Goal: Entertainment & Leisure: Consume media (video, audio)

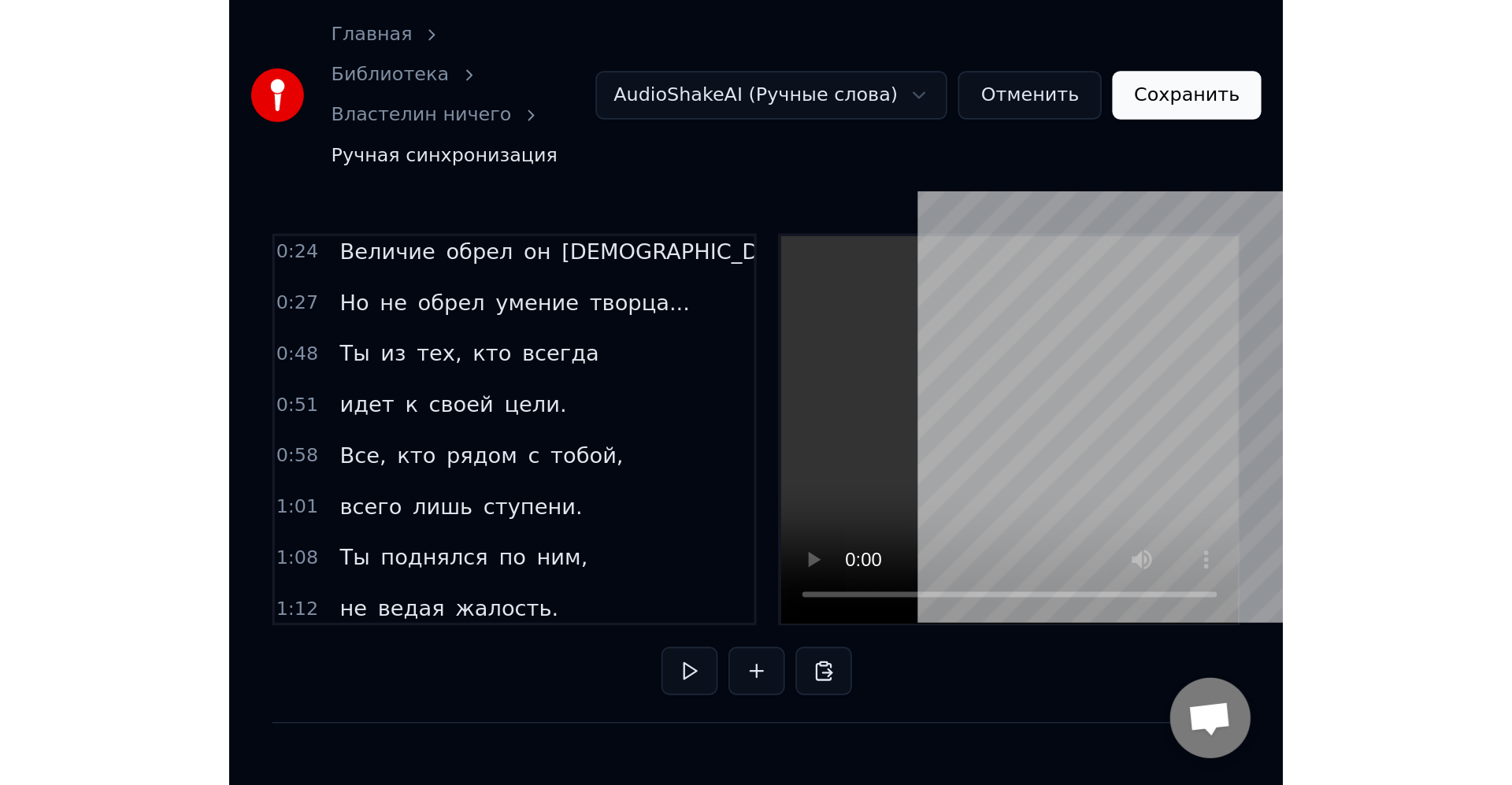
scroll to position [0, 12969]
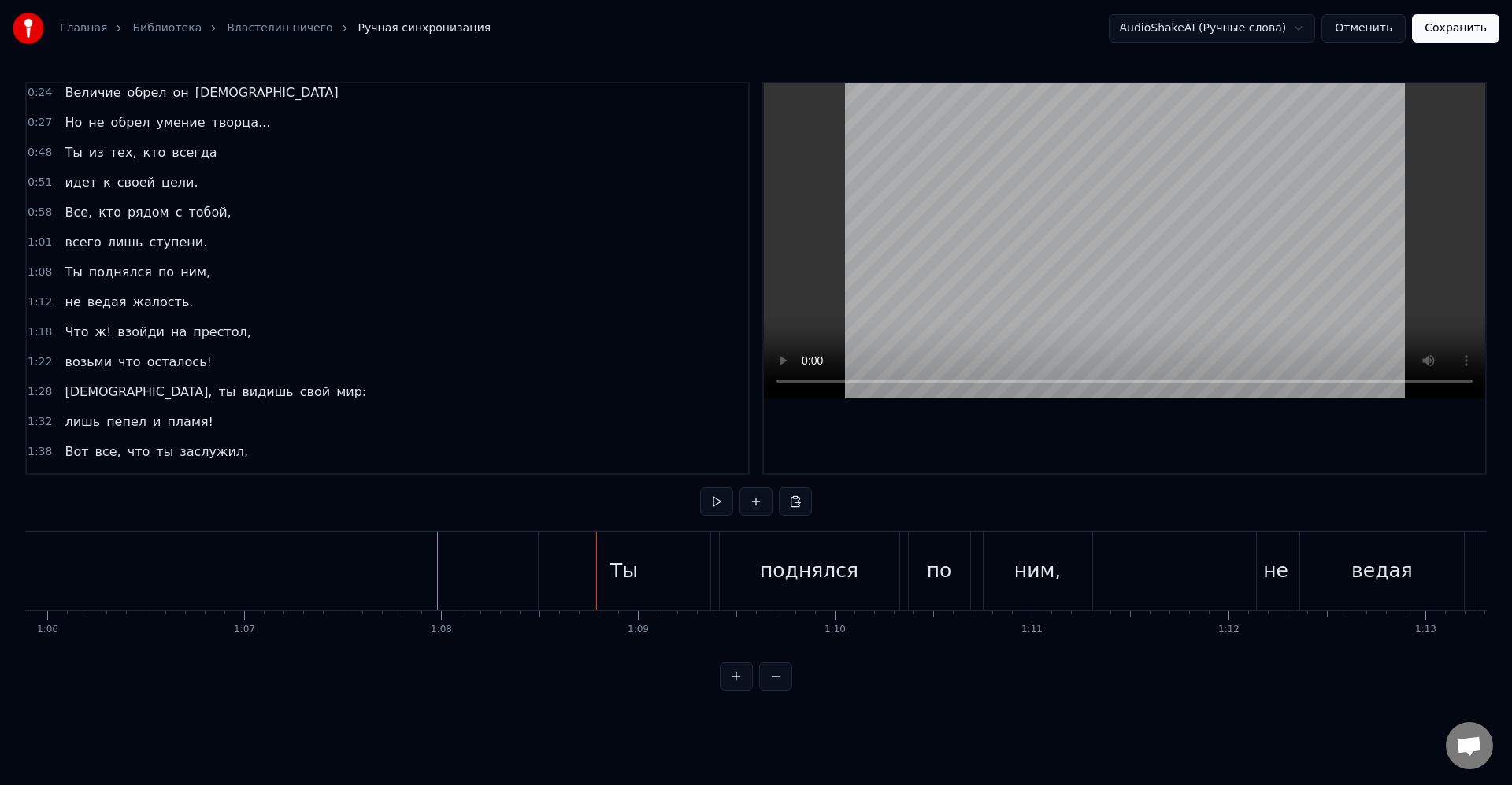
click at [775, 590] on div "поднялся" at bounding box center [809, 571] width 180 height 78
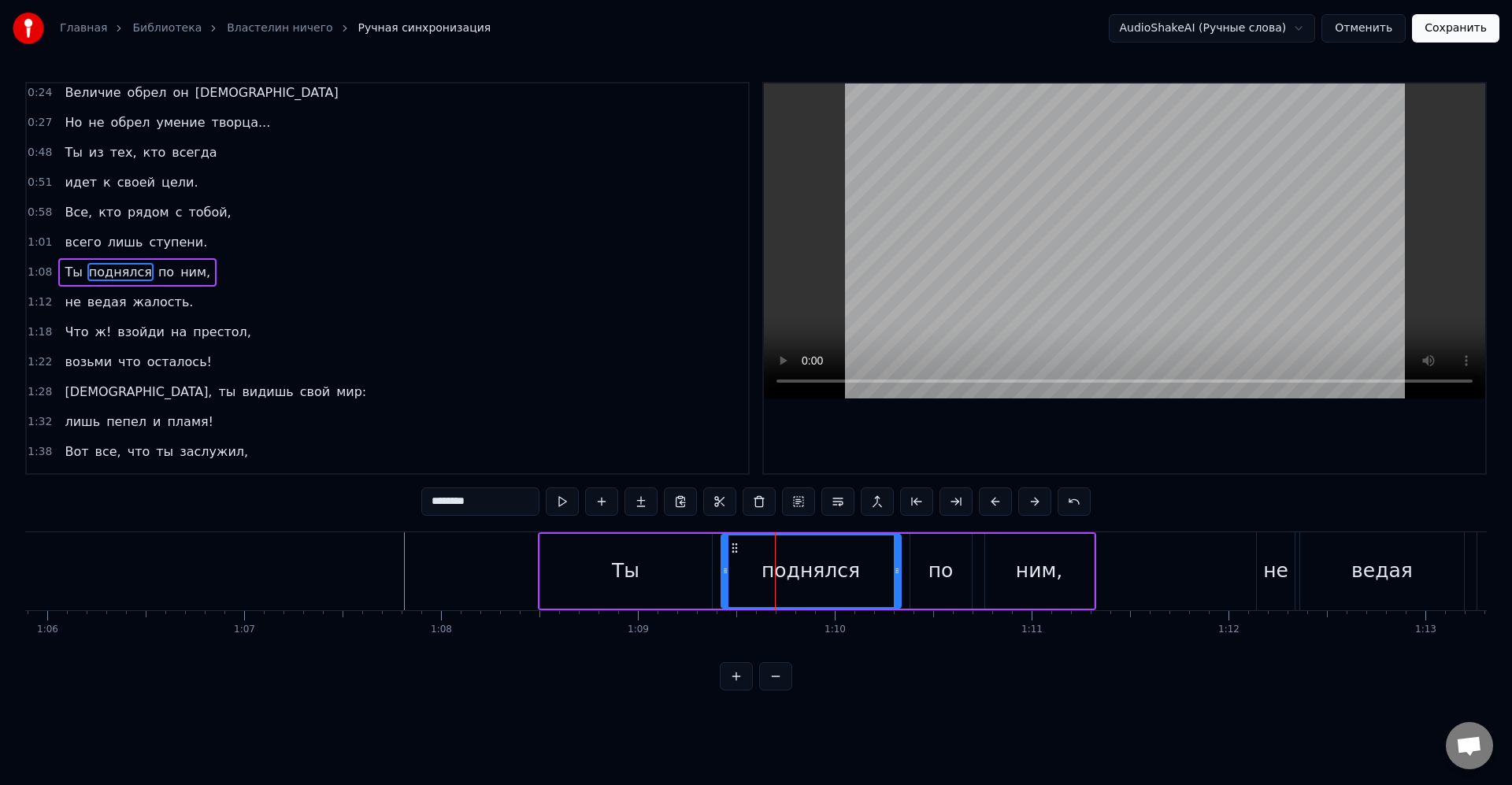
scroll to position [90, 0]
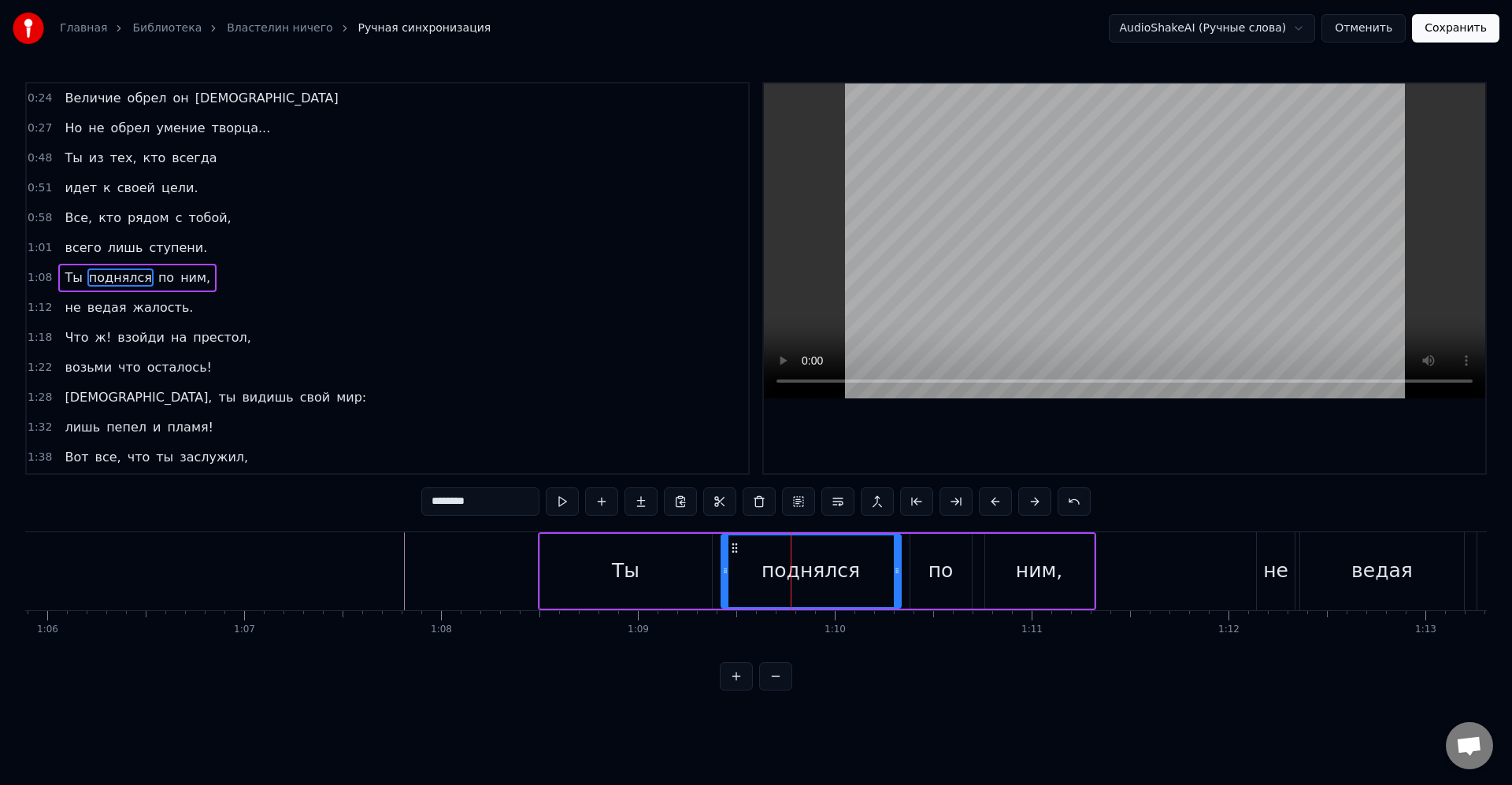
click at [711, 569] on div "Ты" at bounding box center [626, 571] width 173 height 75
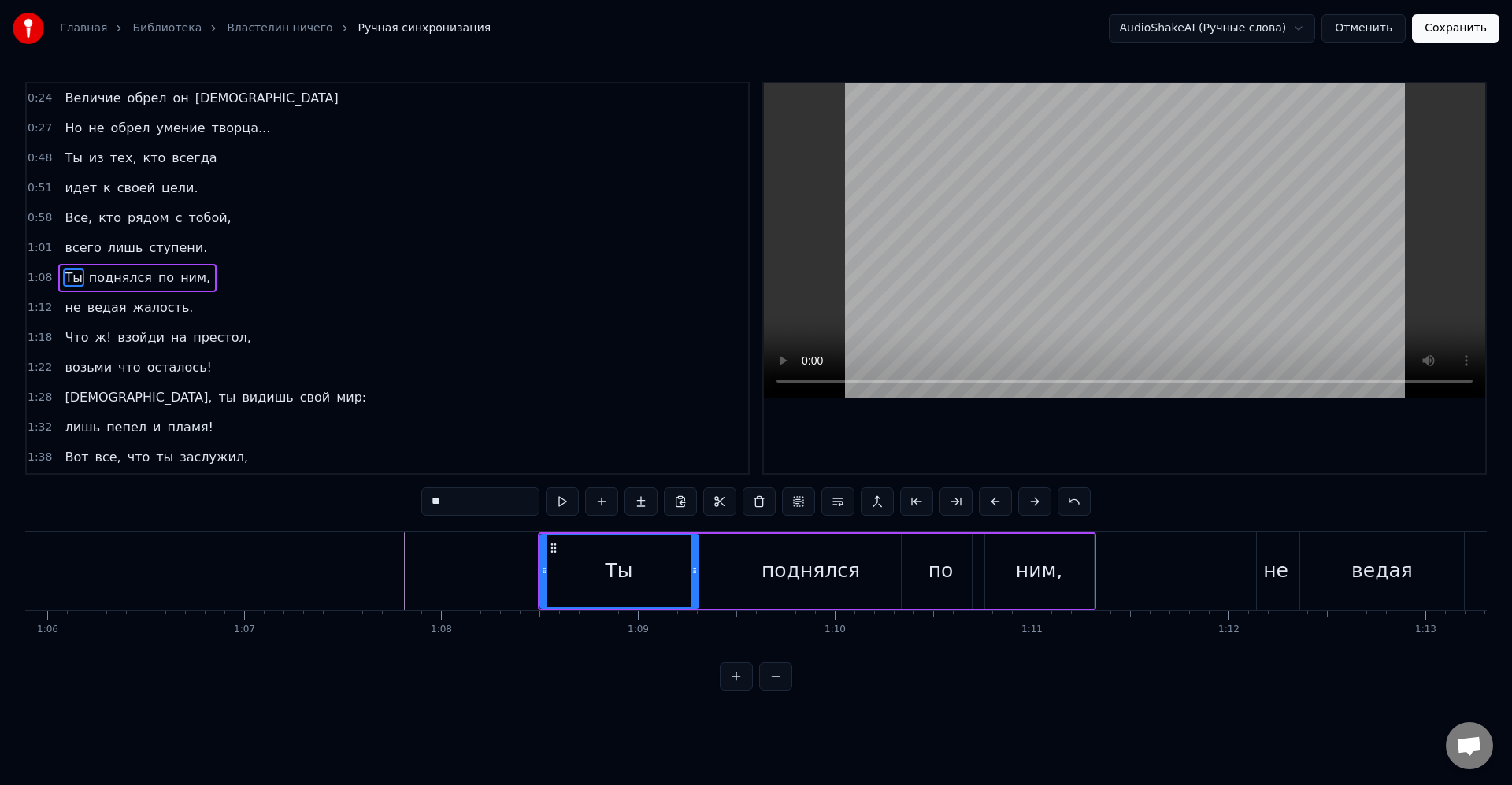
drag, startPoint x: 709, startPoint y: 573, endPoint x: 746, endPoint y: 565, distance: 37.9
click at [697, 571] on icon at bounding box center [694, 571] width 6 height 13
click at [746, 565] on div "поднялся" at bounding box center [811, 571] width 180 height 75
type input "********"
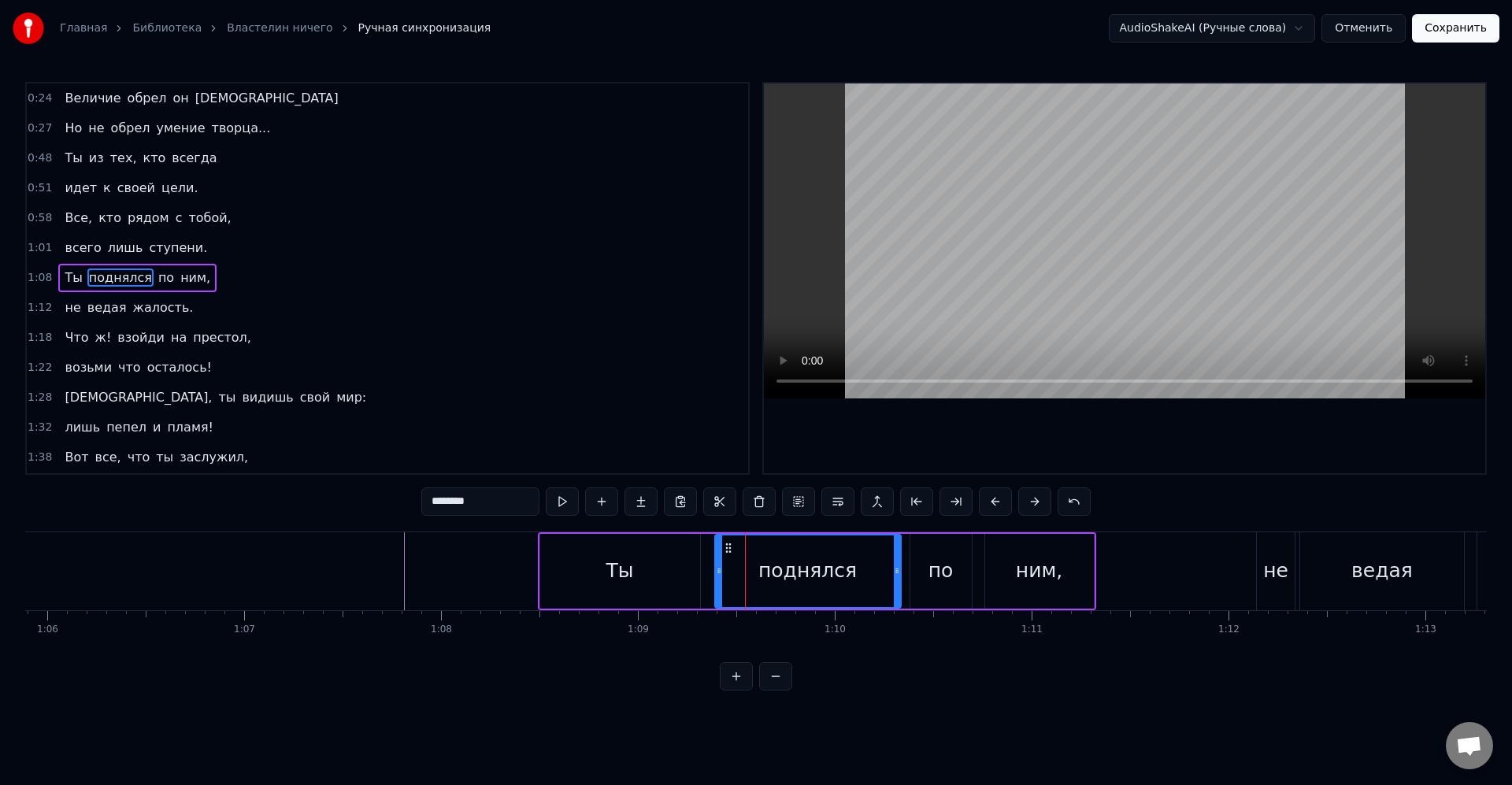
drag, startPoint x: 724, startPoint y: 572, endPoint x: 685, endPoint y: 571, distance: 39.0
click at [716, 570] on icon at bounding box center [718, 571] width 6 height 13
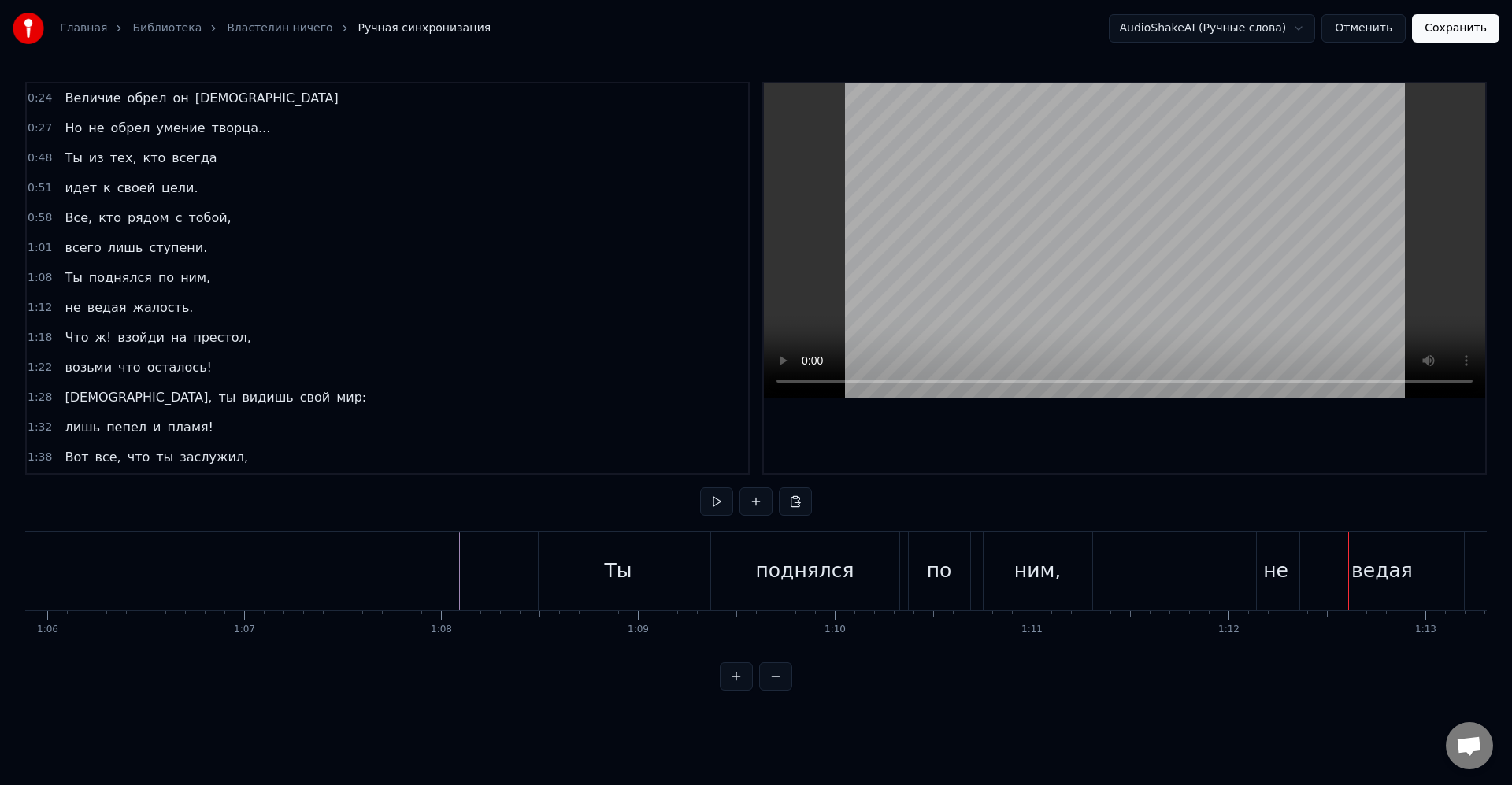
click at [1305, 554] on div "ведая" at bounding box center [1381, 571] width 163 height 78
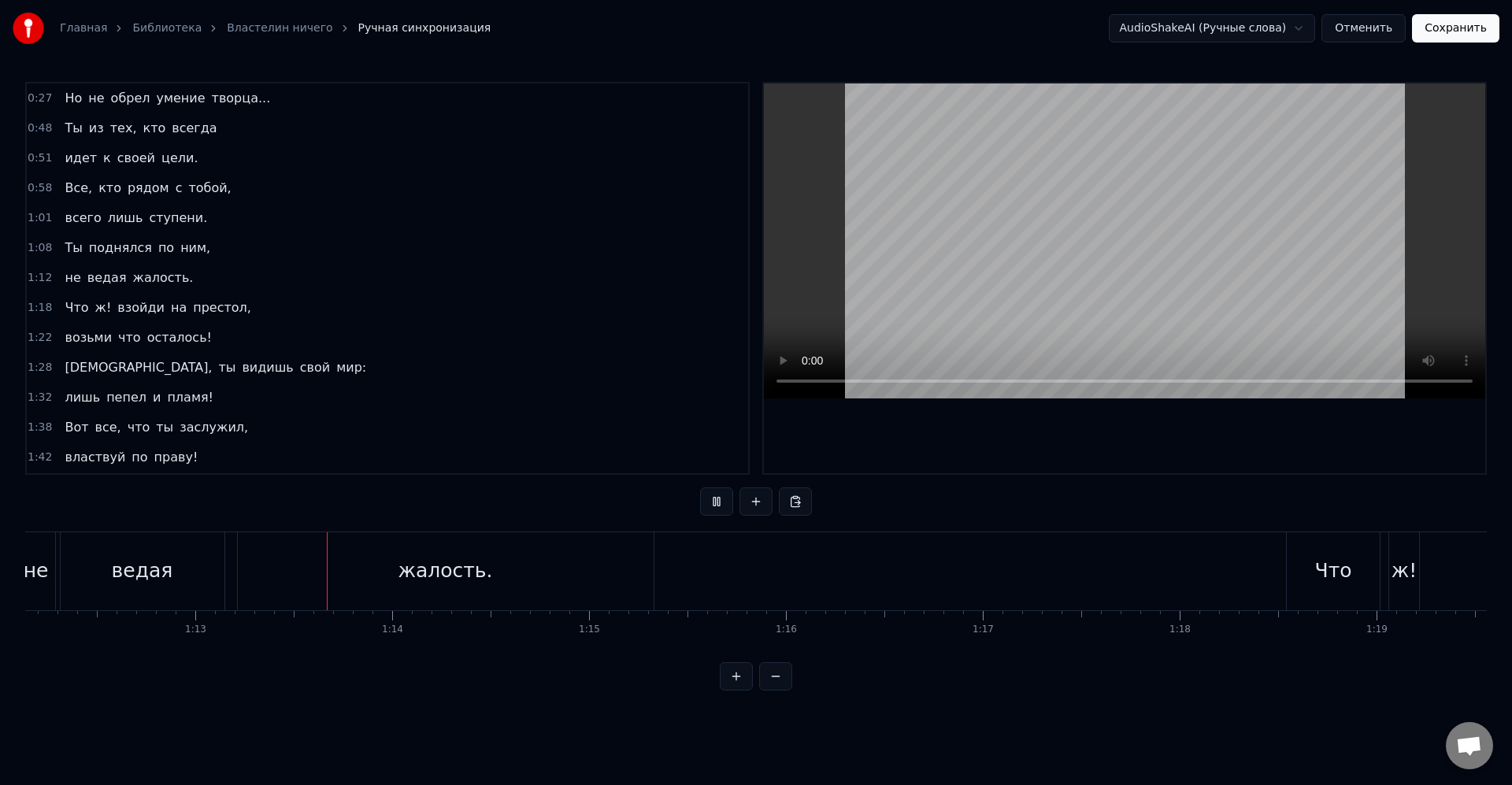
scroll to position [0, 14319]
click at [1240, 552] on div "Что" at bounding box center [1213, 571] width 93 height 78
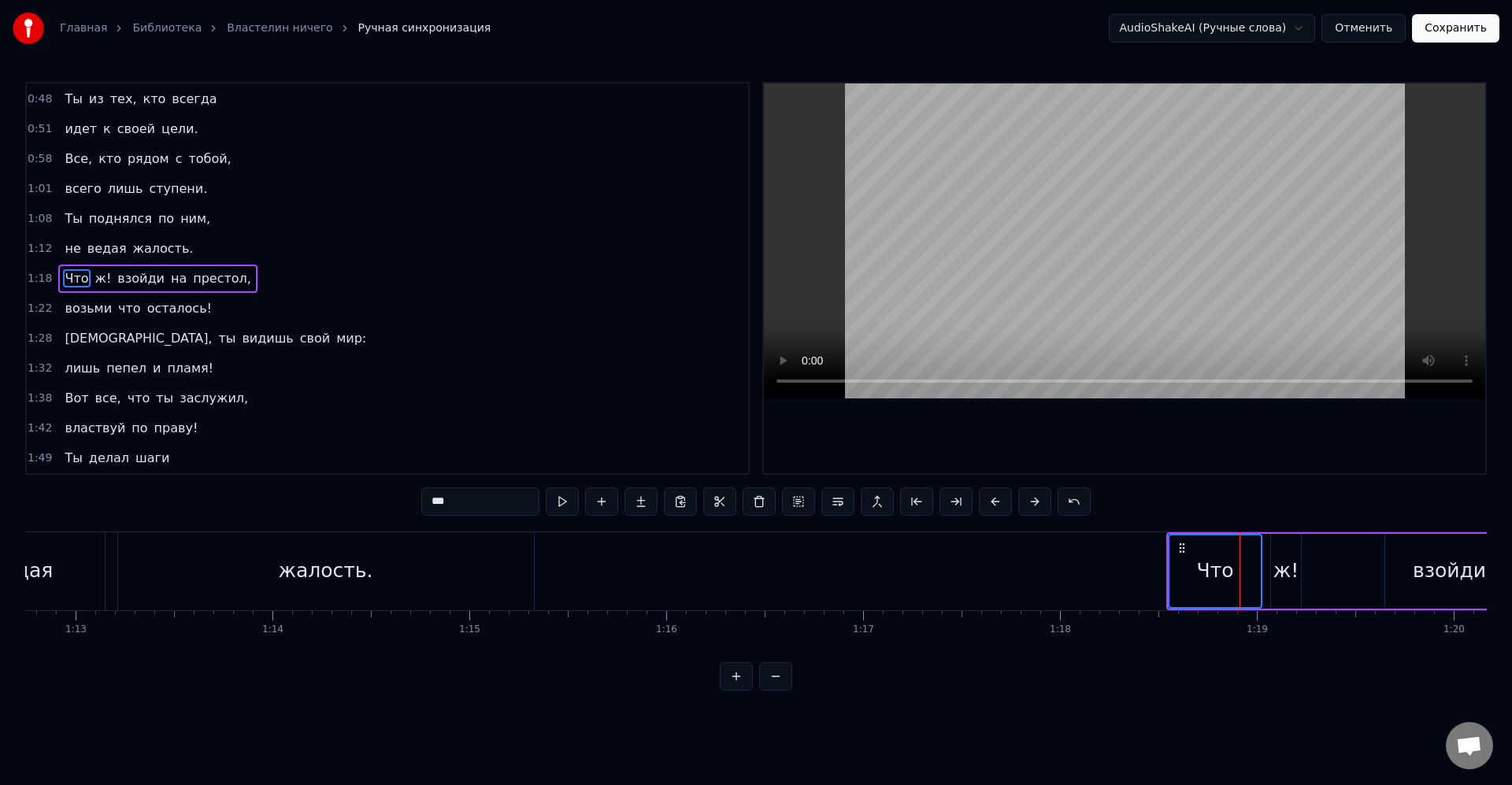
scroll to position [150, 0]
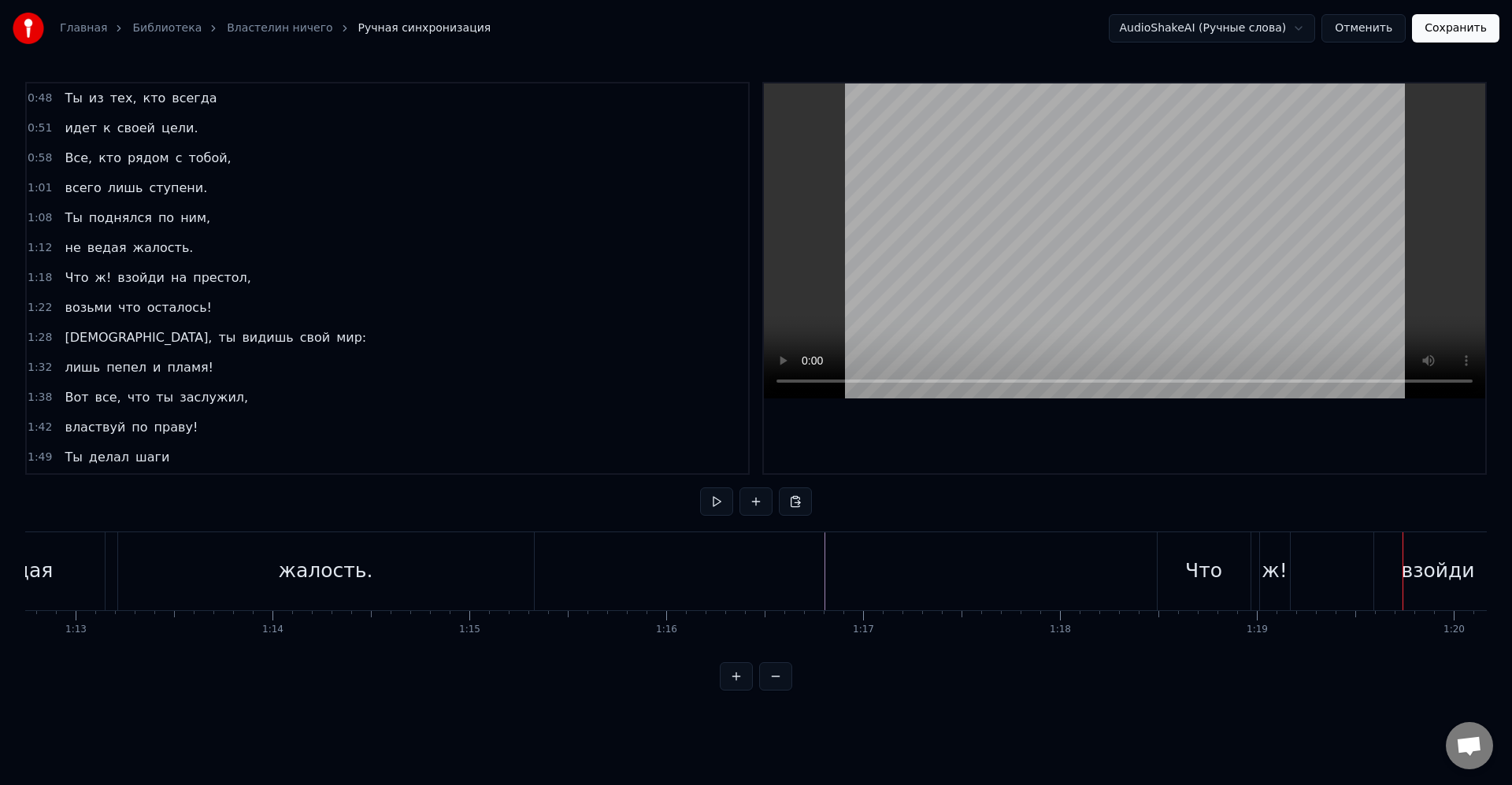
click at [1288, 570] on div "ж!" at bounding box center [1274, 571] width 30 height 78
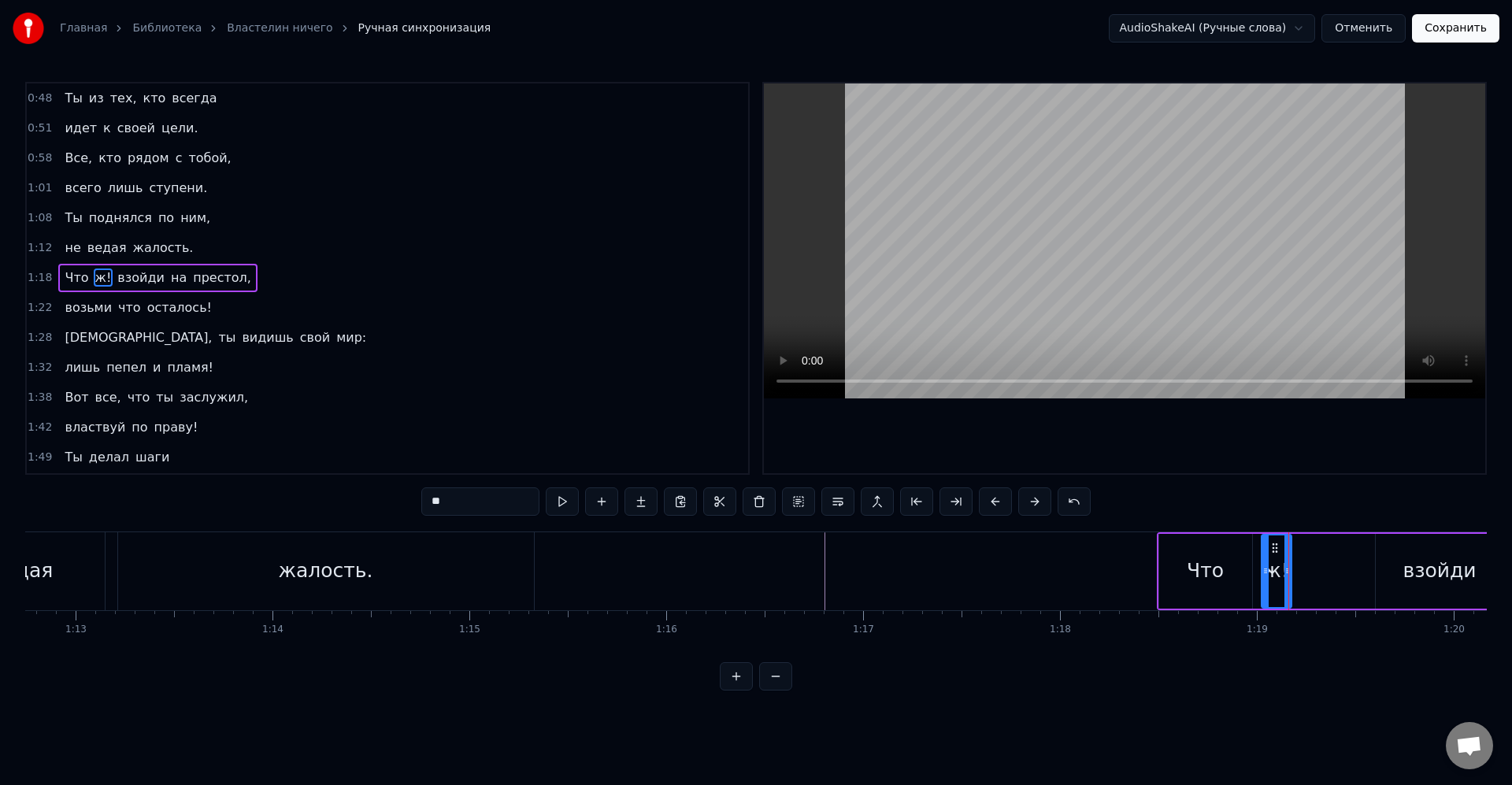
click at [1244, 567] on div "Что" at bounding box center [1205, 571] width 93 height 75
click at [1237, 571] on icon at bounding box center [1238, 571] width 6 height 13
click at [1275, 576] on div "ж!" at bounding box center [1276, 571] width 26 height 30
type input "**"
click at [1266, 552] on icon at bounding box center [1262, 548] width 13 height 13
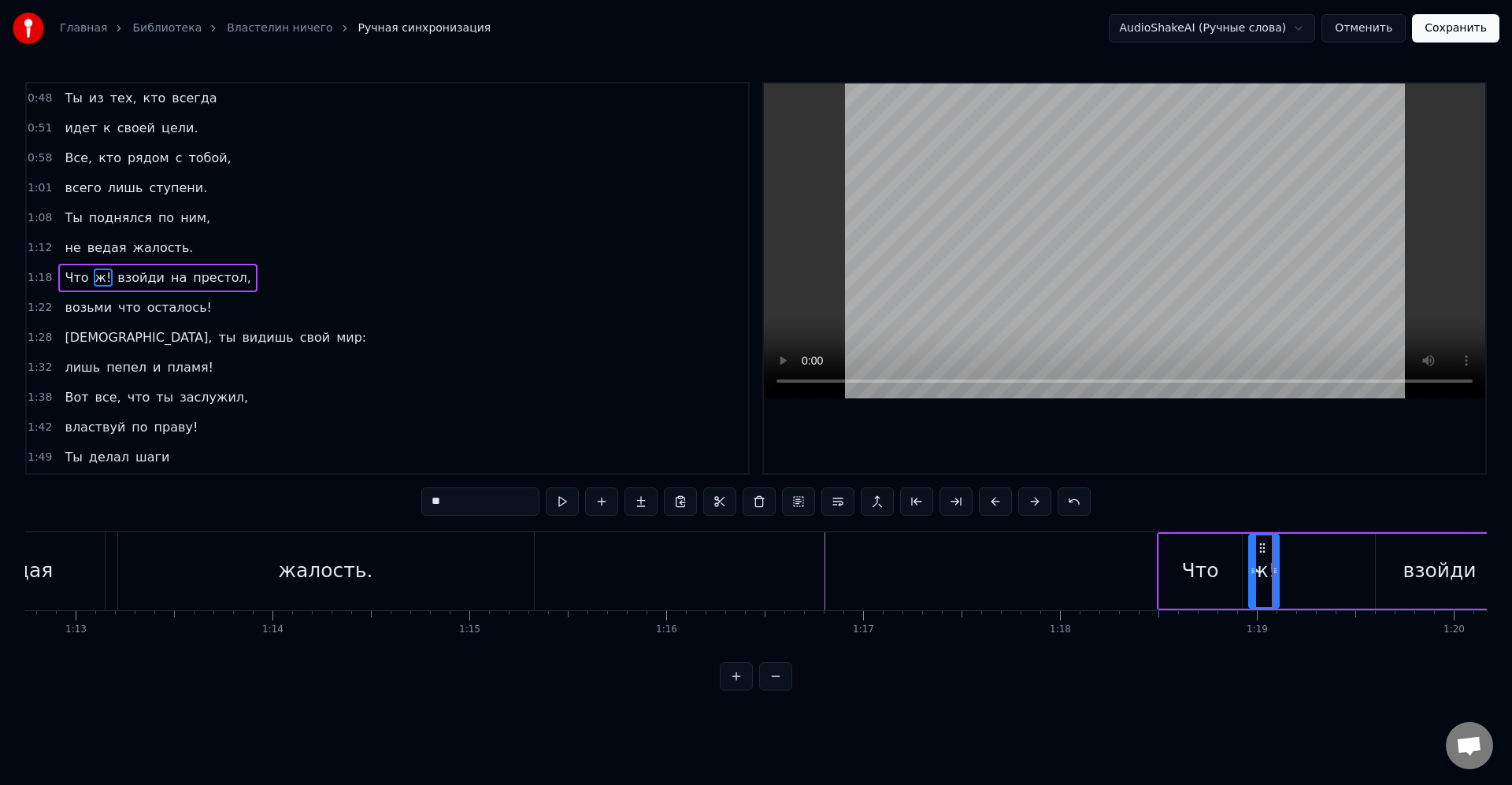
click at [1271, 566] on div "ж!" at bounding box center [1263, 571] width 29 height 72
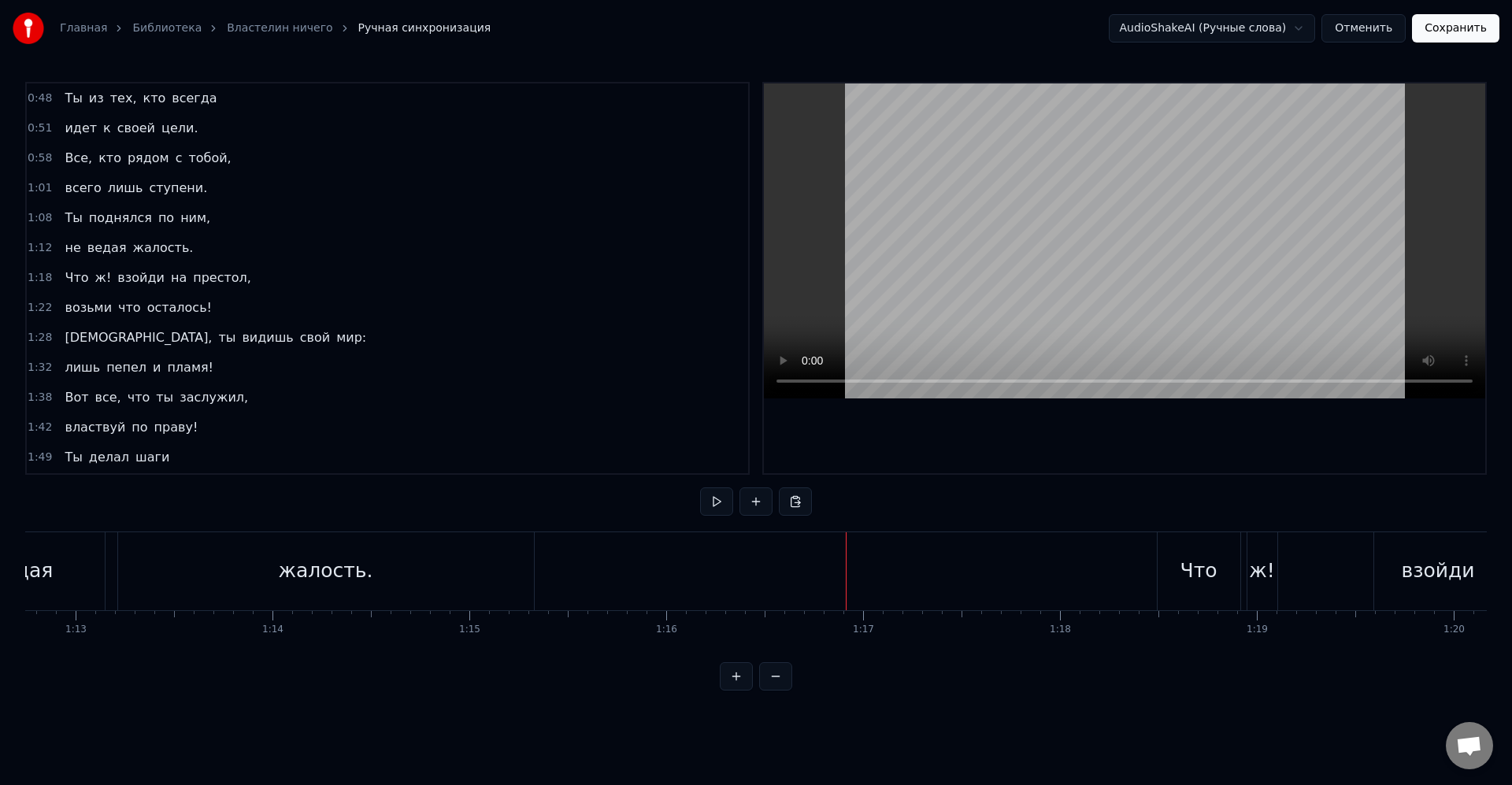
click at [915, 578] on div "ж!" at bounding box center [917, 571] width 26 height 30
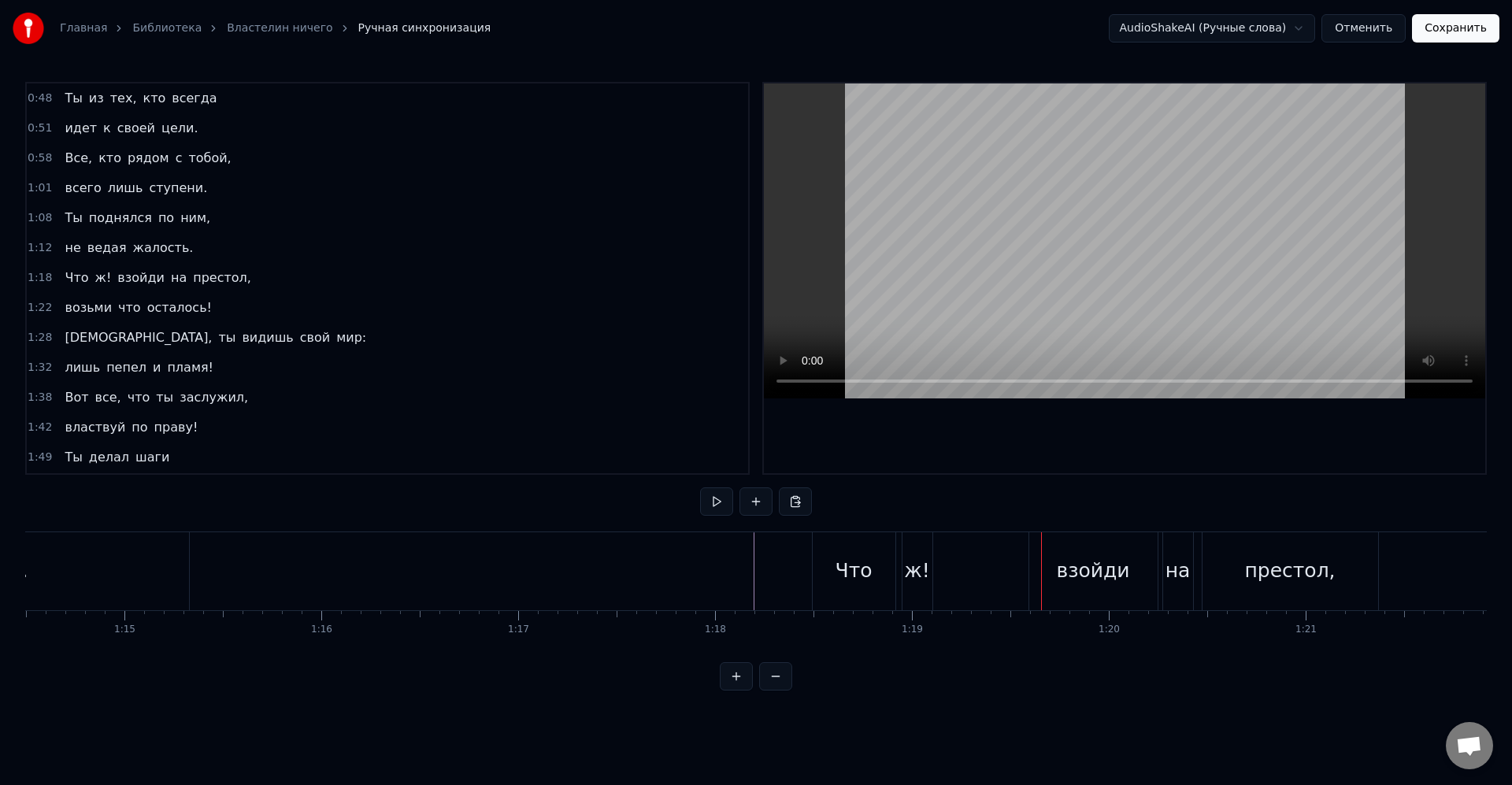
click at [916, 580] on div "ж!" at bounding box center [917, 571] width 26 height 30
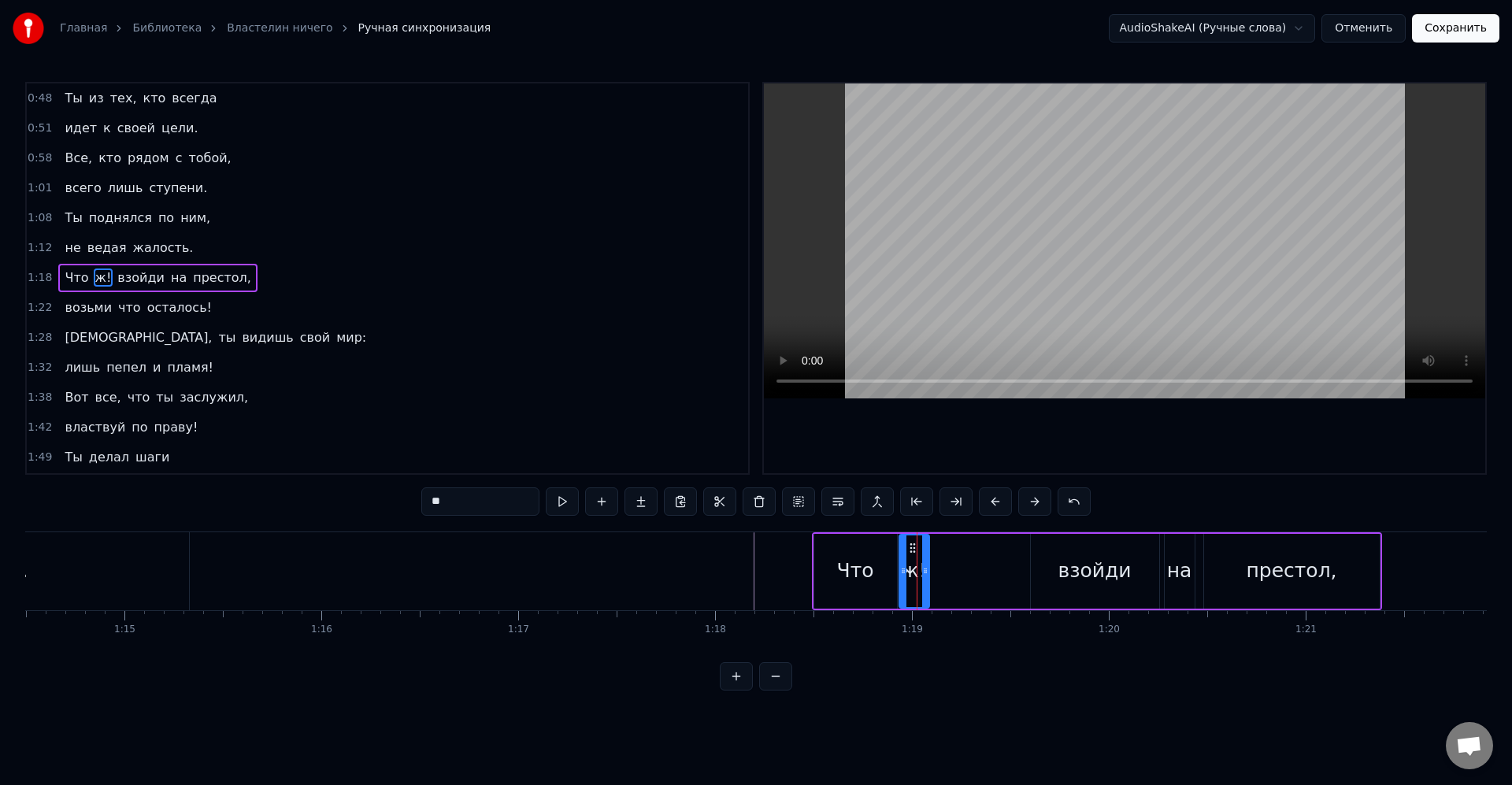
drag, startPoint x: 918, startPoint y: 546, endPoint x: 888, endPoint y: 558, distance: 32.3
click at [913, 547] on icon at bounding box center [912, 548] width 13 height 13
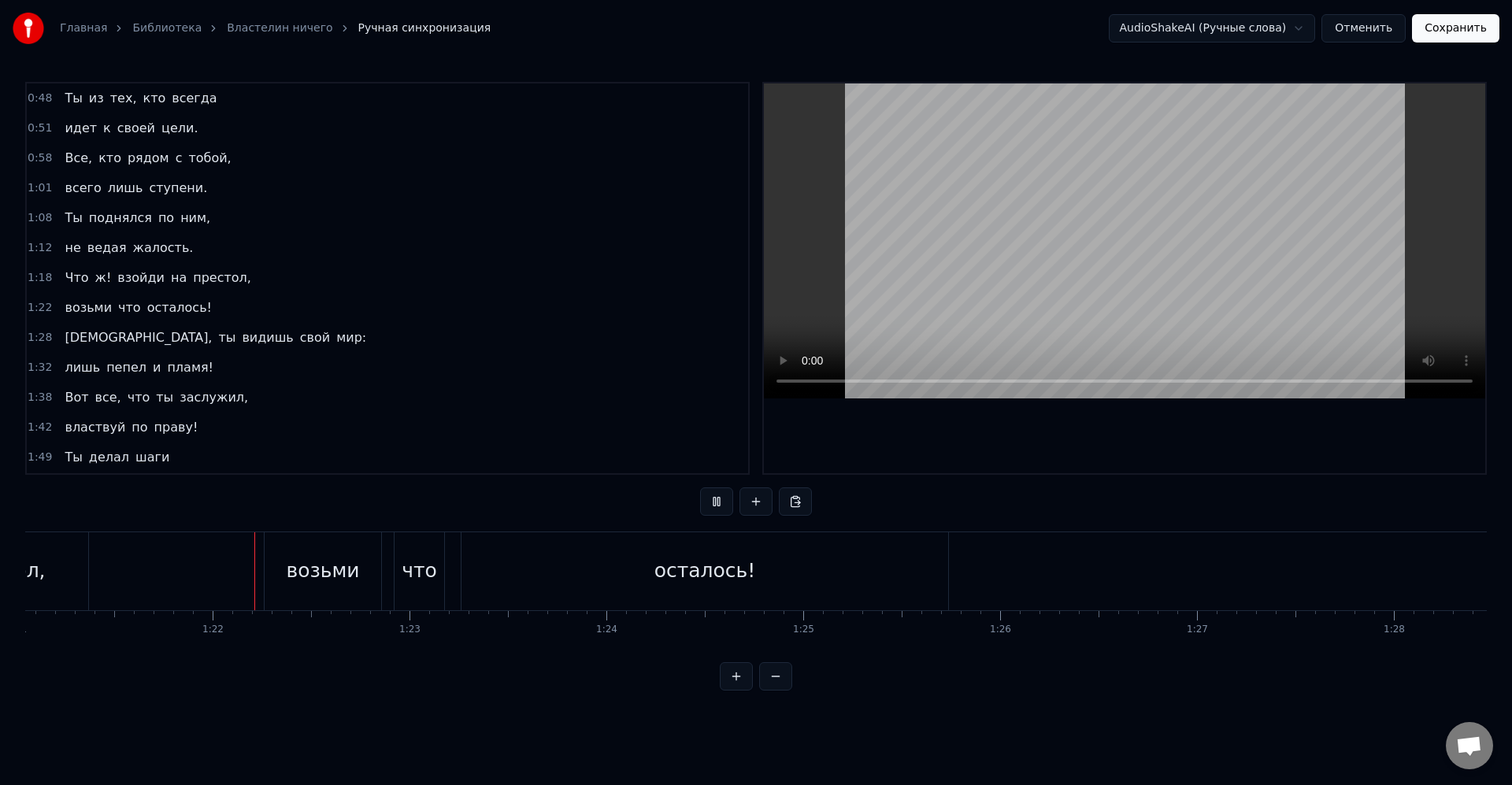
scroll to position [0, 16014]
click at [500, 586] on div "осталось!" at bounding box center [644, 571] width 487 height 78
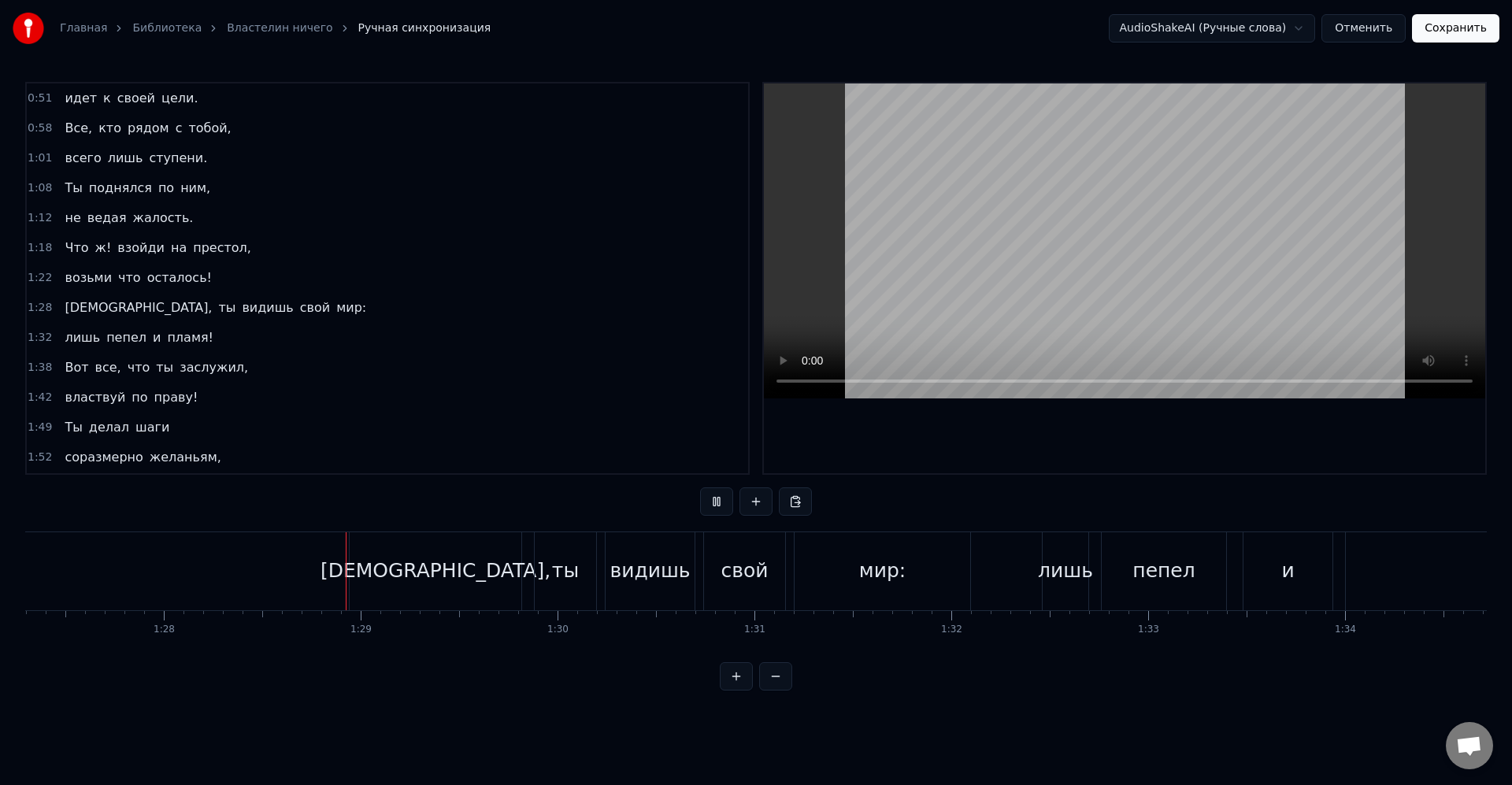
scroll to position [0, 17323]
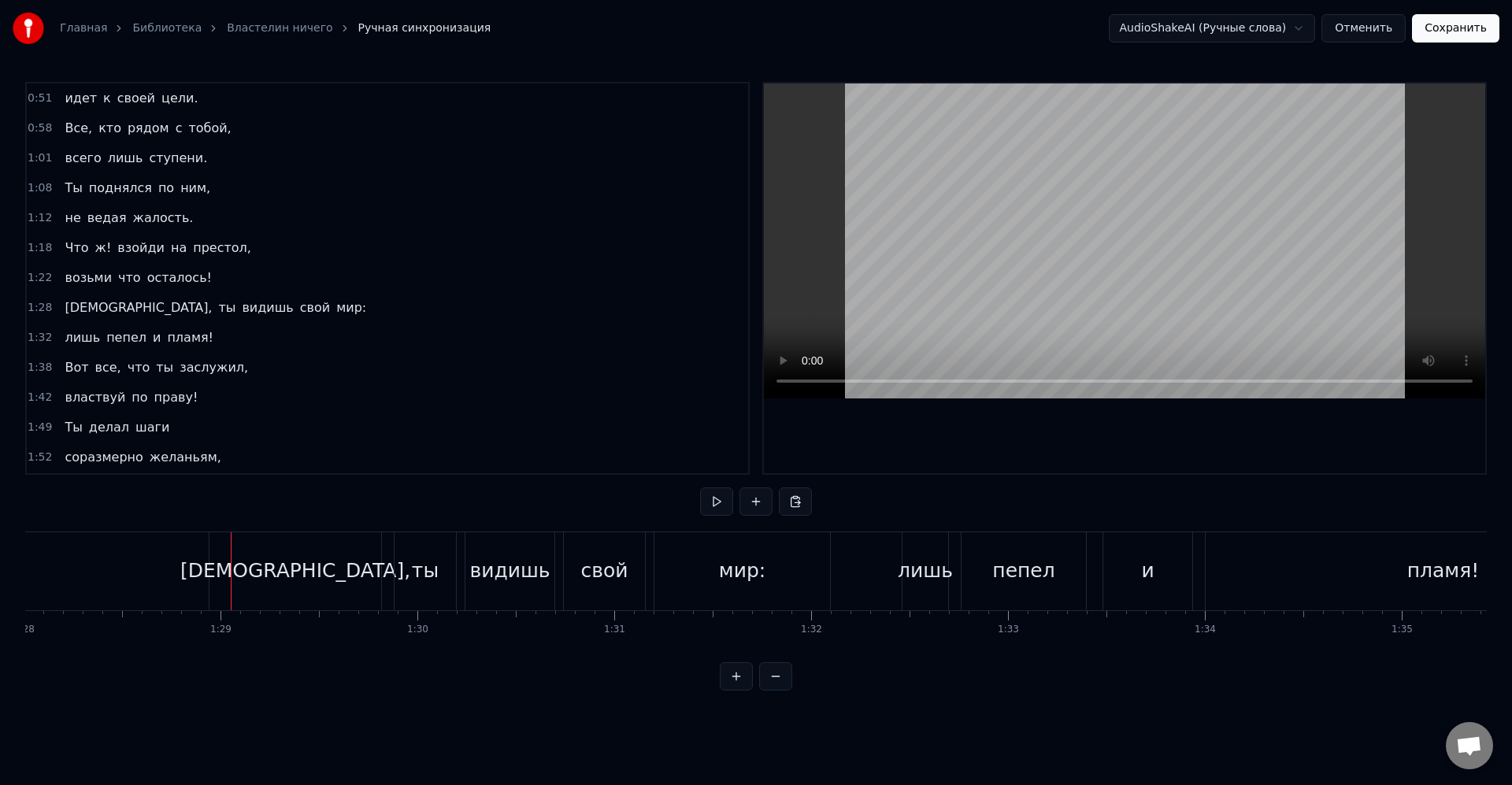
click at [487, 578] on div "видишь" at bounding box center [509, 571] width 80 height 30
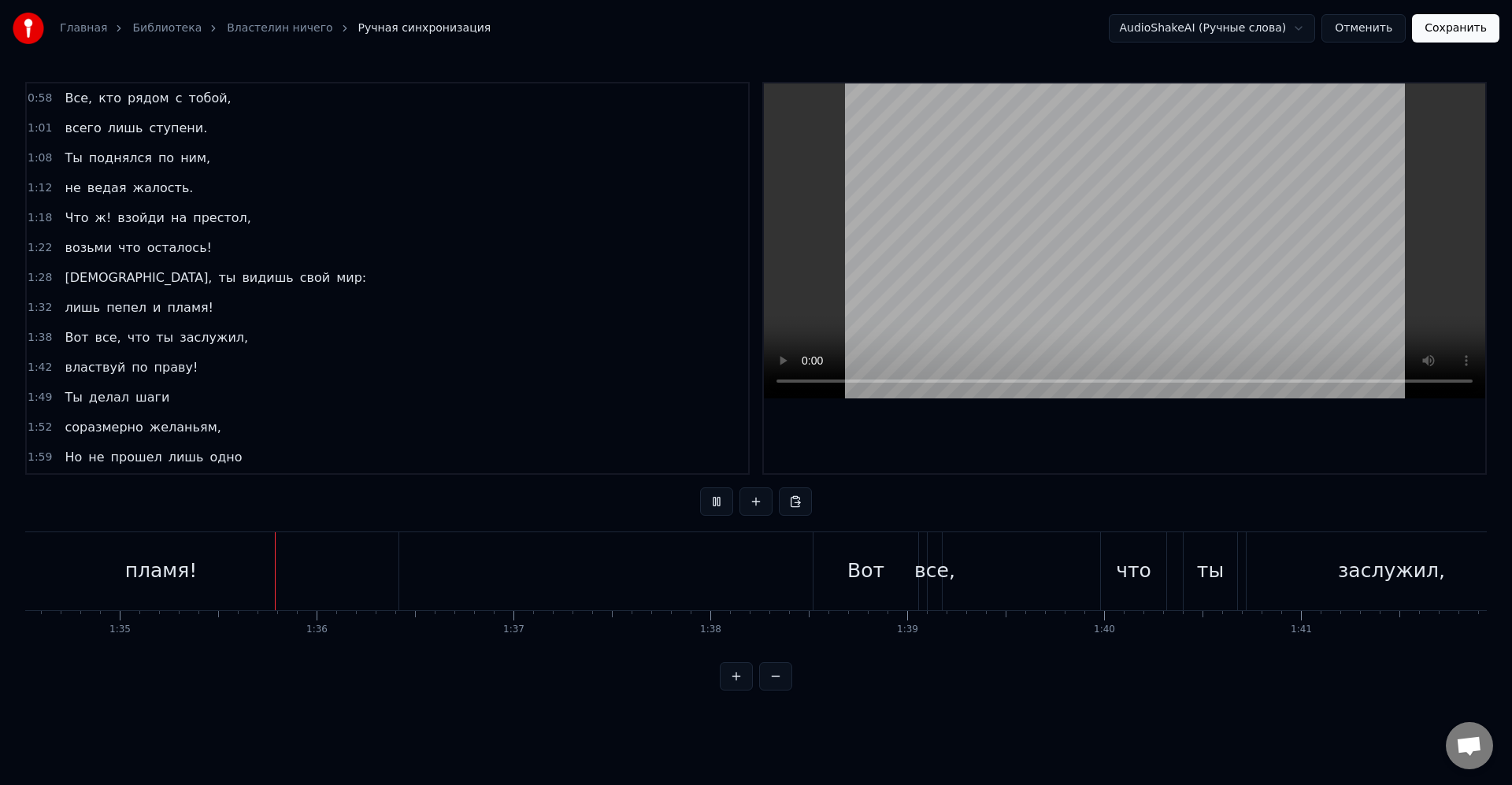
scroll to position [0, 18663]
click at [970, 588] on div "Вот все, что ты заслужил," at bounding box center [1118, 571] width 728 height 78
click at [340, 556] on div "Вот все, что ты заслужил," at bounding box center [489, 571] width 728 height 78
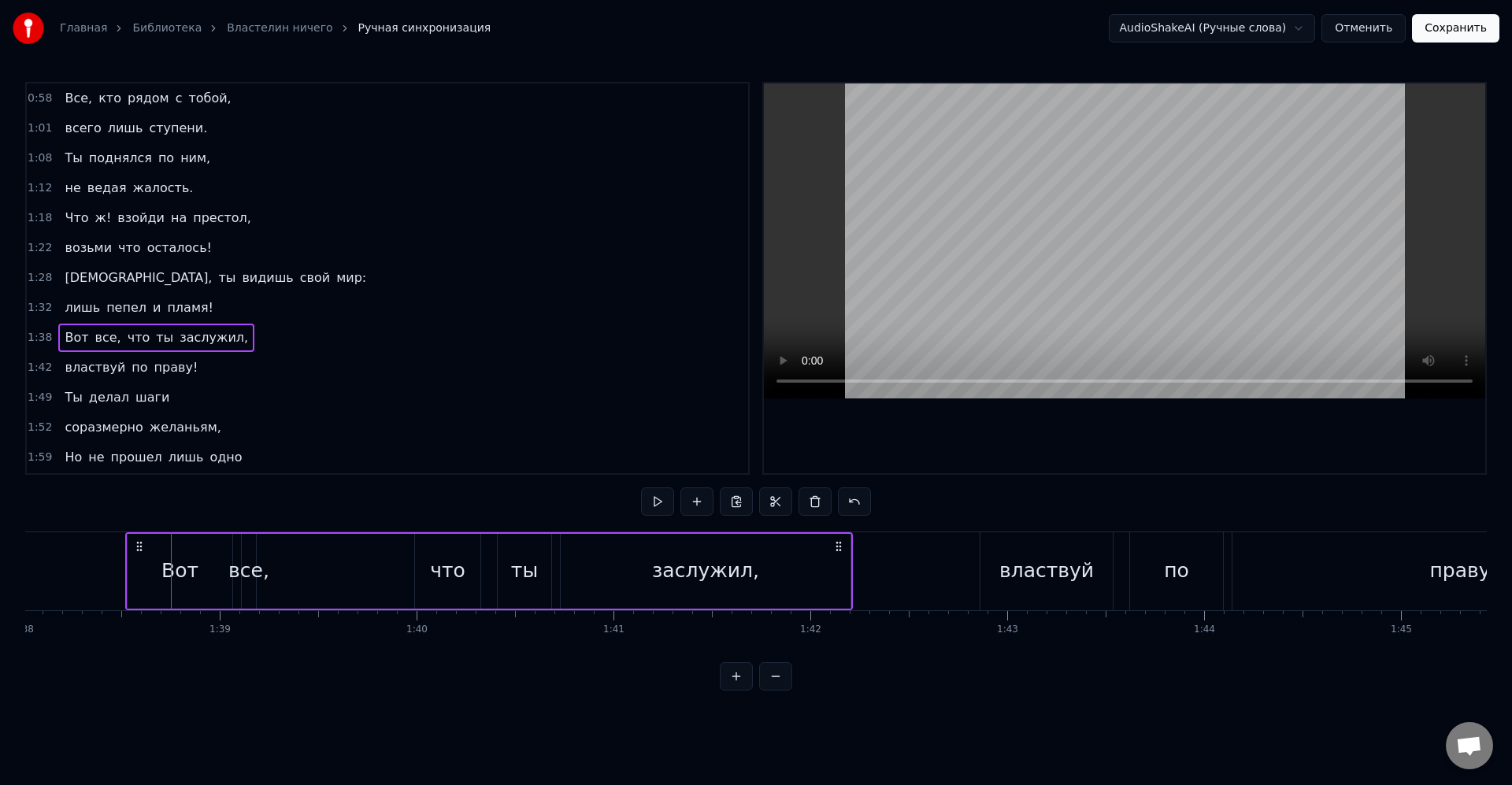
click at [252, 574] on div "все," at bounding box center [248, 571] width 41 height 30
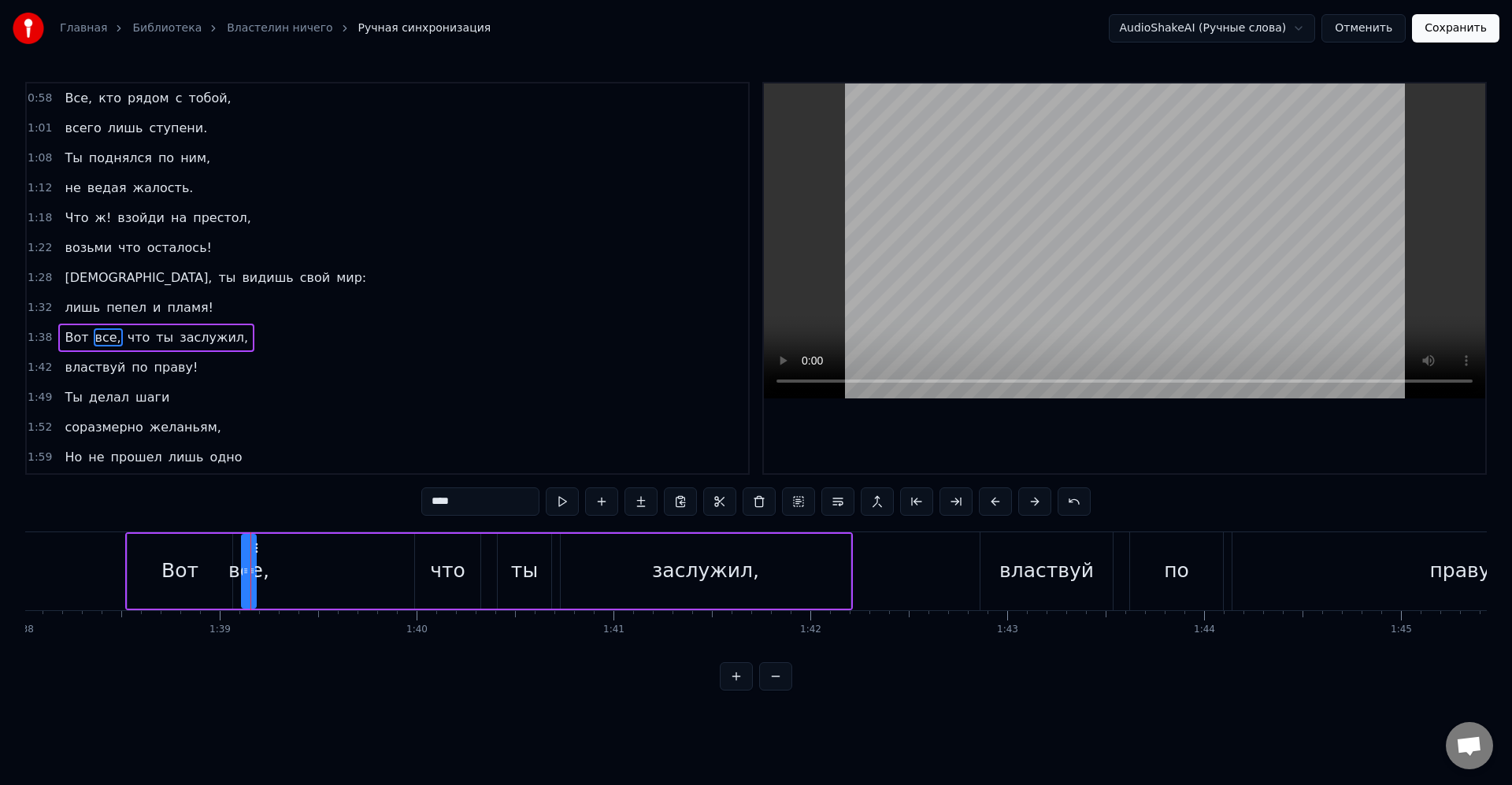
scroll to position [269, 0]
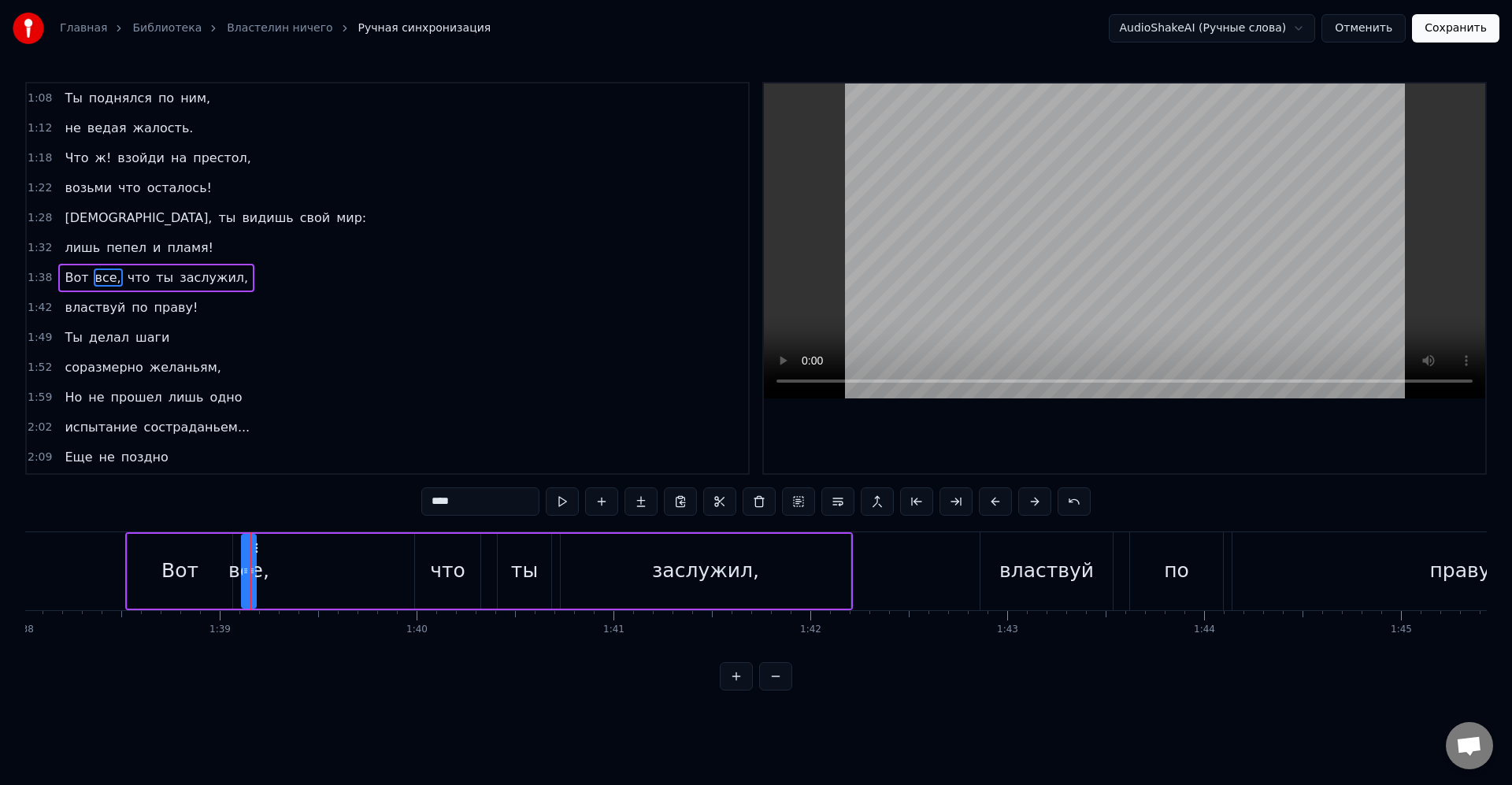
drag, startPoint x: 261, startPoint y: 575, endPoint x: 252, endPoint y: 573, distance: 9.2
click at [296, 573] on div "Вот все, что ты заслужил," at bounding box center [489, 571] width 728 height 78
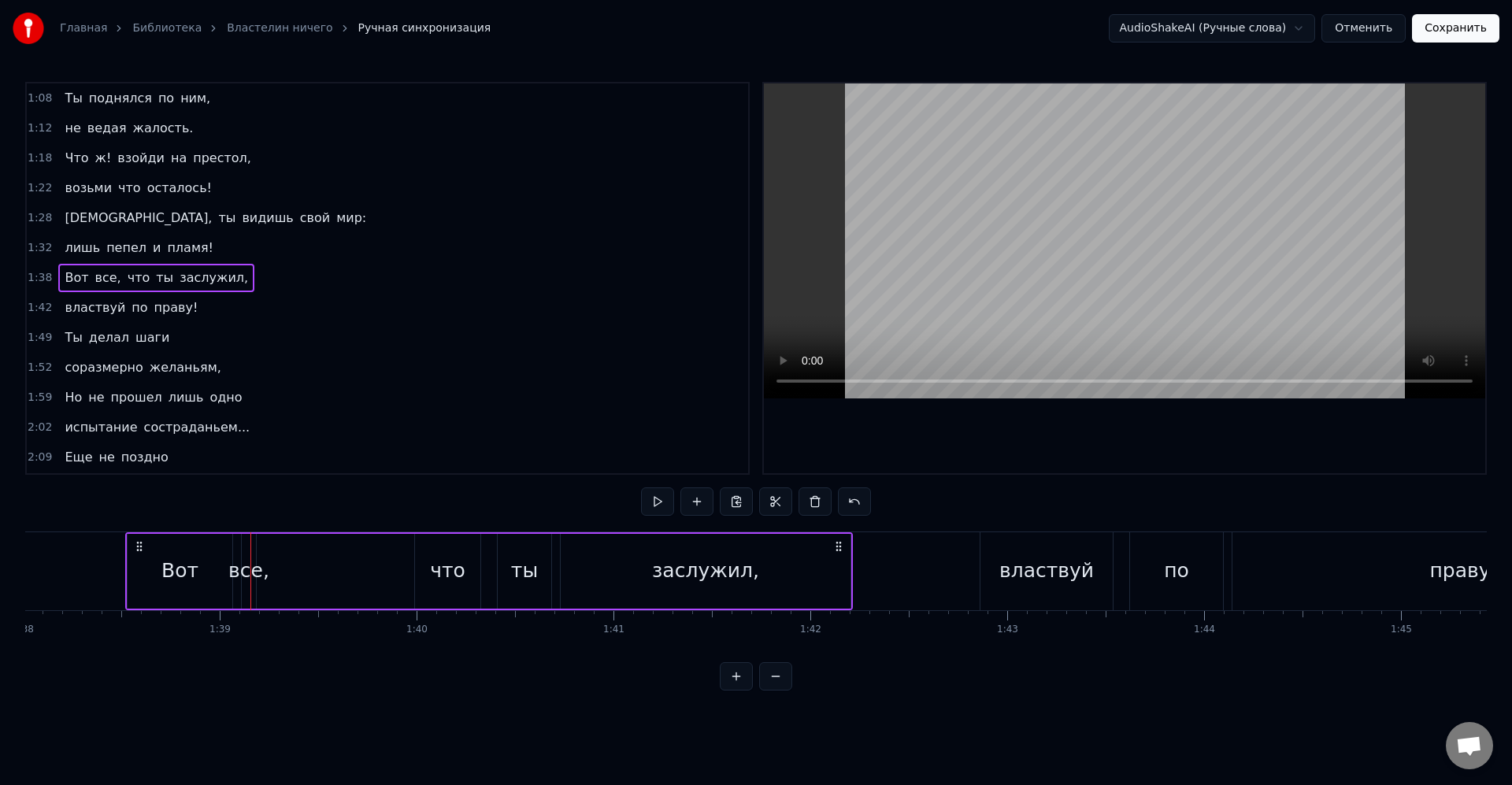
click at [253, 571] on div "все," at bounding box center [248, 571] width 41 height 30
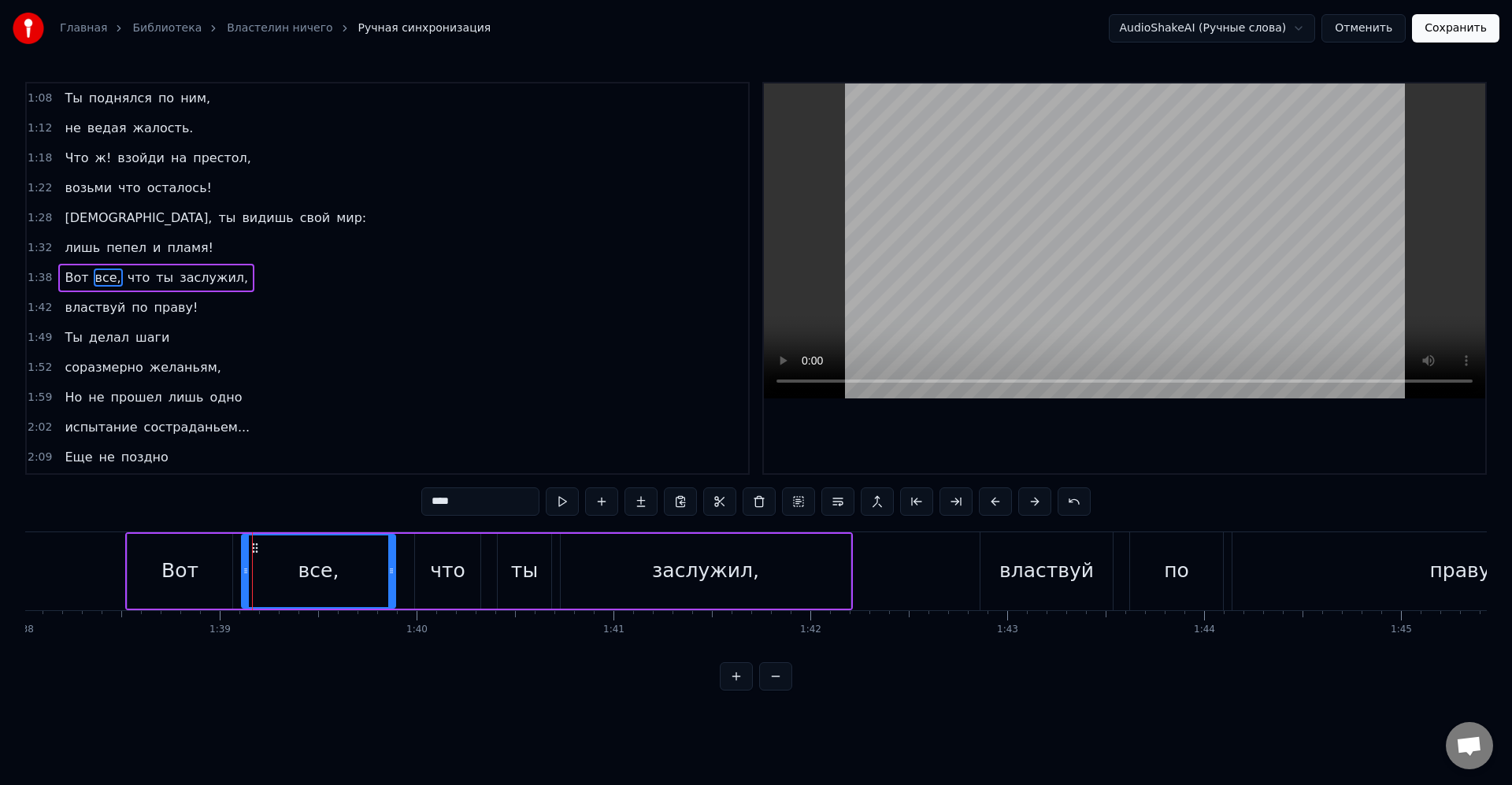
drag, startPoint x: 251, startPoint y: 569, endPoint x: 390, endPoint y: 569, distance: 139.0
click at [392, 564] on div at bounding box center [391, 571] width 6 height 72
drag, startPoint x: 393, startPoint y: 577, endPoint x: 372, endPoint y: 579, distance: 21.1
click at [400, 578] on div at bounding box center [398, 571] width 6 height 72
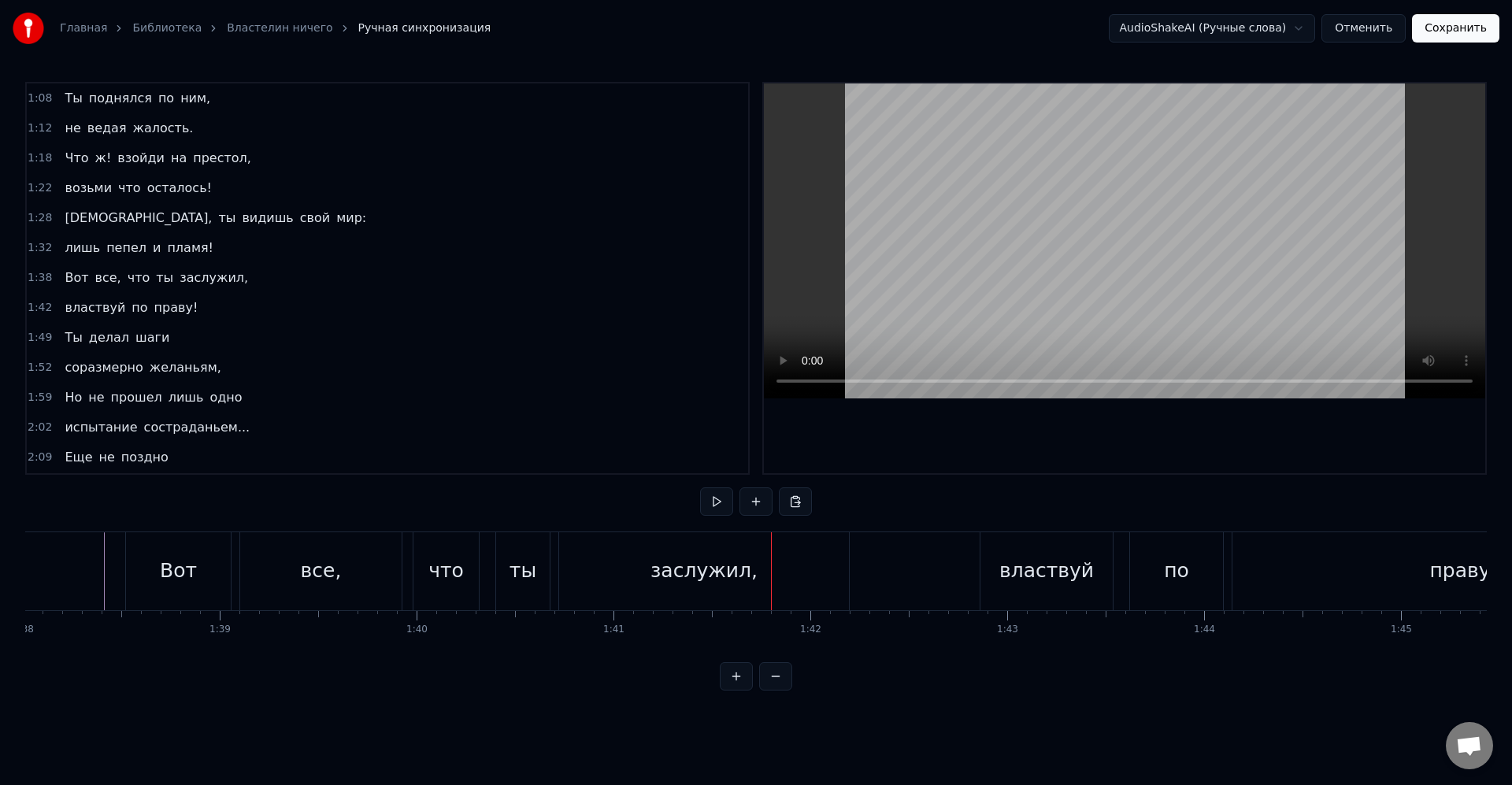
click at [531, 593] on div "ты" at bounding box center [523, 571] width 54 height 78
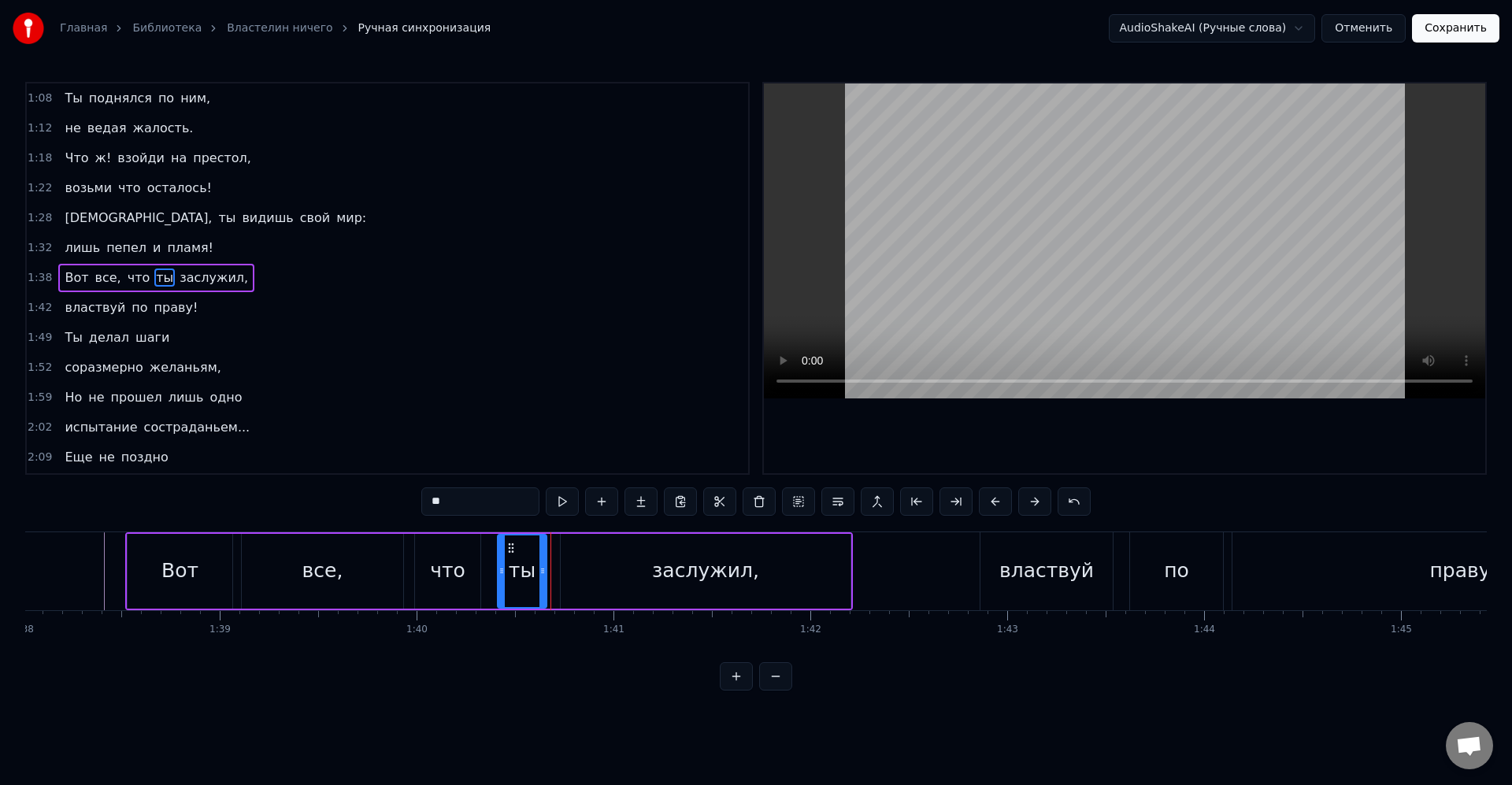
click at [539, 572] on icon at bounding box center [542, 571] width 6 height 13
click at [577, 572] on div "заслужил," at bounding box center [705, 571] width 290 height 75
type input "*********"
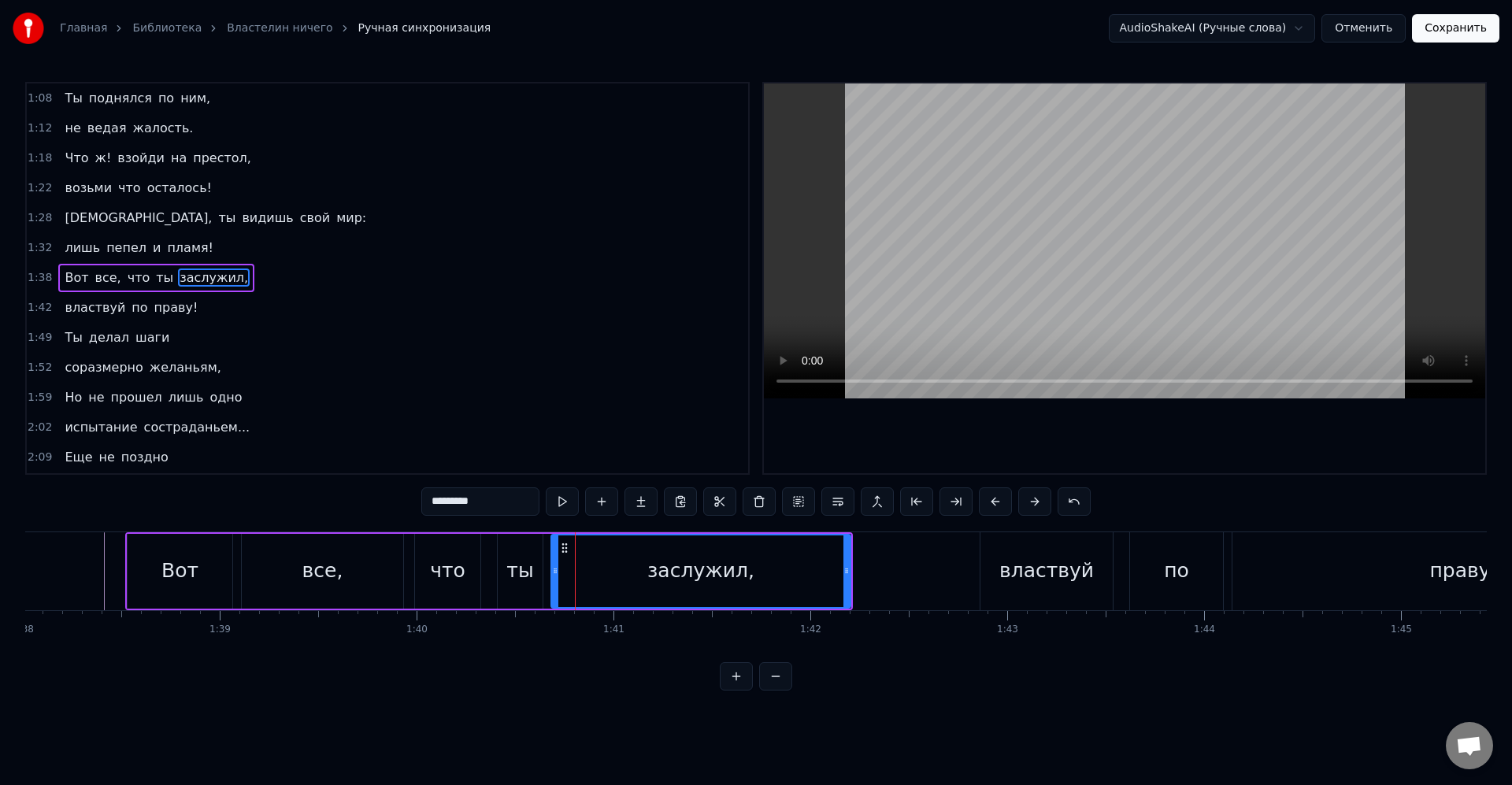
click at [552, 567] on icon at bounding box center [554, 571] width 6 height 13
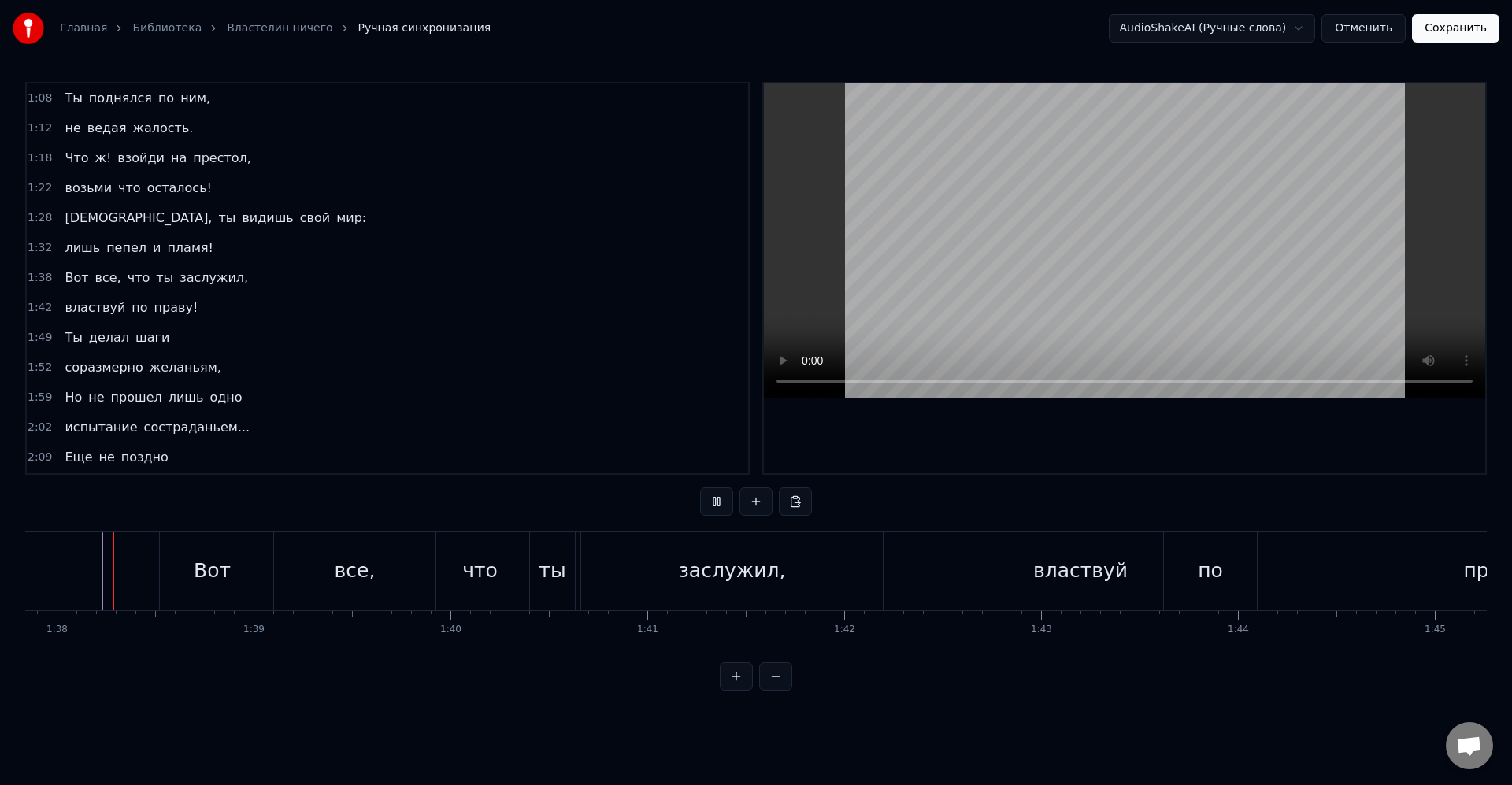
scroll to position [0, 19257]
drag, startPoint x: 1100, startPoint y: 586, endPoint x: 1109, endPoint y: 598, distance: 15.0
click at [1100, 585] on div "властвуй" at bounding box center [1081, 571] width 132 height 78
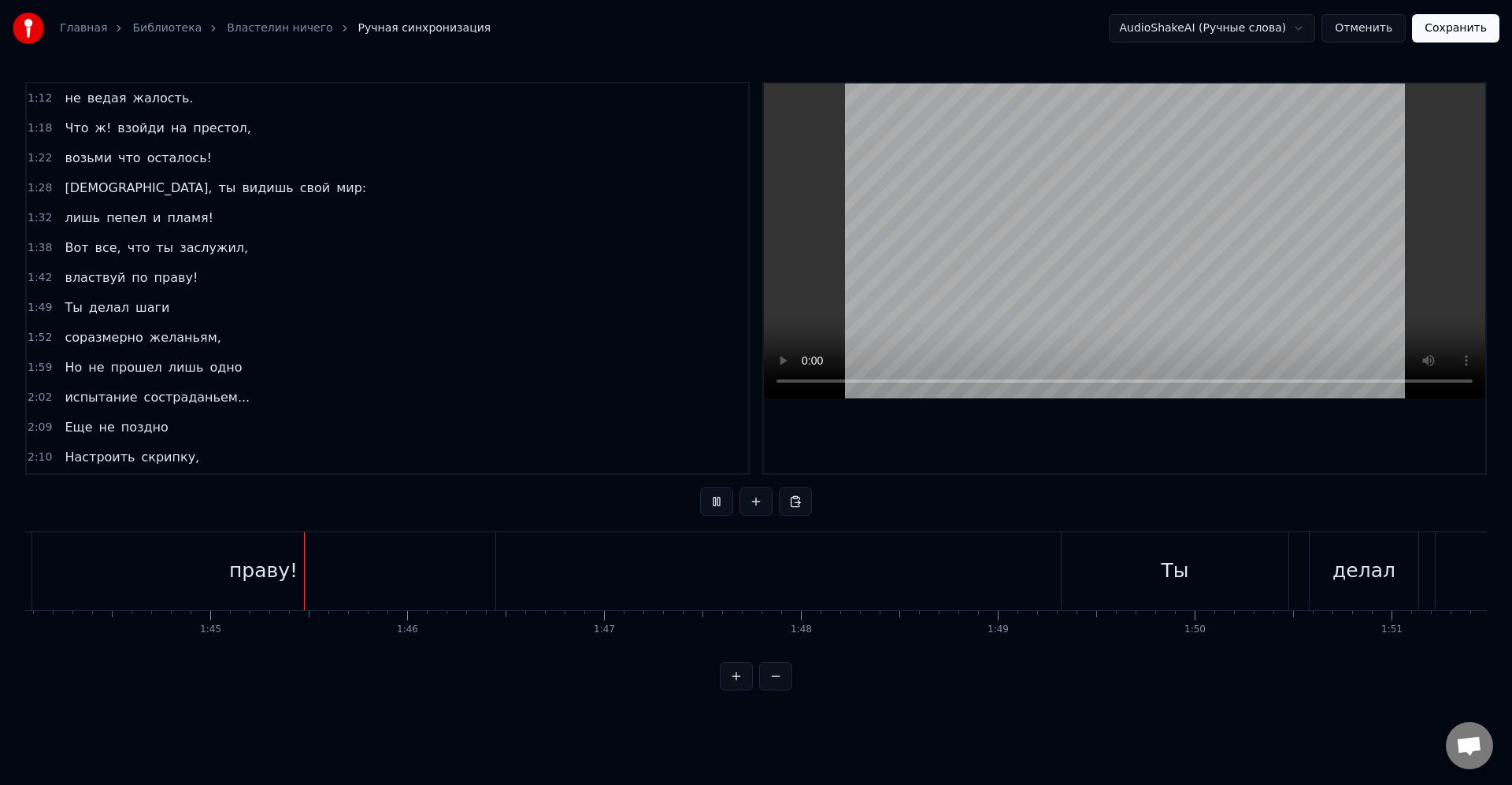
scroll to position [0, 20564]
click at [1152, 579] on div "Ты" at bounding box center [1094, 571] width 226 height 78
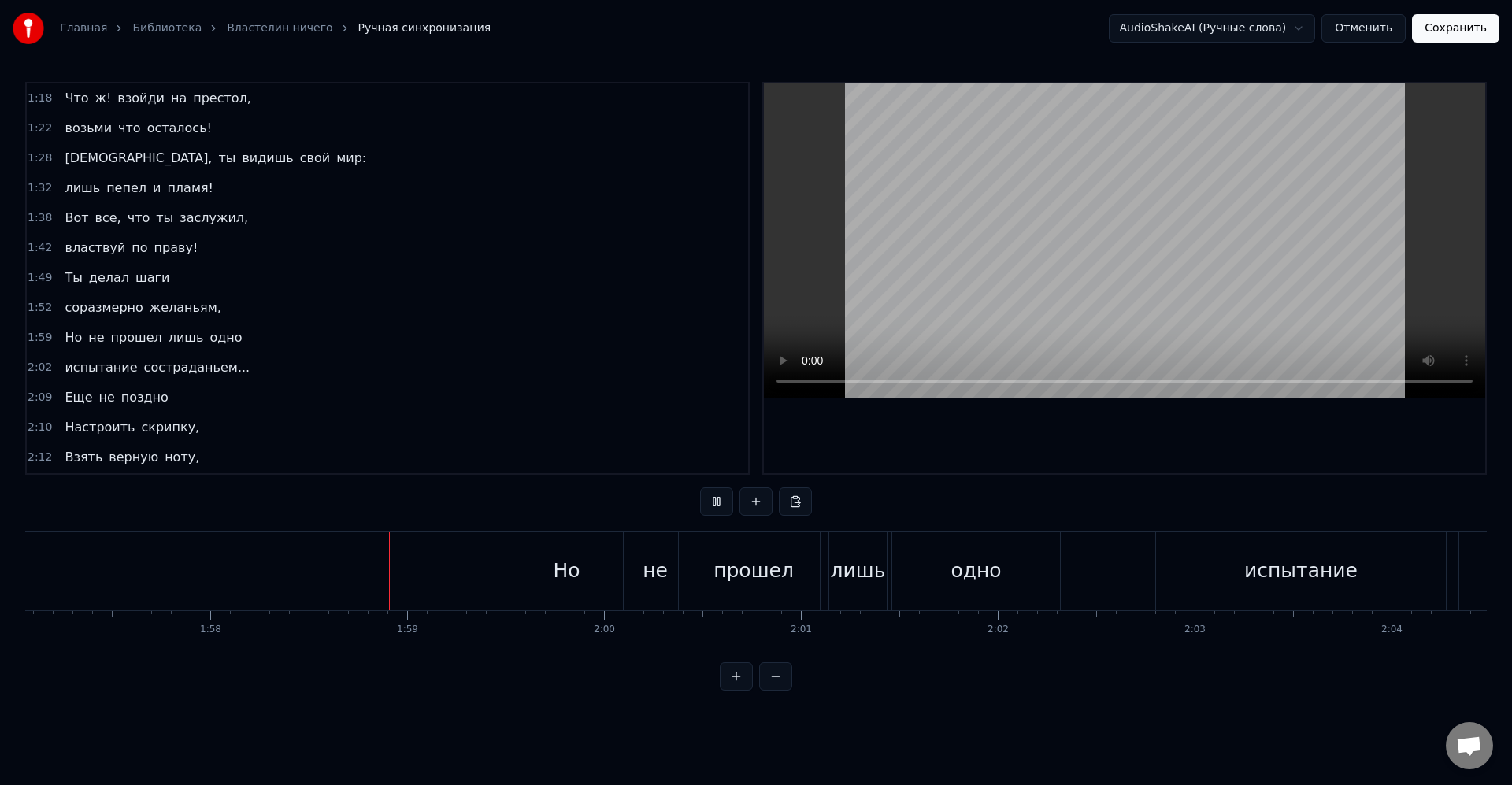
scroll to position [0, 23214]
click at [735, 587] on div "одно" at bounding box center [803, 571] width 168 height 78
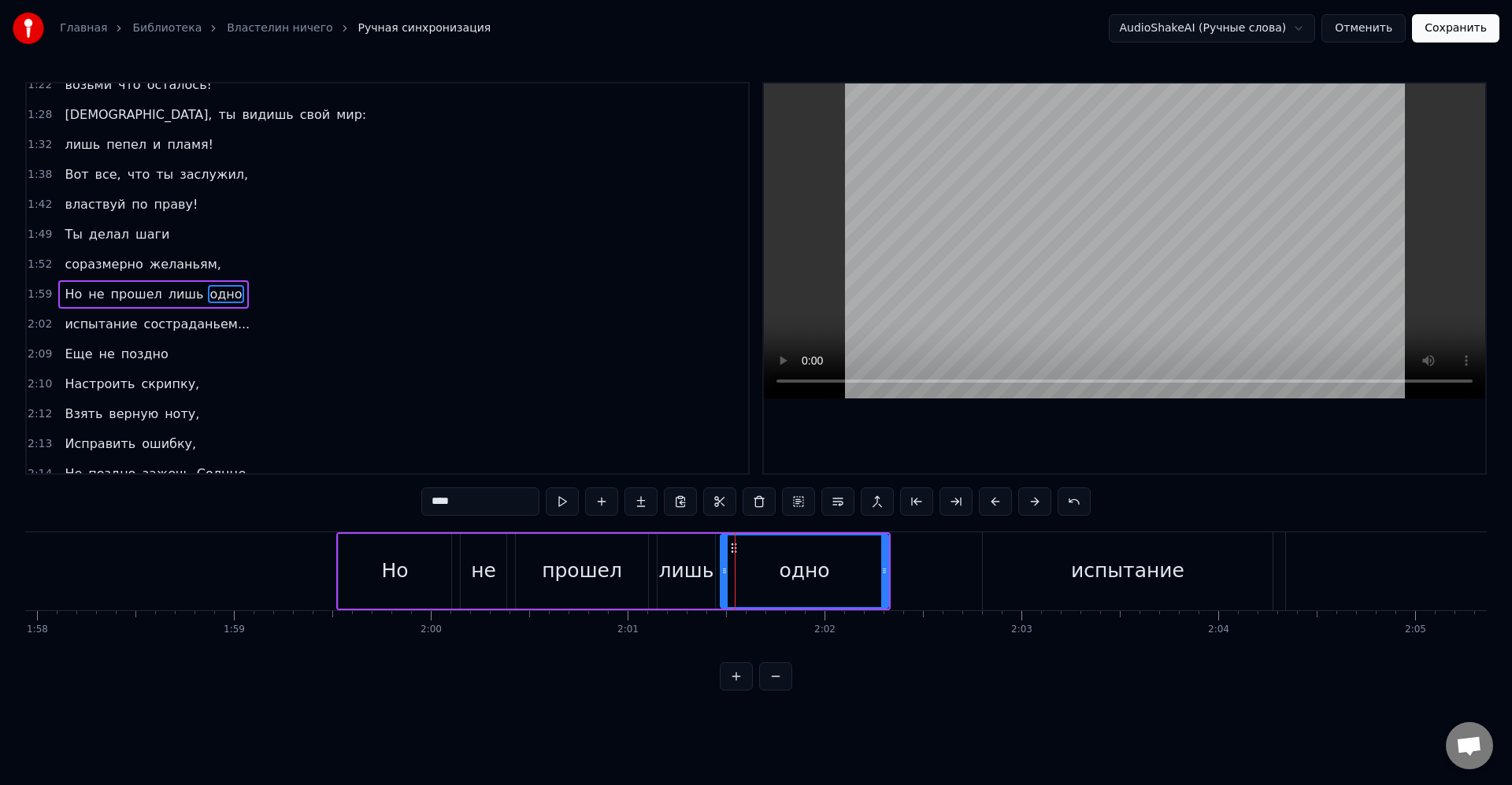
scroll to position [389, 0]
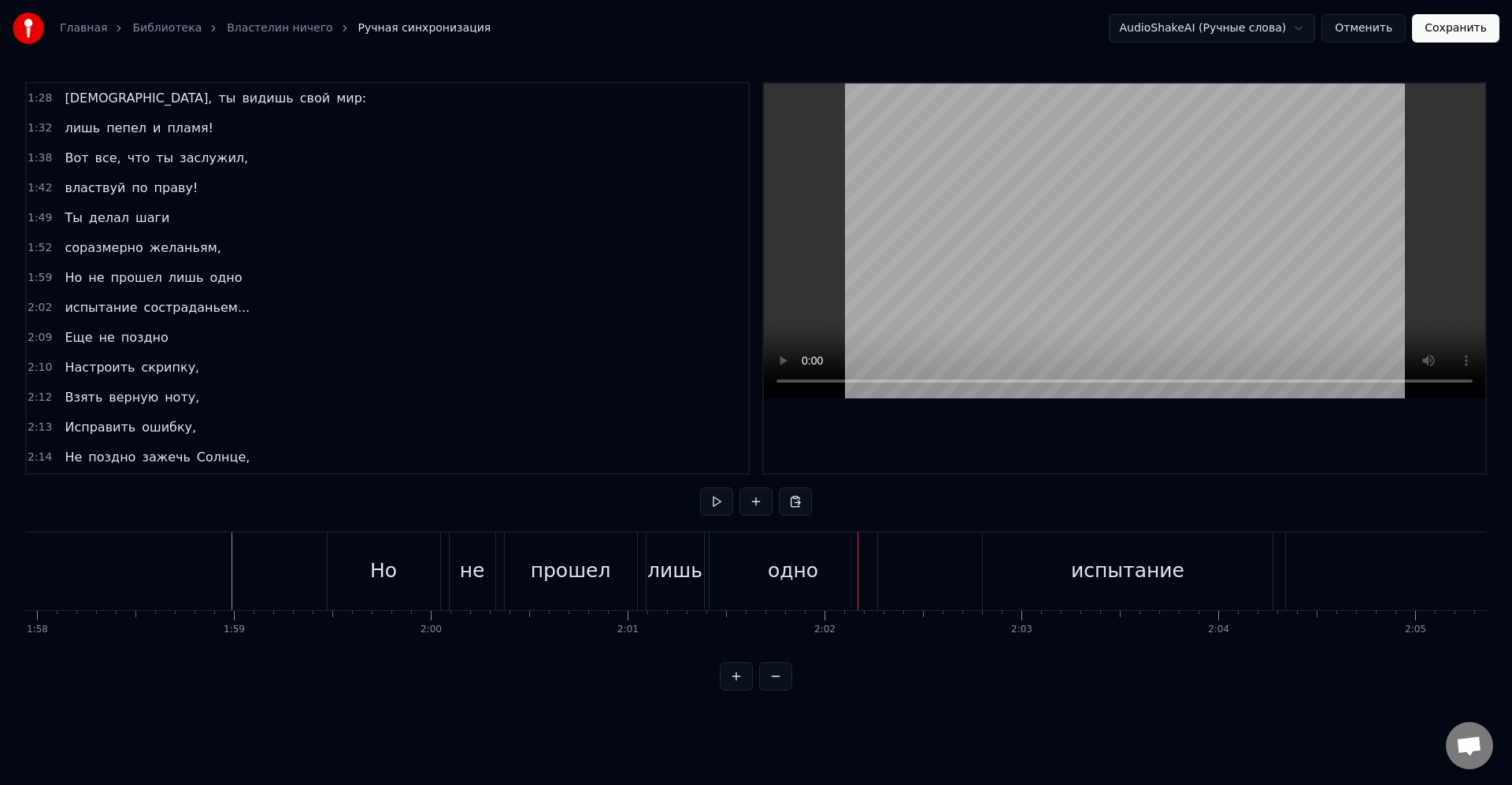
click at [701, 582] on div "лишь" at bounding box center [675, 571] width 57 height 78
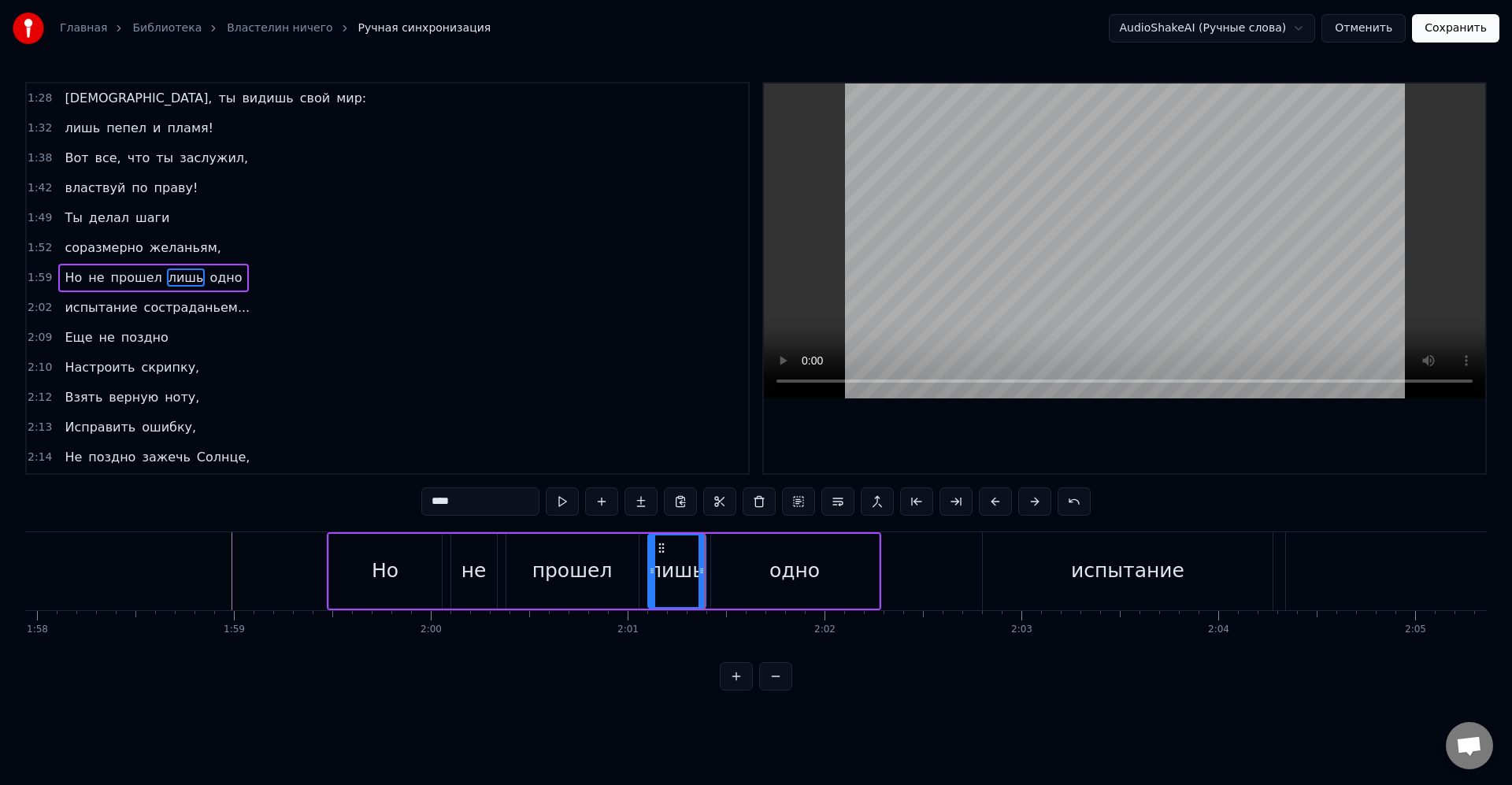
click at [676, 578] on div "лишь" at bounding box center [676, 571] width 55 height 30
click at [692, 569] on icon at bounding box center [692, 571] width 6 height 13
click at [731, 573] on div "одно" at bounding box center [794, 571] width 168 height 75
type input "****"
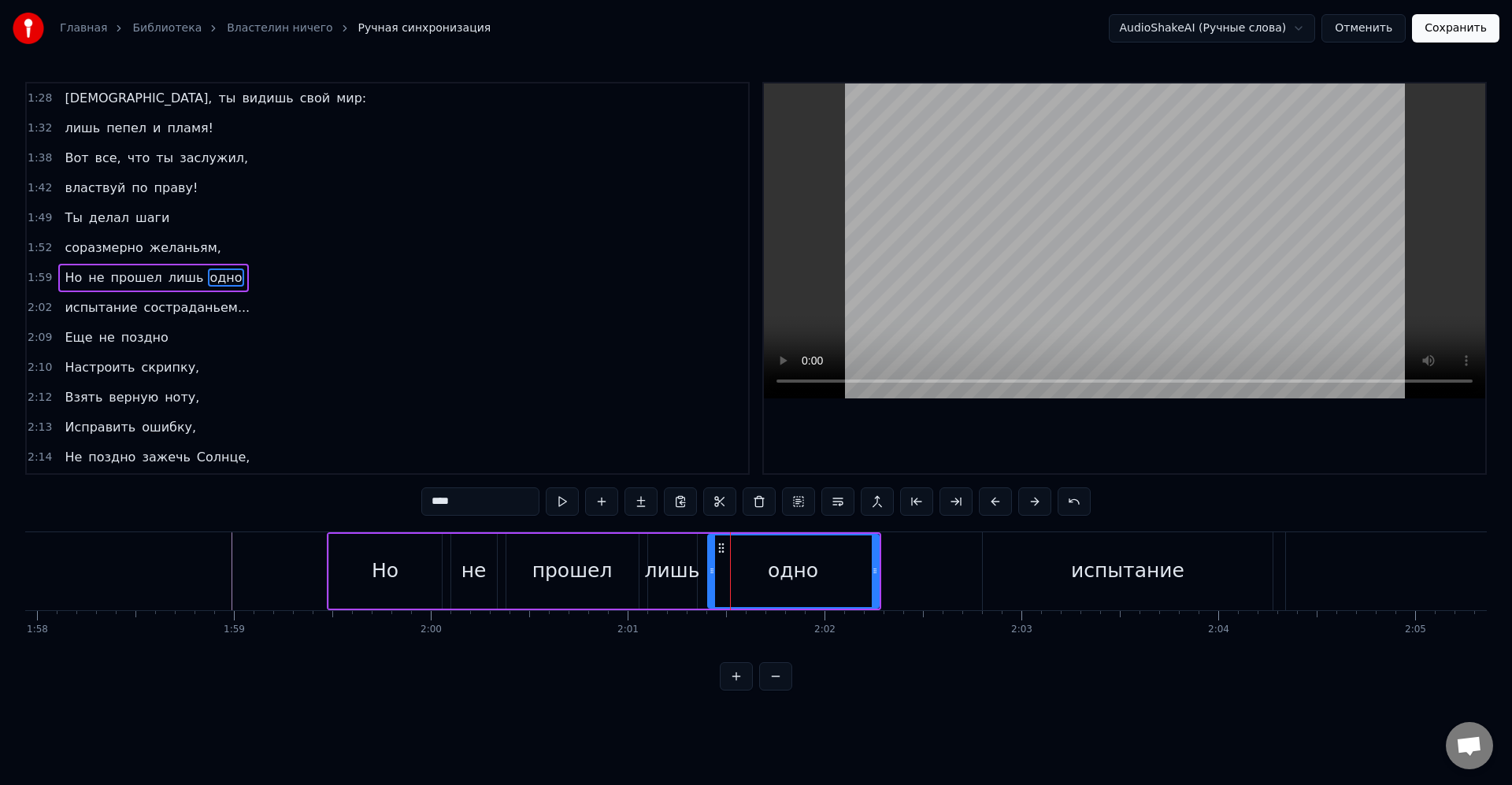
click at [711, 572] on icon at bounding box center [711, 571] width 6 height 13
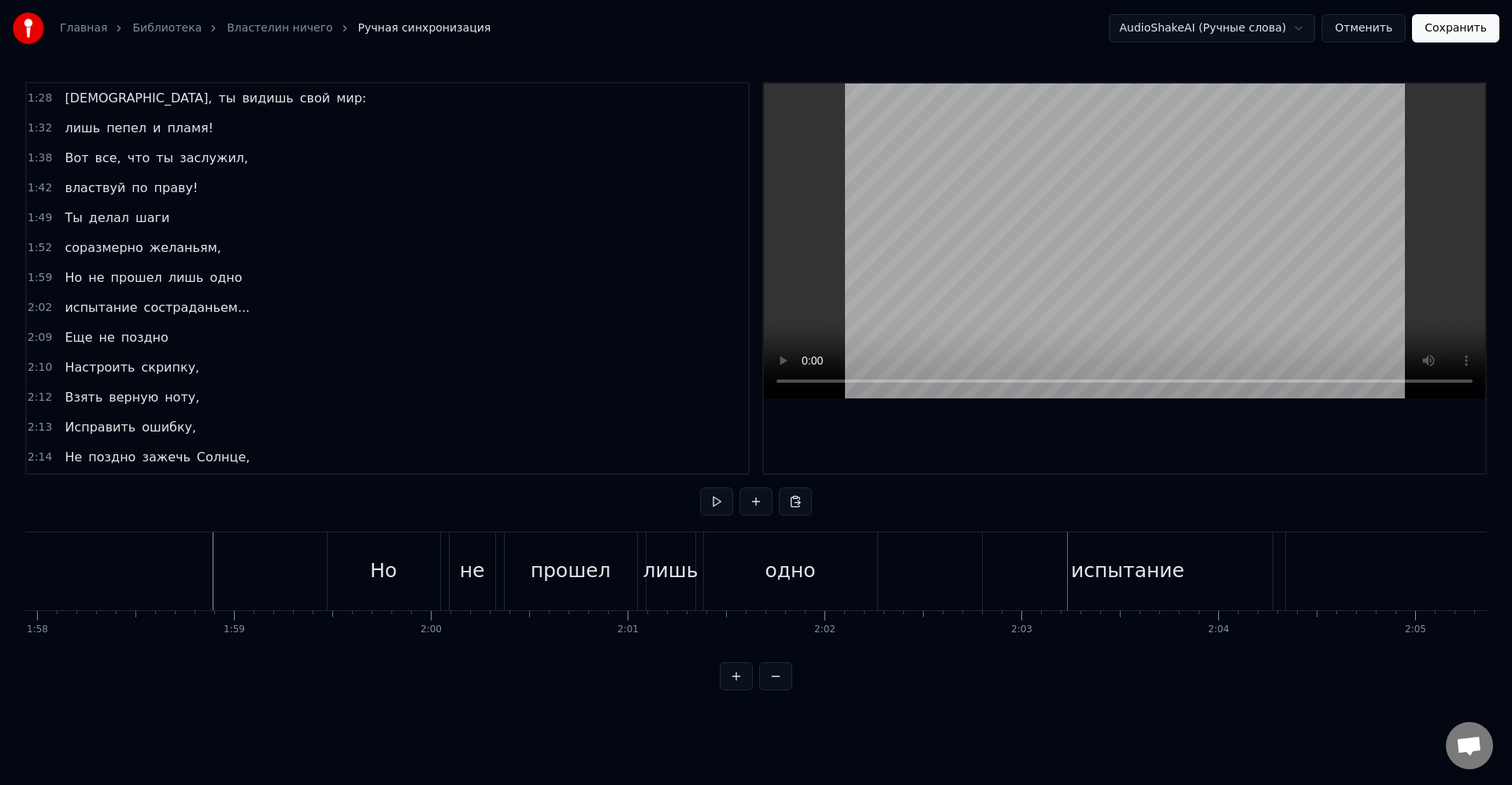
click at [1101, 563] on div "испытание" at bounding box center [1127, 571] width 113 height 30
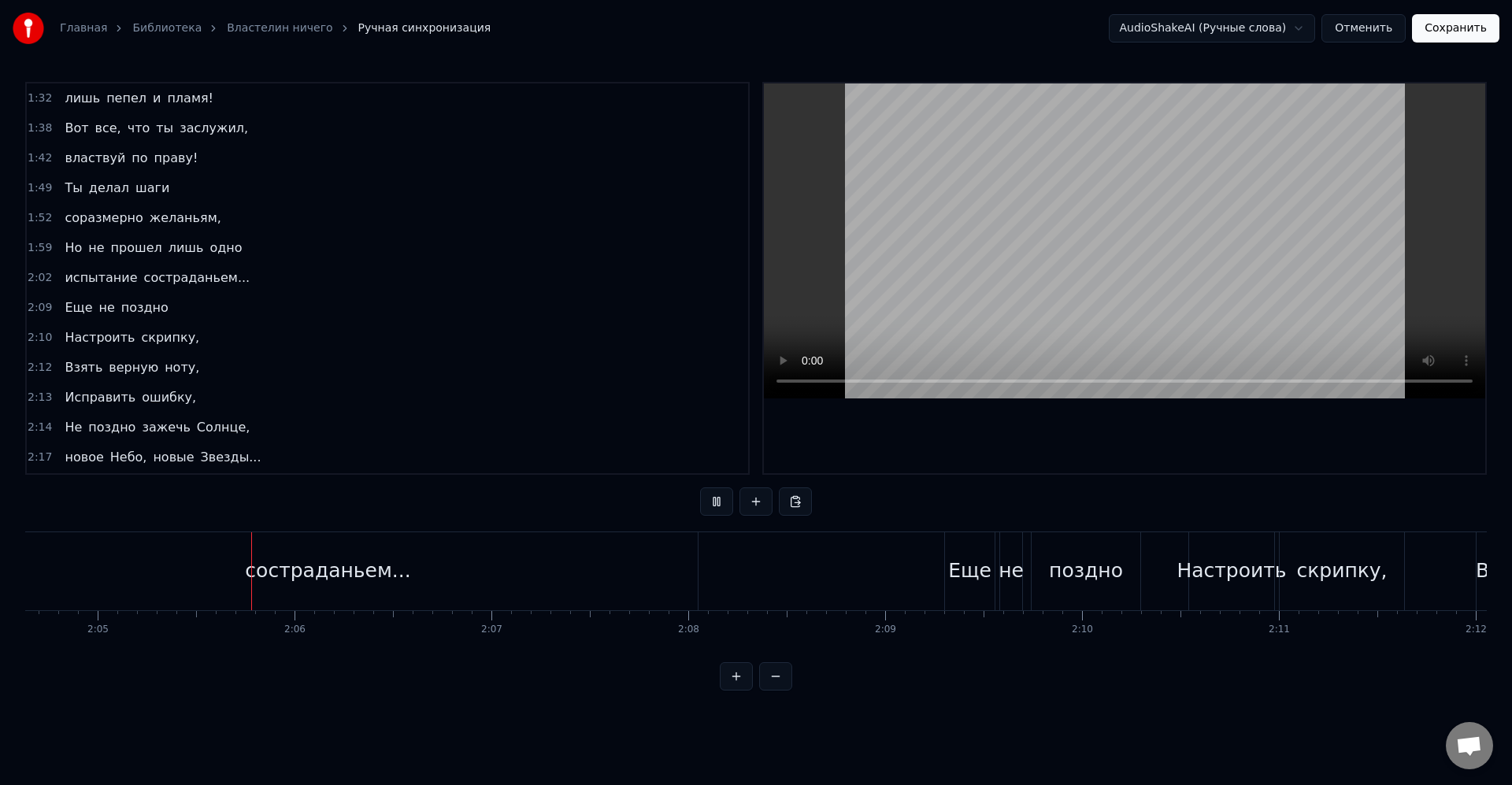
scroll to position [0, 24543]
click at [1081, 548] on div "поздно" at bounding box center [1075, 571] width 109 height 78
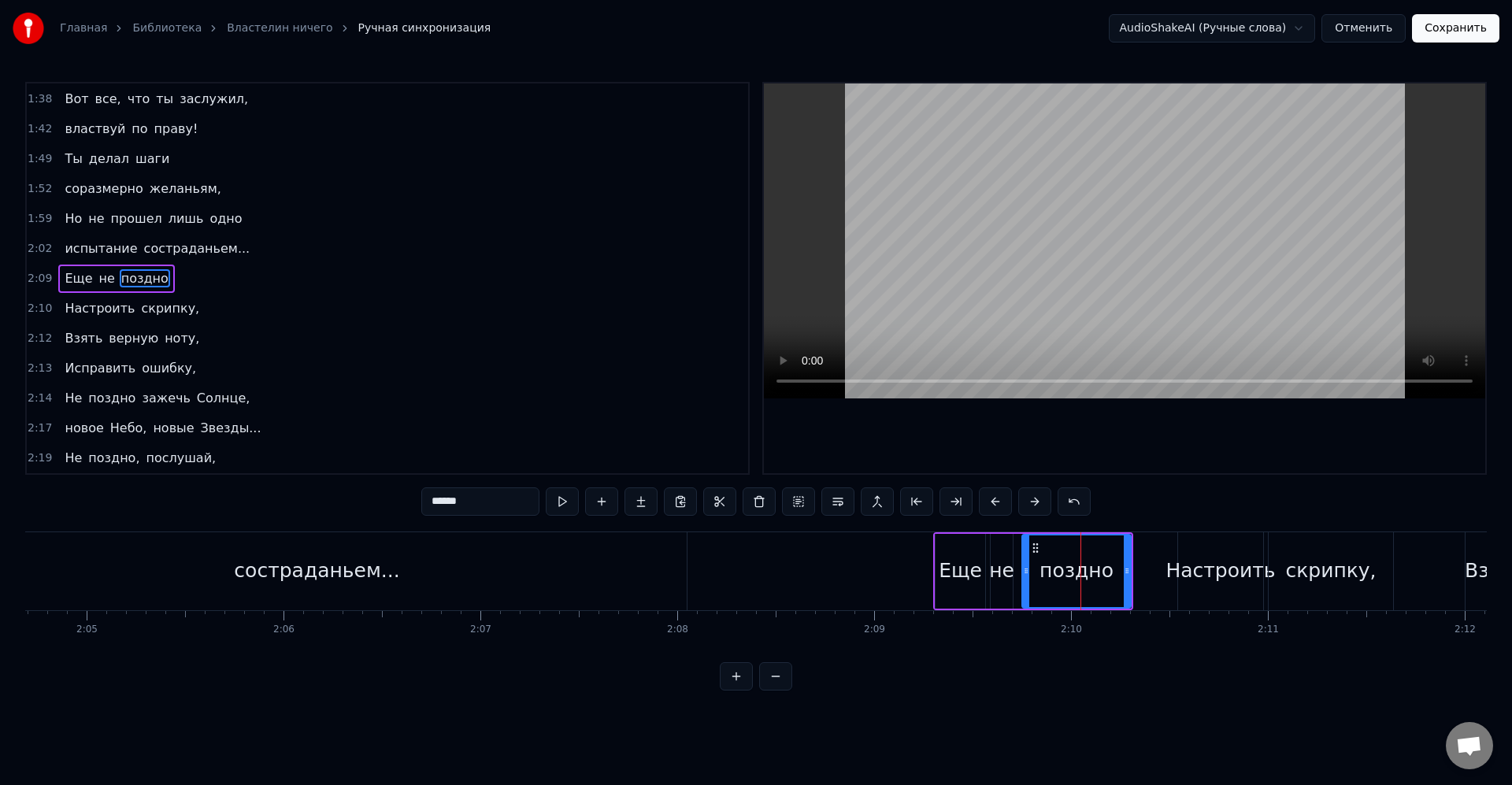
scroll to position [449, 0]
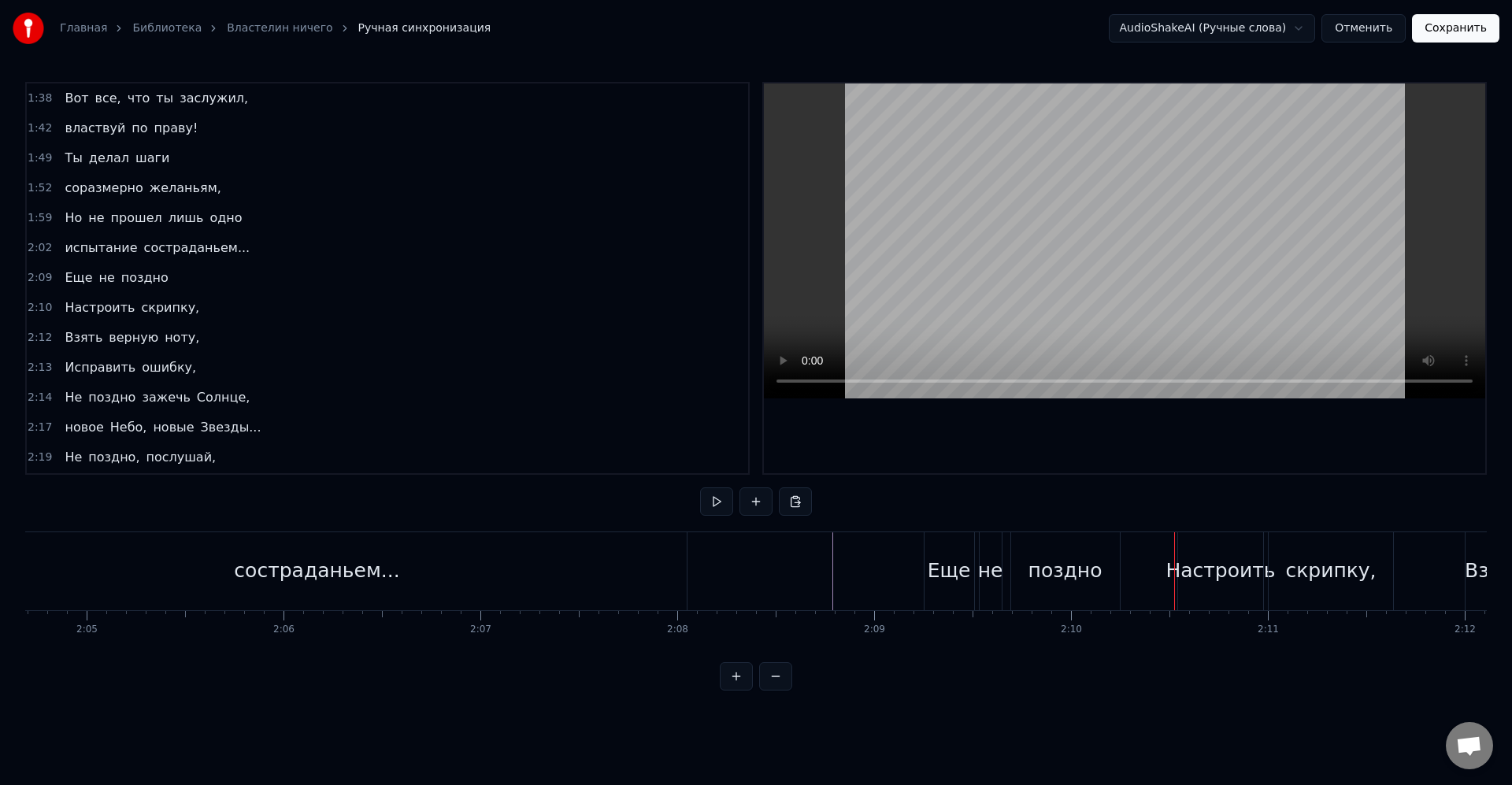
click at [1224, 569] on div "Настроить" at bounding box center [1220, 571] width 110 height 30
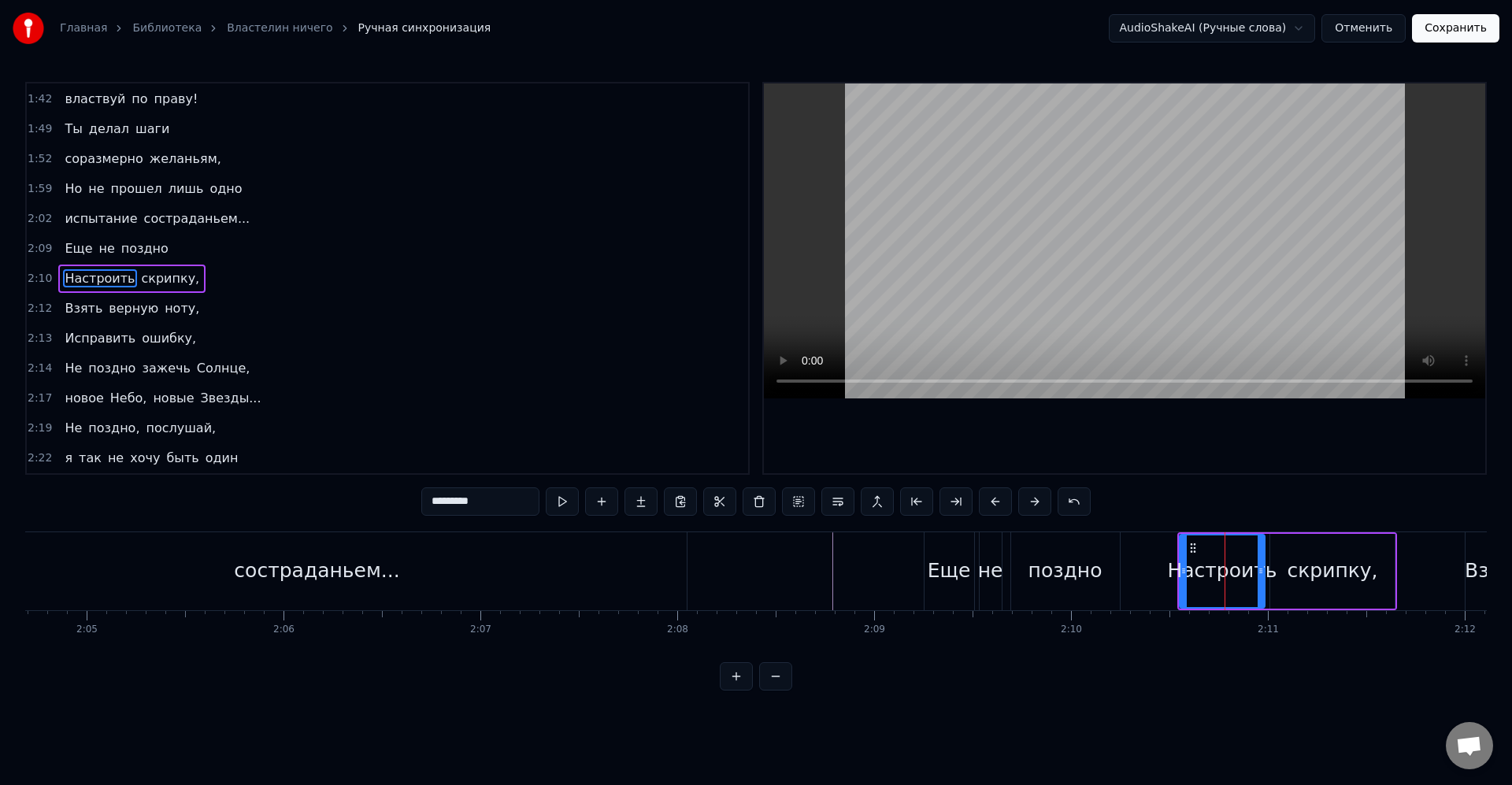
scroll to position [479, 0]
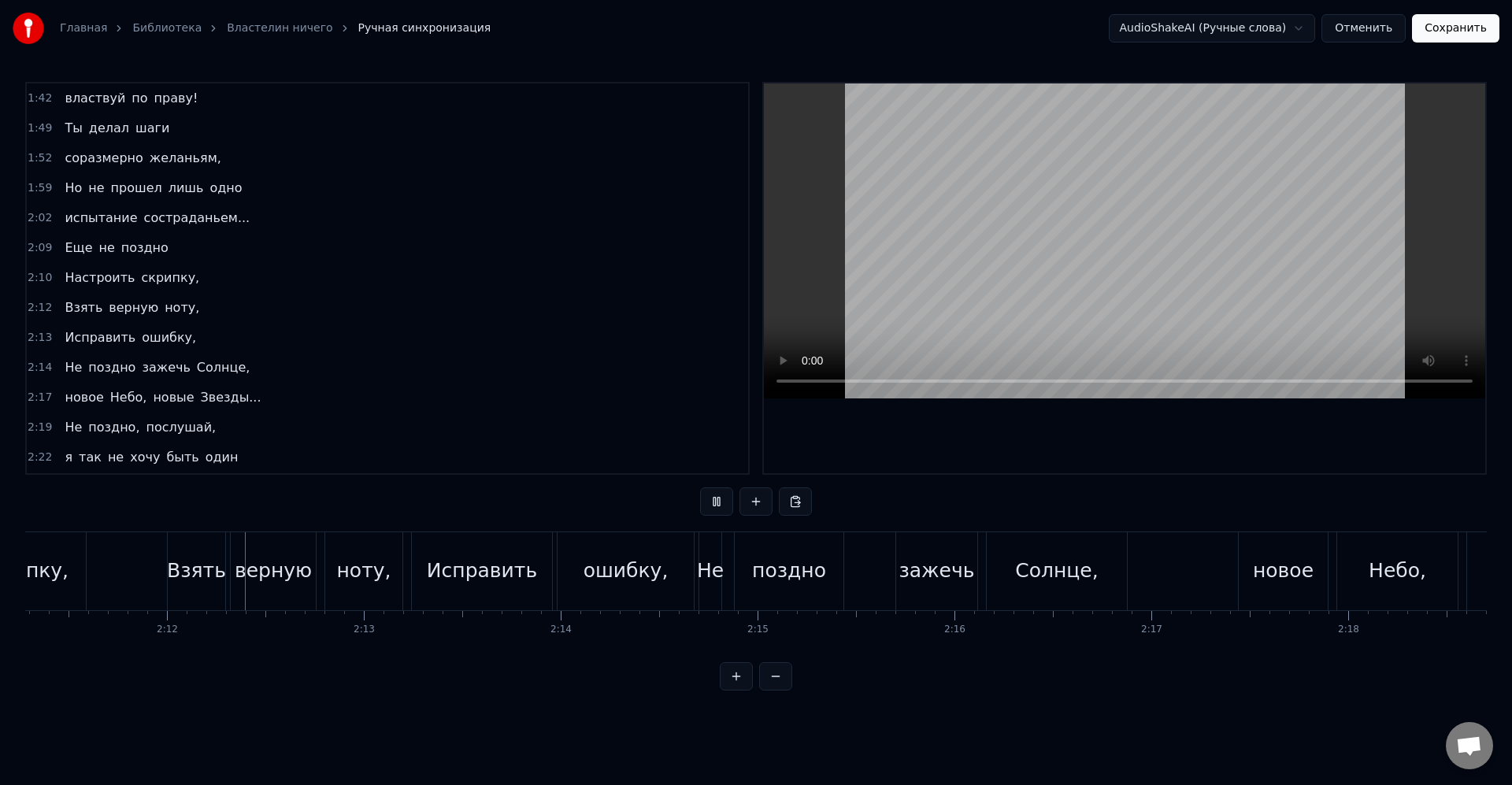
scroll to position [0, 25848]
click at [303, 586] on div "верную" at bounding box center [265, 571] width 85 height 78
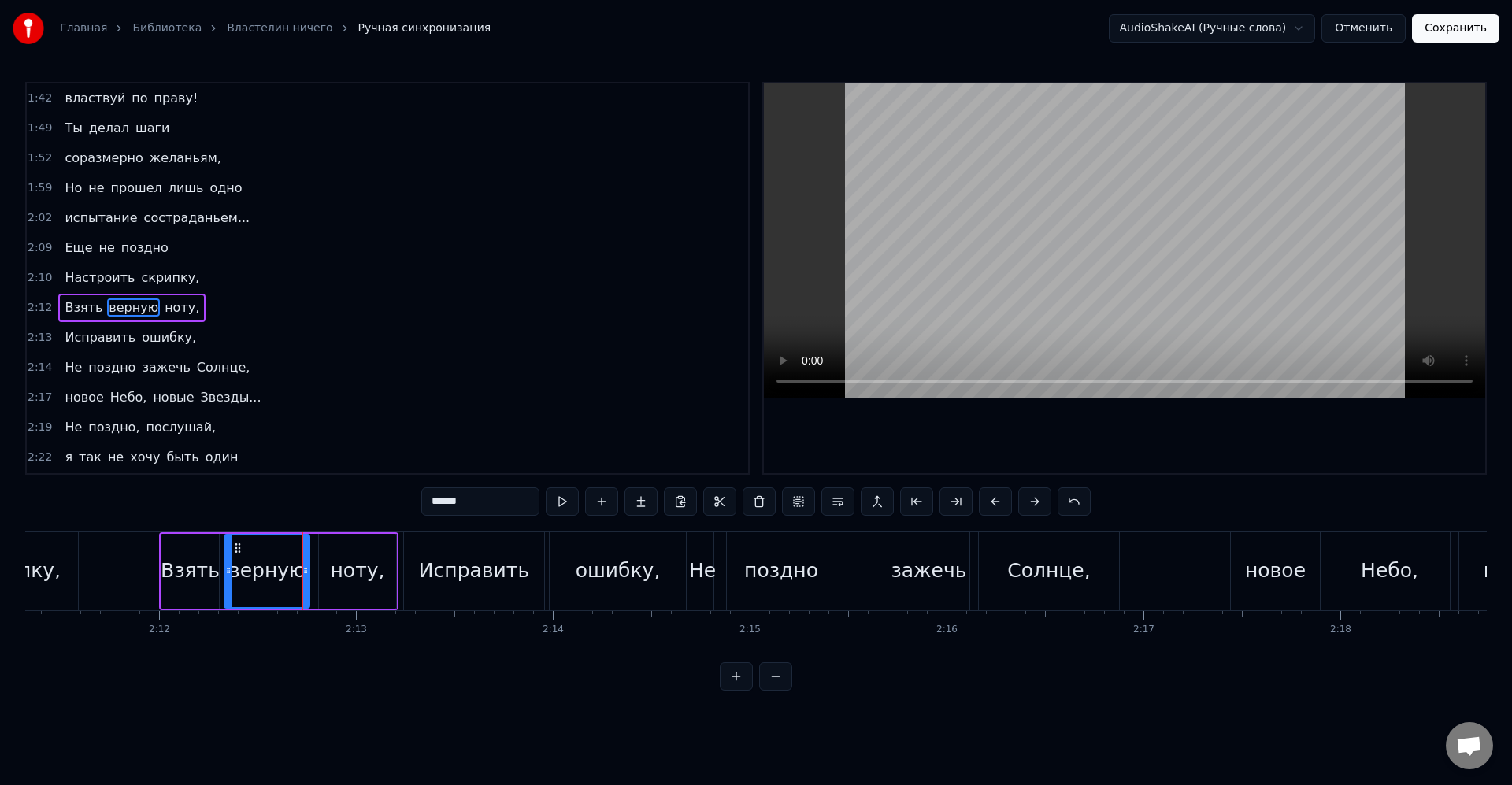
scroll to position [508, 0]
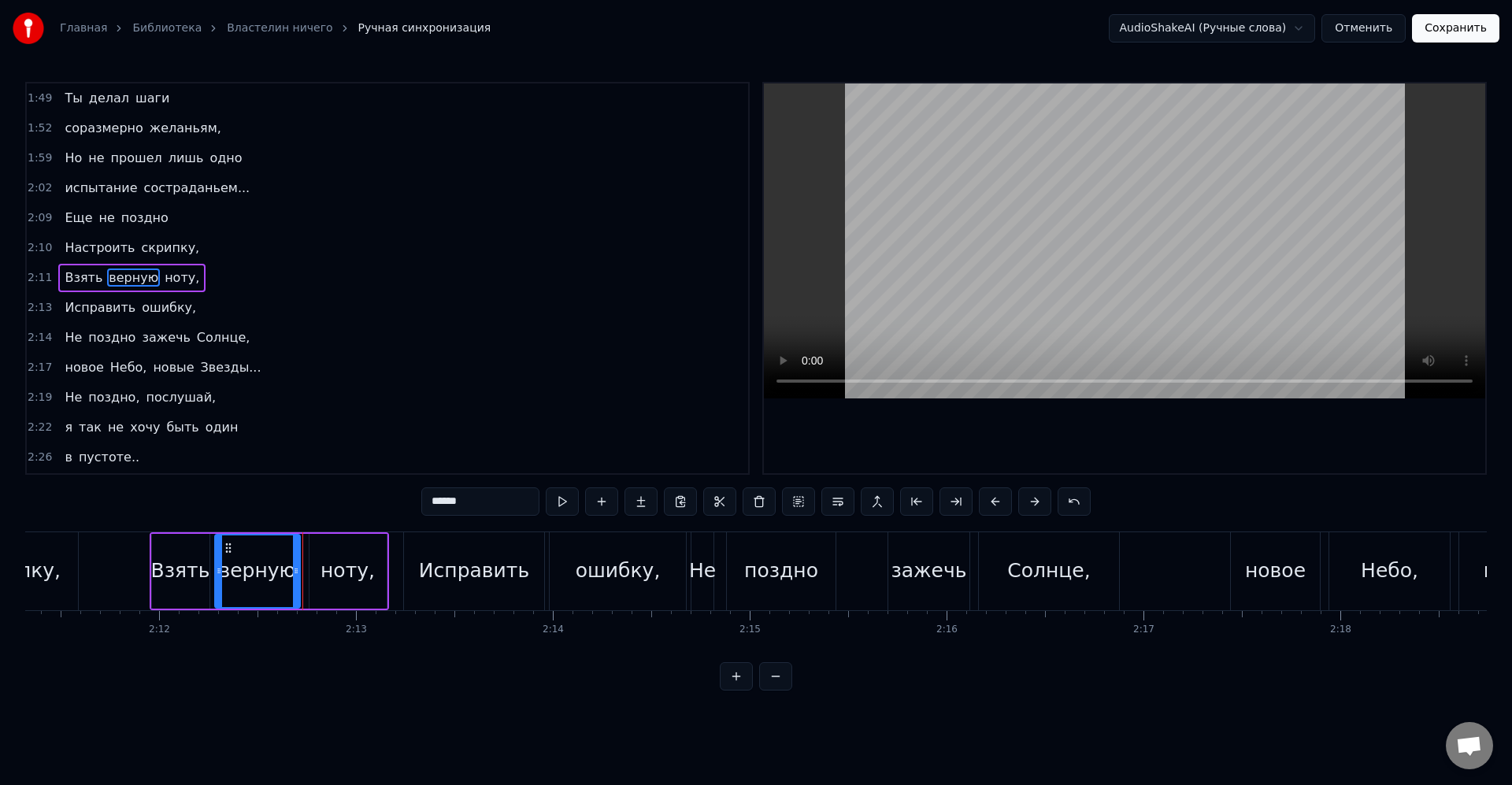
click at [179, 568] on div "Взять" at bounding box center [181, 571] width 59 height 30
type input "*****"
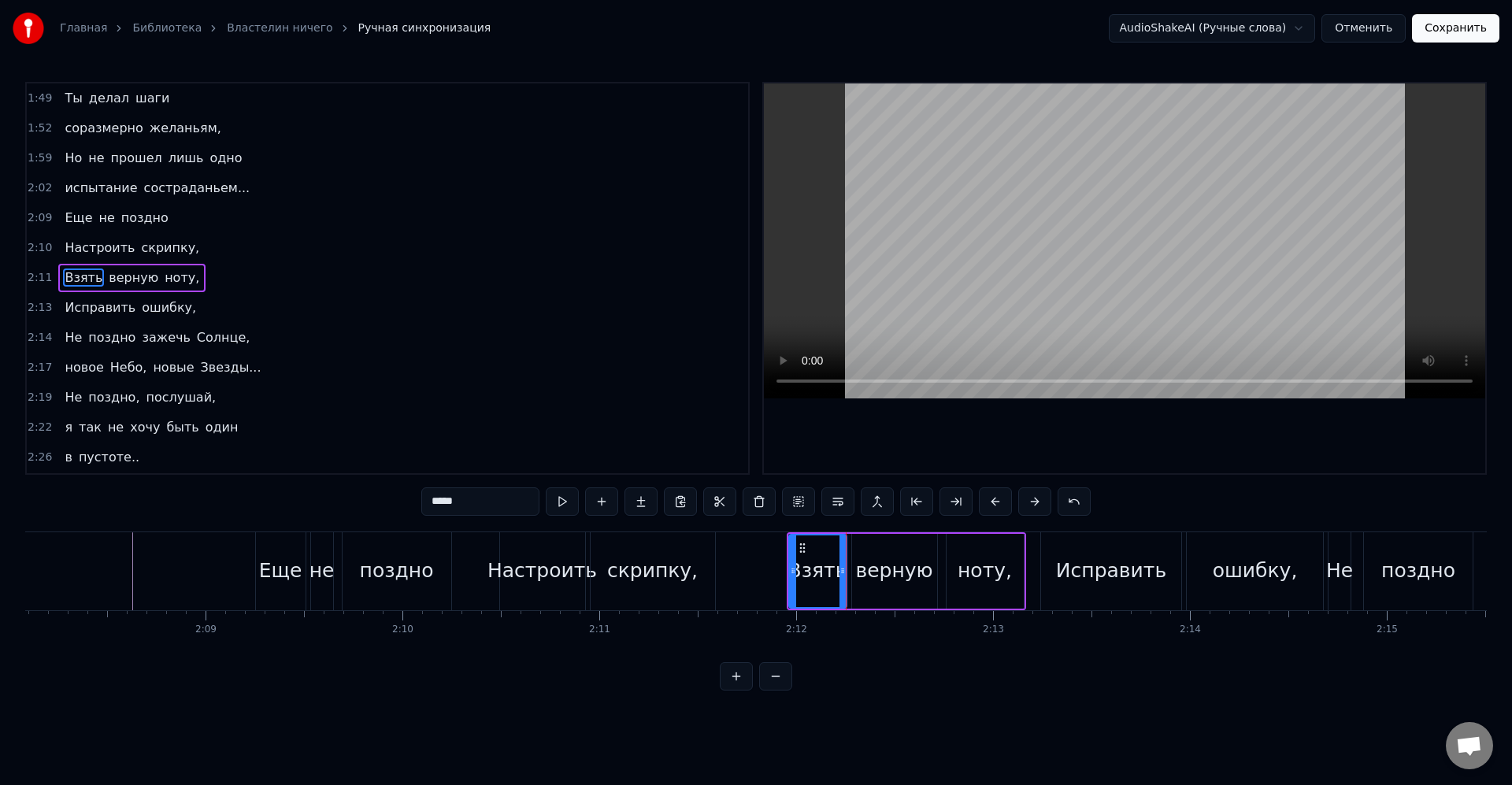
scroll to position [0, 25171]
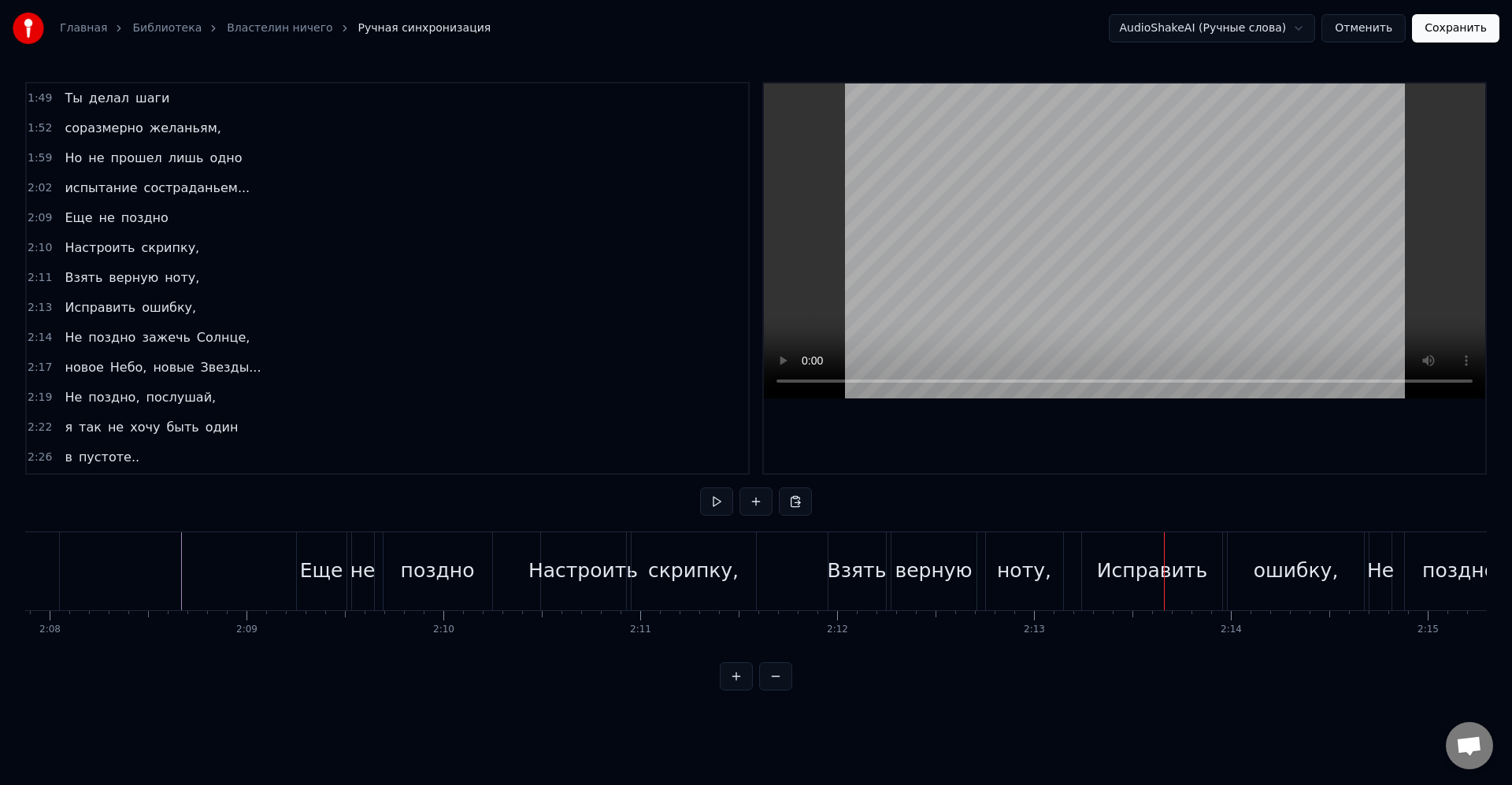
click at [1154, 565] on div "Исправить" at bounding box center [1152, 571] width 111 height 30
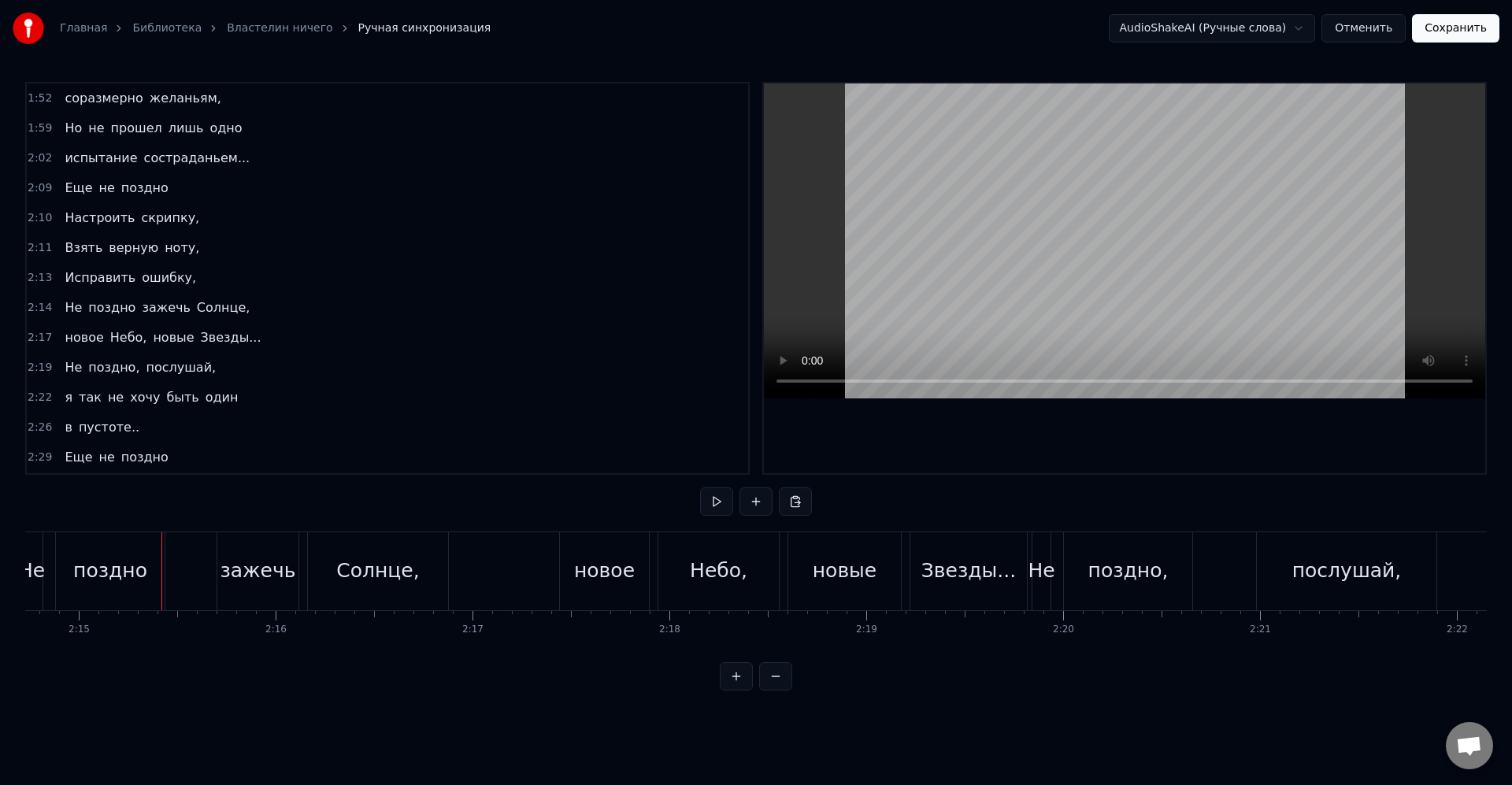
scroll to position [0, 26523]
click at [365, 591] on div "Солнце," at bounding box center [374, 571] width 140 height 78
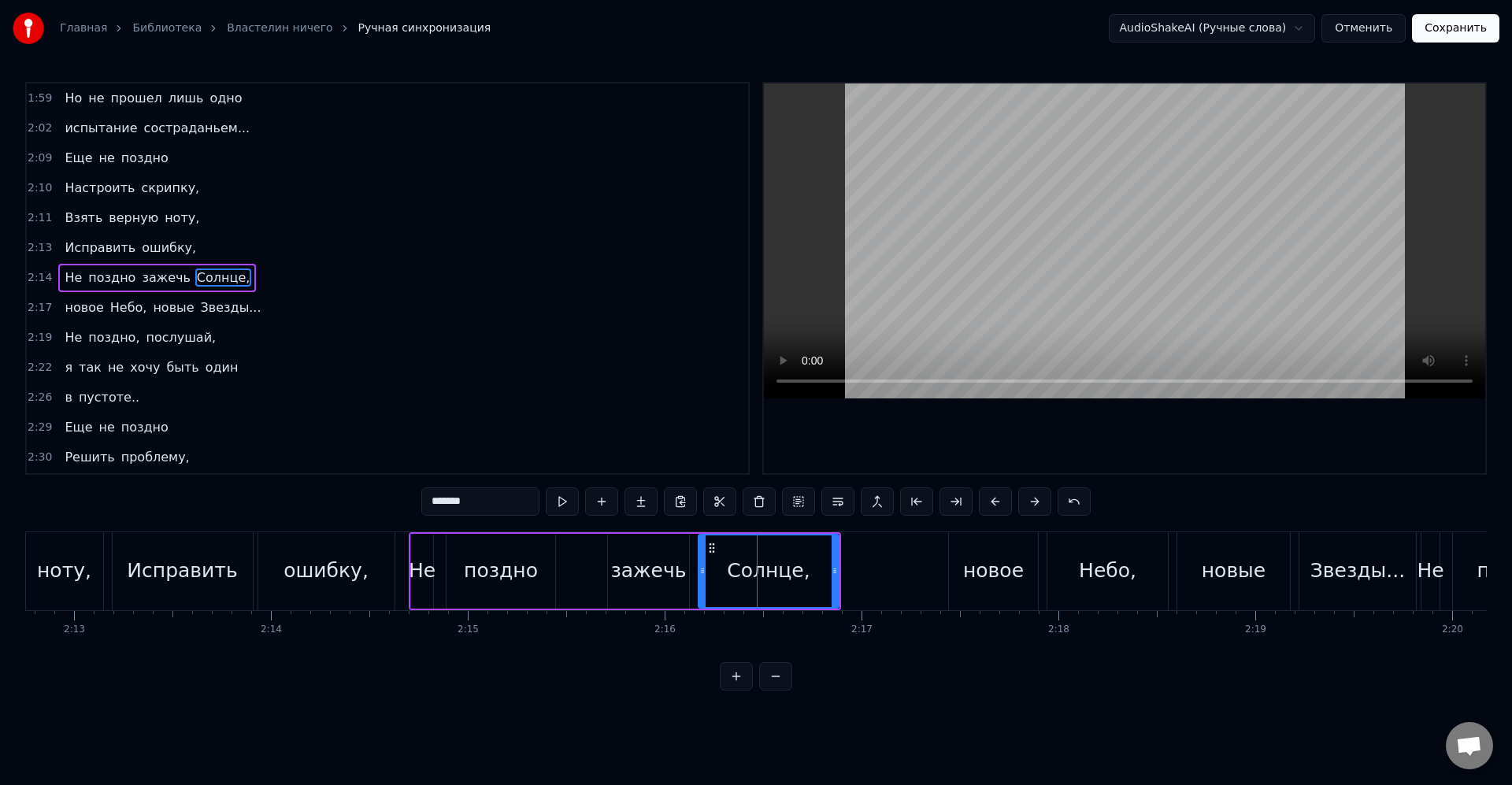
scroll to position [0, 25970]
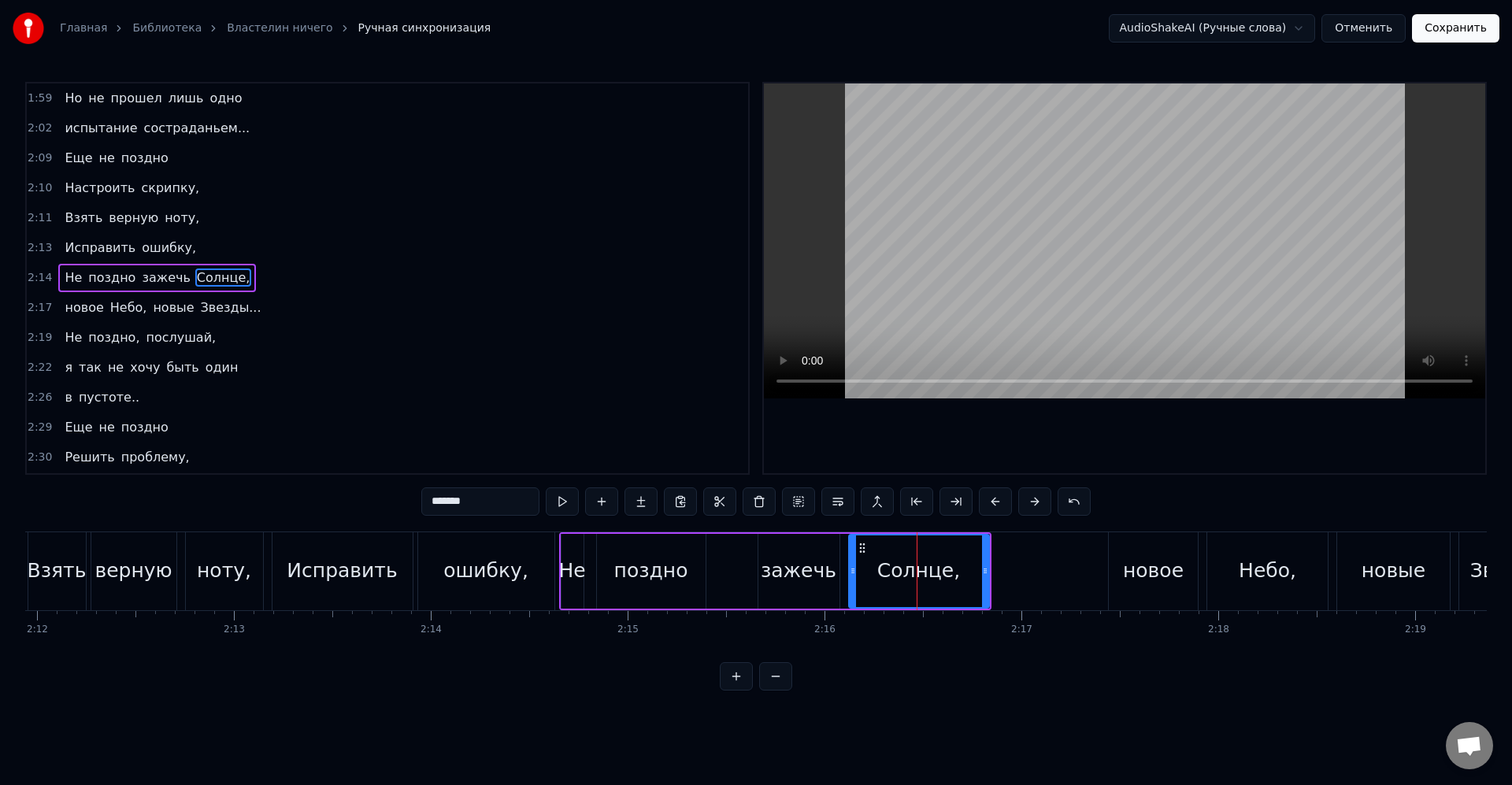
click at [570, 573] on div "Не" at bounding box center [571, 571] width 27 height 30
type input "**"
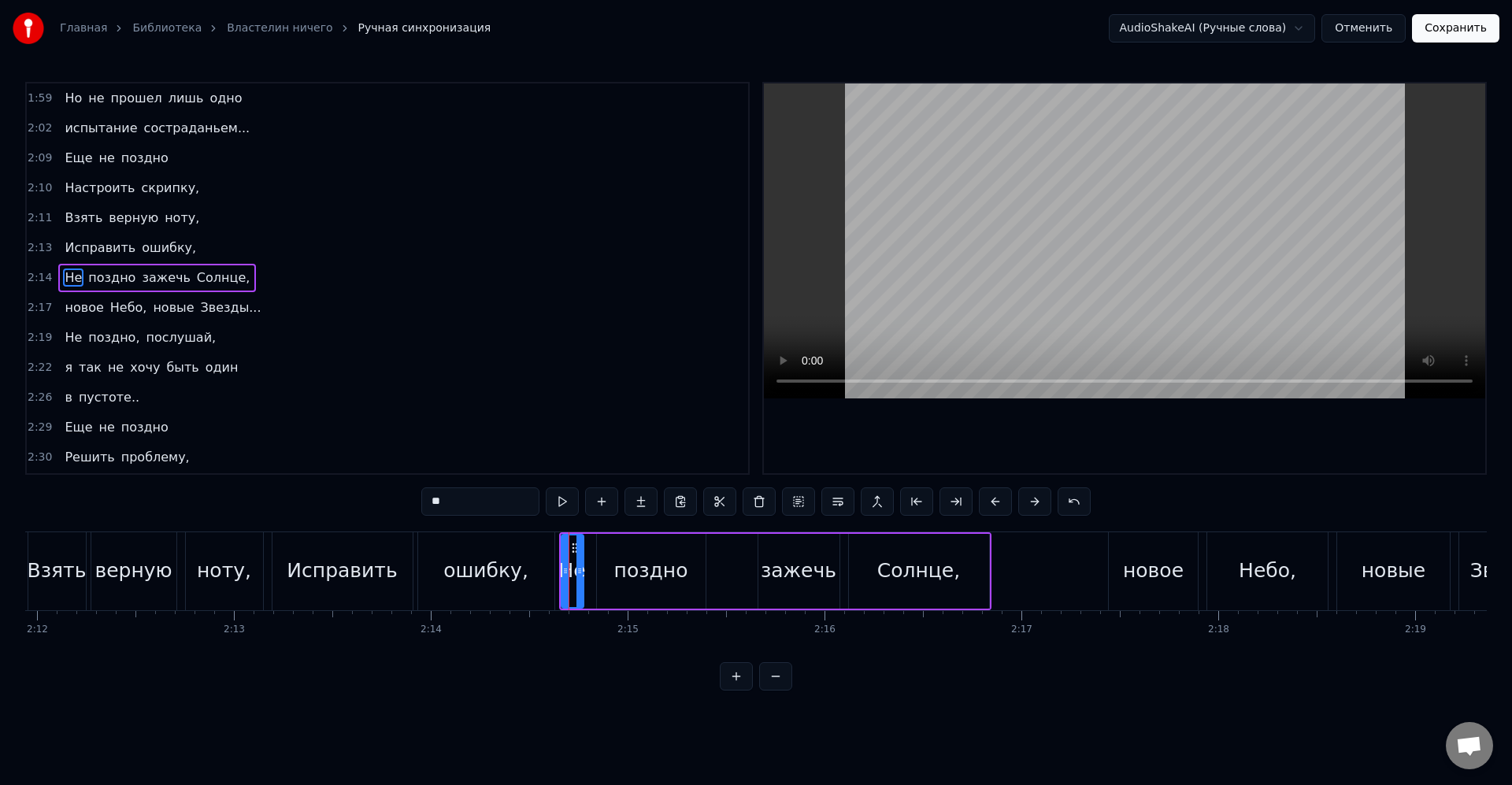
click at [579, 533] on div "Не поздно зажечь Солнце," at bounding box center [775, 571] width 432 height 78
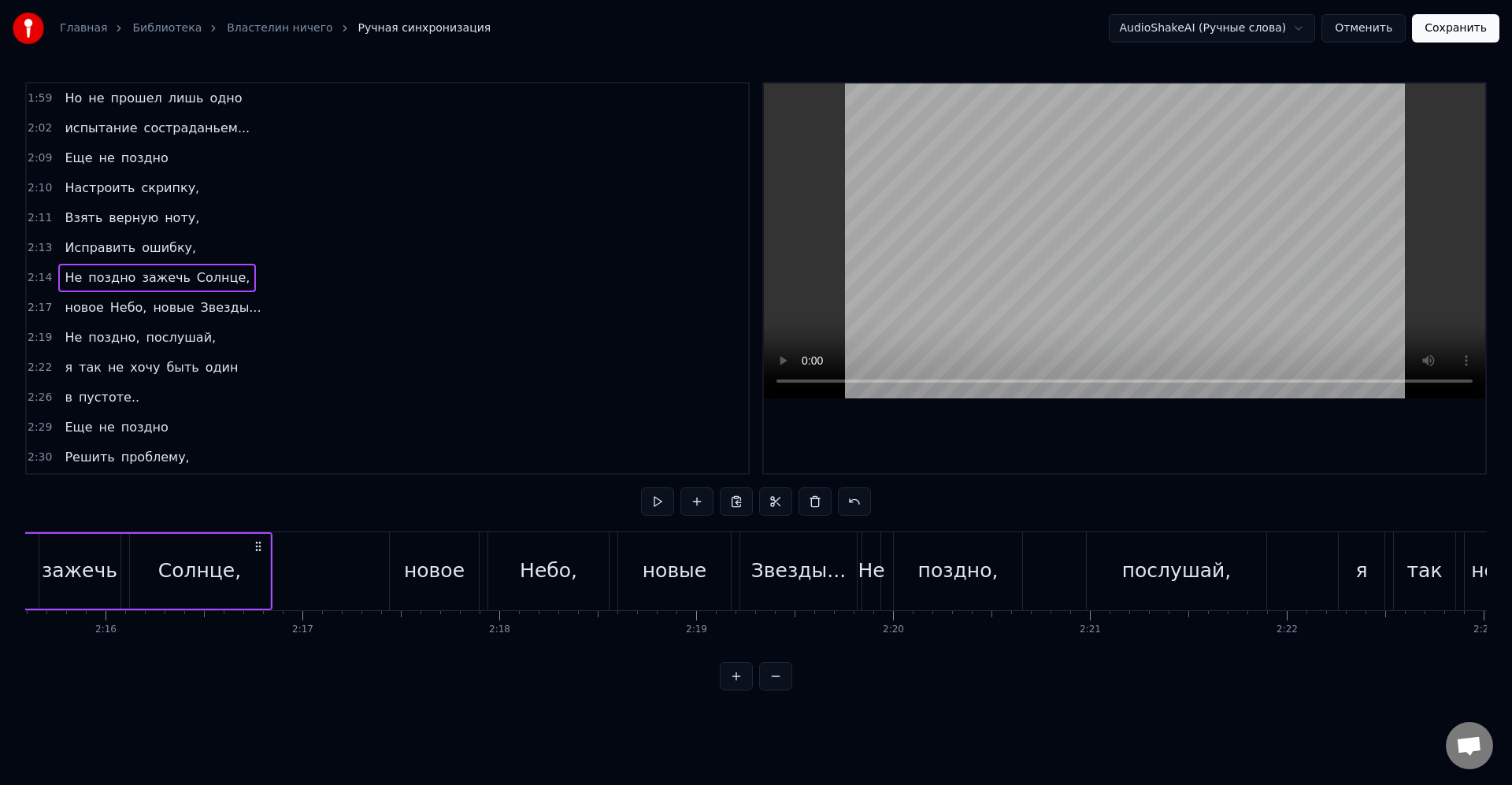
scroll to position [0, 26729]
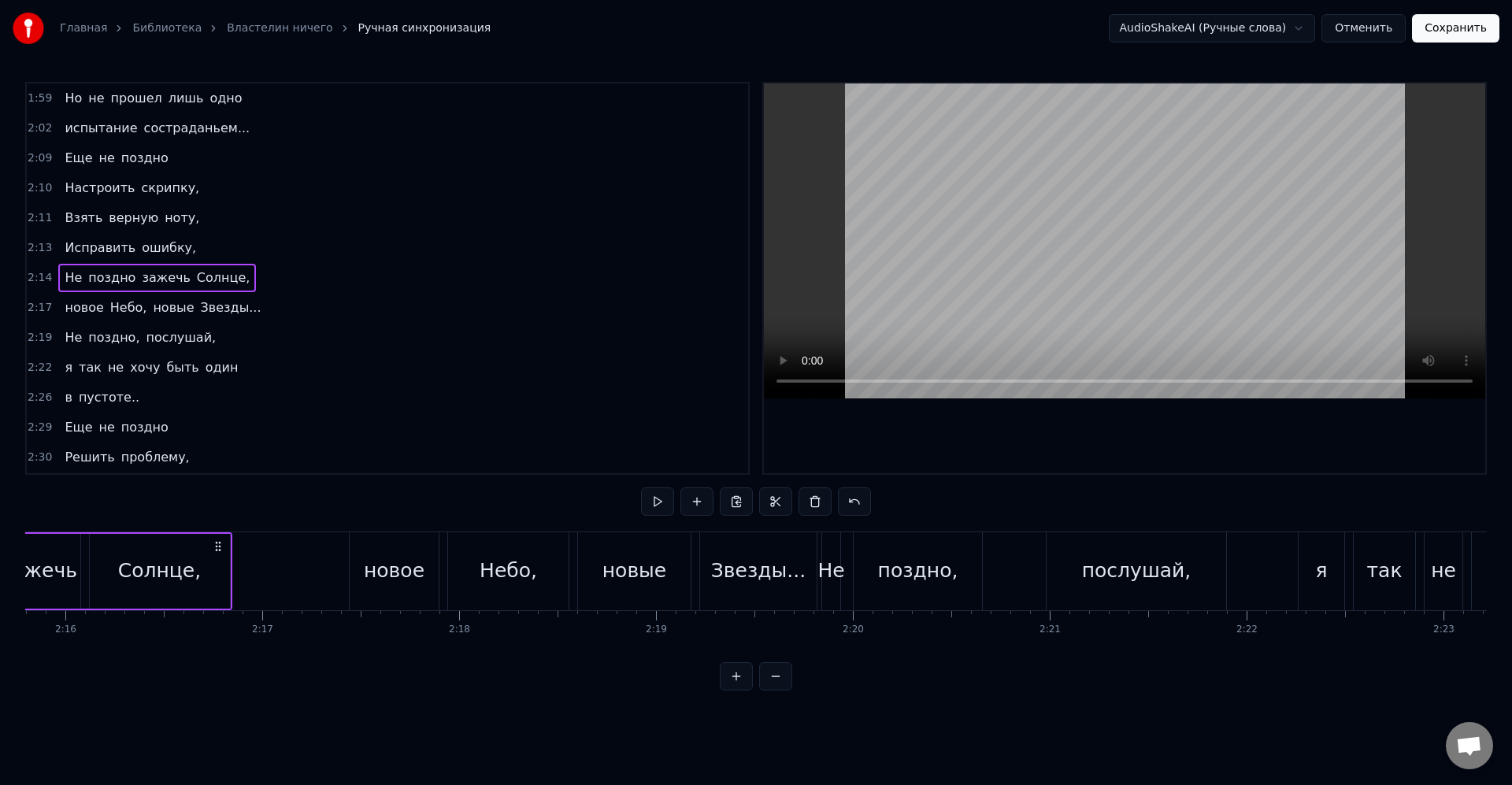
click at [424, 560] on div "новое" at bounding box center [393, 571] width 89 height 78
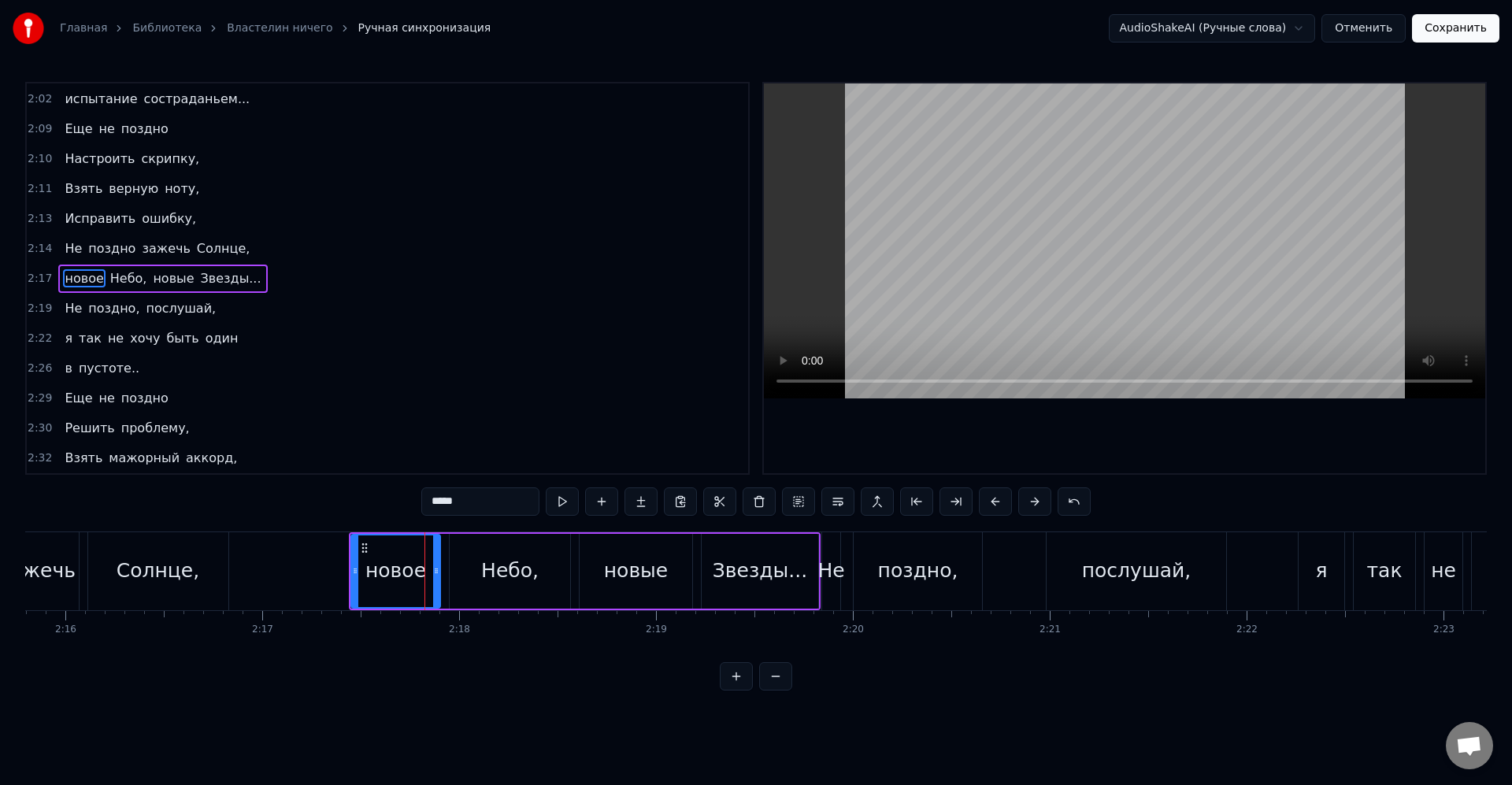
scroll to position [598, 0]
click at [428, 560] on div "новое" at bounding box center [395, 571] width 87 height 72
click at [456, 575] on div "Небо," at bounding box center [509, 571] width 120 height 75
type input "*****"
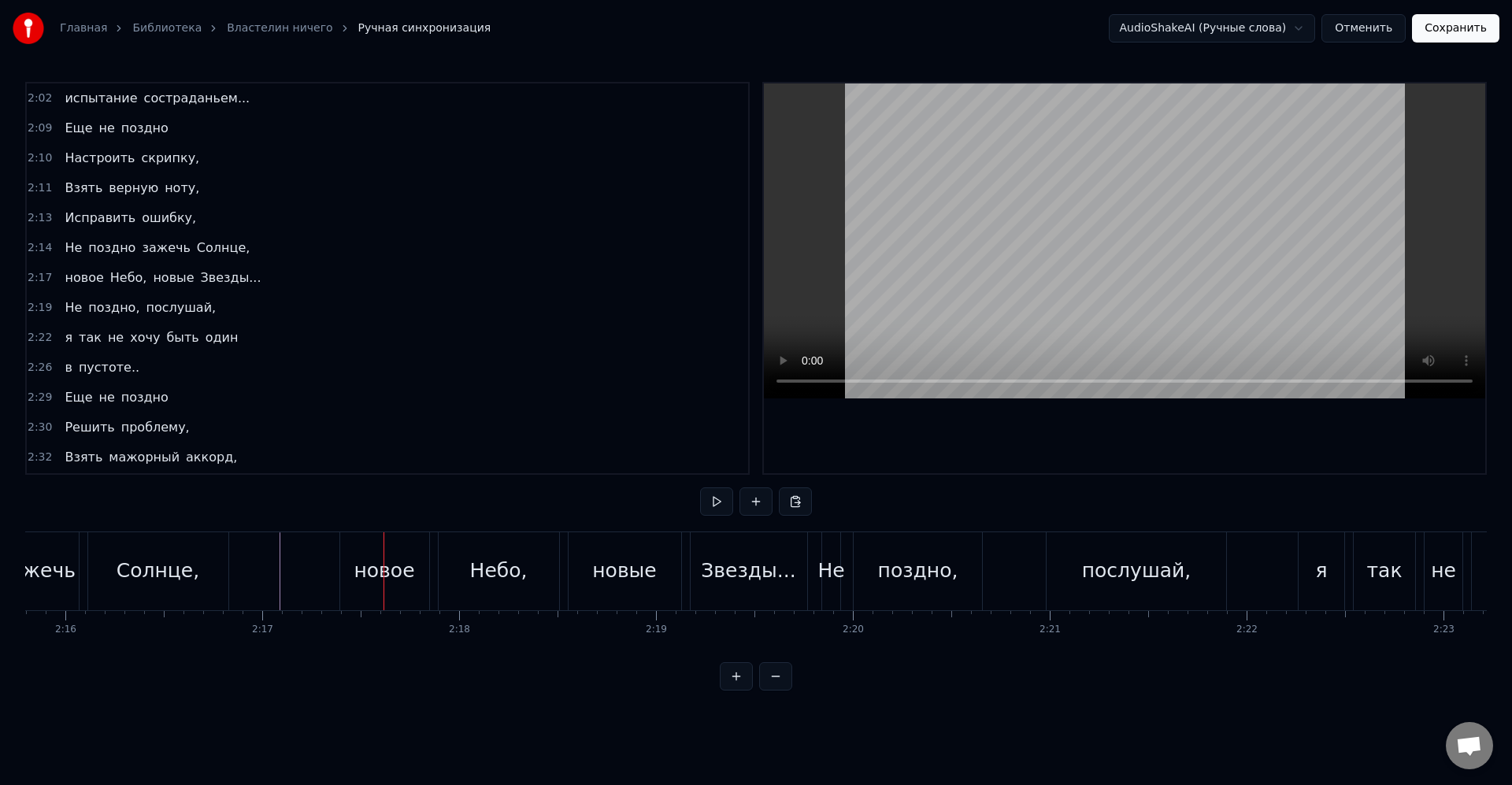
click at [392, 577] on div "новое" at bounding box center [384, 571] width 61 height 30
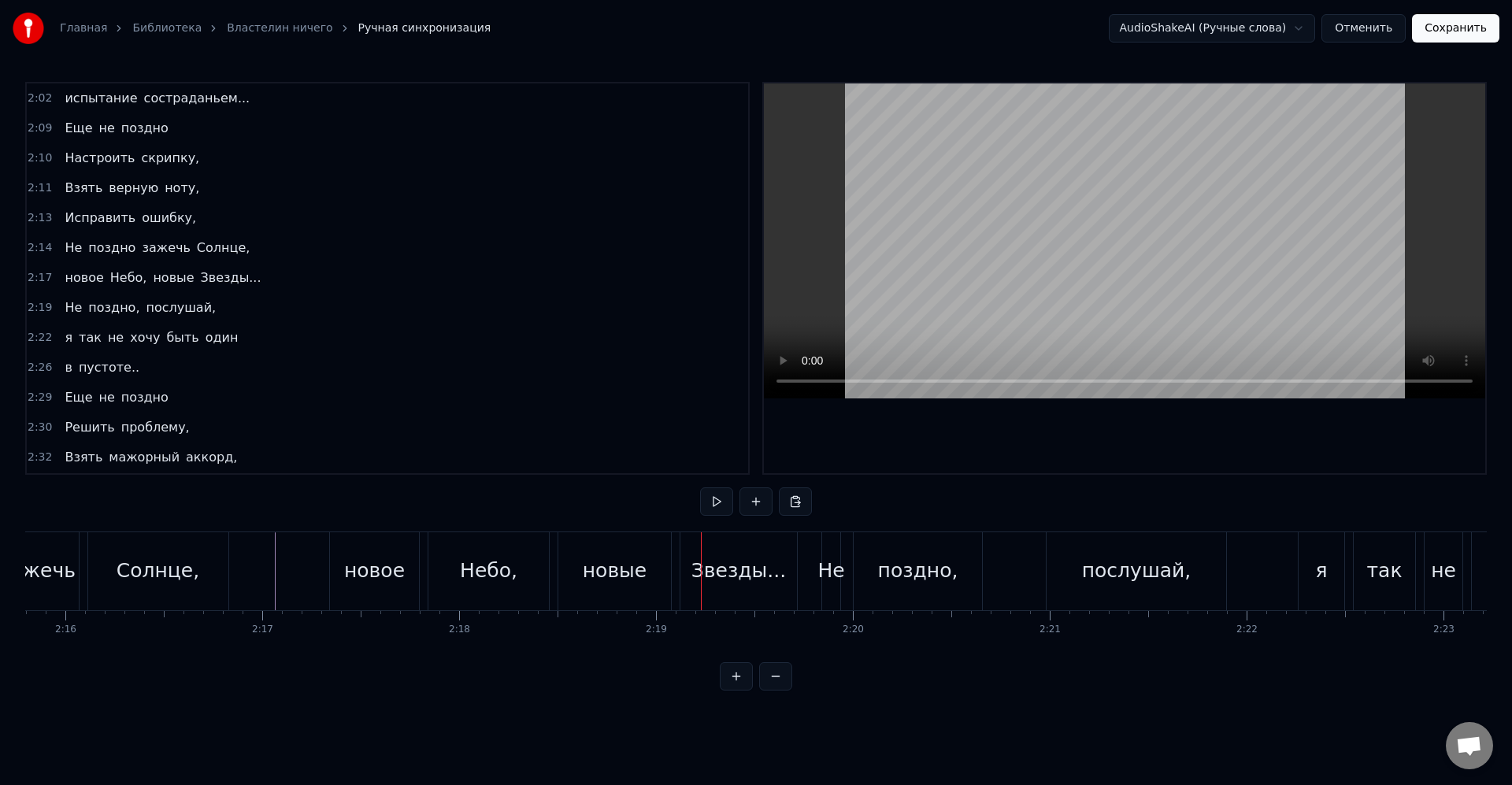
click at [507, 583] on div "Небо," at bounding box center [488, 571] width 57 height 30
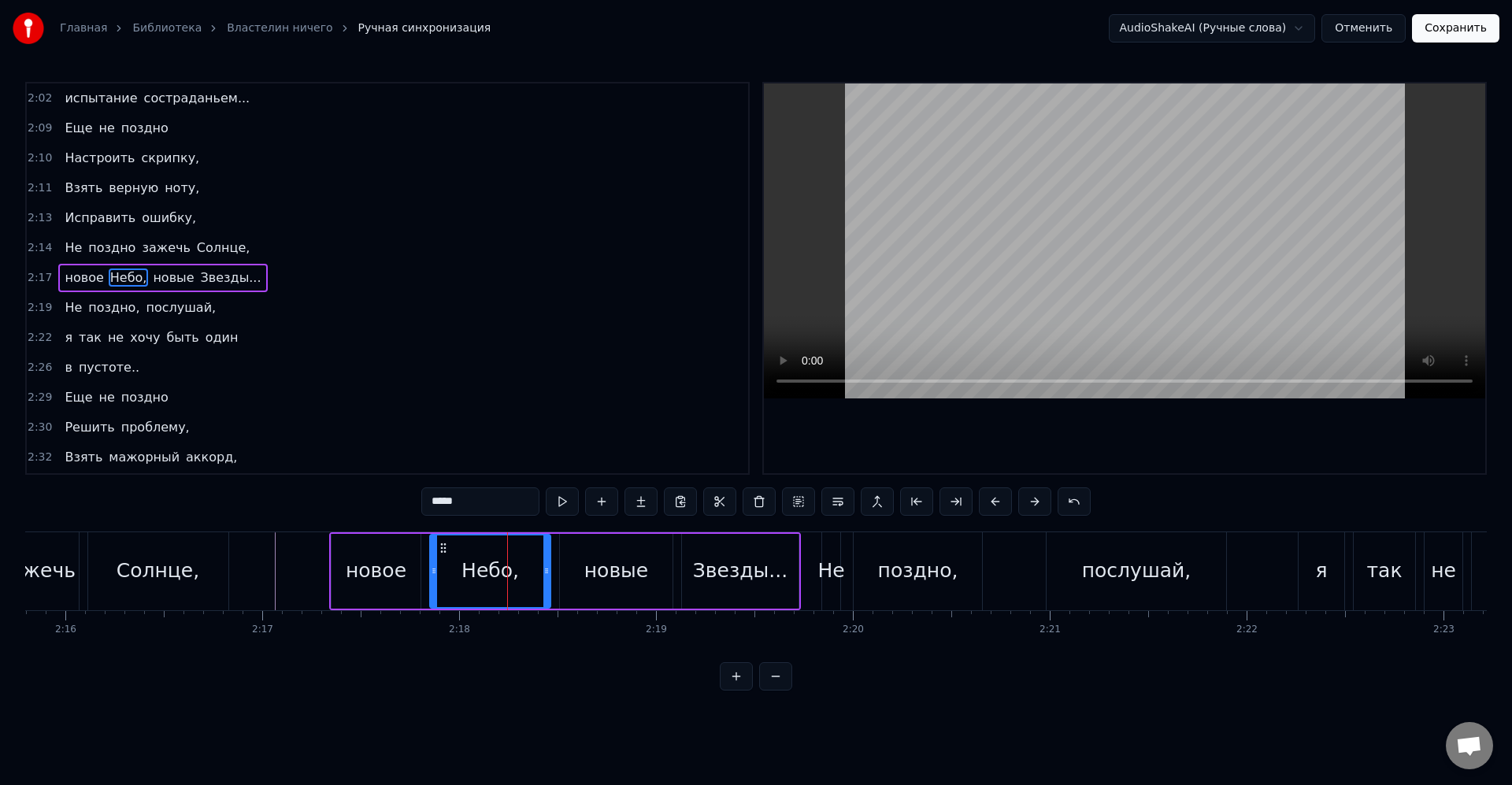
click at [559, 568] on div "новые" at bounding box center [616, 571] width 114 height 75
type input "*****"
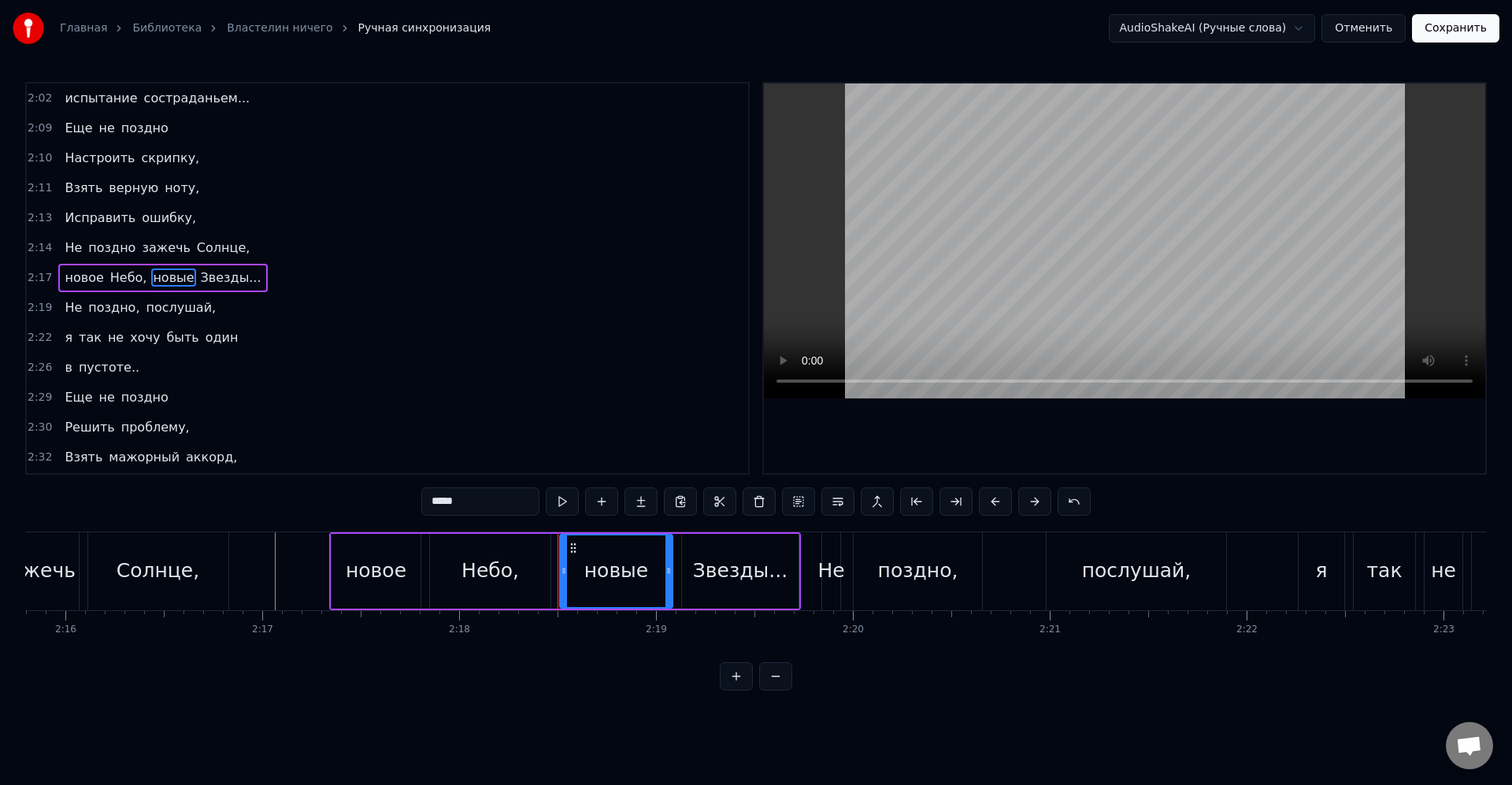
click at [569, 567] on div "новые" at bounding box center [616, 571] width 111 height 72
drag, startPoint x: 565, startPoint y: 566, endPoint x: 593, endPoint y: 569, distance: 28.2
click at [593, 569] on icon at bounding box center [591, 571] width 6 height 13
click at [565, 560] on div "новое Небо, новые Звезды..." at bounding box center [565, 571] width 472 height 78
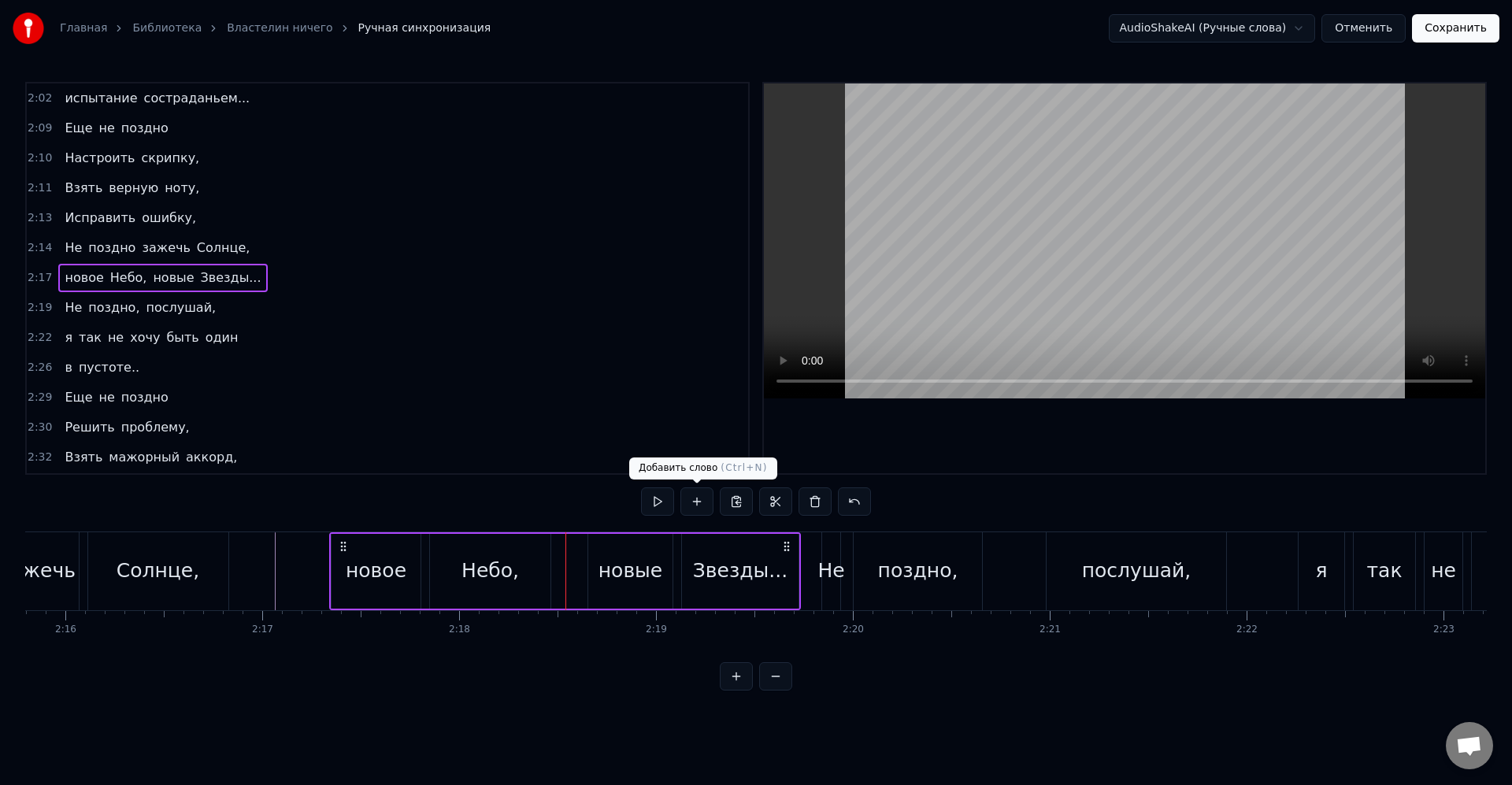
click at [699, 503] on button at bounding box center [697, 501] width 33 height 29
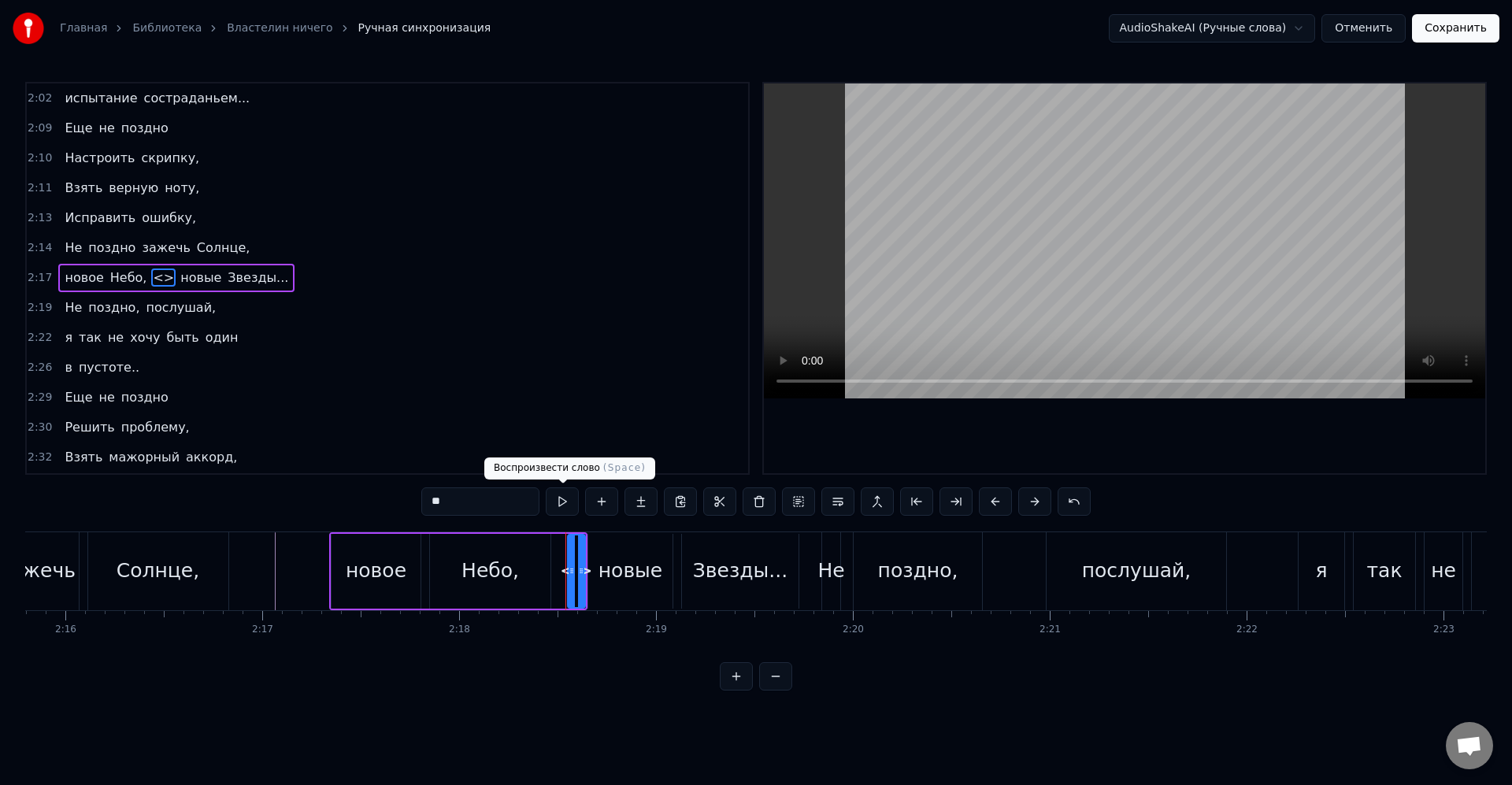
drag, startPoint x: 457, startPoint y: 501, endPoint x: 384, endPoint y: 498, distance: 73.1
click at [381, 499] on div "0:15 Итак в 14м году по завершении Войны Копья 0:19 Стал [DEMOGRAPHIC_DATA] маг…" at bounding box center [756, 386] width 1461 height 609
click at [611, 590] on div "новые" at bounding box center [629, 571] width 84 height 75
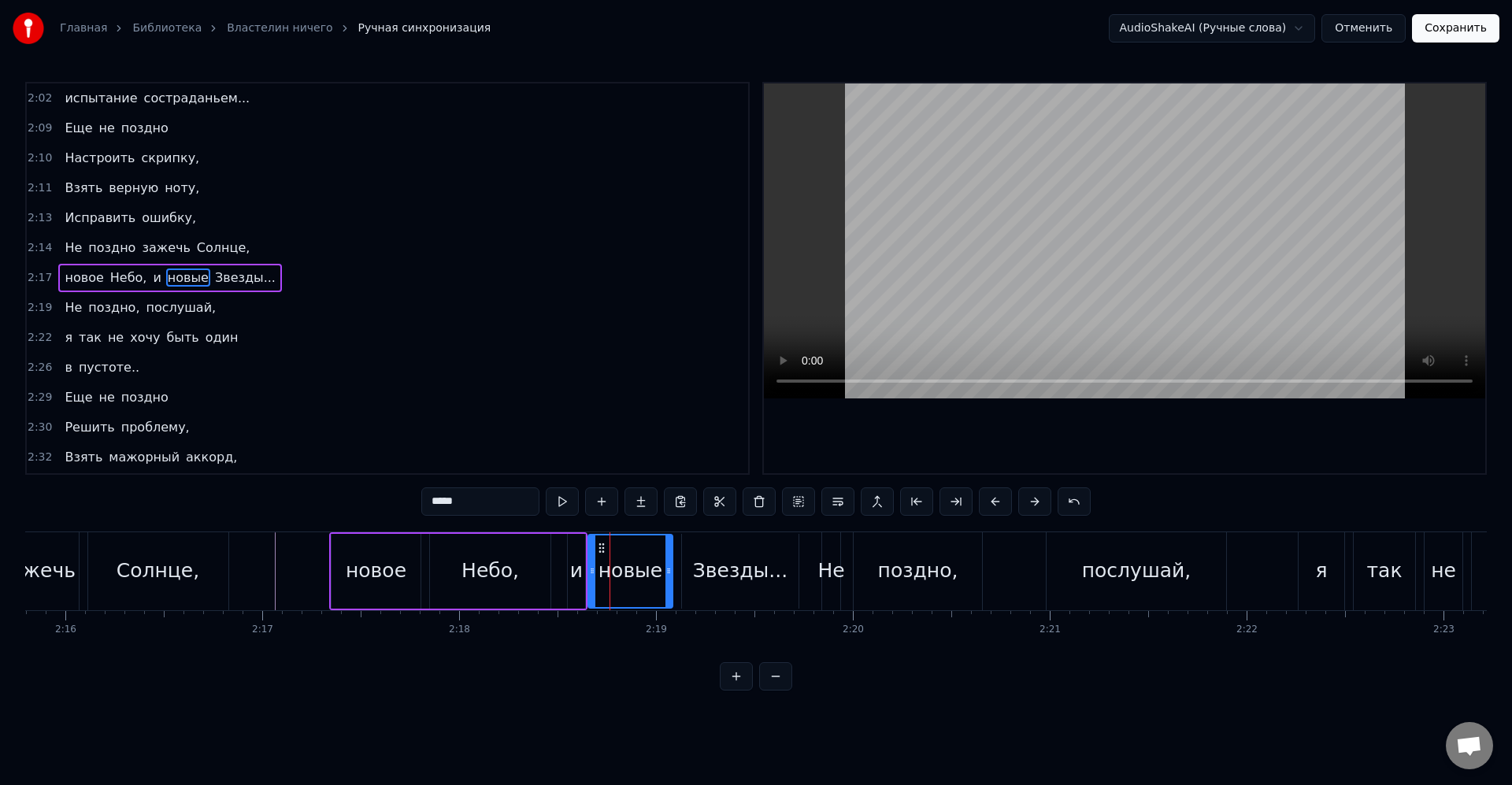
click at [536, 571] on div "Небо," at bounding box center [489, 571] width 120 height 75
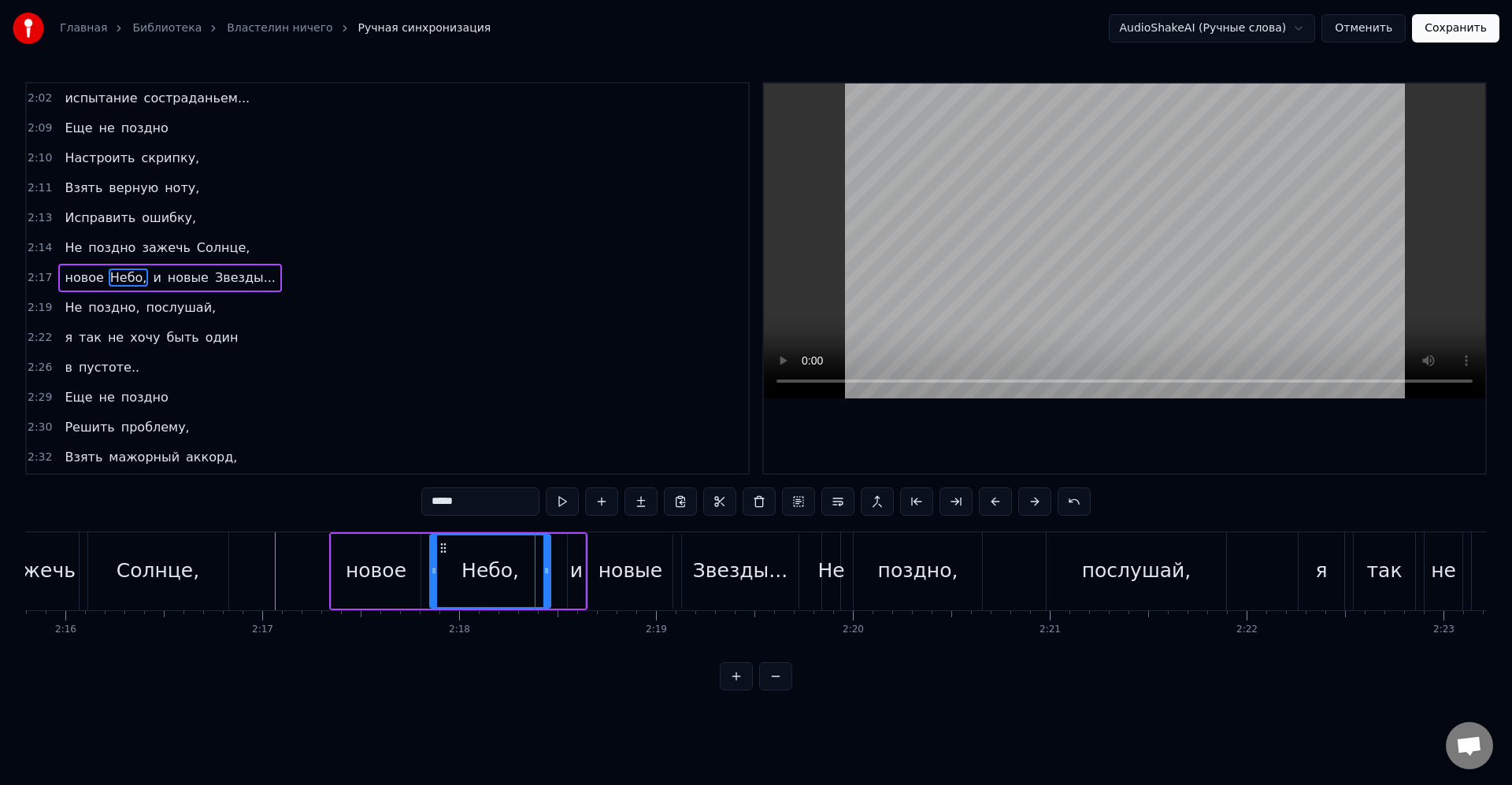
click at [507, 514] on input "*****" at bounding box center [480, 501] width 118 height 29
type input "****"
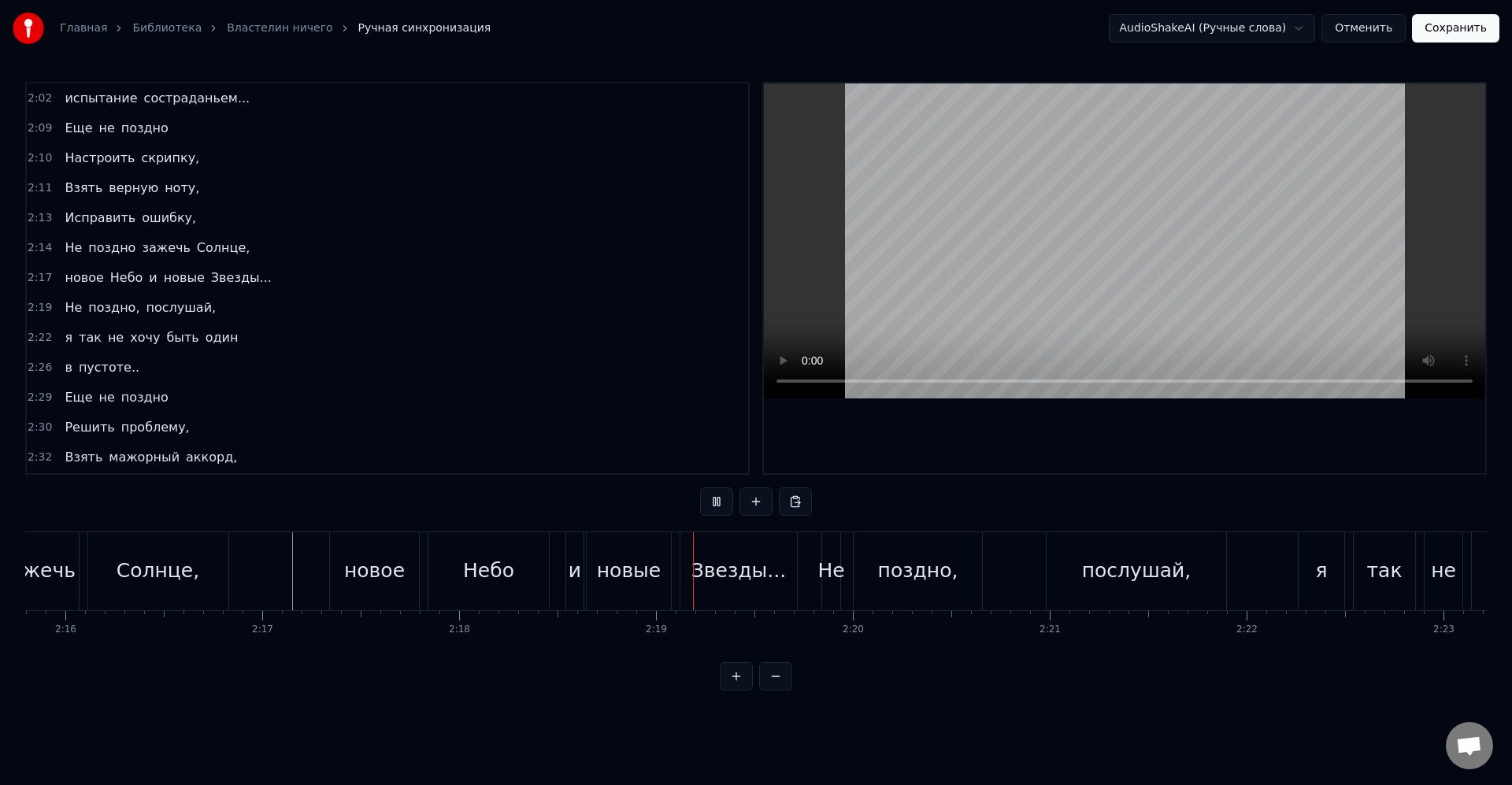
drag, startPoint x: 511, startPoint y: 586, endPoint x: 529, endPoint y: 586, distance: 18.0
click at [512, 586] on div "Небо" at bounding box center [488, 571] width 120 height 78
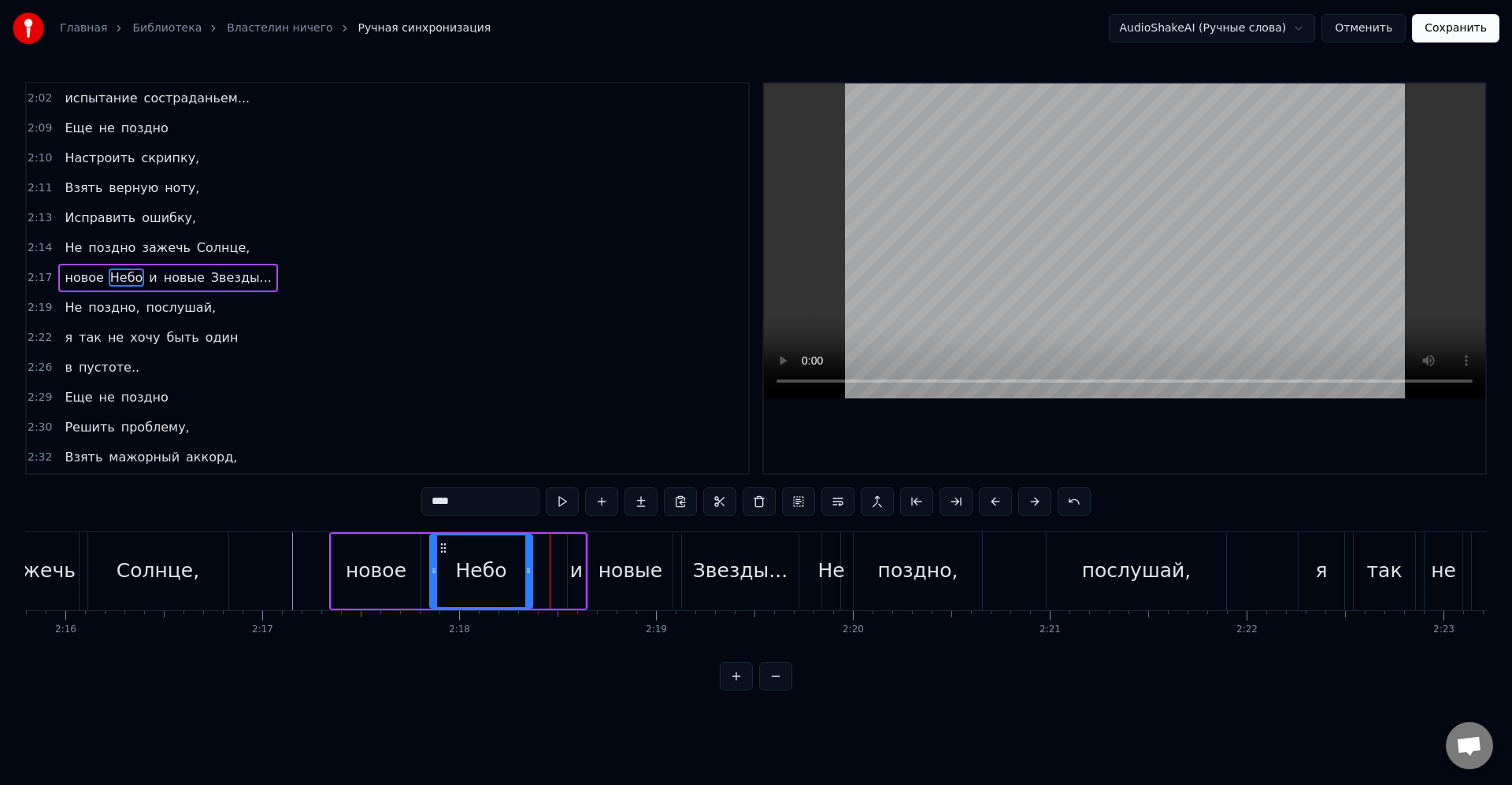
drag, startPoint x: 545, startPoint y: 578, endPoint x: 523, endPoint y: 575, distance: 22.2
click at [525, 575] on div at bounding box center [527, 571] width 6 height 72
click at [577, 575] on div "и" at bounding box center [576, 571] width 13 height 30
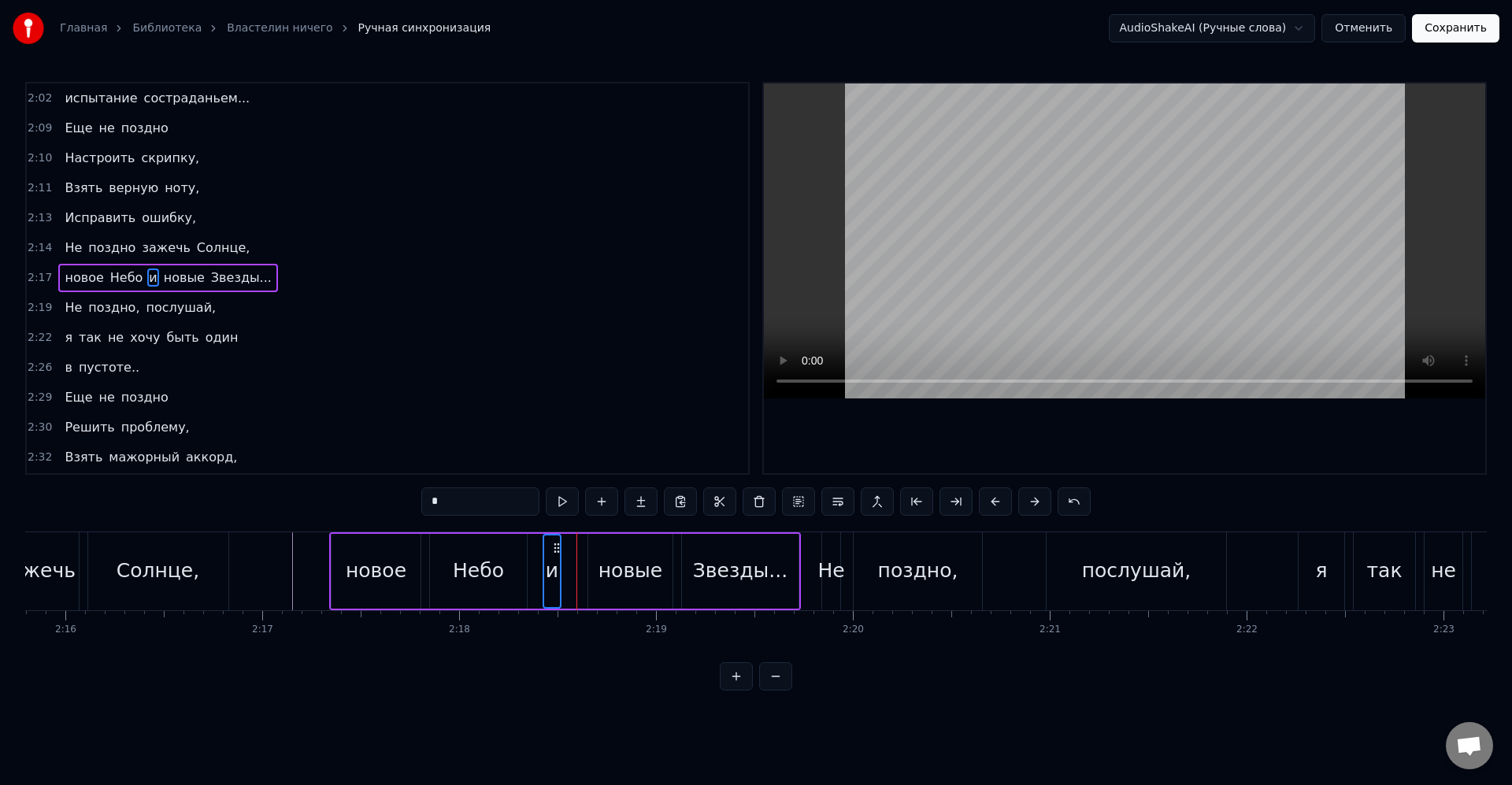
drag, startPoint x: 581, startPoint y: 551, endPoint x: 554, endPoint y: 549, distance: 27.1
click at [554, 549] on icon at bounding box center [557, 548] width 13 height 13
click at [588, 573] on div "новые" at bounding box center [629, 571] width 86 height 75
type input "*****"
drag, startPoint x: 590, startPoint y: 572, endPoint x: 578, endPoint y: 571, distance: 12.0
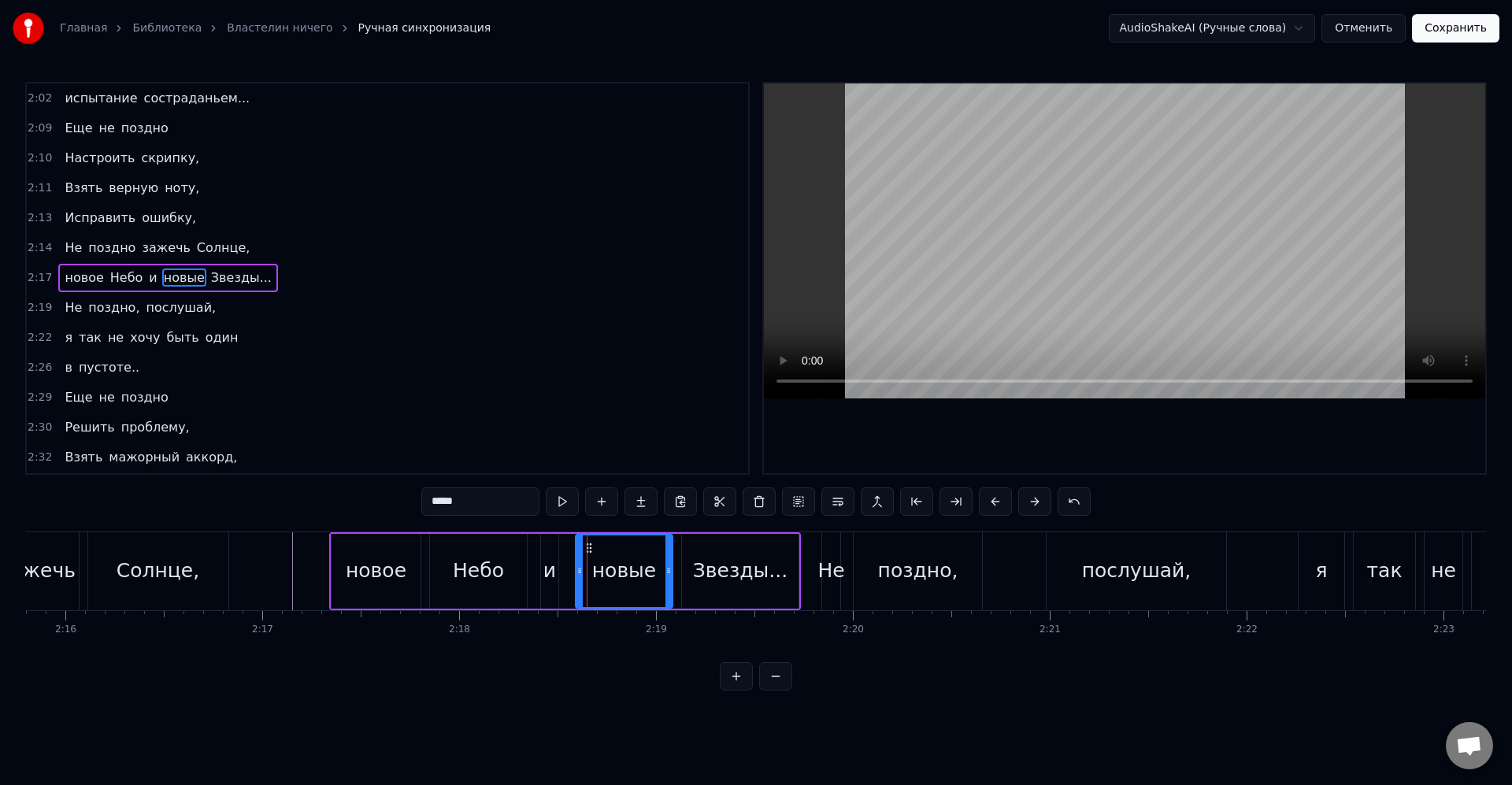
click at [578, 571] on icon at bounding box center [579, 571] width 6 height 13
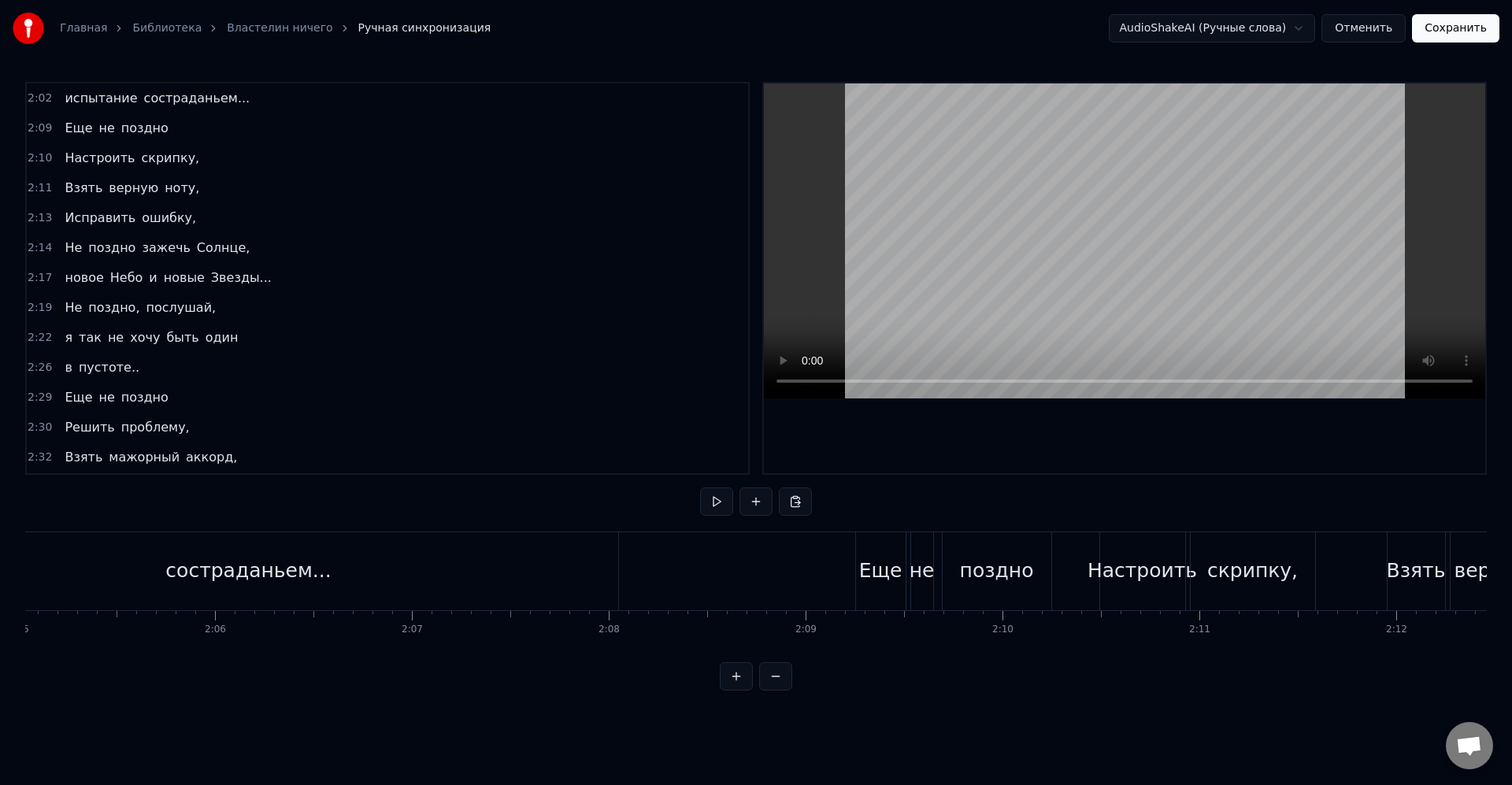
scroll to position [0, 24492]
click at [718, 565] on div "состраданьем..." at bounding box center [368, 571] width 738 height 78
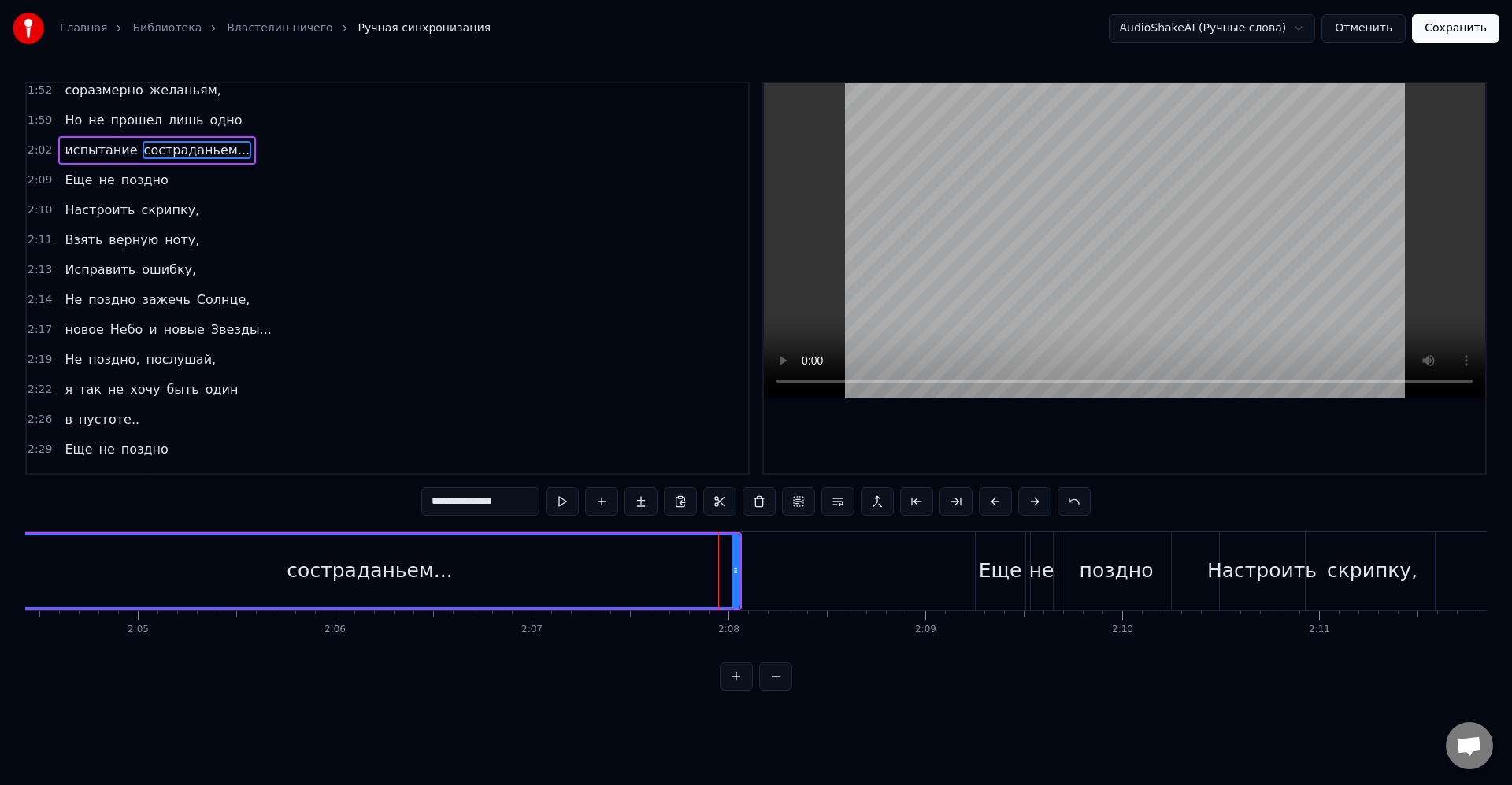
scroll to position [419, 0]
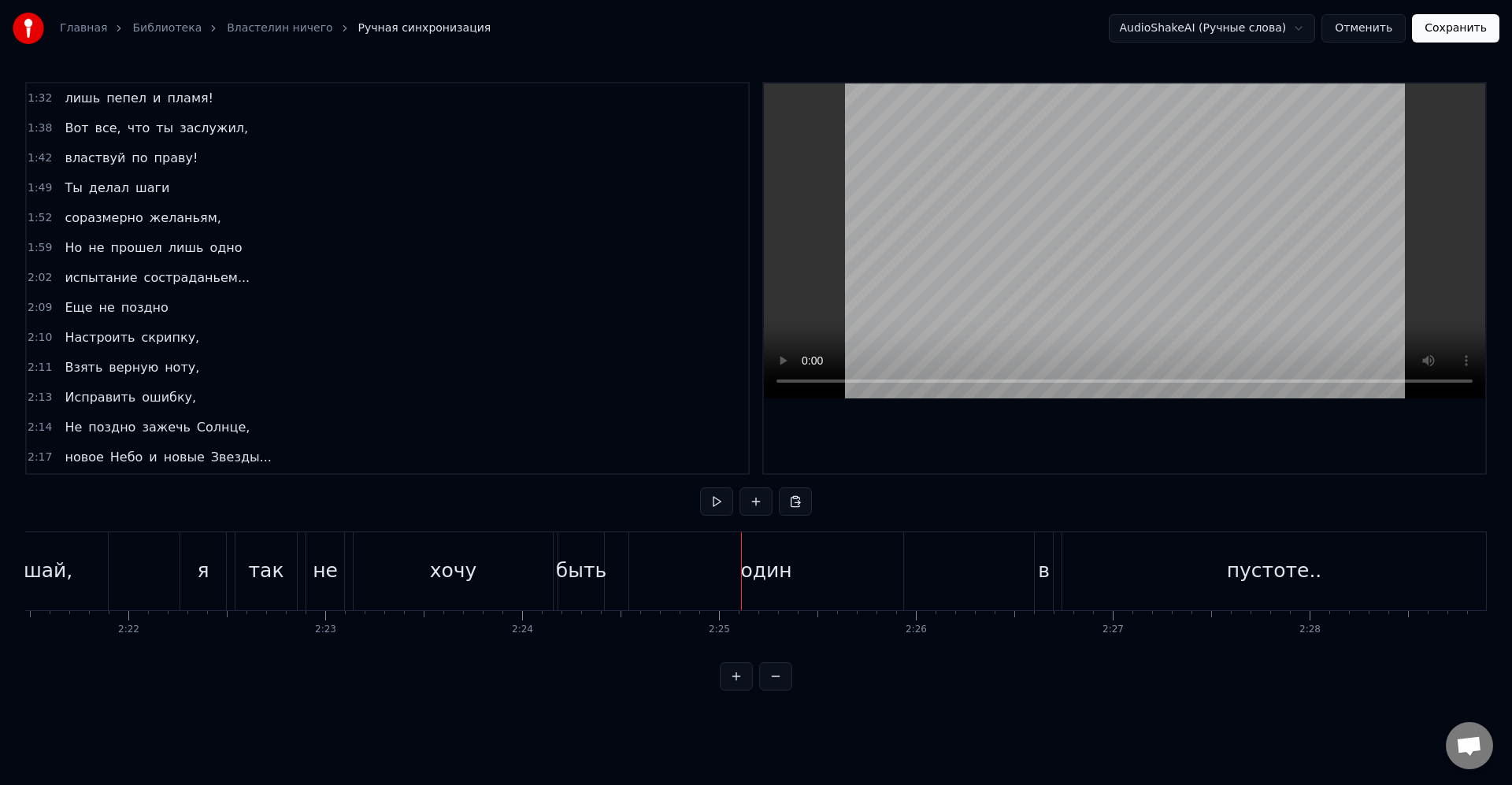
scroll to position [0, 27768]
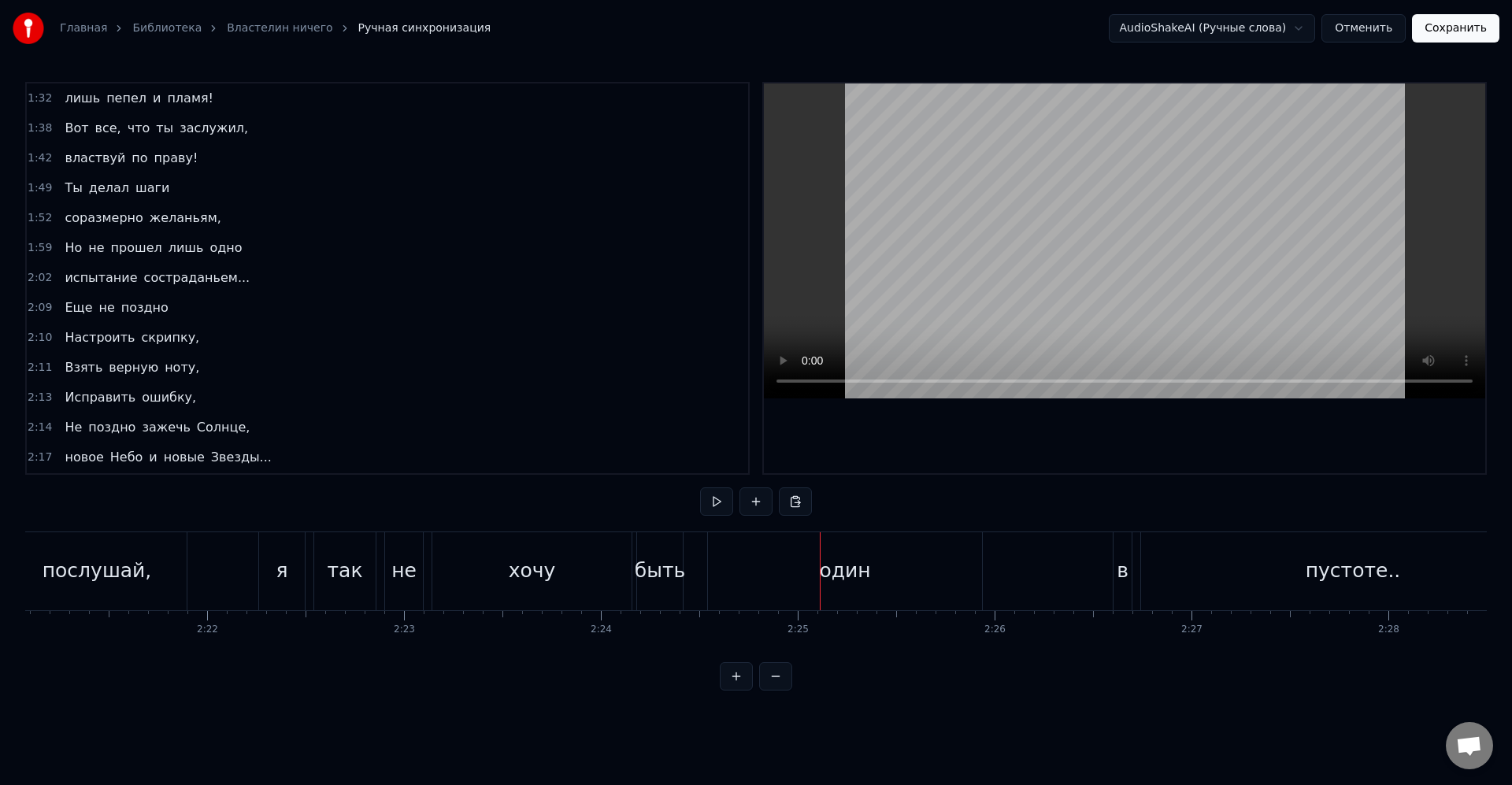
click at [642, 584] on div "быть" at bounding box center [660, 571] width 50 height 30
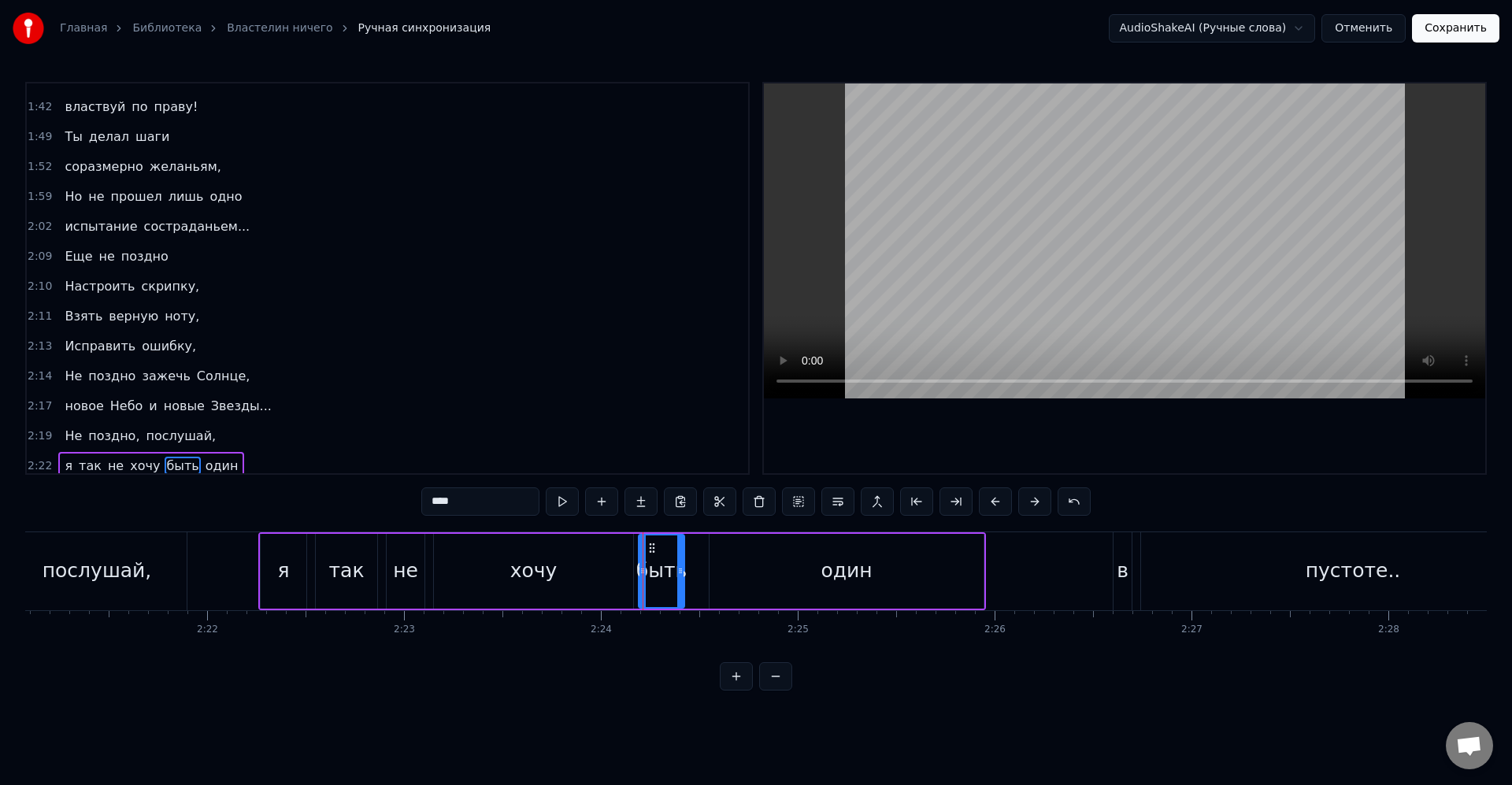
scroll to position [658, 0]
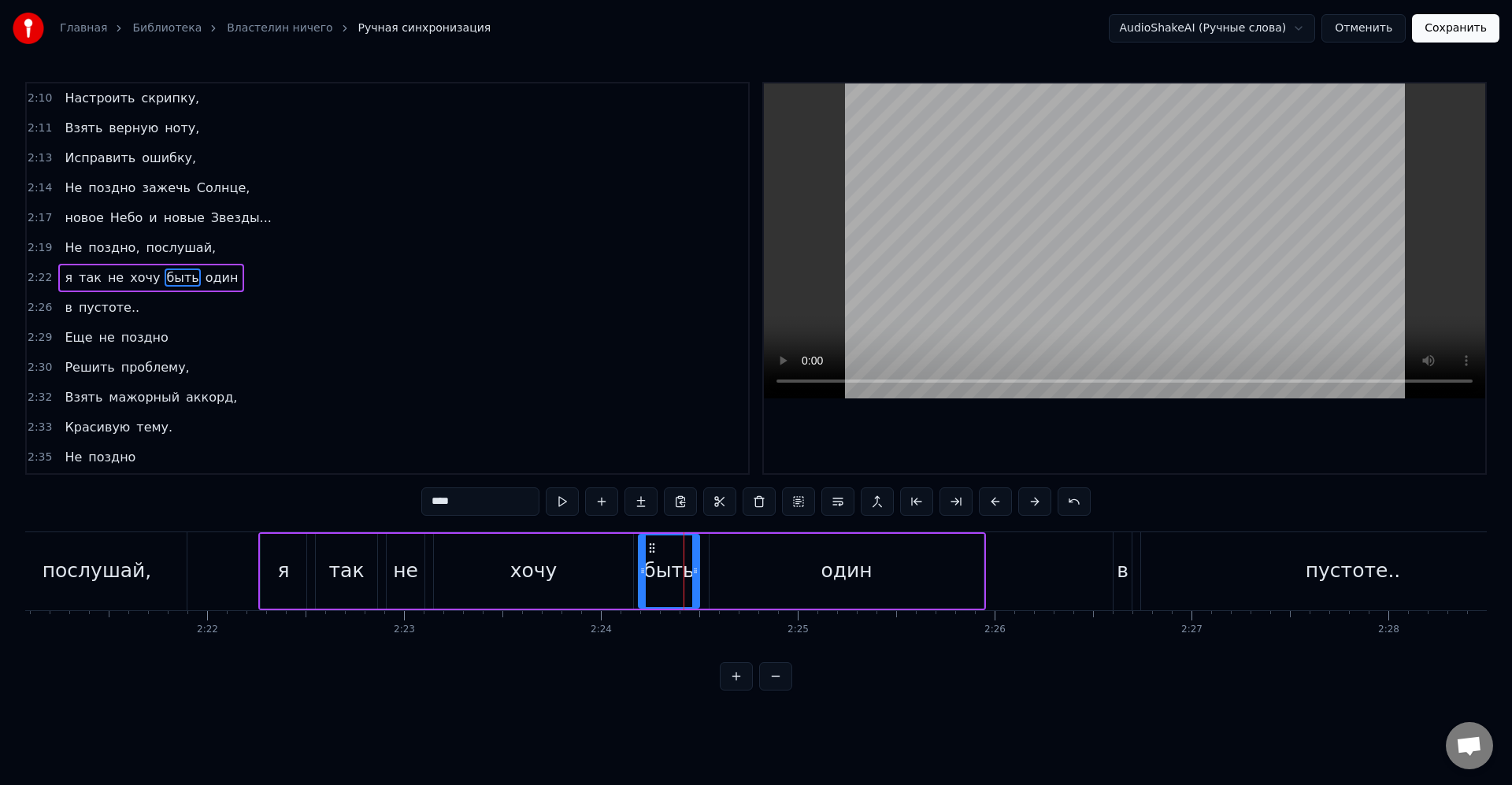
drag, startPoint x: 683, startPoint y: 574, endPoint x: 696, endPoint y: 578, distance: 13.6
click at [696, 578] on div at bounding box center [695, 571] width 6 height 72
click at [681, 572] on div "быть" at bounding box center [668, 571] width 50 height 30
drag, startPoint x: 693, startPoint y: 569, endPoint x: 717, endPoint y: 568, distance: 24.0
click at [690, 566] on icon at bounding box center [692, 571] width 6 height 13
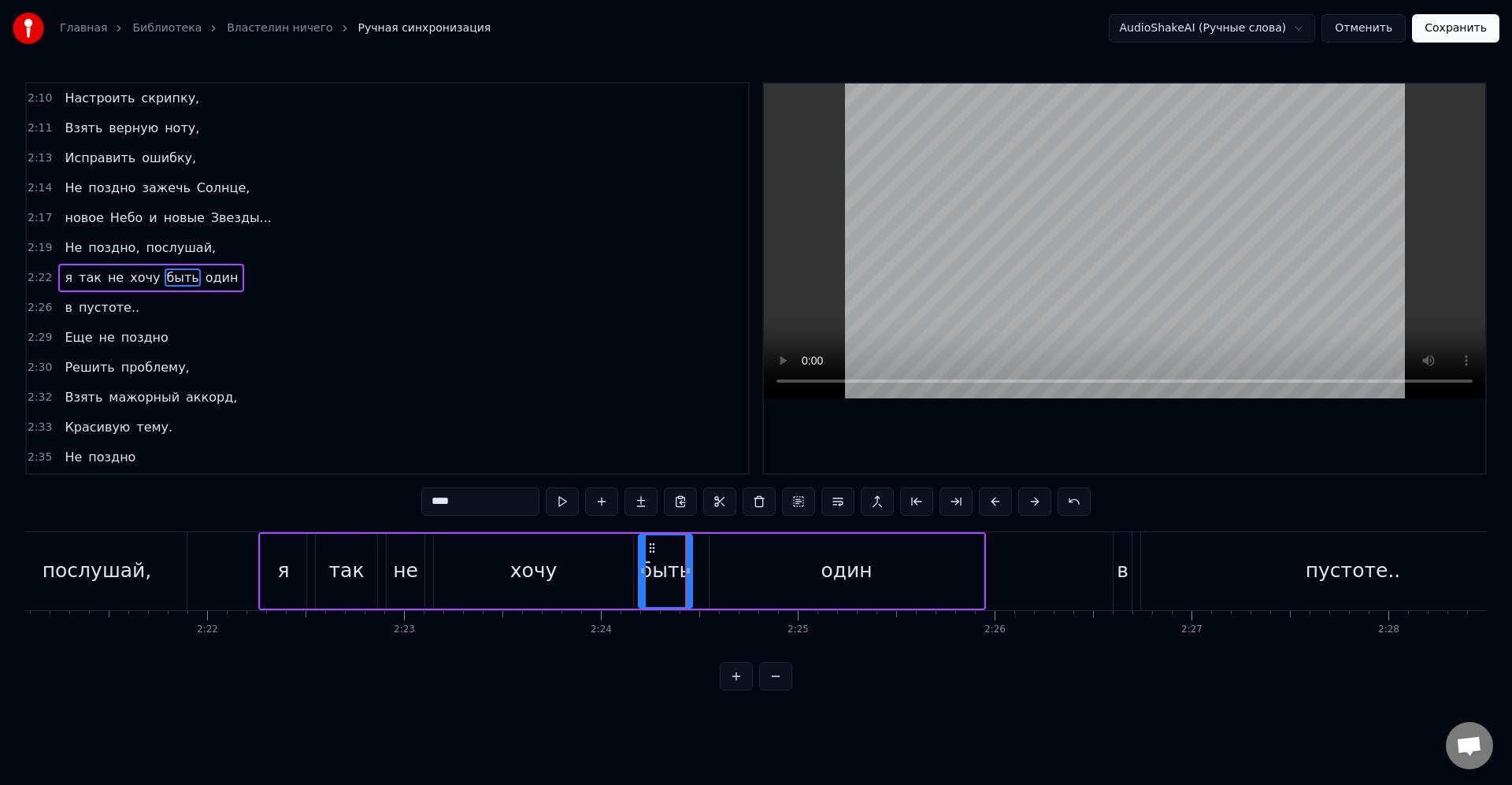
click at [722, 568] on div "один" at bounding box center [846, 571] width 274 height 75
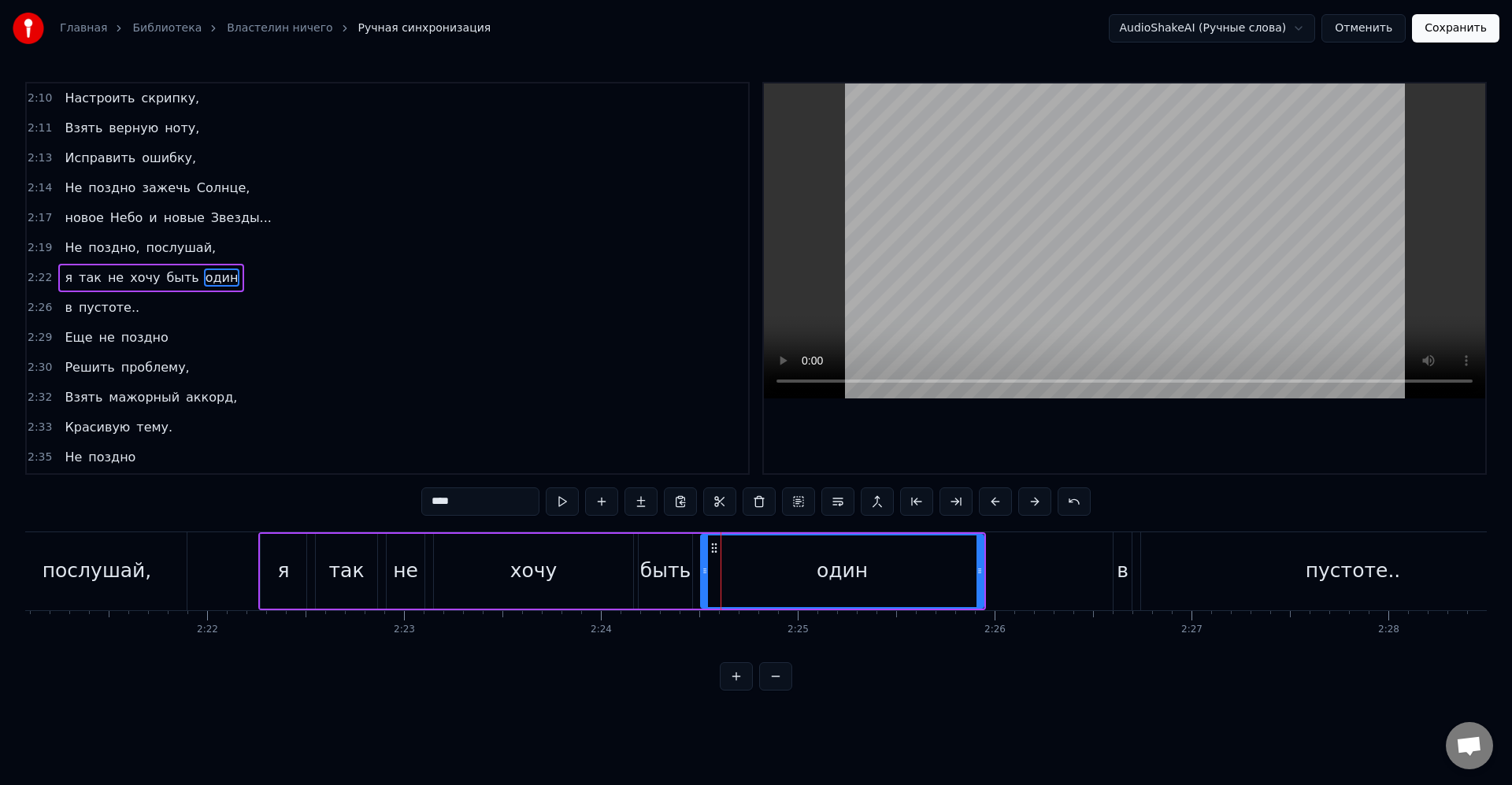
drag, startPoint x: 716, startPoint y: 569, endPoint x: 707, endPoint y: 569, distance: 9.0
click at [707, 569] on icon at bounding box center [704, 571] width 6 height 13
click at [607, 578] on div "хочу" at bounding box center [533, 571] width 199 height 75
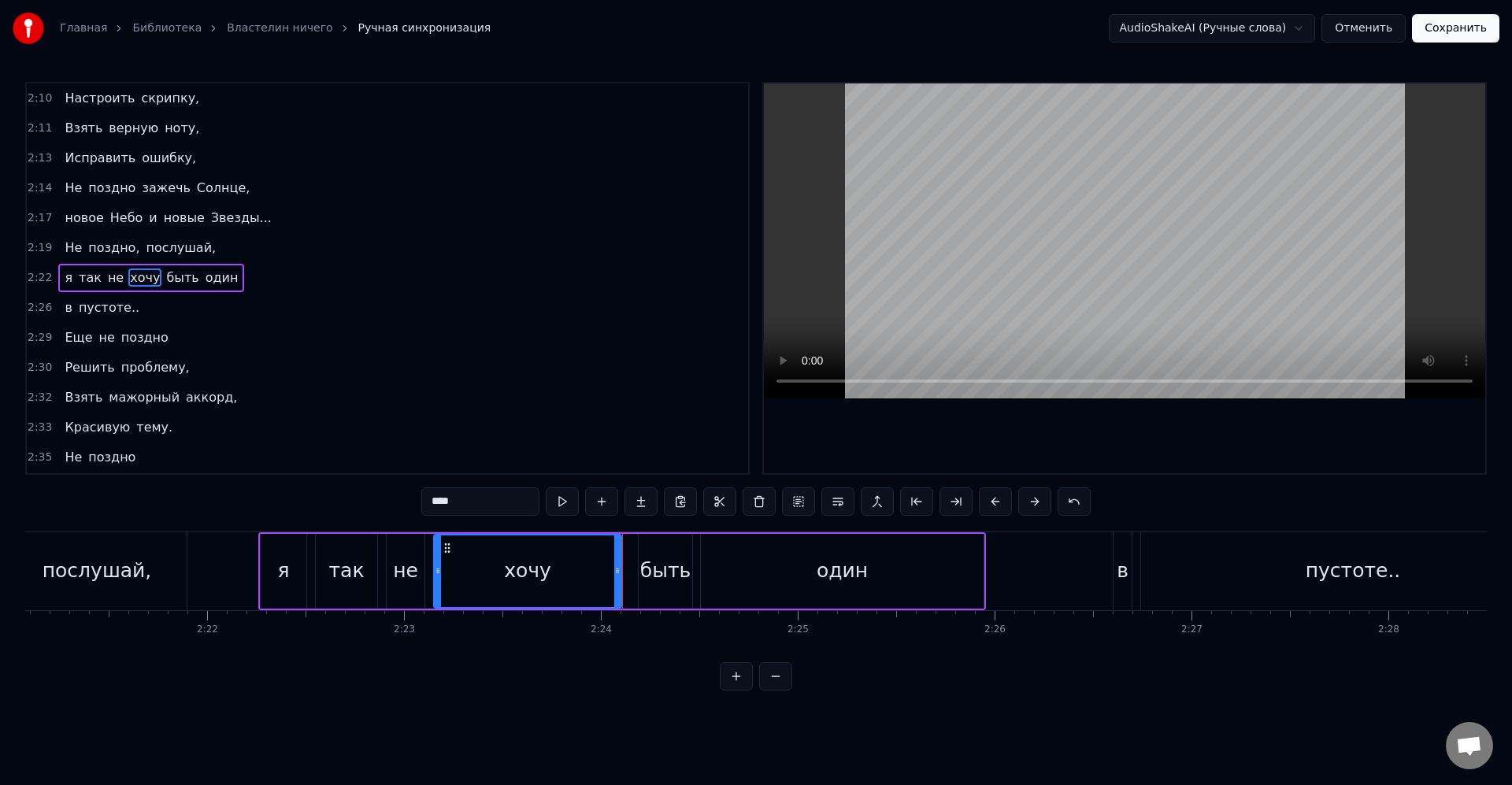
drag, startPoint x: 629, startPoint y: 577, endPoint x: 616, endPoint y: 574, distance: 13.3
click at [616, 574] on icon at bounding box center [616, 571] width 6 height 13
click at [654, 578] on div "быть" at bounding box center [665, 571] width 50 height 30
type input "****"
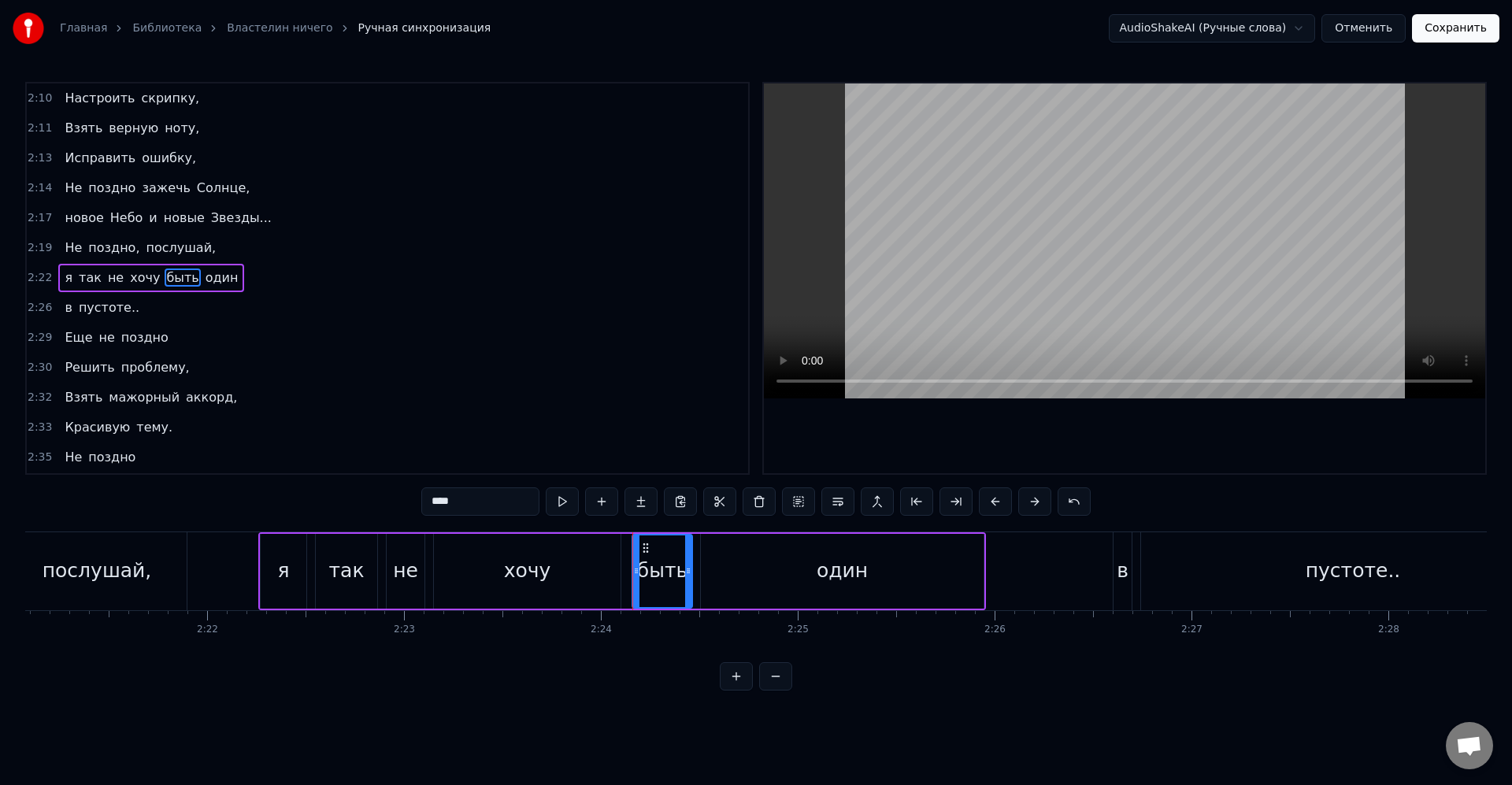
click at [639, 571] on icon at bounding box center [635, 571] width 6 height 13
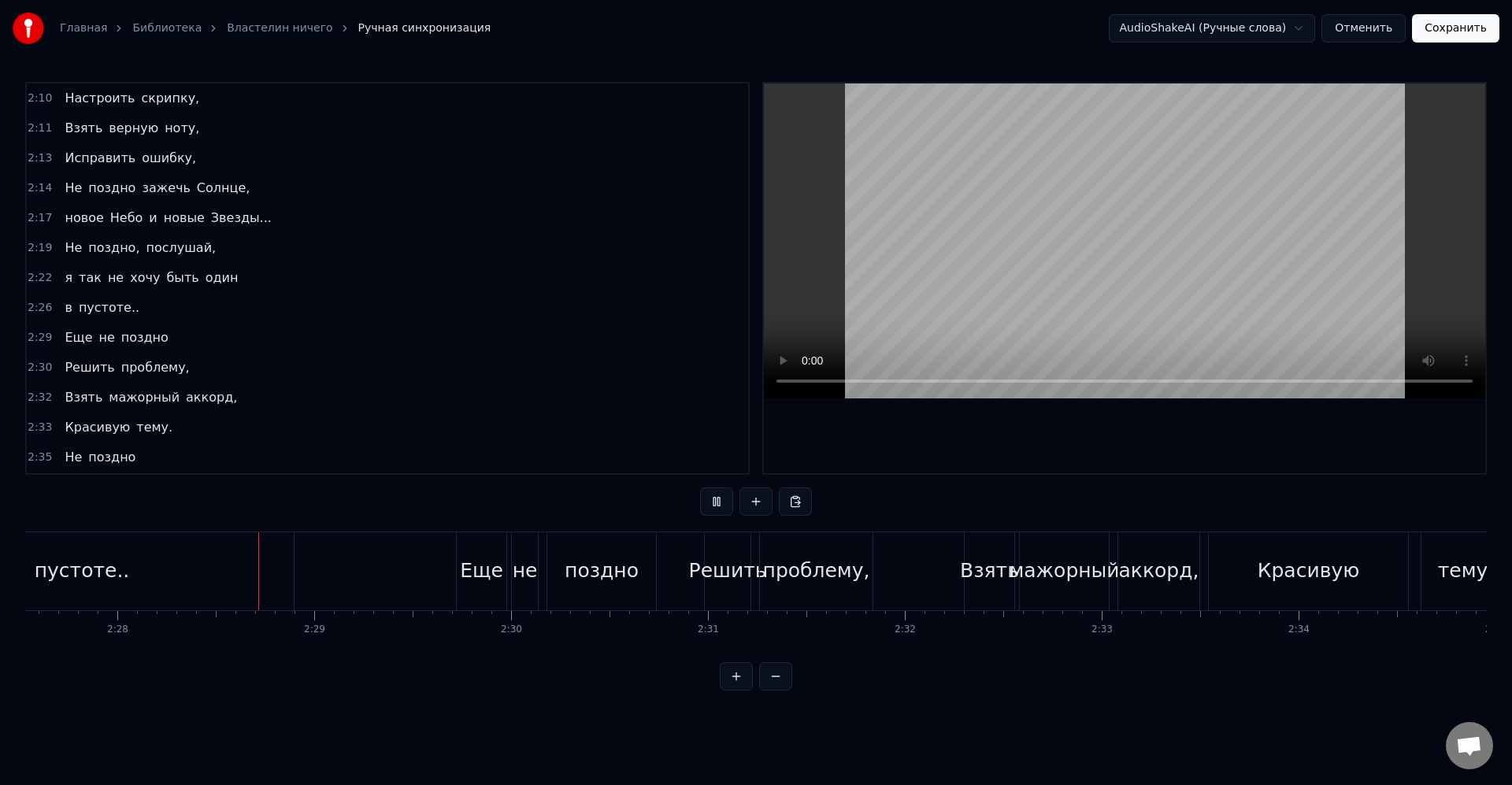
scroll to position [0, 29092]
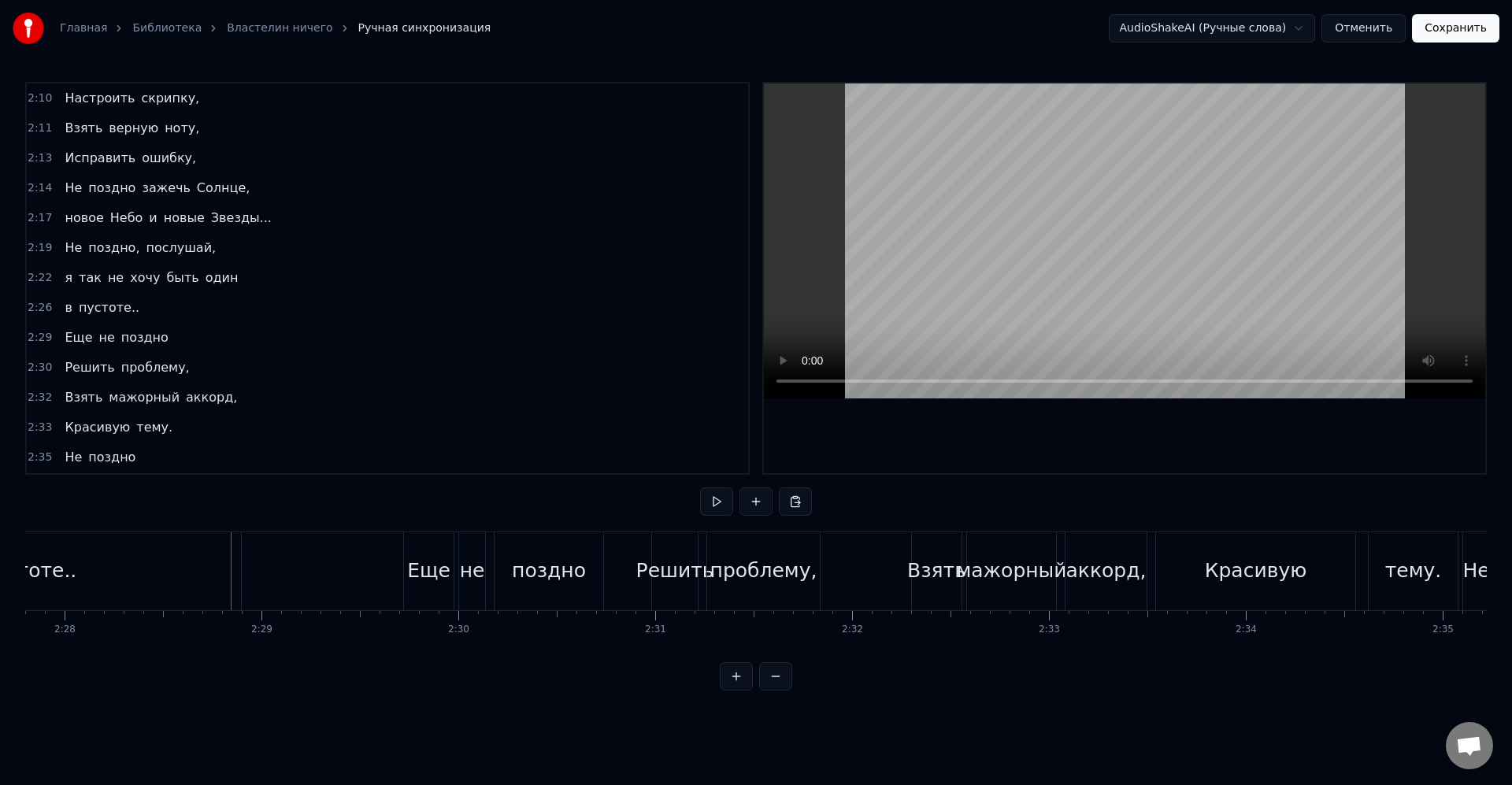
click at [235, 560] on div "пустоте.." at bounding box center [29, 571] width 424 height 78
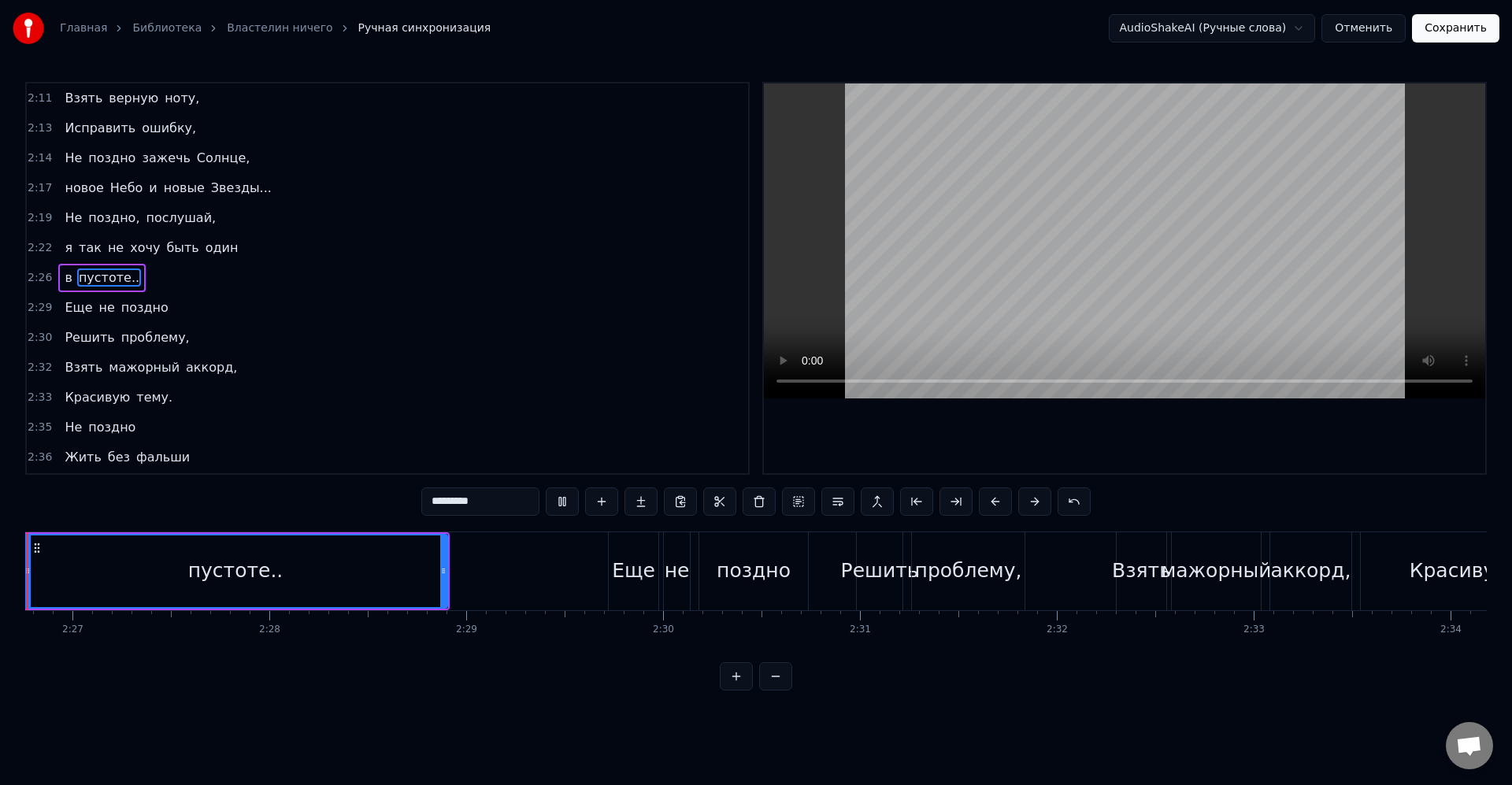
scroll to position [0, 28805]
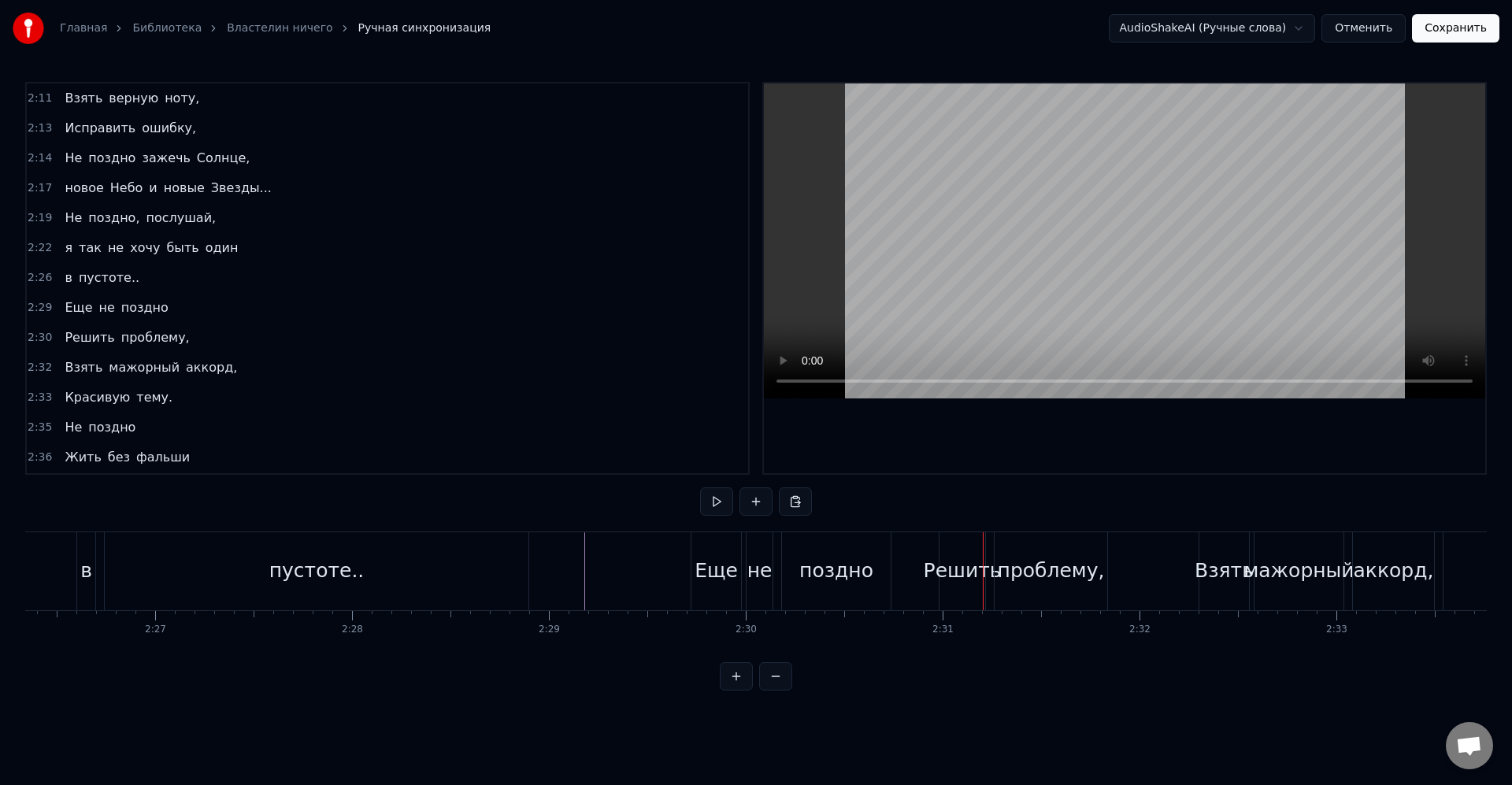
click at [857, 578] on div "поздно" at bounding box center [836, 571] width 74 height 30
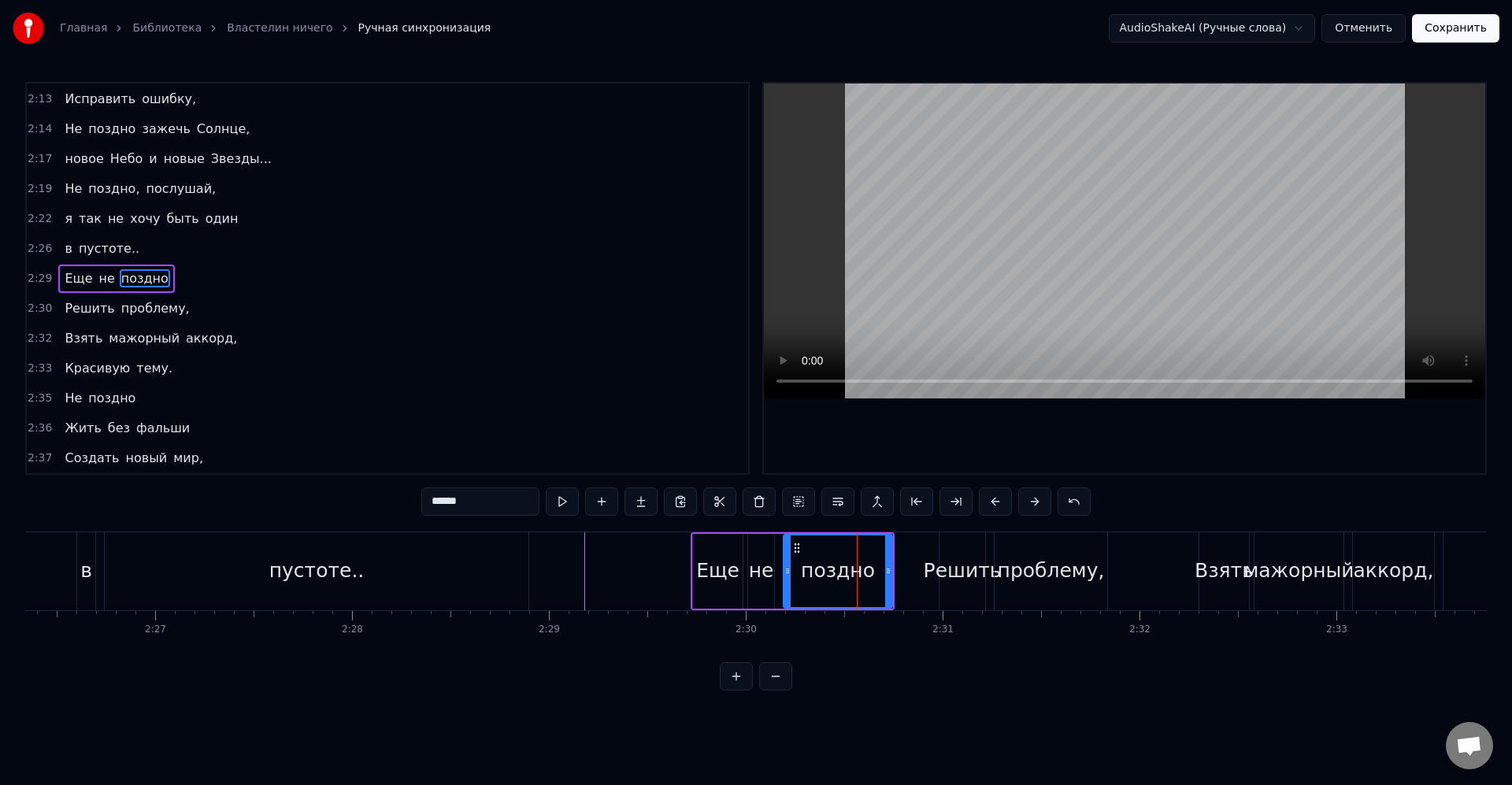
scroll to position [718, 0]
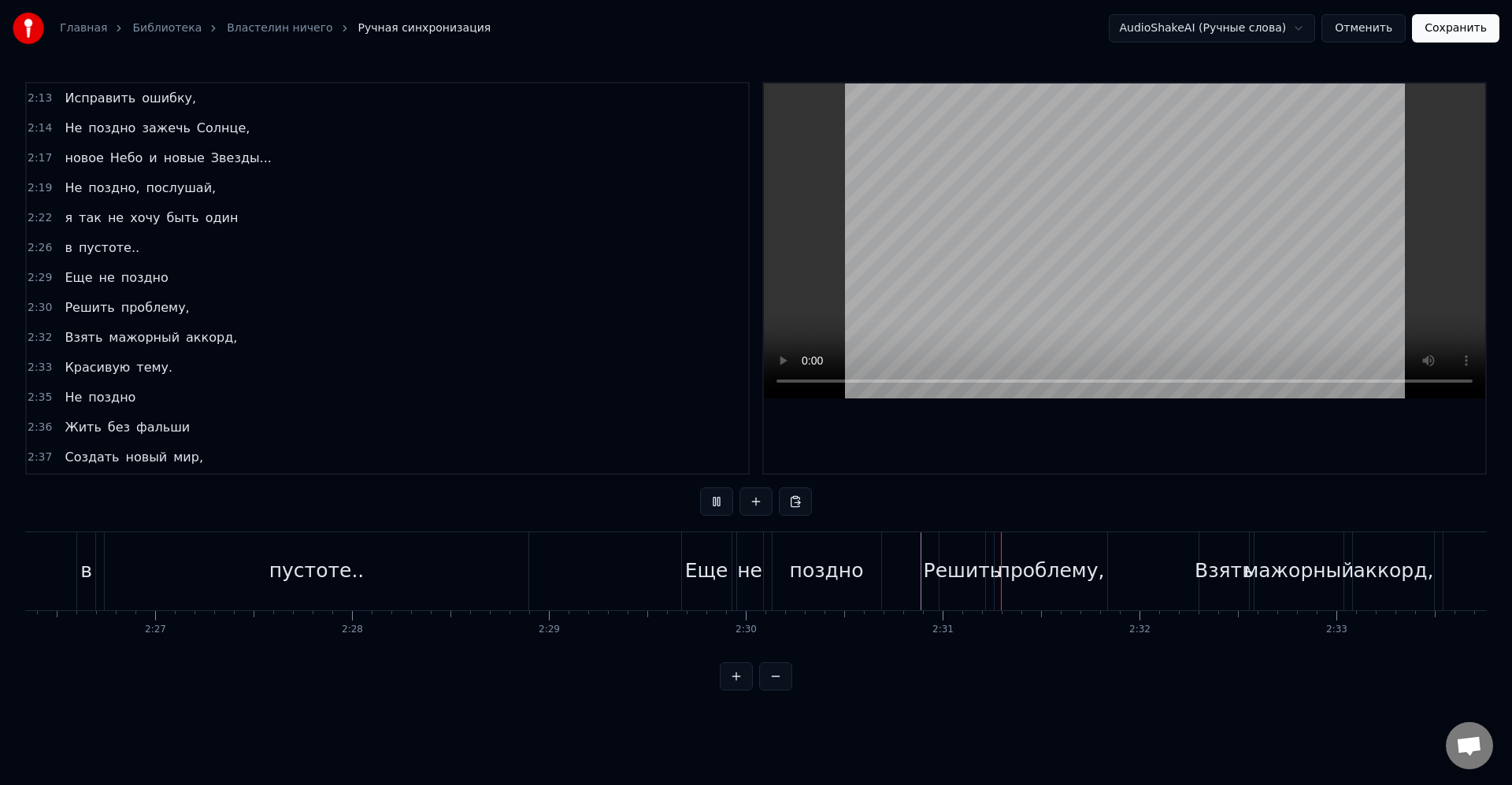
click at [979, 570] on div "Решить" at bounding box center [962, 571] width 78 height 30
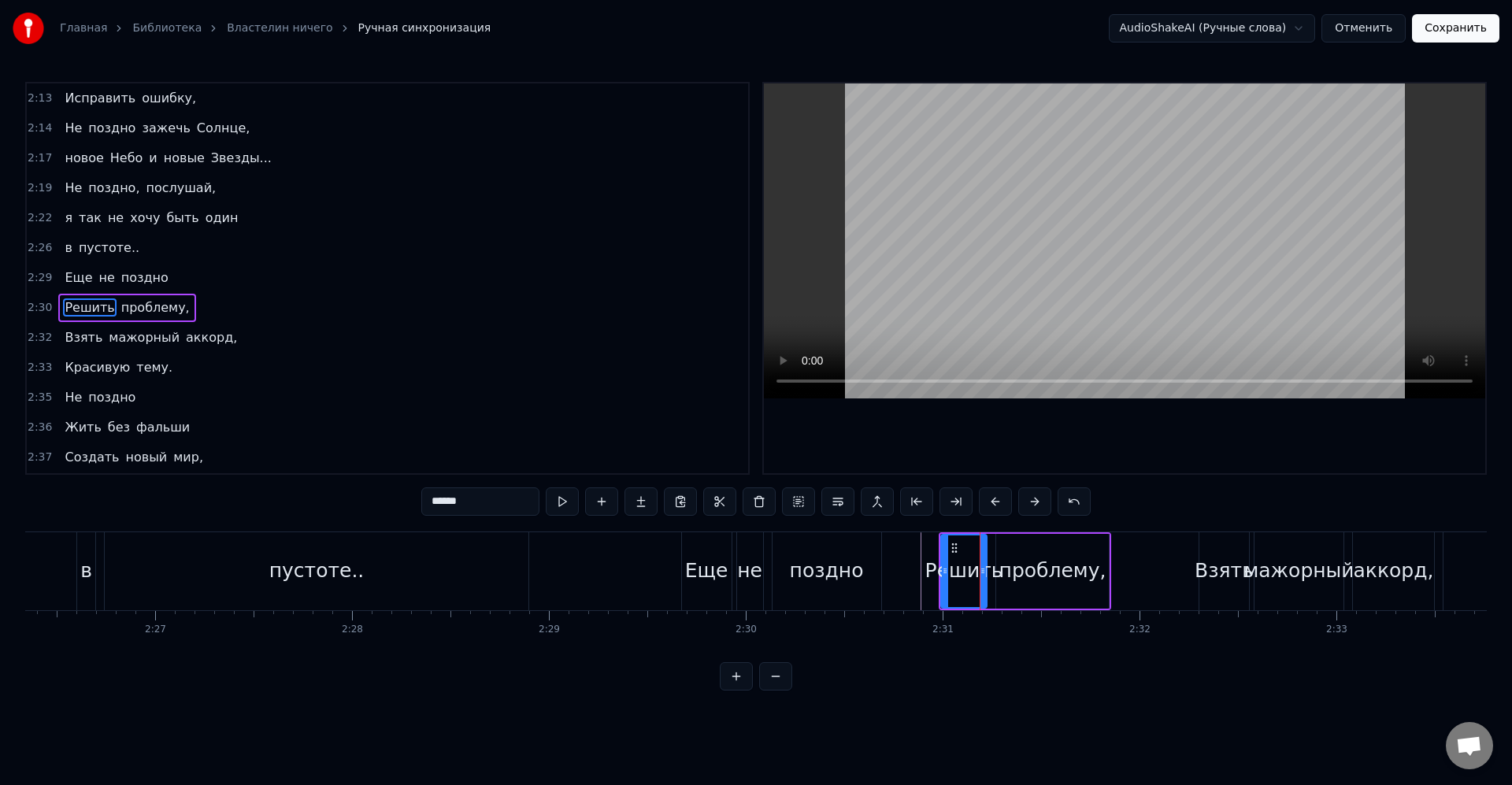
scroll to position [748, 0]
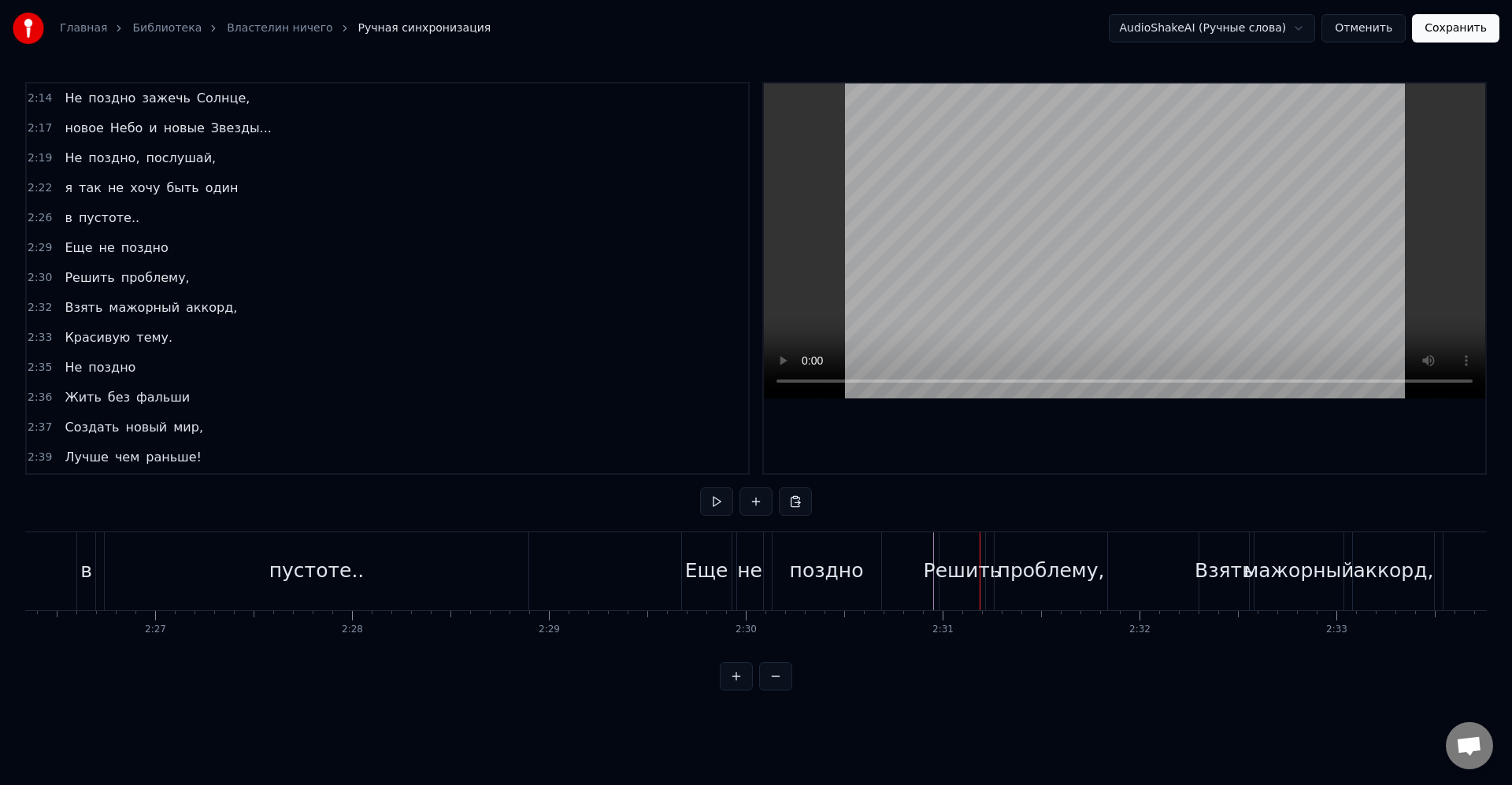
click at [951, 563] on div "Решить" at bounding box center [962, 571] width 78 height 30
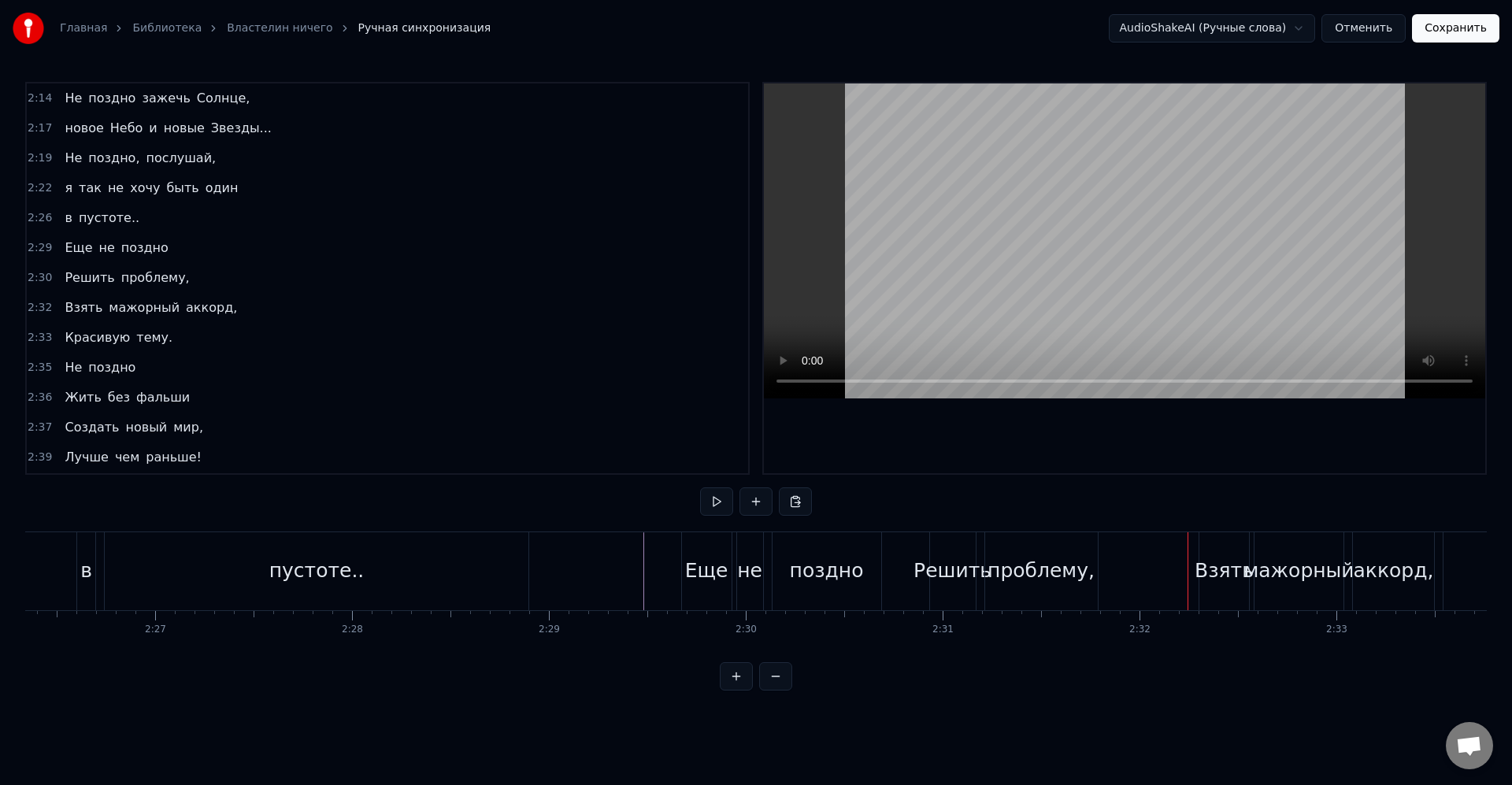
drag, startPoint x: 1228, startPoint y: 585, endPoint x: 1242, endPoint y: 593, distance: 16.1
click at [1228, 584] on div "Взять" at bounding box center [1224, 571] width 59 height 30
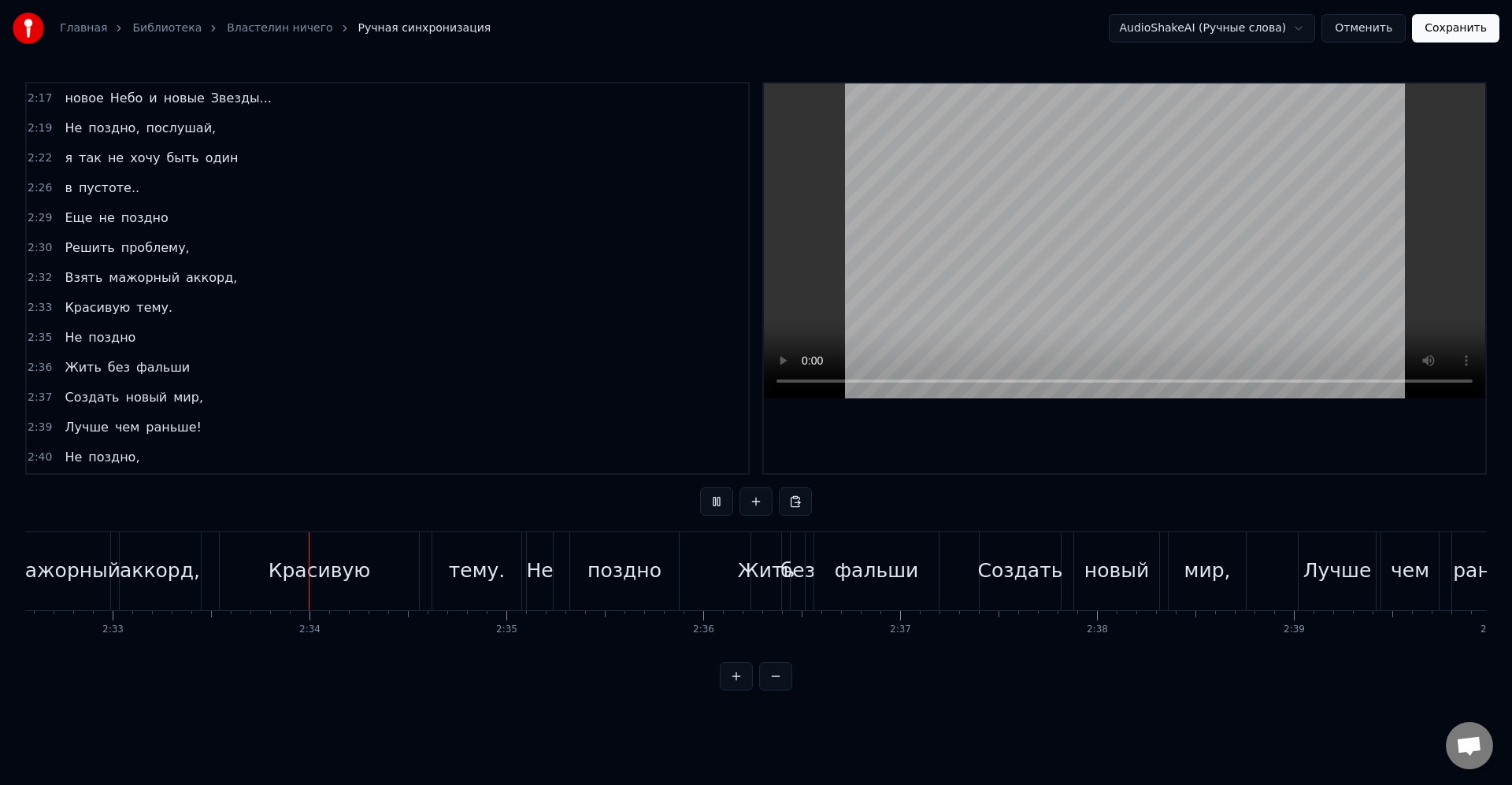
scroll to position [0, 30109]
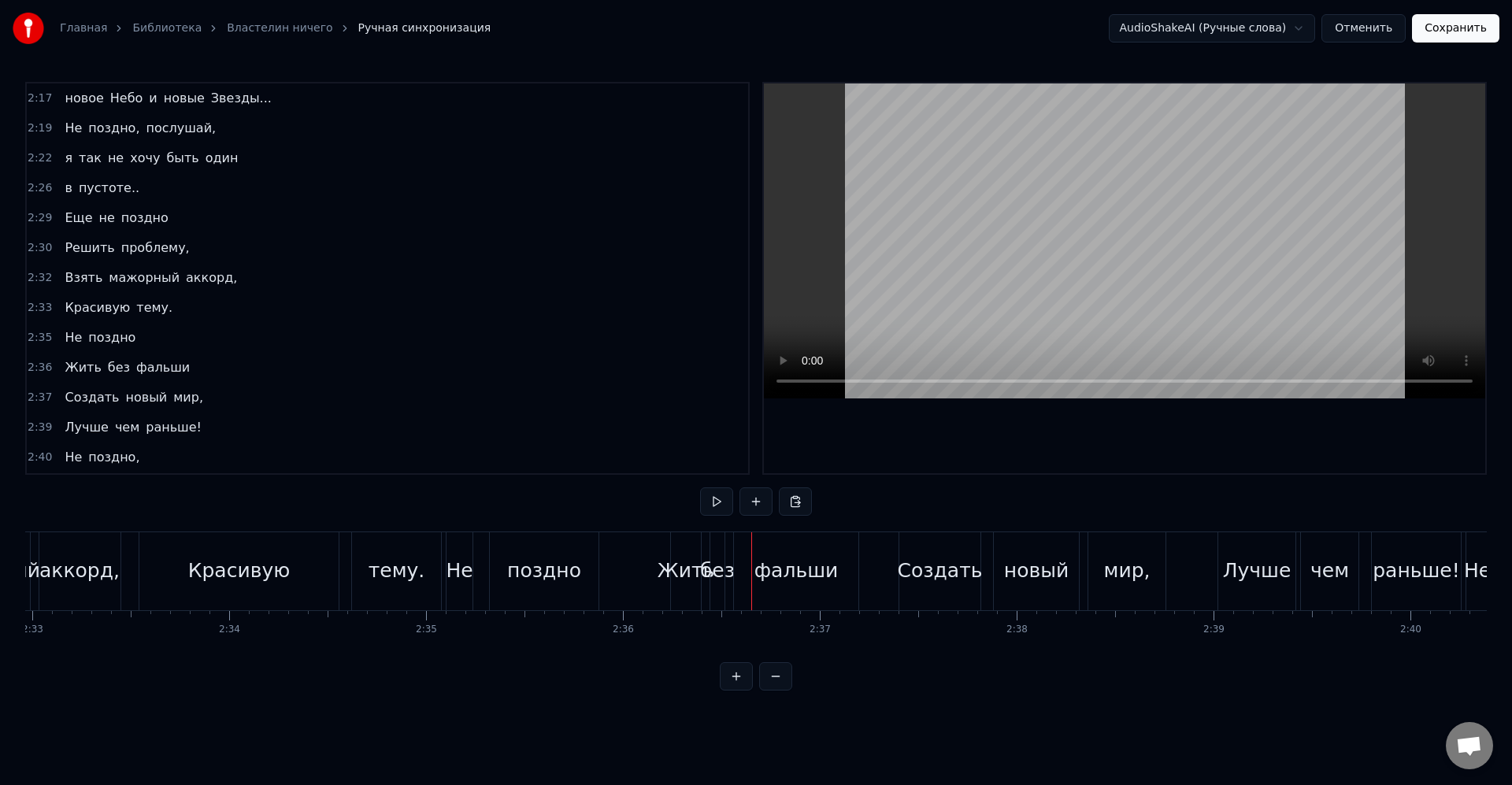
click at [490, 609] on div "Итак в 14м году по завершении Войны Копья Стал [DEMOGRAPHIC_DATA] маг [PERSON_N…" at bounding box center [756, 590] width 1461 height 118
click at [364, 587] on div "тему." at bounding box center [396, 571] width 89 height 78
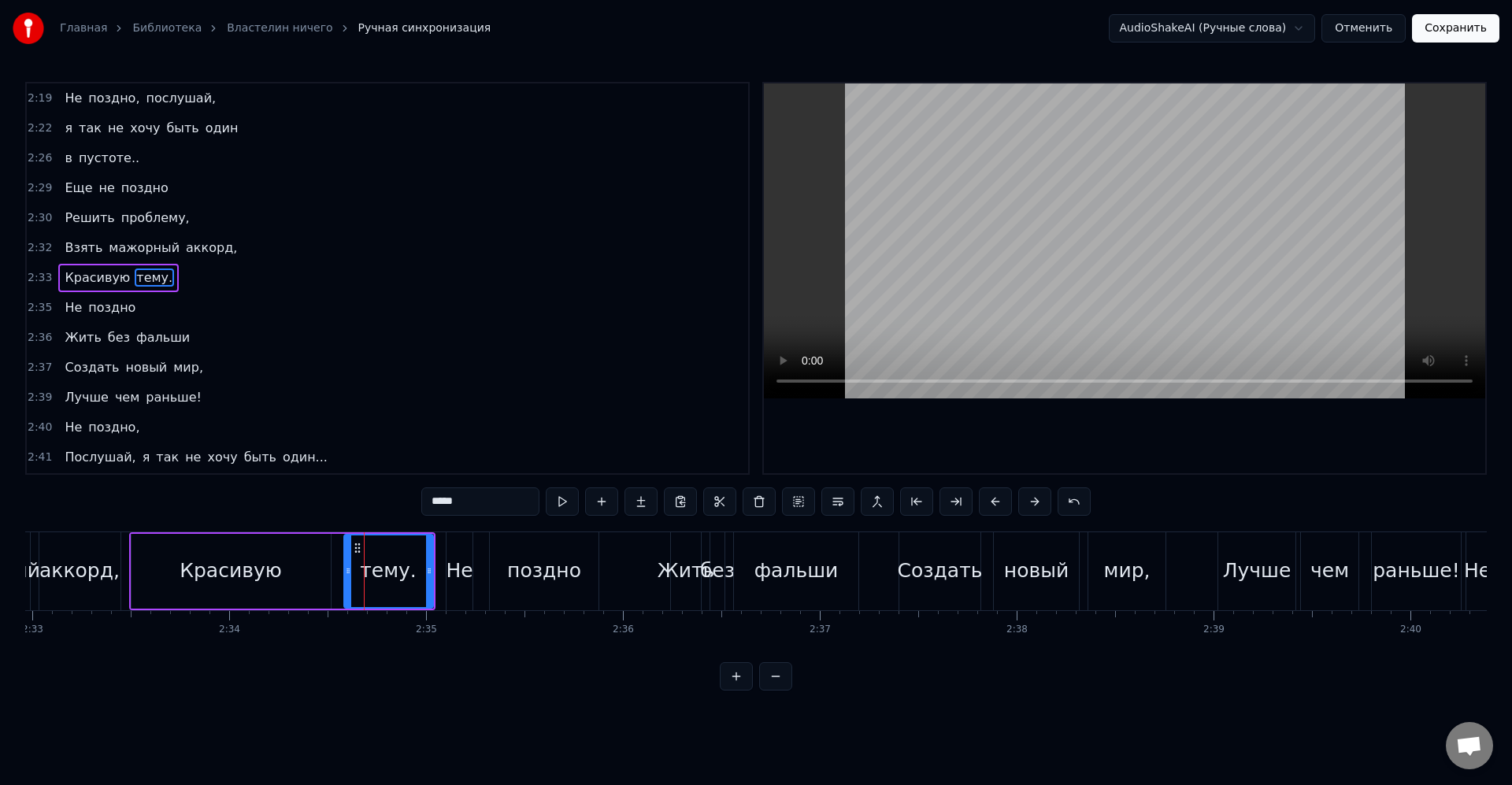
click at [517, 557] on div "поздно" at bounding box center [544, 571] width 109 height 78
type input "******"
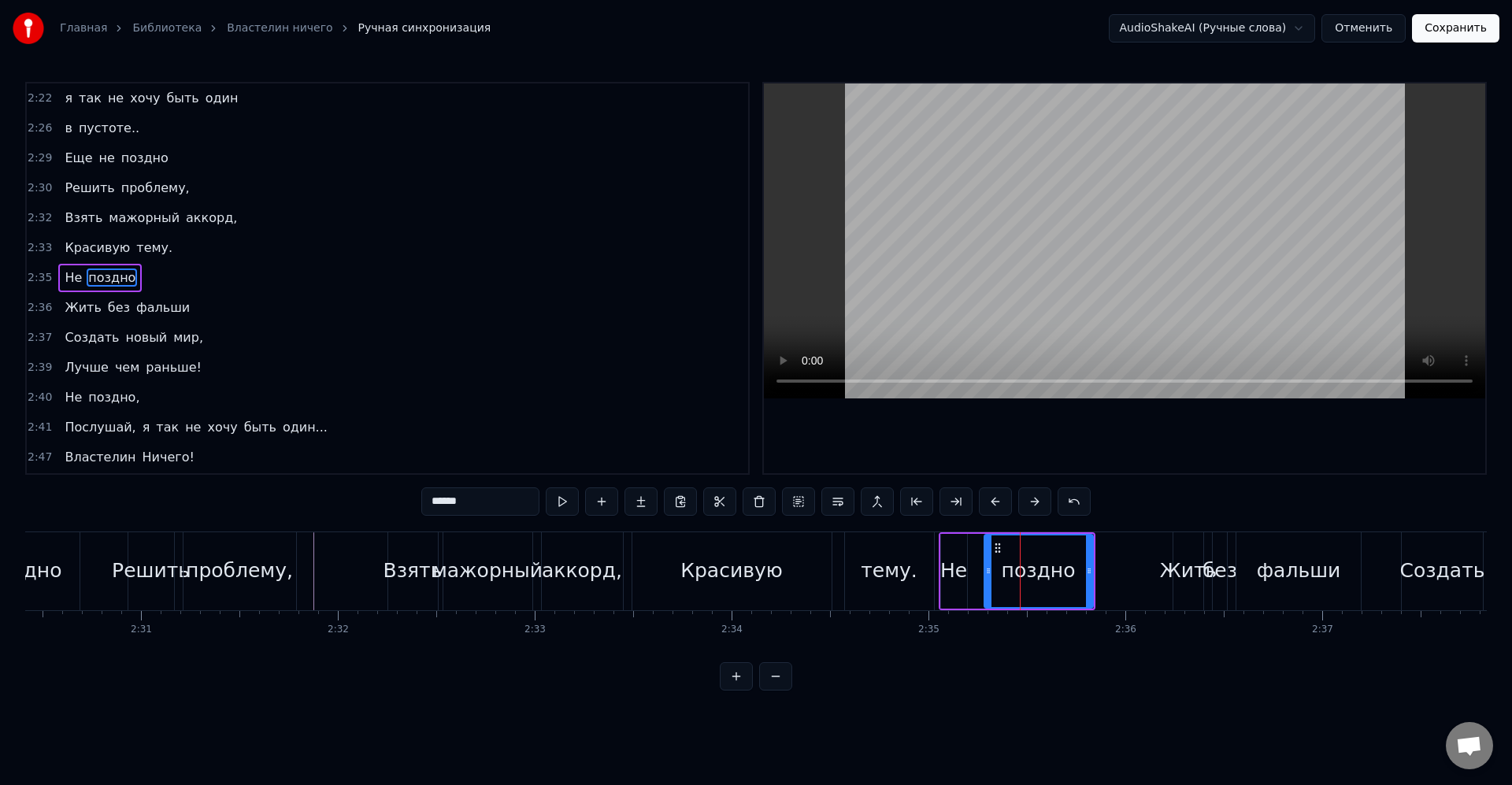
scroll to position [0, 29567]
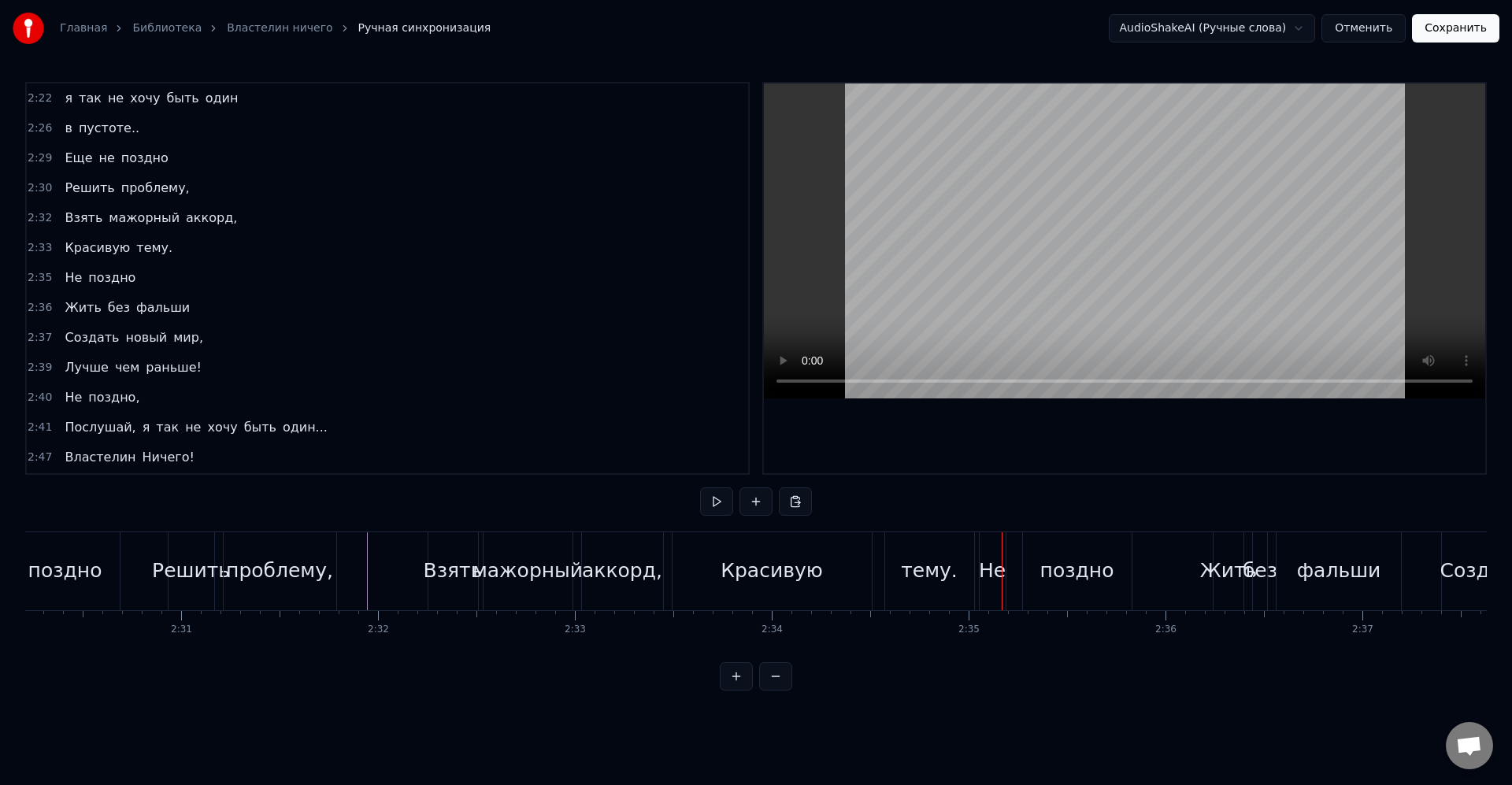
click at [623, 605] on div "аккорд," at bounding box center [622, 571] width 81 height 78
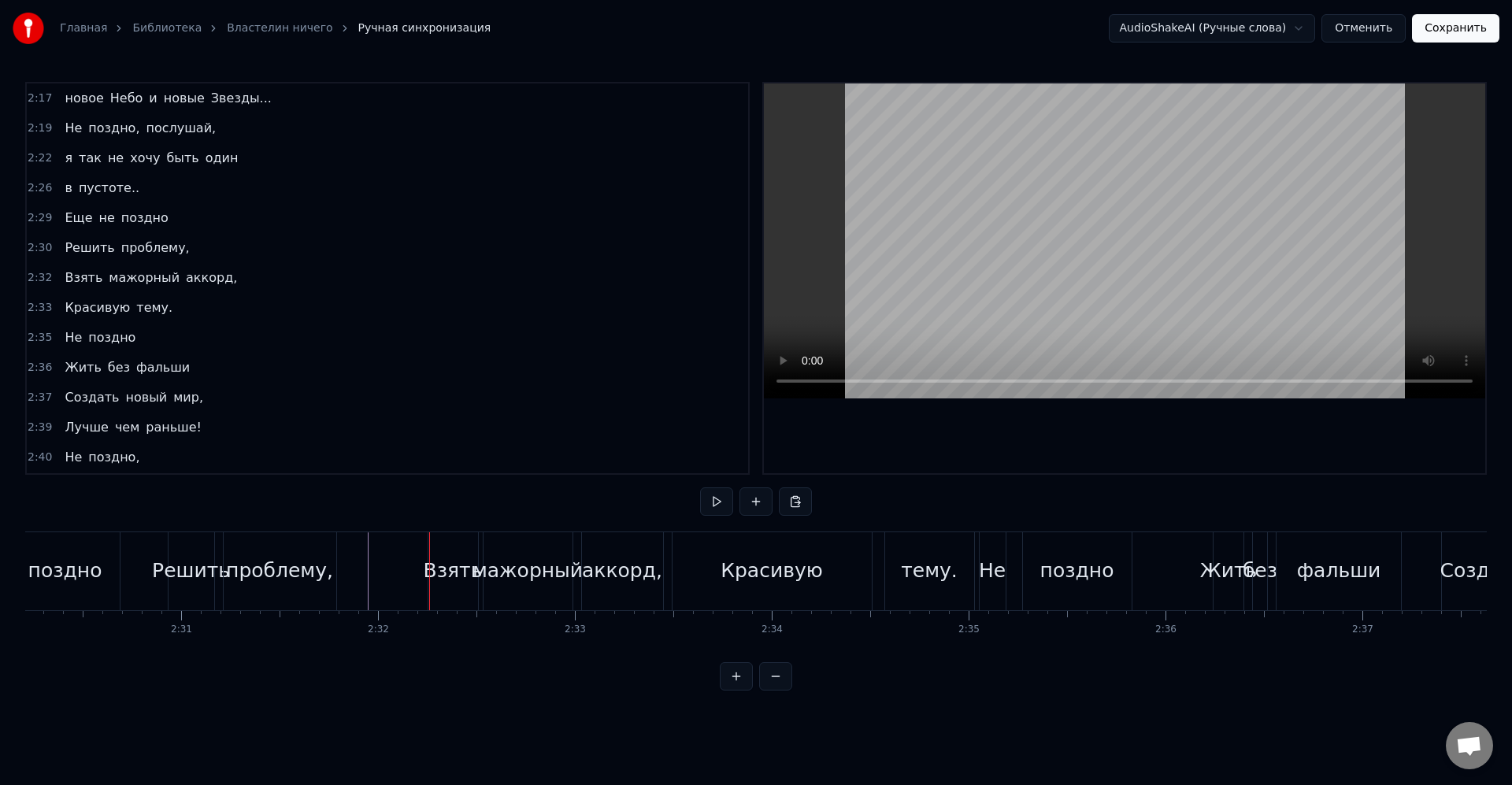
click at [603, 577] on div "аккорд," at bounding box center [622, 571] width 80 height 30
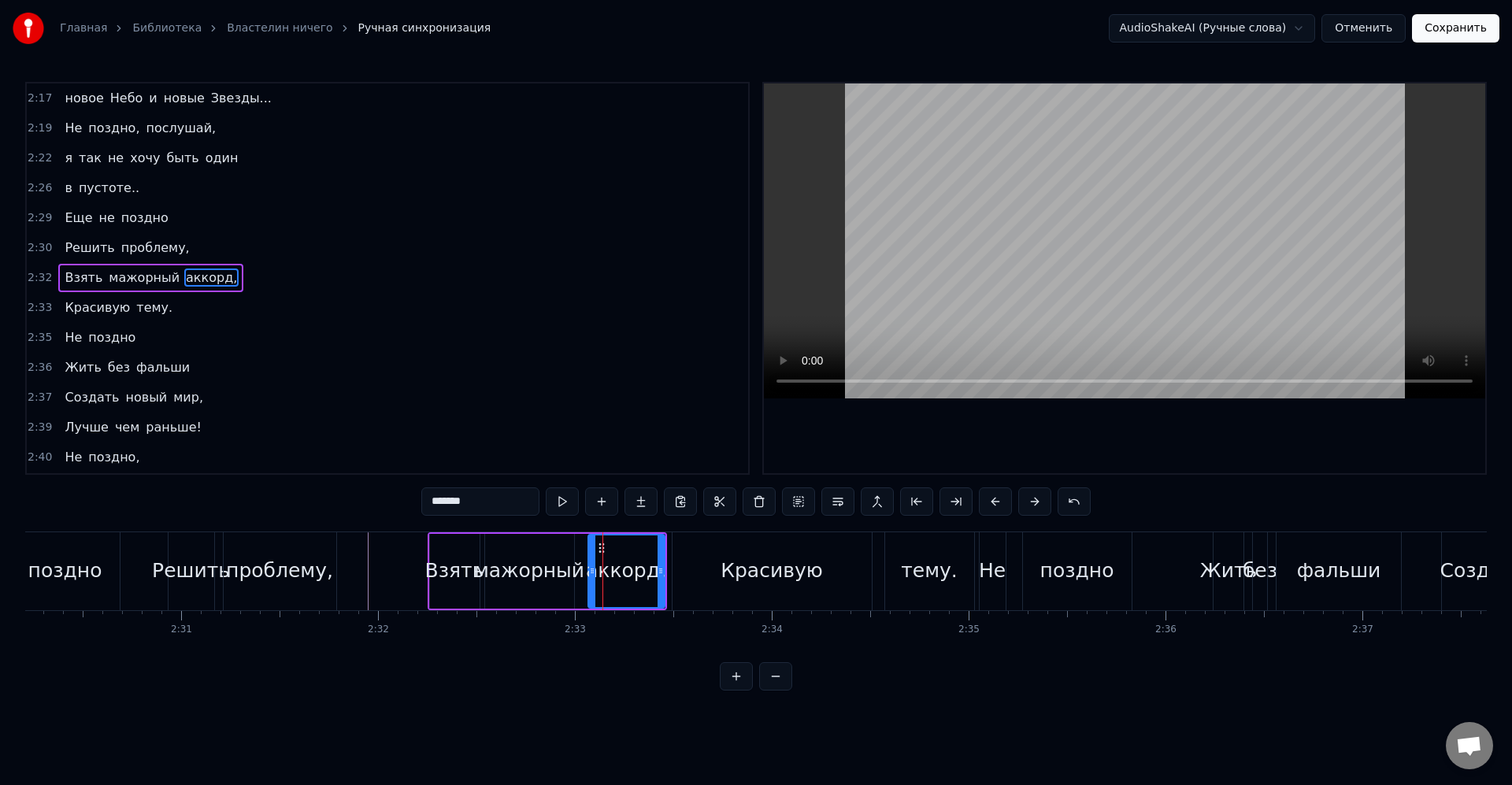
click at [595, 572] on icon at bounding box center [591, 571] width 6 height 13
click at [565, 566] on div "мажорный" at bounding box center [529, 571] width 111 height 30
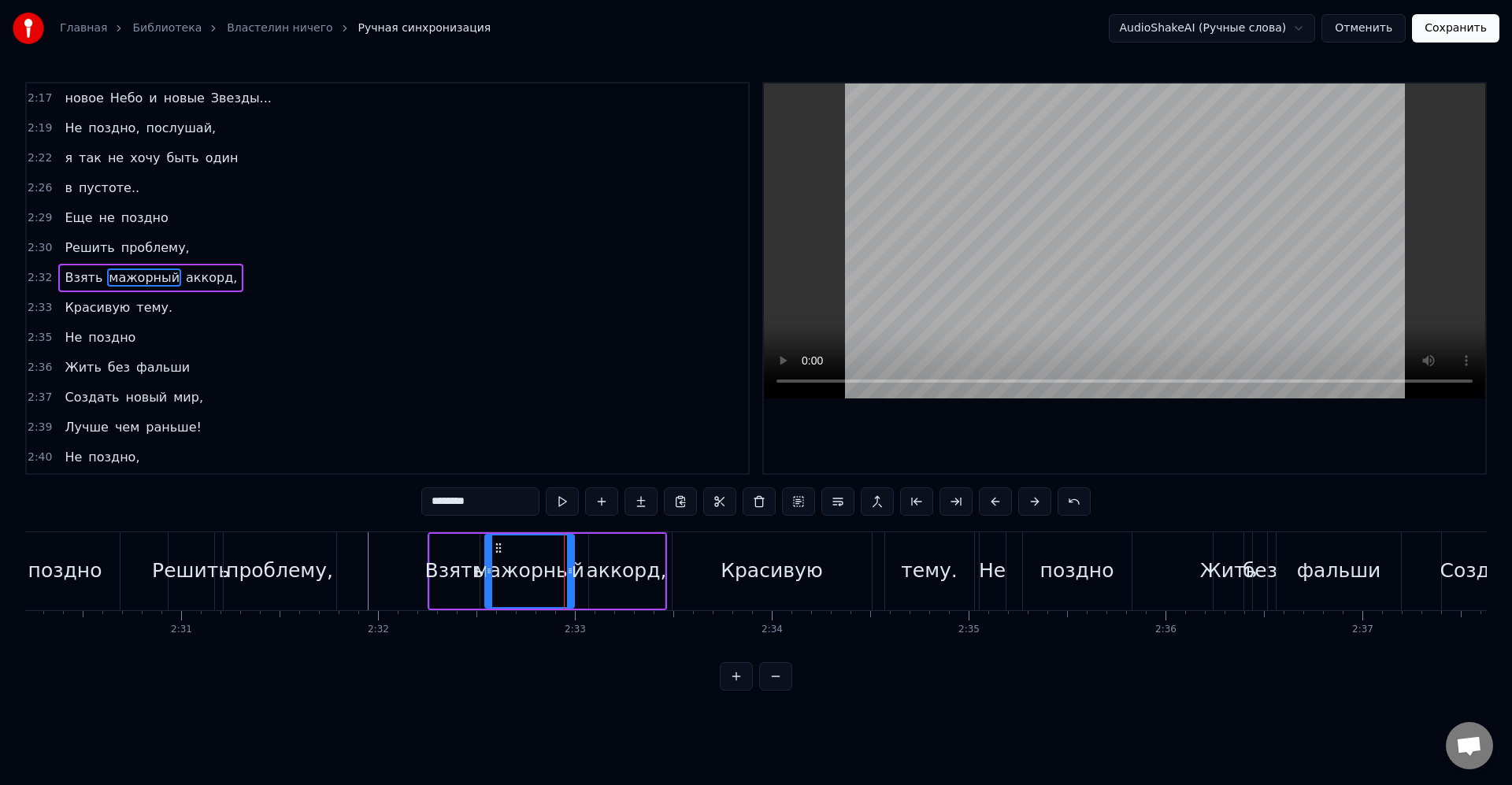
click at [577, 571] on div "мажорный" at bounding box center [529, 571] width 111 height 30
click at [577, 569] on icon at bounding box center [574, 571] width 6 height 13
click at [320, 578] on div "проблему," at bounding box center [279, 571] width 107 height 30
type input "*********"
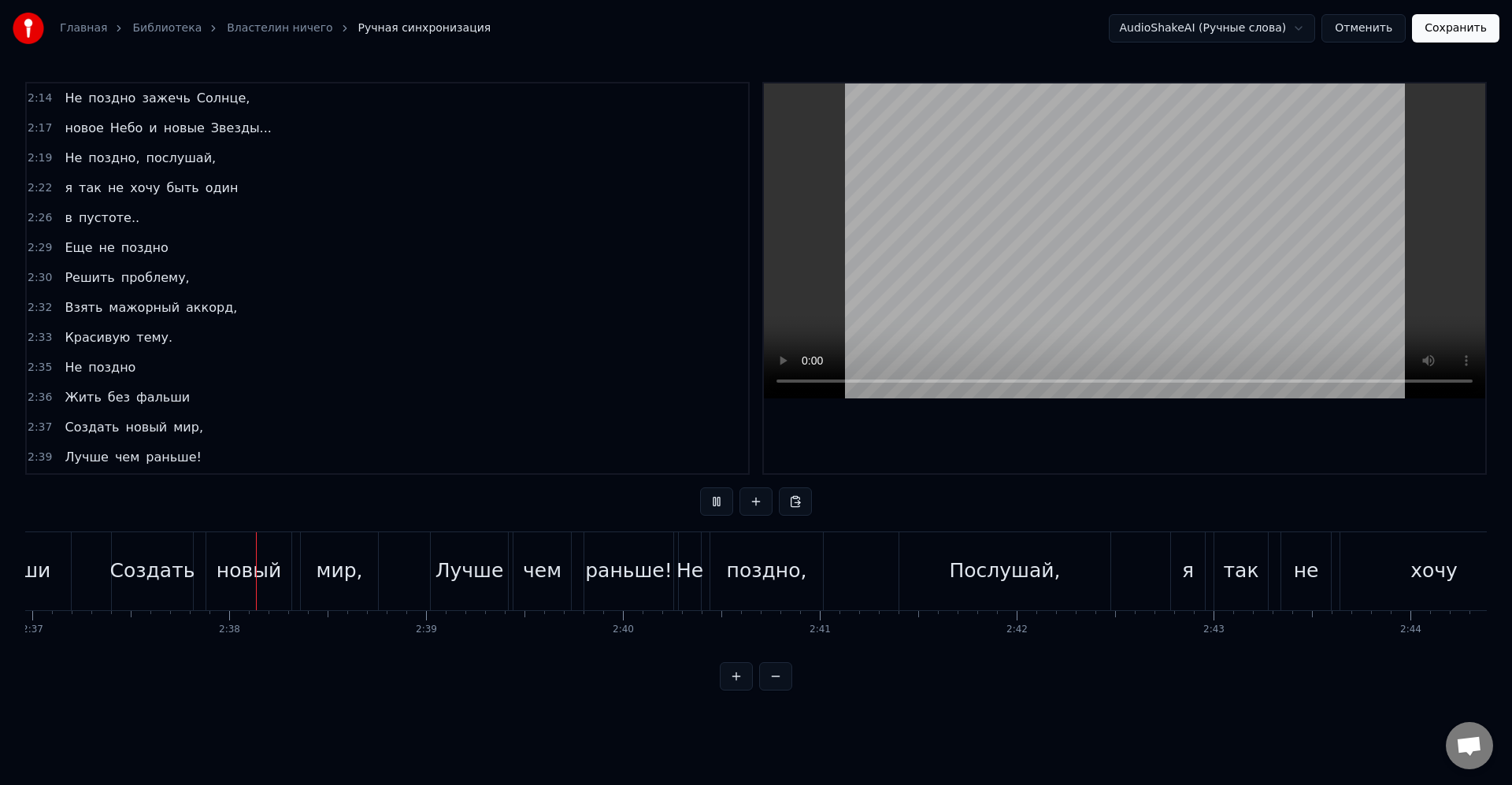
scroll to position [0, 30898]
click at [574, 570] on div "Лучше чем раньше!" at bounding box center [552, 571] width 247 height 78
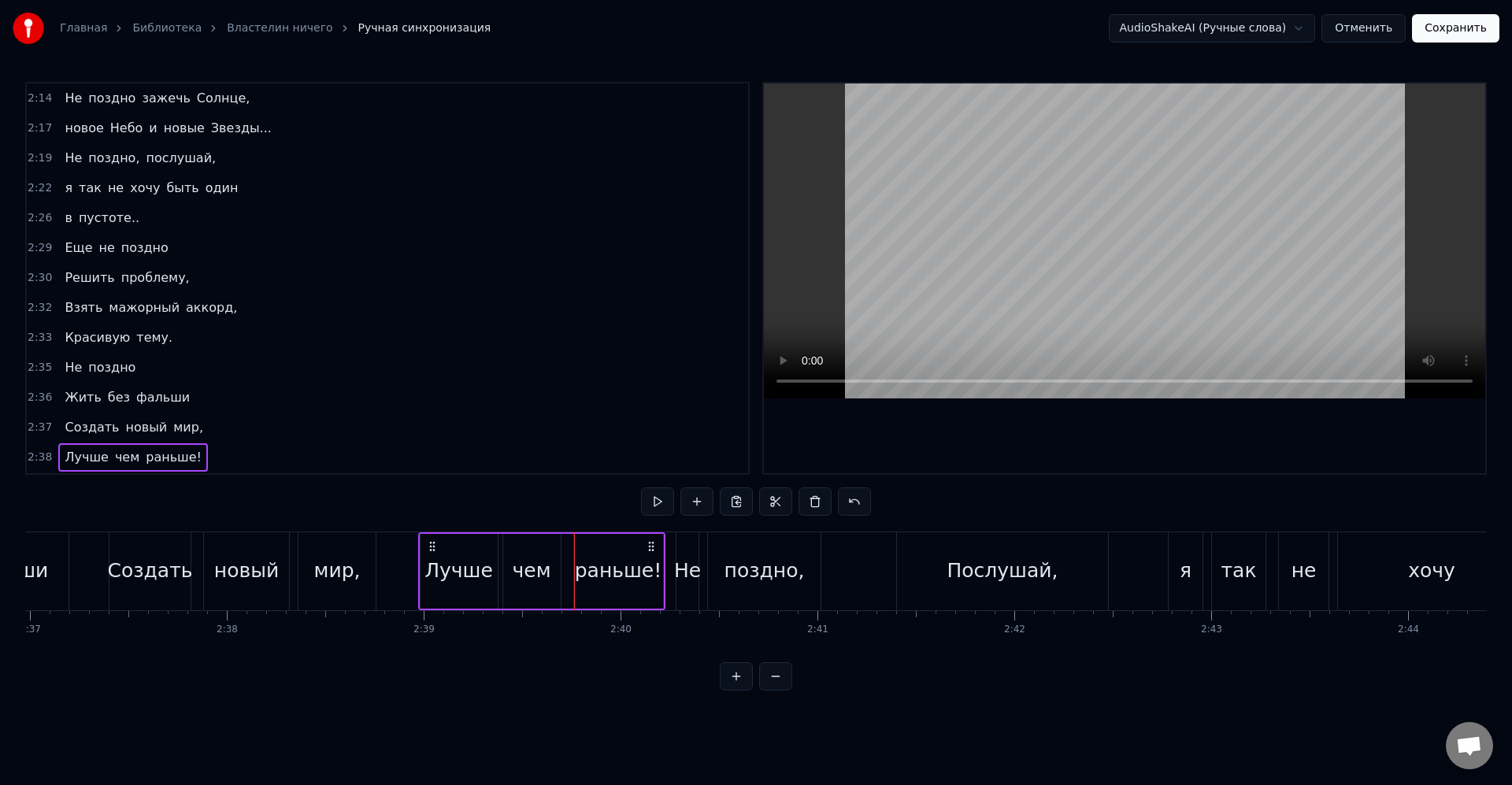
click at [744, 590] on div "поздно," at bounding box center [764, 571] width 112 height 78
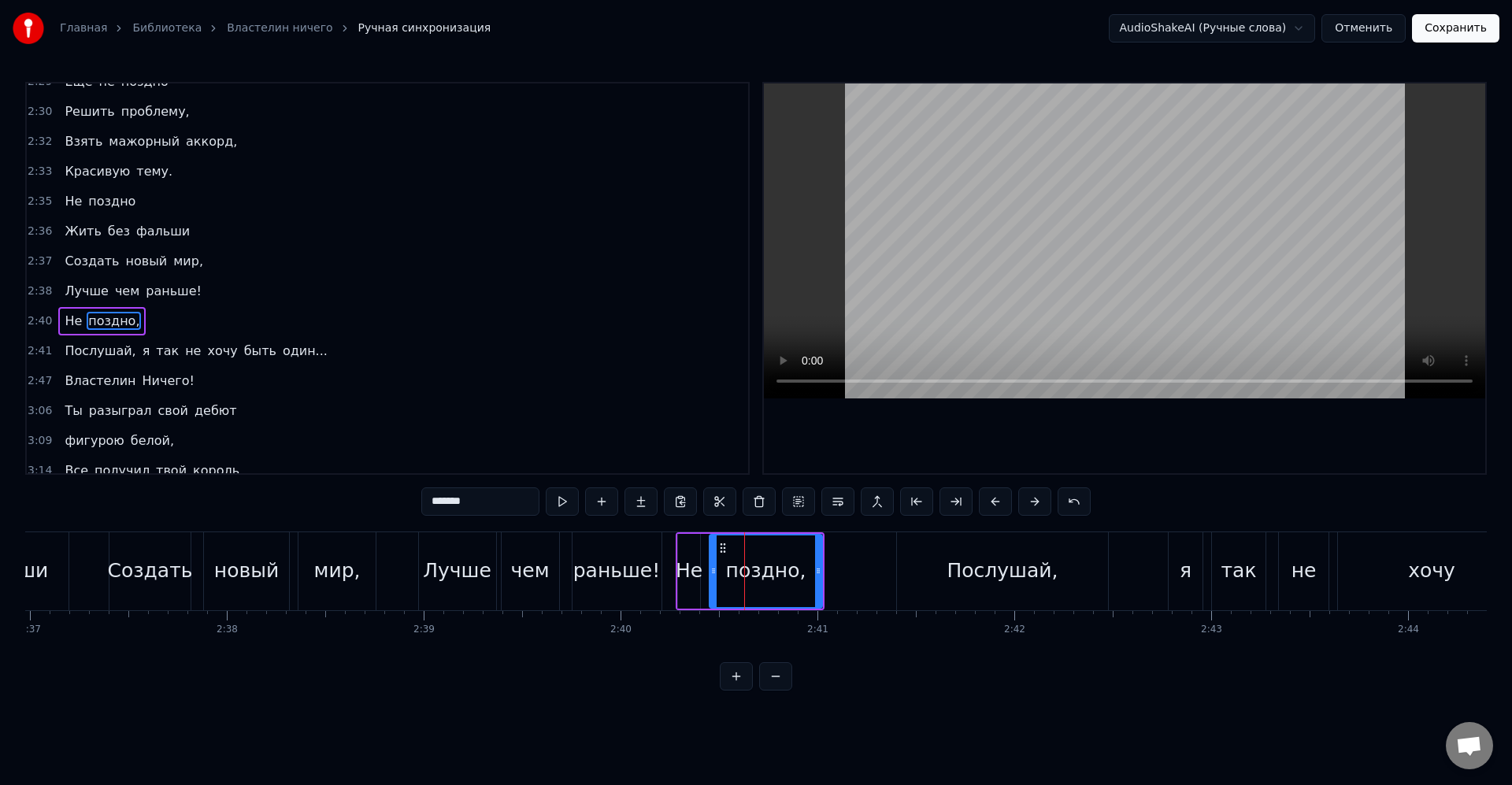
scroll to position [957, 0]
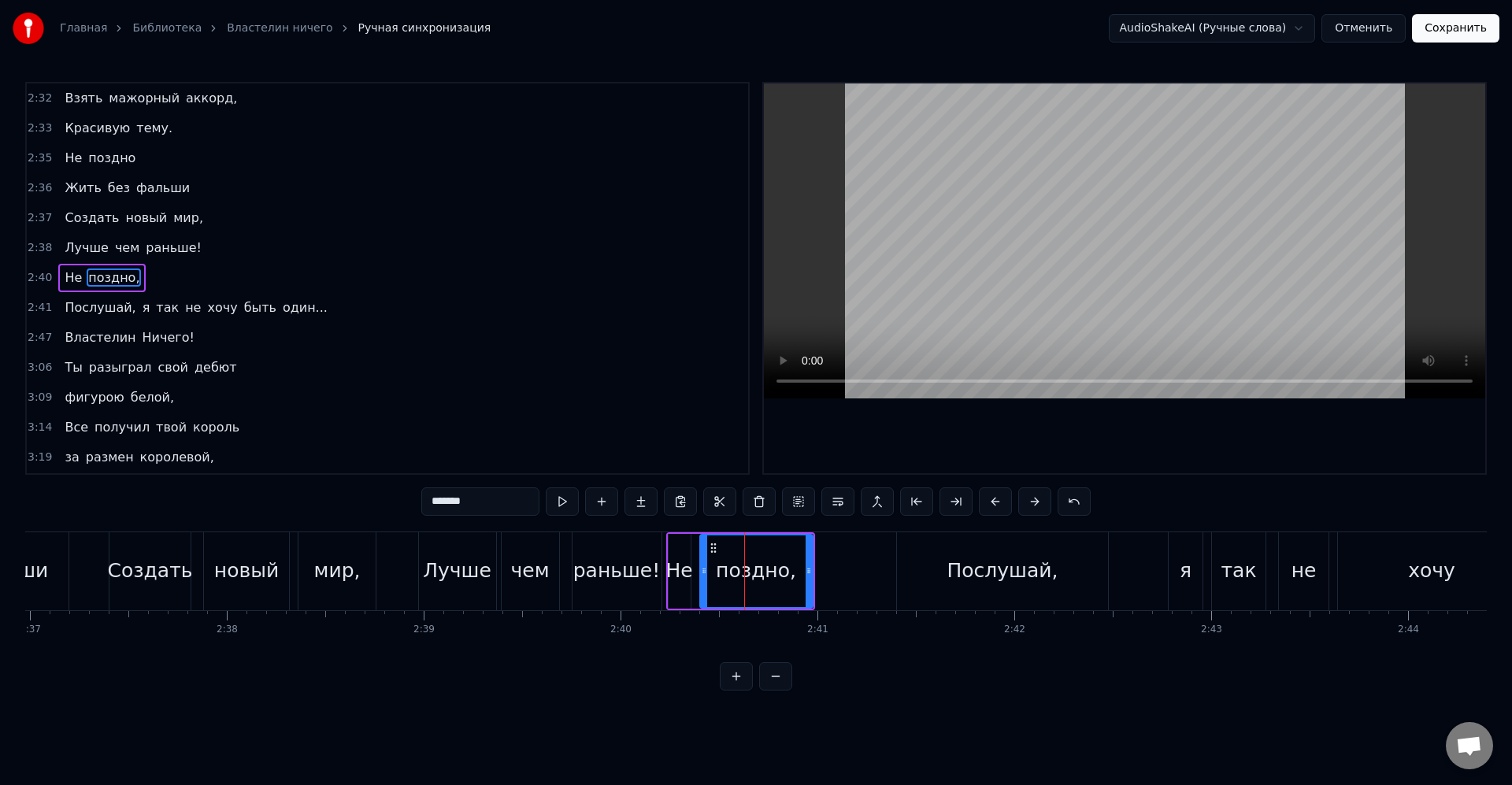
click at [679, 566] on div "Не" at bounding box center [679, 571] width 27 height 30
click at [730, 585] on div "поздно," at bounding box center [756, 571] width 80 height 30
click at [331, 559] on div "мир," at bounding box center [337, 571] width 47 height 30
type input "****"
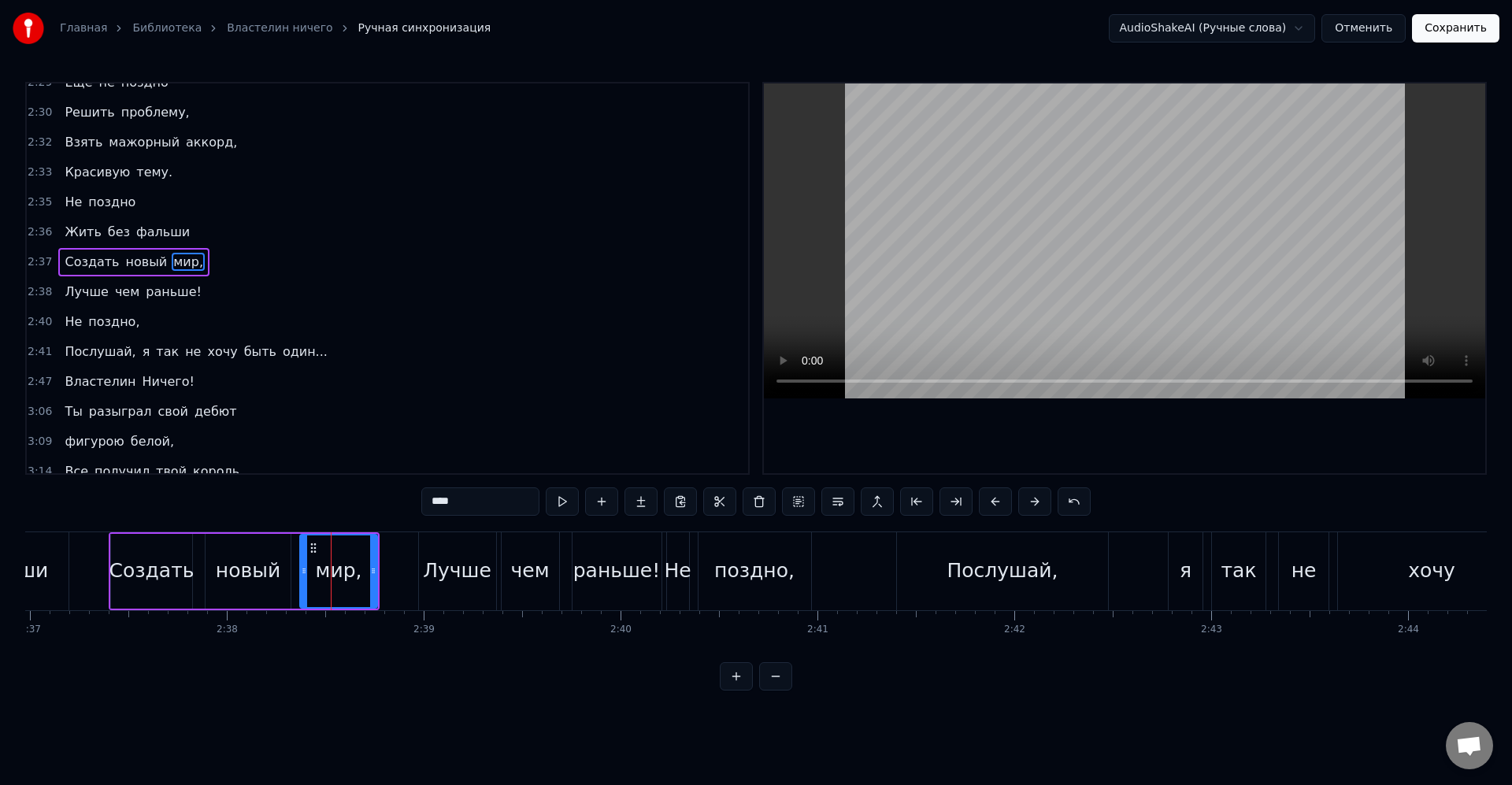
scroll to position [897, 0]
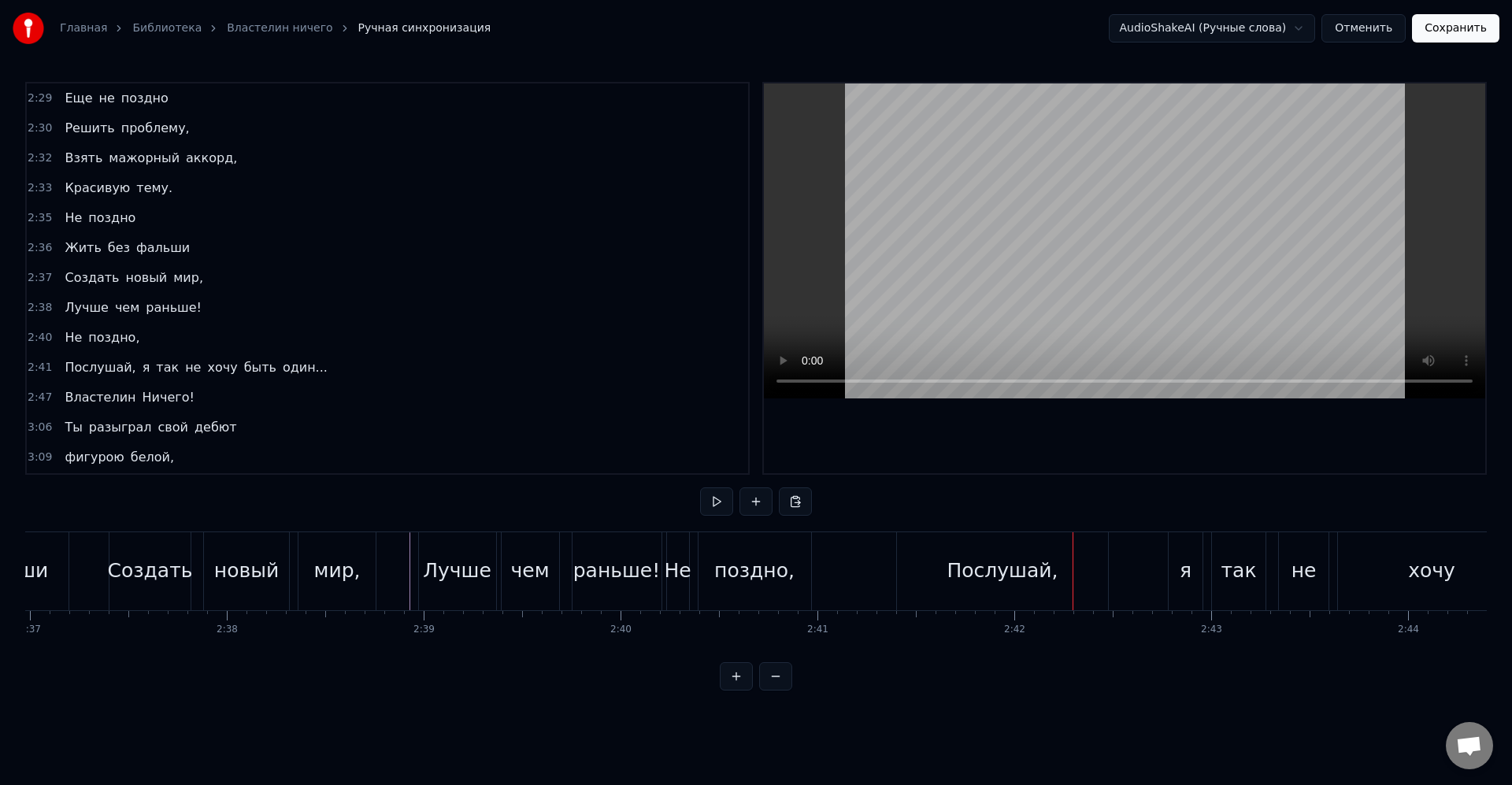
click at [965, 572] on div "Послушай," at bounding box center [1002, 571] width 111 height 30
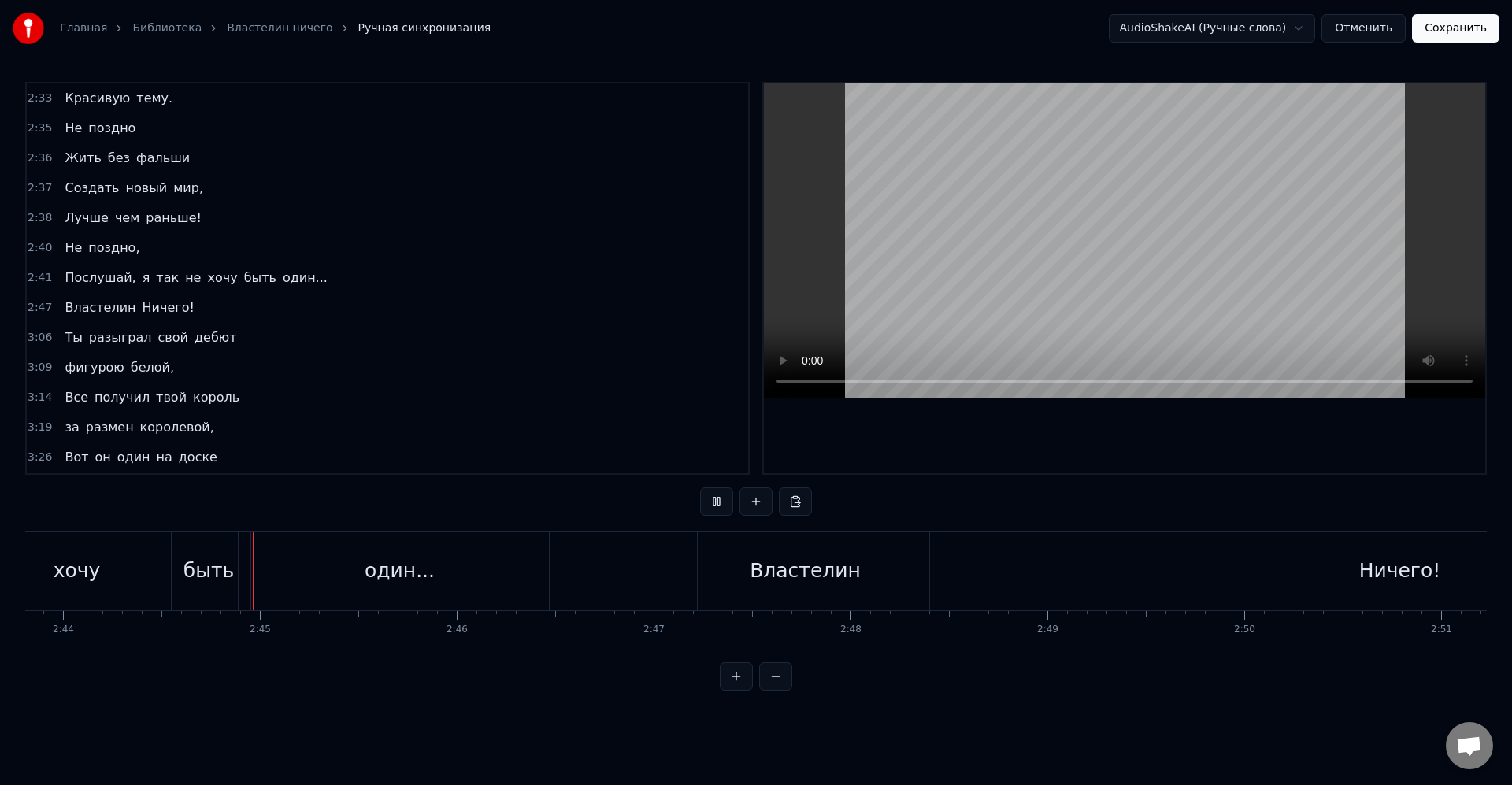
scroll to position [0, 32246]
click at [845, 560] on div "Властелин" at bounding box center [801, 571] width 111 height 30
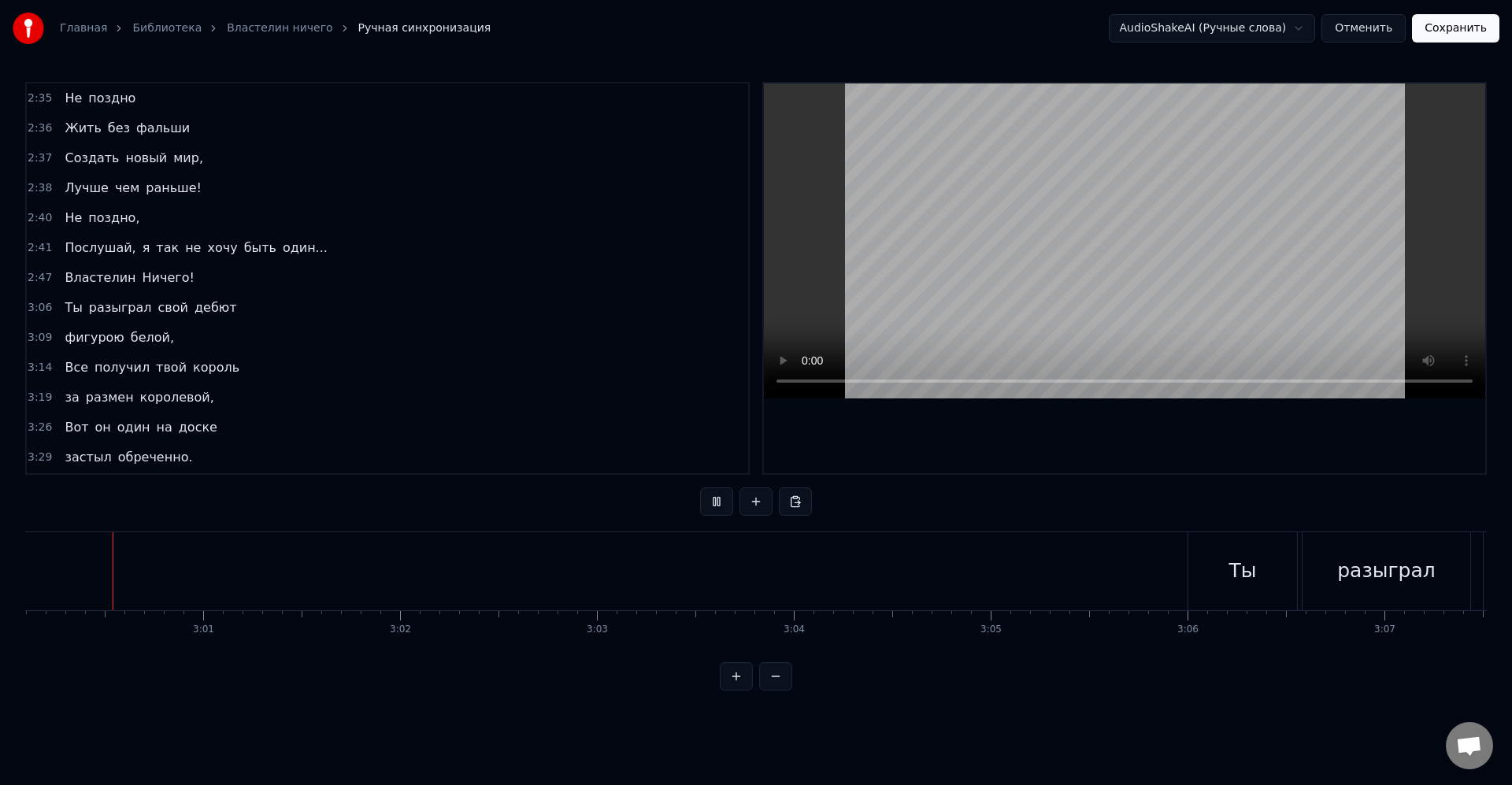
scroll to position [0, 35459]
click at [1241, 577] on div "Ты" at bounding box center [1233, 571] width 28 height 30
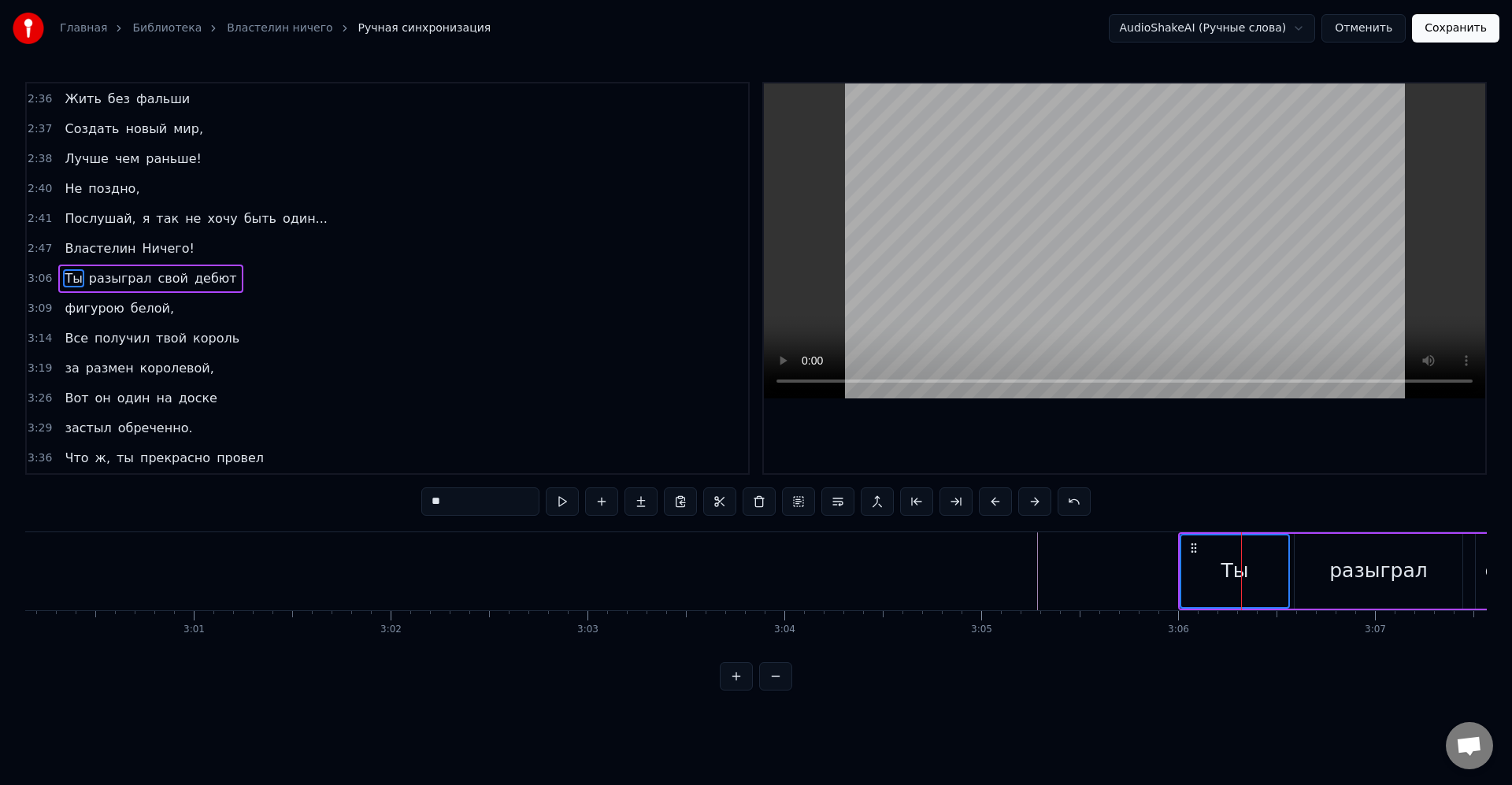
scroll to position [1047, 0]
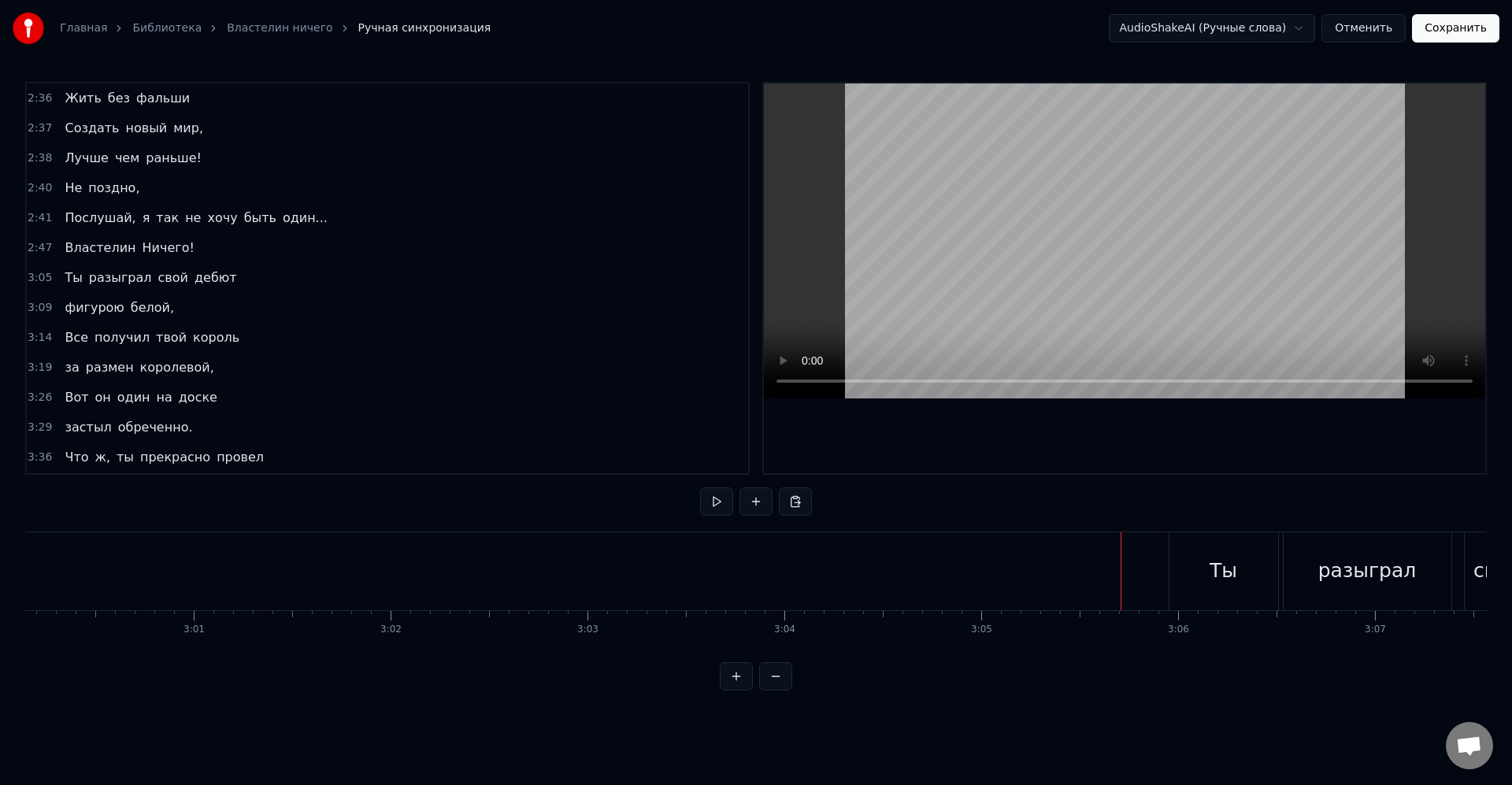
click at [1088, 552] on div at bounding box center [1037, 571] width 72939 height 78
click at [155, 564] on div "свой" at bounding box center [158, 571] width 48 height 30
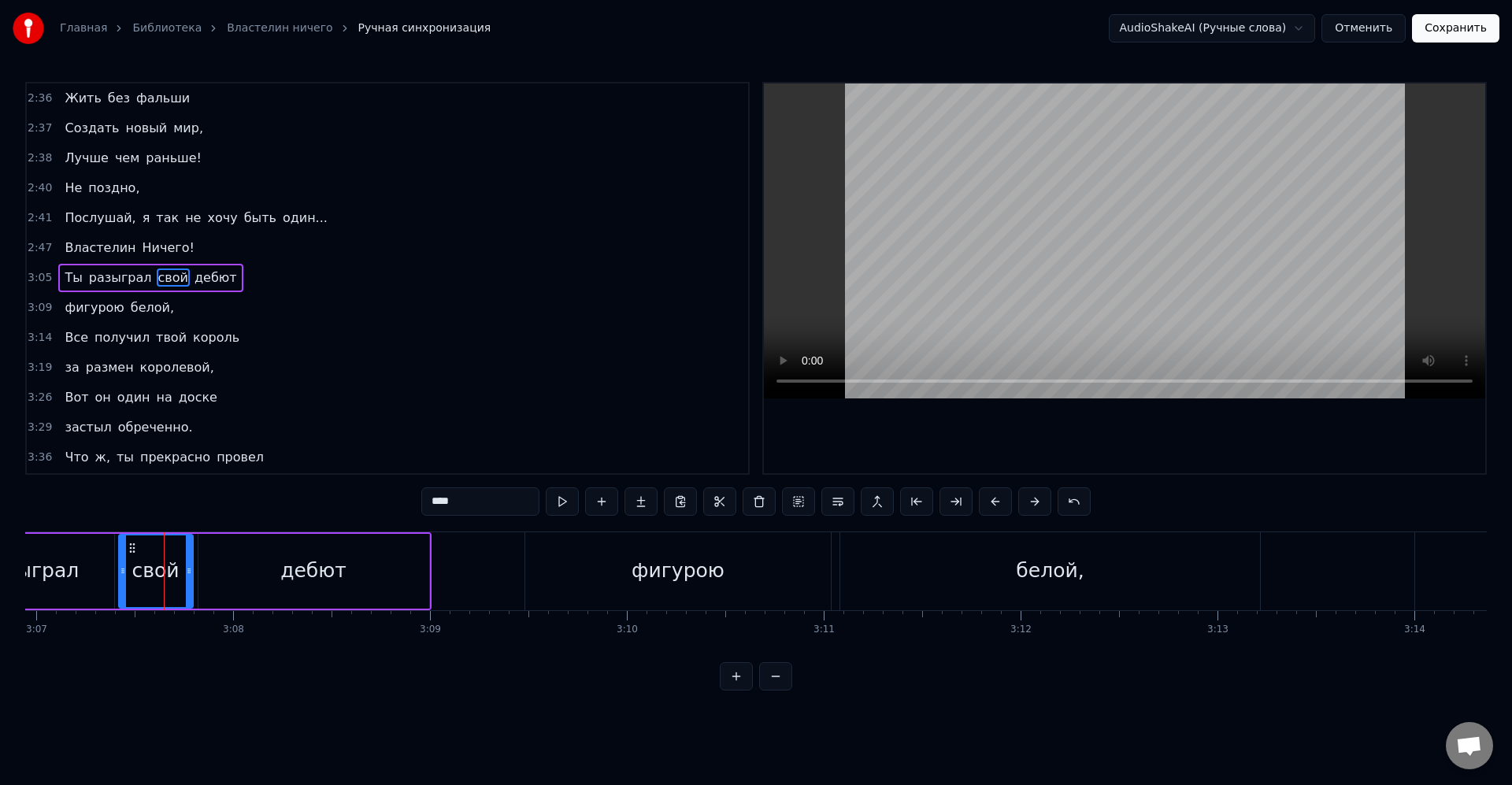
drag, startPoint x: 132, startPoint y: 572, endPoint x: 124, endPoint y: 574, distance: 8.2
click at [124, 574] on icon at bounding box center [122, 571] width 6 height 13
click at [68, 571] on div "разыграл" at bounding box center [30, 571] width 99 height 30
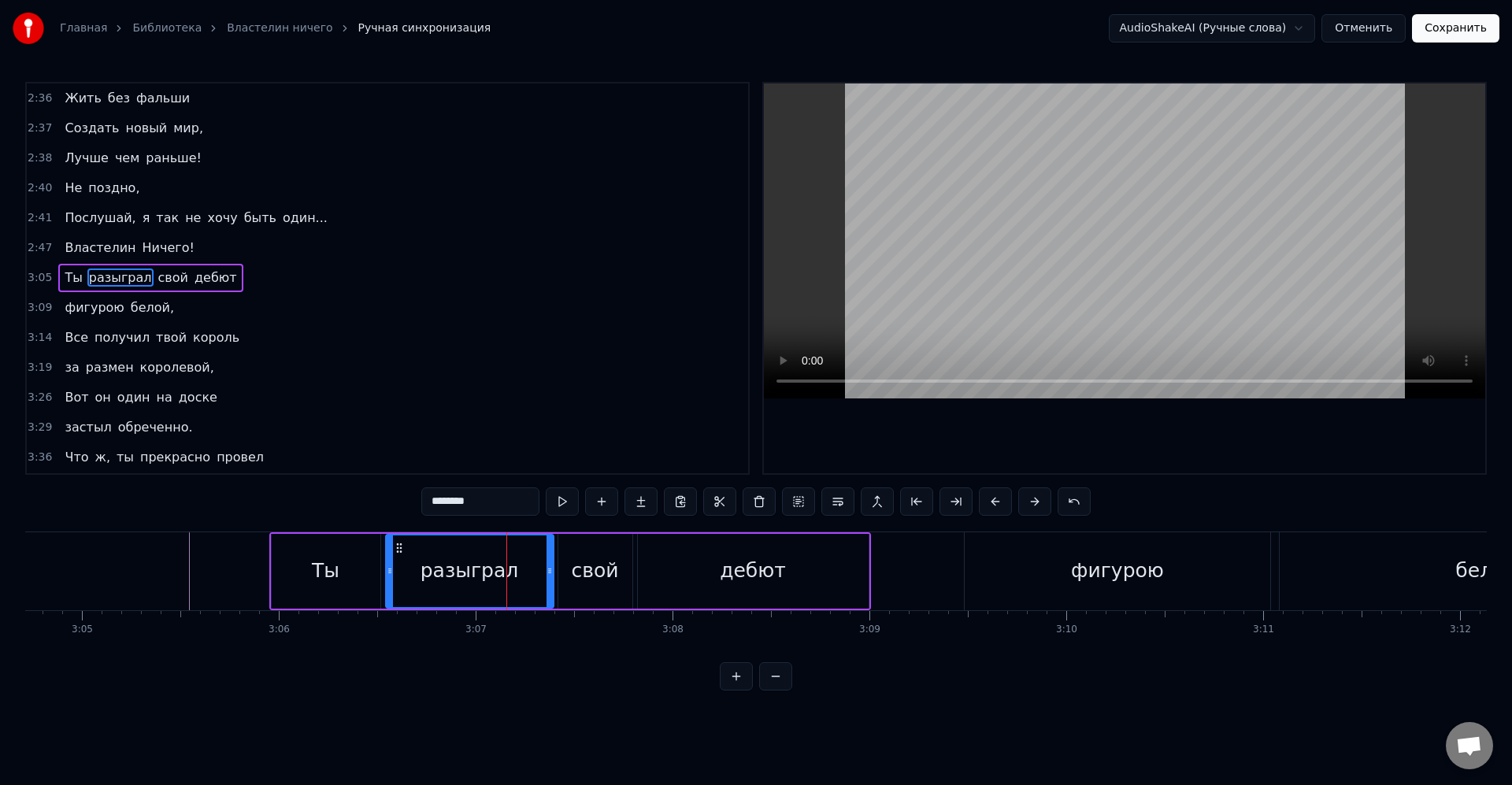
scroll to position [0, 36278]
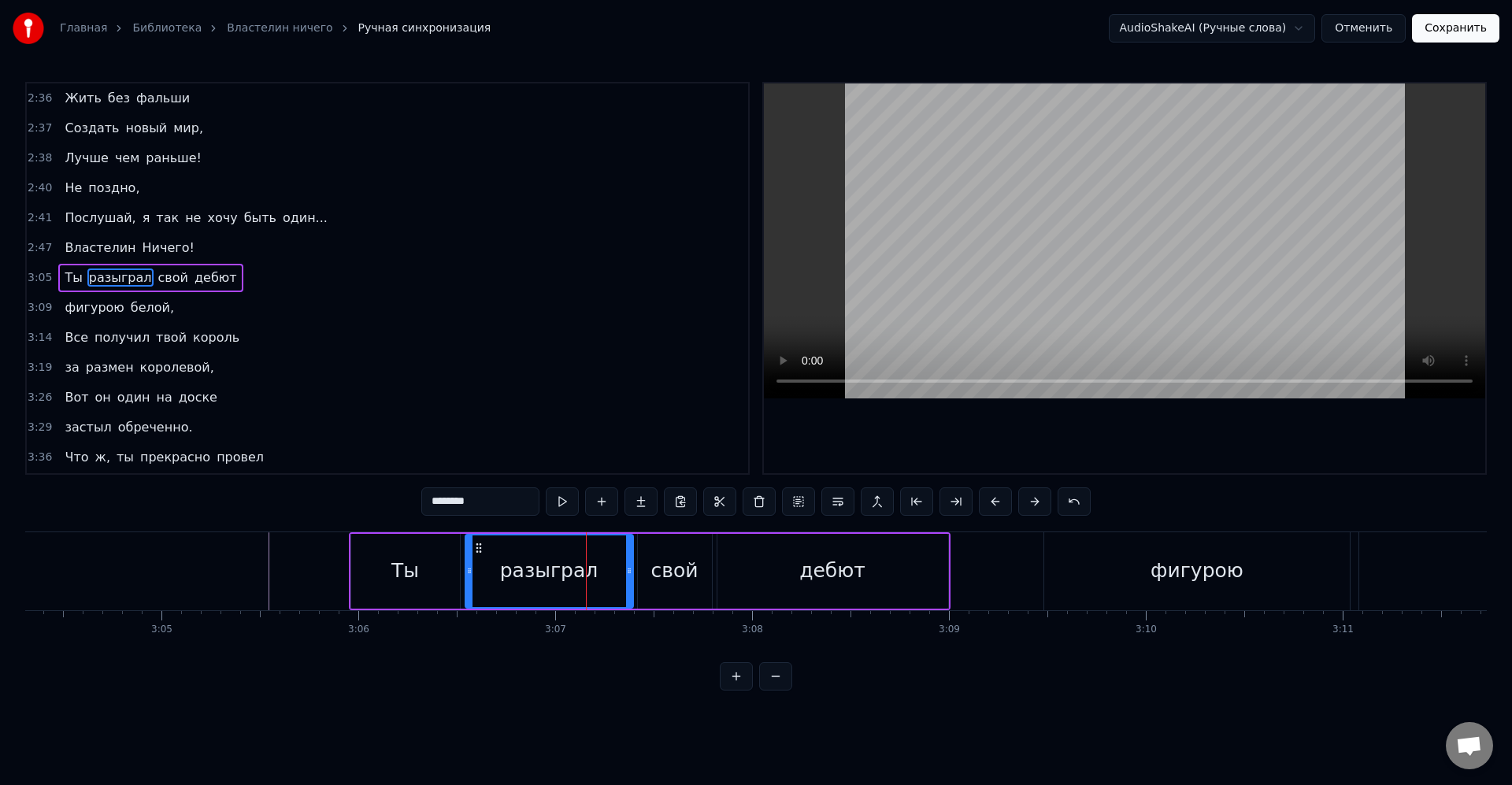
click at [577, 577] on div "разыграл" at bounding box center [549, 571] width 99 height 30
click at [458, 569] on div "Ты" at bounding box center [405, 571] width 111 height 75
type input "**"
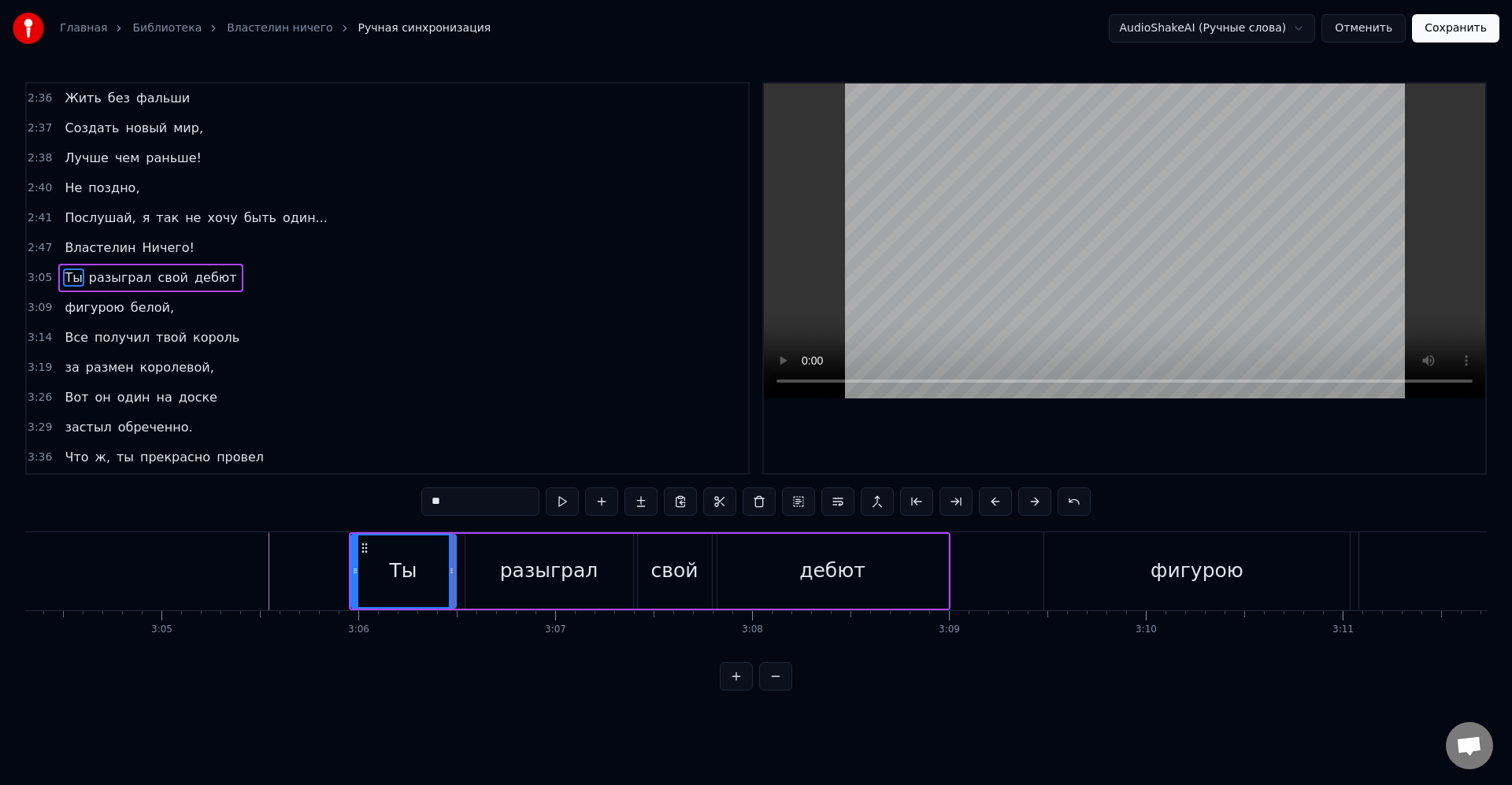
click at [452, 574] on div "Итак в 14м году по завершении Войны Копья Стал [DEMOGRAPHIC_DATA] маг [PERSON_N…" at bounding box center [216, 571] width 72939 height 79
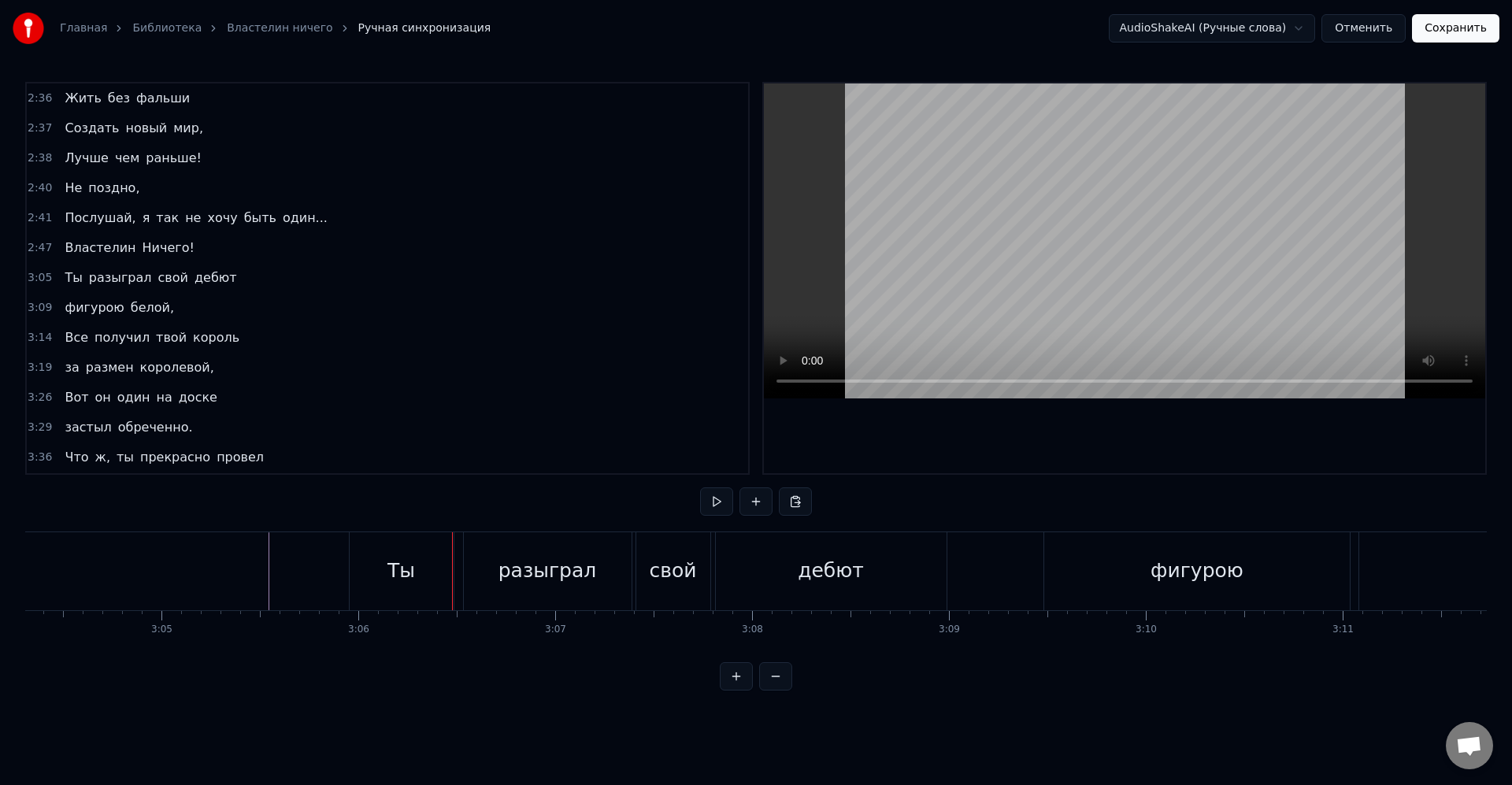
click at [482, 575] on div "разыграл" at bounding box center [547, 571] width 168 height 78
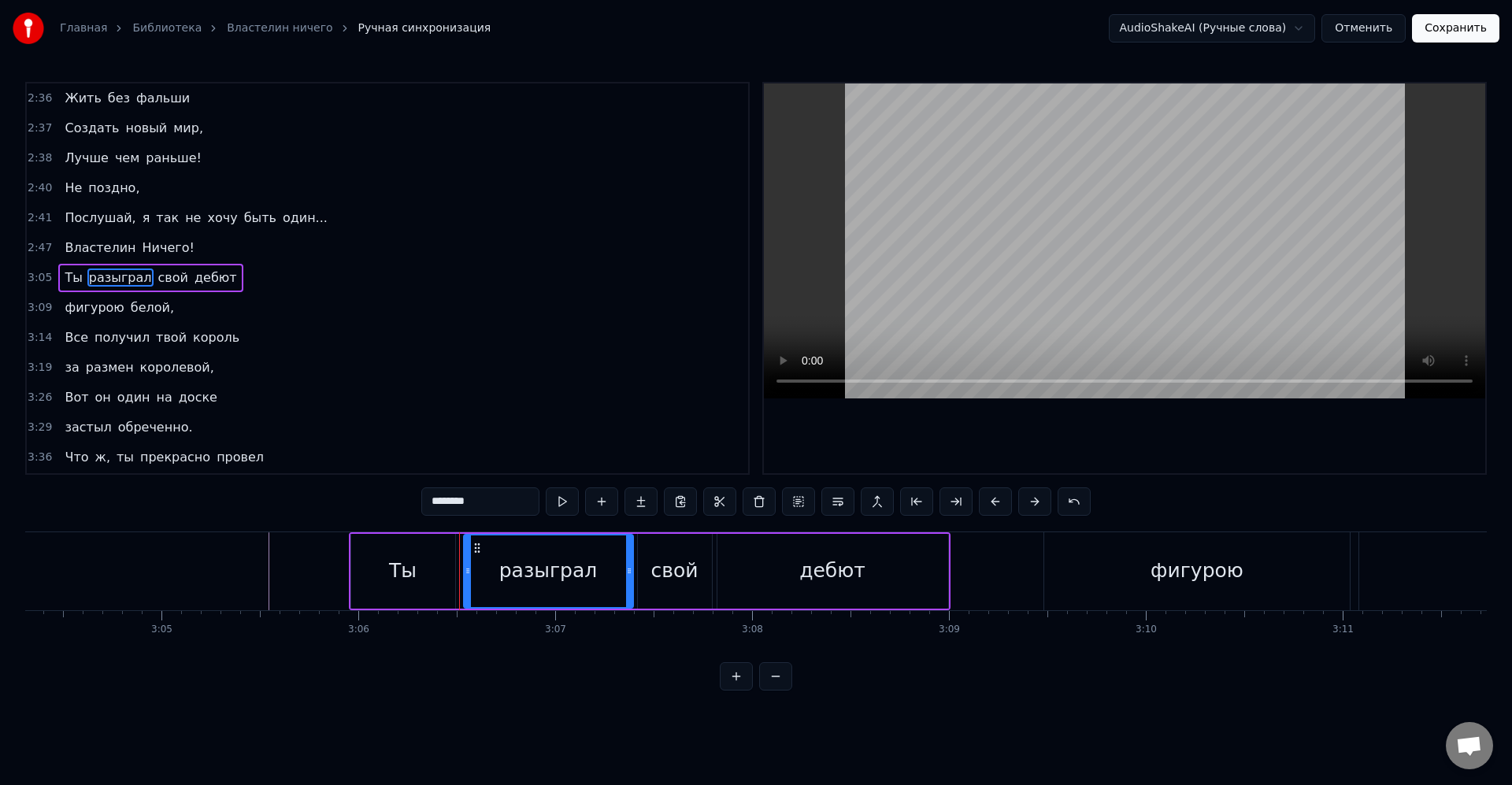
click at [466, 575] on icon at bounding box center [467, 571] width 6 height 13
click at [258, 561] on div at bounding box center [216, 571] width 72939 height 78
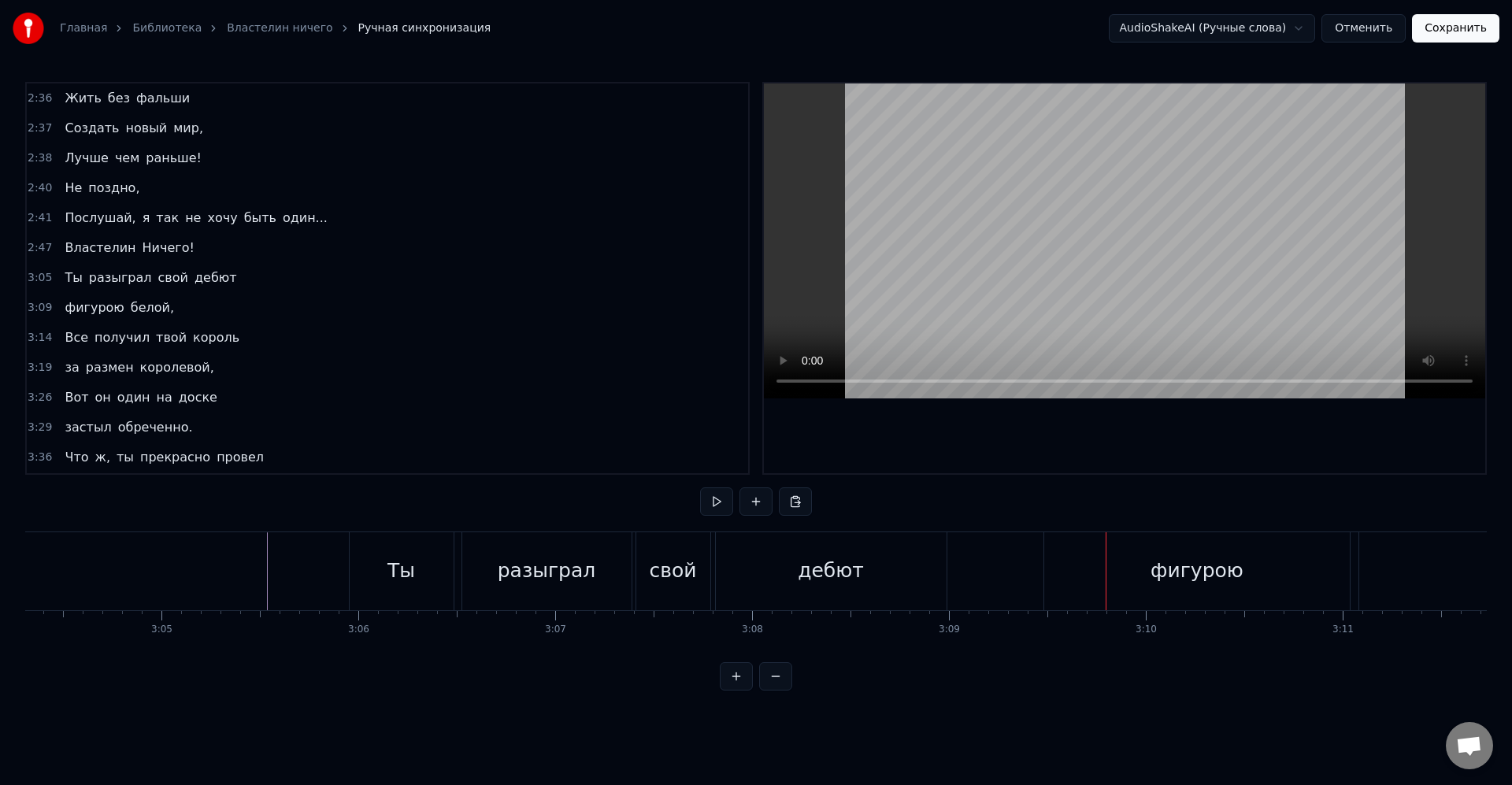
click at [1115, 599] on div "фигурою" at bounding box center [1196, 571] width 305 height 78
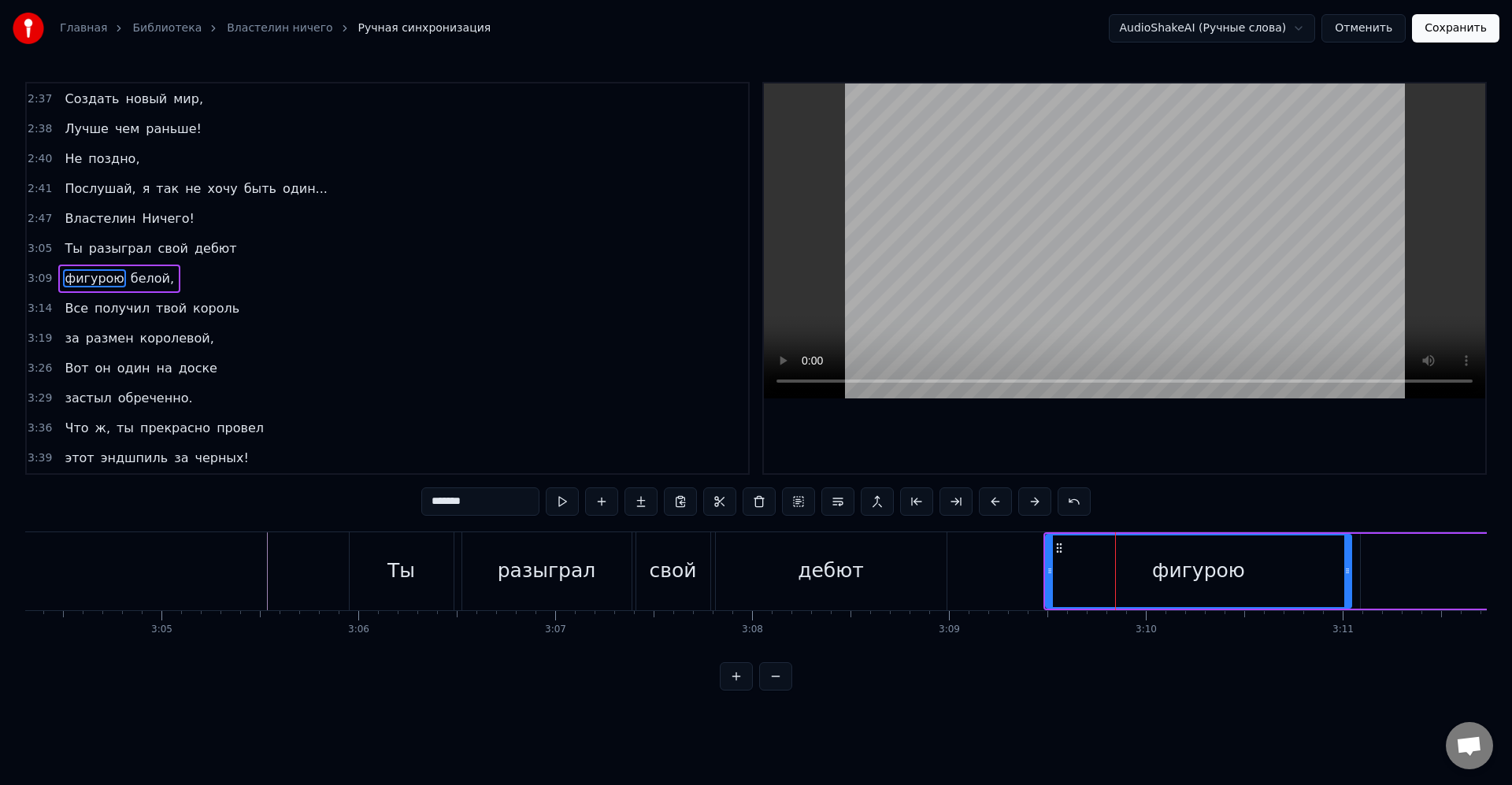
scroll to position [1077, 0]
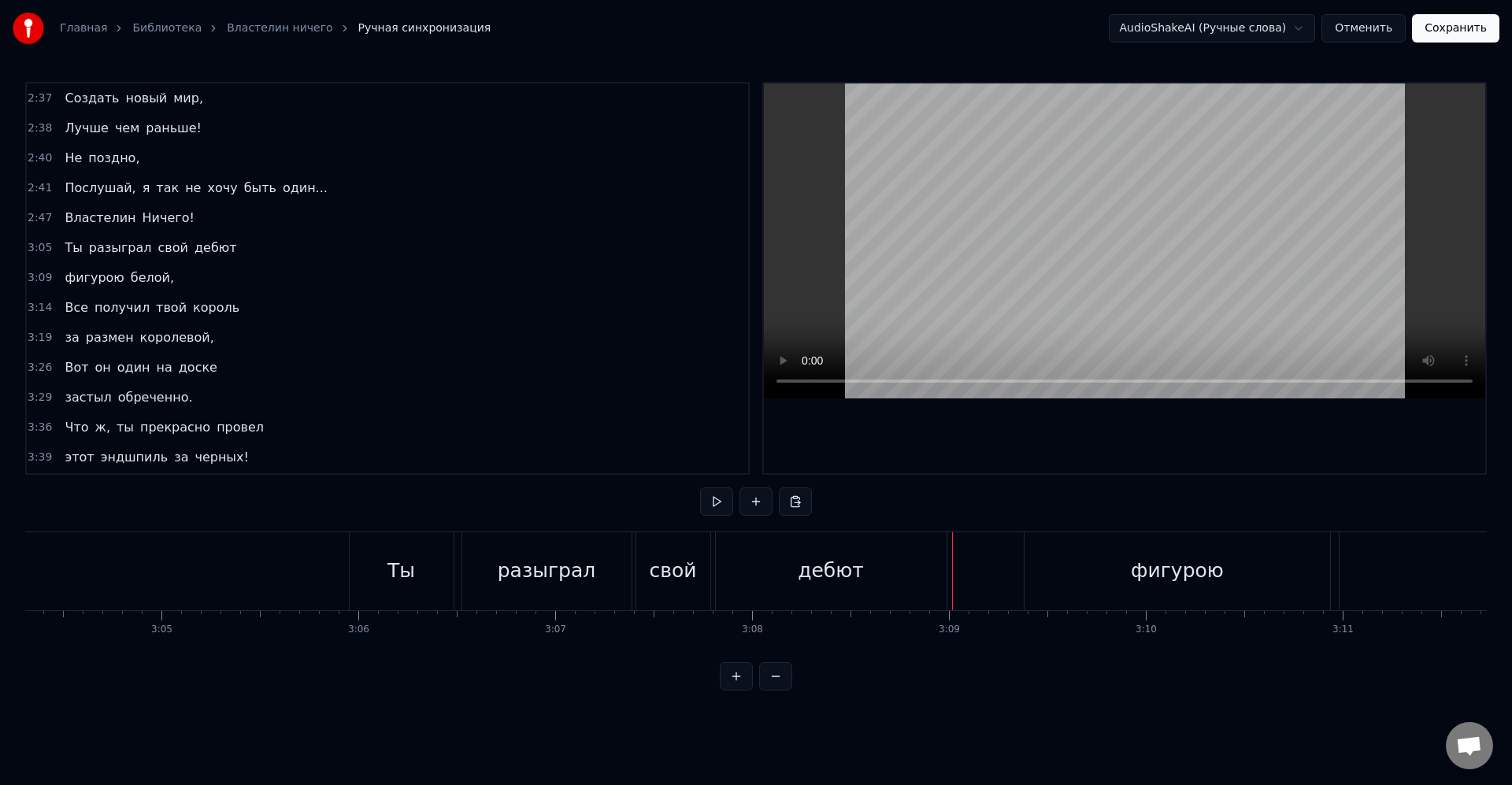
click at [313, 569] on div at bounding box center [216, 571] width 72939 height 78
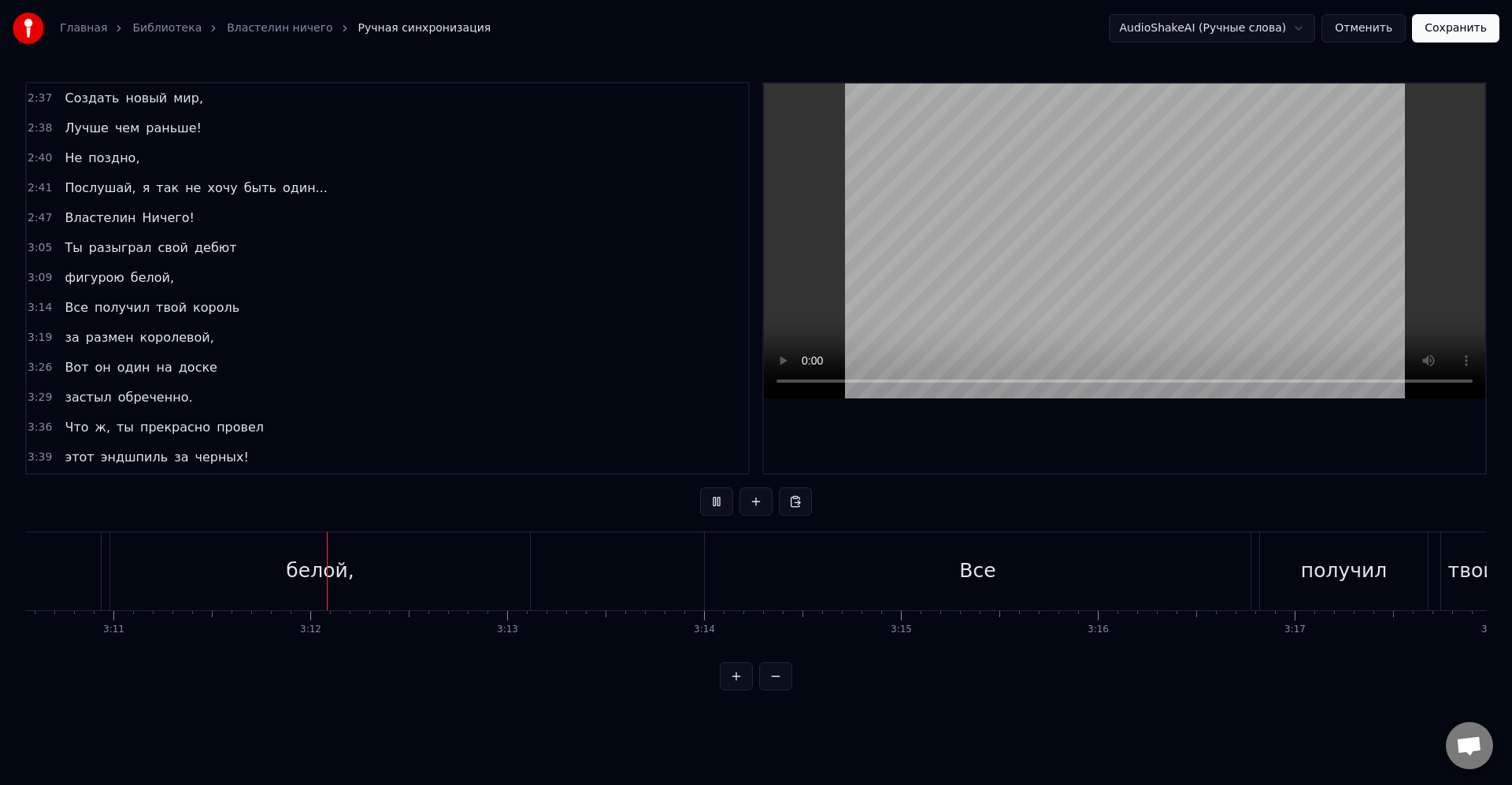
scroll to position [0, 37626]
click at [908, 554] on div "Все" at bounding box center [858, 571] width 545 height 78
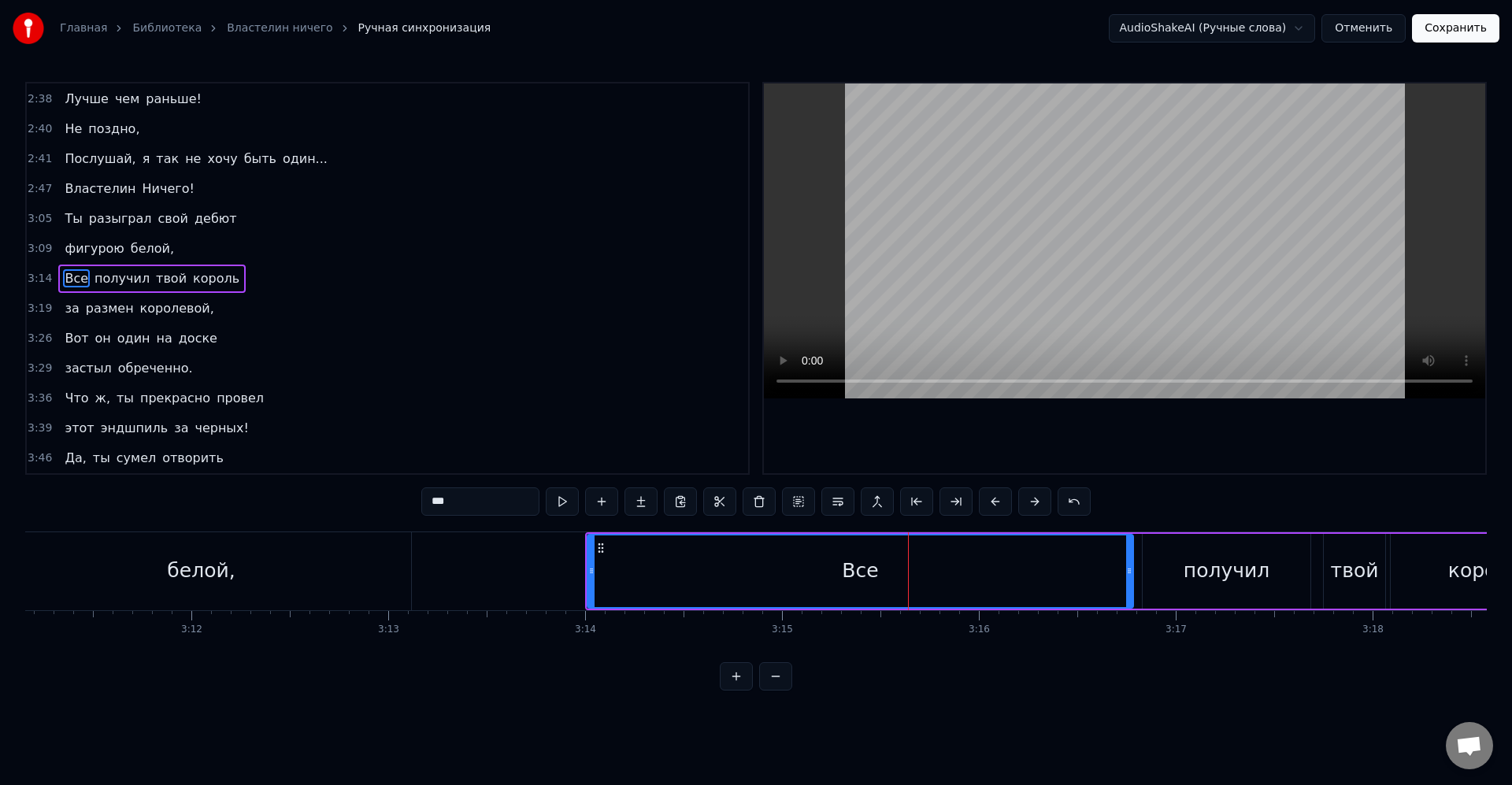
scroll to position [1107, 0]
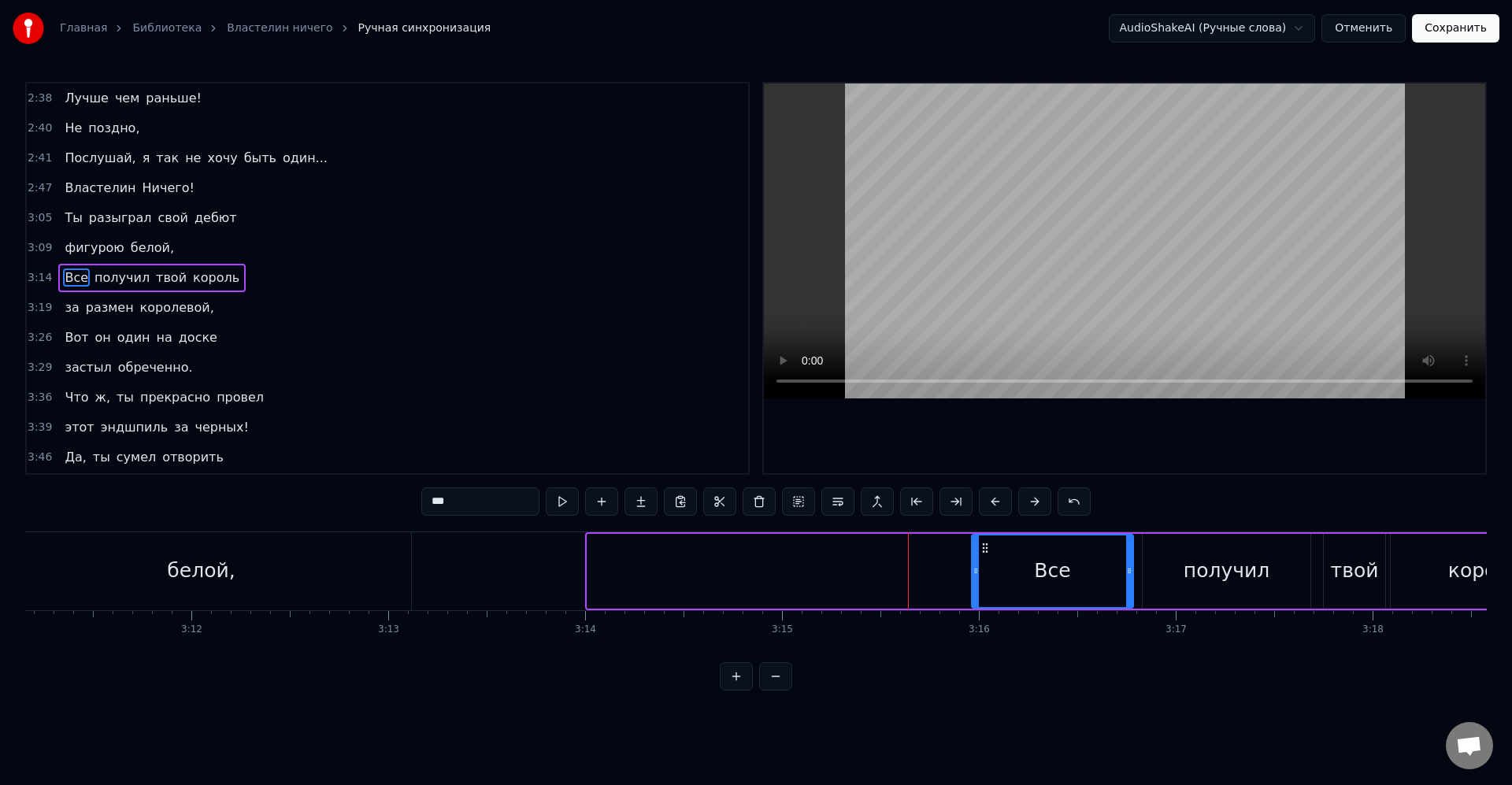
drag, startPoint x: 593, startPoint y: 572, endPoint x: 976, endPoint y: 578, distance: 383.0
click at [976, 578] on div at bounding box center [975, 571] width 6 height 72
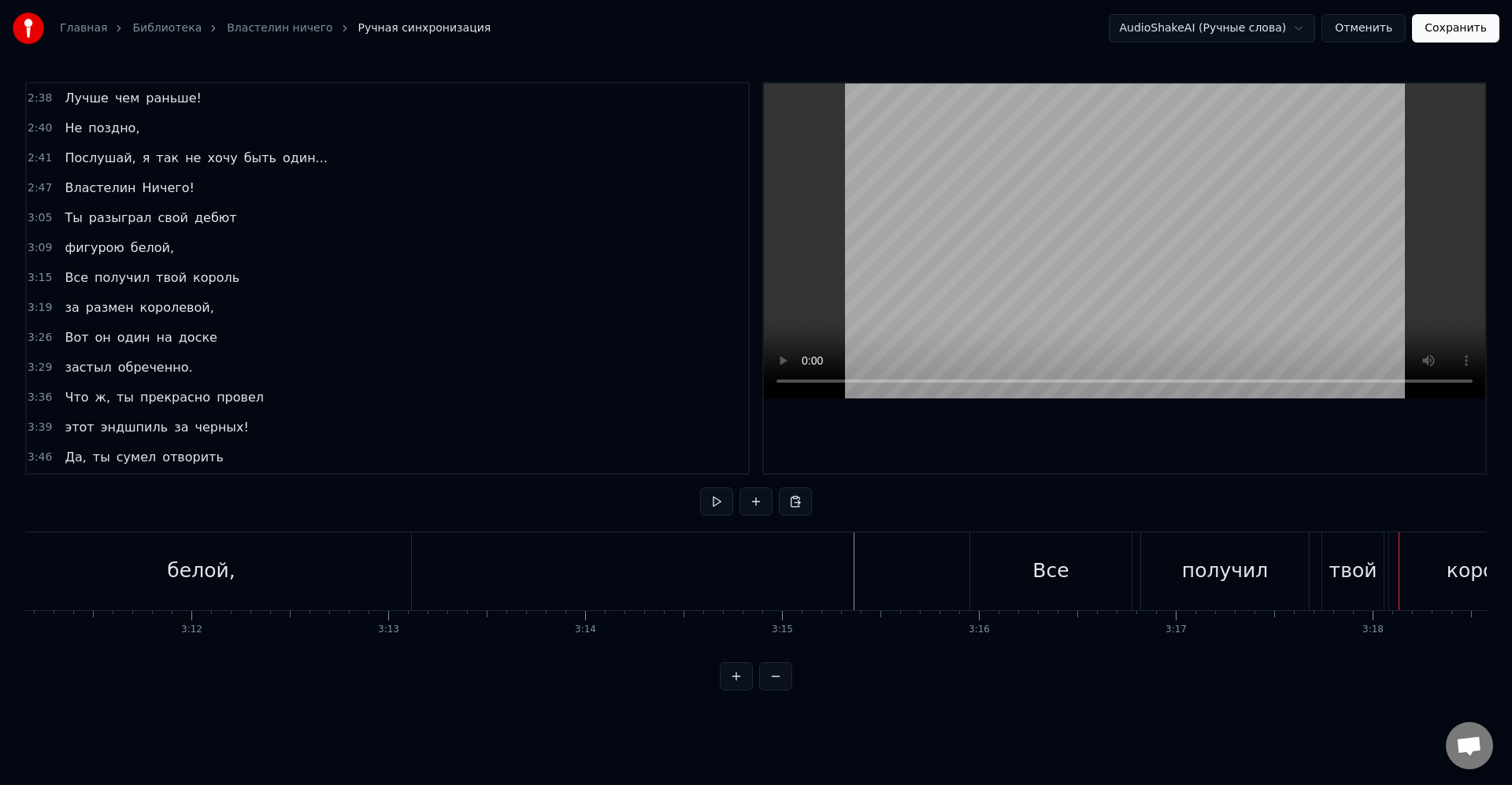
click at [1179, 584] on div "получил" at bounding box center [1225, 571] width 168 height 78
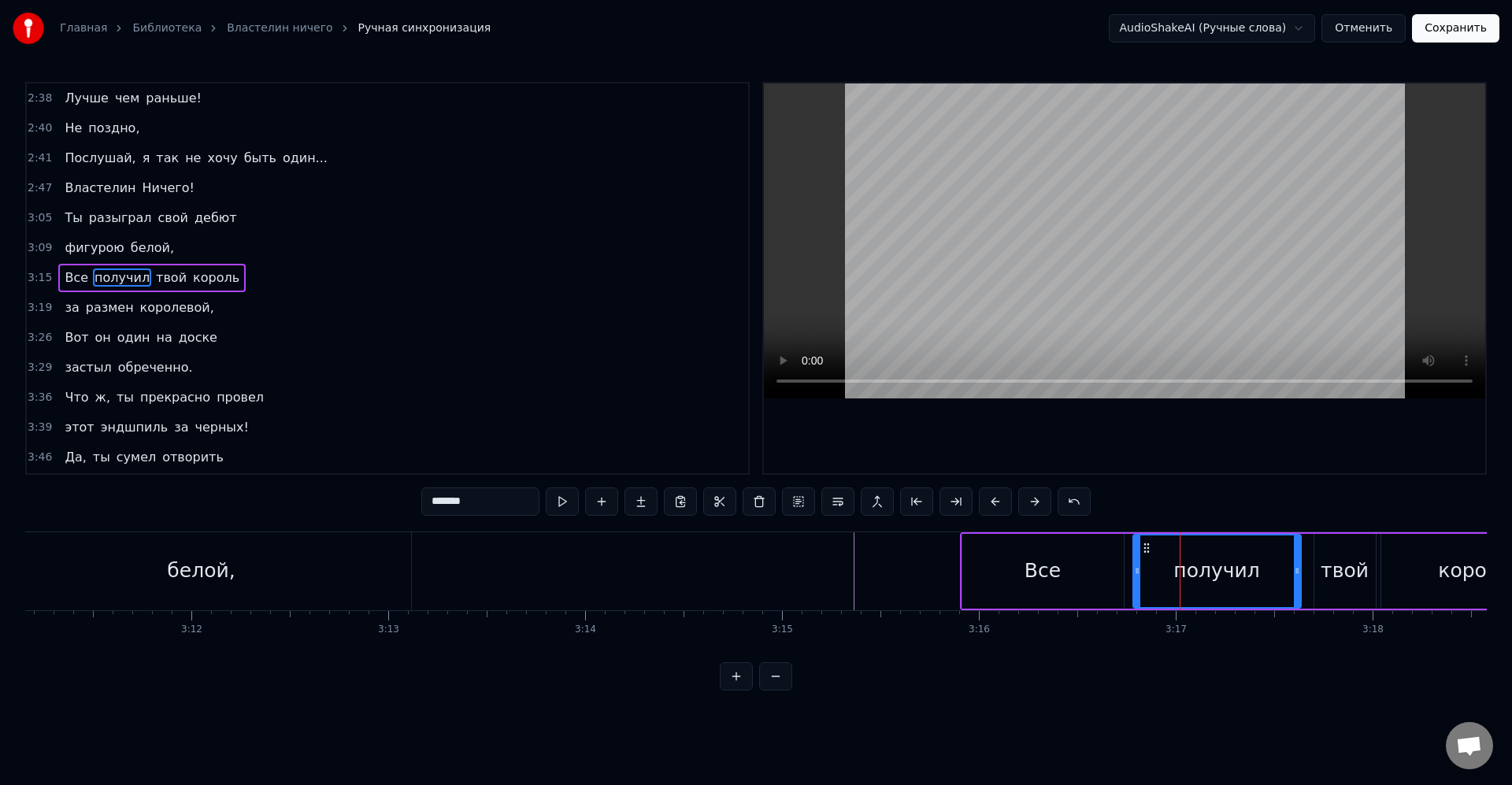
click at [1055, 558] on div "Все" at bounding box center [1043, 571] width 36 height 30
type input "***"
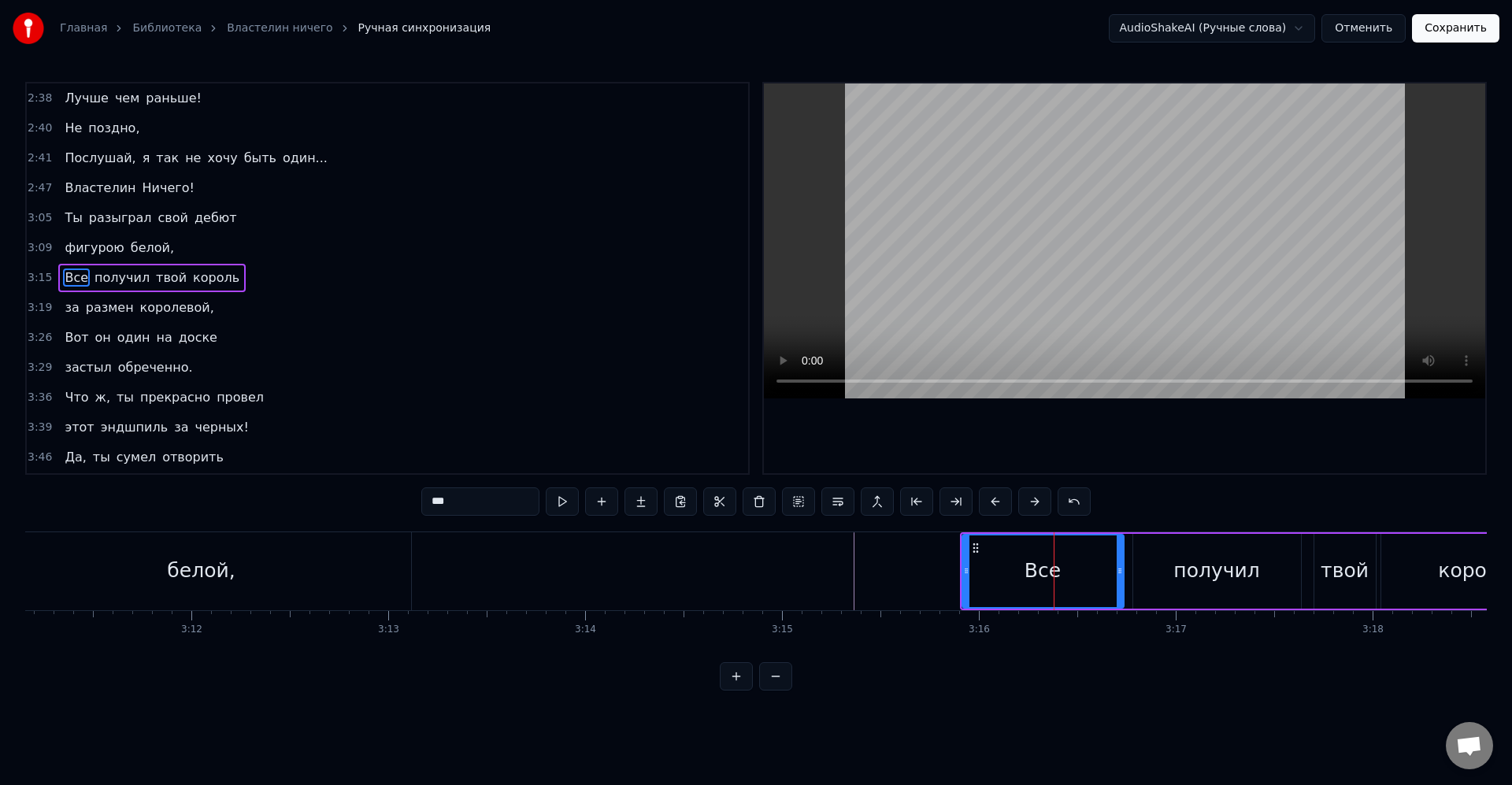
click at [964, 570] on div "Все" at bounding box center [1043, 571] width 163 height 75
drag, startPoint x: 966, startPoint y: 570, endPoint x: 974, endPoint y: 571, distance: 8.1
click at [974, 571] on icon at bounding box center [974, 571] width 6 height 13
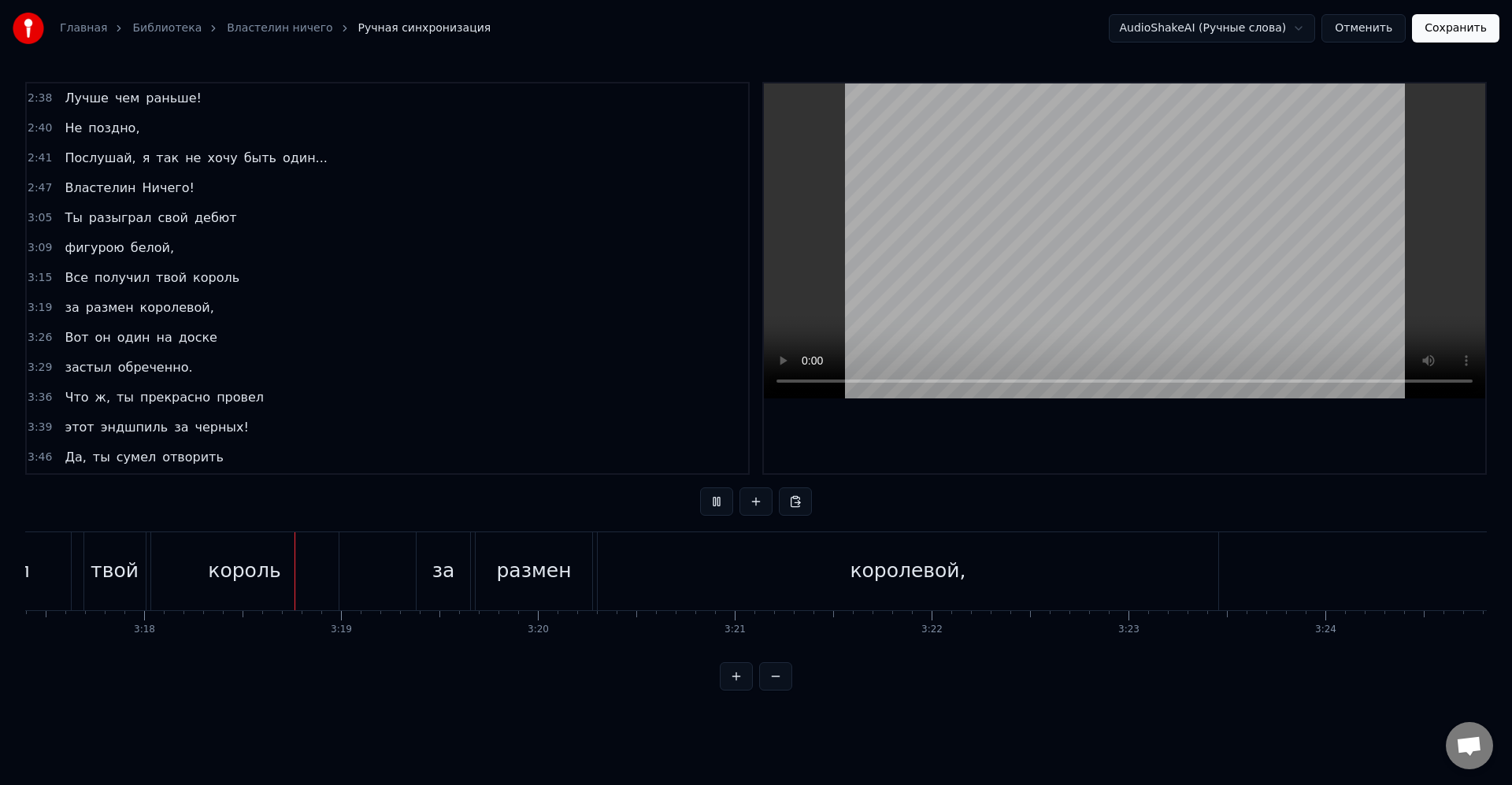
scroll to position [0, 38938]
click at [718, 587] on div "королевой," at bounding box center [825, 571] width 621 height 78
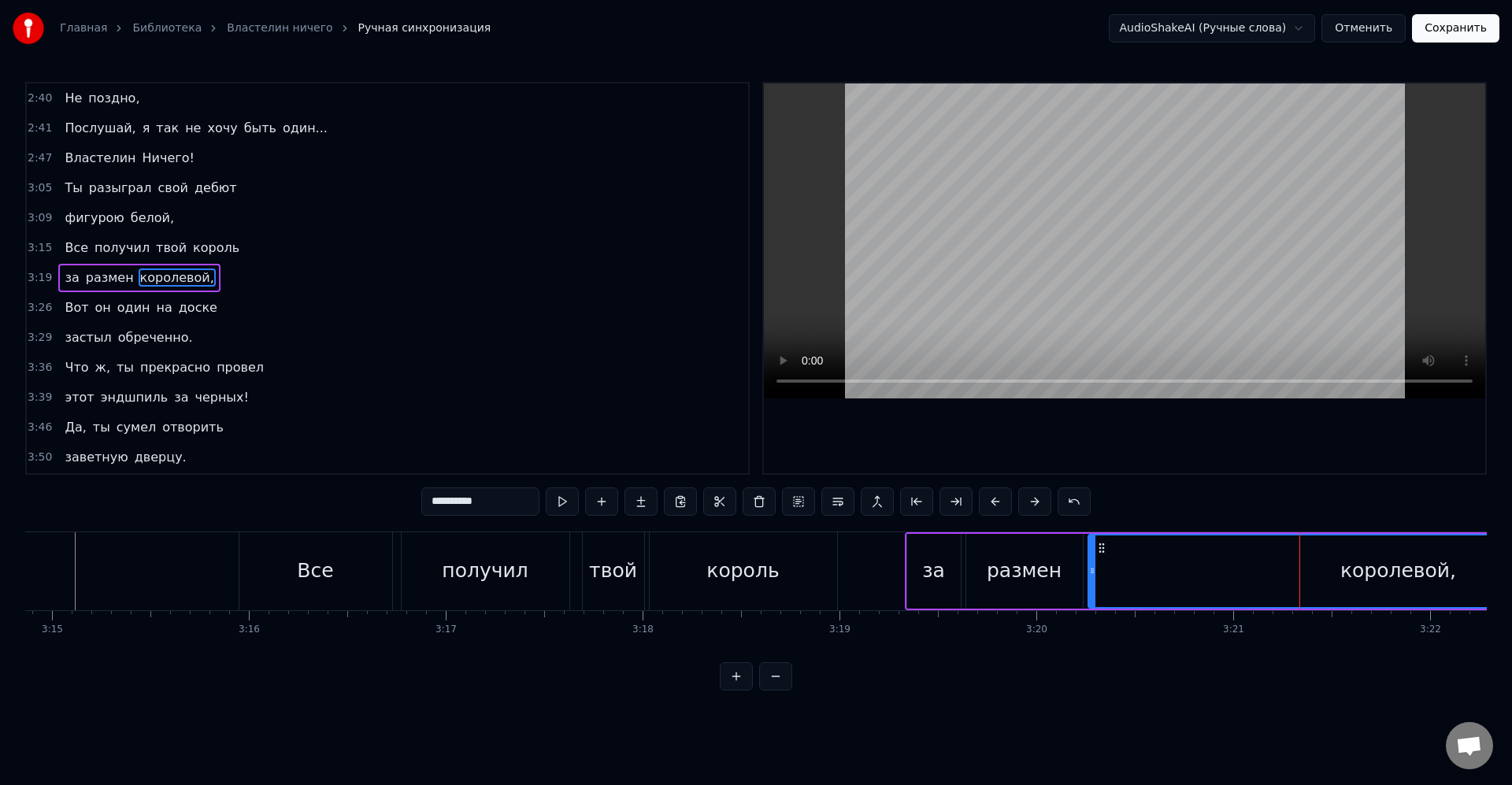
scroll to position [0, 38195]
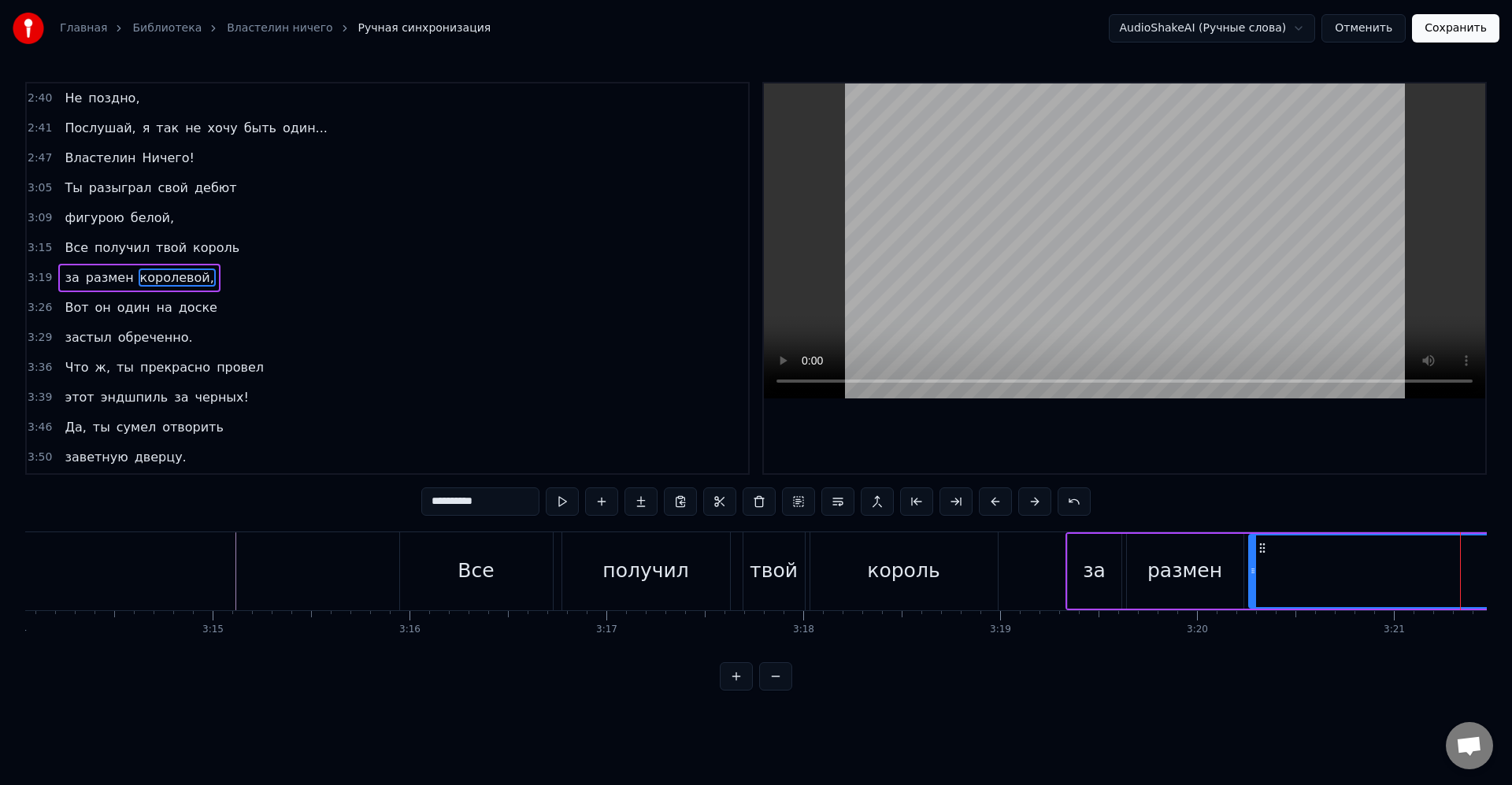
click at [834, 588] on div "король" at bounding box center [903, 571] width 188 height 78
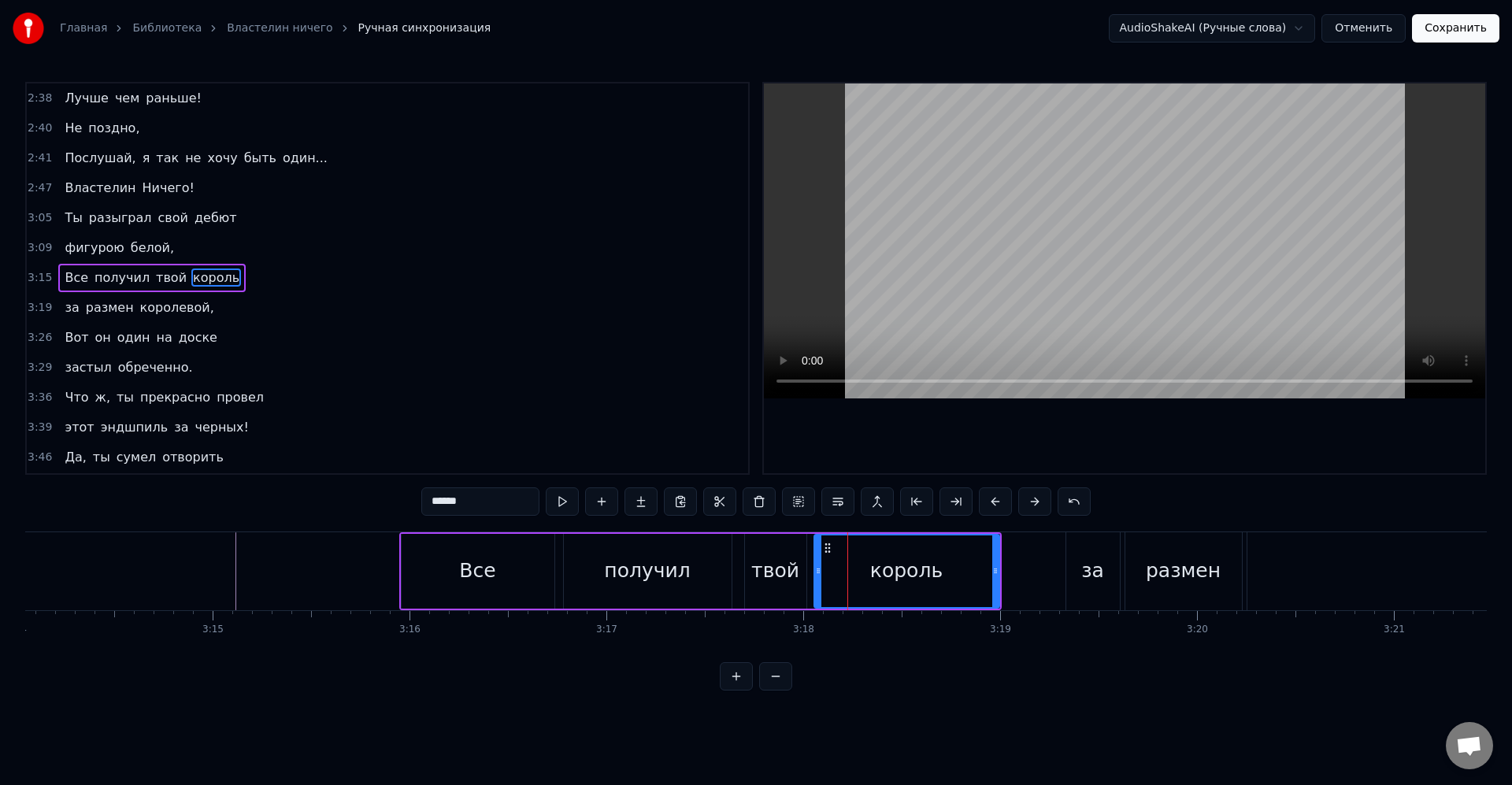
click at [821, 574] on icon at bounding box center [818, 571] width 6 height 13
click at [789, 578] on div "твой" at bounding box center [775, 571] width 48 height 30
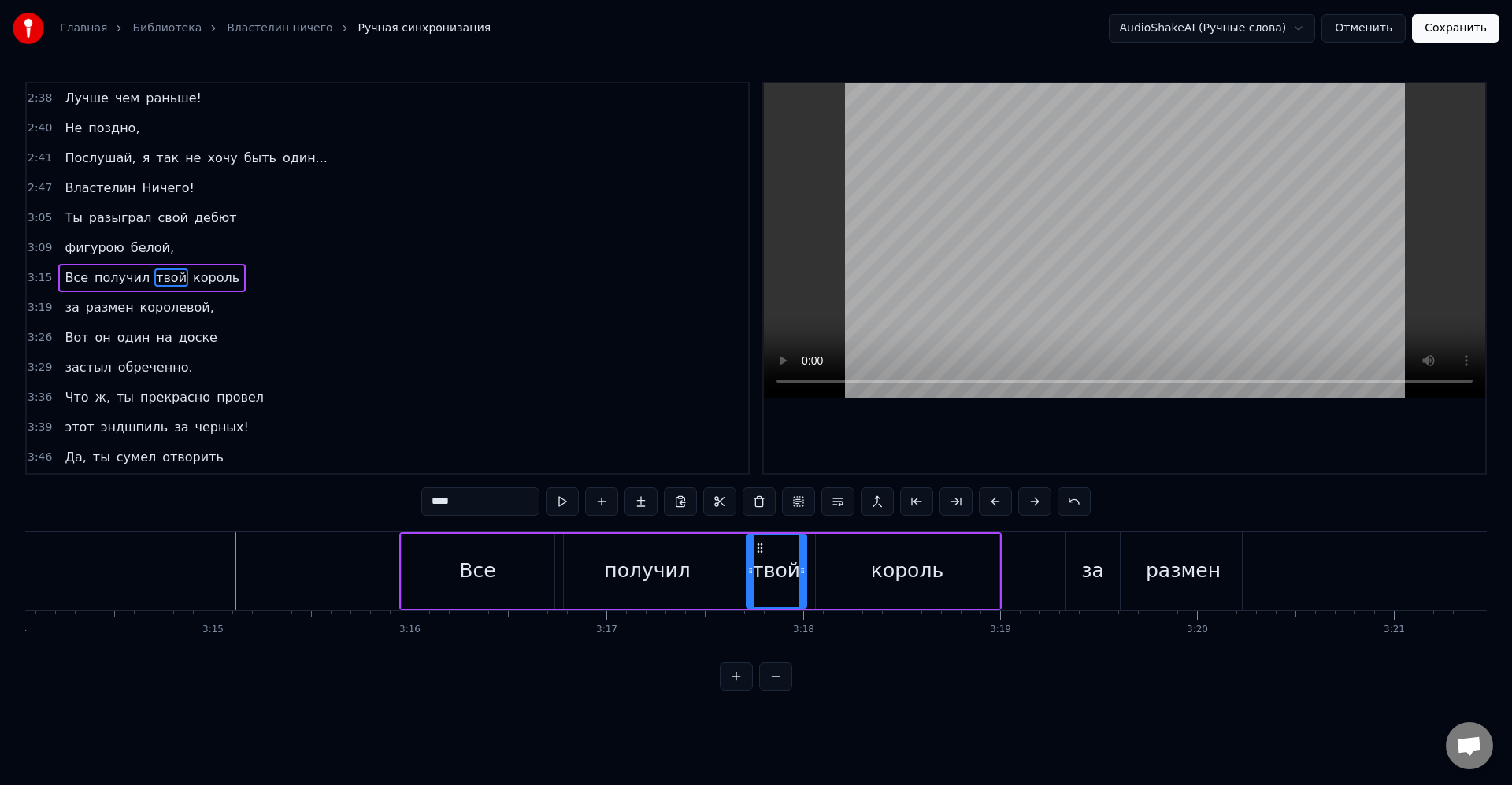
click at [752, 573] on icon at bounding box center [750, 571] width 6 height 13
click at [701, 571] on div "получил" at bounding box center [648, 571] width 168 height 75
type input "*******"
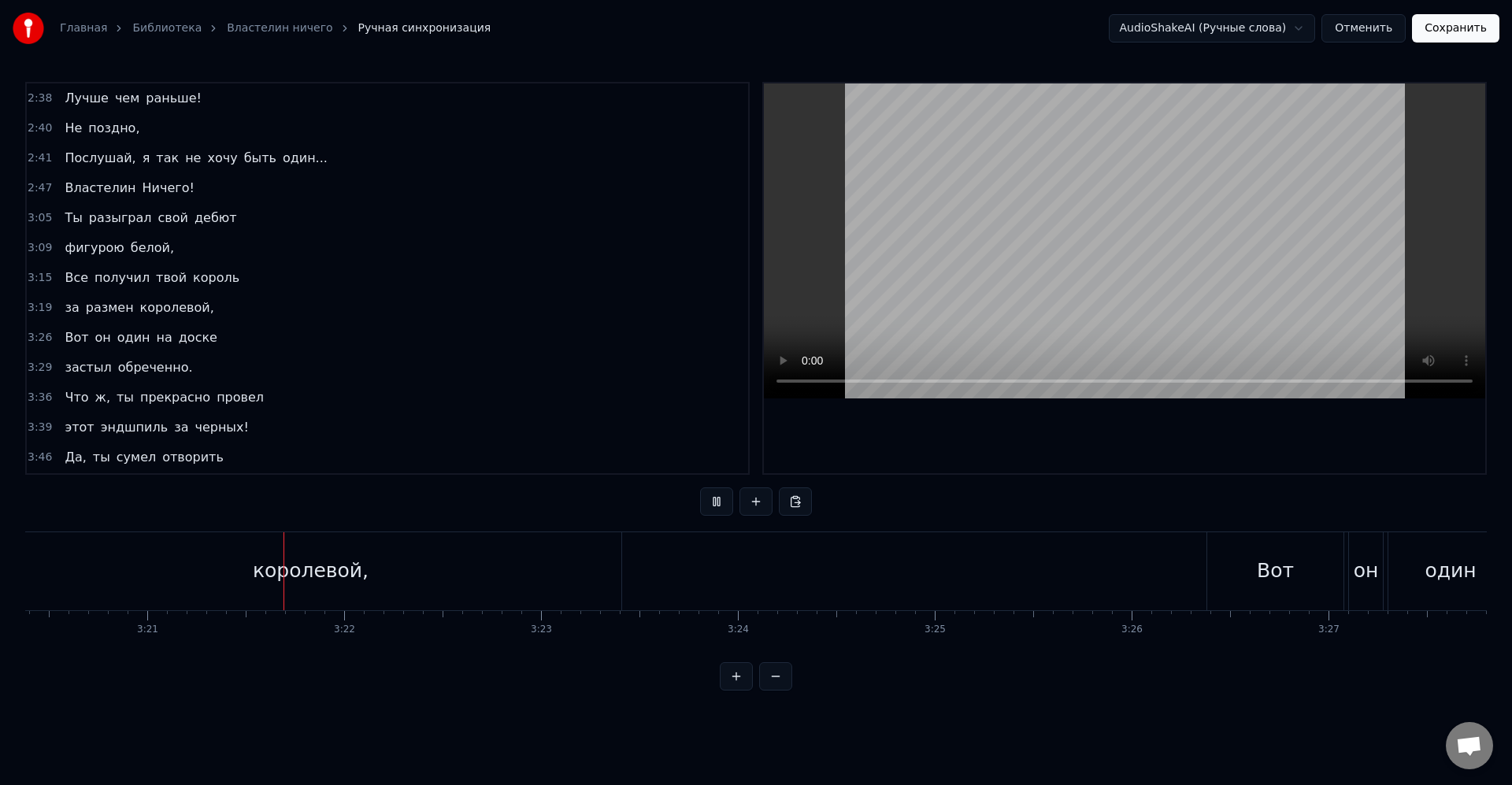
scroll to position [0, 39507]
click at [1249, 582] on div "Вот" at bounding box center [1210, 571] width 137 height 78
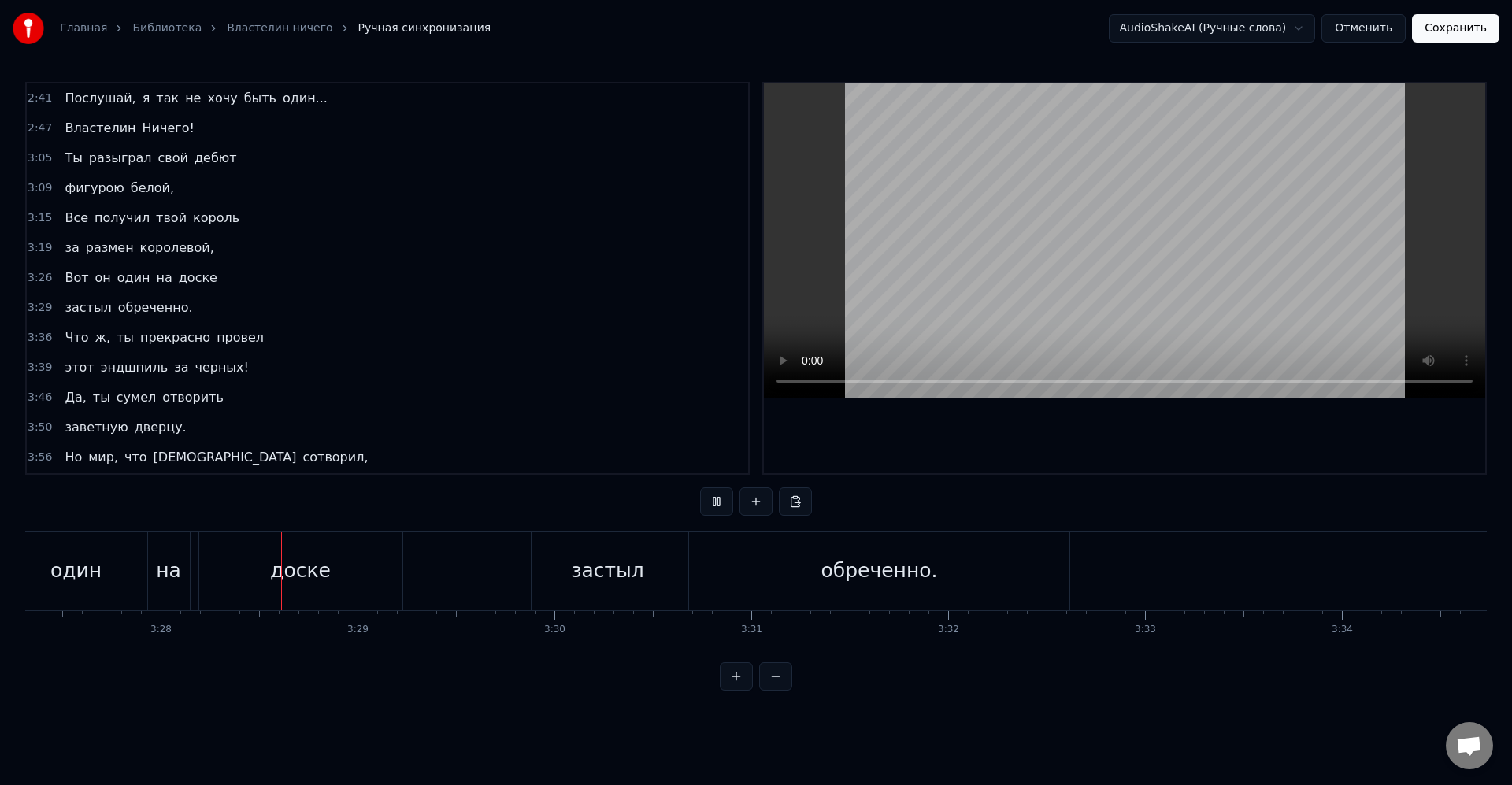
scroll to position [0, 40850]
click at [699, 562] on div "обреченно." at bounding box center [835, 571] width 380 height 78
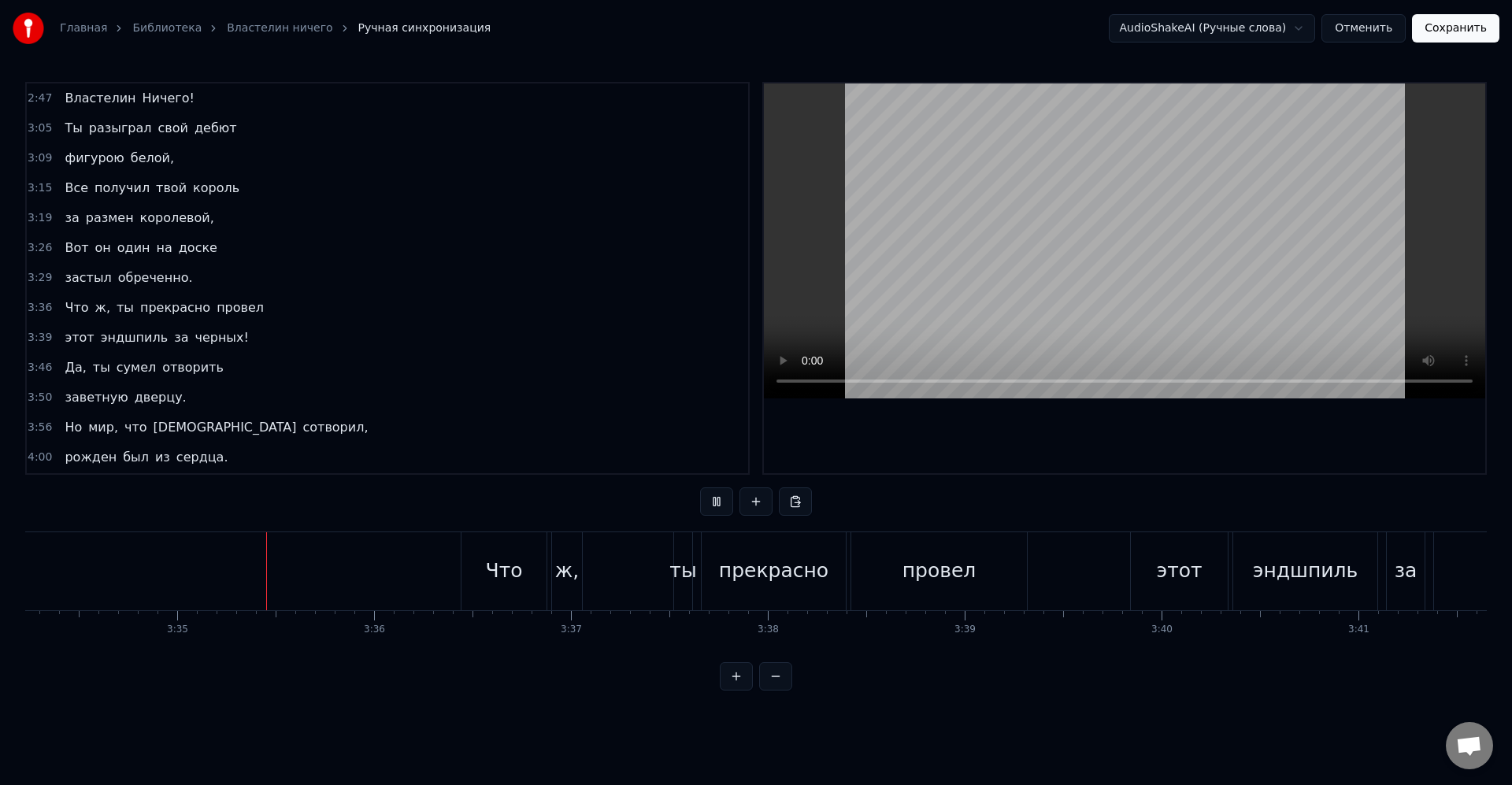
scroll to position [0, 42201]
click at [507, 573] on div "Что" at bounding box center [470, 571] width 85 height 78
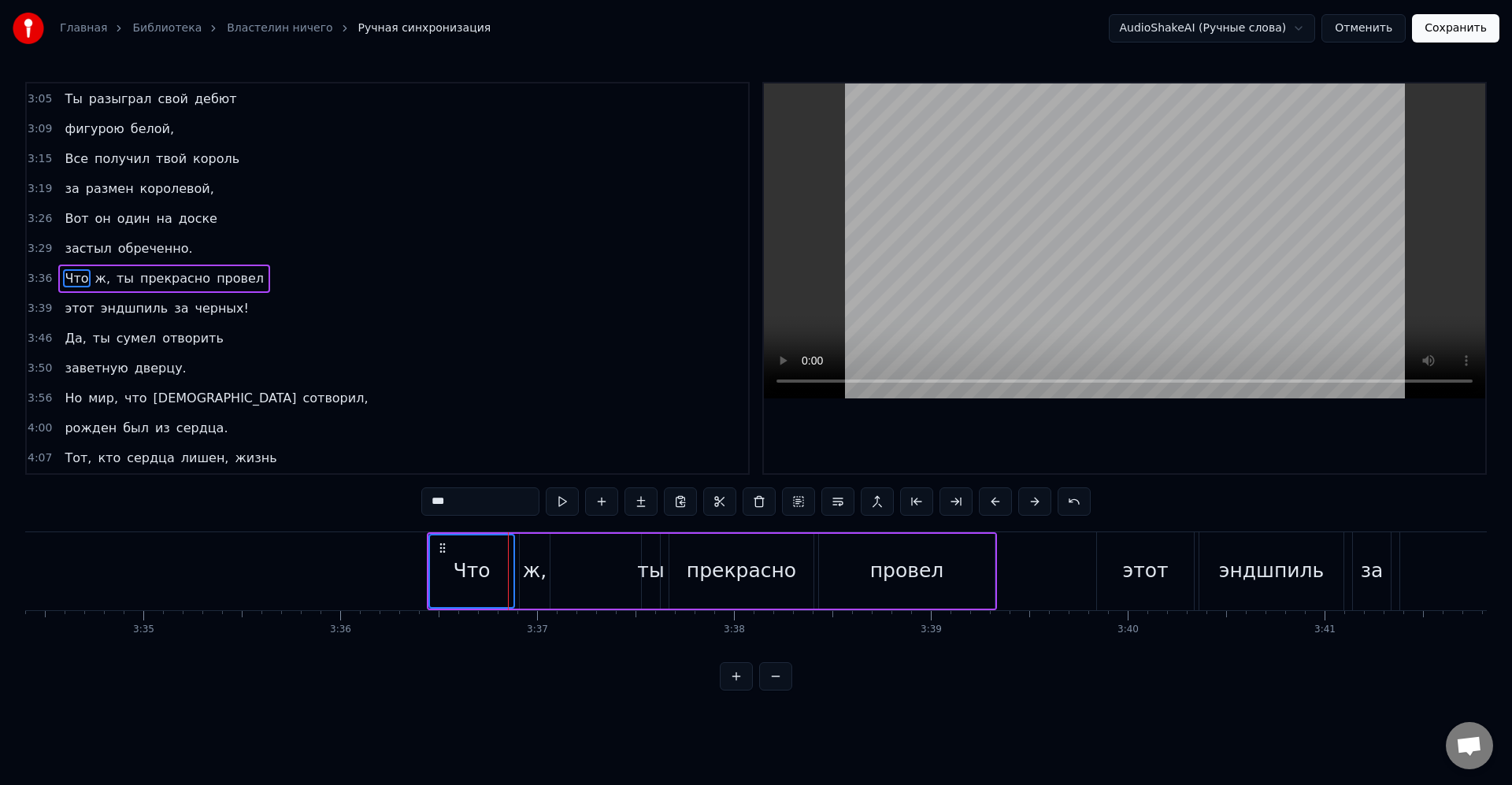
scroll to position [1227, 0]
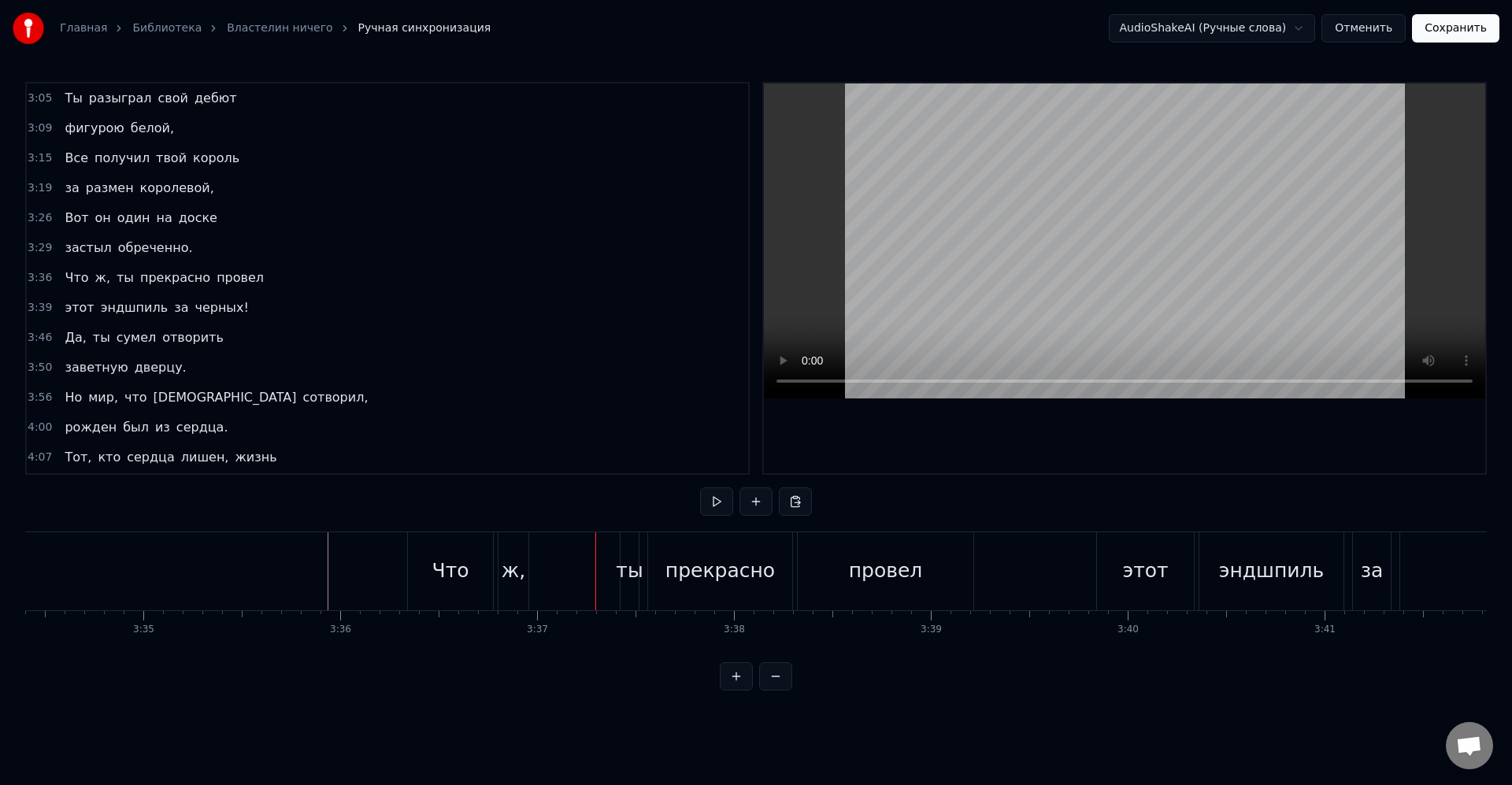
click at [507, 578] on div "ж," at bounding box center [513, 571] width 23 height 30
click at [1161, 560] on div "этот" at bounding box center [1145, 571] width 46 height 30
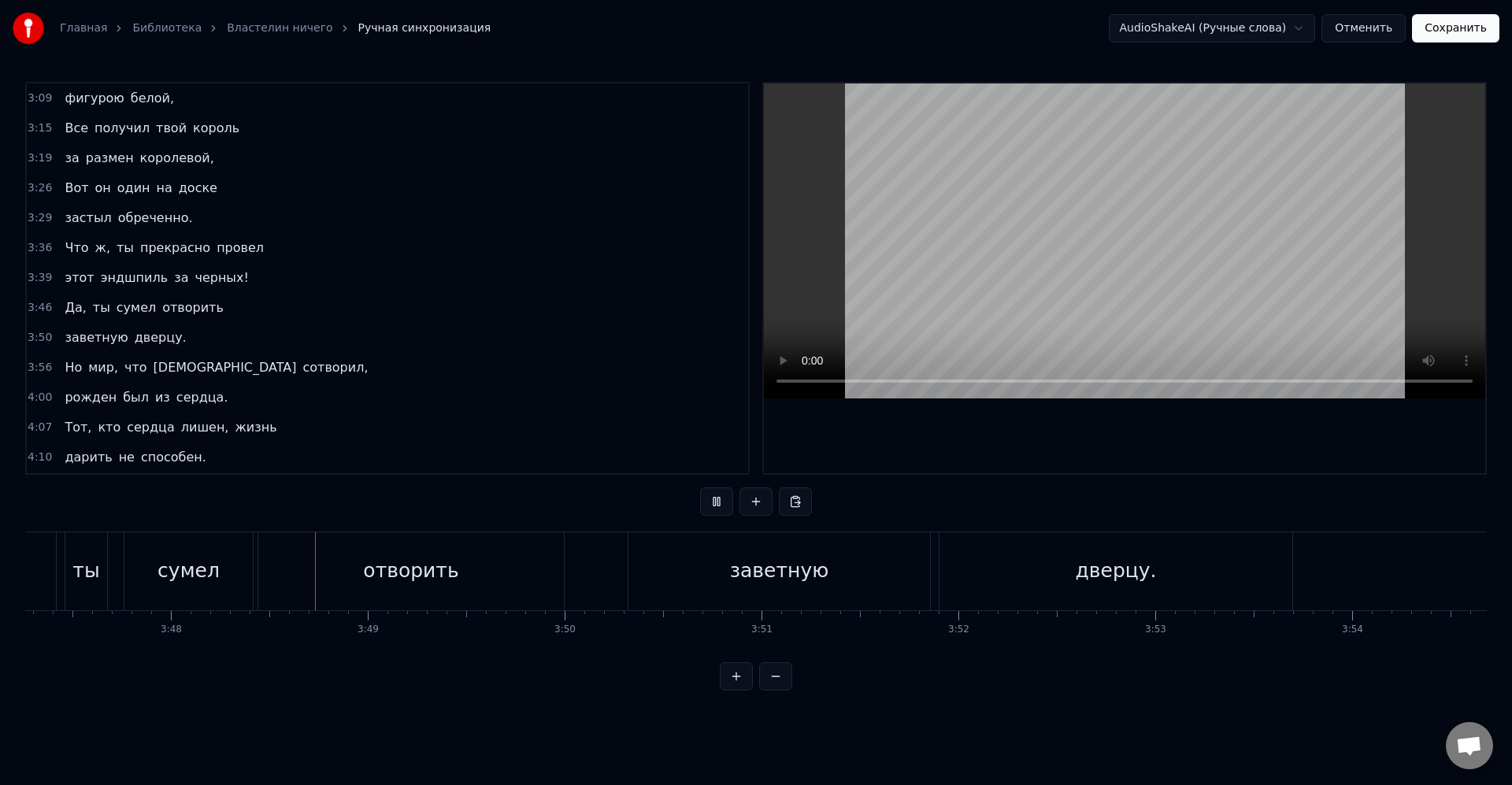
scroll to position [0, 44834]
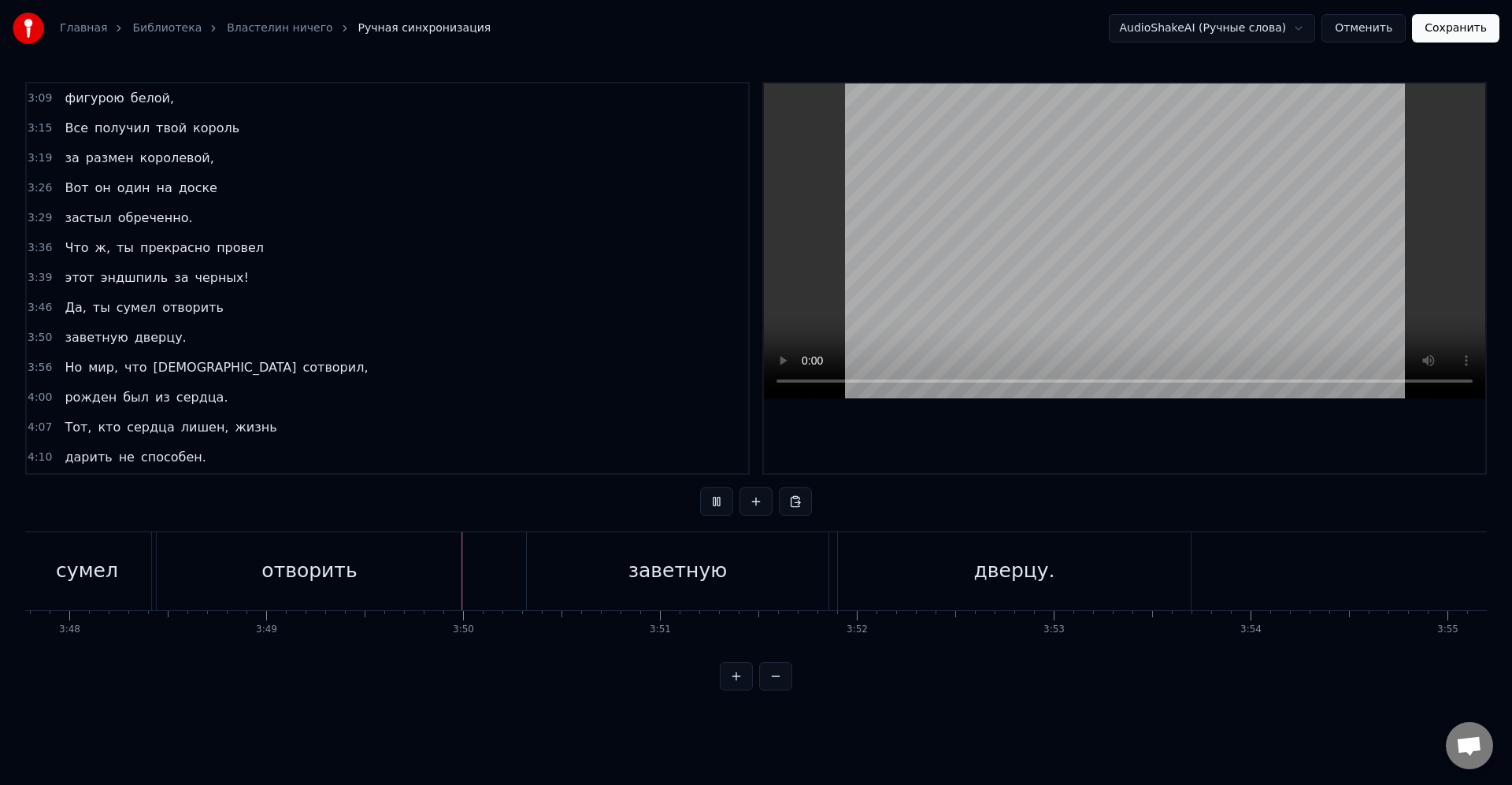
click at [698, 588] on div "заветную" at bounding box center [677, 571] width 302 height 78
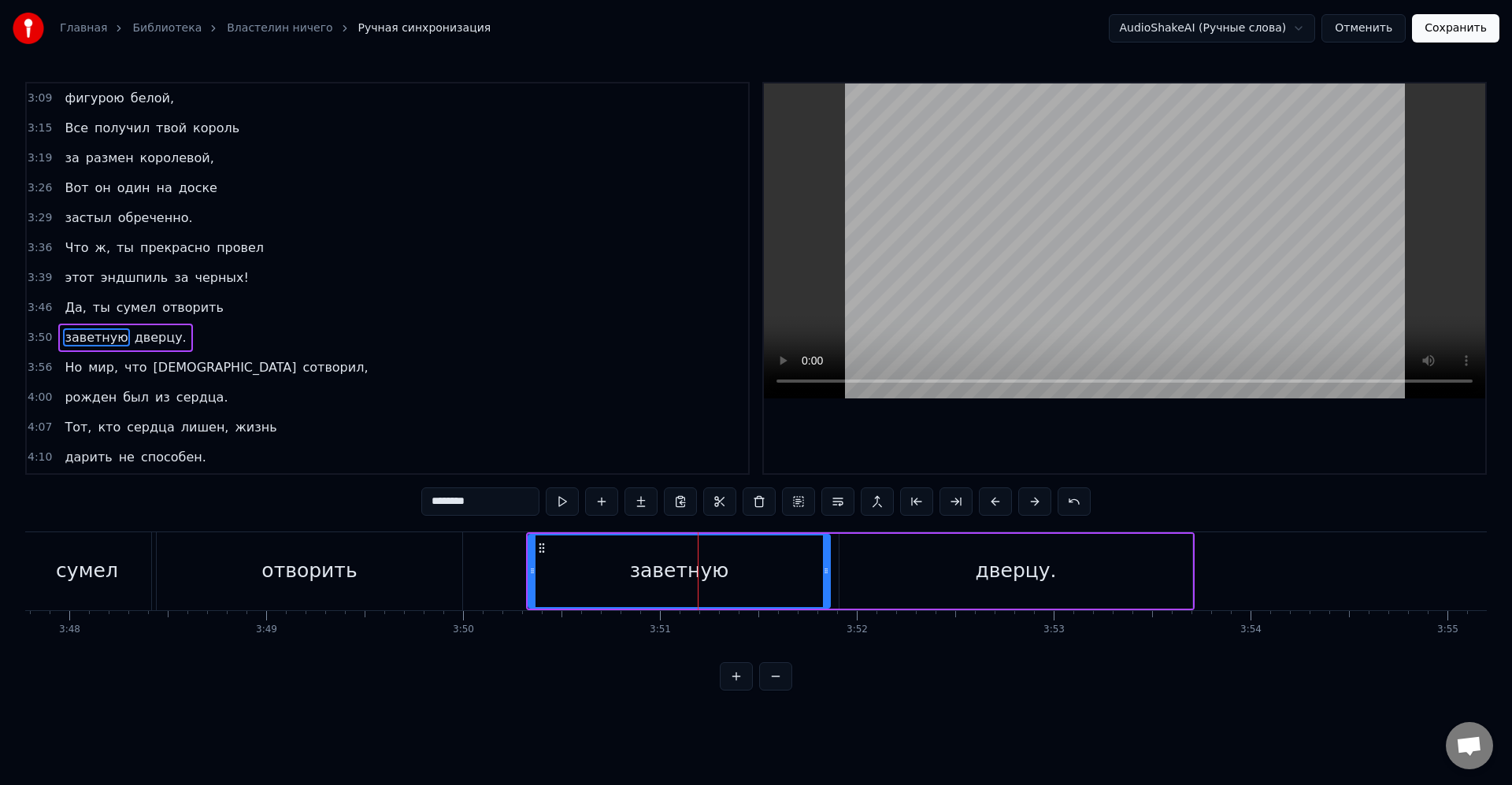
scroll to position [1317, 0]
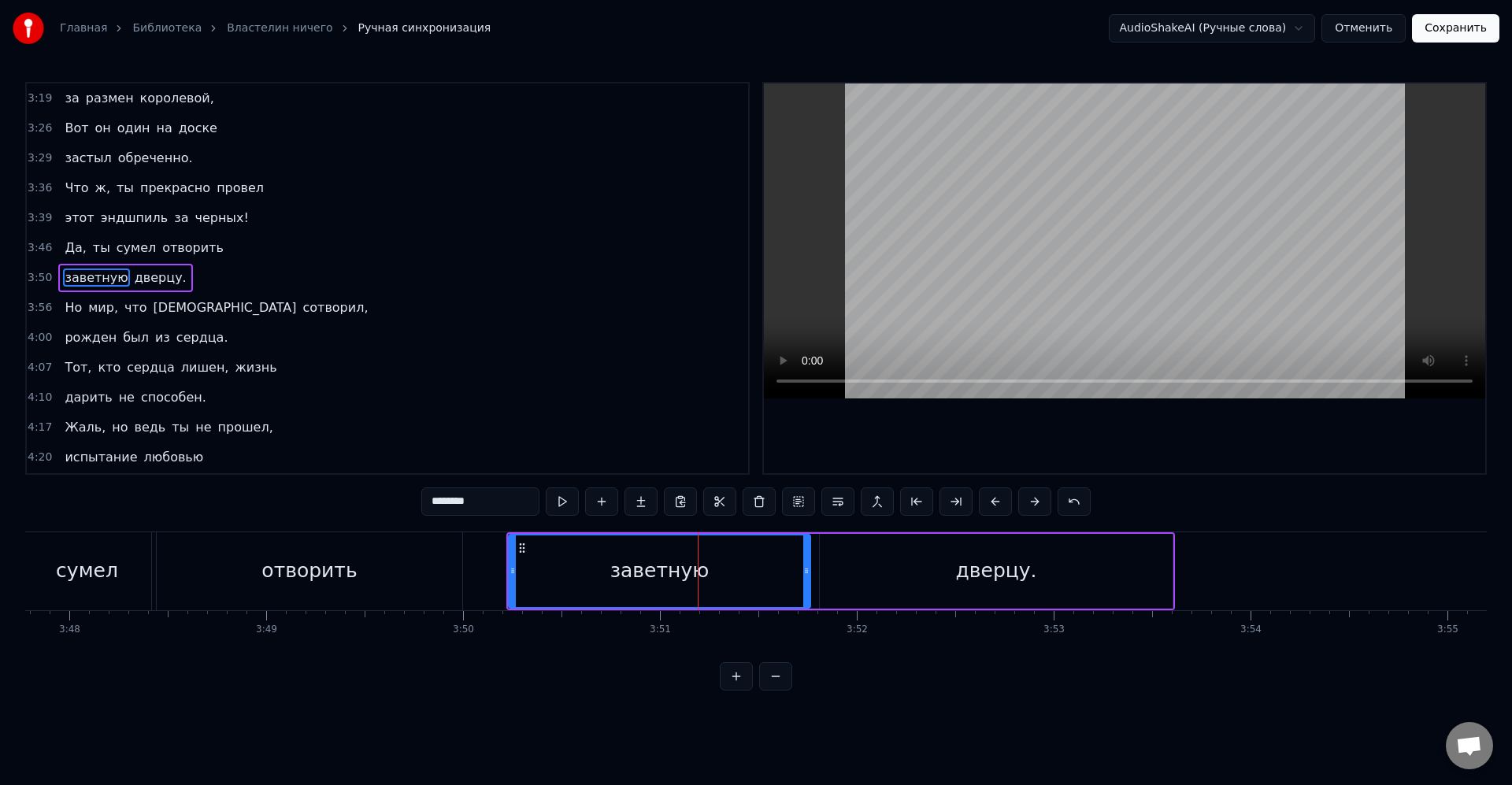
click at [852, 570] on div "дверцу." at bounding box center [996, 571] width 353 height 75
type input "*******"
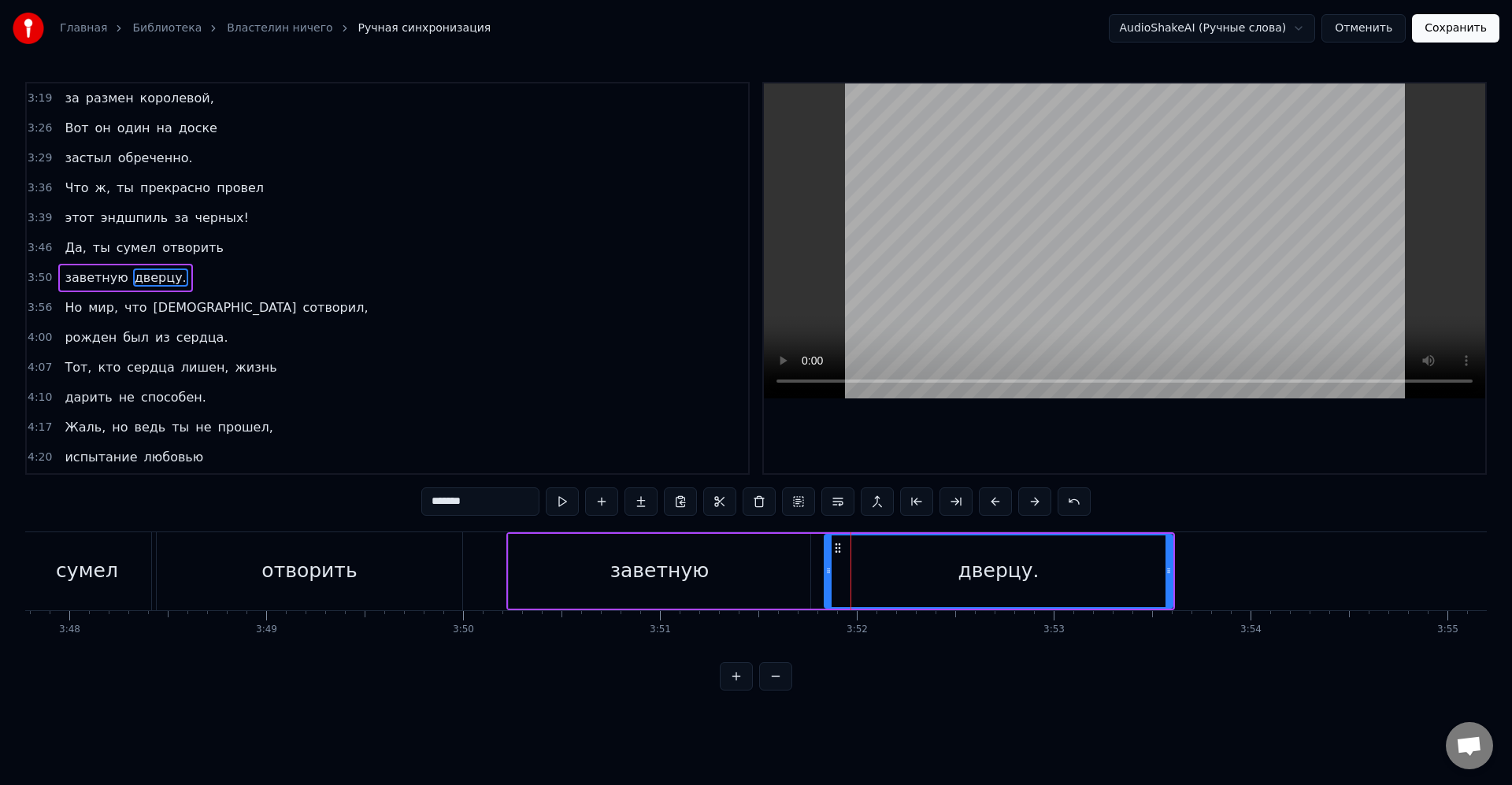
click at [831, 574] on icon at bounding box center [827, 571] width 6 height 13
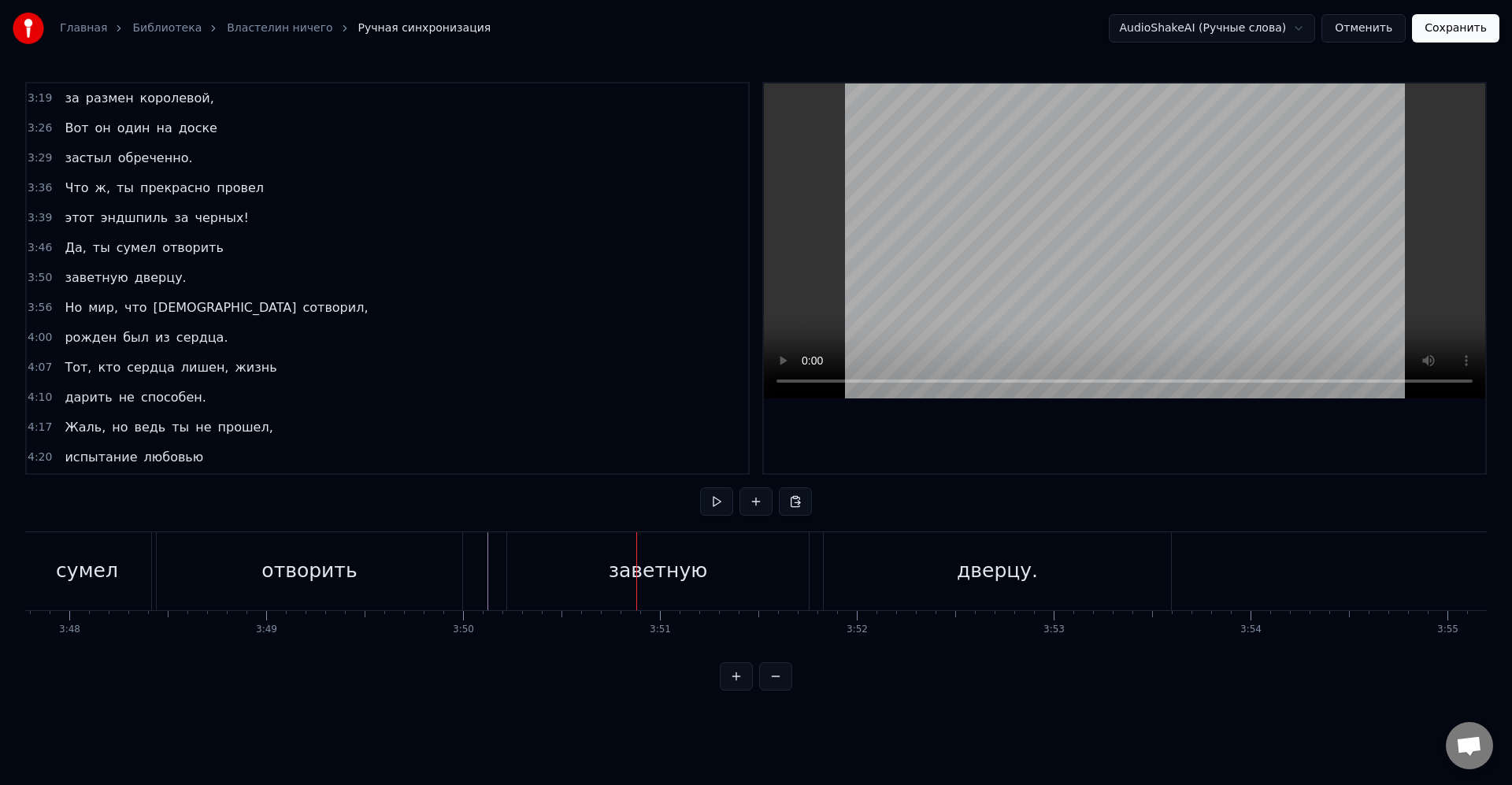
click at [459, 569] on div "отворить" at bounding box center [309, 571] width 305 height 78
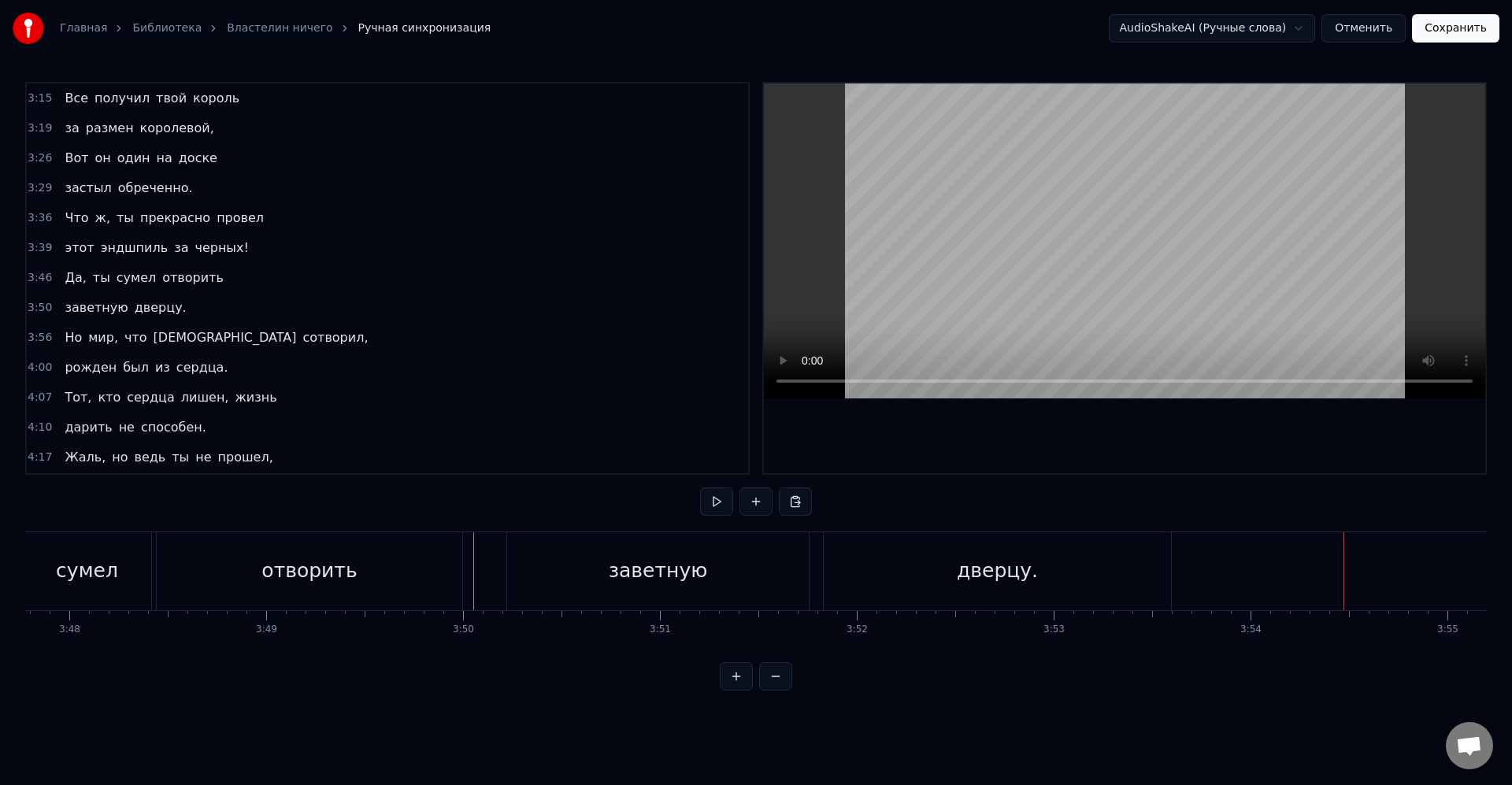
click at [1147, 590] on div "дверцу." at bounding box center [998, 571] width 348 height 78
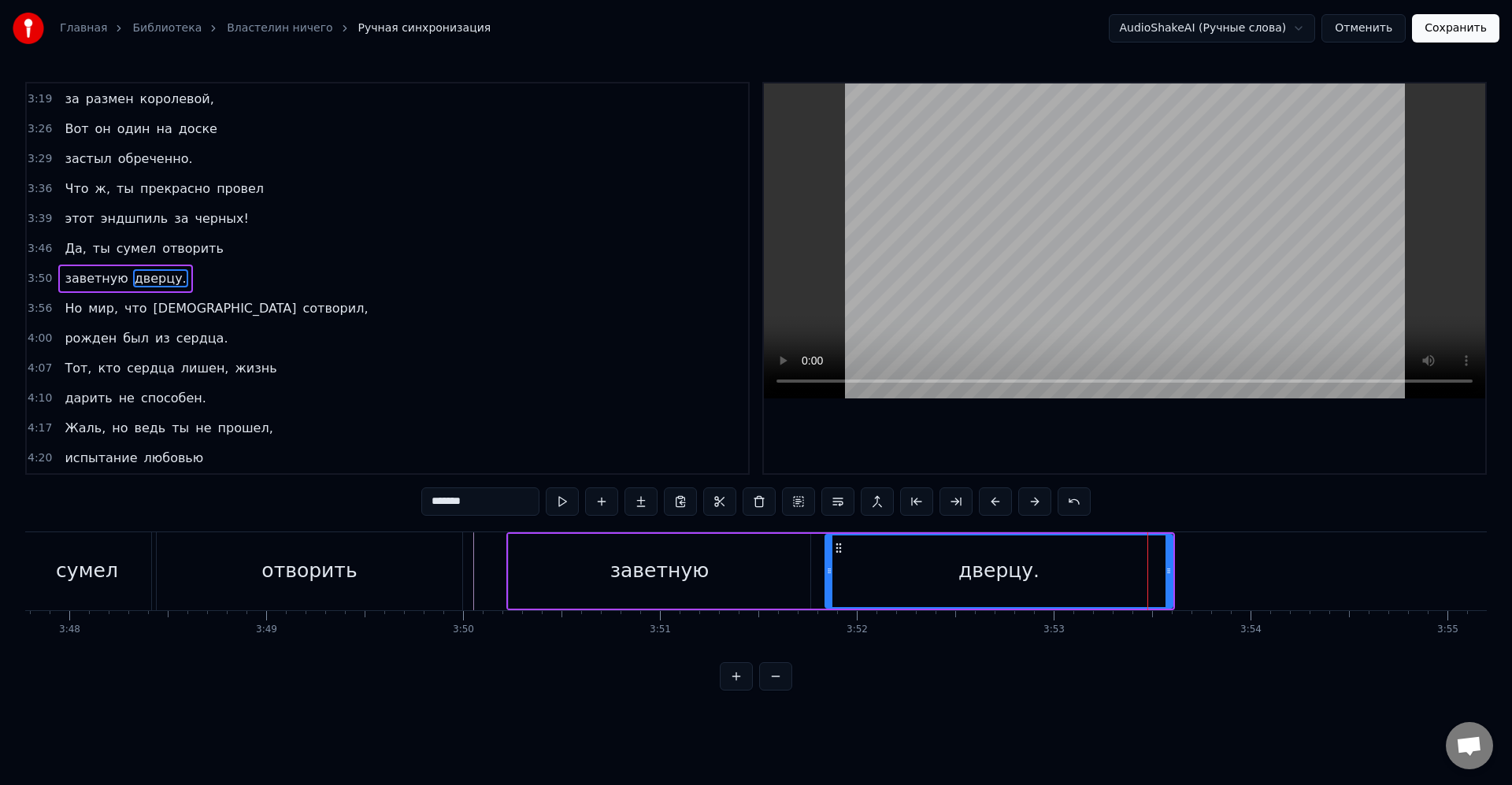
scroll to position [1317, 0]
drag, startPoint x: 1171, startPoint y: 577, endPoint x: 1223, endPoint y: 577, distance: 52.0
click at [1278, 582] on div at bounding box center [1276, 571] width 6 height 72
click at [1223, 577] on div "дверцу." at bounding box center [1052, 571] width 453 height 72
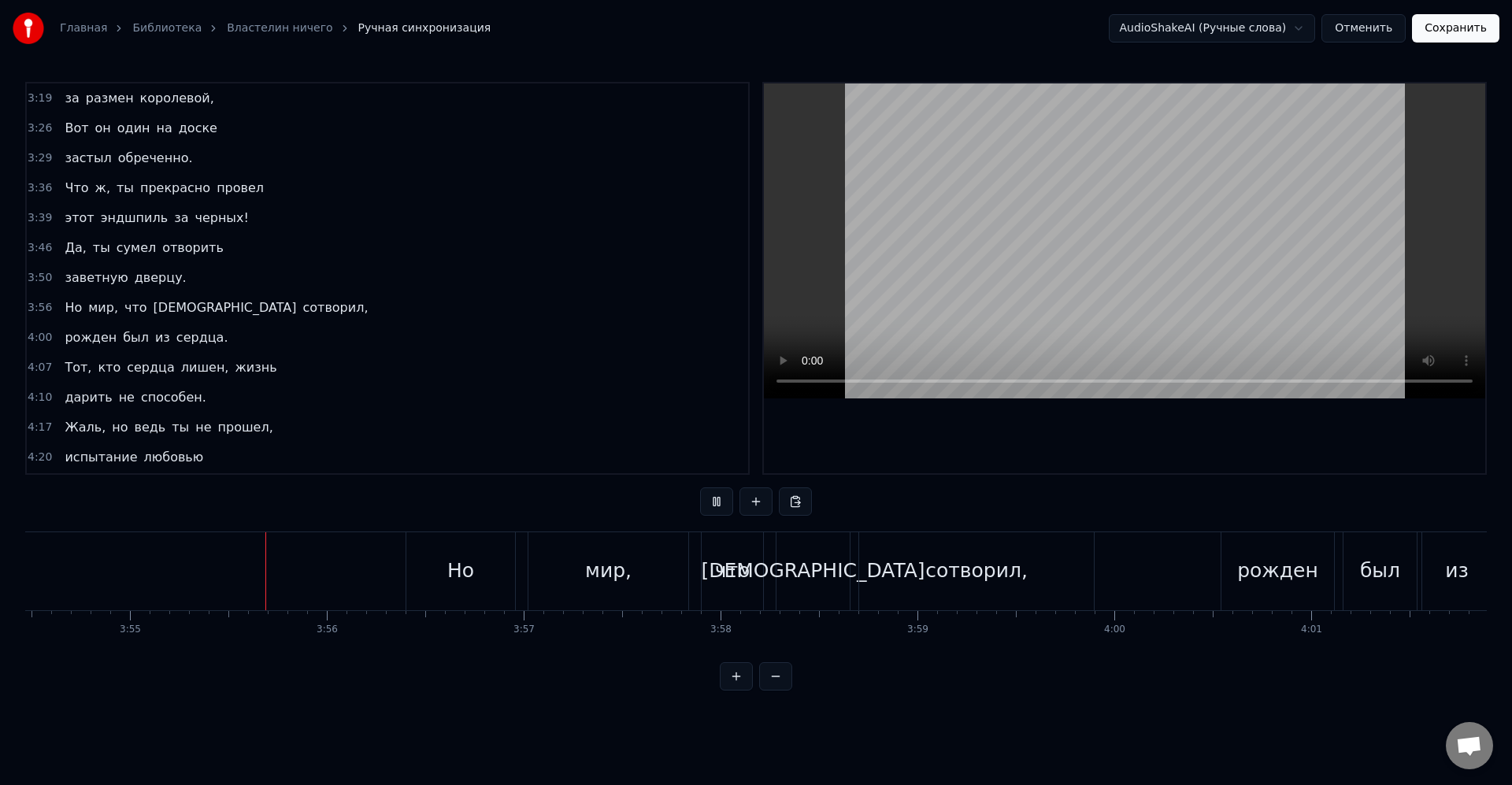
scroll to position [0, 46185]
click at [609, 599] on div "мир," at bounding box center [575, 571] width 160 height 78
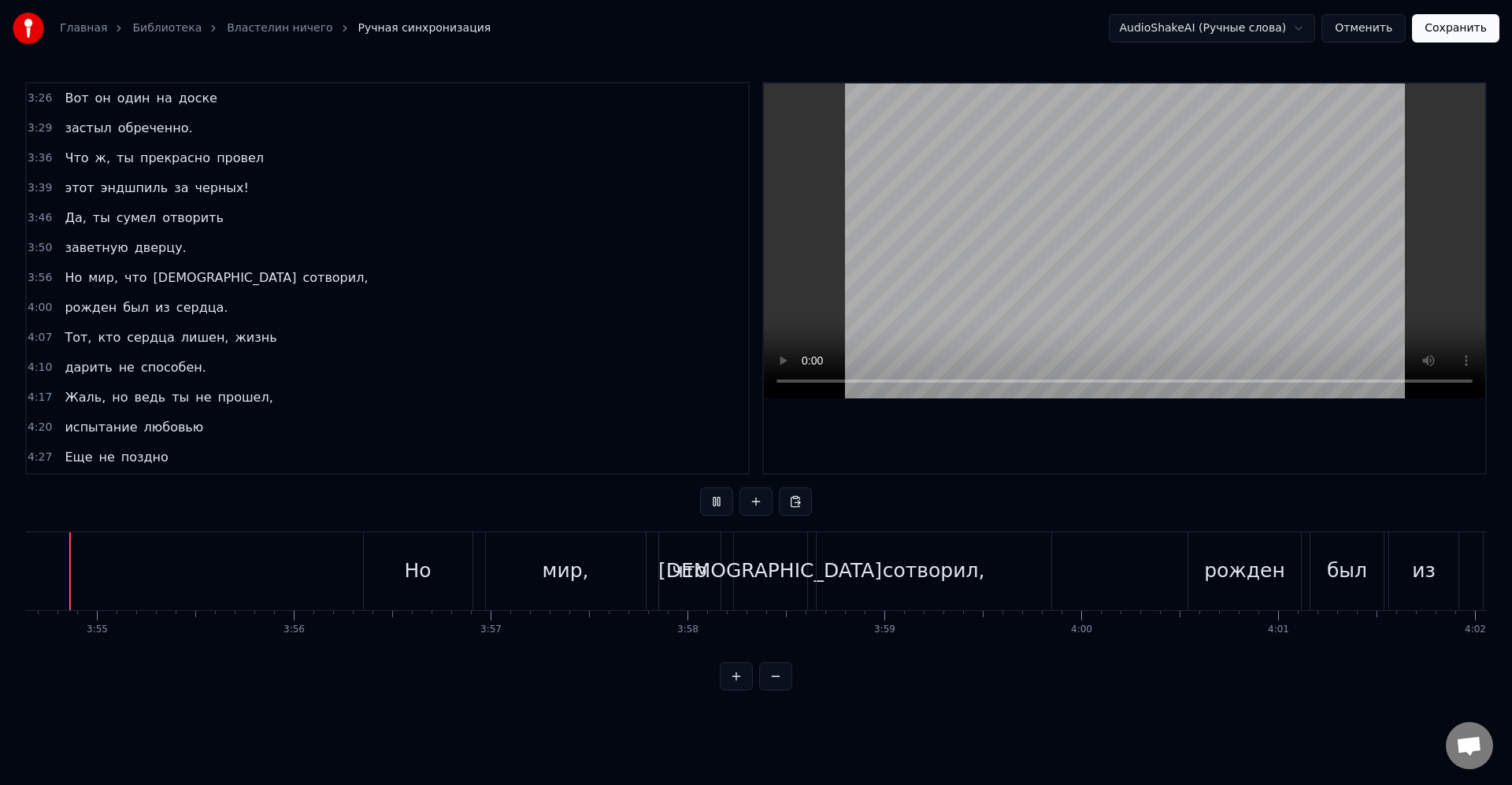
scroll to position [0, 46150]
click at [1289, 578] on div "рожден" at bounding box center [1279, 571] width 81 height 30
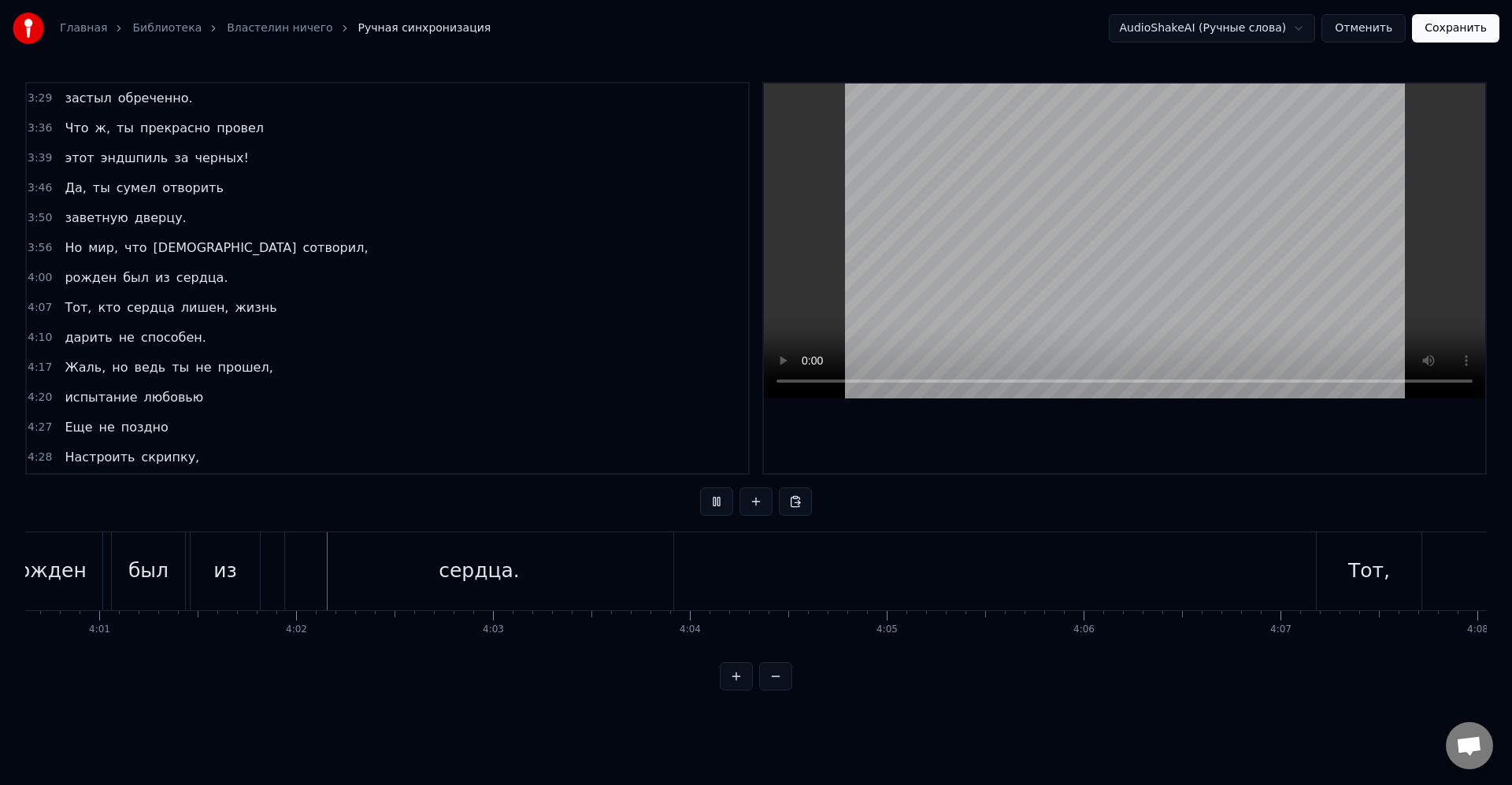
scroll to position [0, 47470]
click at [1283, 587] on div "Тот," at bounding box center [1261, 571] width 105 height 78
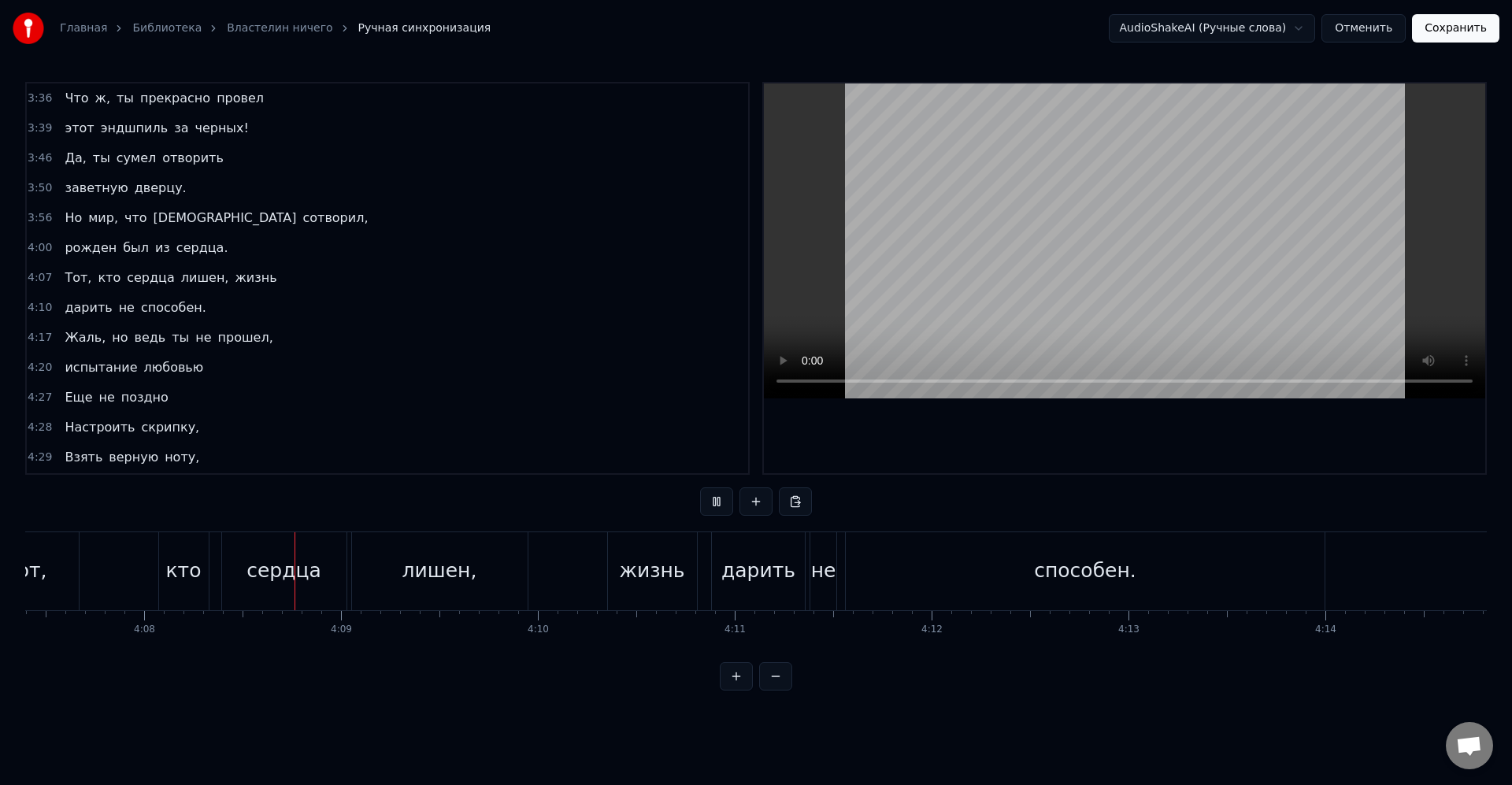
scroll to position [0, 48778]
click at [813, 594] on div "способен." at bounding box center [1003, 571] width 479 height 78
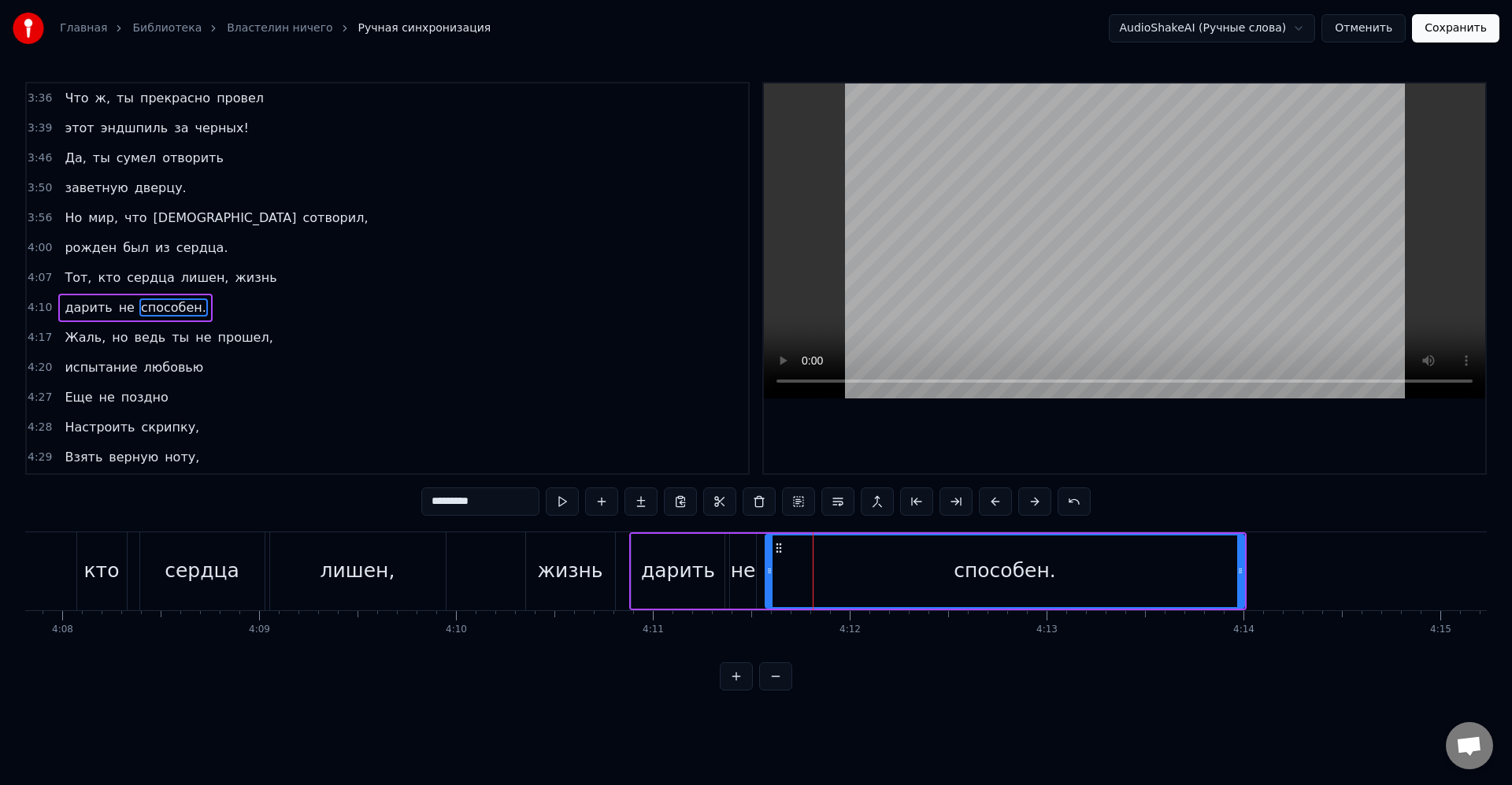
scroll to position [1436, 0]
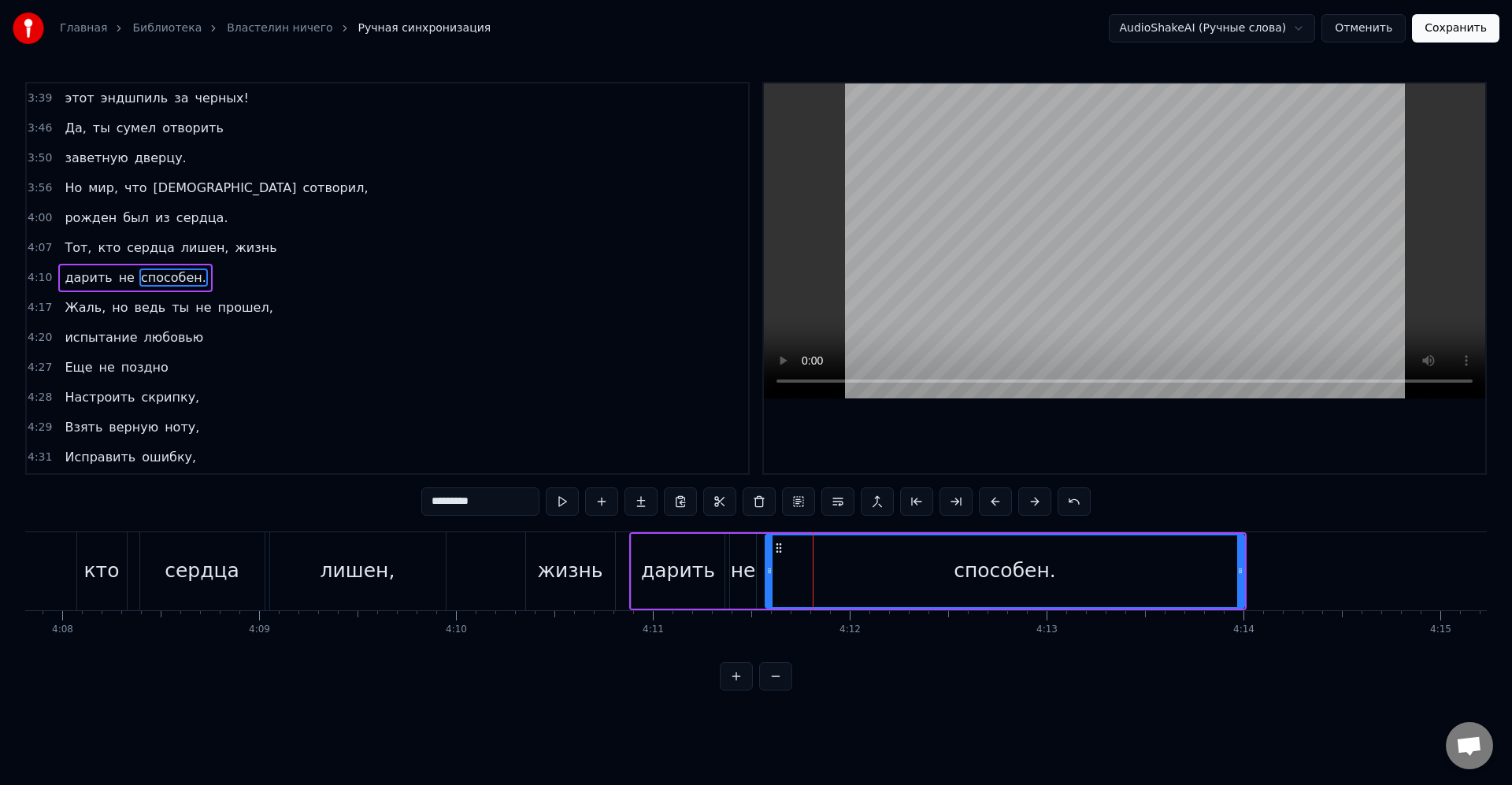
click at [597, 571] on div "жизнь" at bounding box center [570, 571] width 66 height 30
type input "*****"
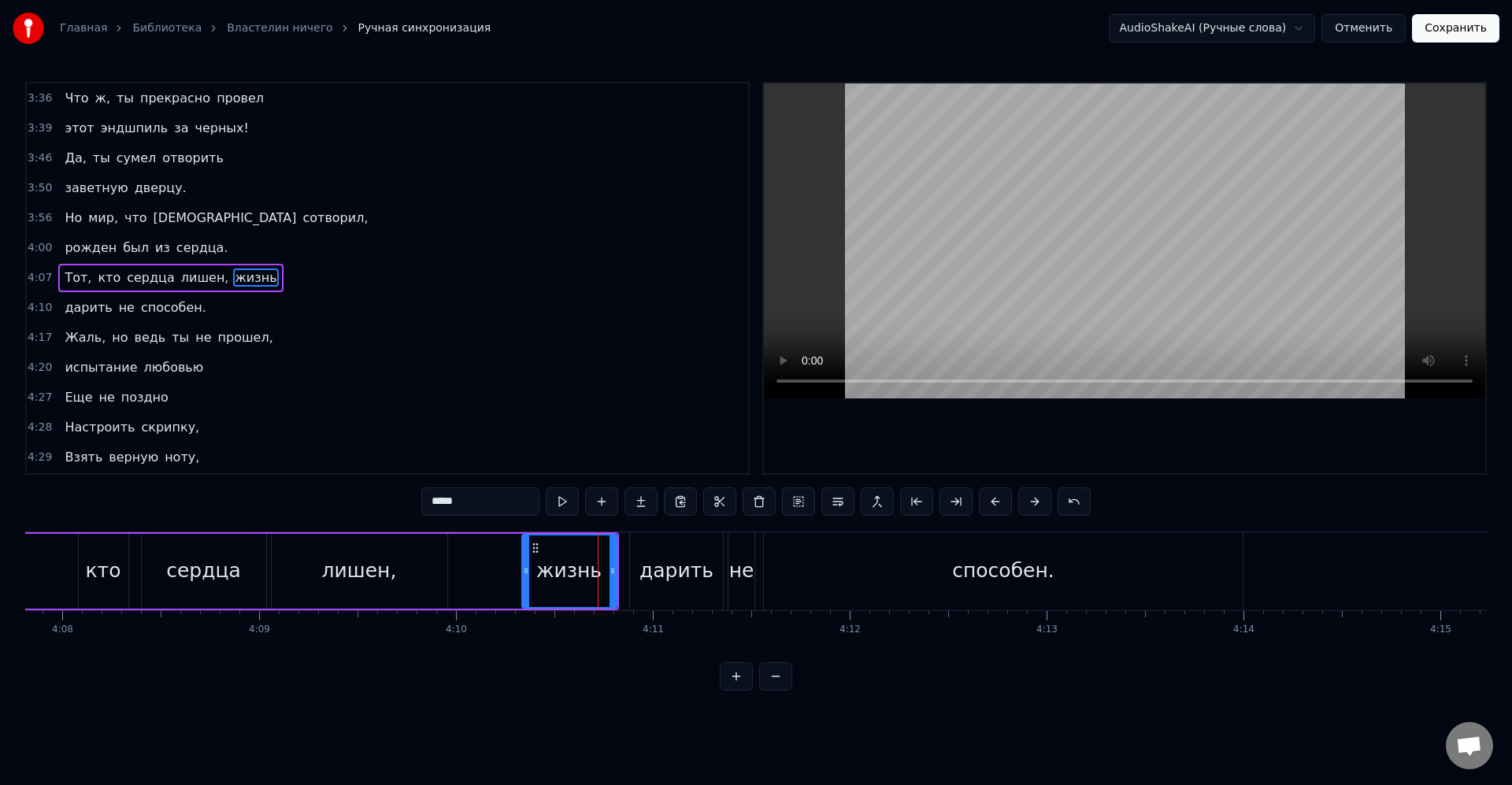
click at [526, 569] on icon at bounding box center [526, 571] width 6 height 13
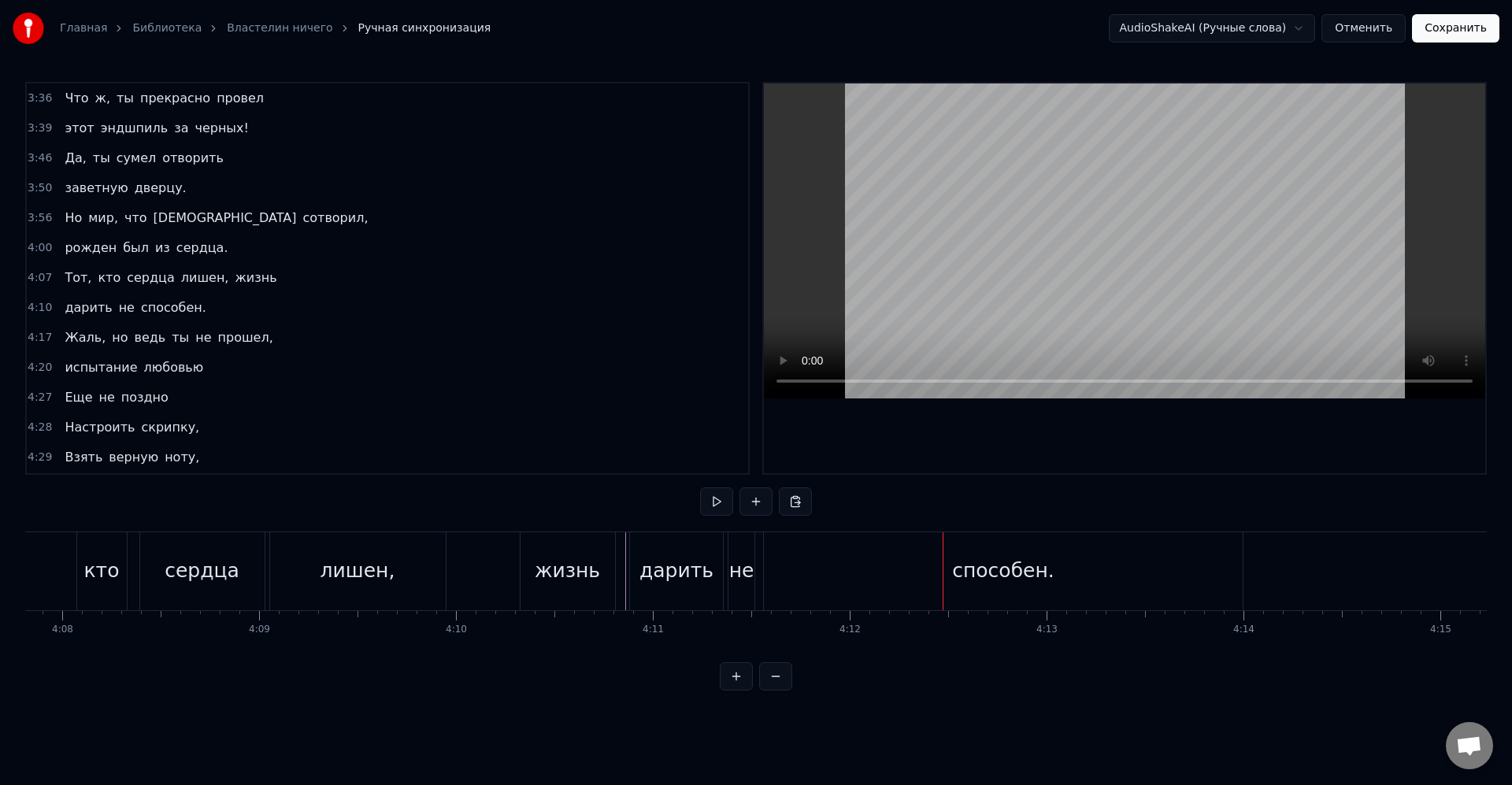
click at [746, 574] on div "не" at bounding box center [741, 571] width 25 height 30
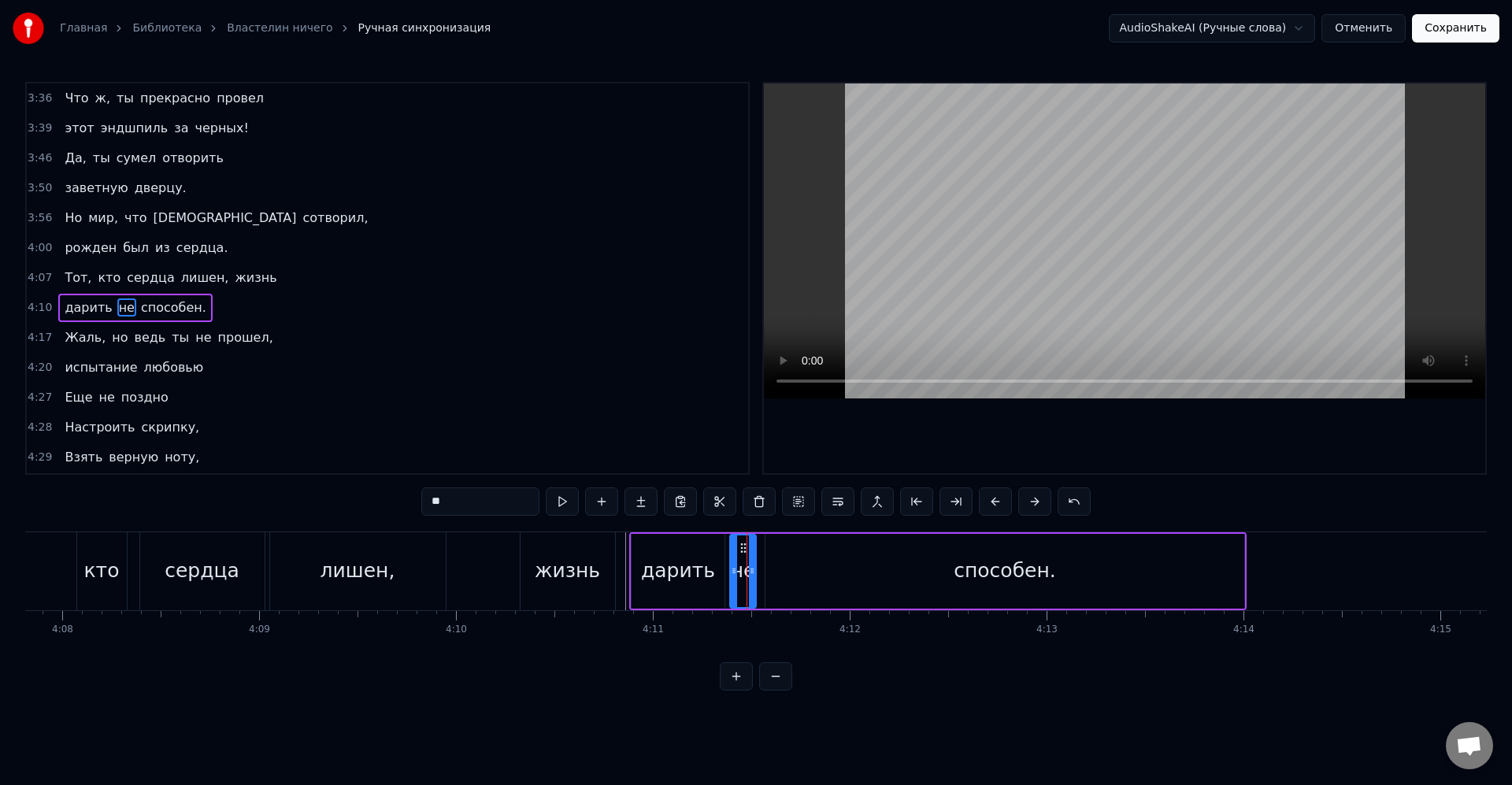
scroll to position [1436, 0]
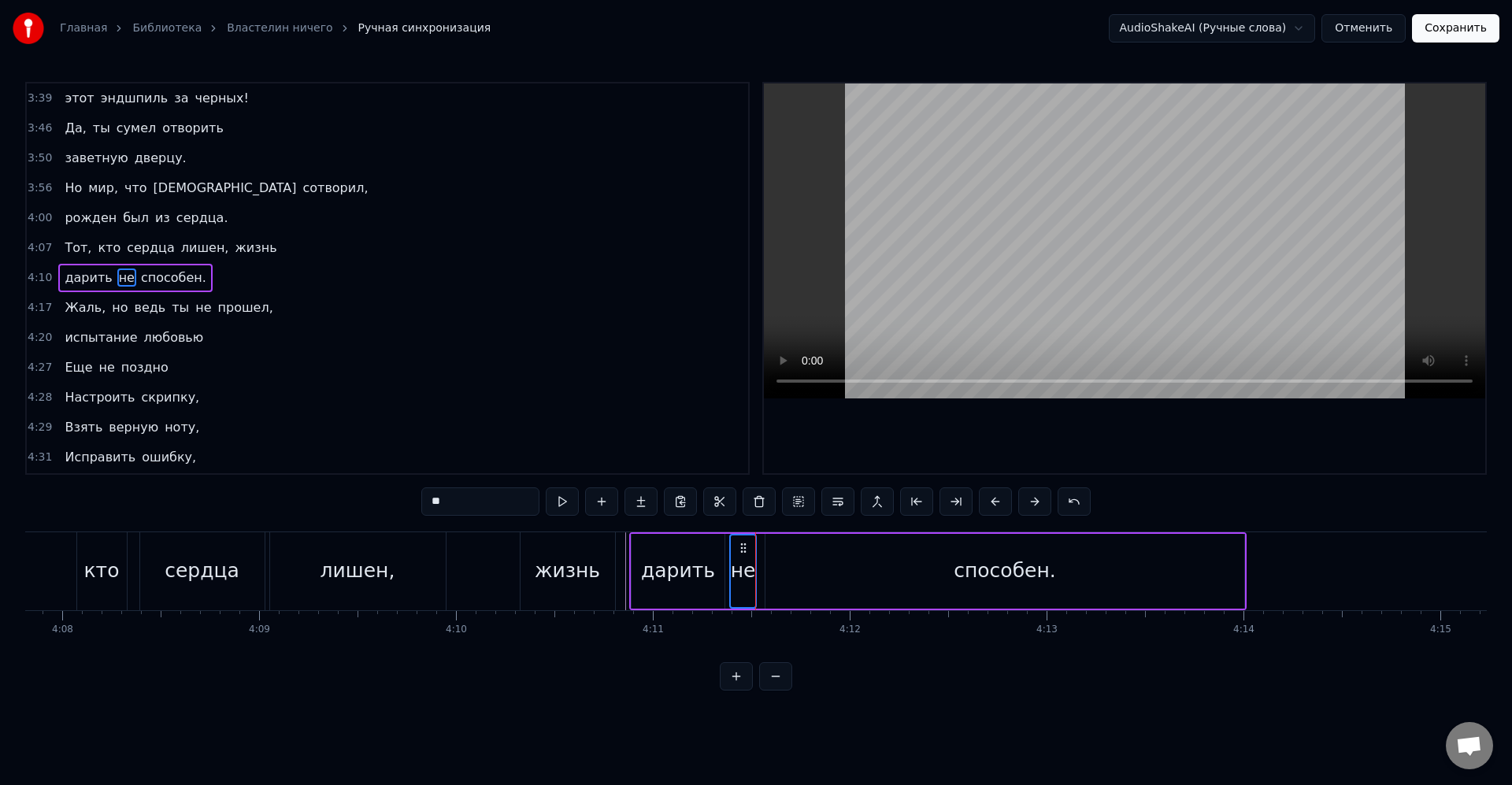
click at [713, 555] on div "дарить" at bounding box center [677, 571] width 93 height 75
click at [719, 562] on div at bounding box center [718, 571] width 6 height 72
drag, startPoint x: 717, startPoint y: 560, endPoint x: 706, endPoint y: 560, distance: 11.0
click at [706, 560] on div at bounding box center [706, 571] width 6 height 72
click at [745, 554] on div "не" at bounding box center [743, 571] width 26 height 75
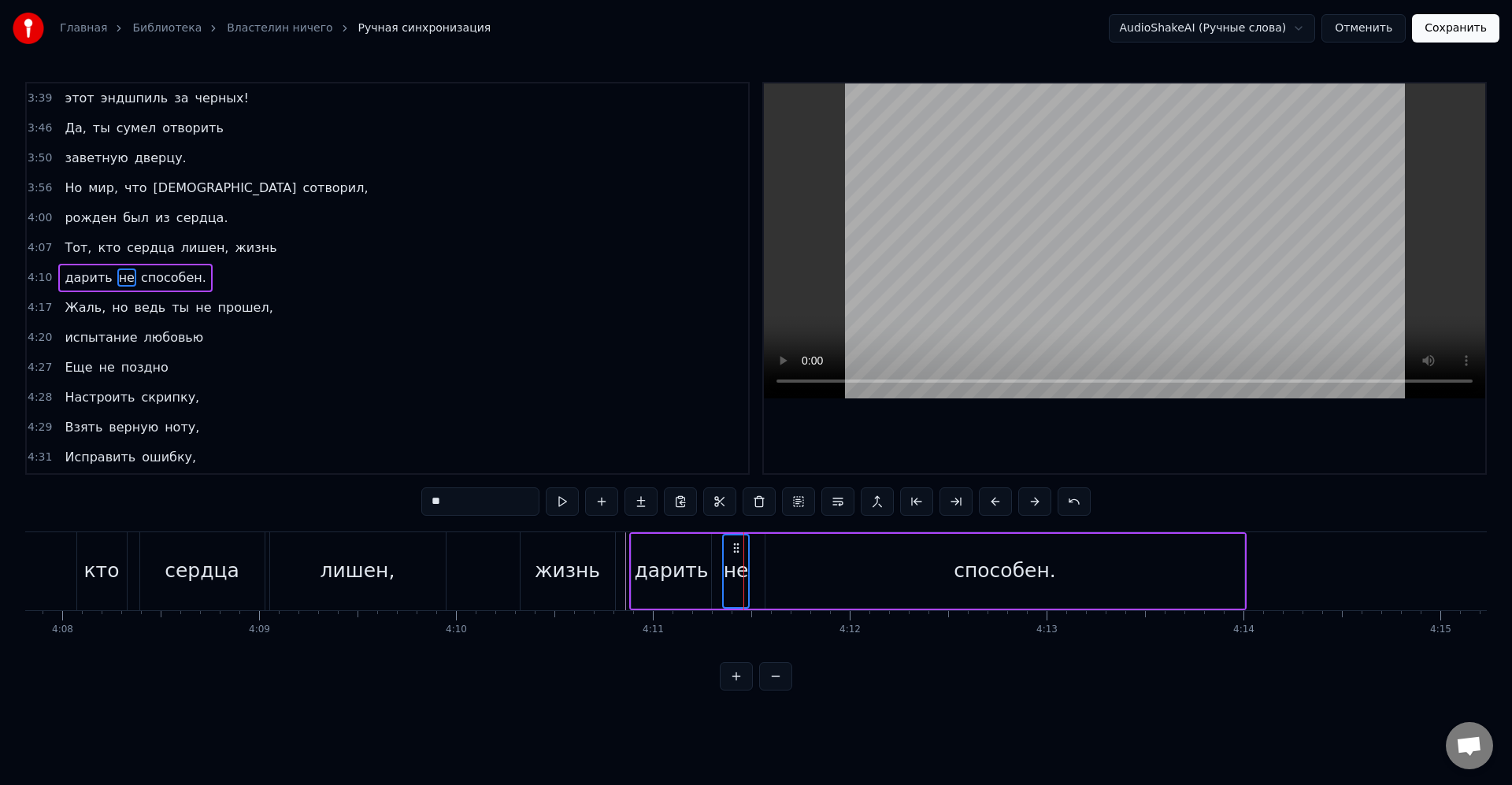
click at [737, 547] on circle at bounding box center [737, 547] width 1 height 1
click at [786, 575] on div "способен." at bounding box center [1005, 571] width 479 height 75
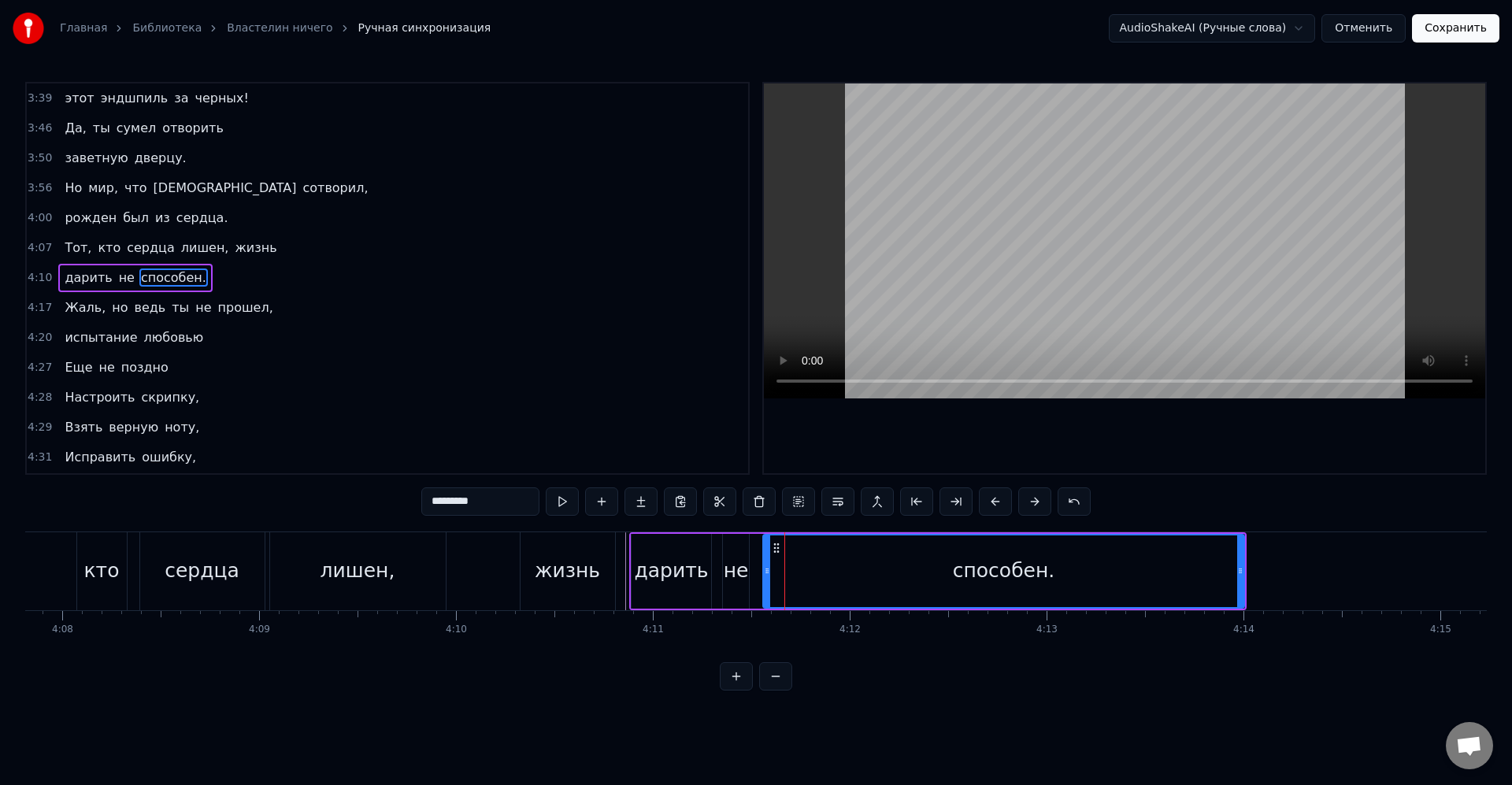
drag, startPoint x: 768, startPoint y: 571, endPoint x: 755, endPoint y: 568, distance: 13.3
click at [763, 569] on icon at bounding box center [766, 571] width 6 height 13
click at [757, 568] on div "способен." at bounding box center [997, 571] width 492 height 72
click at [757, 570] on icon at bounding box center [756, 571] width 6 height 13
click at [736, 567] on div "не" at bounding box center [736, 571] width 25 height 30
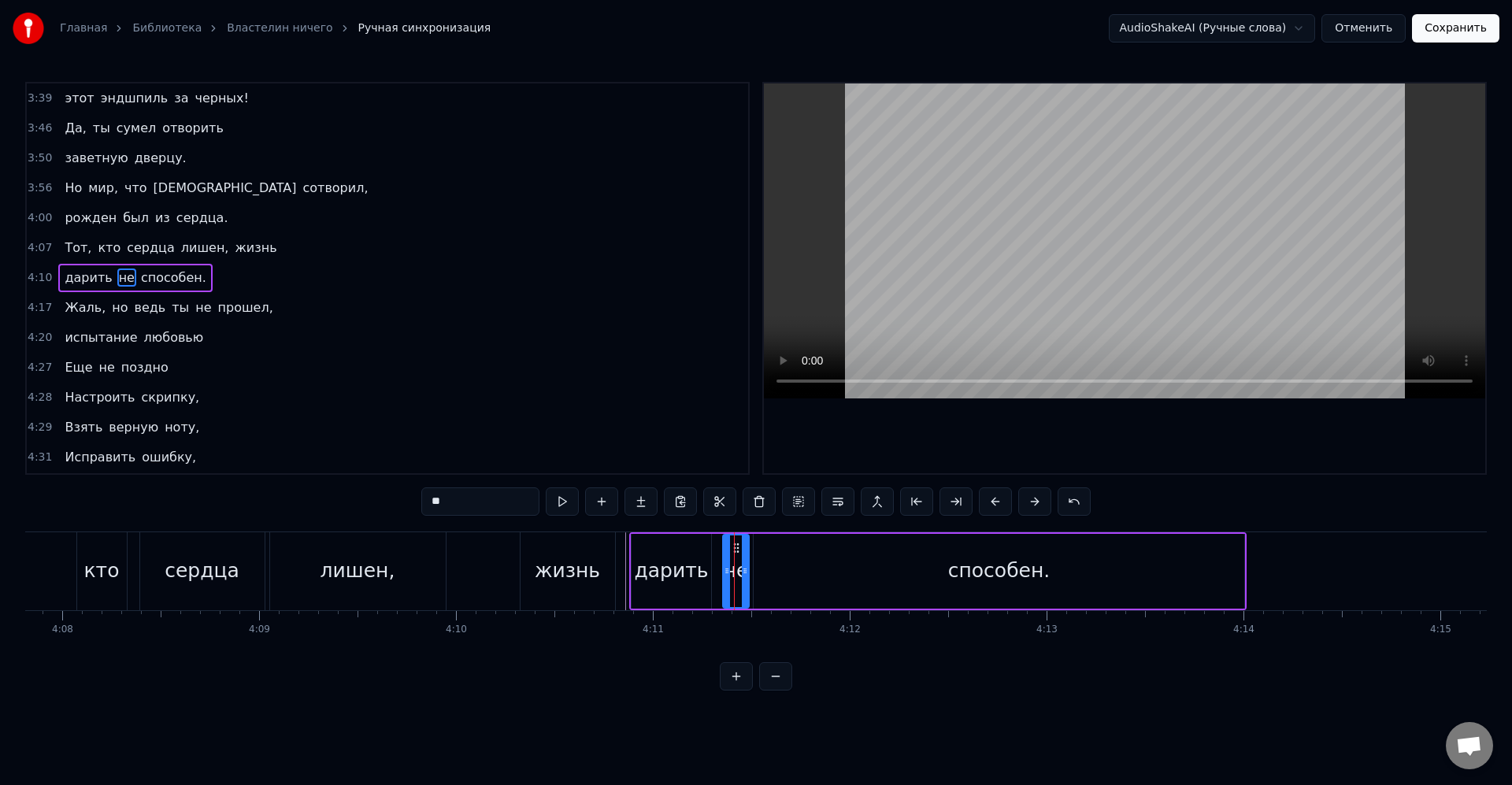
click at [760, 571] on div "способен." at bounding box center [998, 571] width 490 height 75
type input "*********"
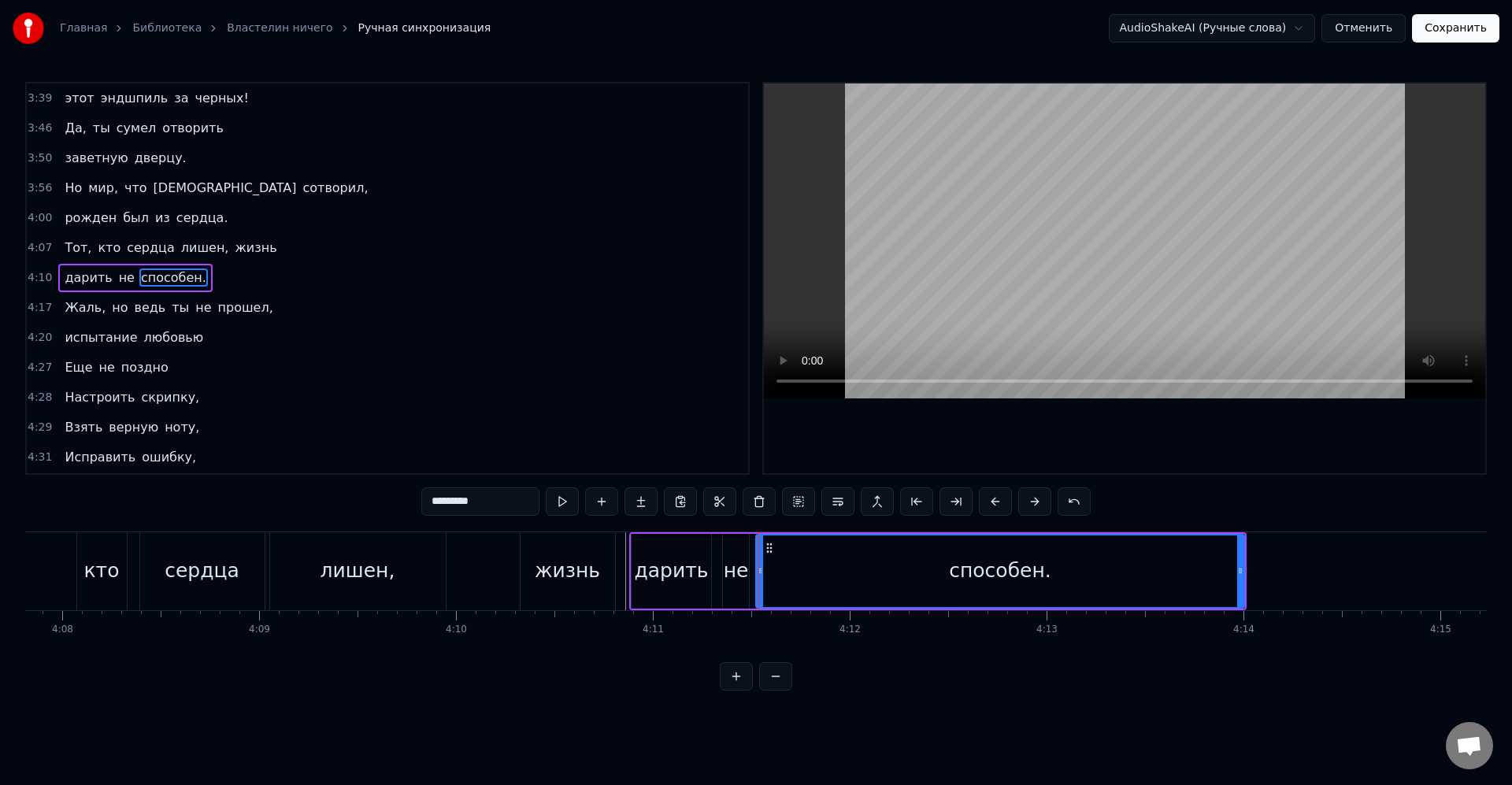
click at [759, 573] on icon at bounding box center [759, 571] width 6 height 13
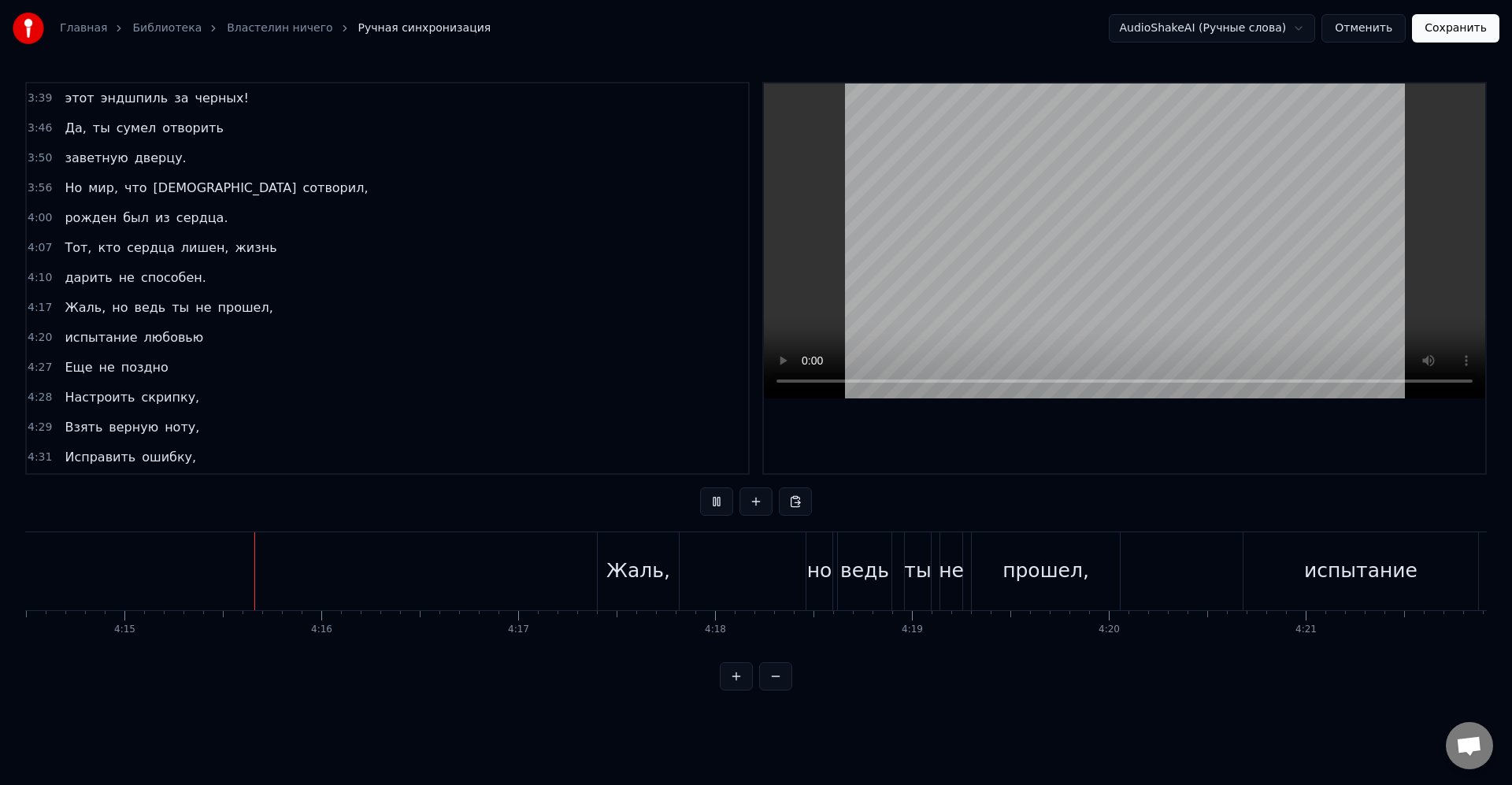
scroll to position [0, 50113]
click at [624, 585] on div "Жаль," at bounding box center [618, 571] width 81 height 78
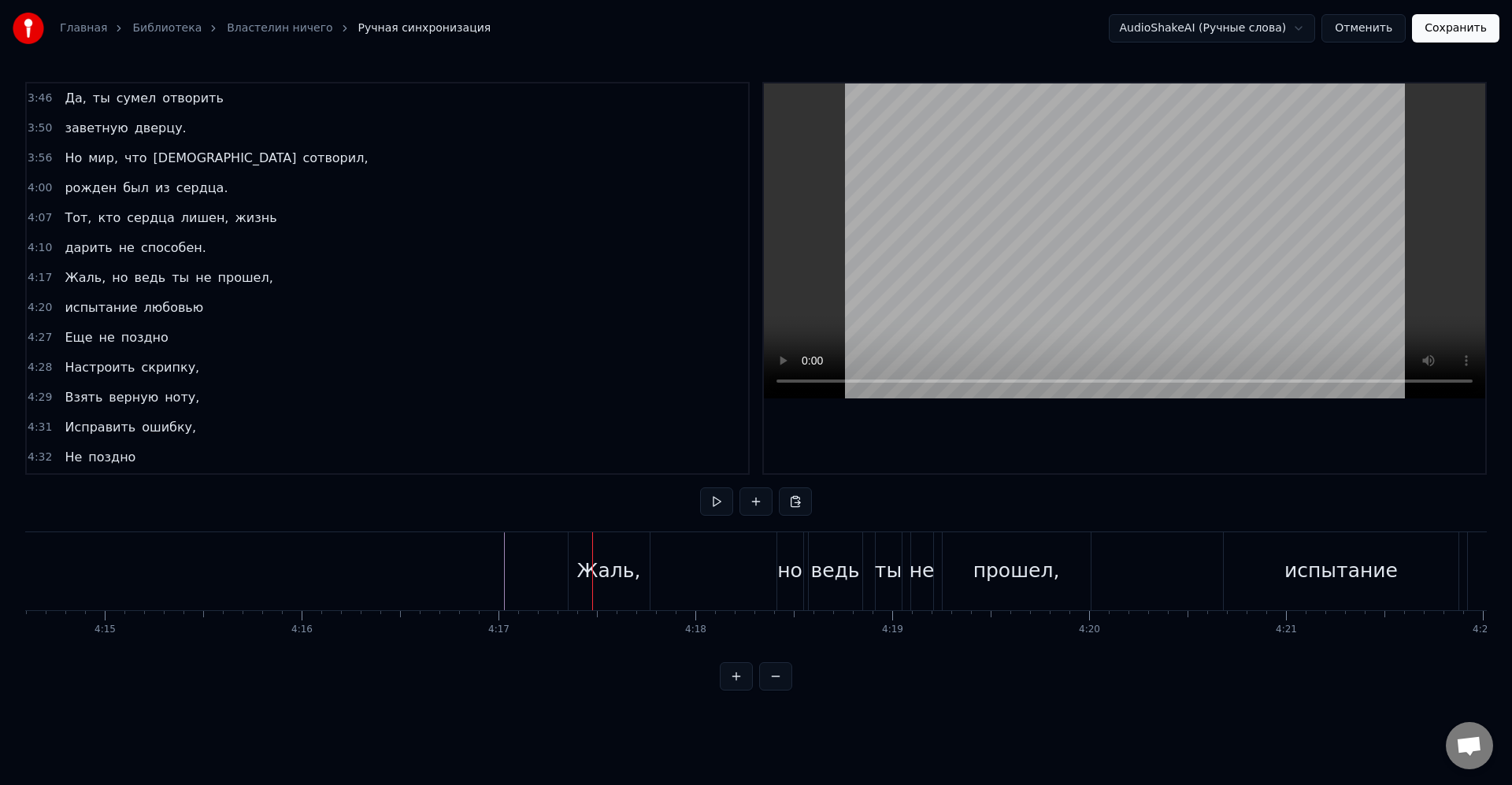
click at [572, 576] on div "Жаль," at bounding box center [609, 571] width 81 height 78
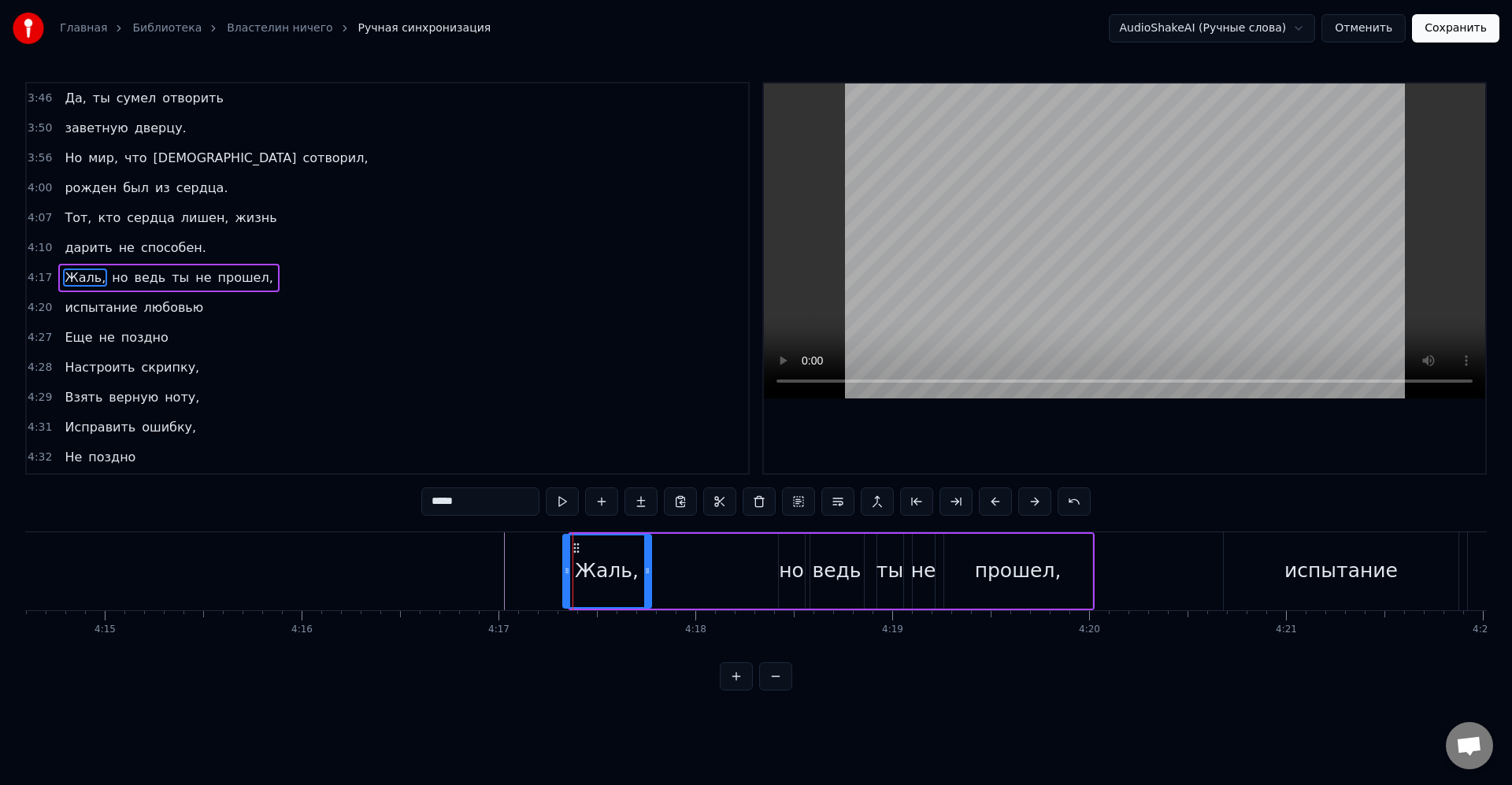
drag, startPoint x: 572, startPoint y: 576, endPoint x: 562, endPoint y: 576, distance: 10.0
click at [562, 576] on div "Жаль," at bounding box center [607, 571] width 90 height 75
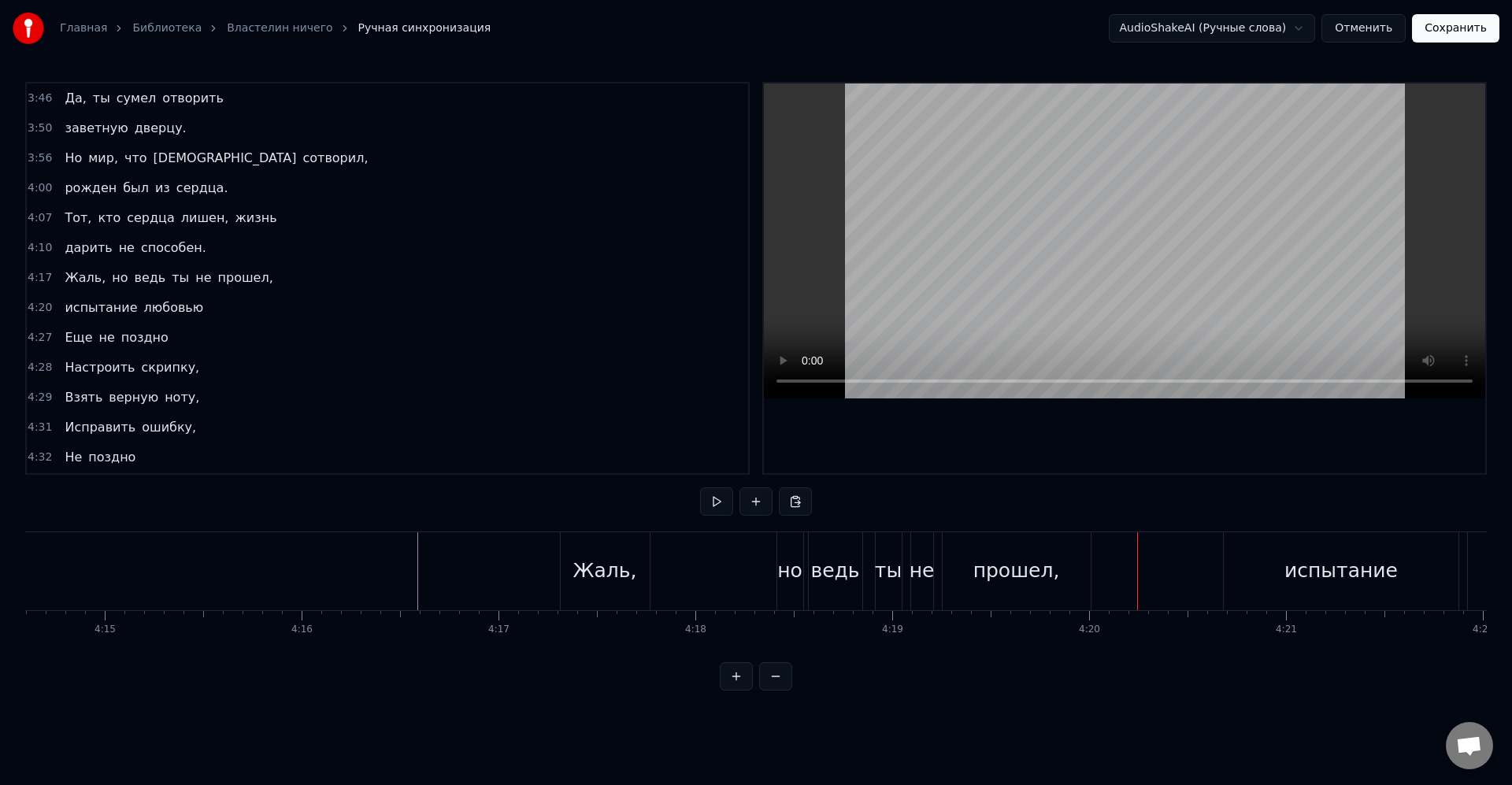
click at [897, 576] on div "ты" at bounding box center [888, 571] width 27 height 30
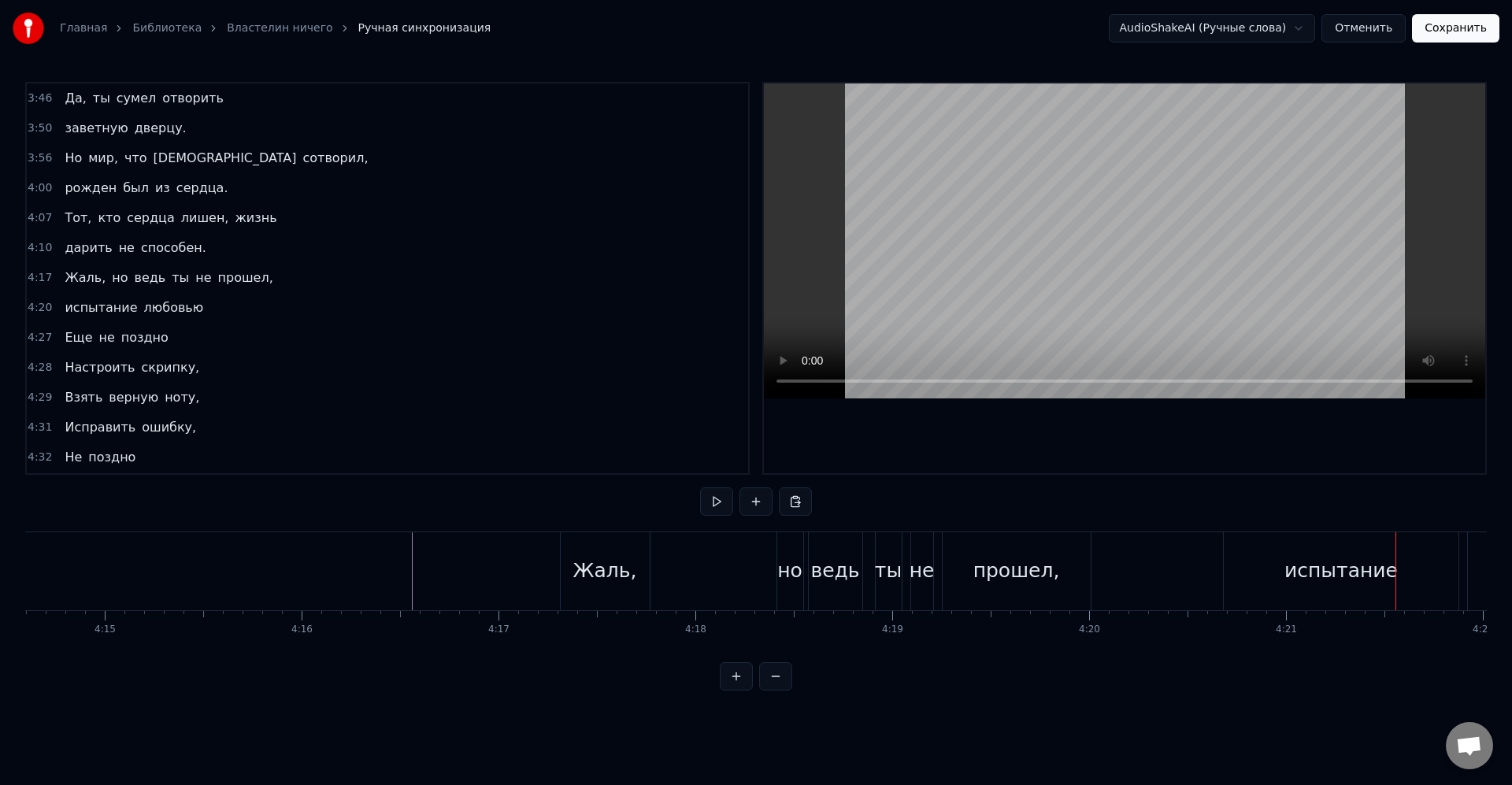
click at [1352, 577] on div "испытание" at bounding box center [1340, 571] width 113 height 30
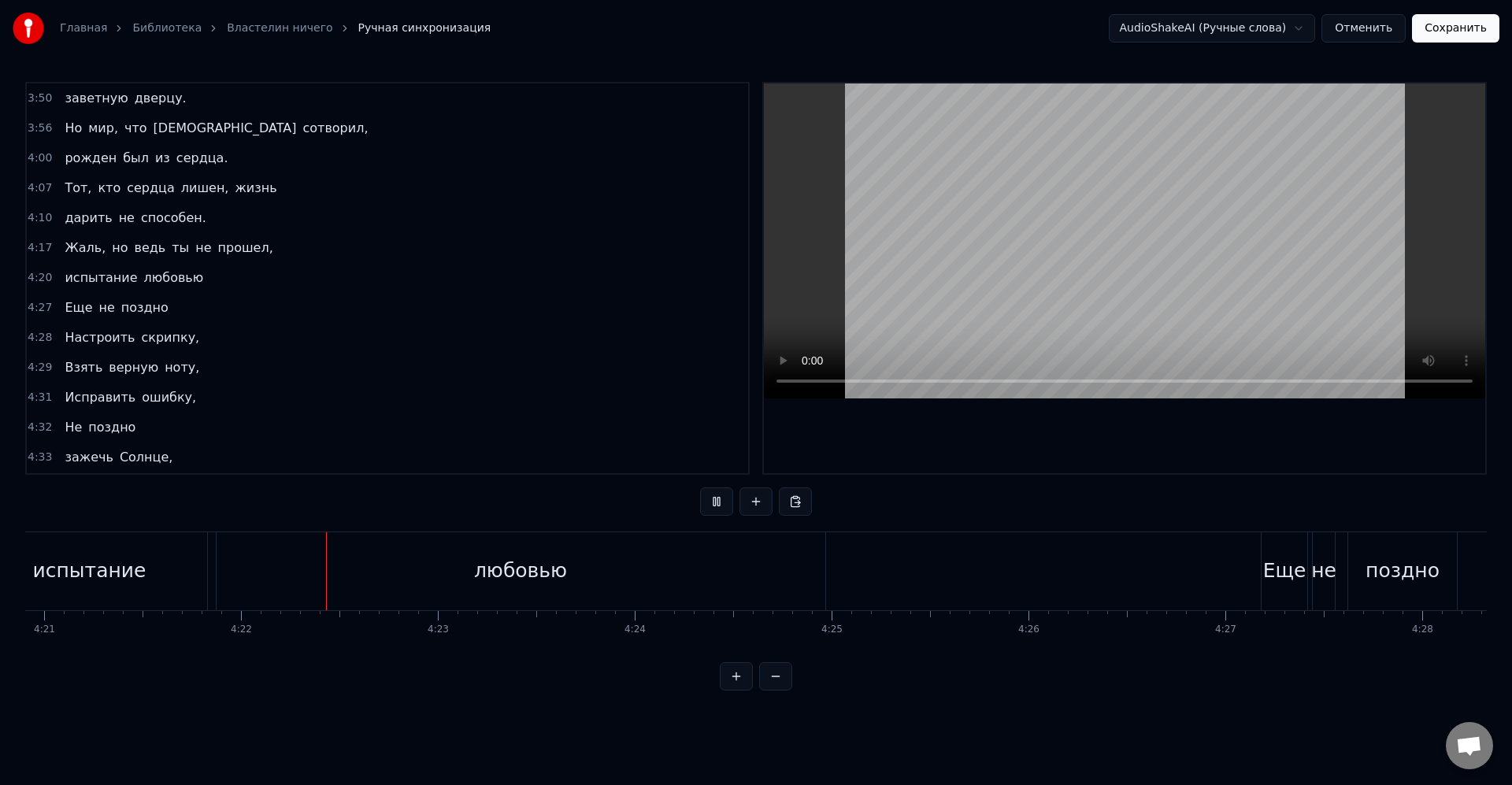
scroll to position [0, 51445]
click at [1220, 577] on div "Еще не поздно" at bounding box center [1269, 571] width 200 height 78
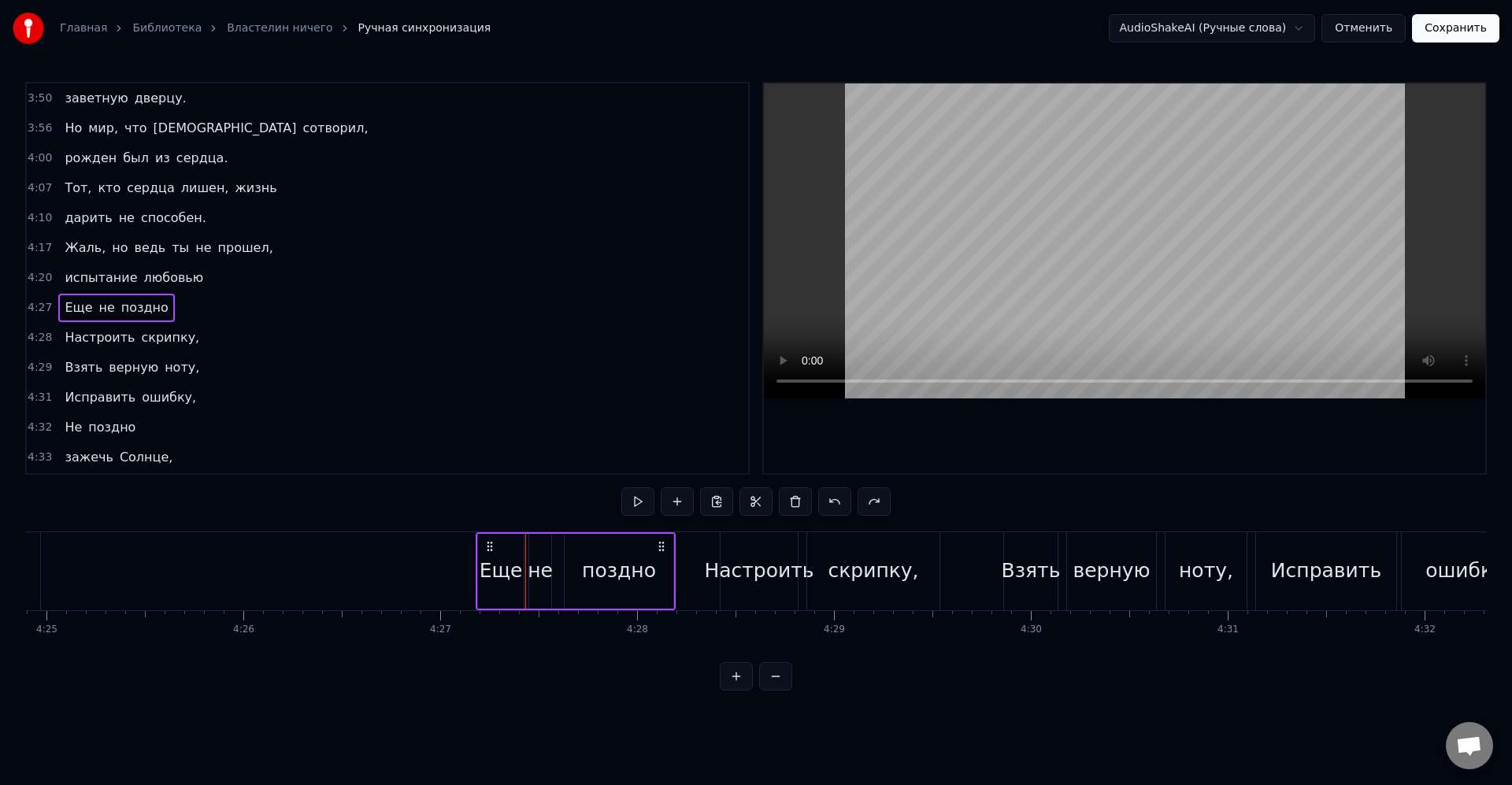
scroll to position [0, 52061]
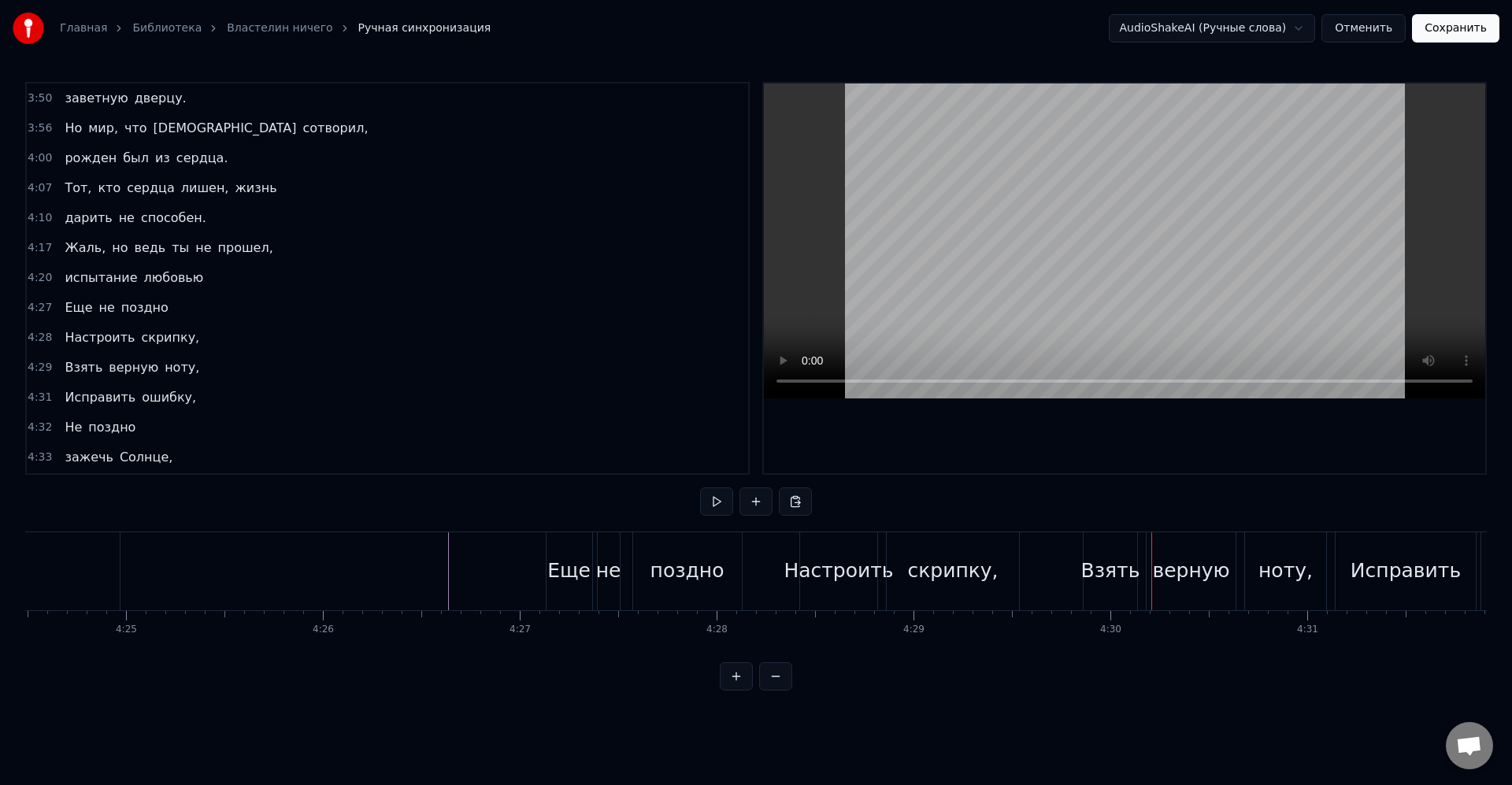
click at [1116, 549] on div "Взять" at bounding box center [1110, 571] width 54 height 78
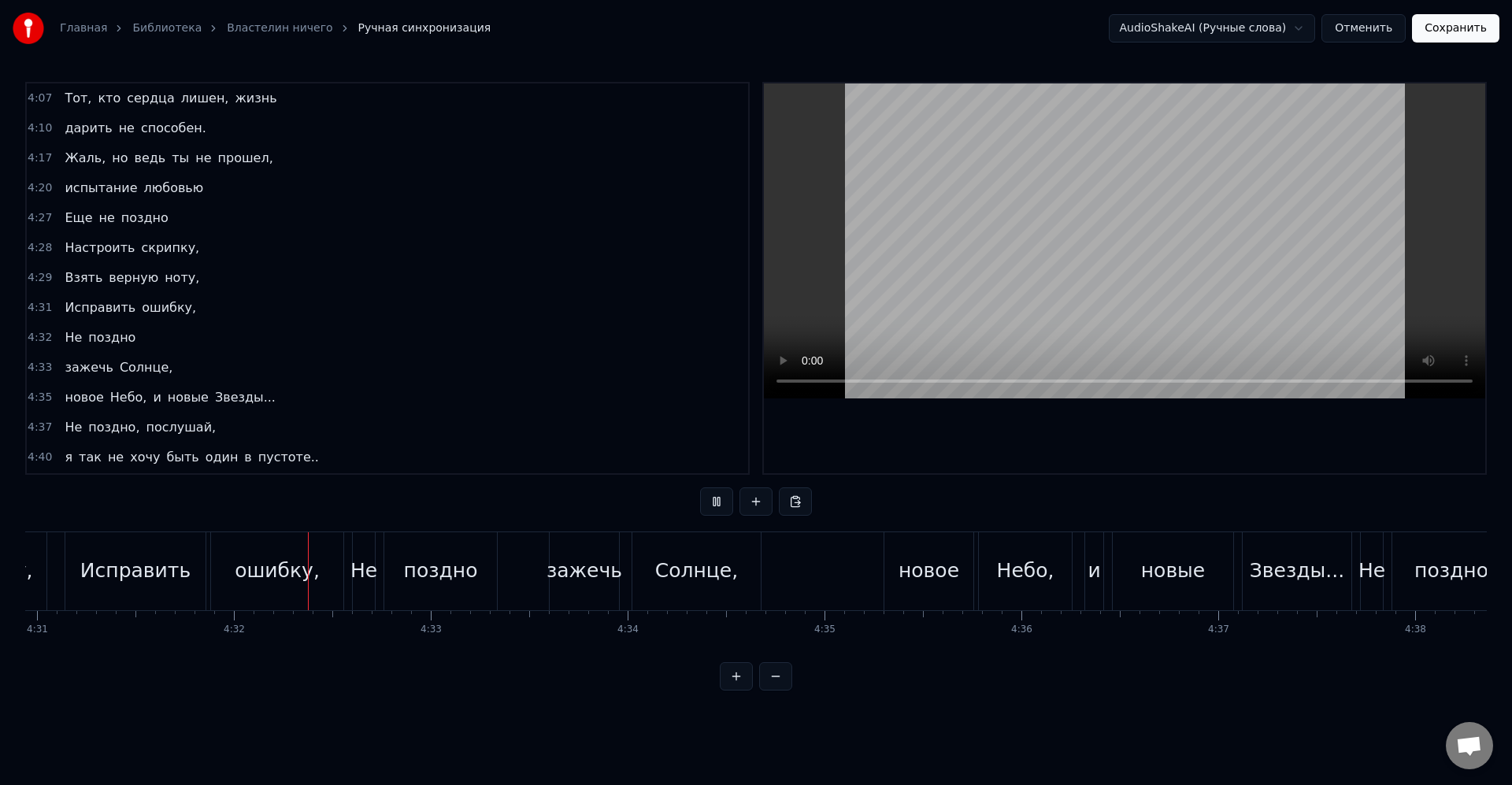
scroll to position [0, 53408]
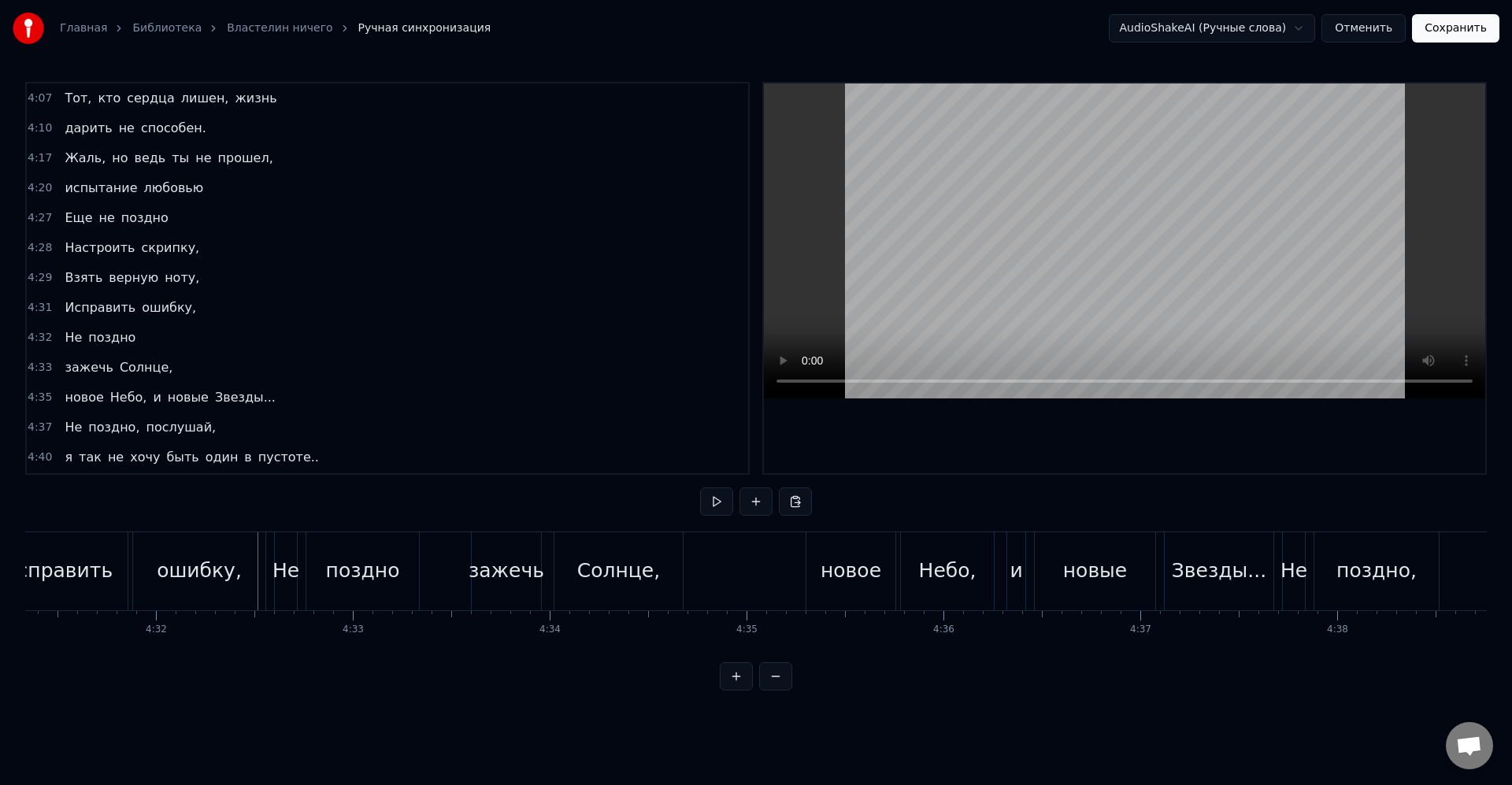
click at [221, 581] on div "ошибку," at bounding box center [199, 571] width 85 height 30
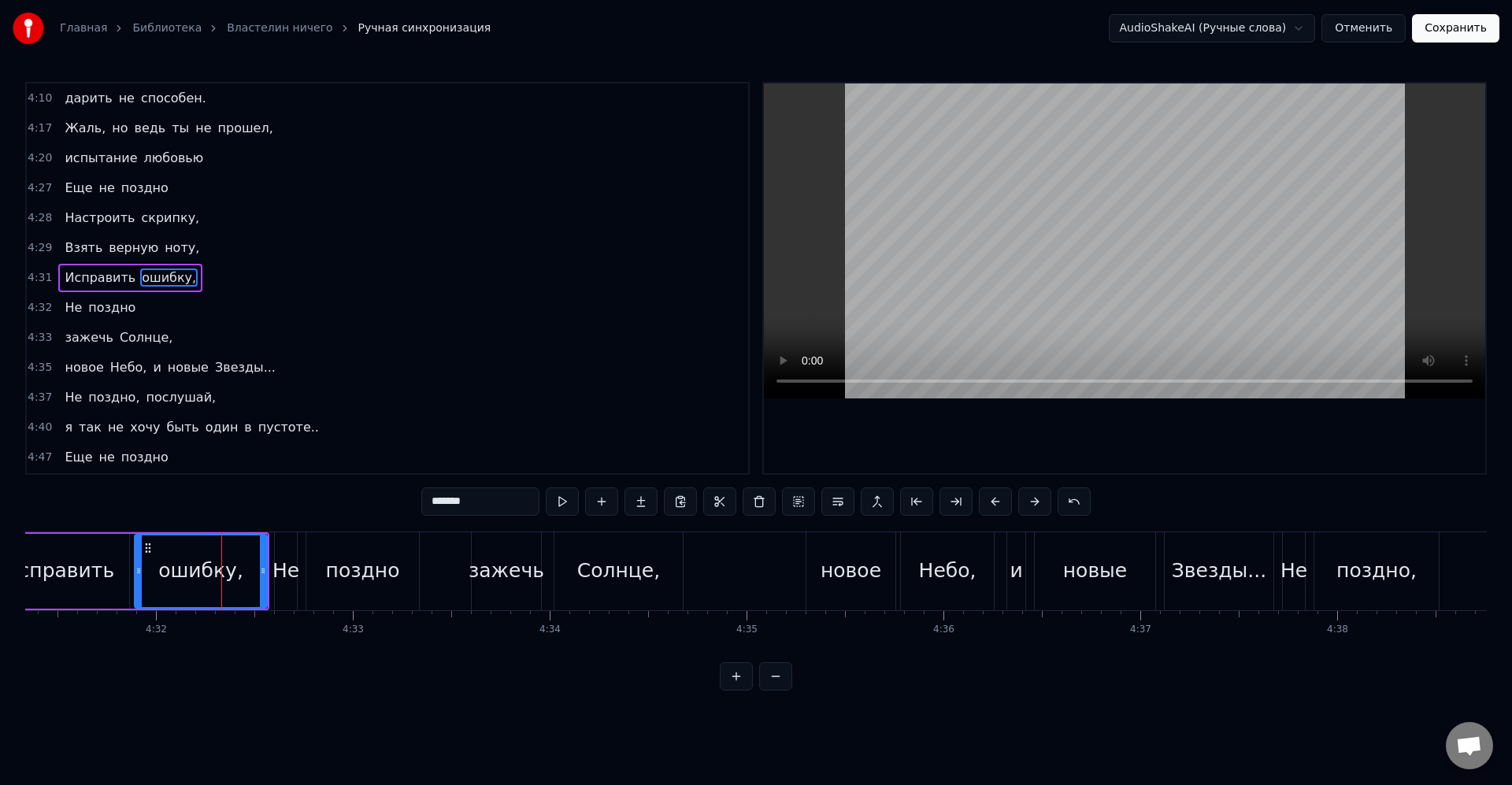
click at [286, 578] on div "Не" at bounding box center [285, 571] width 27 height 30
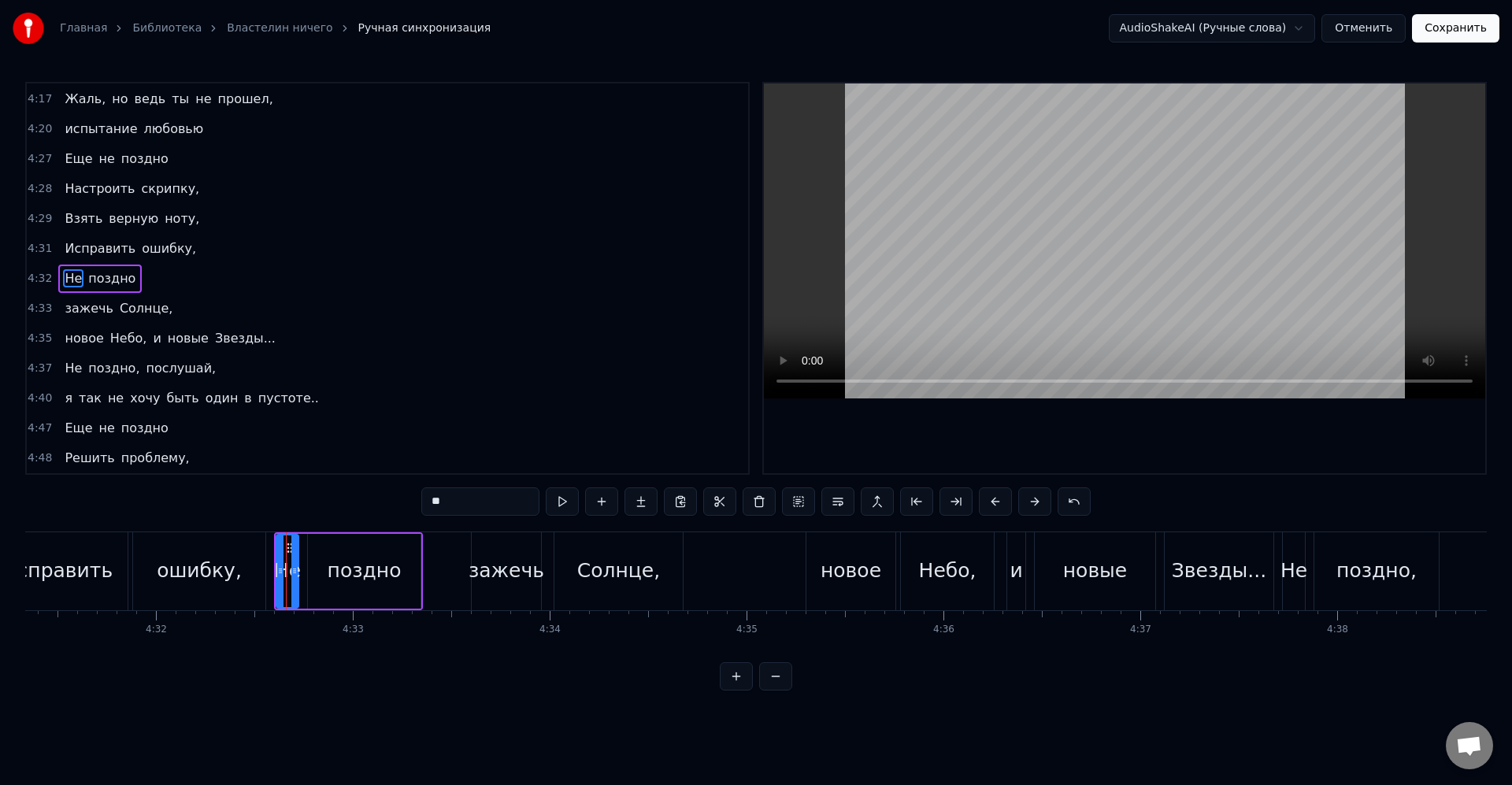
scroll to position [1645, 0]
click at [400, 586] on div "поздно" at bounding box center [364, 571] width 112 height 75
type input "******"
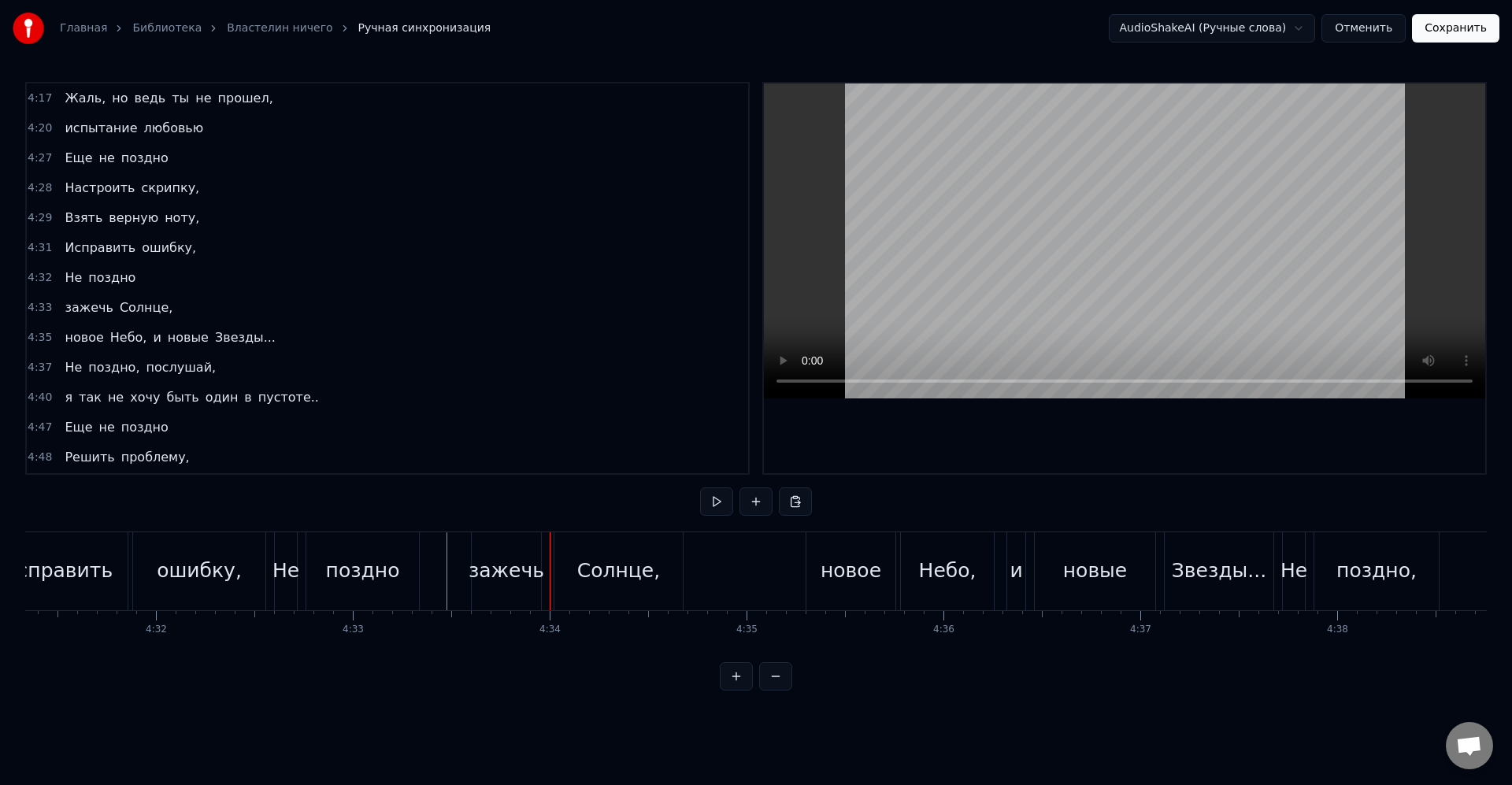
click at [539, 609] on div "зажечь" at bounding box center [507, 571] width 71 height 78
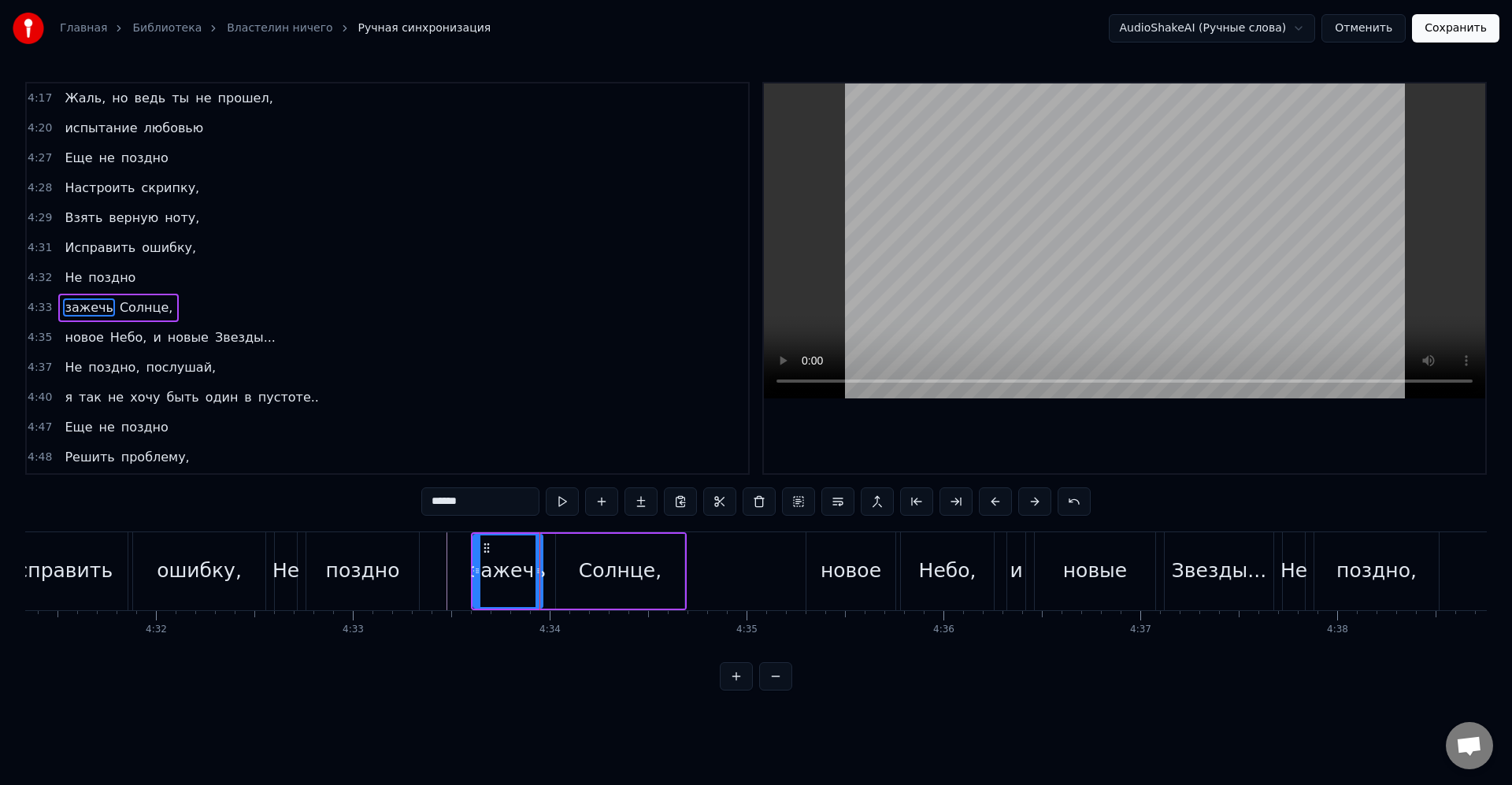
scroll to position [1675, 0]
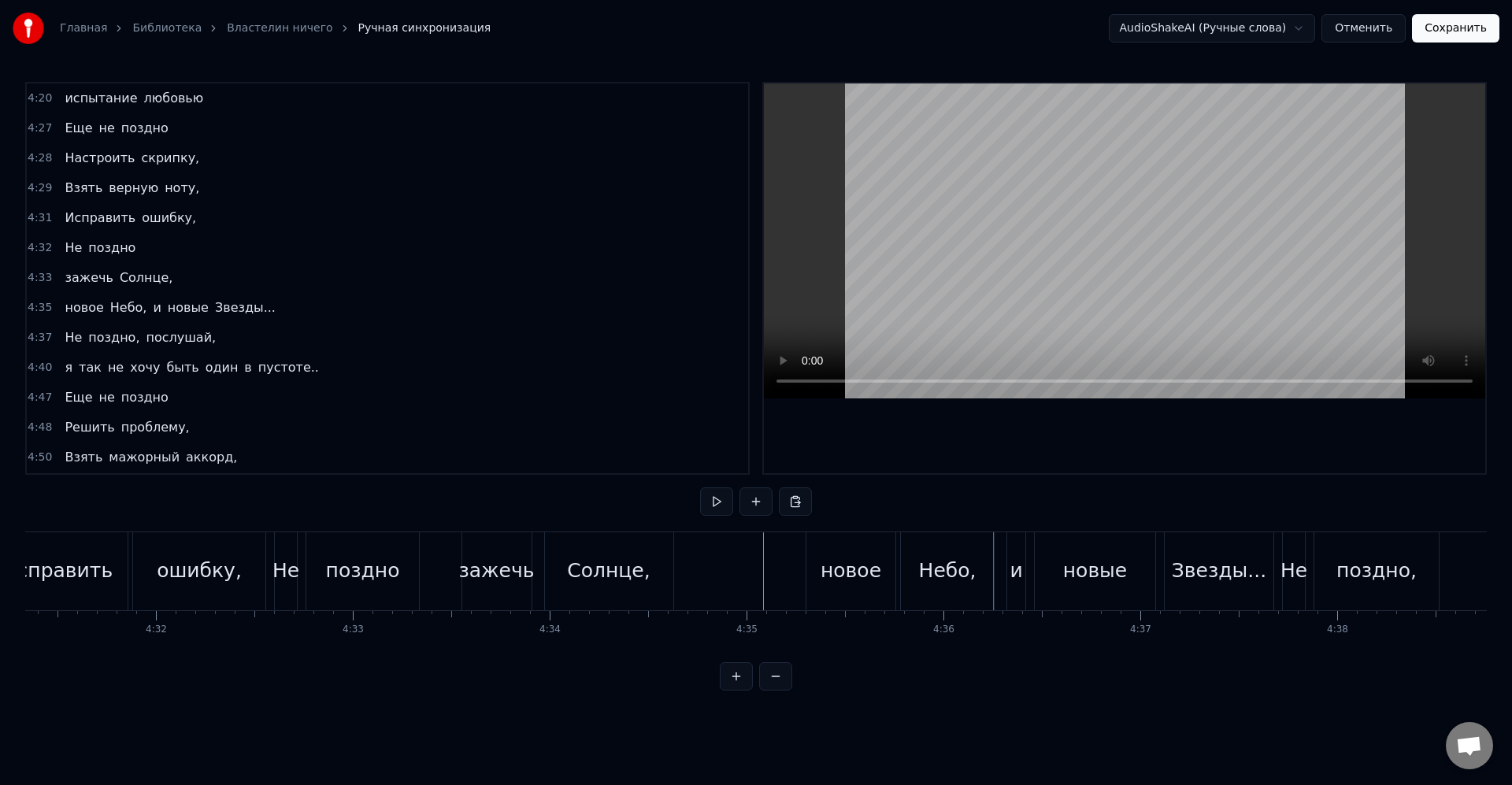
click at [980, 557] on div "Небо," at bounding box center [947, 571] width 93 height 78
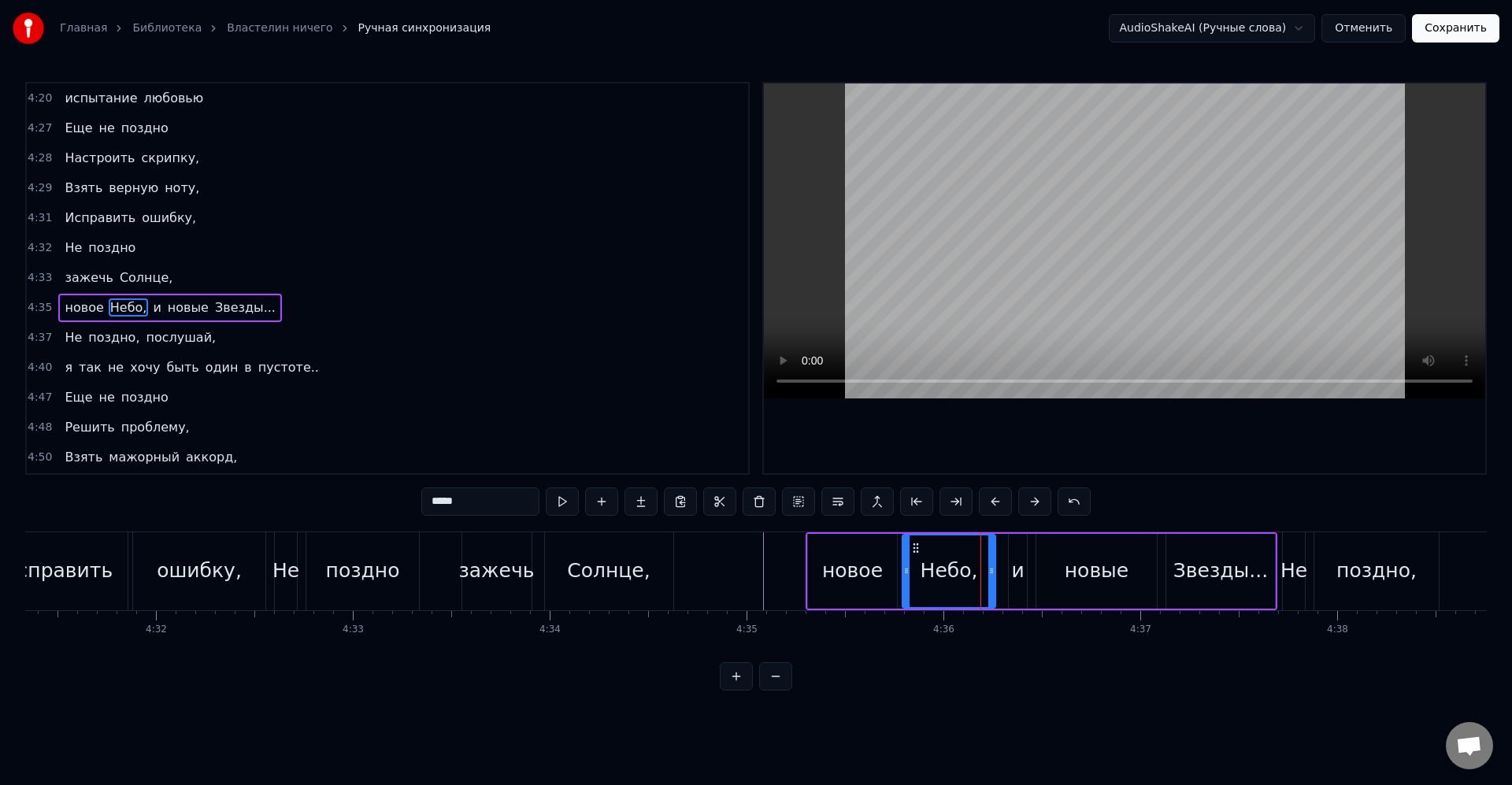
scroll to position [1706, 0]
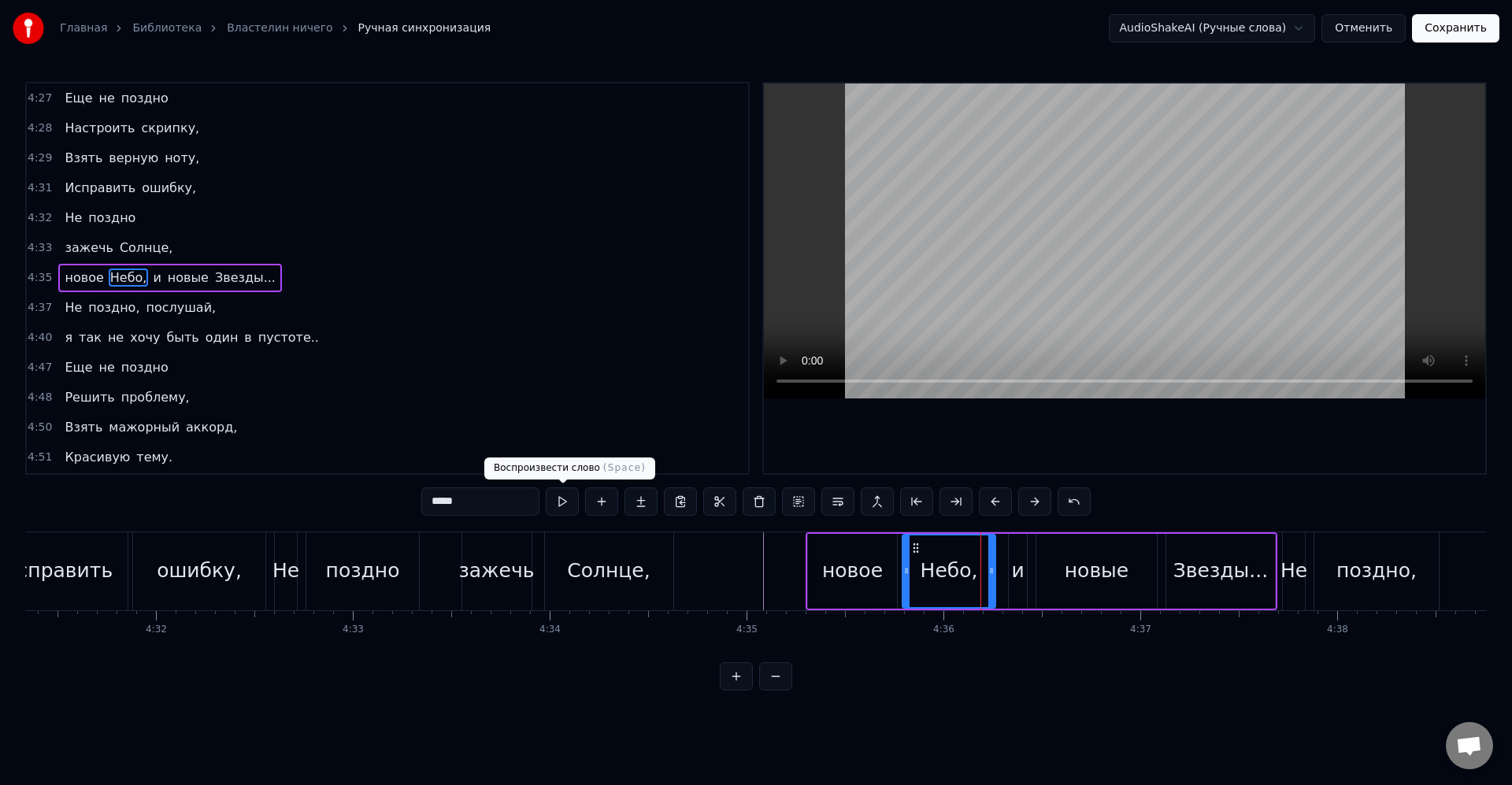
click at [526, 501] on input "*****" at bounding box center [480, 501] width 118 height 29
type input "****"
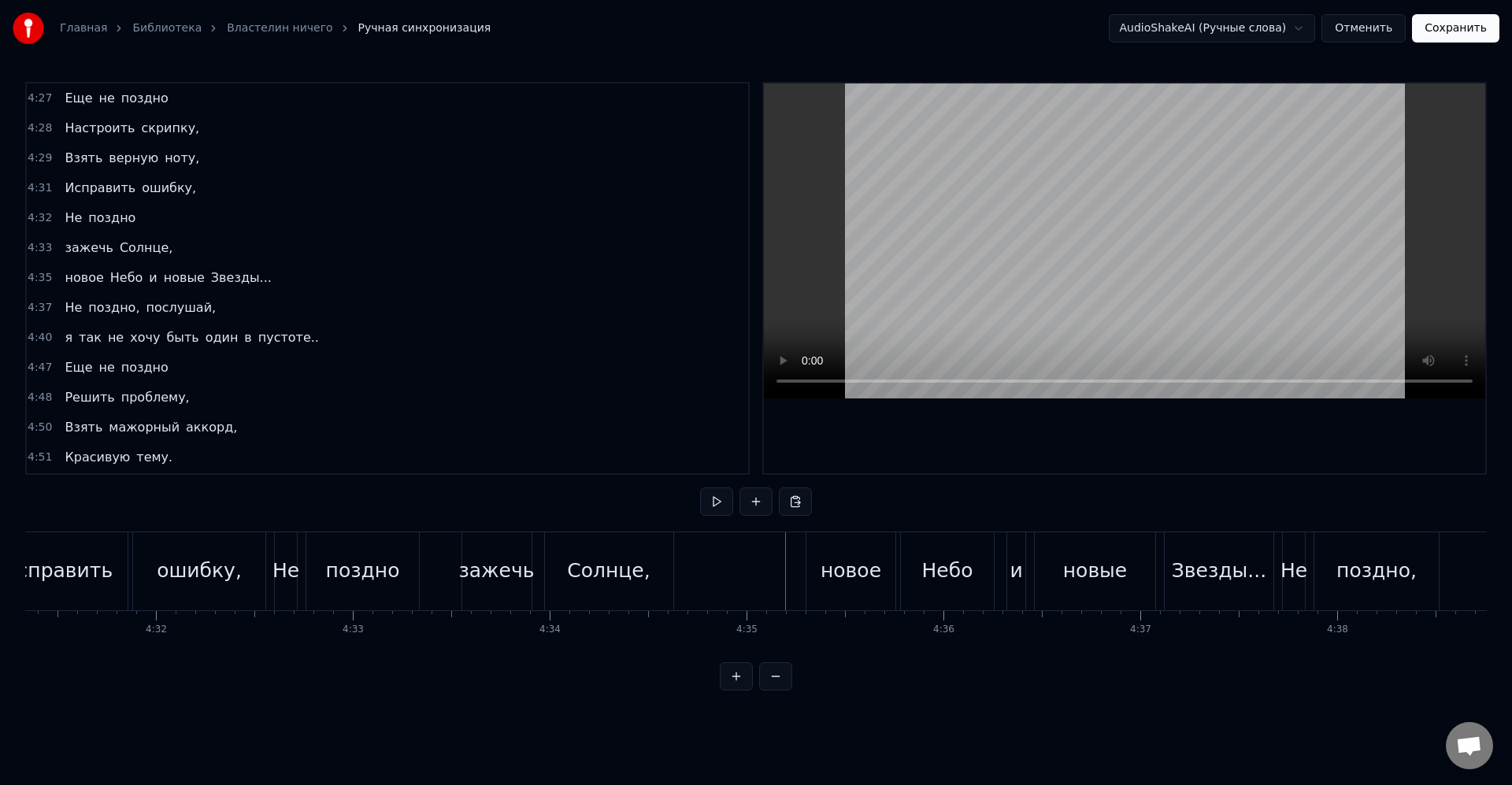
click at [830, 584] on div "новое" at bounding box center [851, 571] width 61 height 30
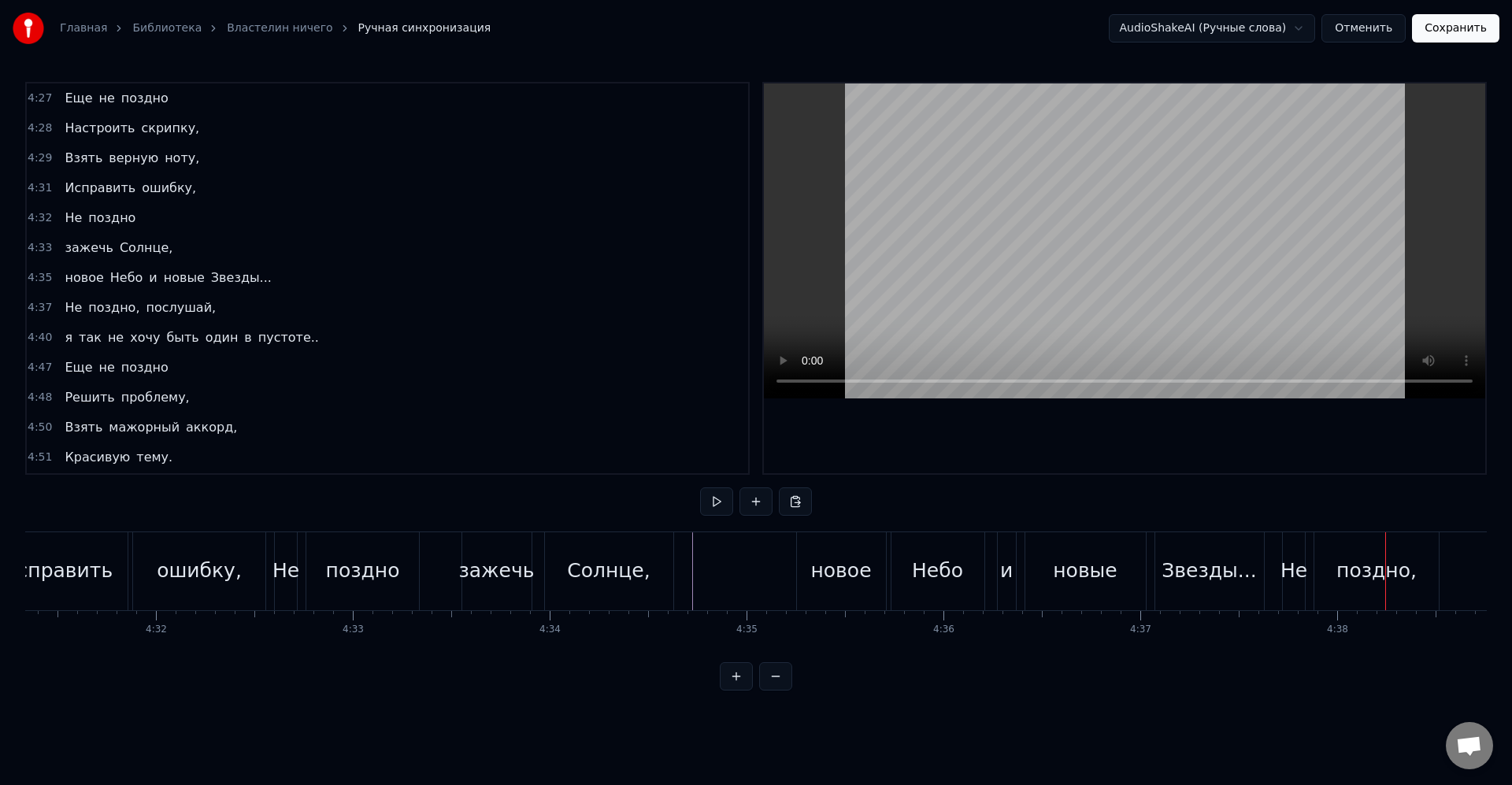
click at [1362, 585] on div "поздно," at bounding box center [1376, 571] width 124 height 78
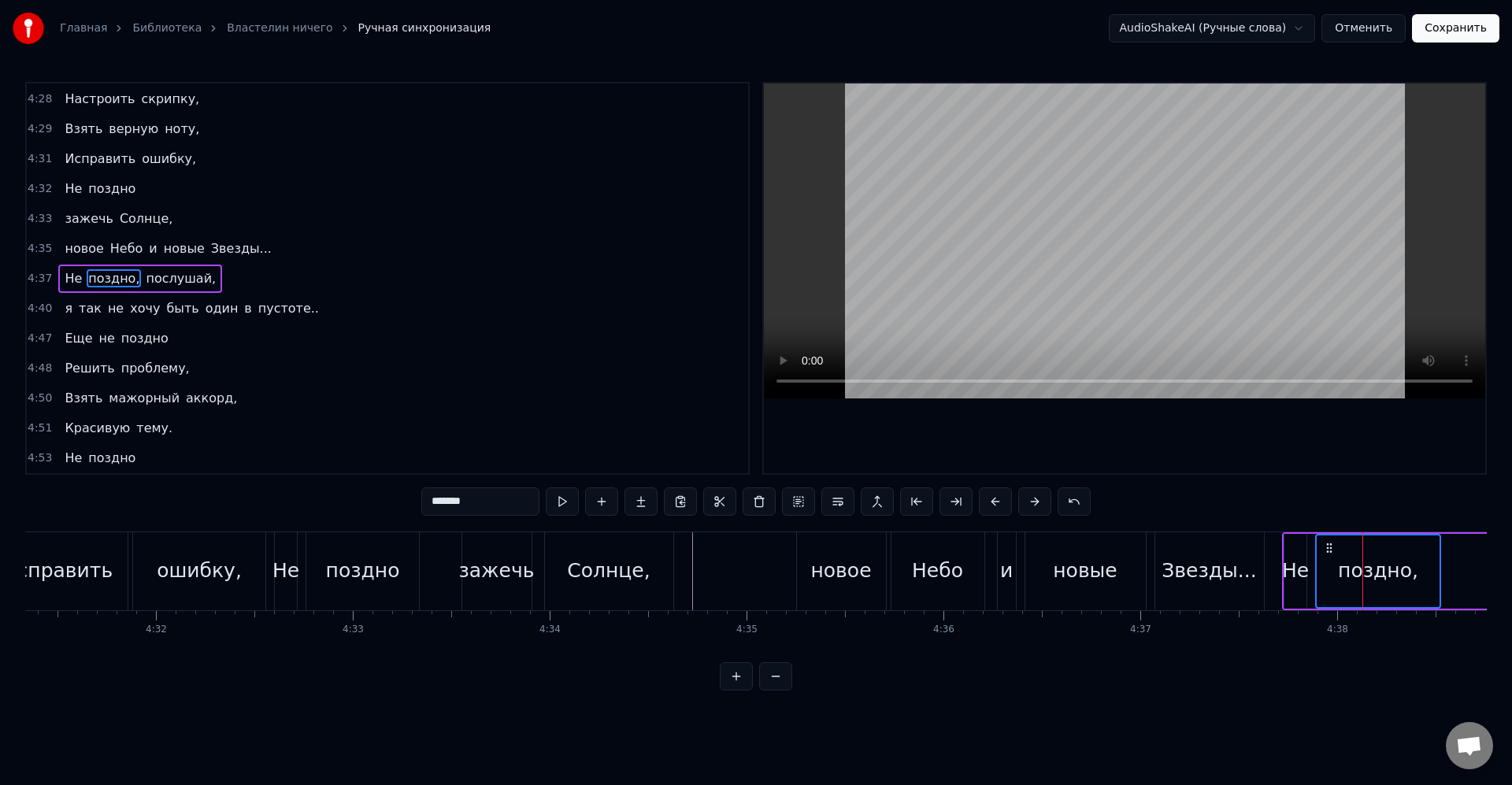
scroll to position [1735, 0]
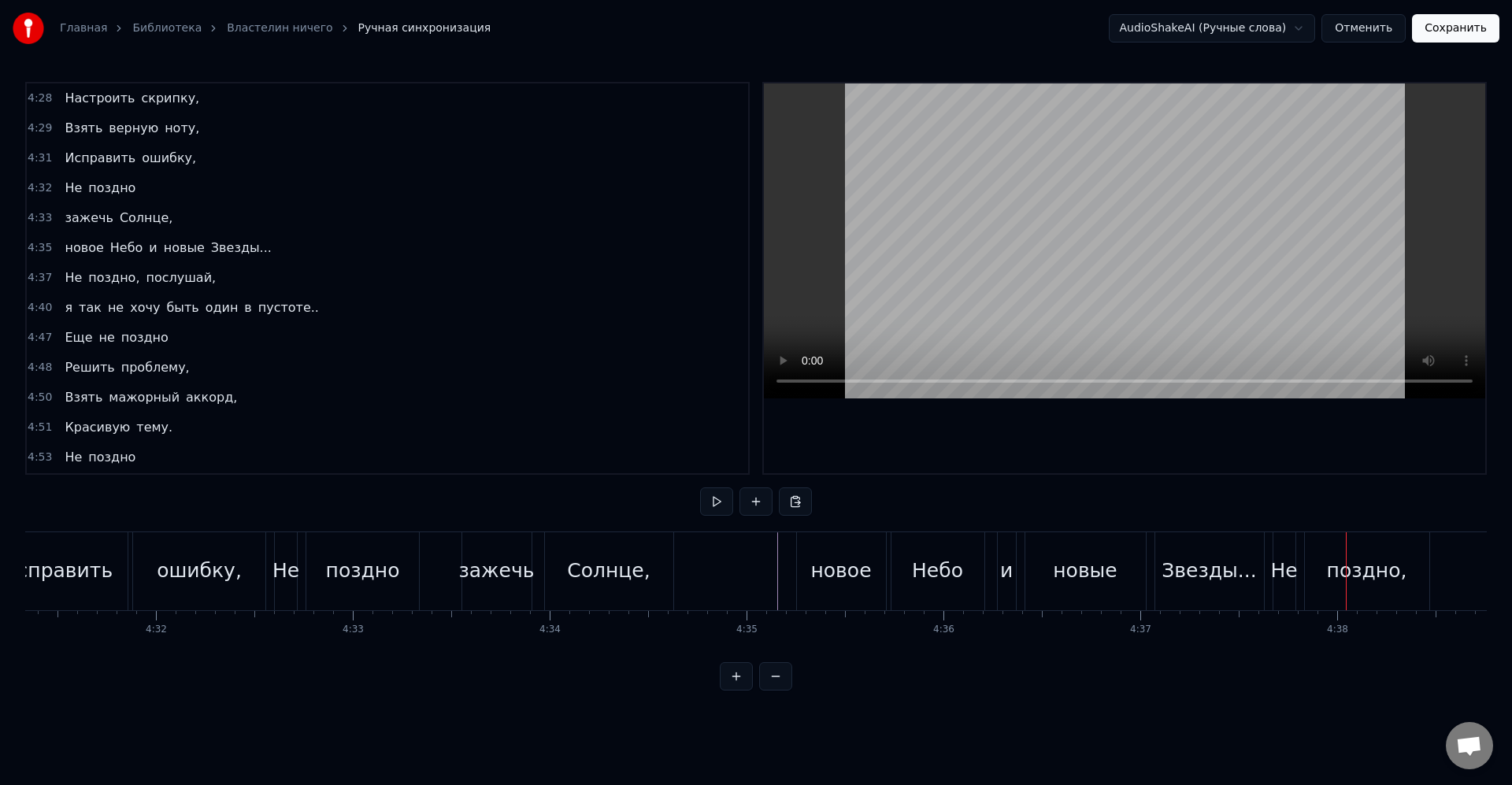
click at [1264, 583] on div "Звезды..." at bounding box center [1209, 571] width 111 height 78
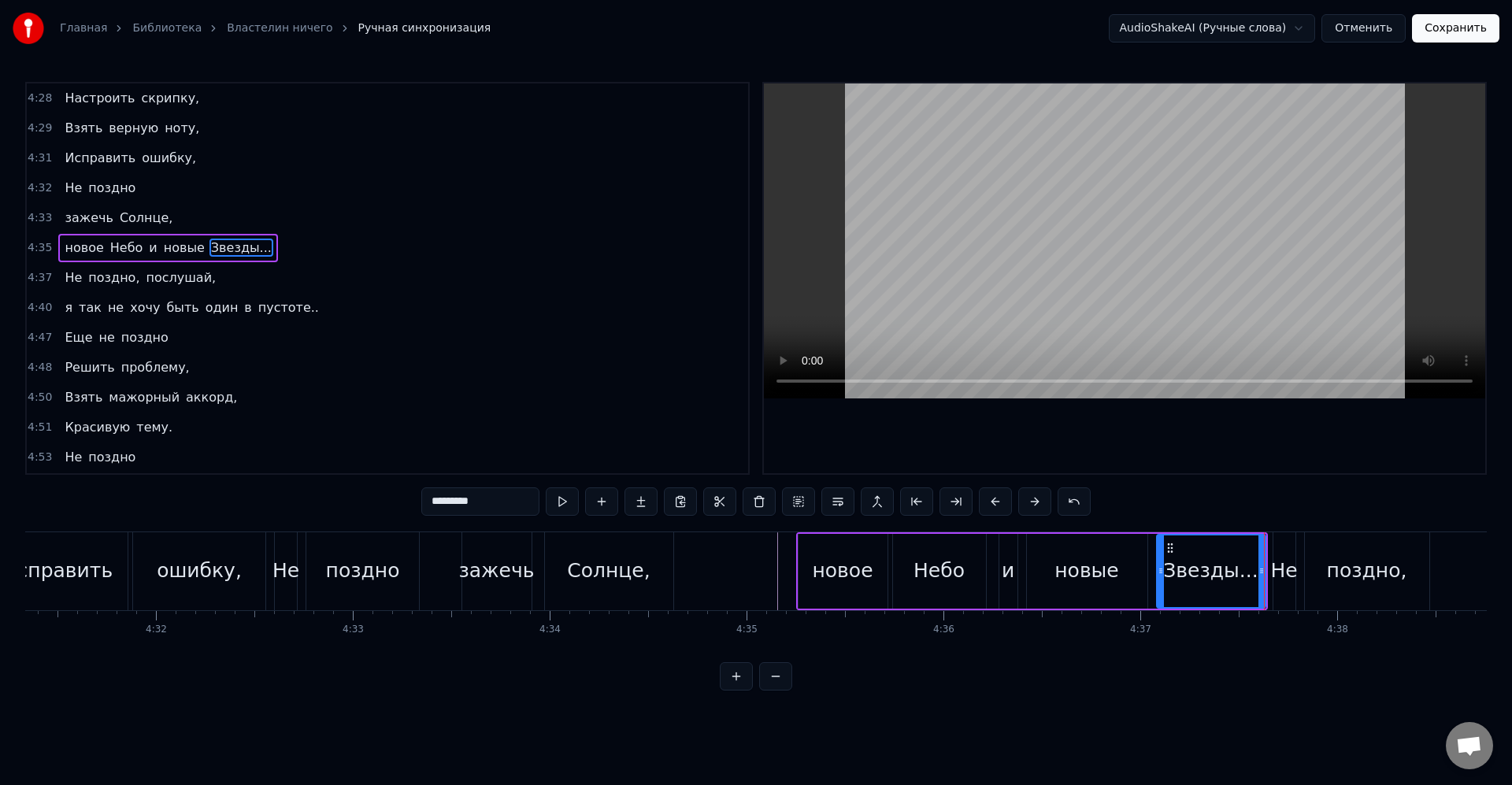
scroll to position [1706, 0]
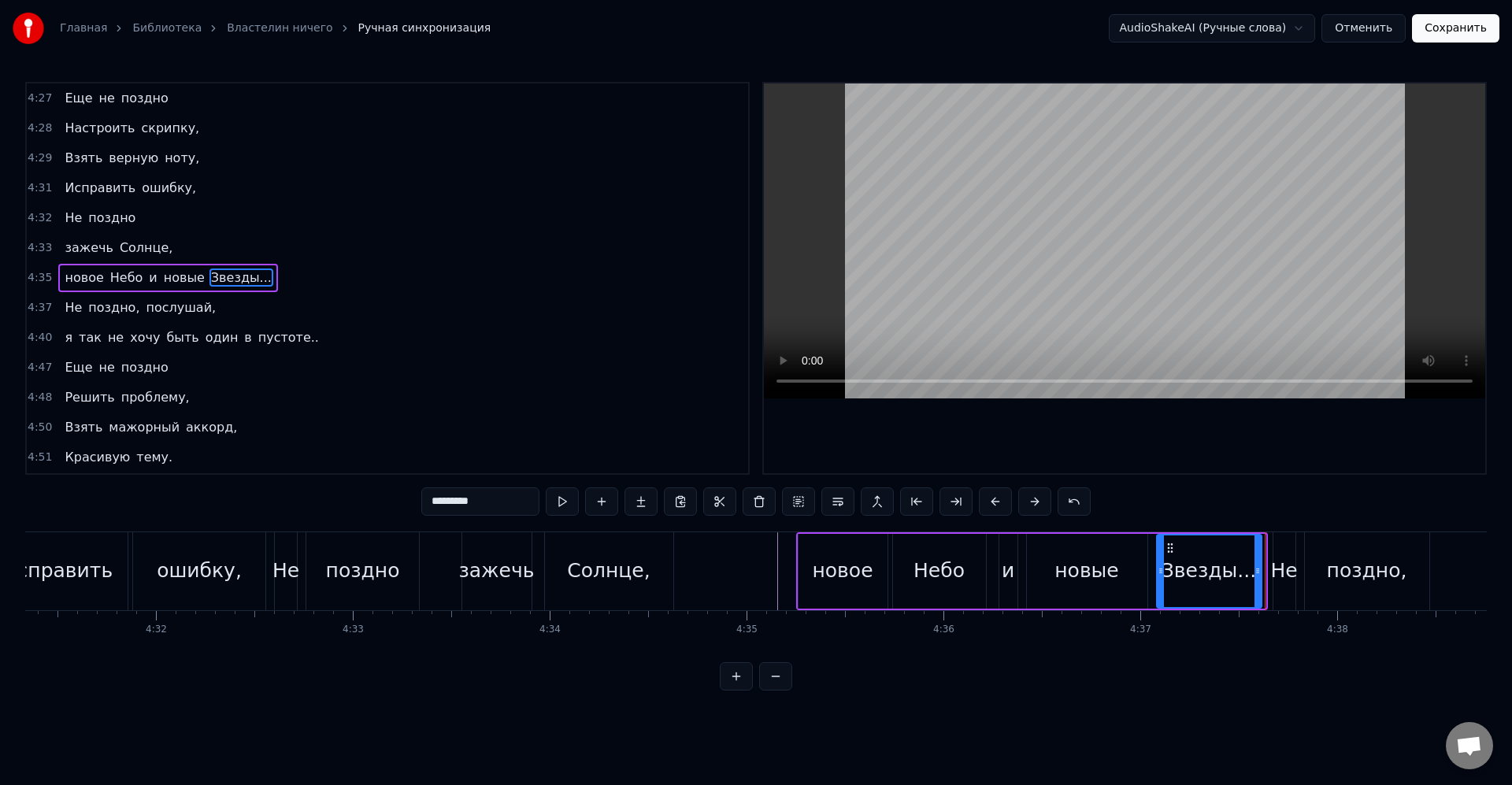
drag, startPoint x: 1262, startPoint y: 578, endPoint x: 1274, endPoint y: 578, distance: 12.0
click at [1256, 575] on div at bounding box center [1257, 571] width 6 height 72
click at [1284, 580] on div "Не" at bounding box center [1283, 571] width 27 height 30
type input "**"
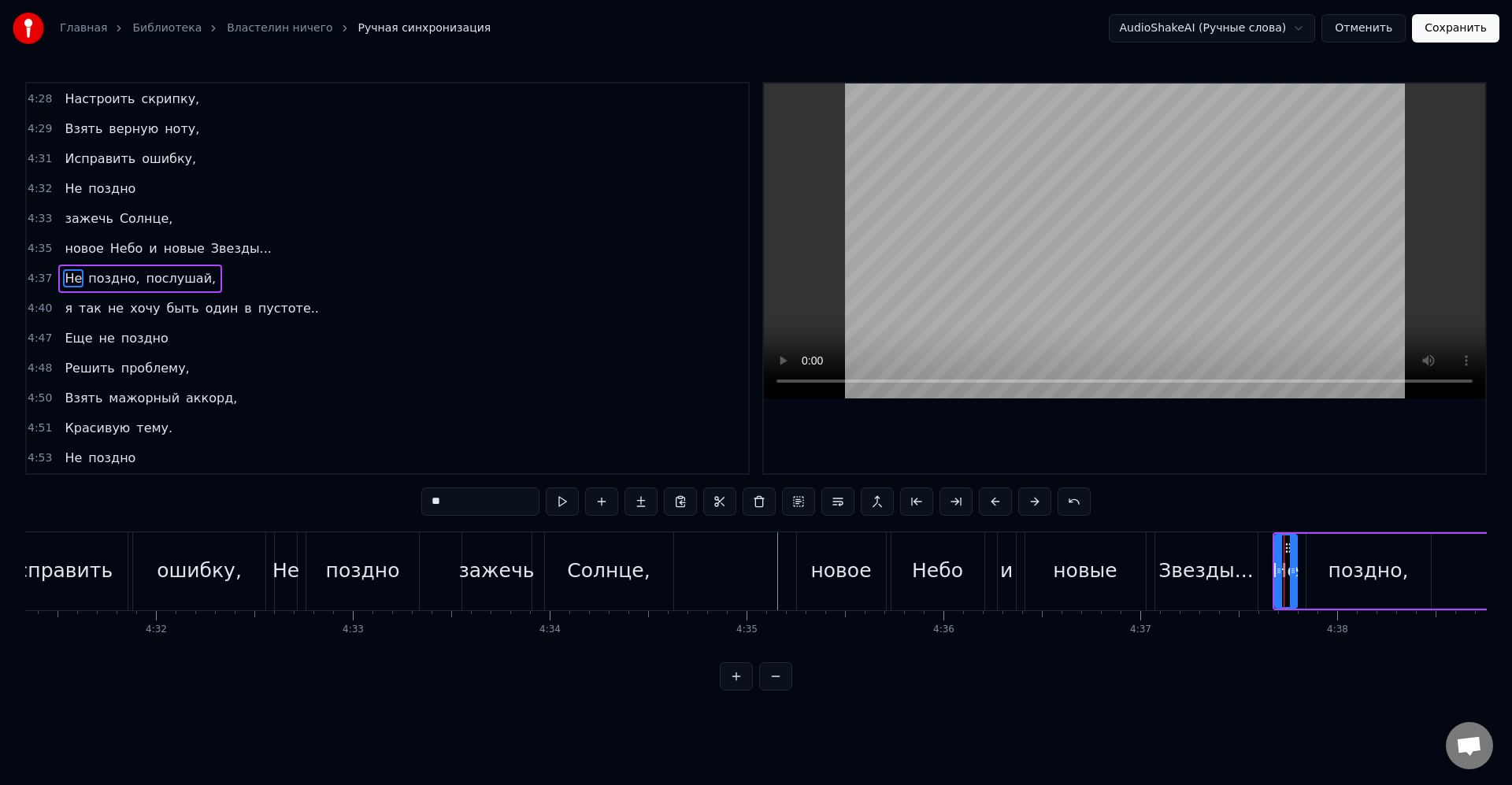
scroll to position [1735, 0]
click at [1272, 576] on icon at bounding box center [1273, 571] width 6 height 13
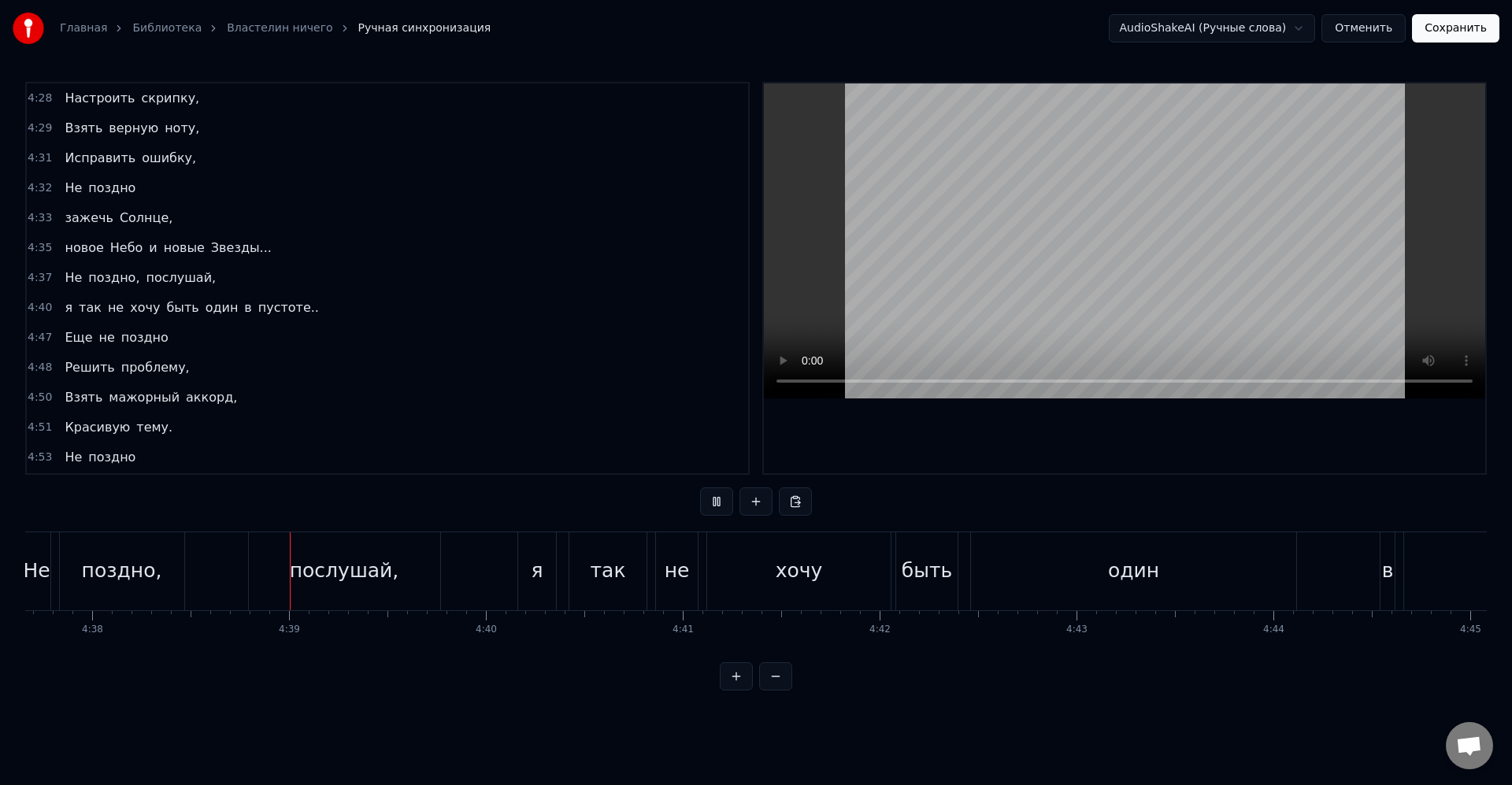
scroll to position [0, 54717]
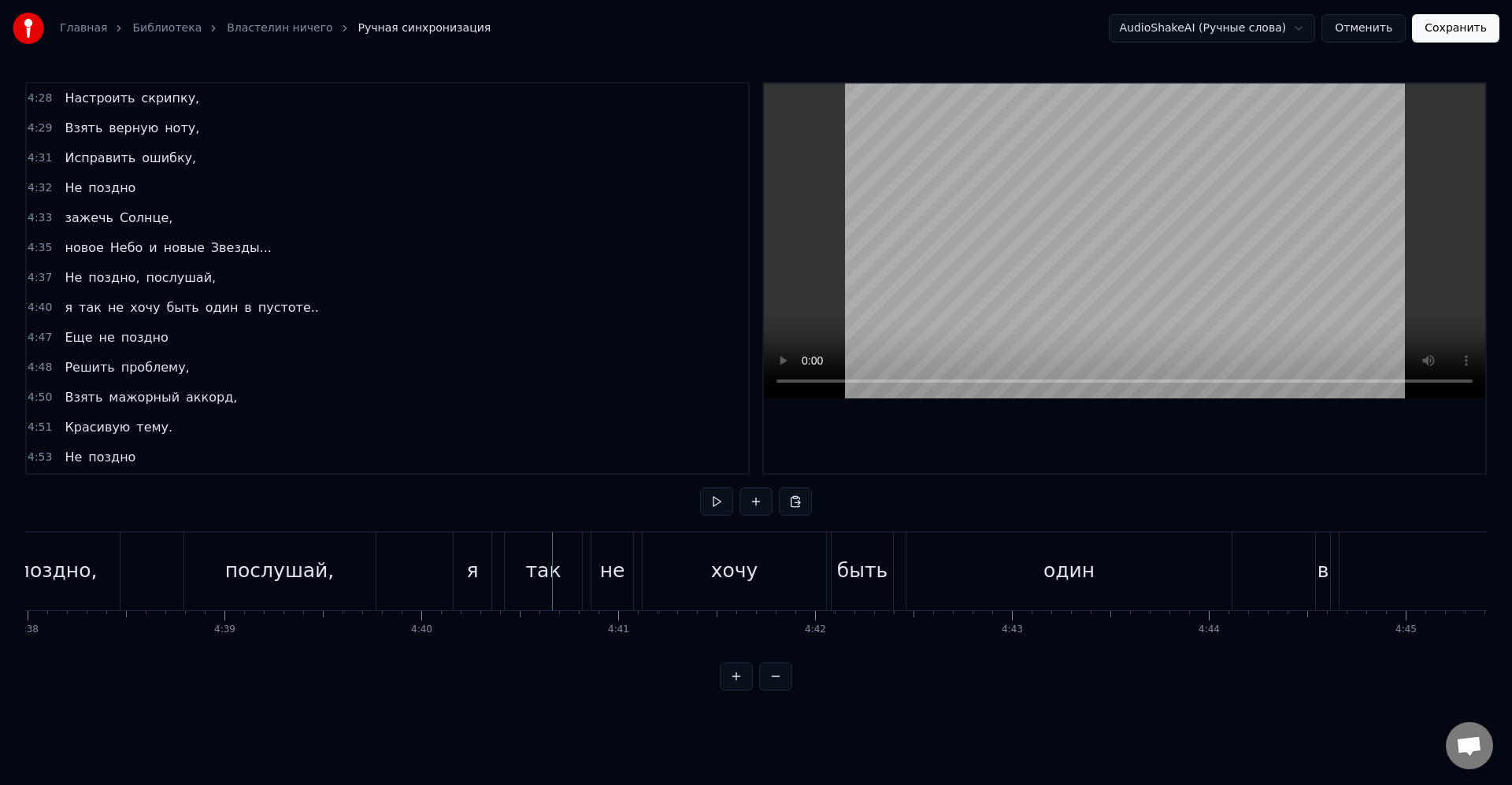
click at [611, 562] on div "не" at bounding box center [612, 571] width 25 height 30
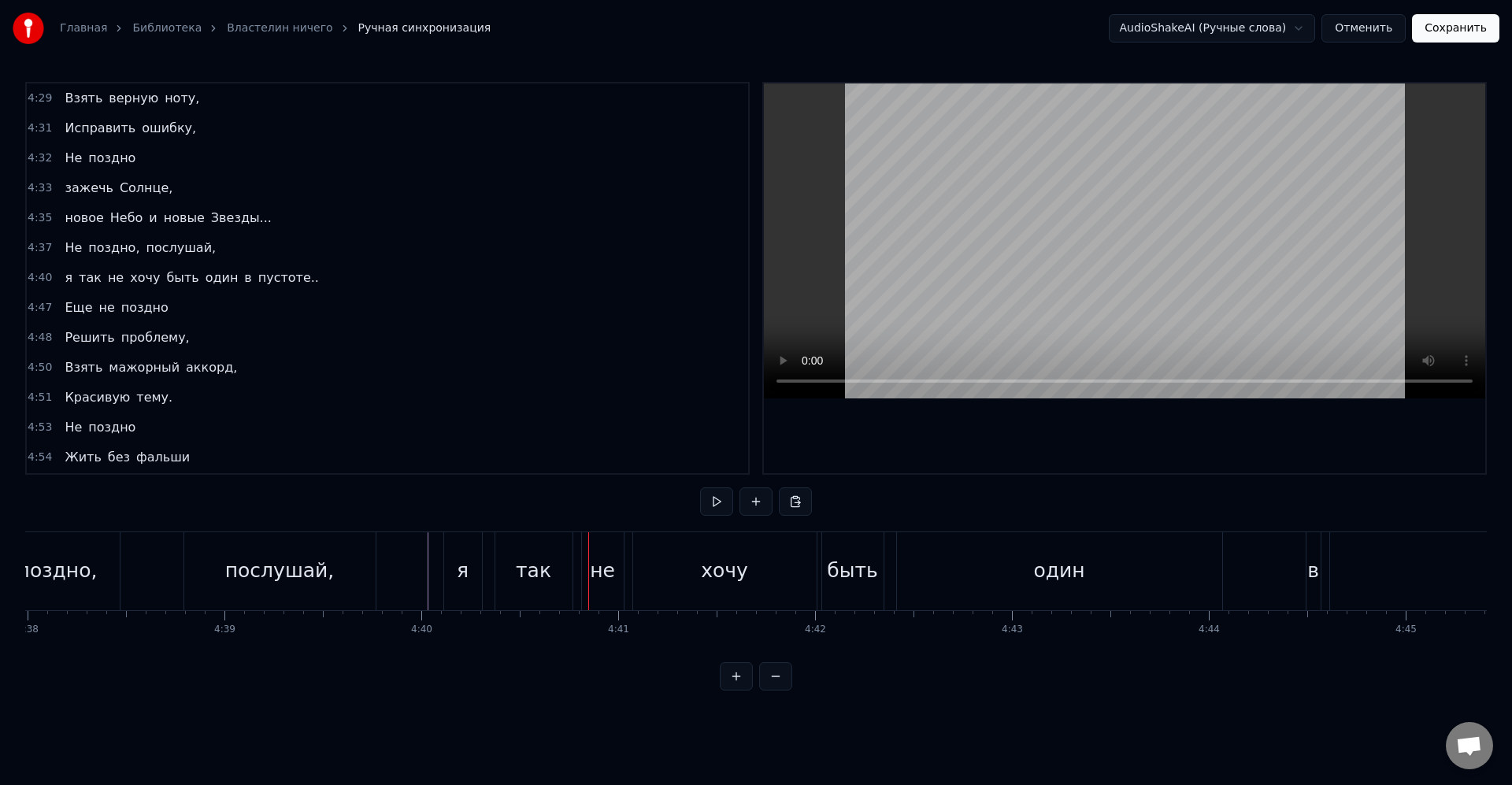
click at [445, 580] on div "я" at bounding box center [463, 571] width 38 height 78
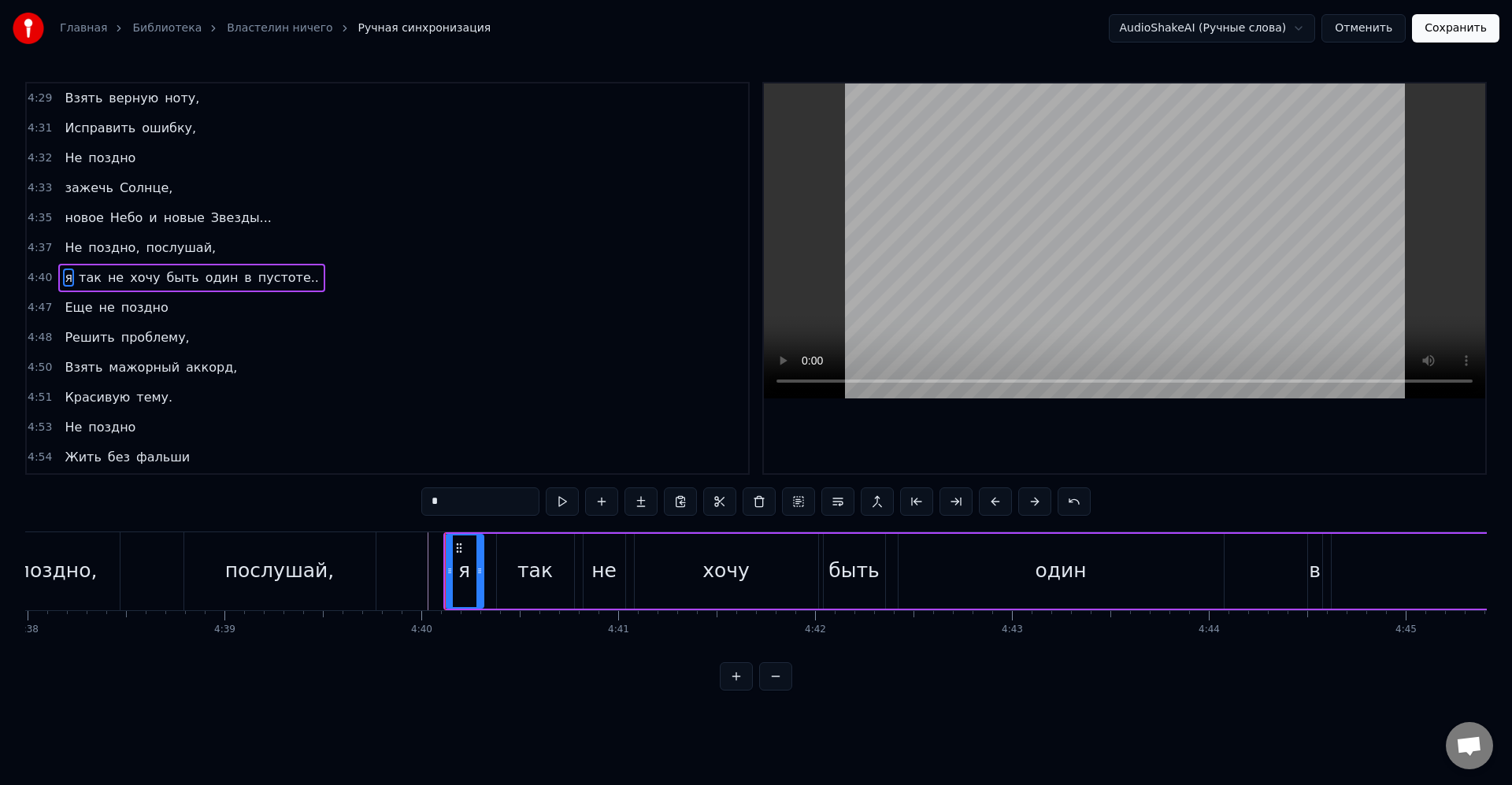
click at [446, 578] on div "я так не хочу быть один в пустоте.." at bounding box center [1118, 571] width 1349 height 78
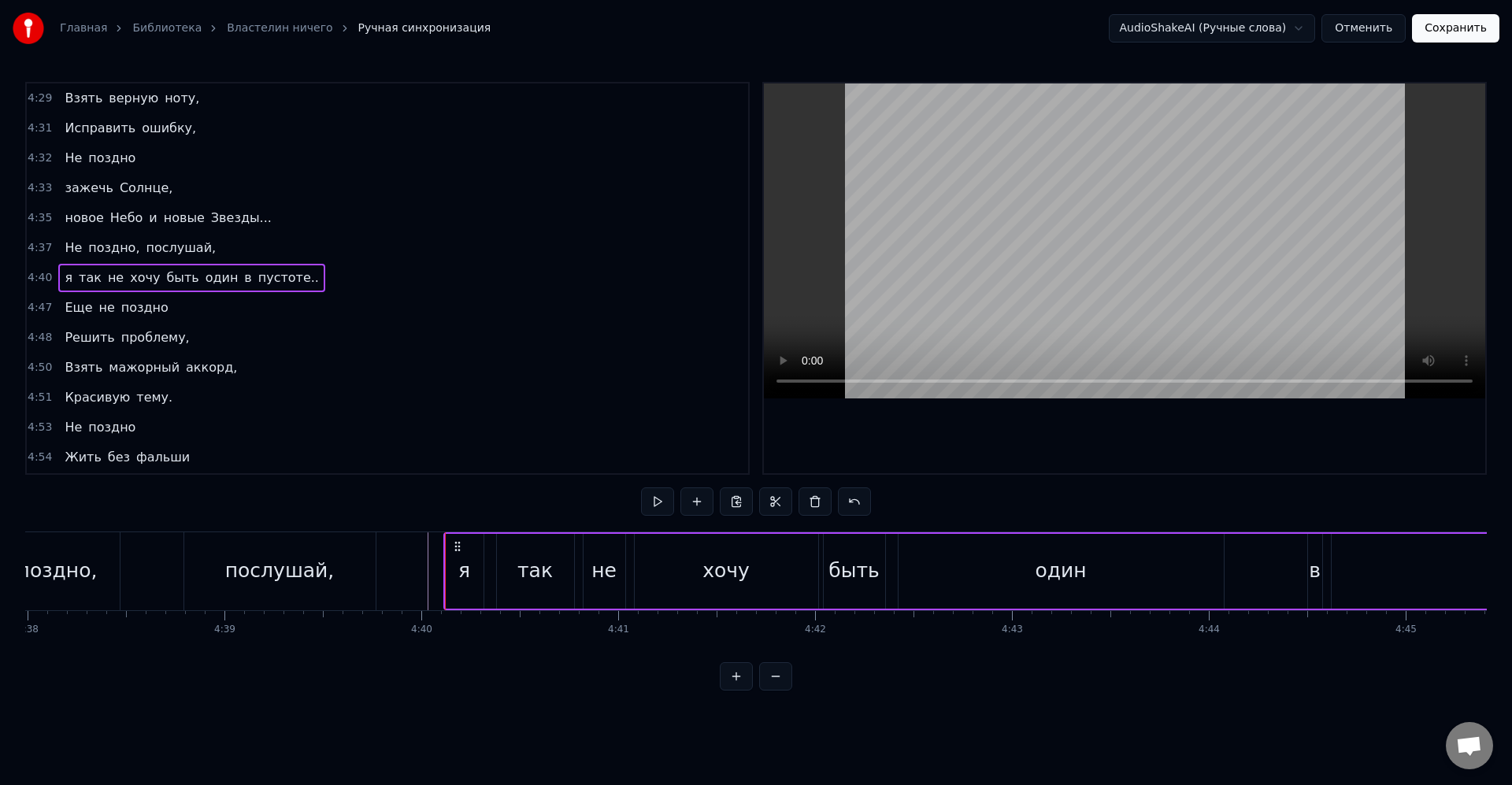
click at [449, 578] on div "я" at bounding box center [464, 571] width 38 height 75
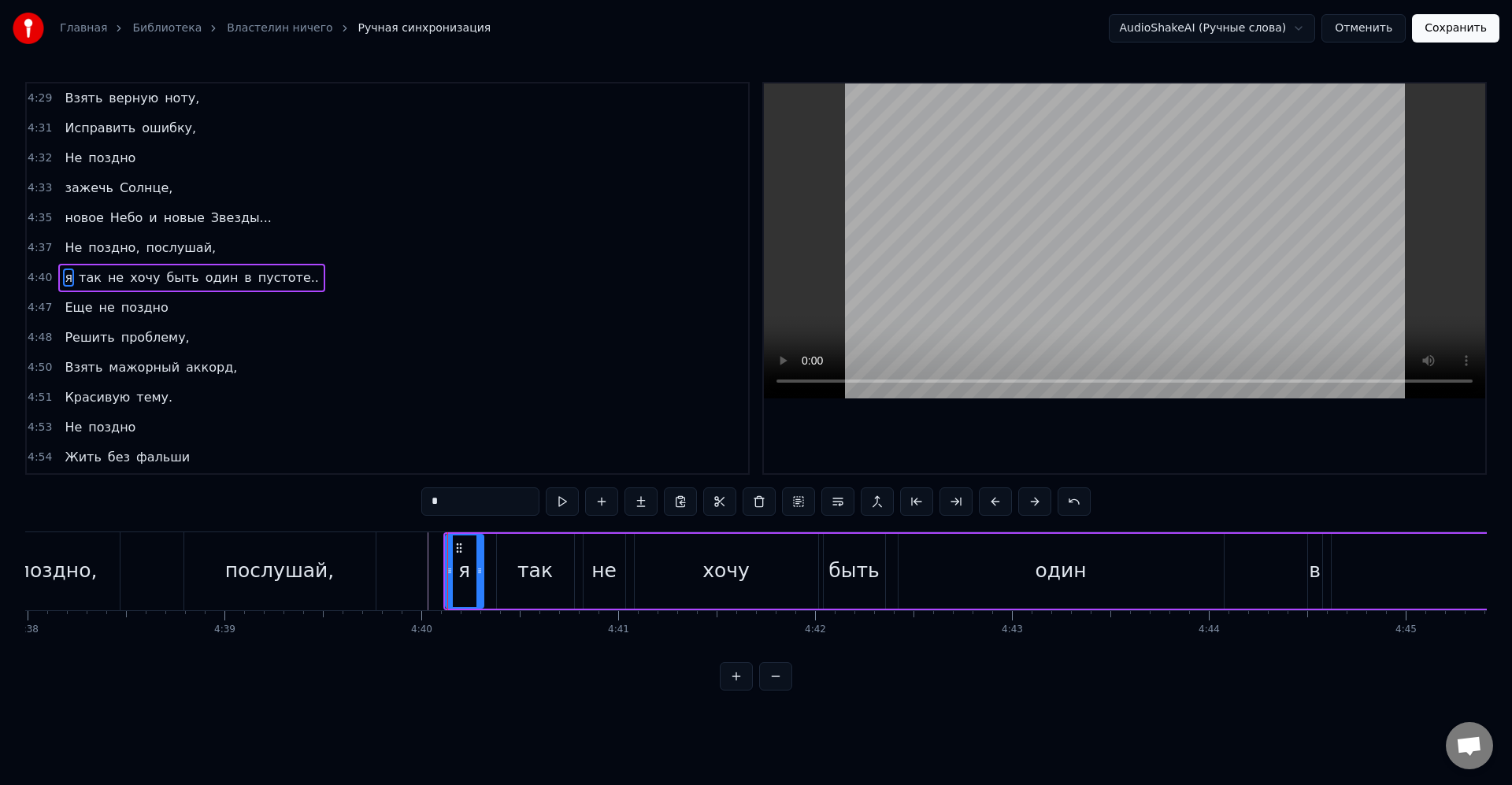
click at [461, 572] on div "я" at bounding box center [464, 571] width 12 height 30
click at [455, 574] on icon at bounding box center [451, 571] width 6 height 13
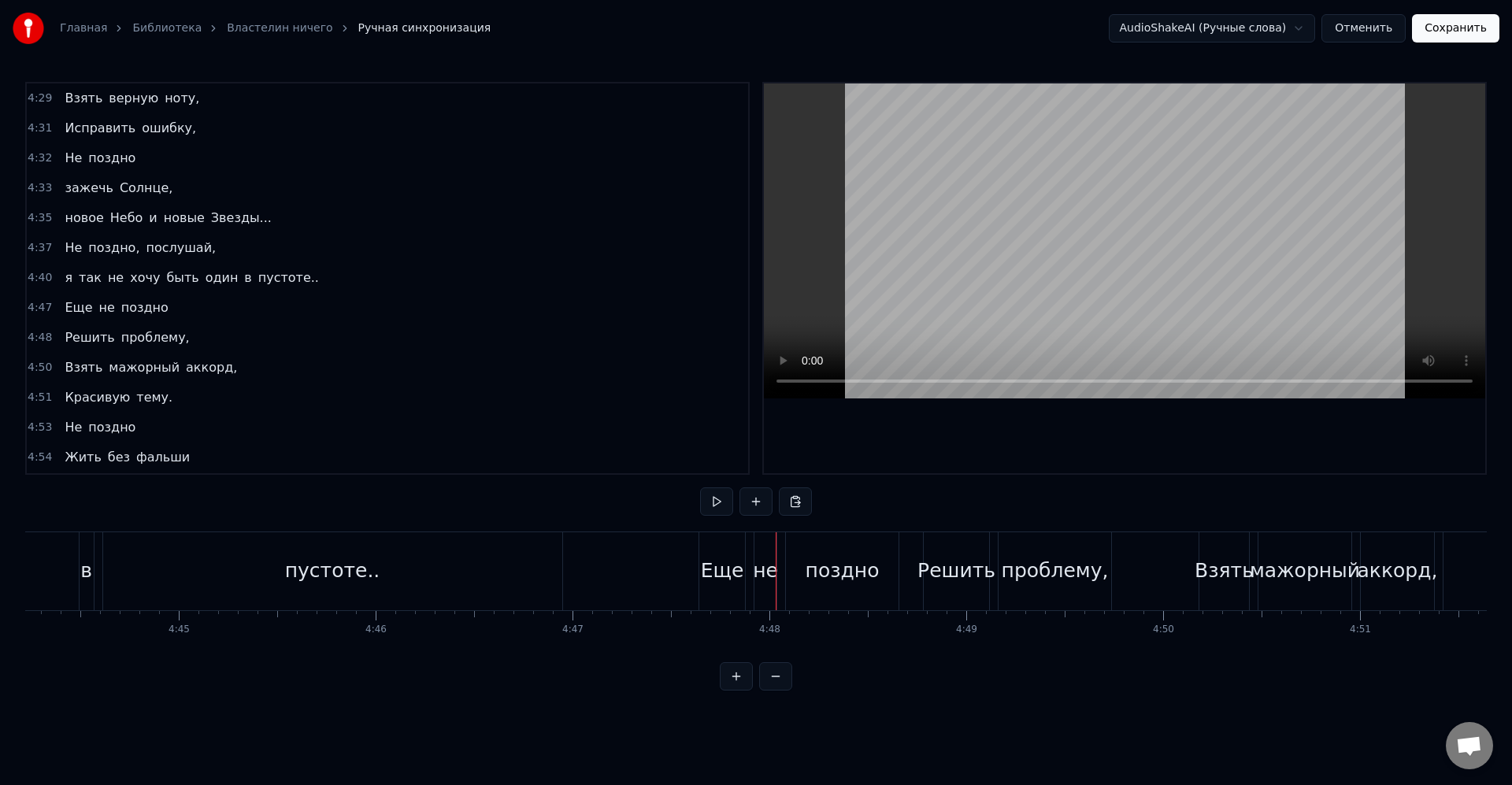
scroll to position [0, 56060]
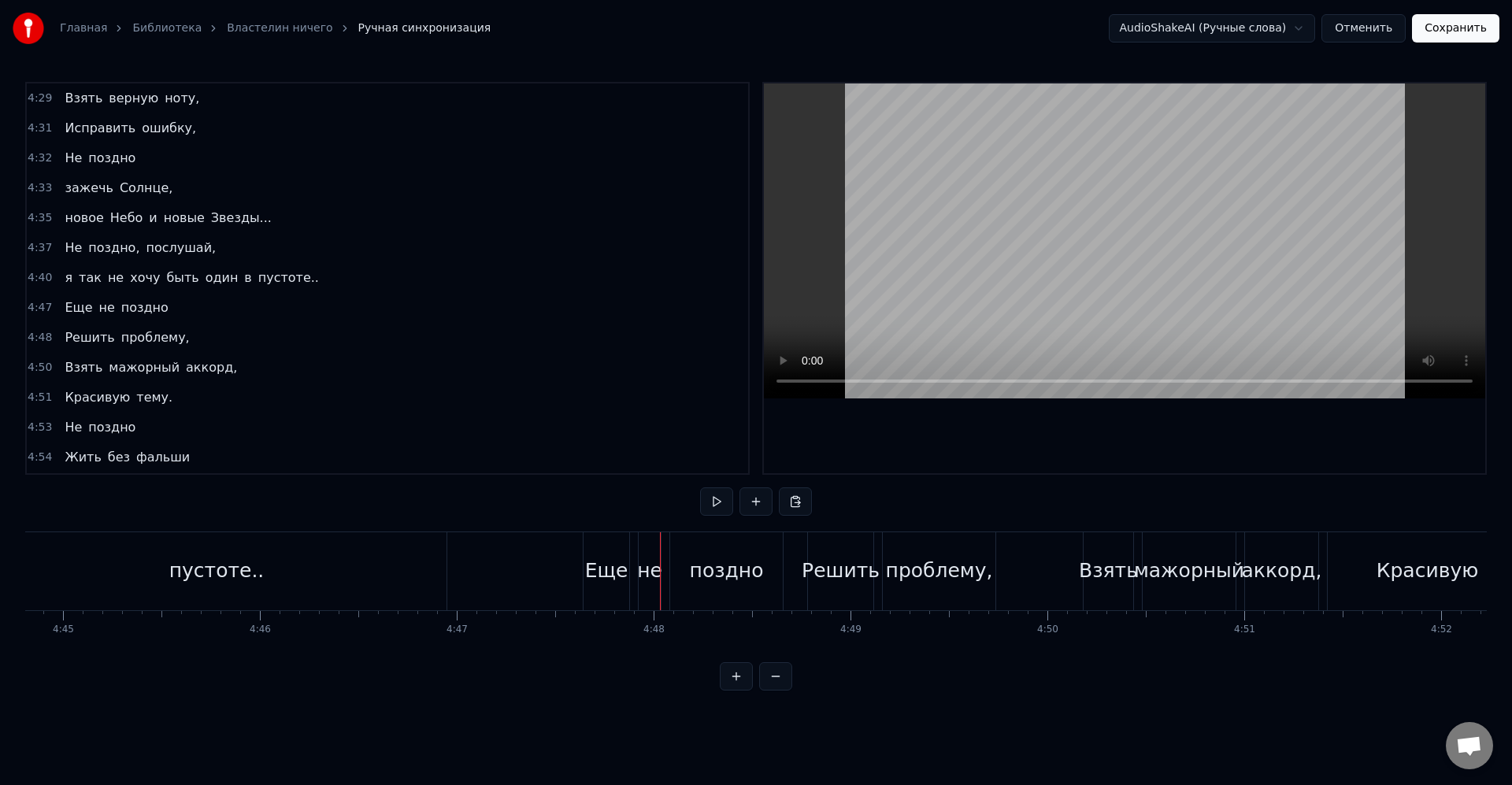
drag, startPoint x: 317, startPoint y: 593, endPoint x: 645, endPoint y: 629, distance: 330.0
click at [320, 593] on div "пустоте.." at bounding box center [216, 571] width 459 height 78
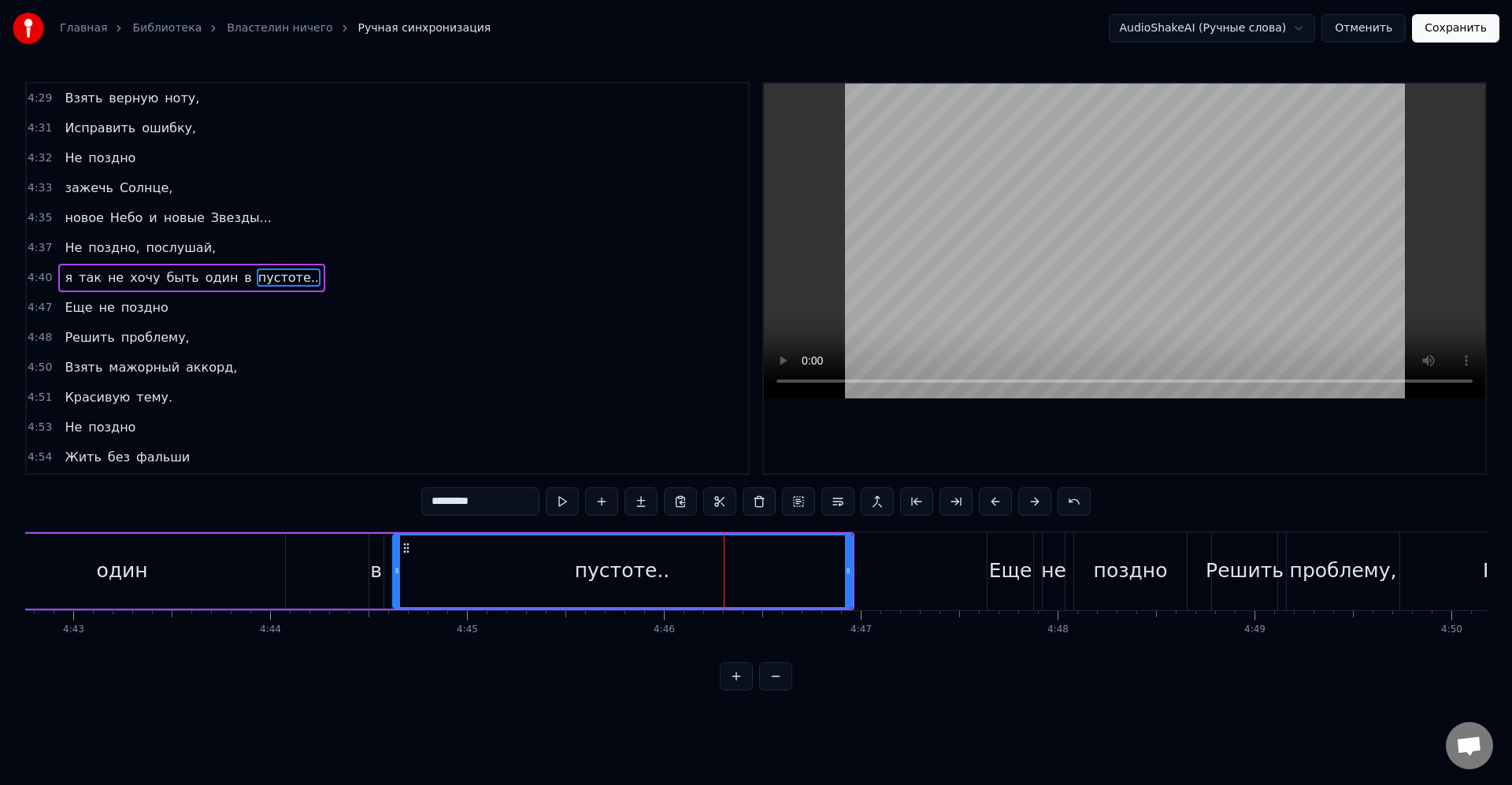
scroll to position [0, 55416]
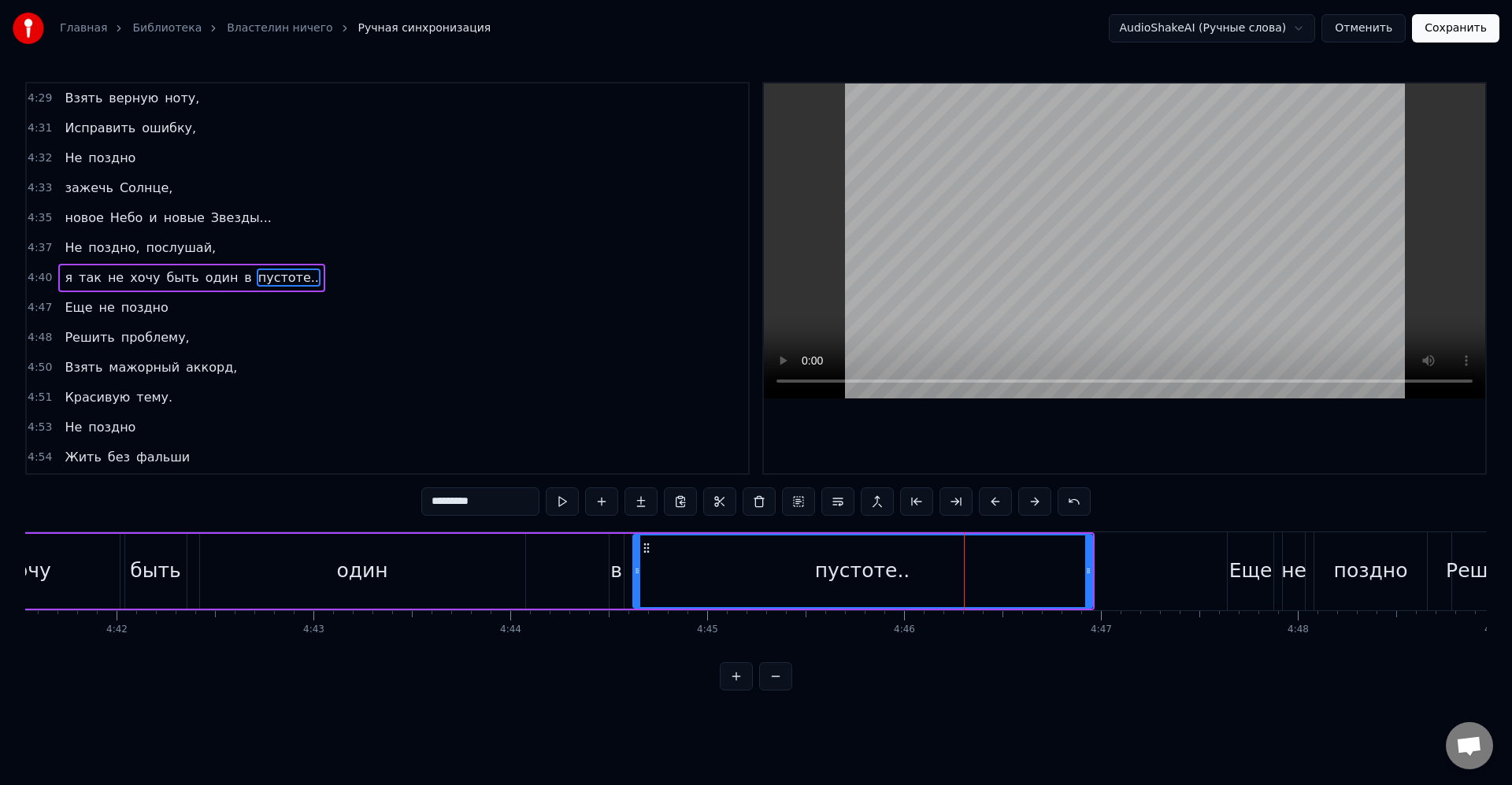
click at [613, 565] on div "в" at bounding box center [616, 571] width 12 height 30
type input "*"
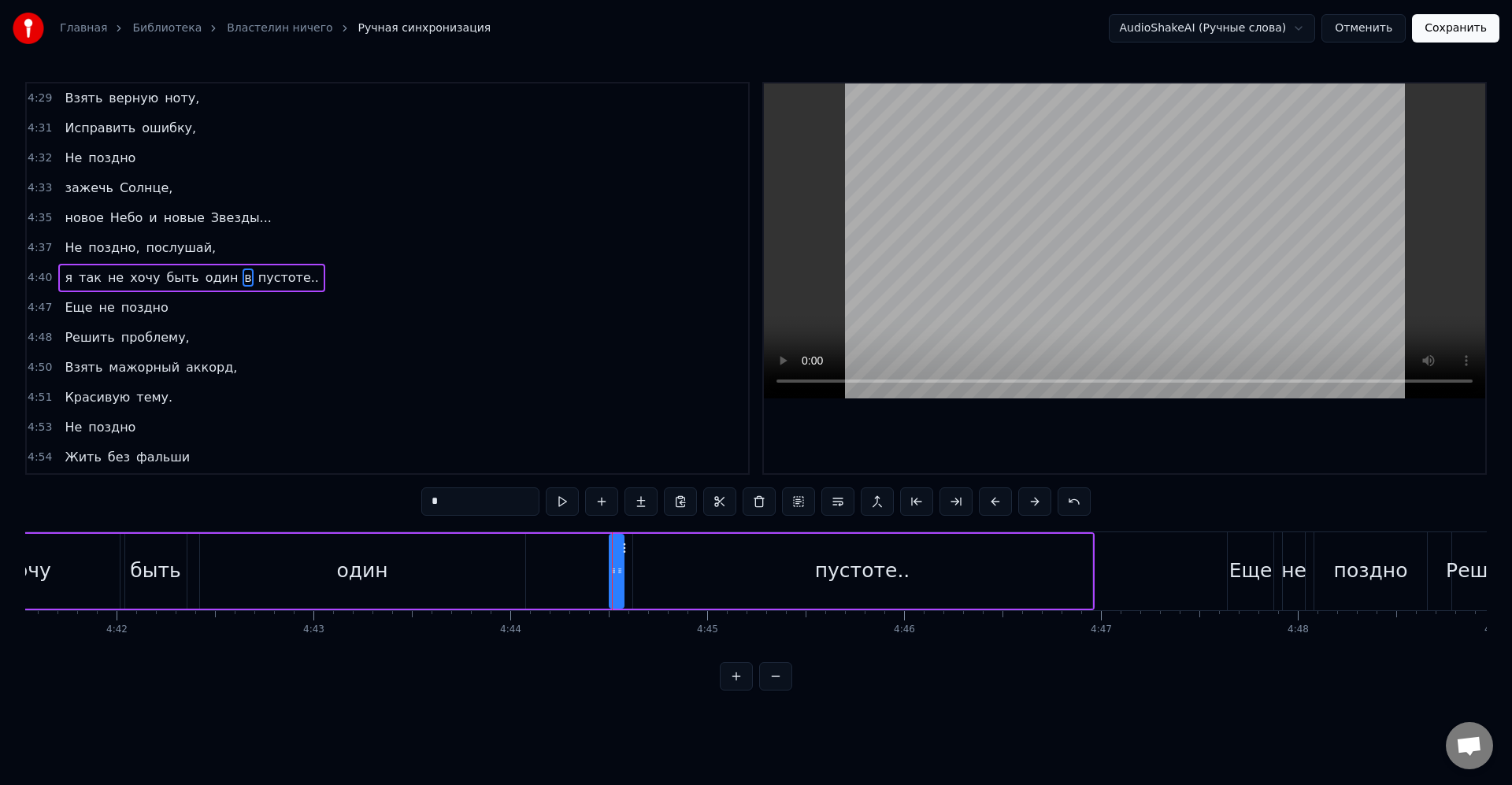
click at [583, 572] on div "я так не хочу быть один в пустоте.." at bounding box center [421, 571] width 1345 height 78
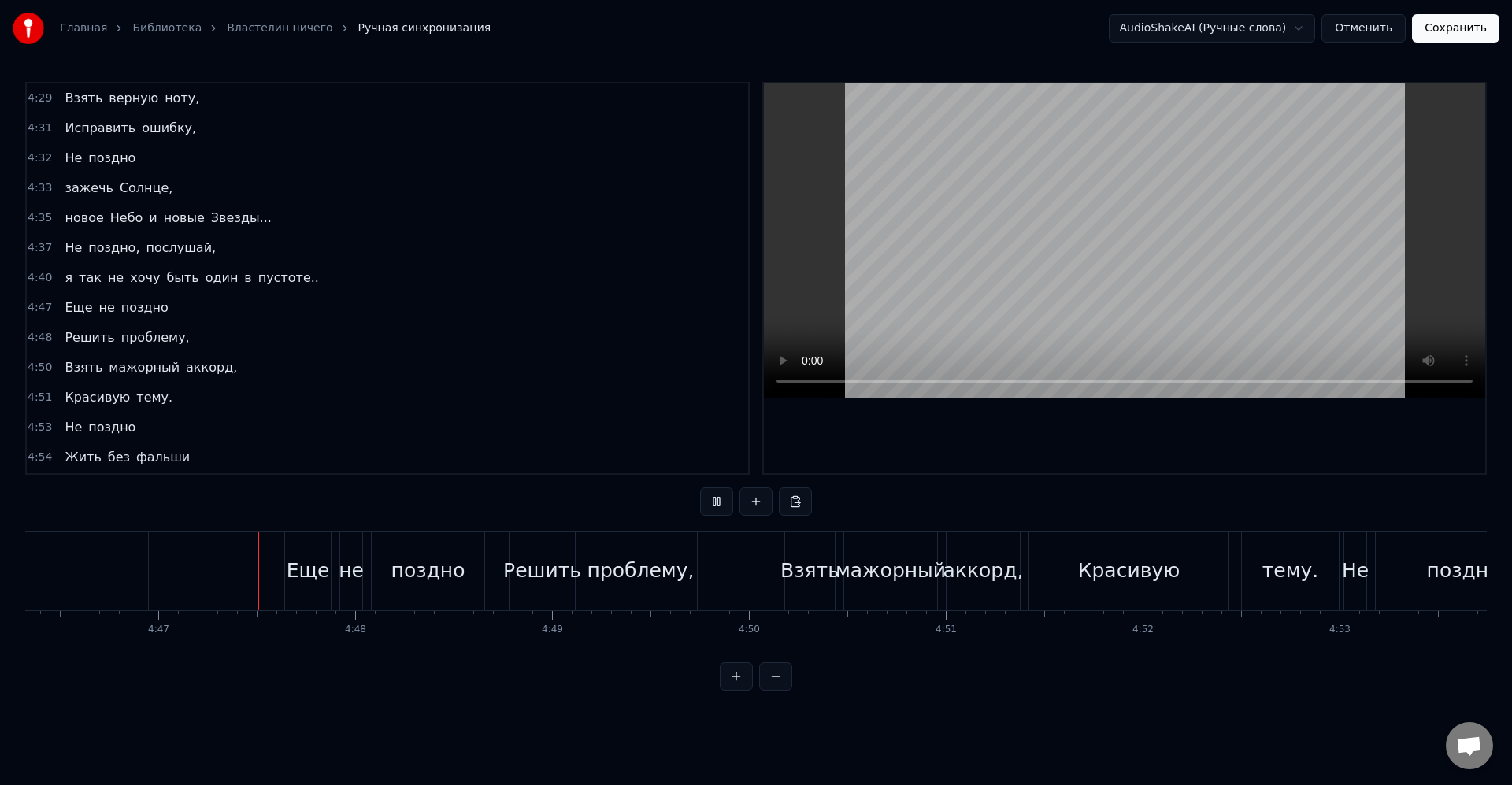
scroll to position [0, 56402]
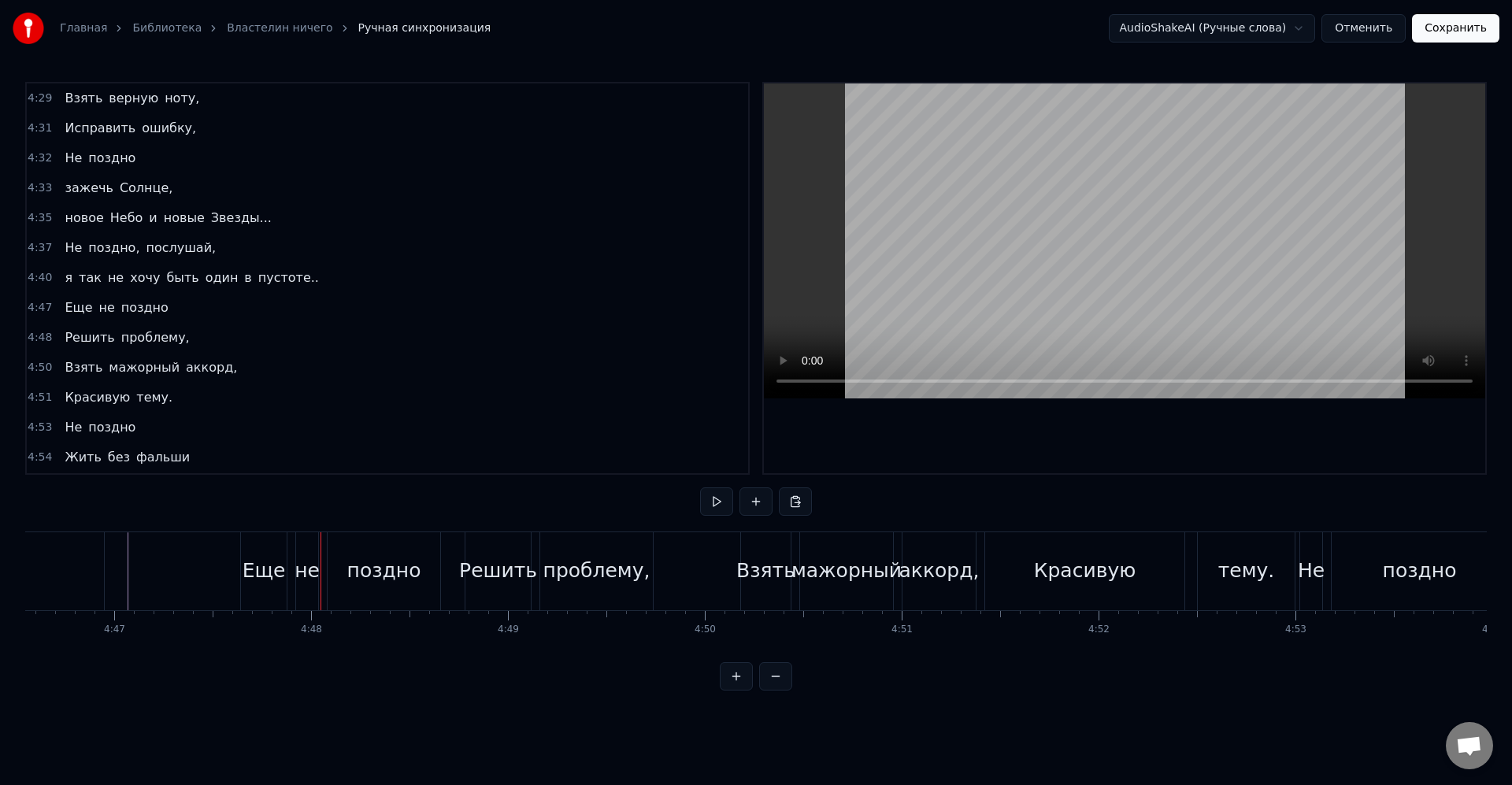
click at [501, 567] on div "Решить" at bounding box center [498, 571] width 78 height 30
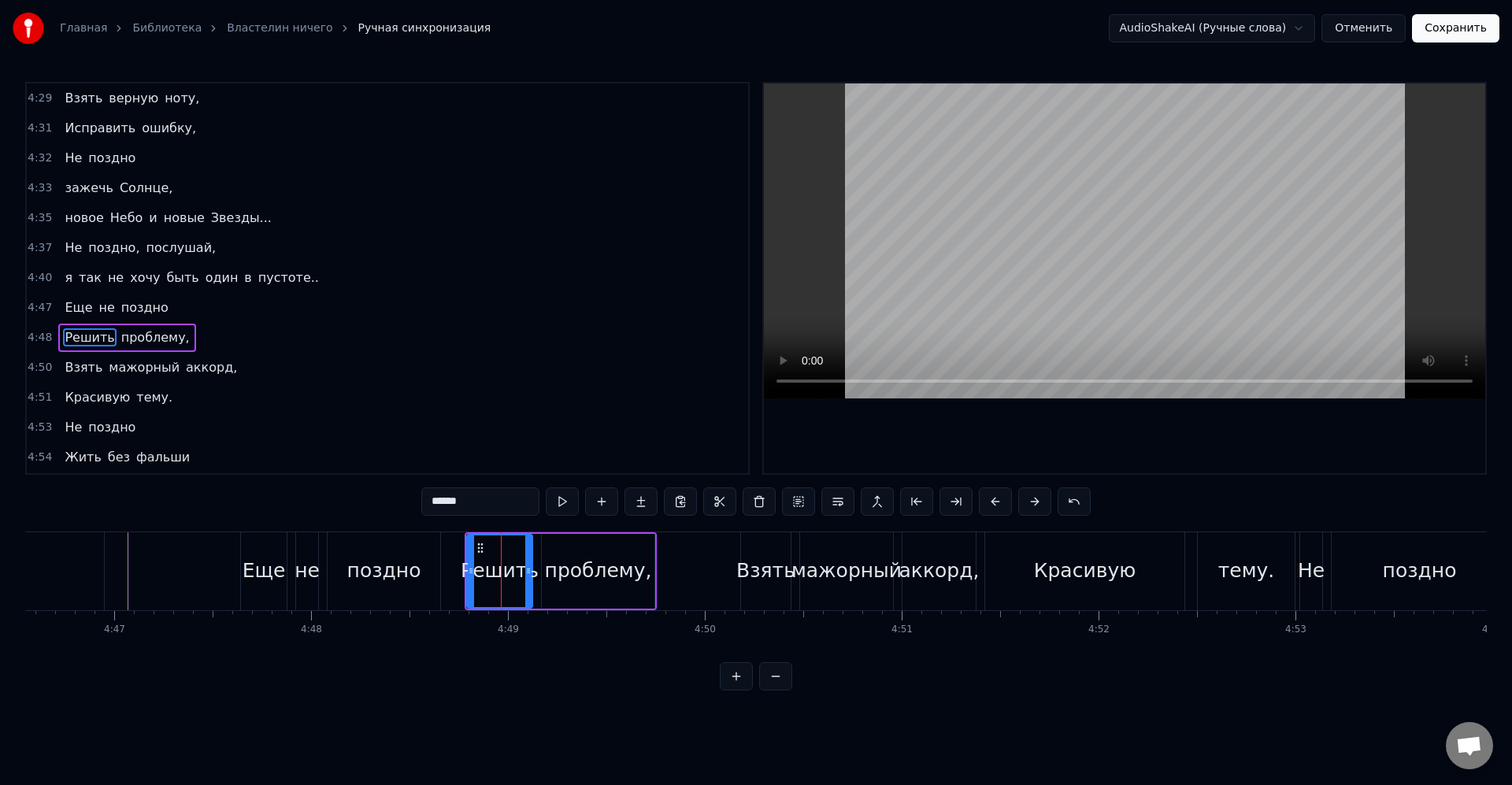
scroll to position [1825, 0]
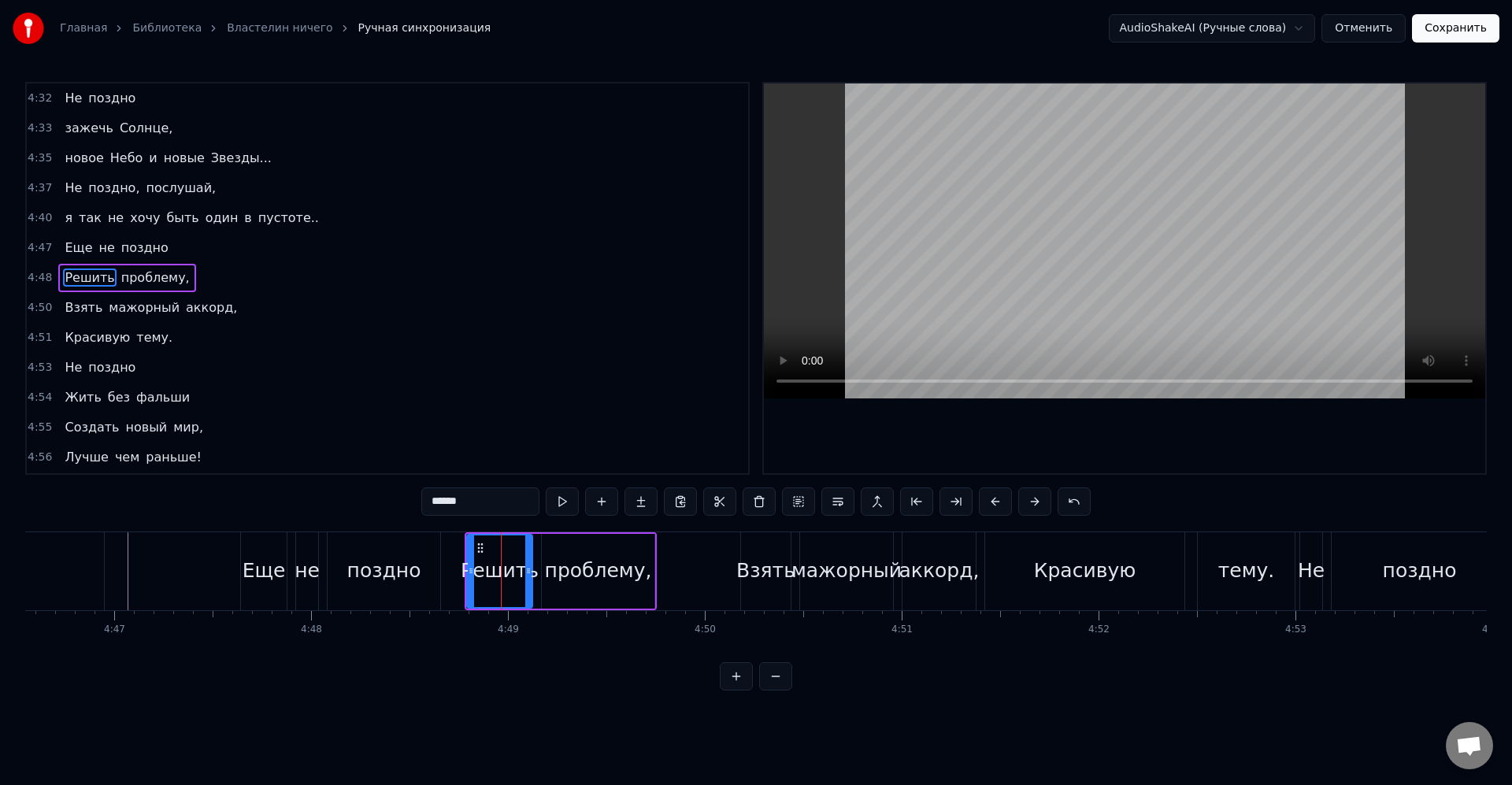
click at [415, 569] on div "поздно" at bounding box center [385, 571] width 74 height 30
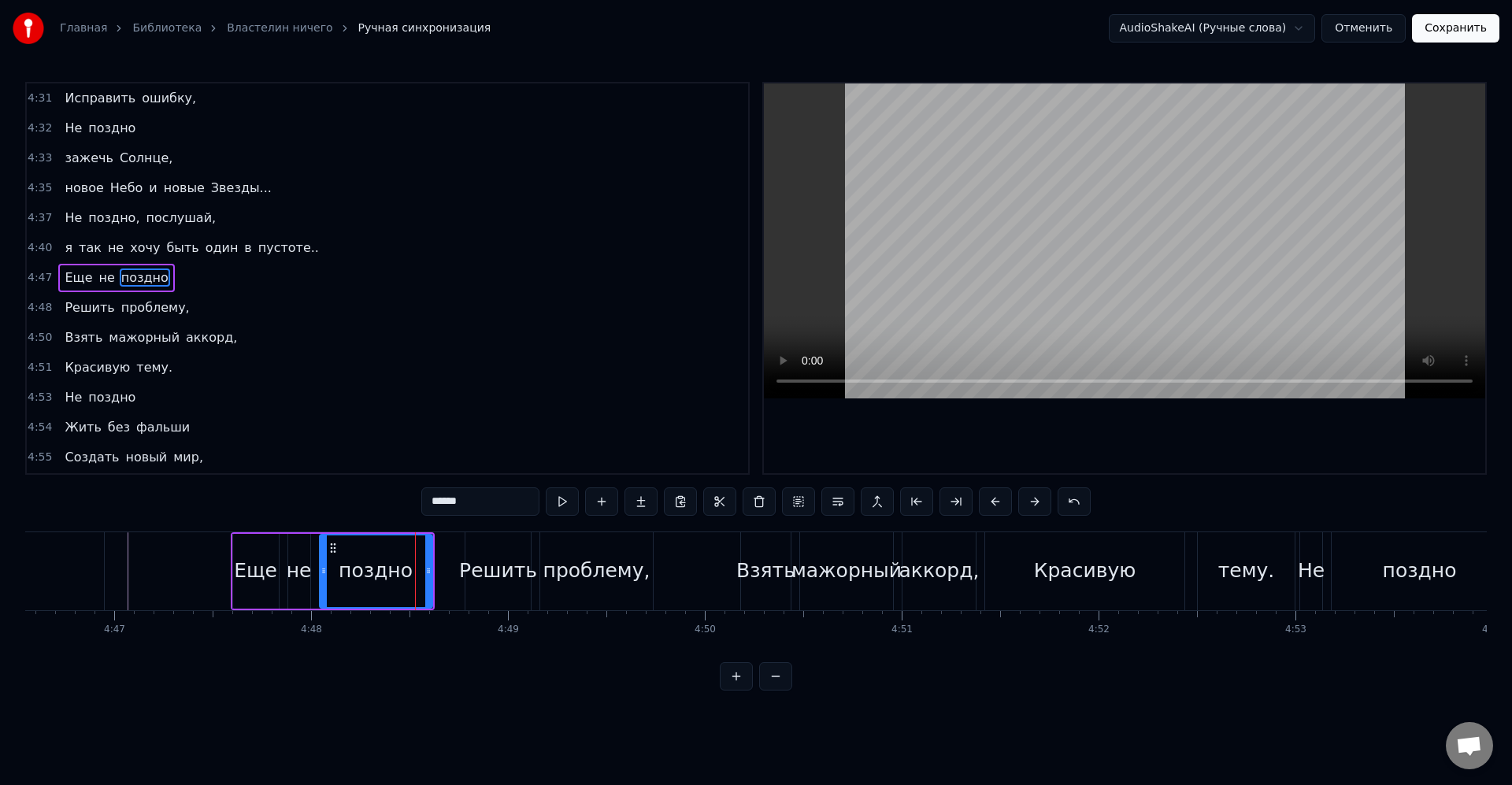
click at [609, 584] on div "проблему," at bounding box center [597, 571] width 107 height 30
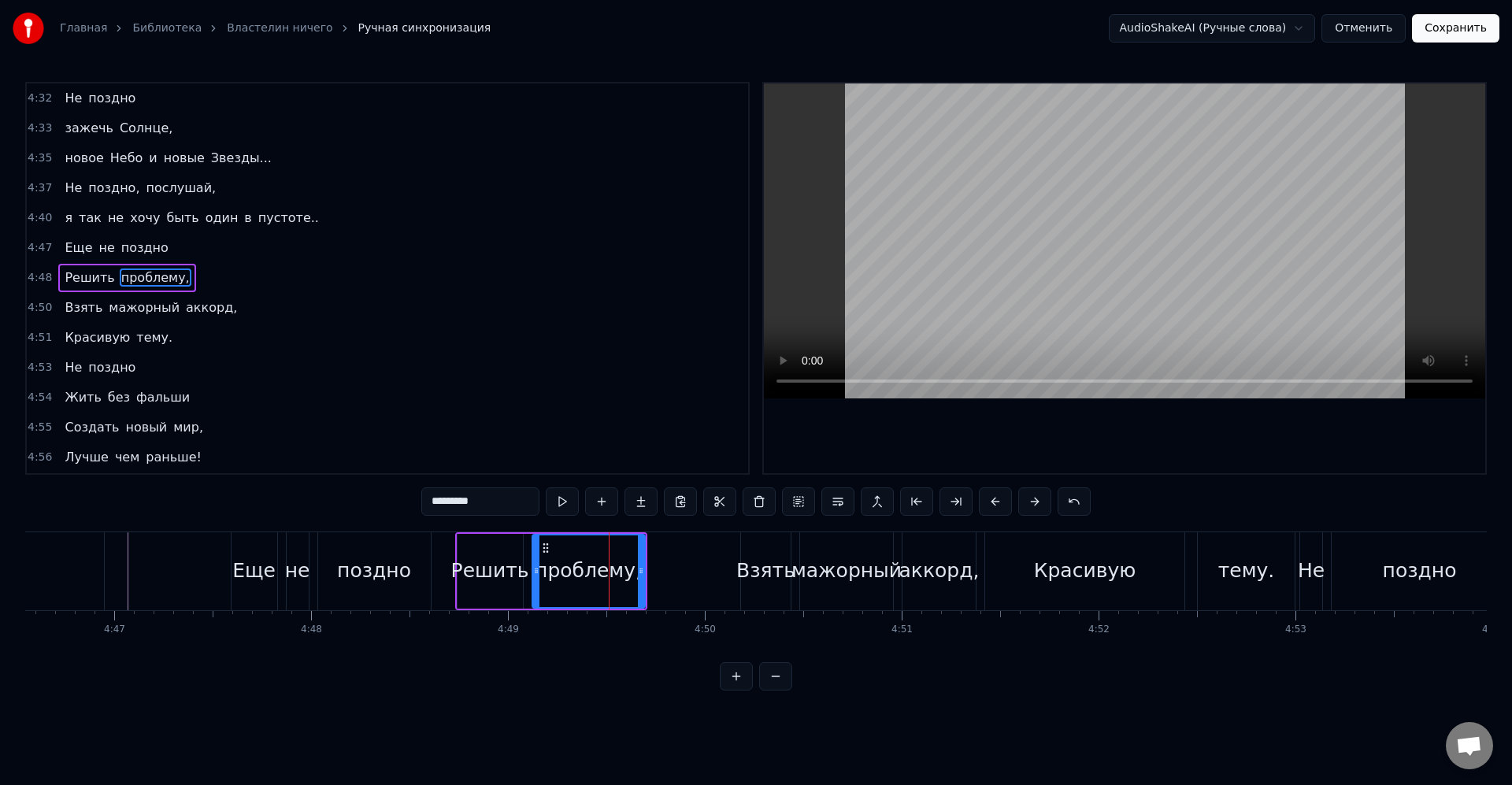
click at [843, 590] on div "мажорный" at bounding box center [845, 571] width 93 height 78
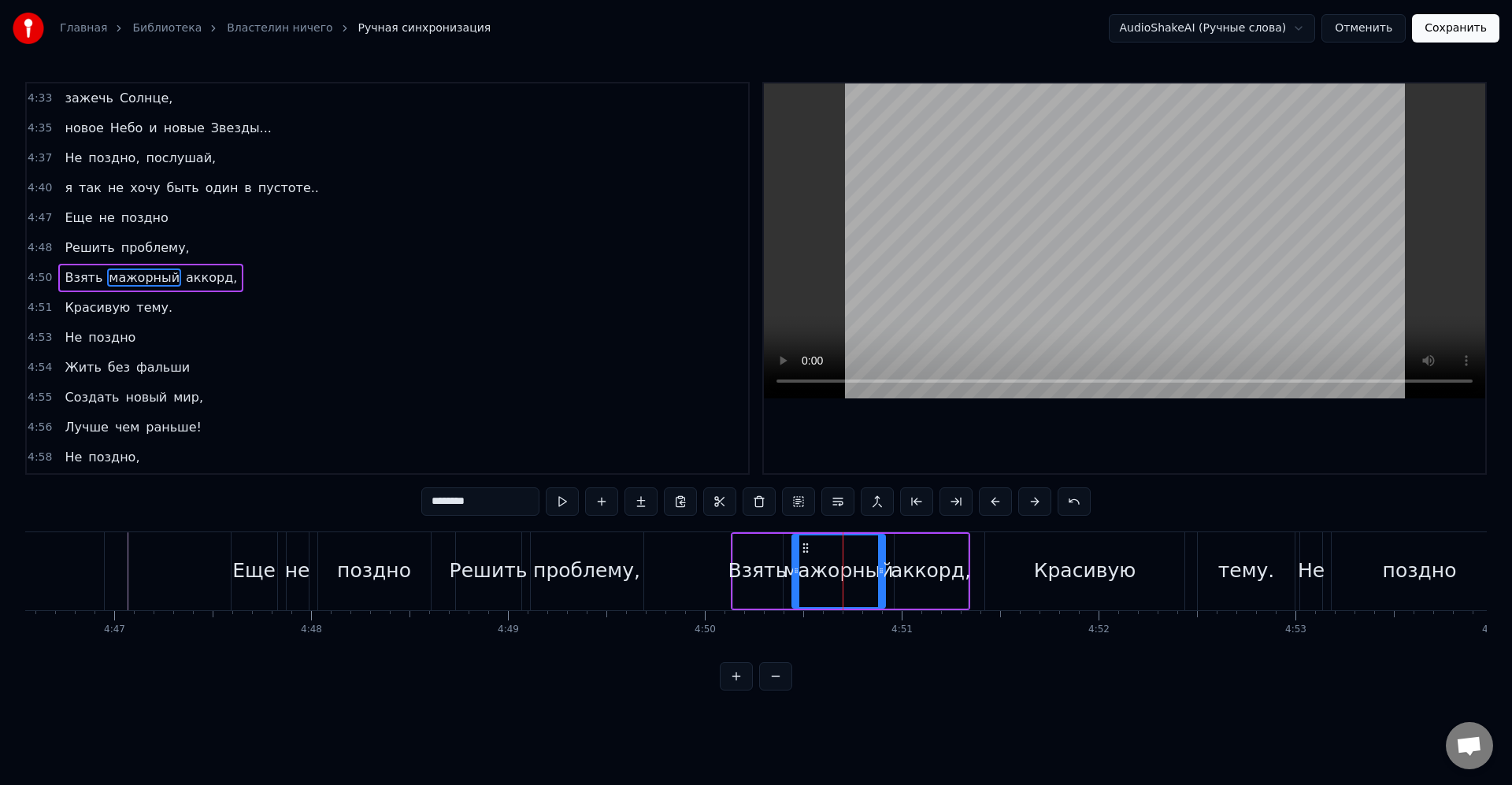
click at [1066, 573] on div "Красивую" at bounding box center [1085, 571] width 102 height 30
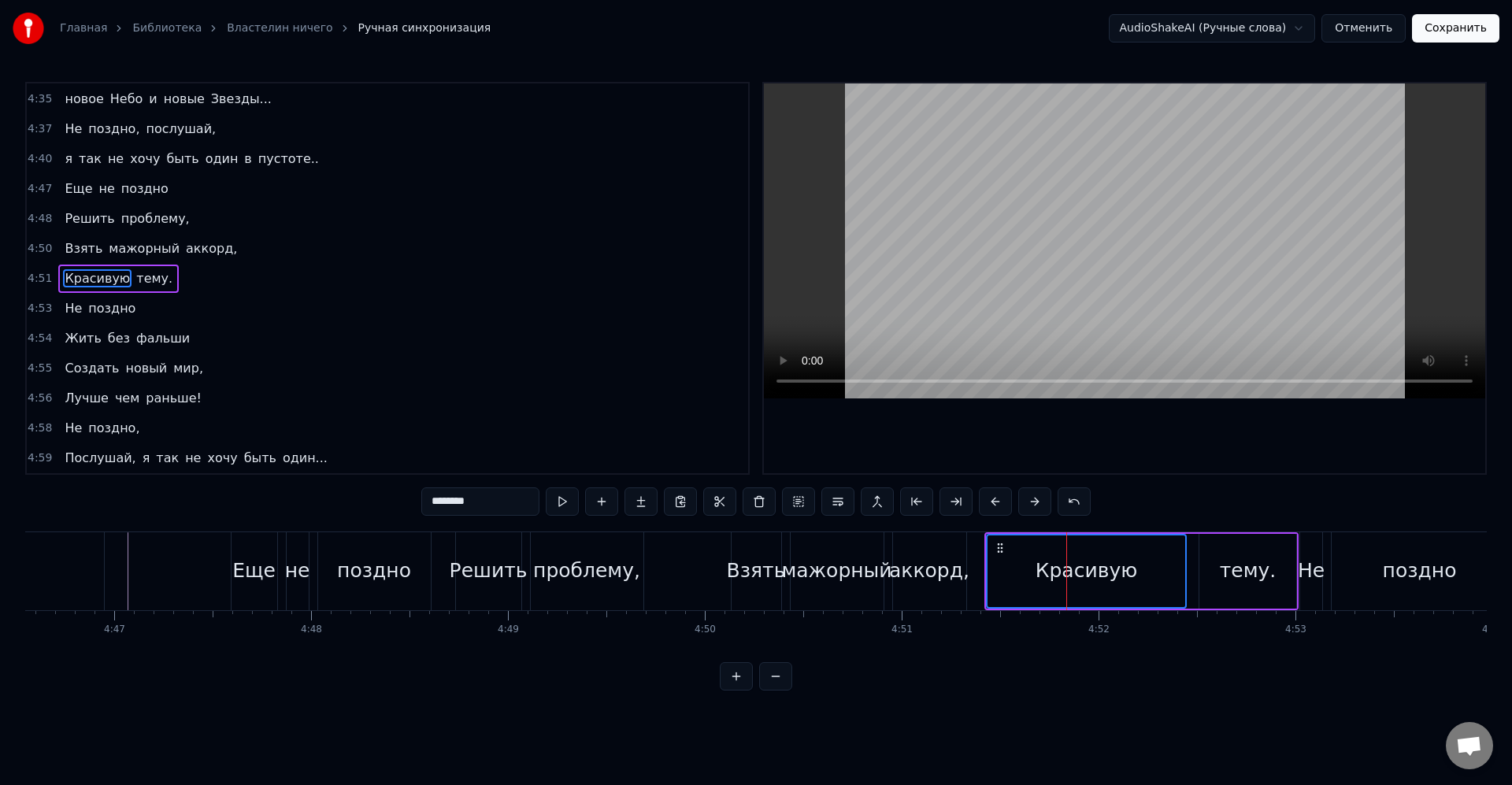
scroll to position [1885, 0]
click at [1322, 579] on div "Не" at bounding box center [1311, 571] width 27 height 30
type input "**"
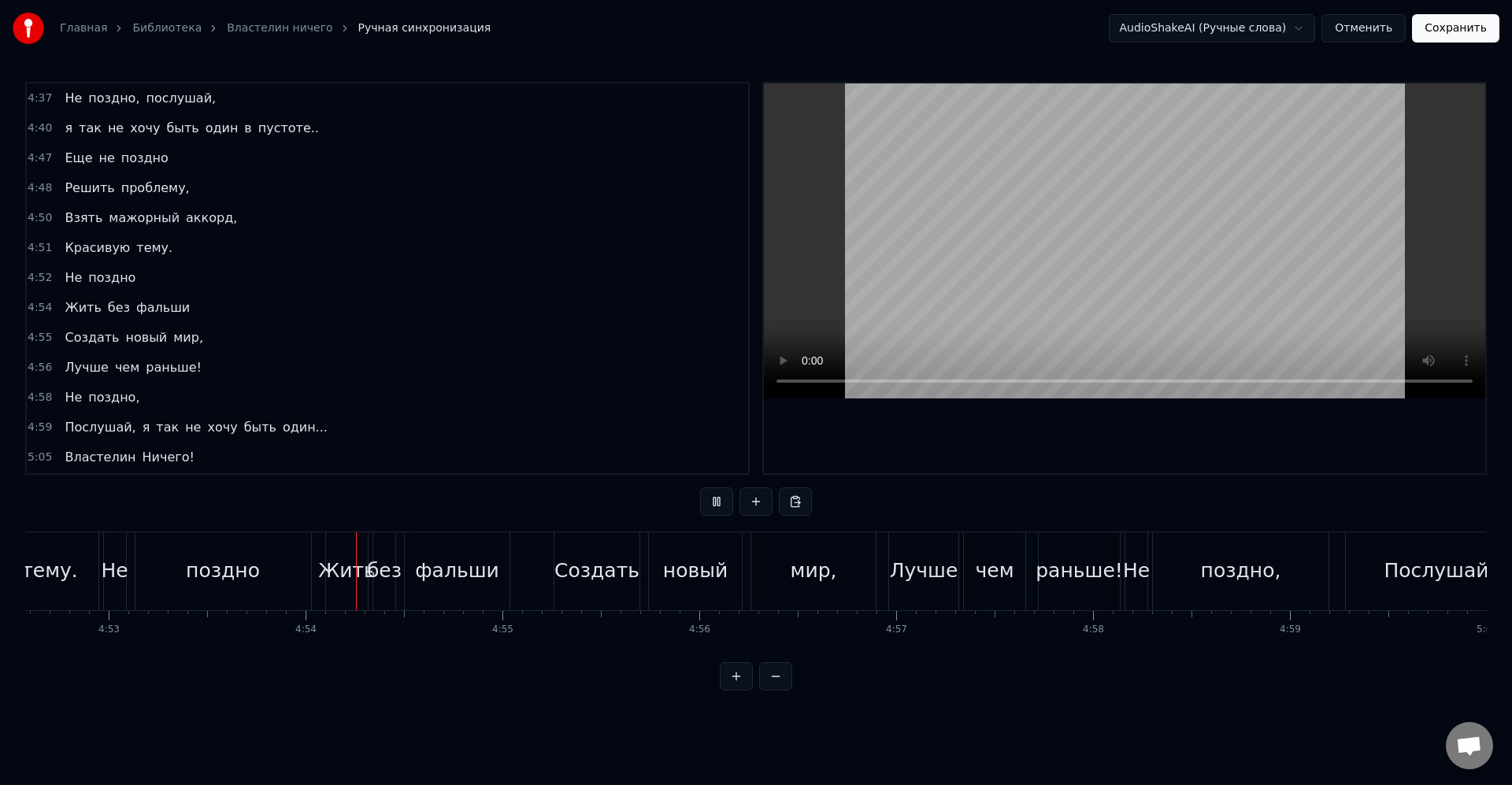
scroll to position [0, 57715]
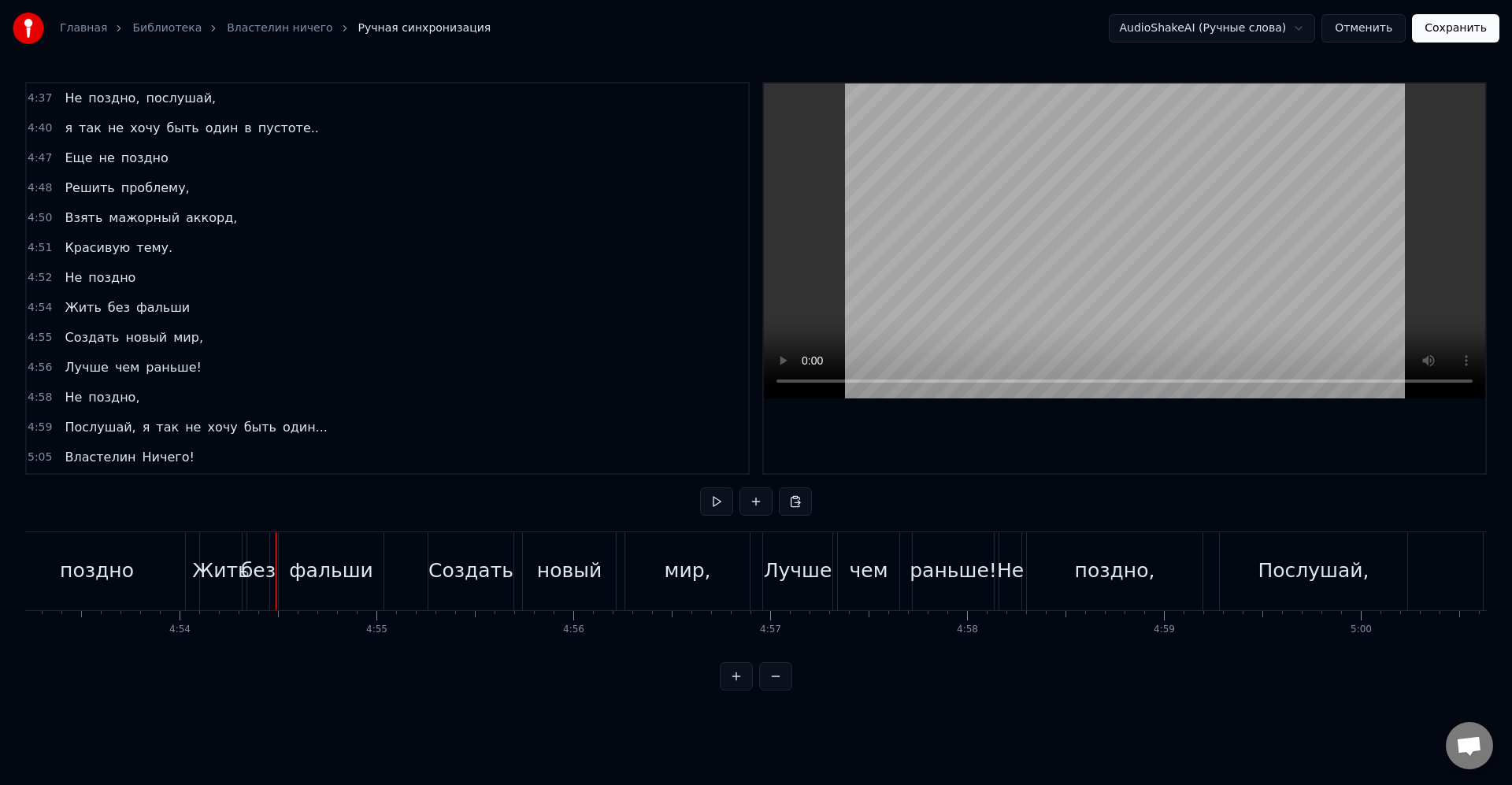
click at [138, 571] on div "поздно" at bounding box center [97, 571] width 175 height 78
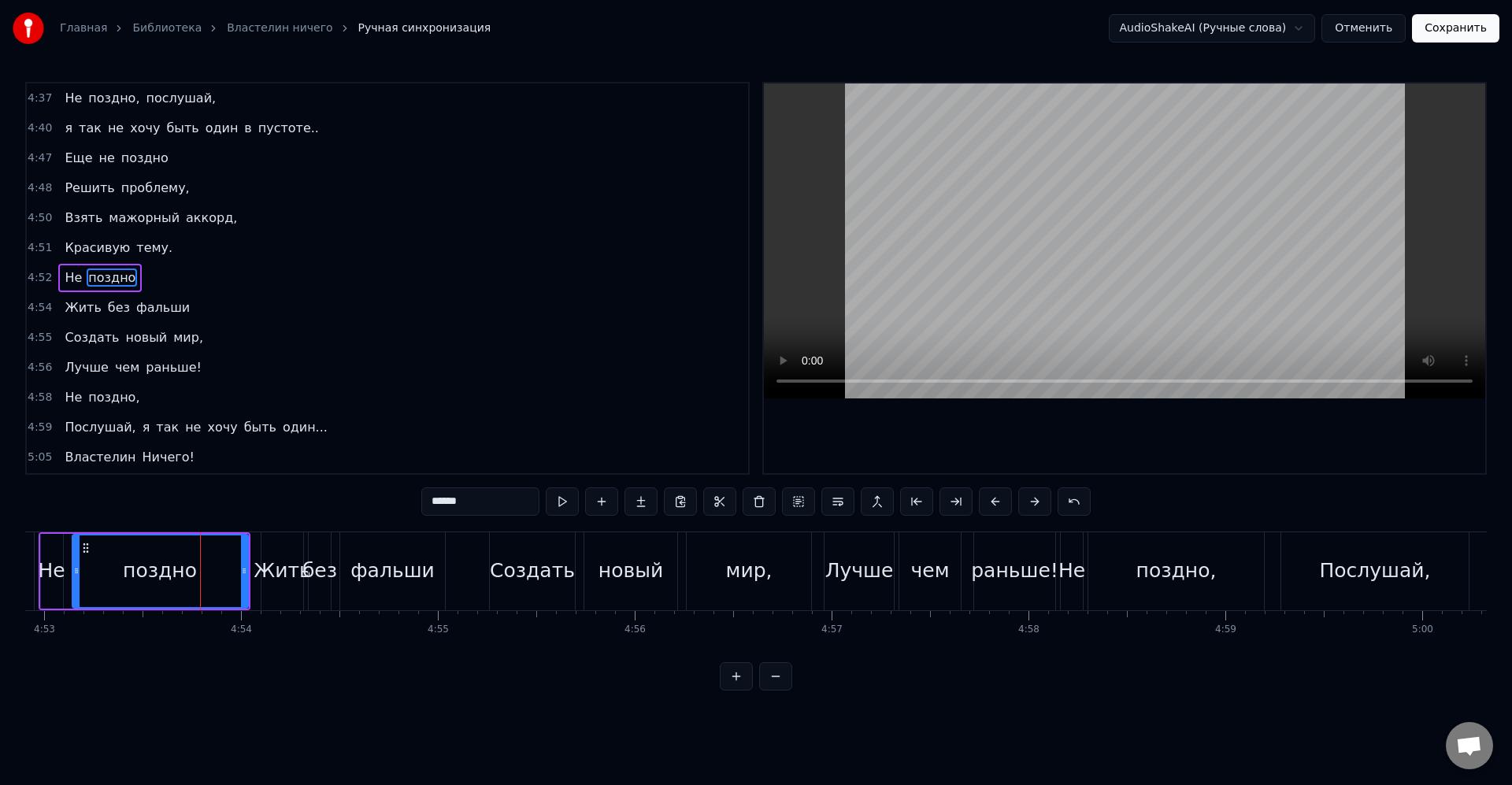
scroll to position [0, 57619]
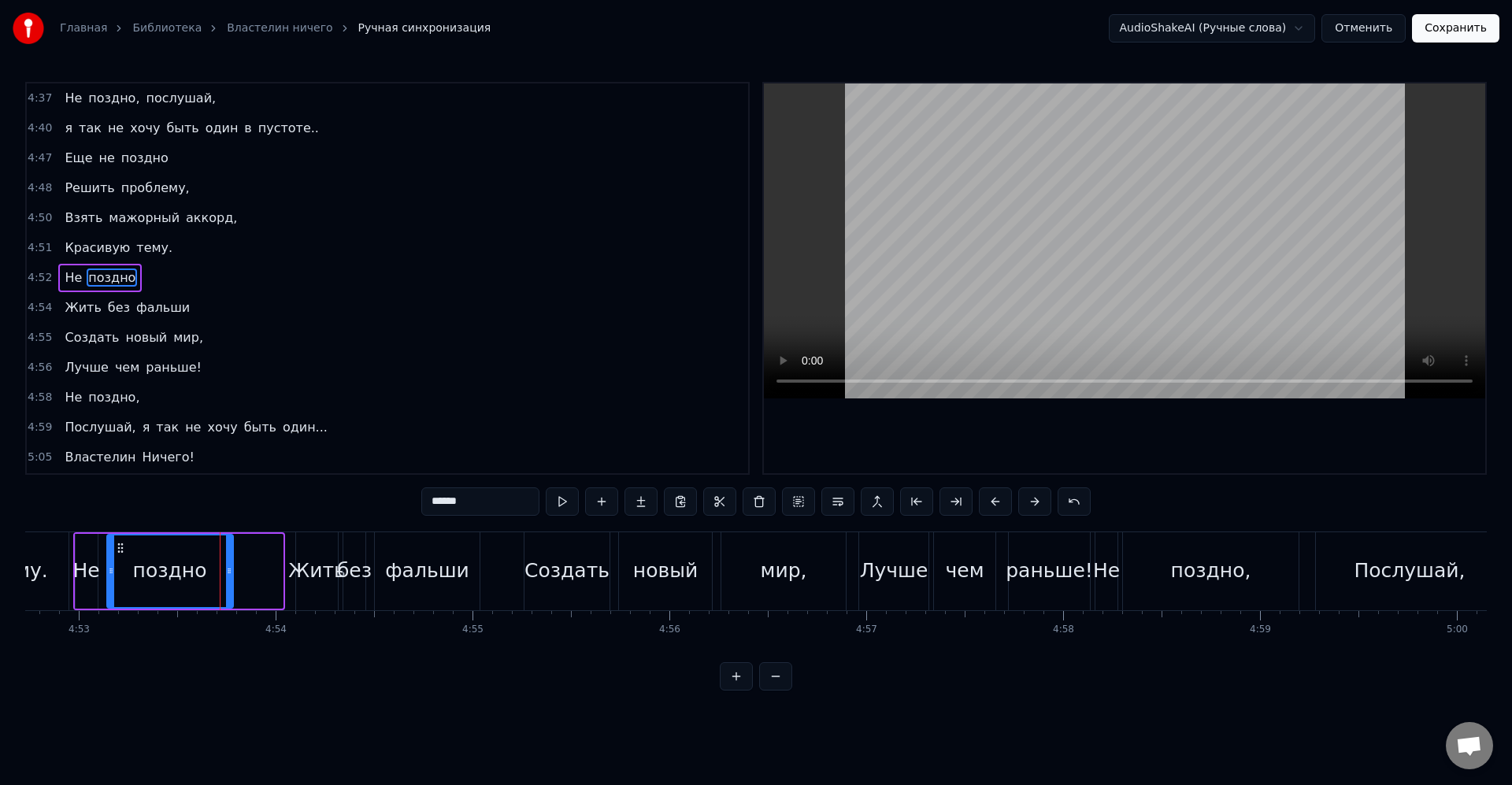
drag, startPoint x: 278, startPoint y: 578, endPoint x: 228, endPoint y: 577, distance: 50.0
click at [228, 577] on div at bounding box center [228, 571] width 6 height 72
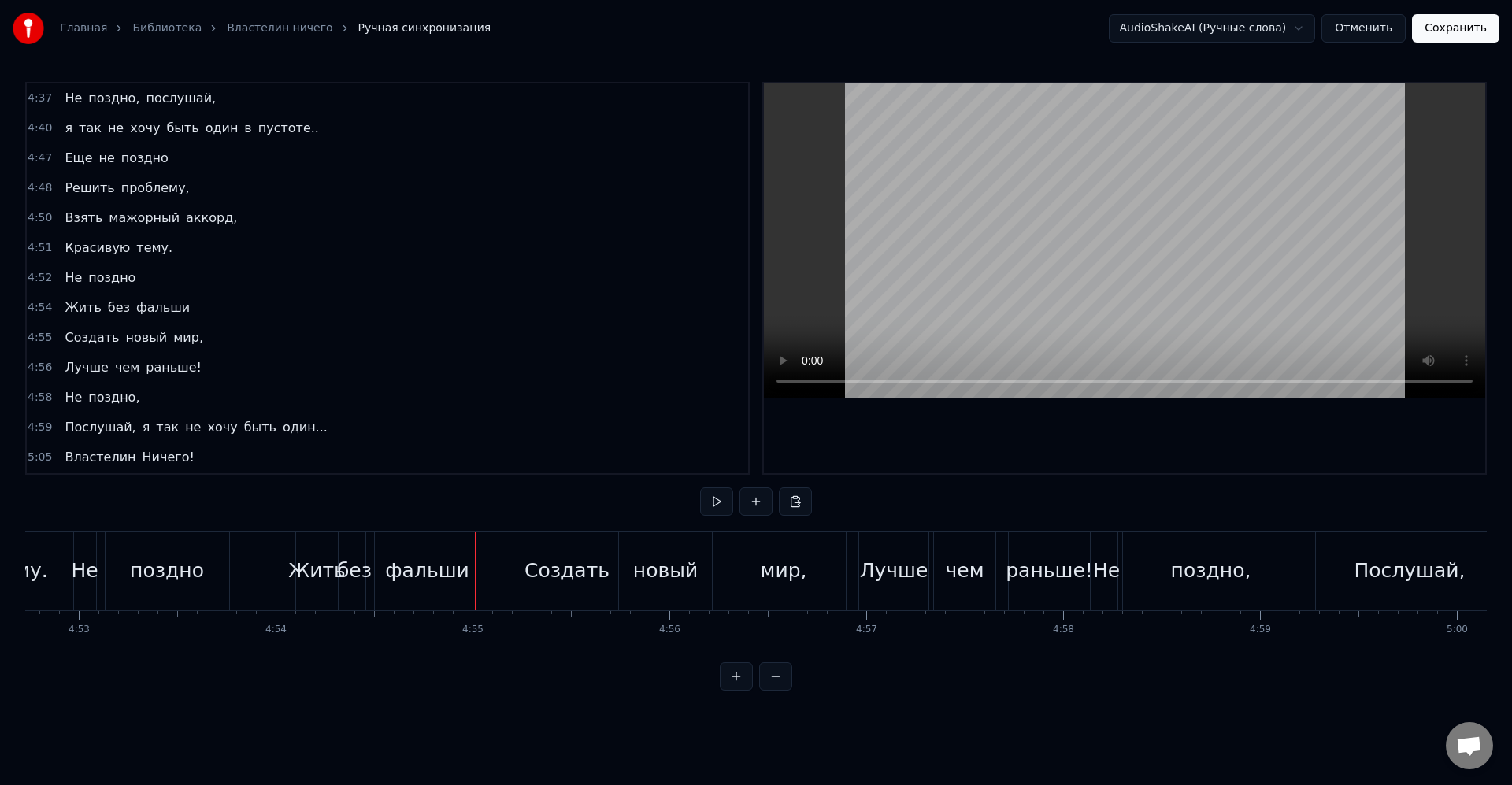
click at [313, 587] on div "Жить" at bounding box center [316, 571] width 41 height 78
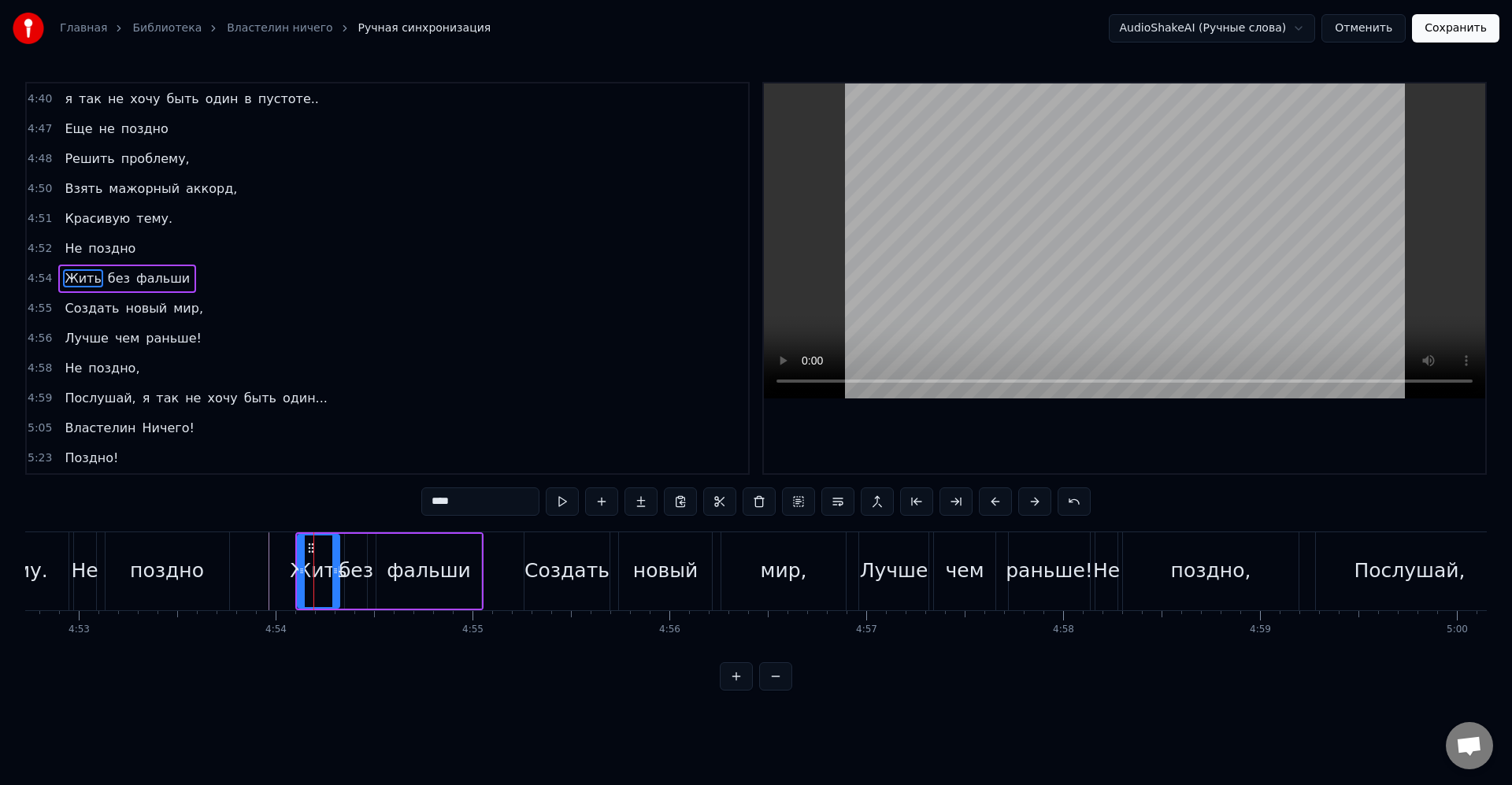
scroll to position [1945, 0]
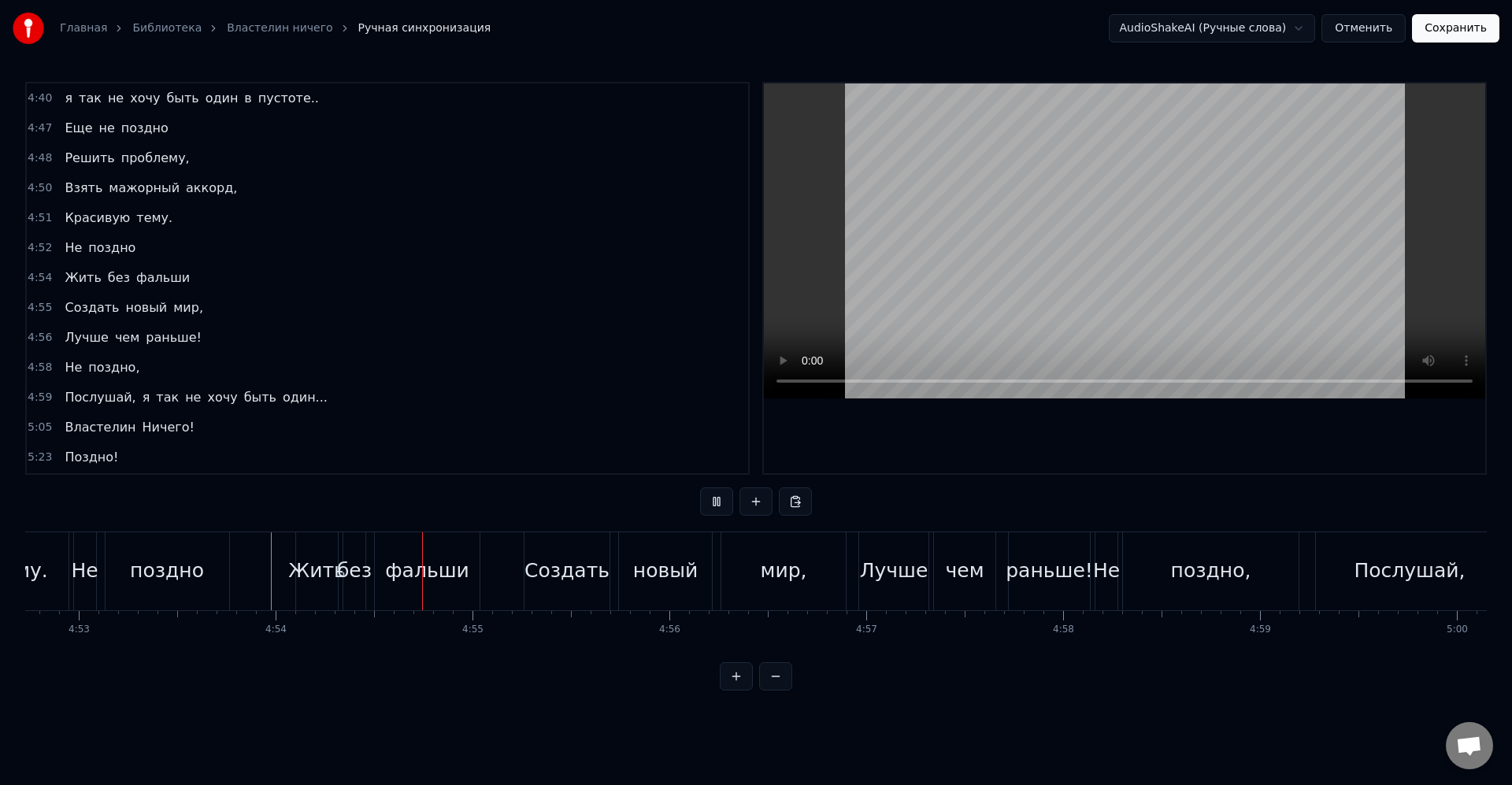
click at [866, 572] on div "Лучше" at bounding box center [894, 571] width 68 height 30
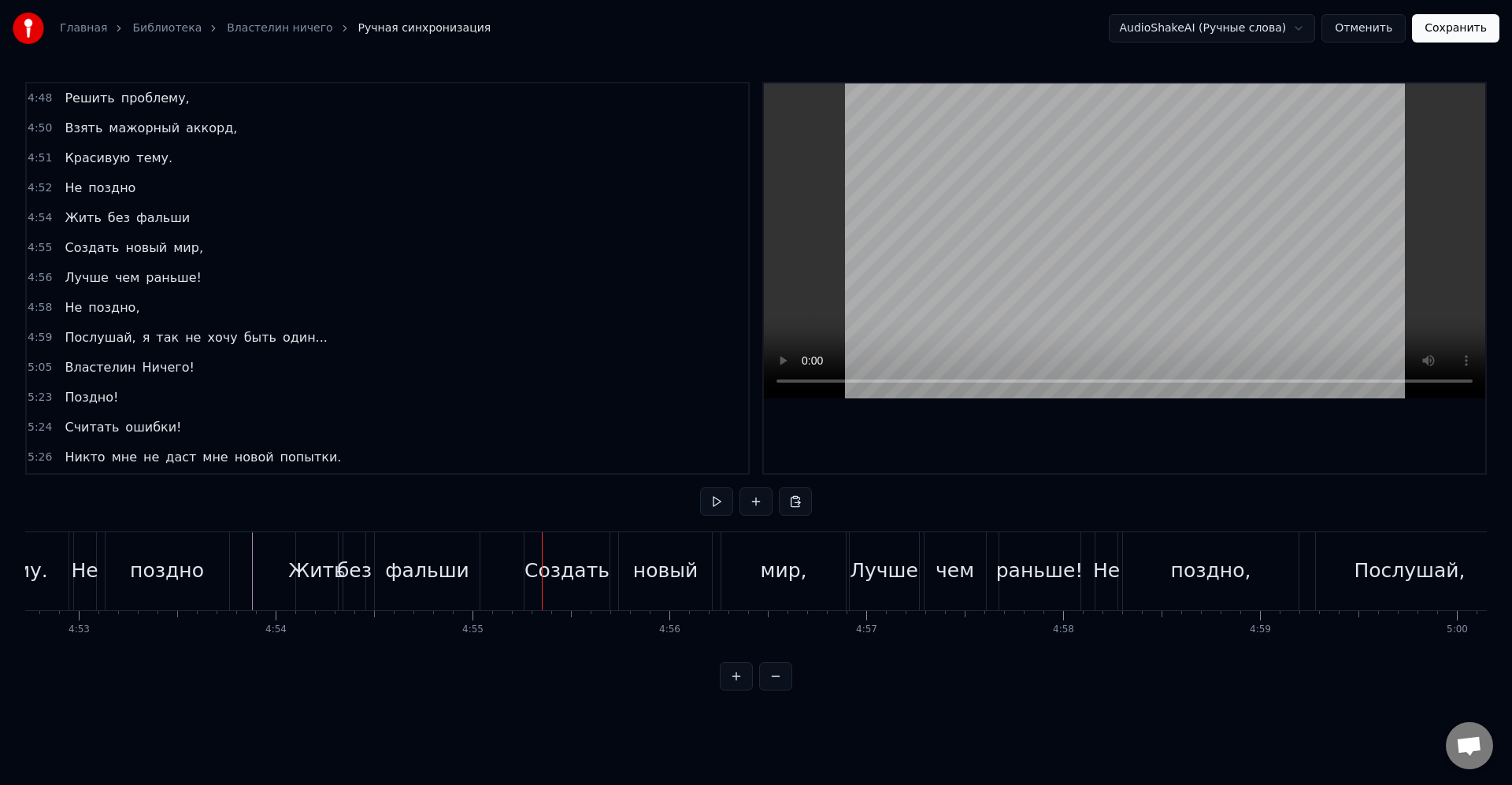
click at [405, 576] on div "фальши" at bounding box center [426, 571] width 84 height 30
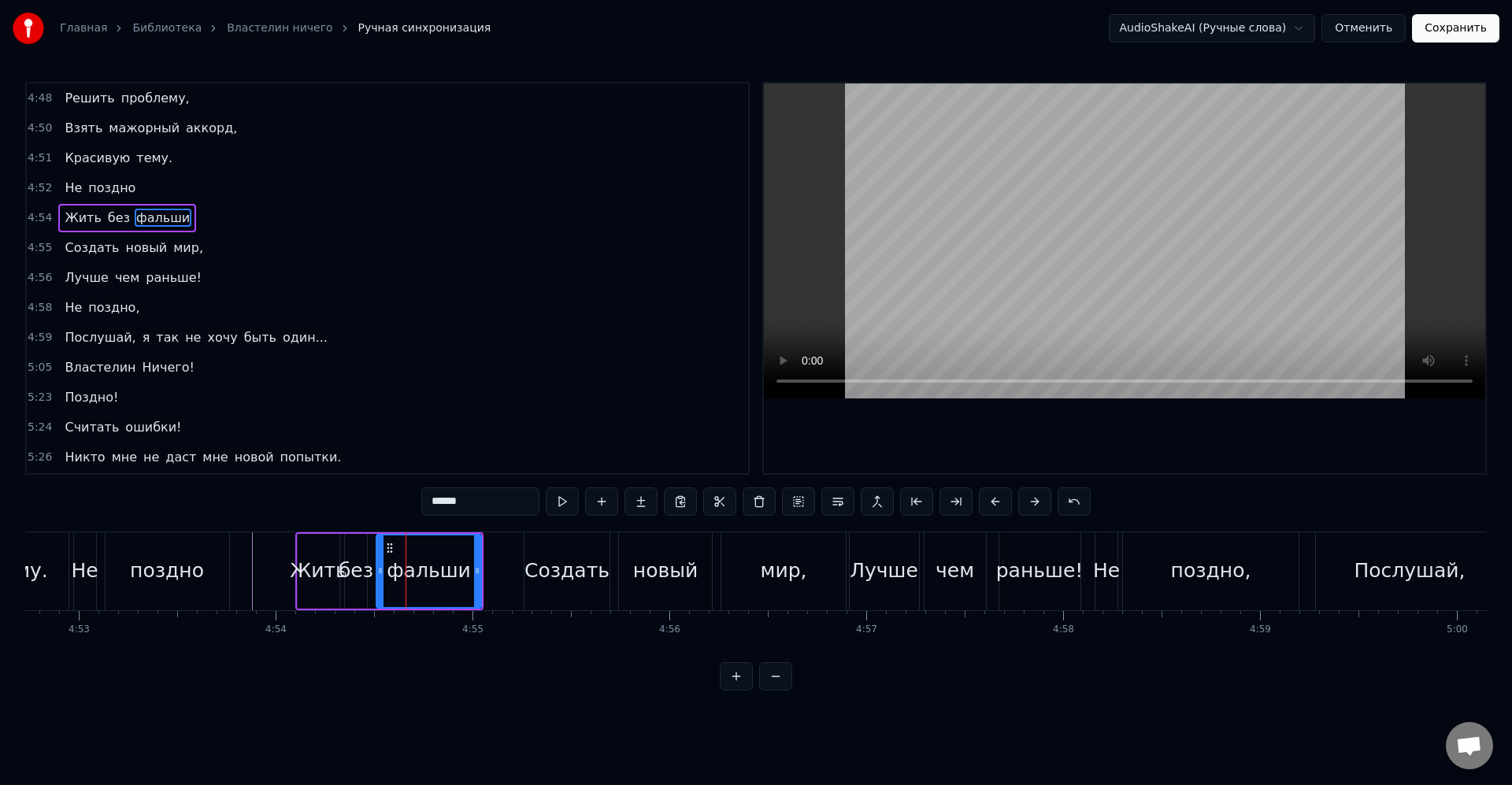
scroll to position [1945, 0]
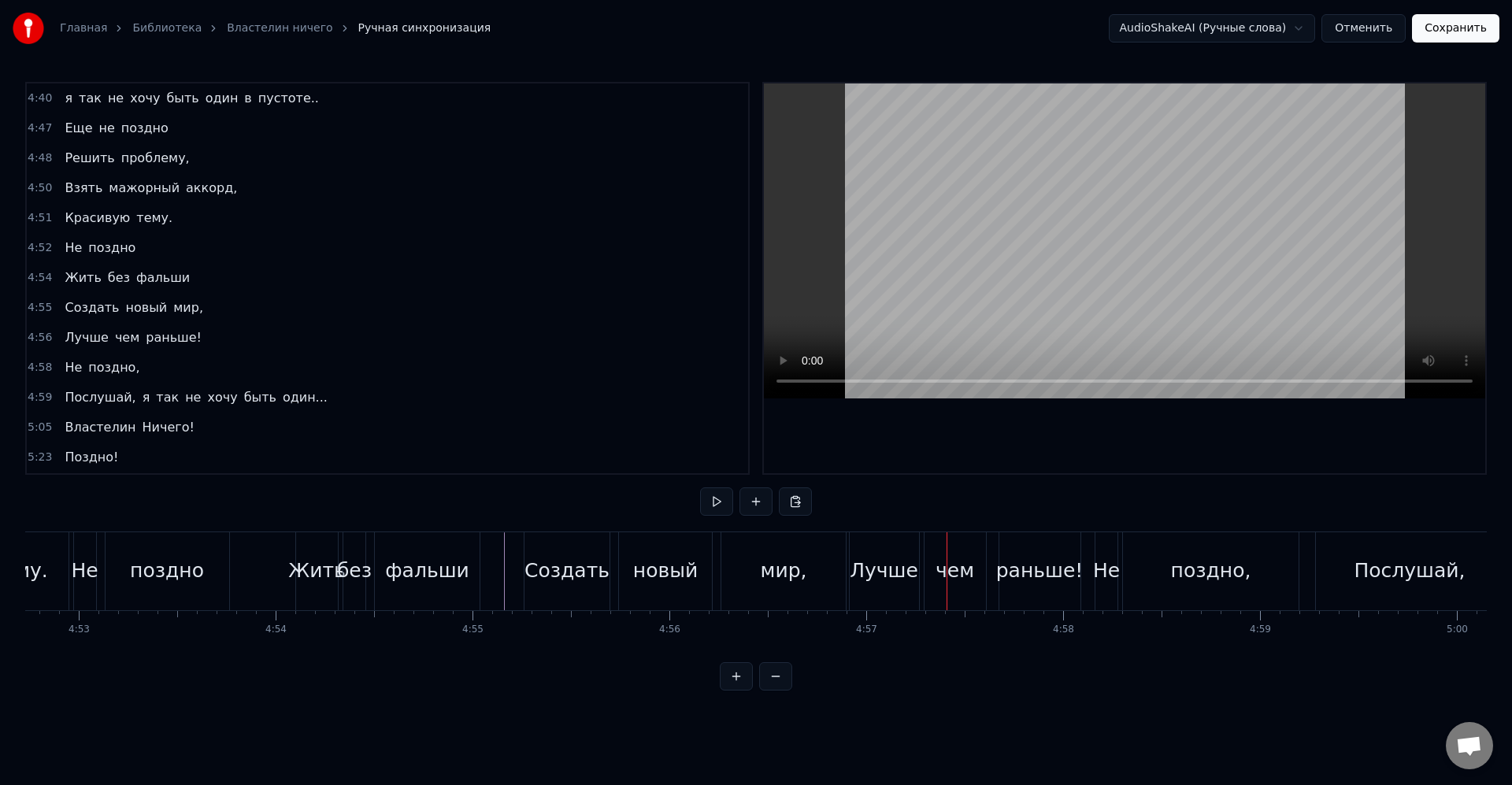
click at [648, 560] on div "новый" at bounding box center [665, 571] width 65 height 30
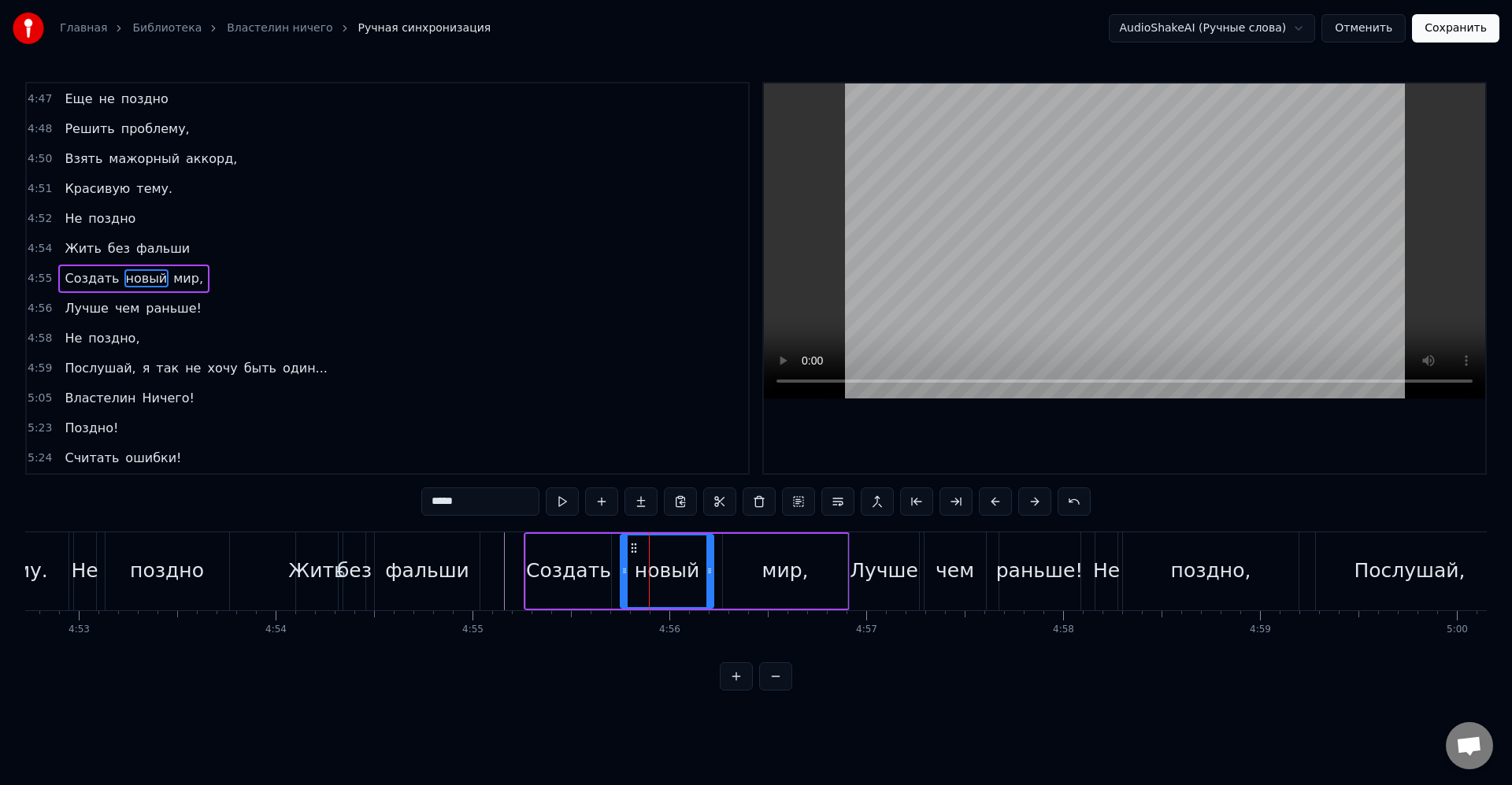
scroll to position [1975, 0]
click at [703, 578] on div at bounding box center [704, 571] width 6 height 72
click at [750, 582] on div "мир," at bounding box center [785, 571] width 124 height 75
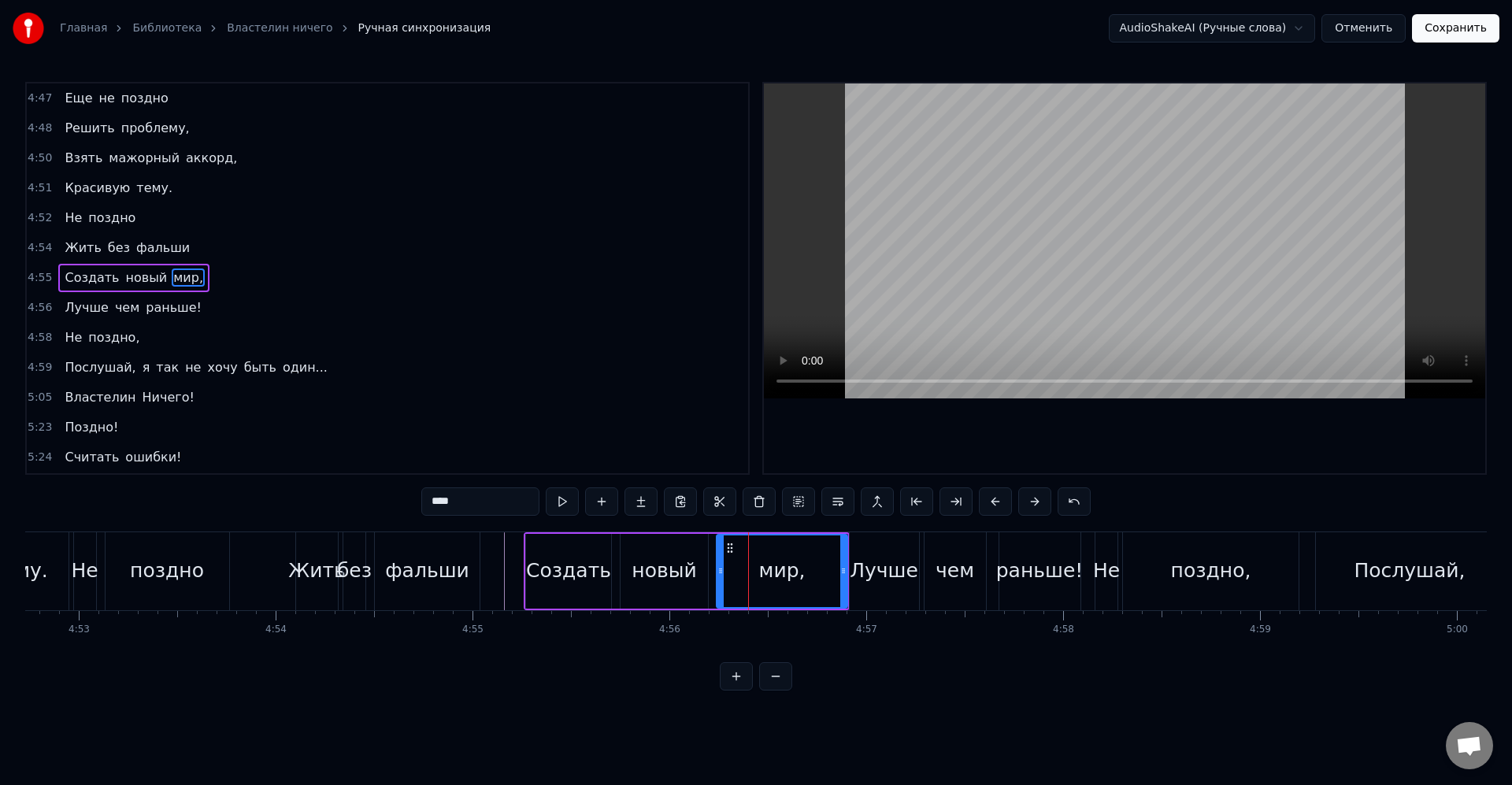
click at [718, 575] on icon at bounding box center [720, 571] width 6 height 13
click at [573, 576] on div "Создать" at bounding box center [568, 571] width 85 height 30
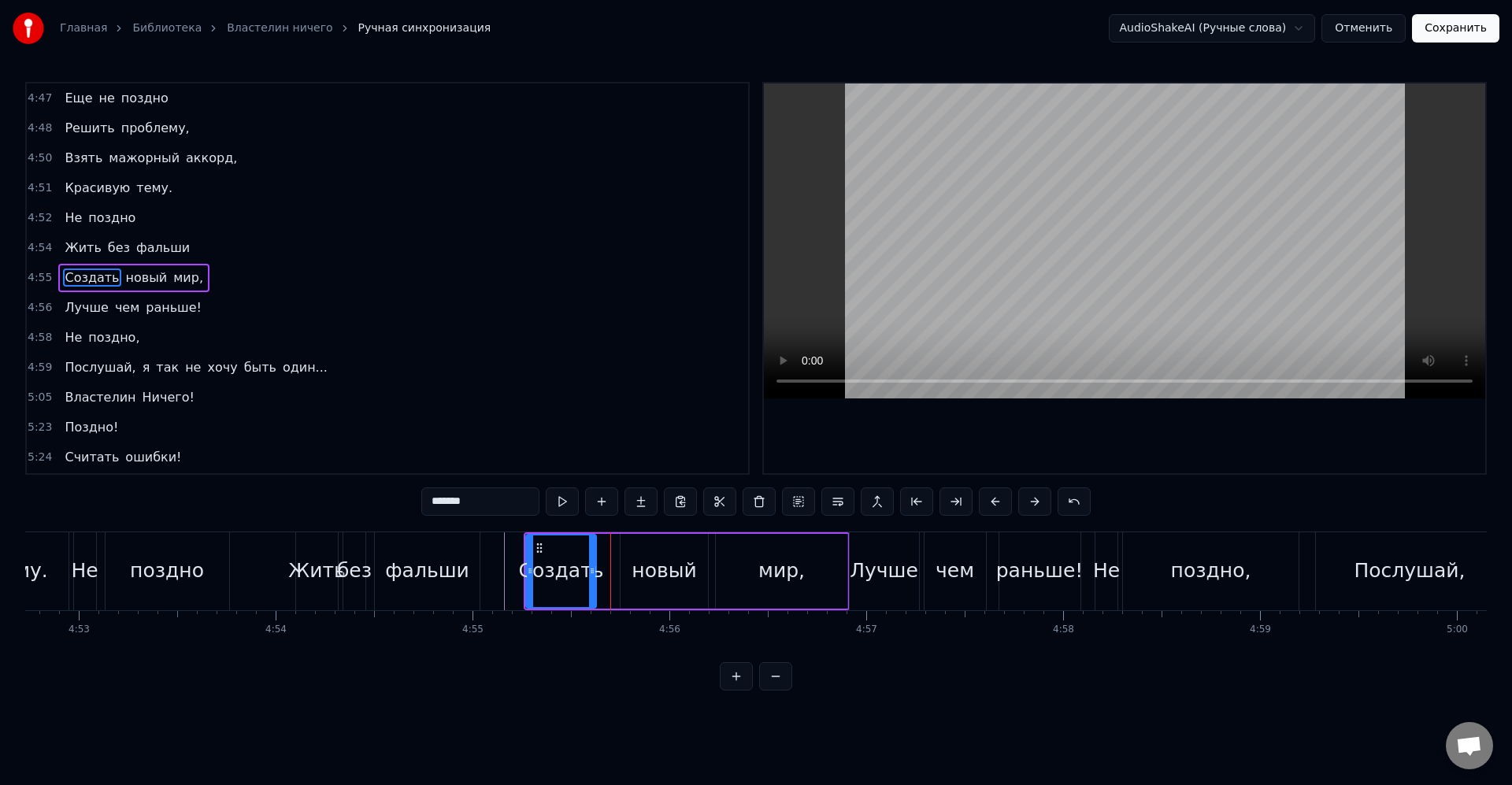
drag, startPoint x: 608, startPoint y: 573, endPoint x: 593, endPoint y: 573, distance: 15.0
click at [593, 573] on circle at bounding box center [593, 572] width 1 height 1
click at [629, 579] on div "новый" at bounding box center [664, 571] width 87 height 75
type input "*****"
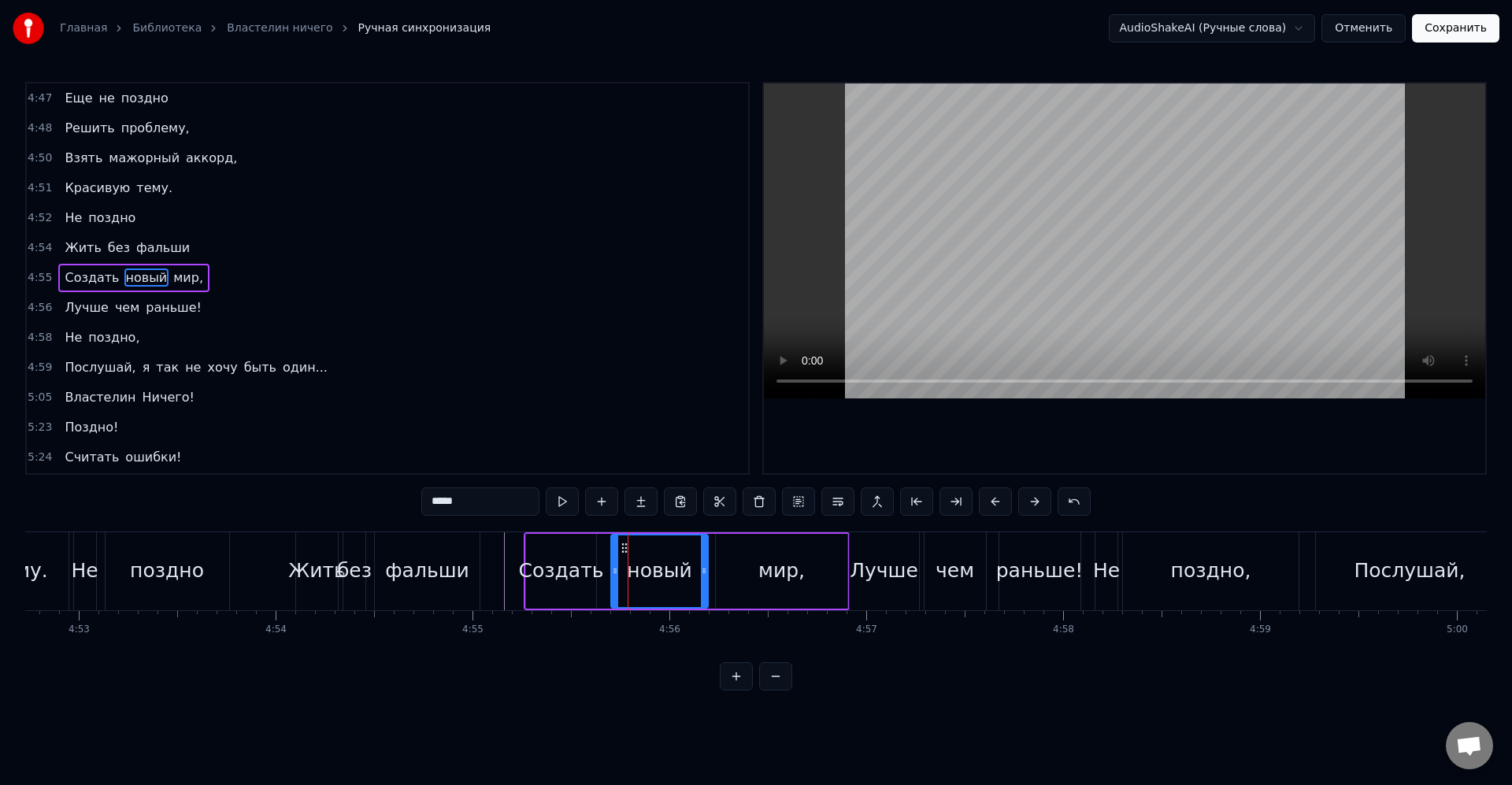
drag, startPoint x: 622, startPoint y: 574, endPoint x: 613, endPoint y: 576, distance: 9.2
click at [613, 576] on icon at bounding box center [615, 571] width 6 height 13
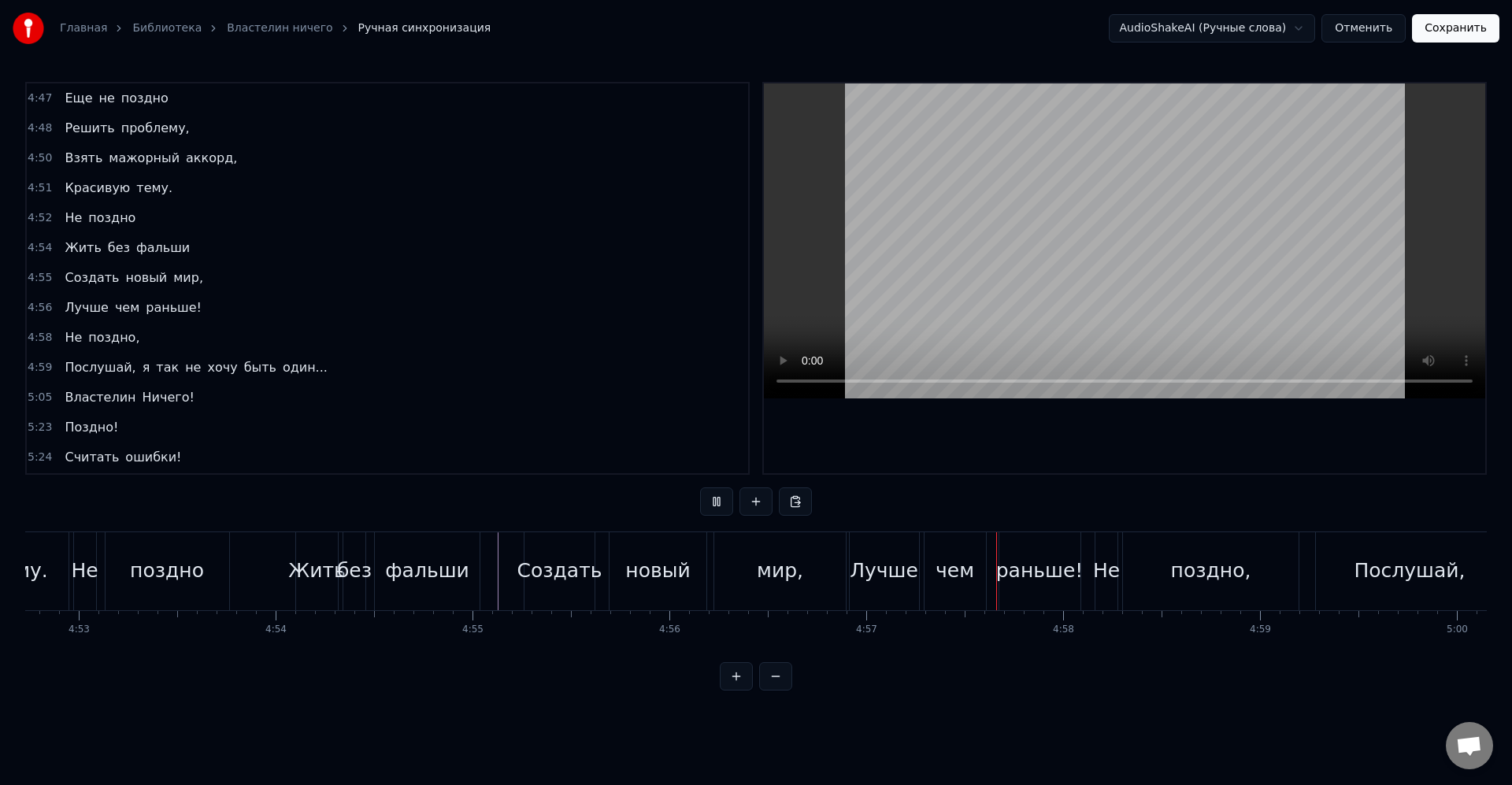
click at [869, 585] on div "Лучше" at bounding box center [884, 571] width 68 height 30
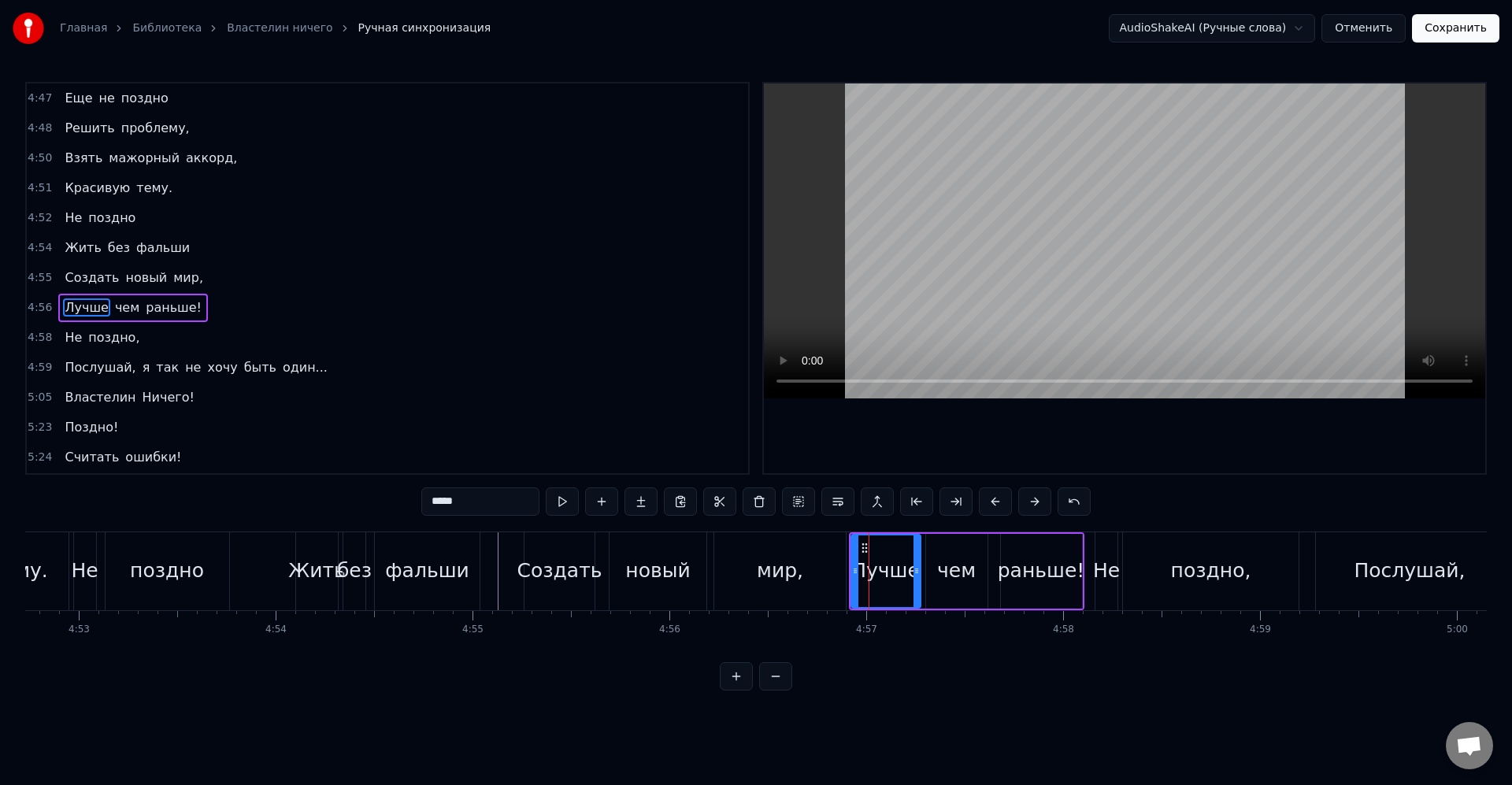
scroll to position [2005, 0]
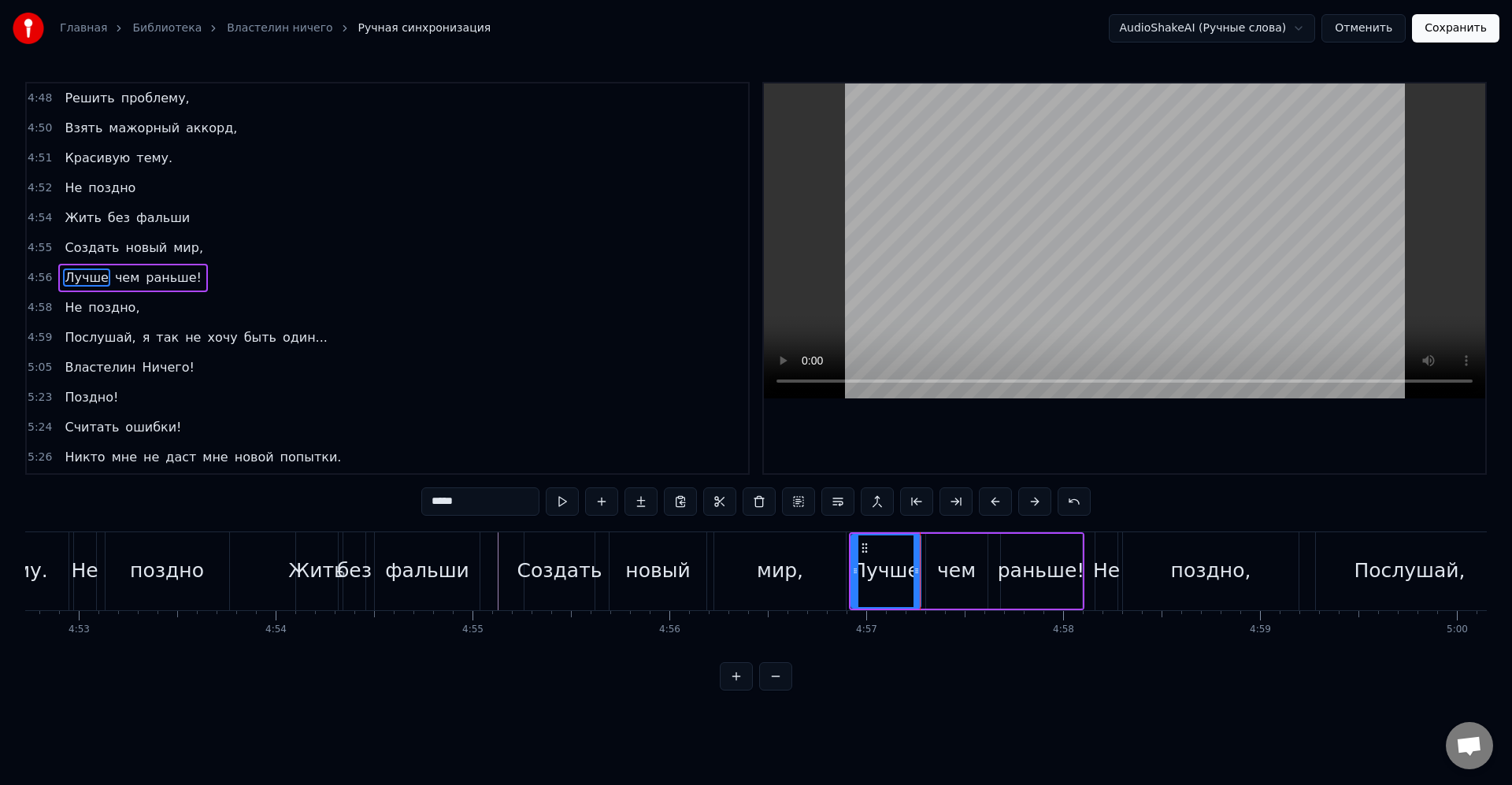
click at [839, 566] on div "мир," at bounding box center [780, 571] width 131 height 78
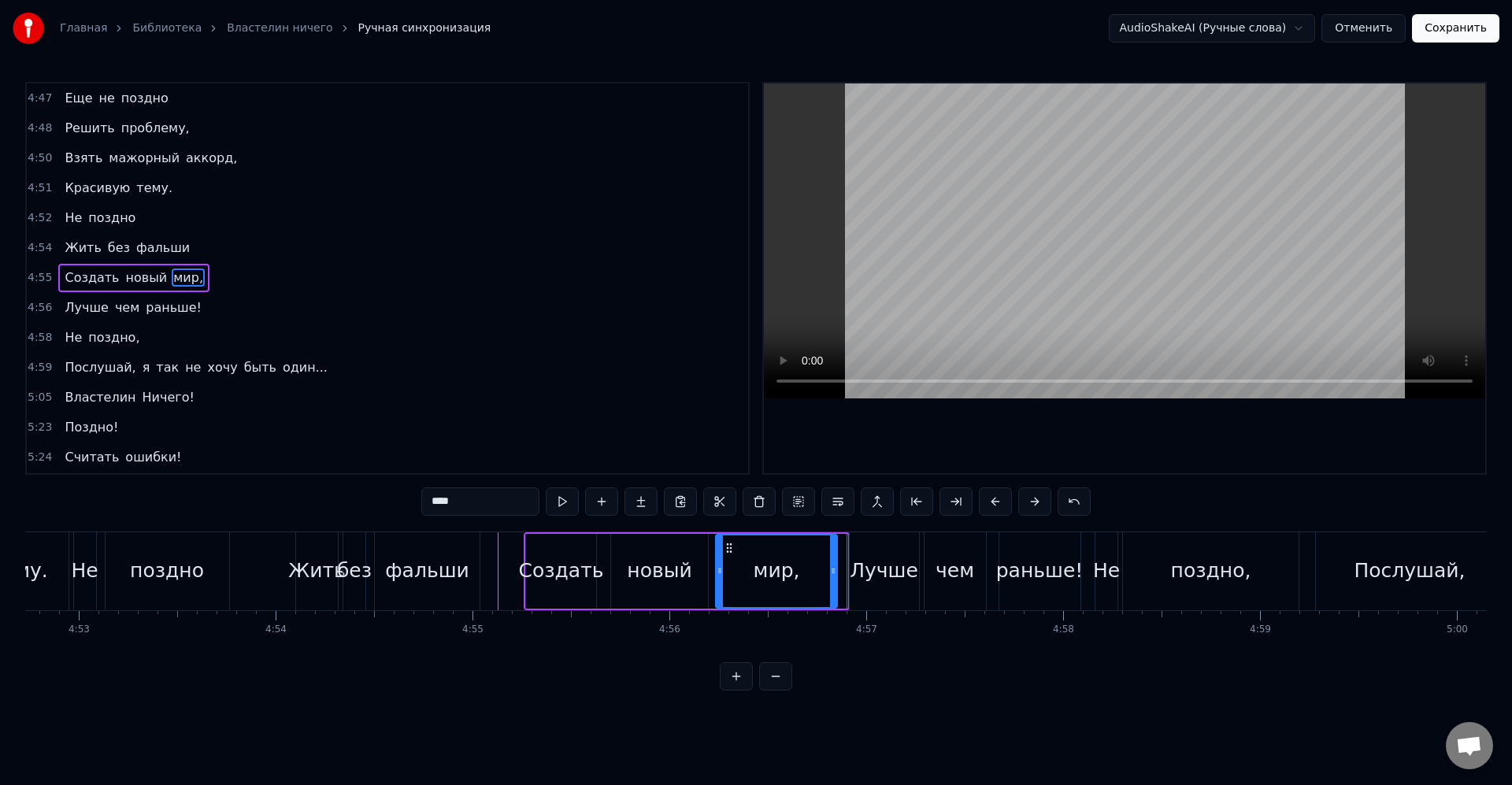
click at [830, 576] on icon at bounding box center [833, 571] width 6 height 13
click at [861, 578] on div "Лучше" at bounding box center [884, 571] width 68 height 30
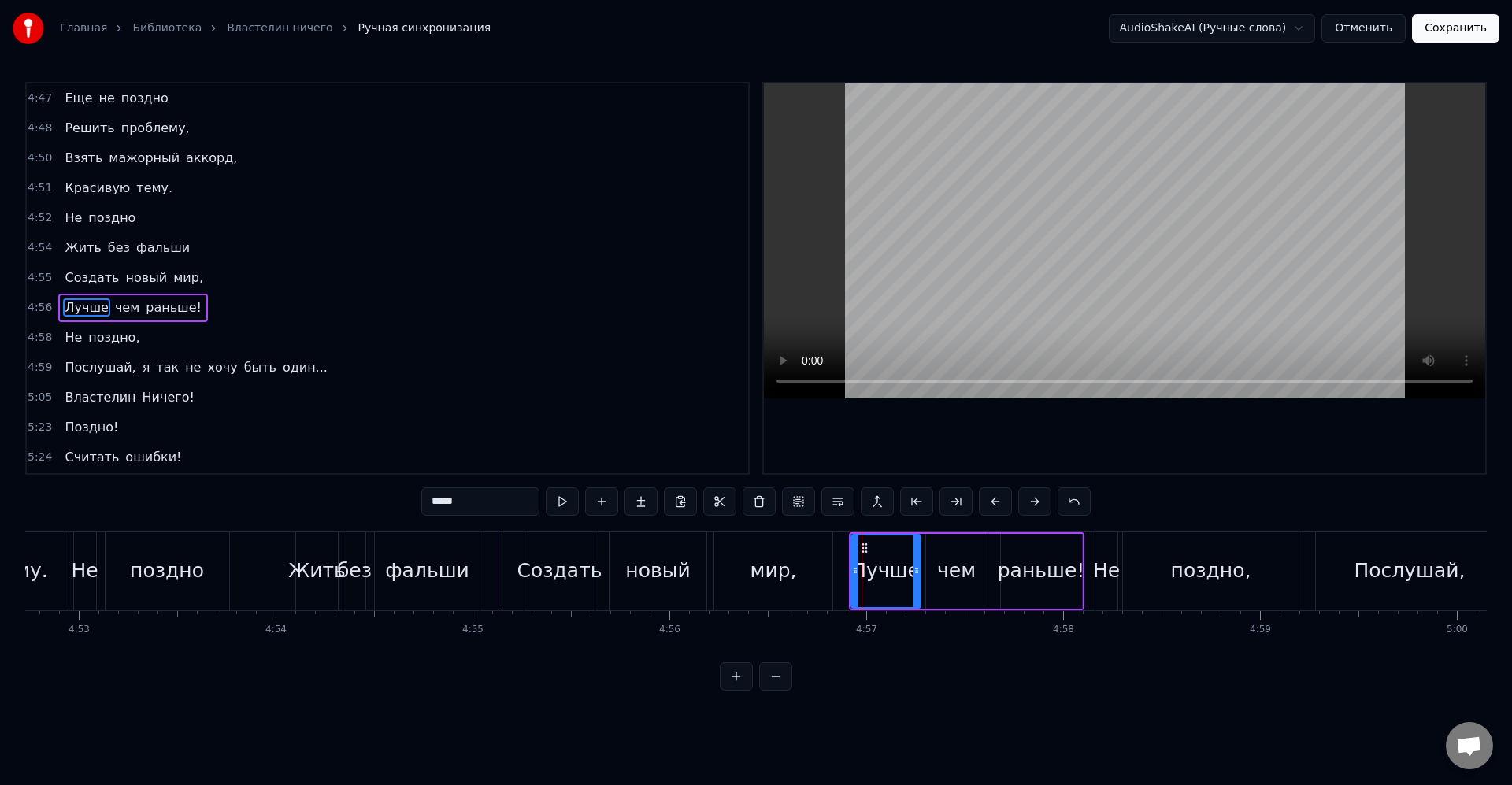
scroll to position [2005, 0]
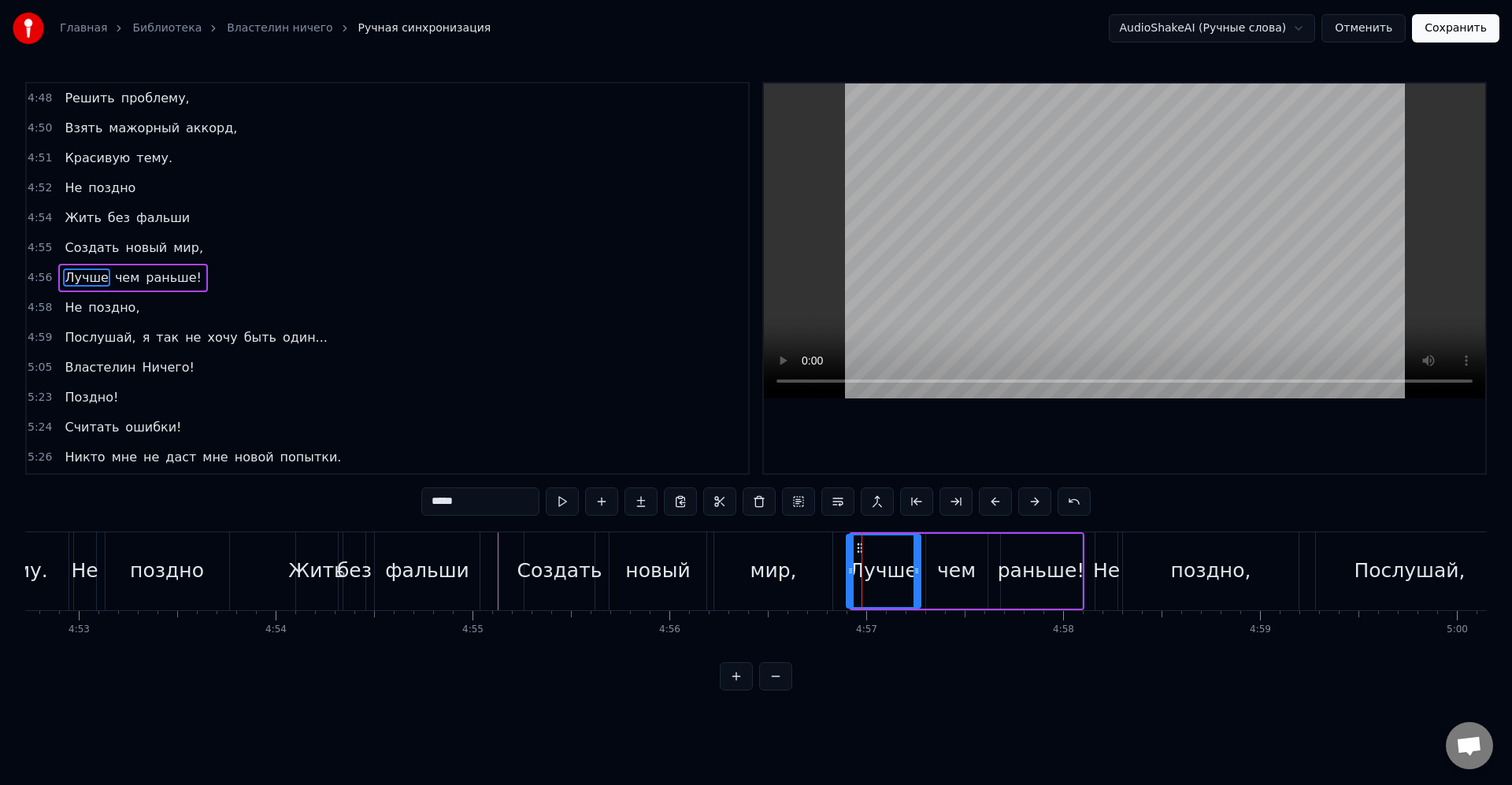
click at [847, 571] on icon at bounding box center [850, 571] width 6 height 13
click at [935, 578] on div "чем" at bounding box center [956, 571] width 61 height 75
click at [917, 570] on div "Лучше" at bounding box center [880, 571] width 80 height 75
drag, startPoint x: 918, startPoint y: 571, endPoint x: 931, endPoint y: 573, distance: 13.2
click at [909, 571] on icon at bounding box center [909, 571] width 6 height 13
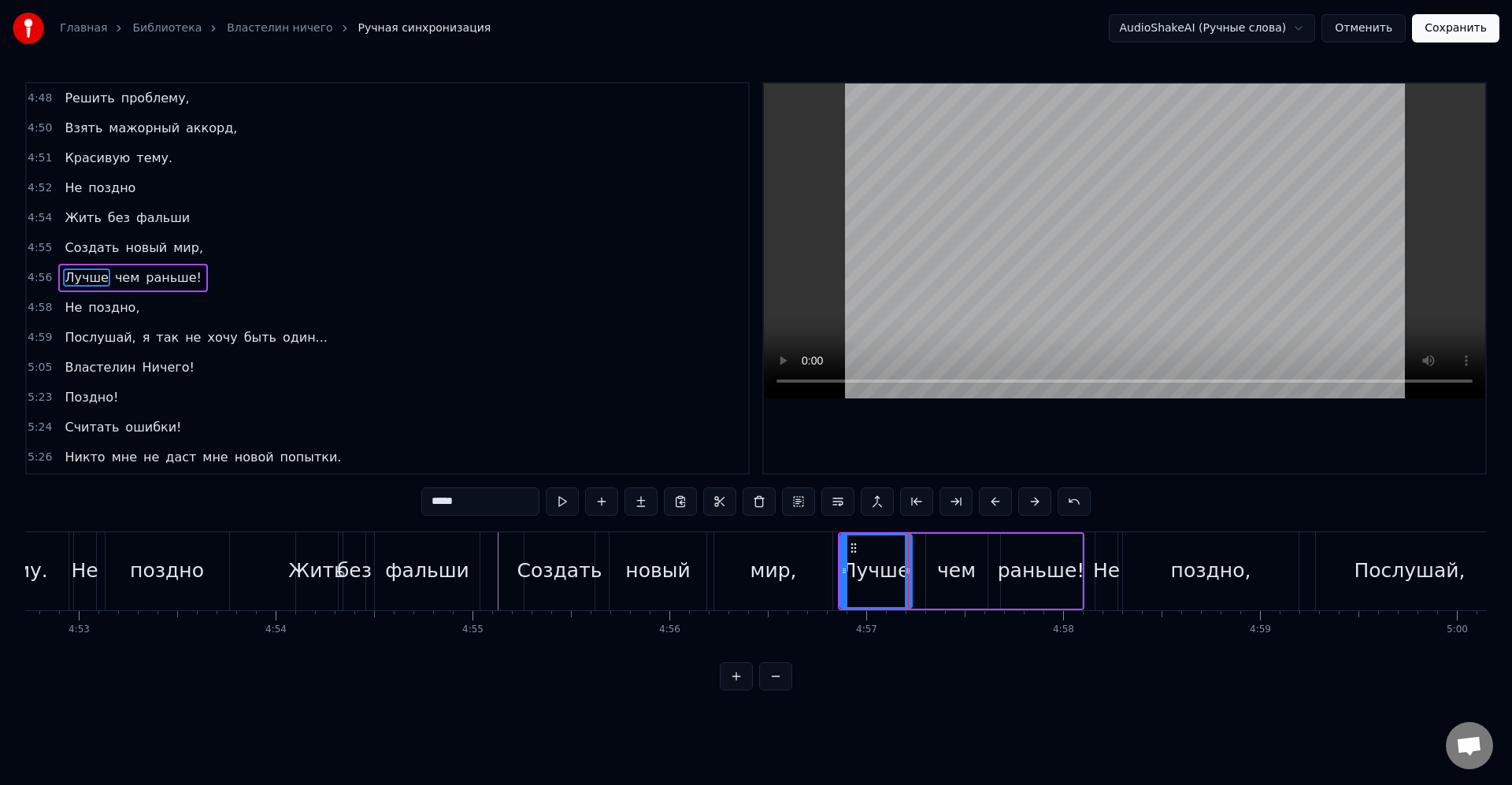
click at [936, 574] on div "чем" at bounding box center [956, 571] width 61 height 75
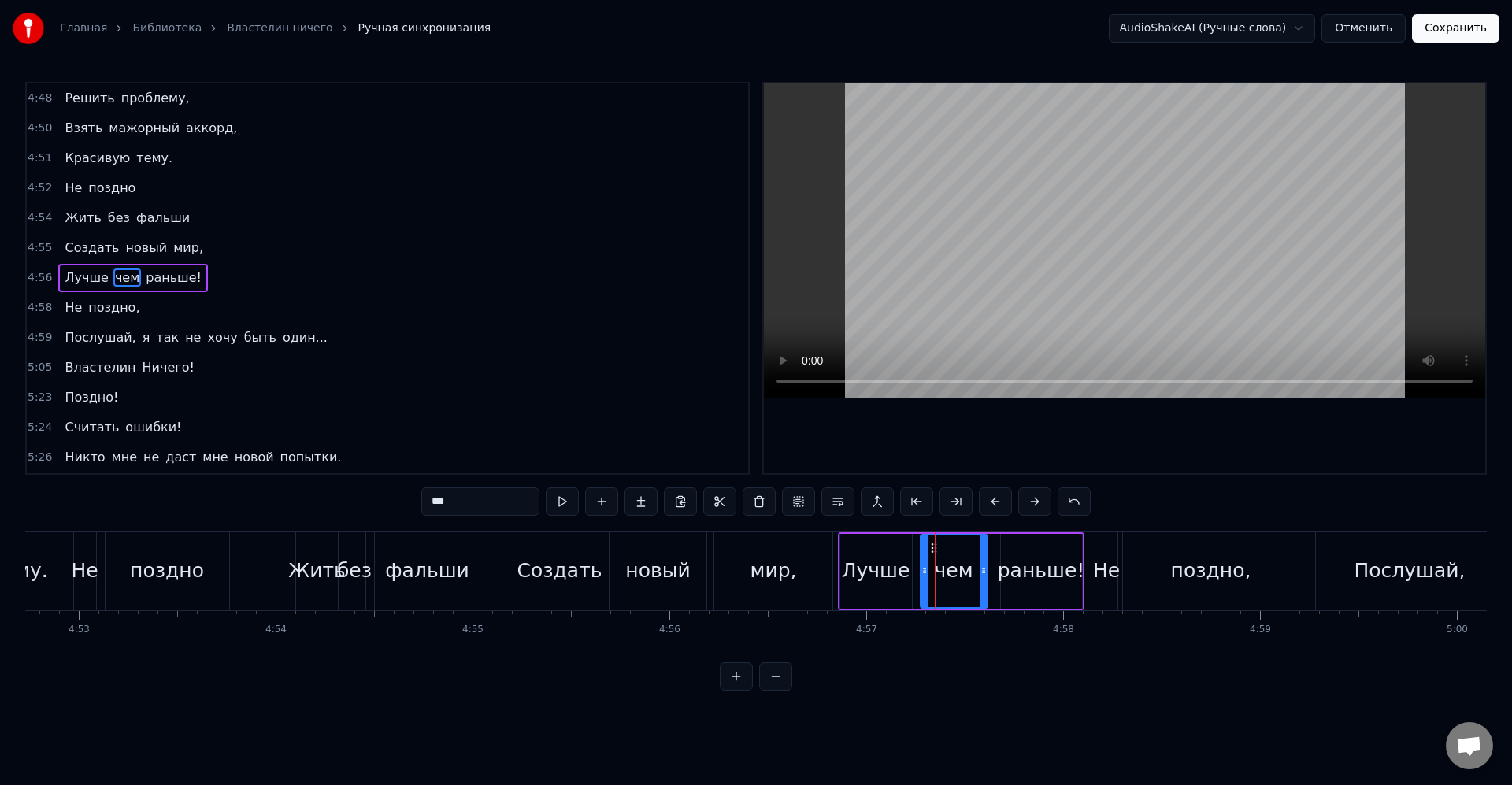
click at [922, 572] on circle at bounding box center [922, 572] width 1 height 1
click at [1003, 578] on div "раньше!" at bounding box center [1041, 571] width 87 height 30
type input "*******"
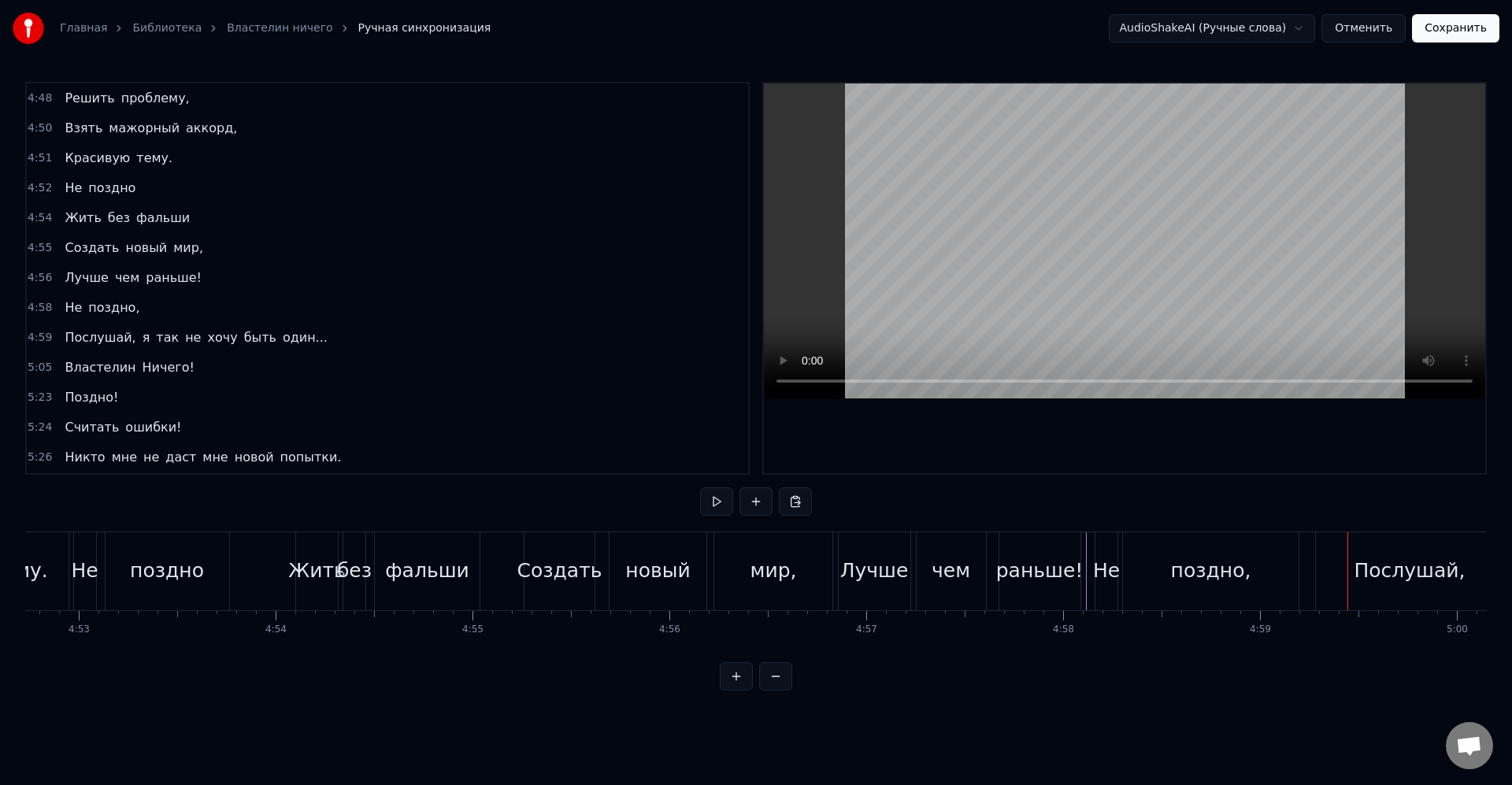
click at [1266, 578] on div "поздно," at bounding box center [1210, 571] width 175 height 78
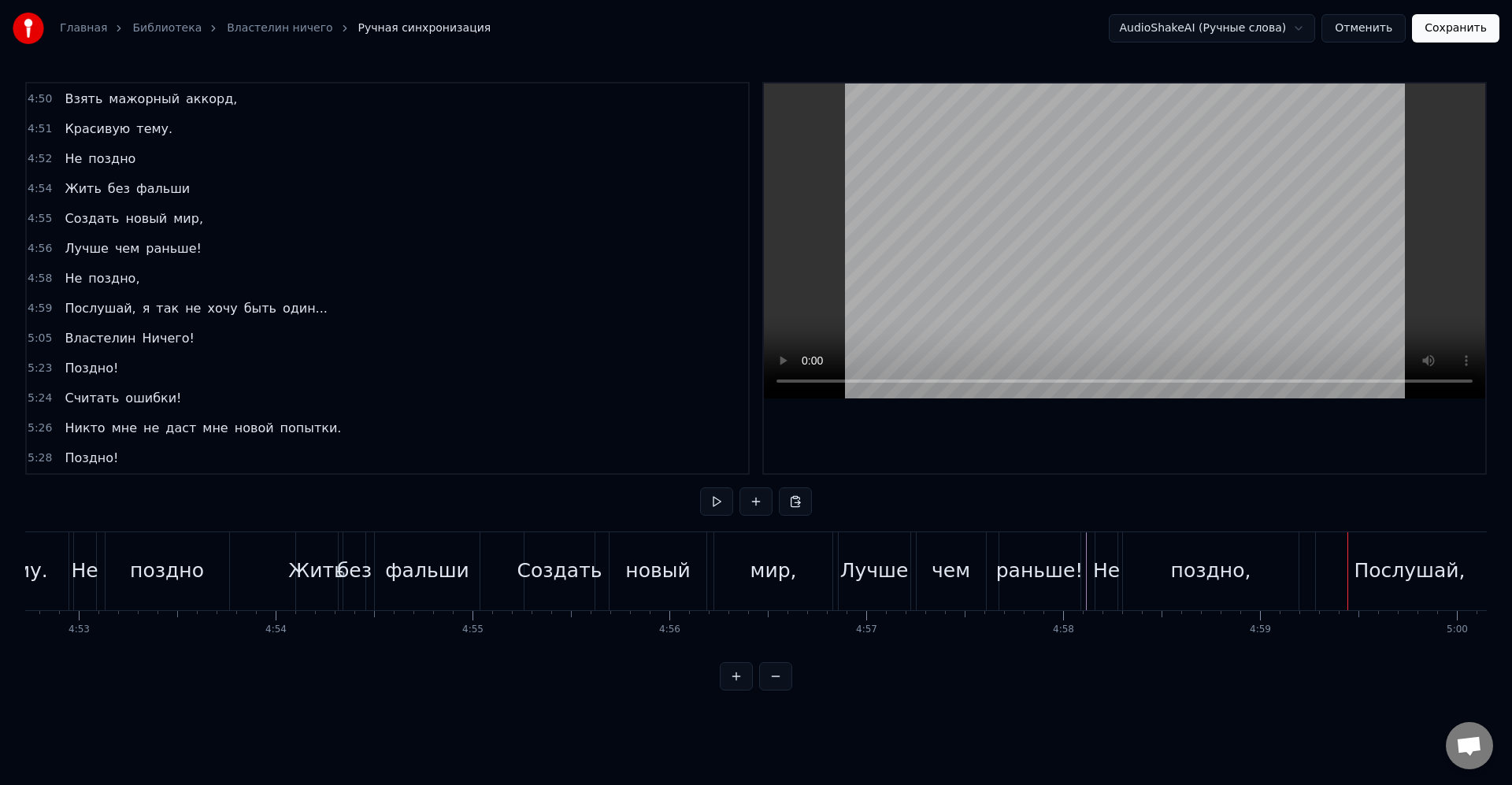
scroll to position [2034, 0]
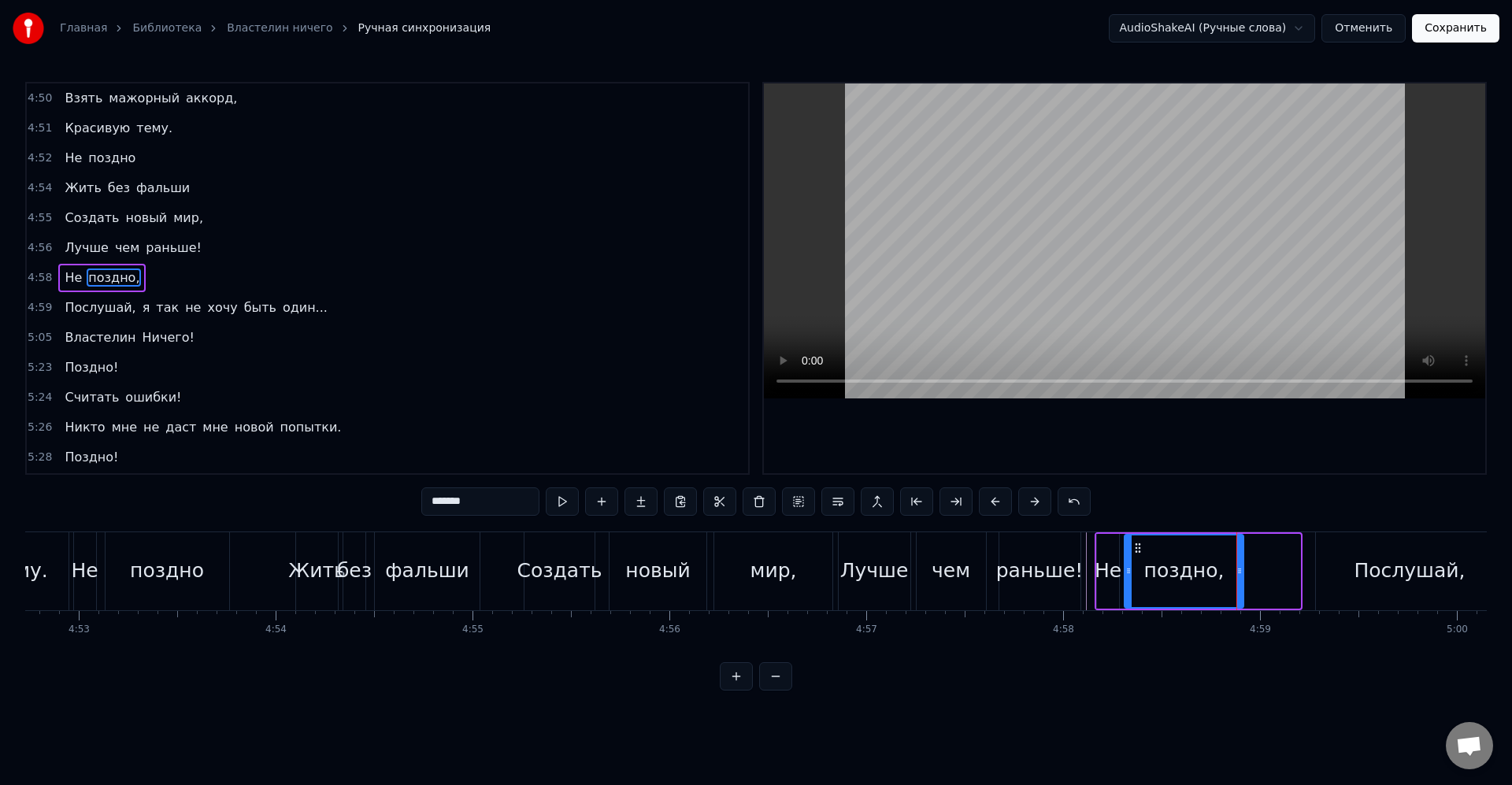
drag, startPoint x: 1297, startPoint y: 578, endPoint x: 1240, endPoint y: 576, distance: 57.0
click at [1240, 576] on div at bounding box center [1239, 571] width 6 height 72
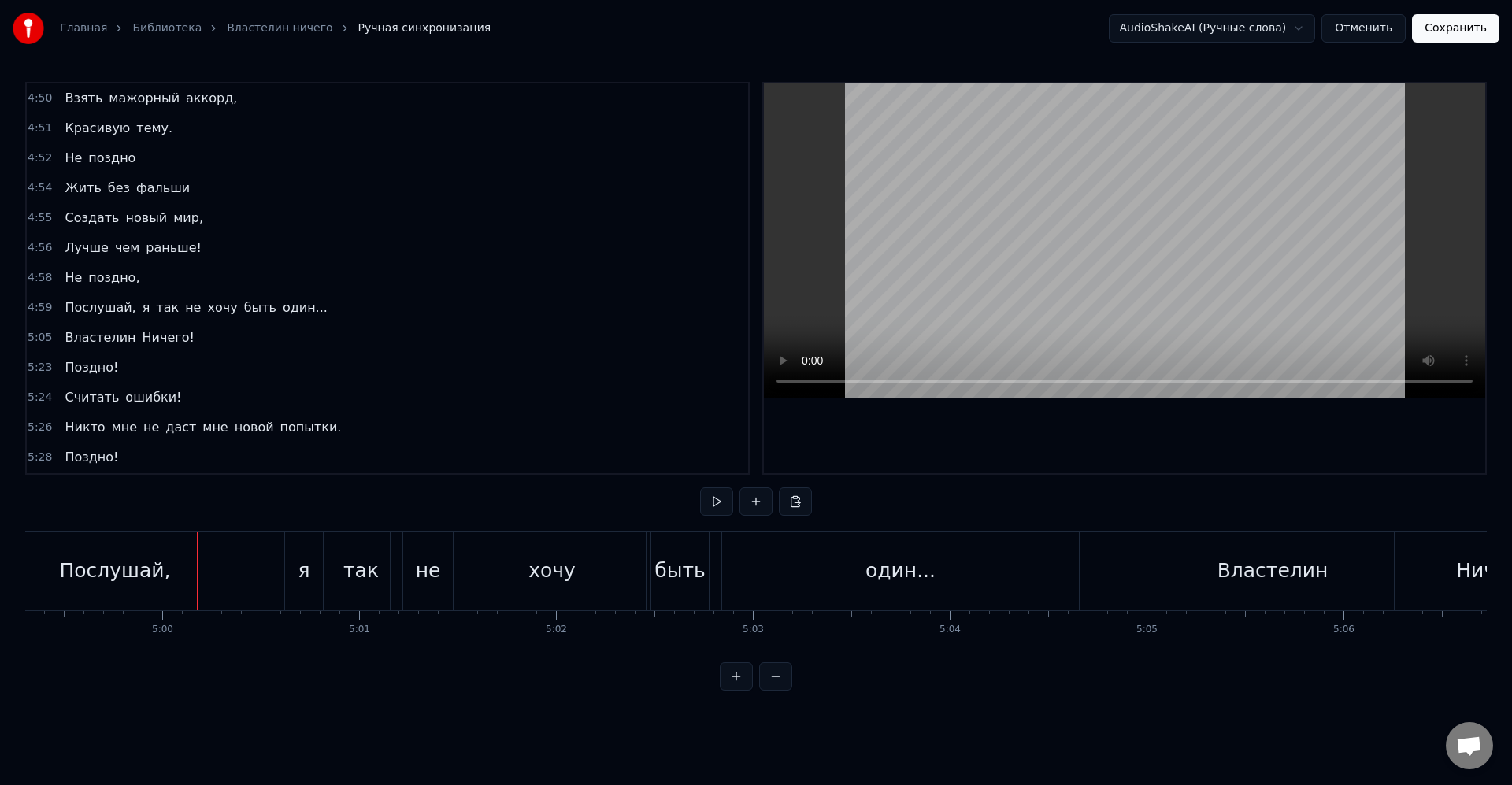
scroll to position [0, 58929]
click at [369, 585] on div "так" at bounding box center [345, 571] width 57 height 78
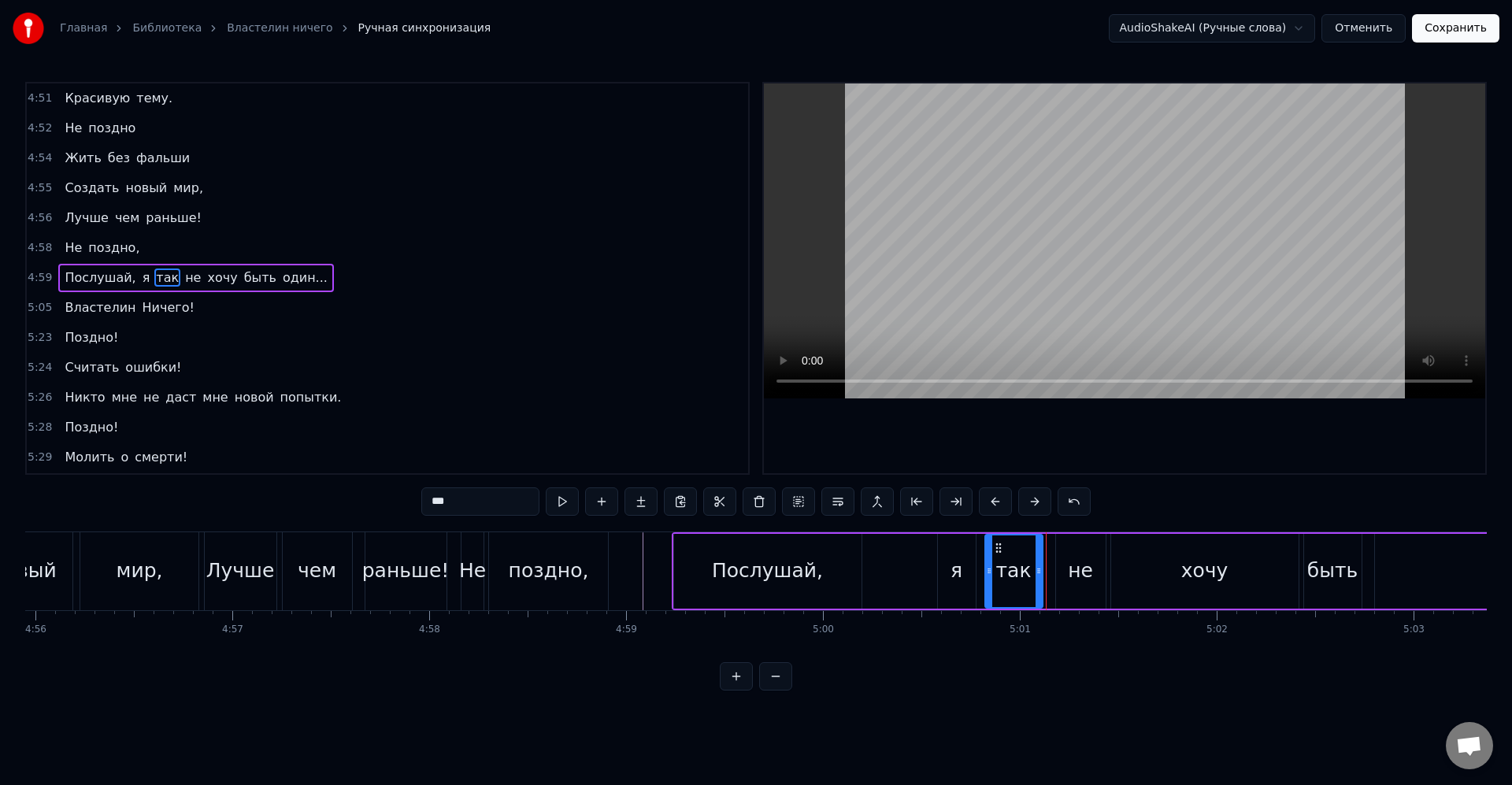
scroll to position [0, 58174]
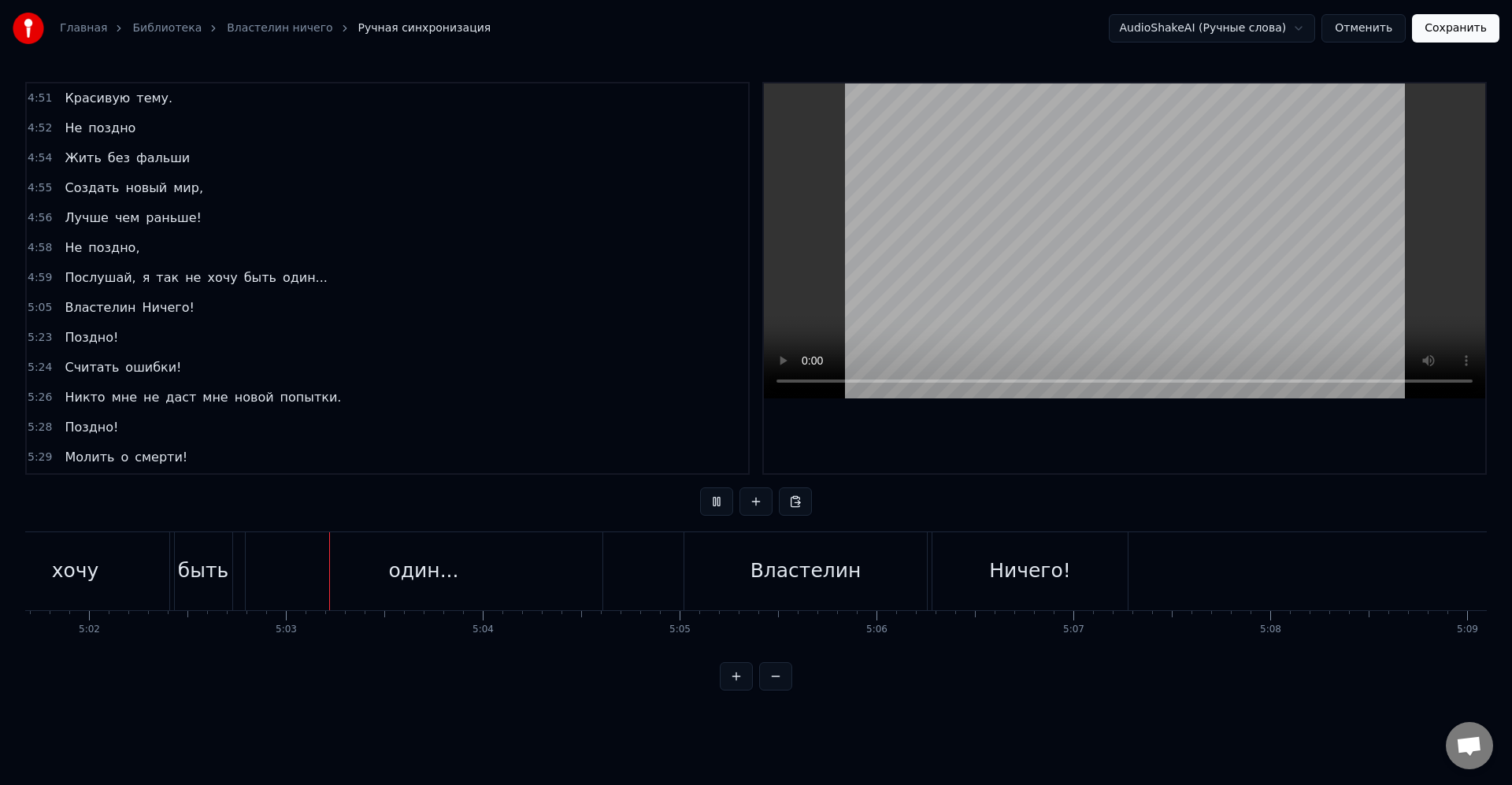
scroll to position [0, 59482]
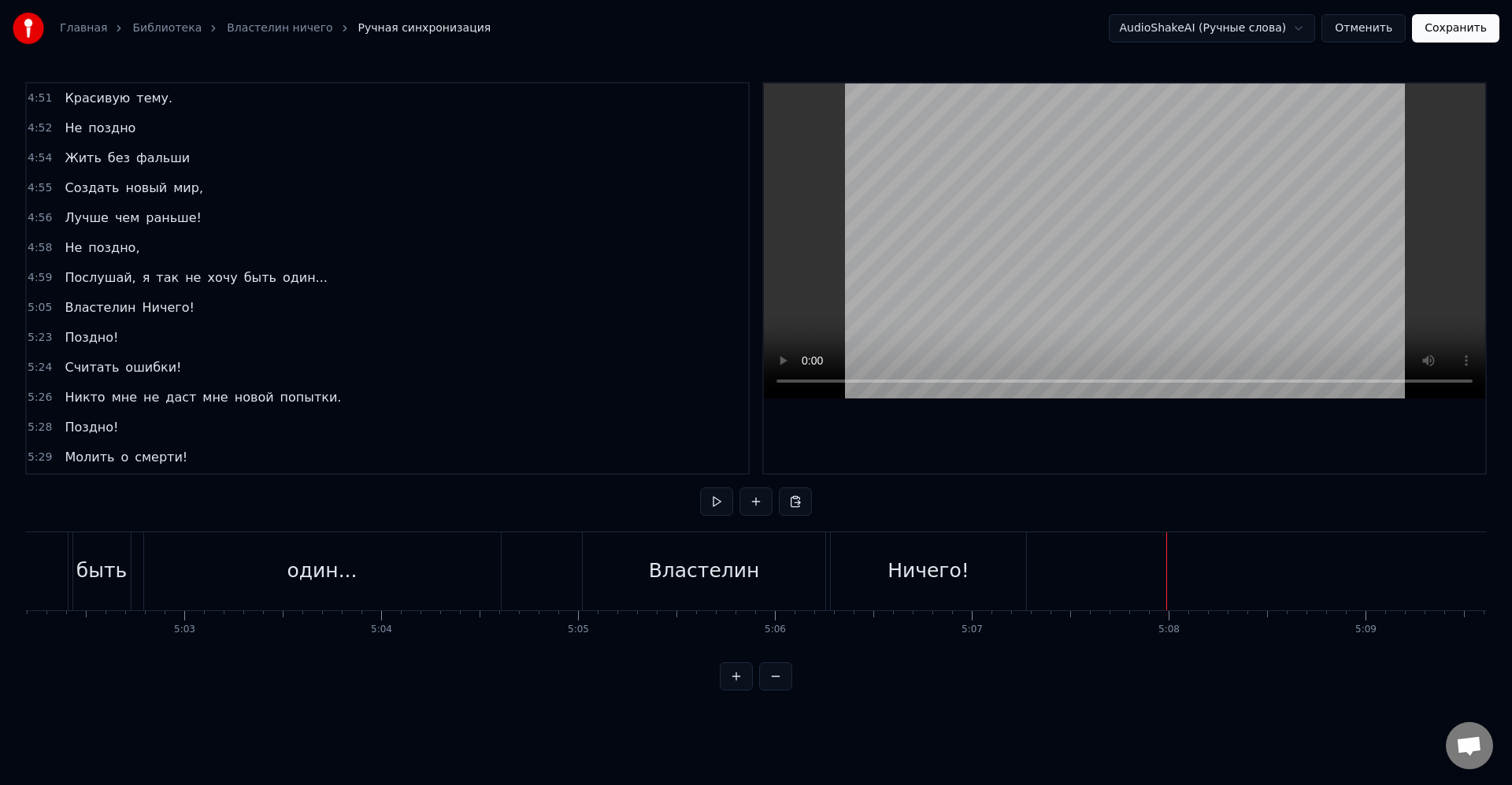
drag, startPoint x: 945, startPoint y: 561, endPoint x: 1018, endPoint y: 573, distance: 74.0
click at [946, 561] on div "Ничего!" at bounding box center [928, 571] width 82 height 30
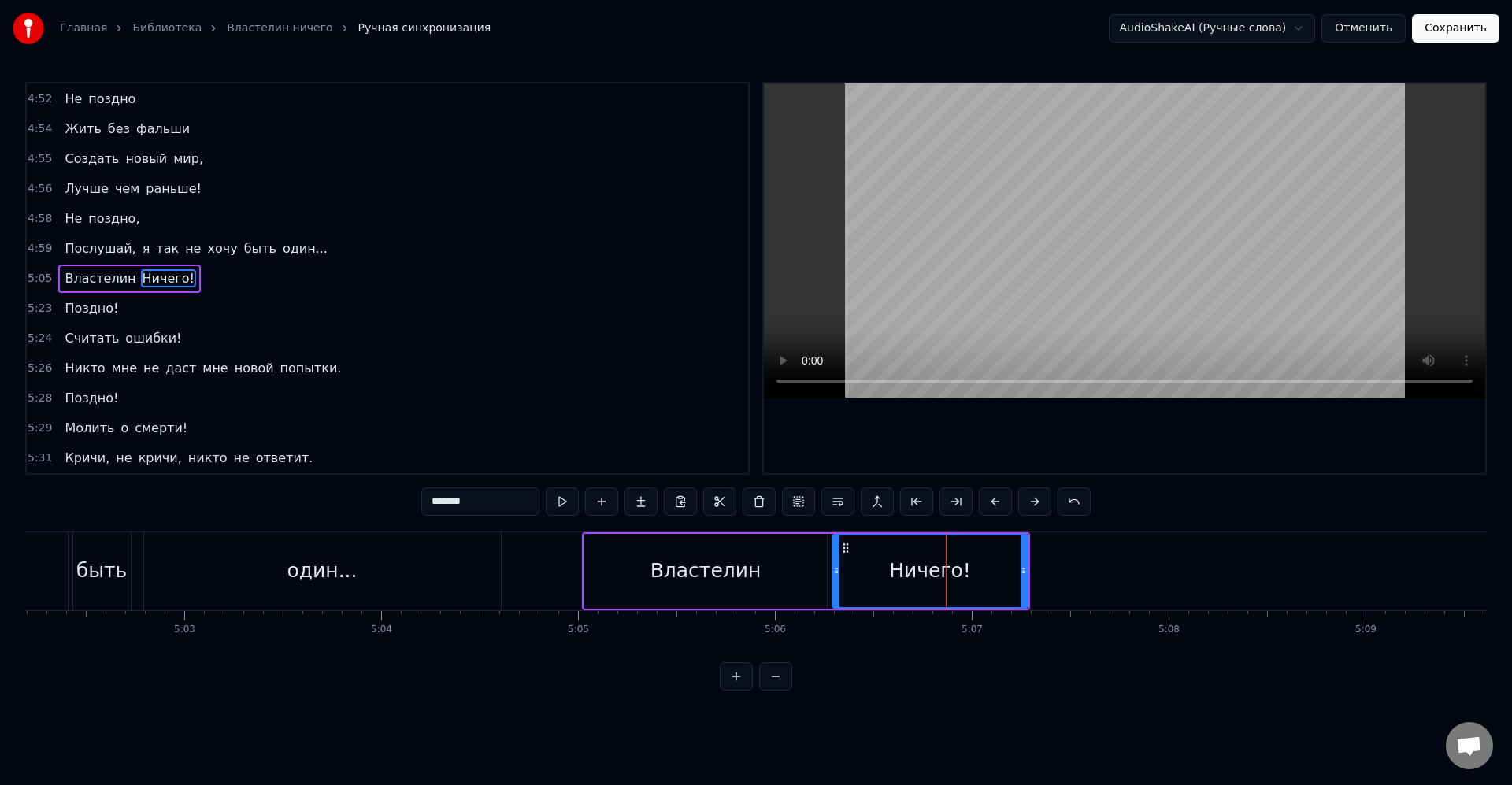
scroll to position [2095, 0]
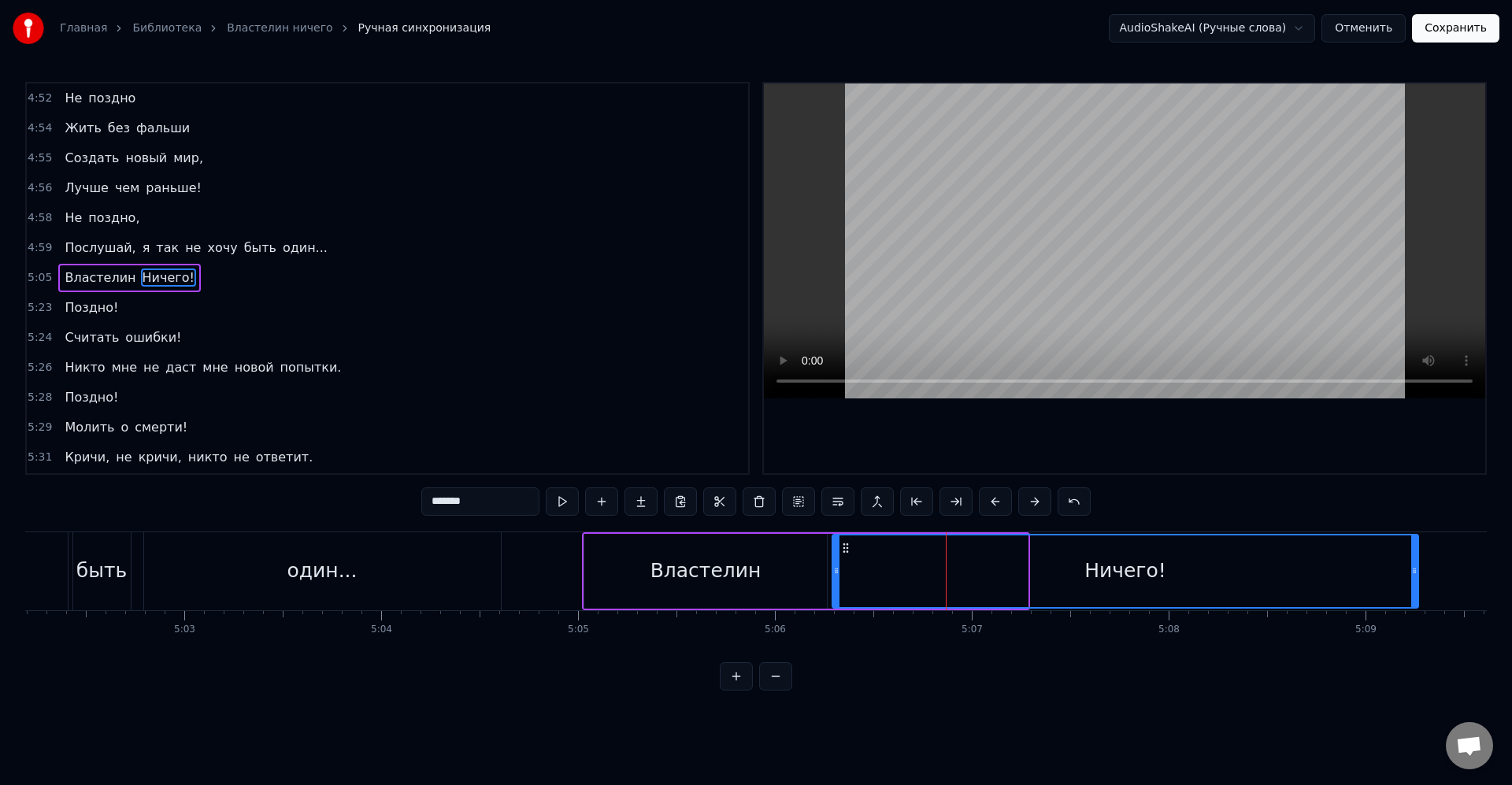
drag, startPoint x: 1022, startPoint y: 573, endPoint x: 1366, endPoint y: 603, distance: 345.3
click at [1417, 566] on icon at bounding box center [1413, 571] width 6 height 13
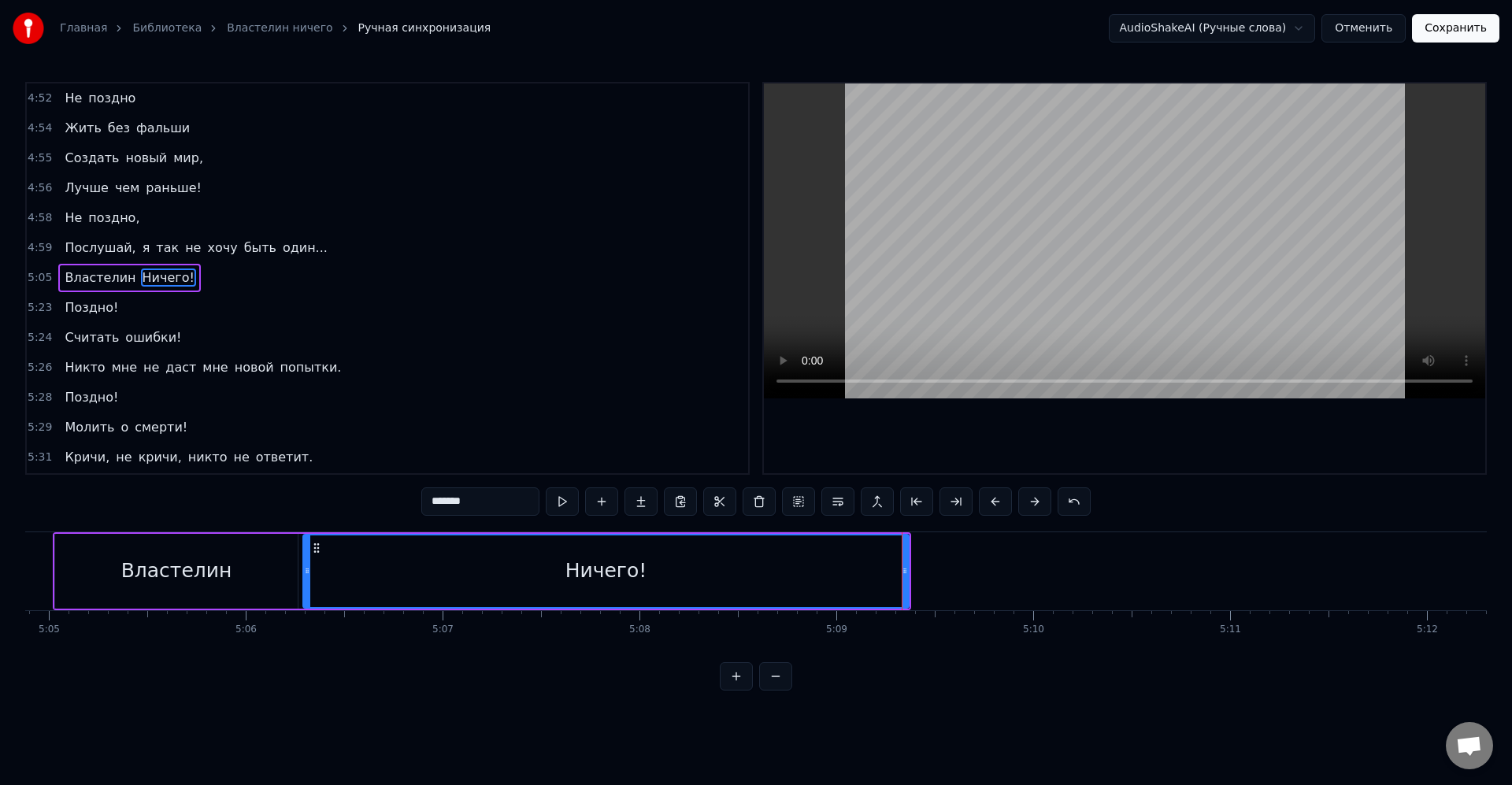
scroll to position [0, 60131]
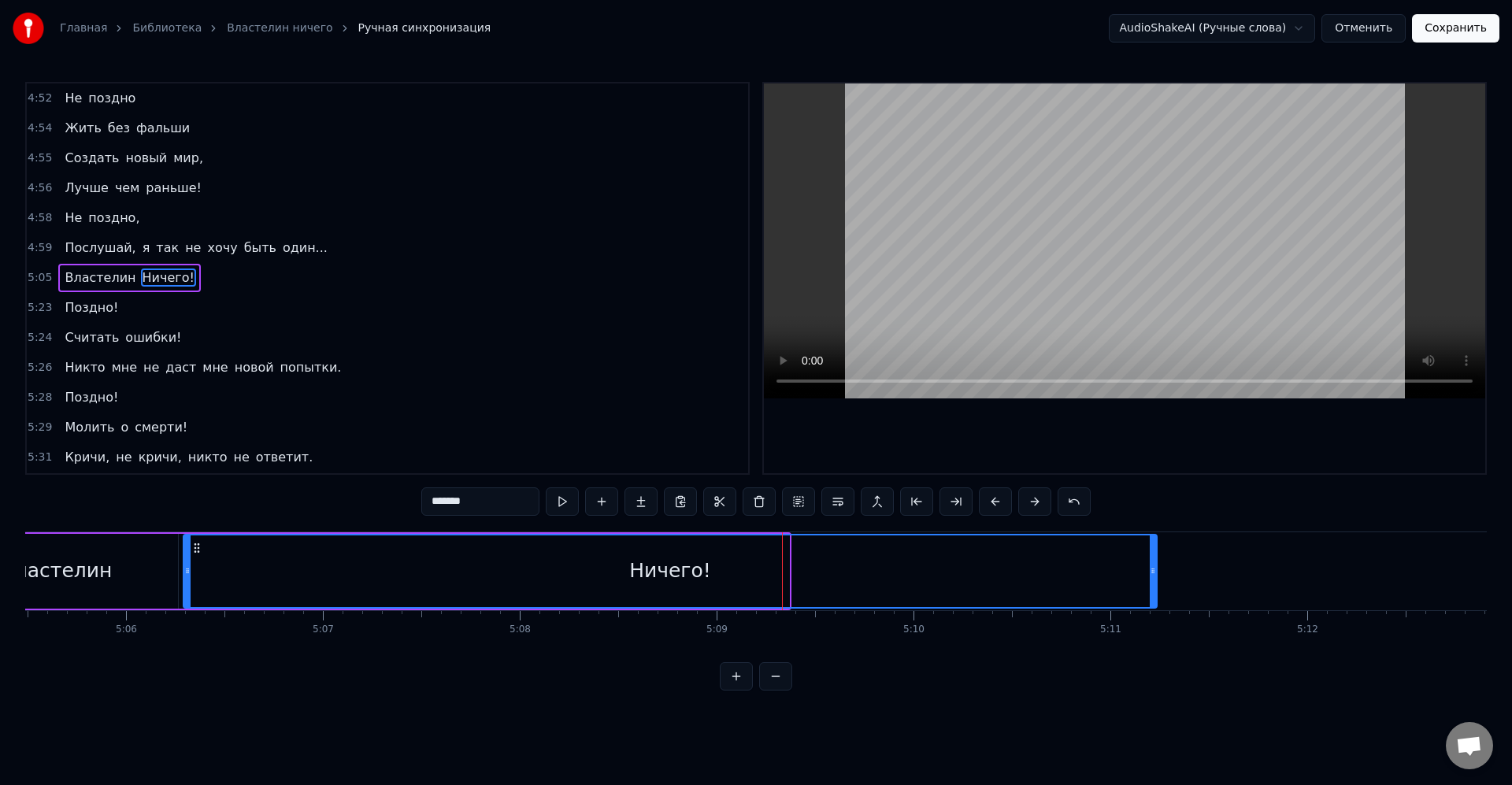
drag, startPoint x: 784, startPoint y: 571, endPoint x: 1152, endPoint y: 582, distance: 368.2
click at [1152, 582] on div at bounding box center [1152, 571] width 6 height 72
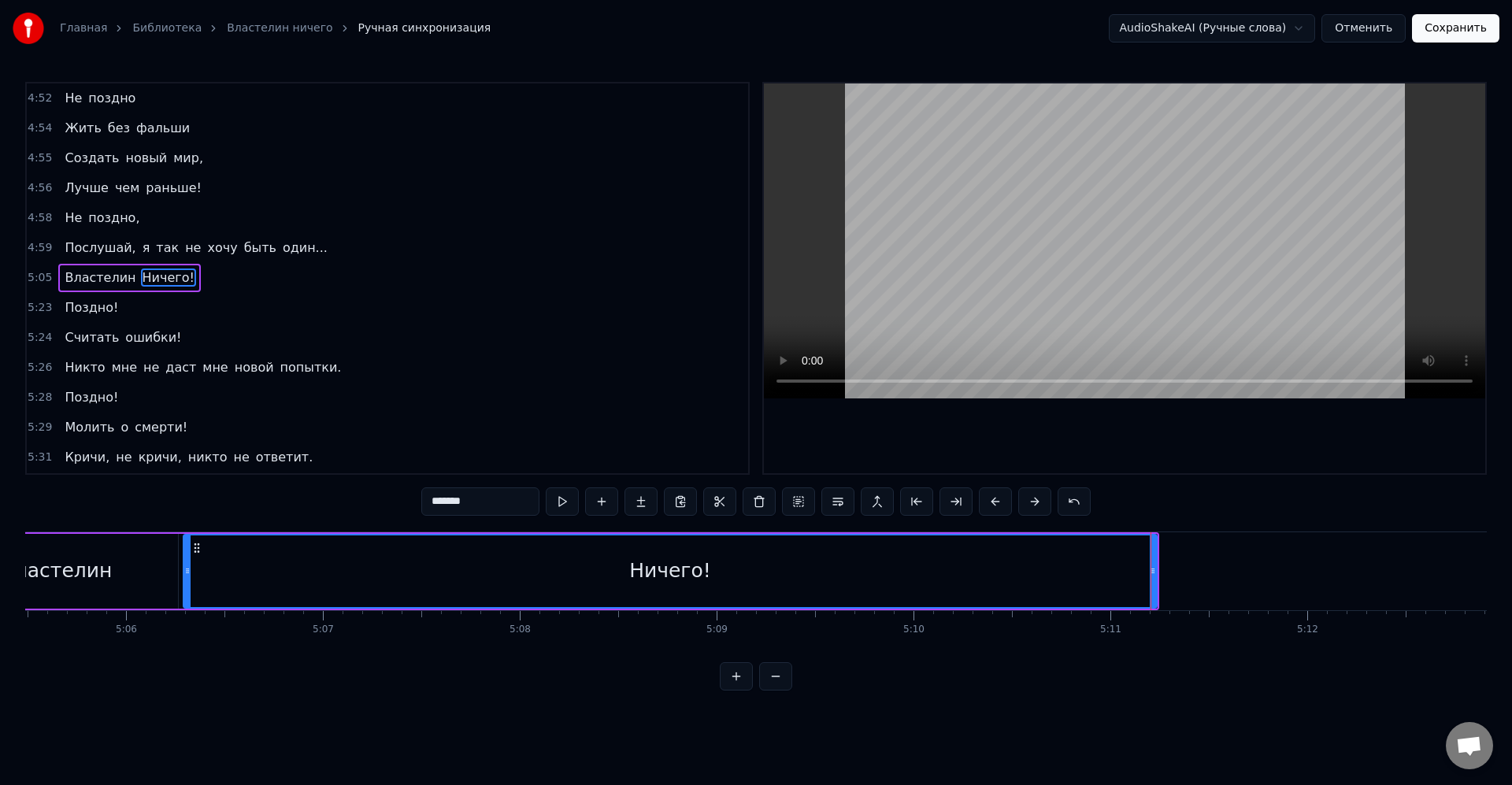
click at [998, 563] on div "Ничего!" at bounding box center [670, 571] width 972 height 72
drag, startPoint x: 1152, startPoint y: 572, endPoint x: 1122, endPoint y: 570, distance: 30.1
click at [1122, 570] on icon at bounding box center [1122, 571] width 6 height 13
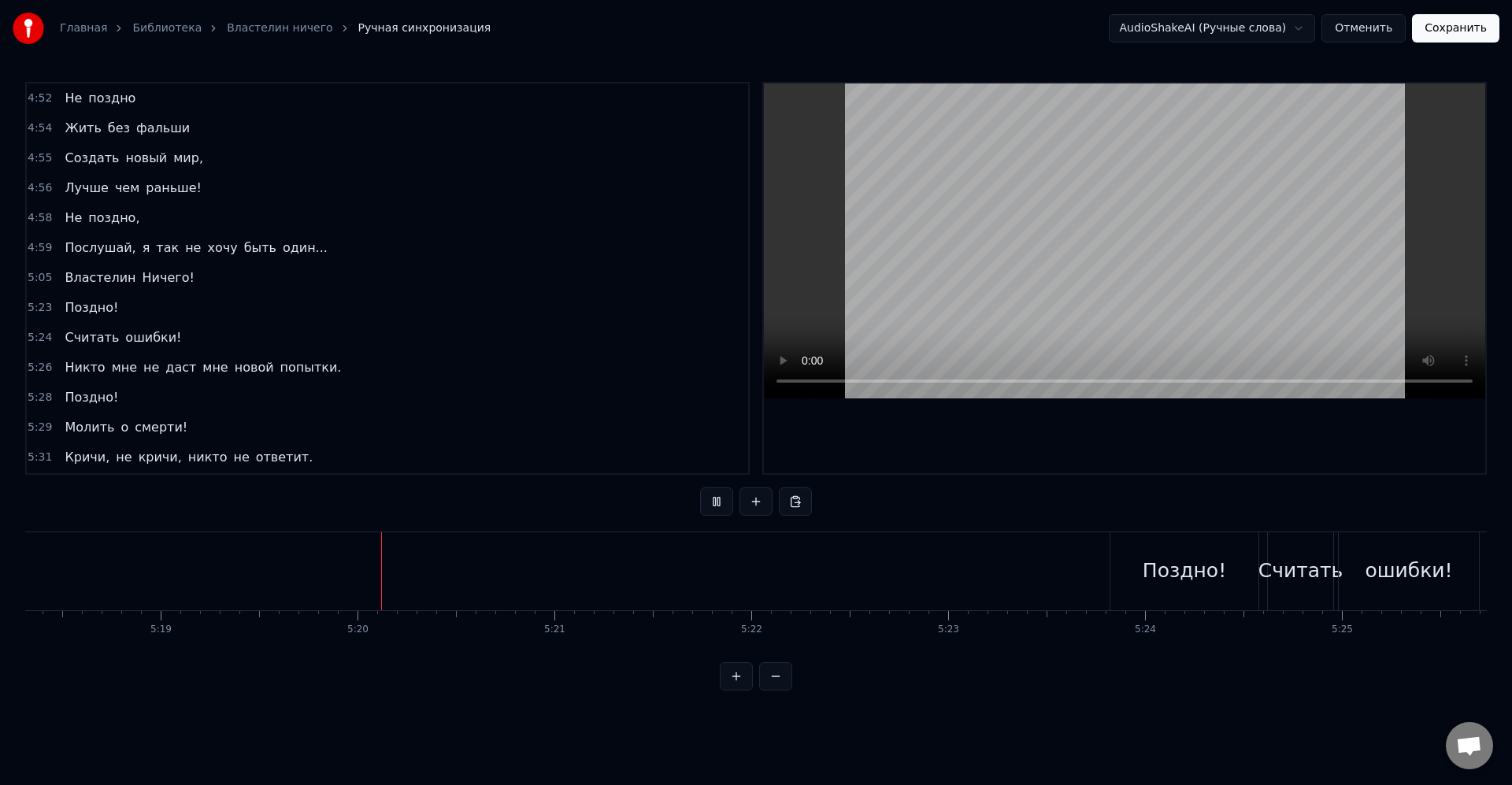
scroll to position [0, 62824]
click at [1011, 590] on div "Поздно!" at bounding box center [1015, 571] width 148 height 78
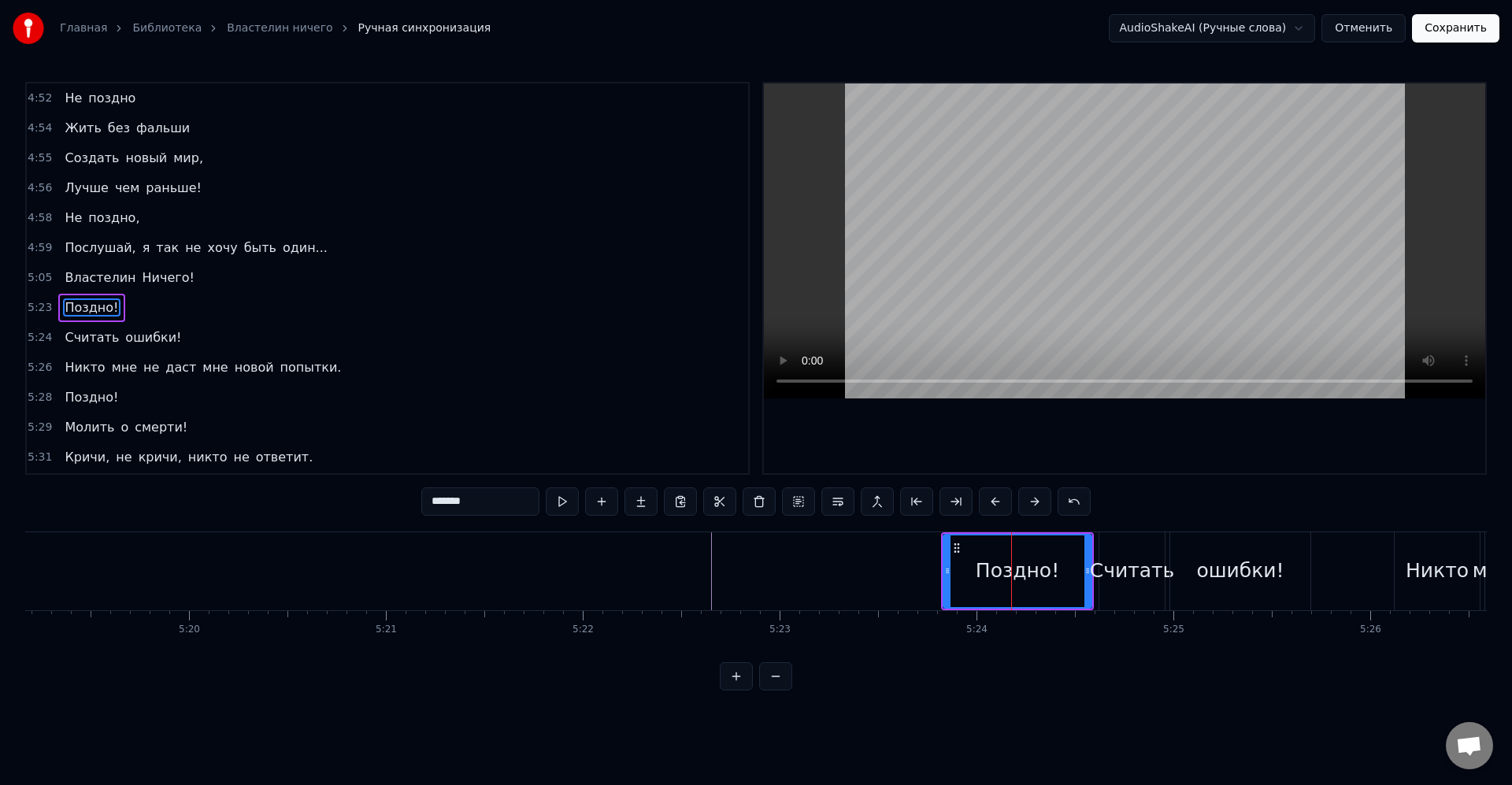
scroll to position [2124, 0]
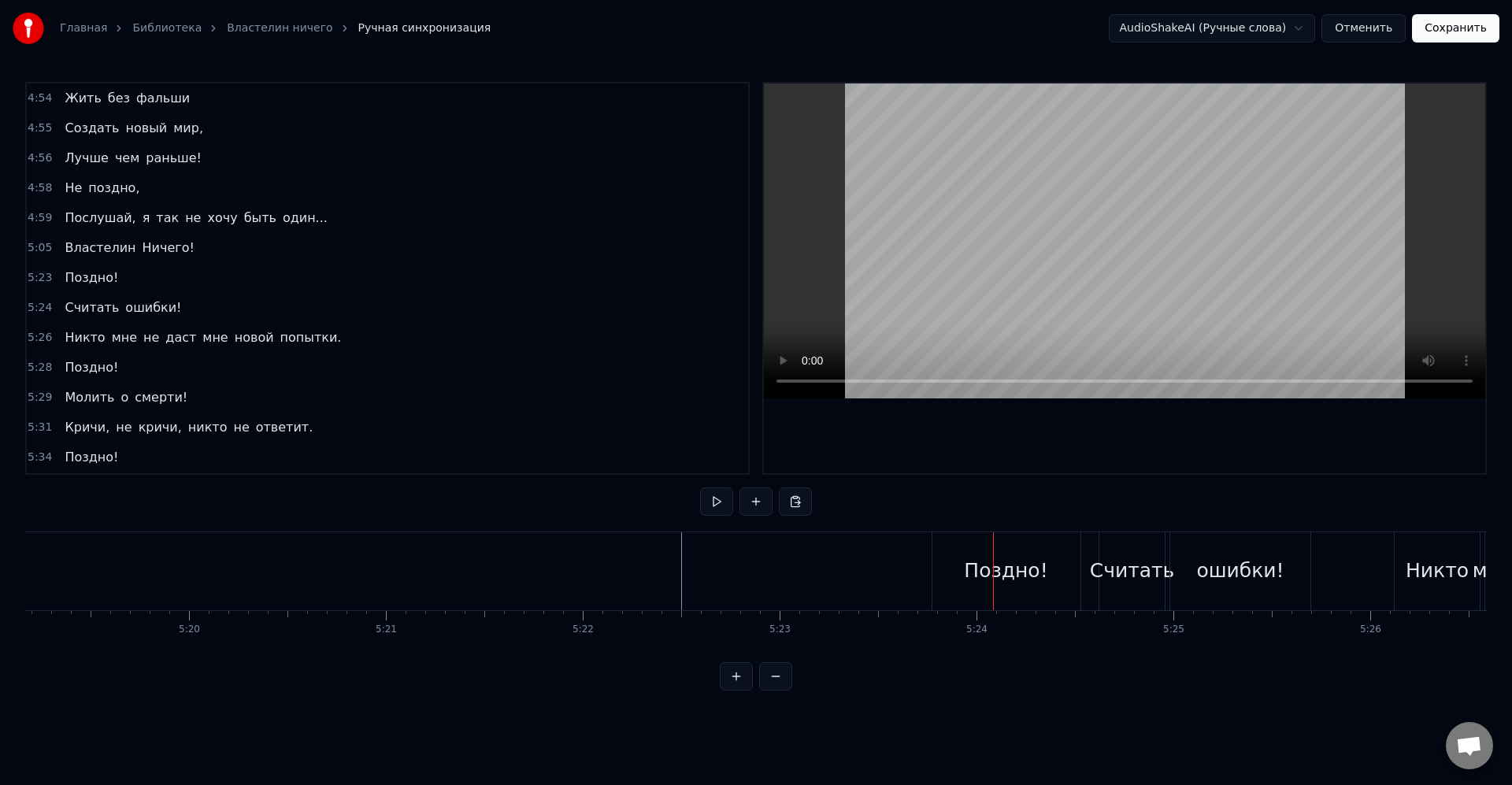
click at [1155, 593] on div "Считать" at bounding box center [1132, 571] width 66 height 78
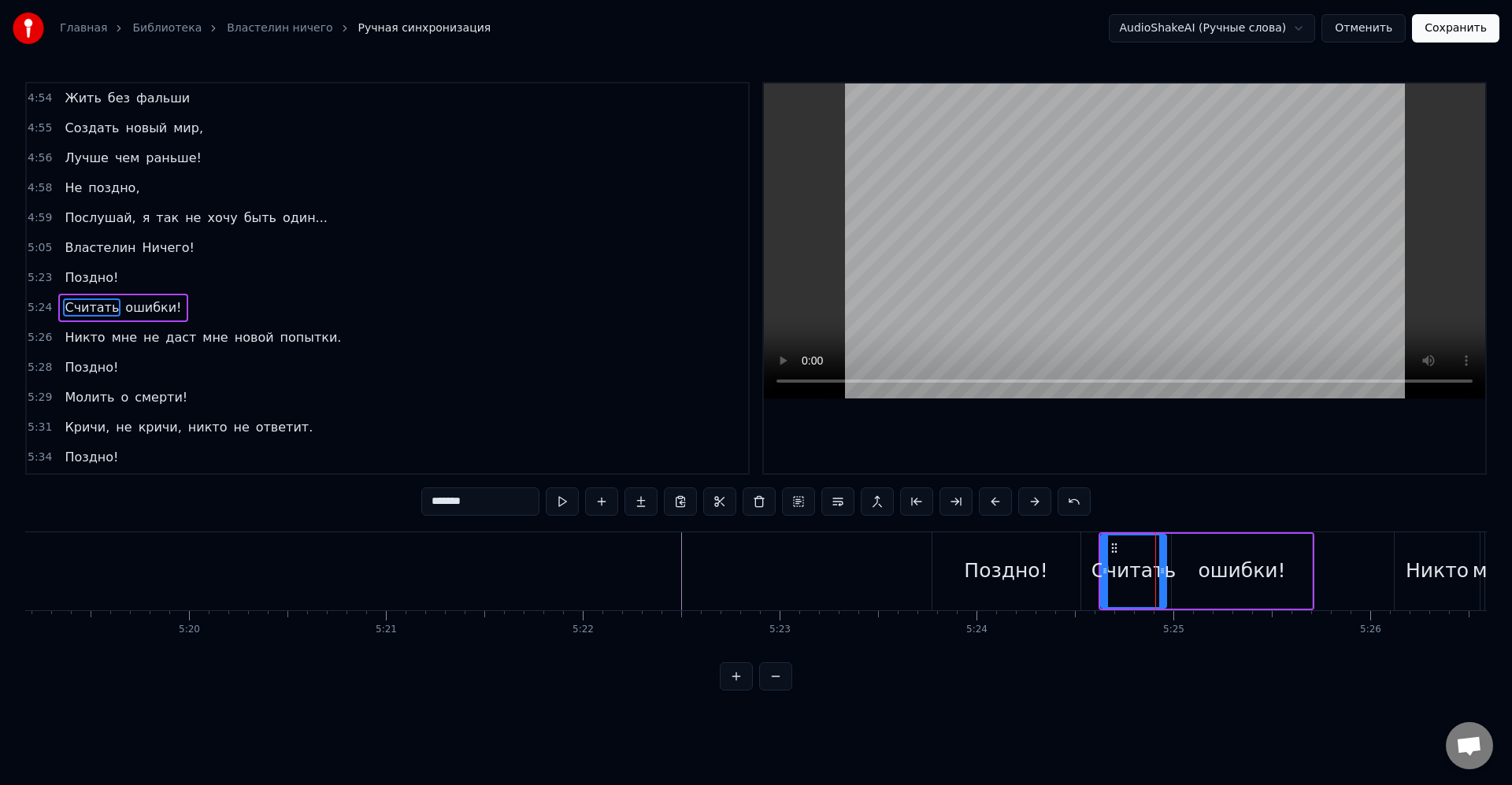
scroll to position [2154, 0]
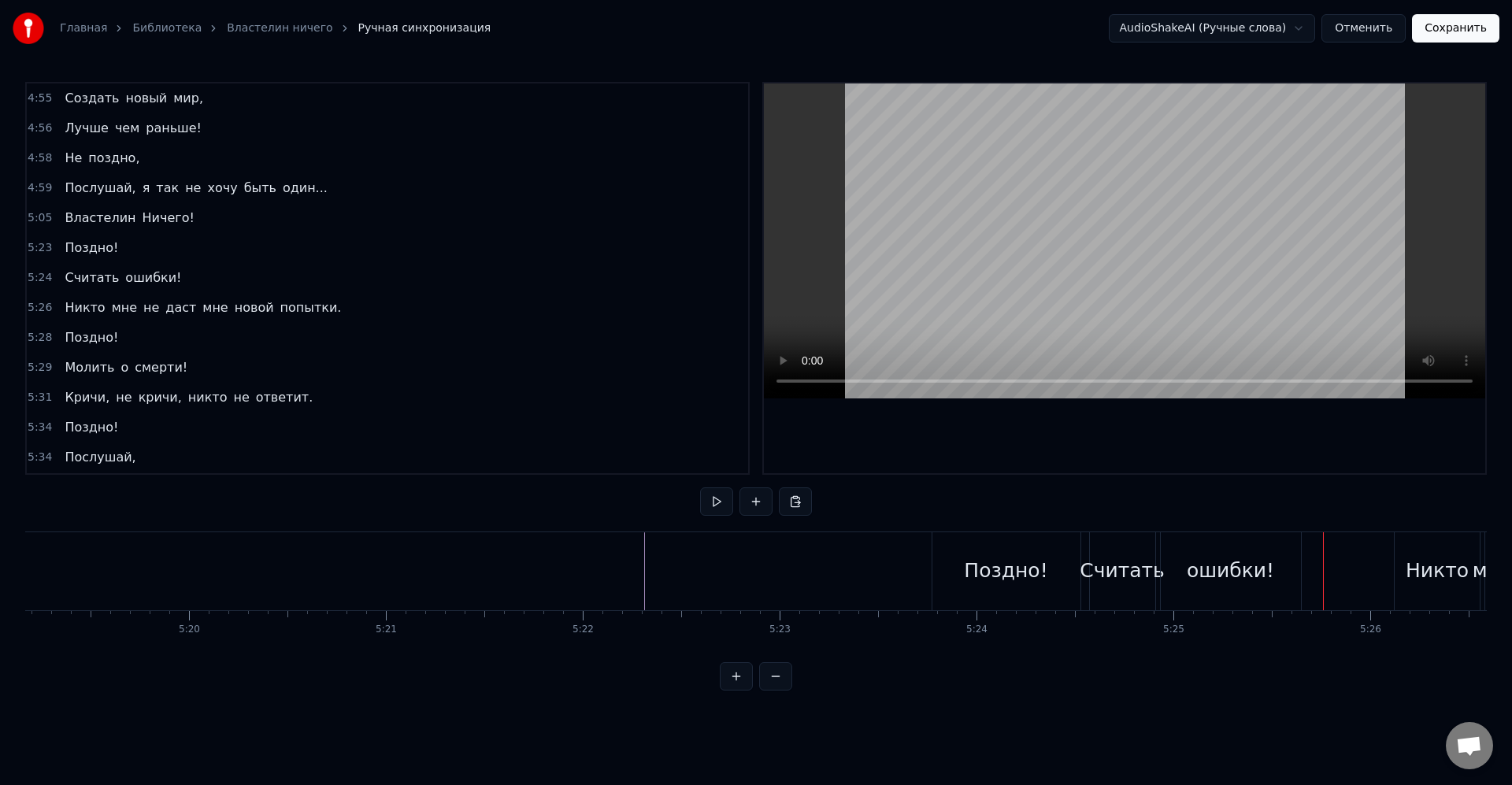
click at [1450, 568] on div "Никто" at bounding box center [1437, 571] width 63 height 30
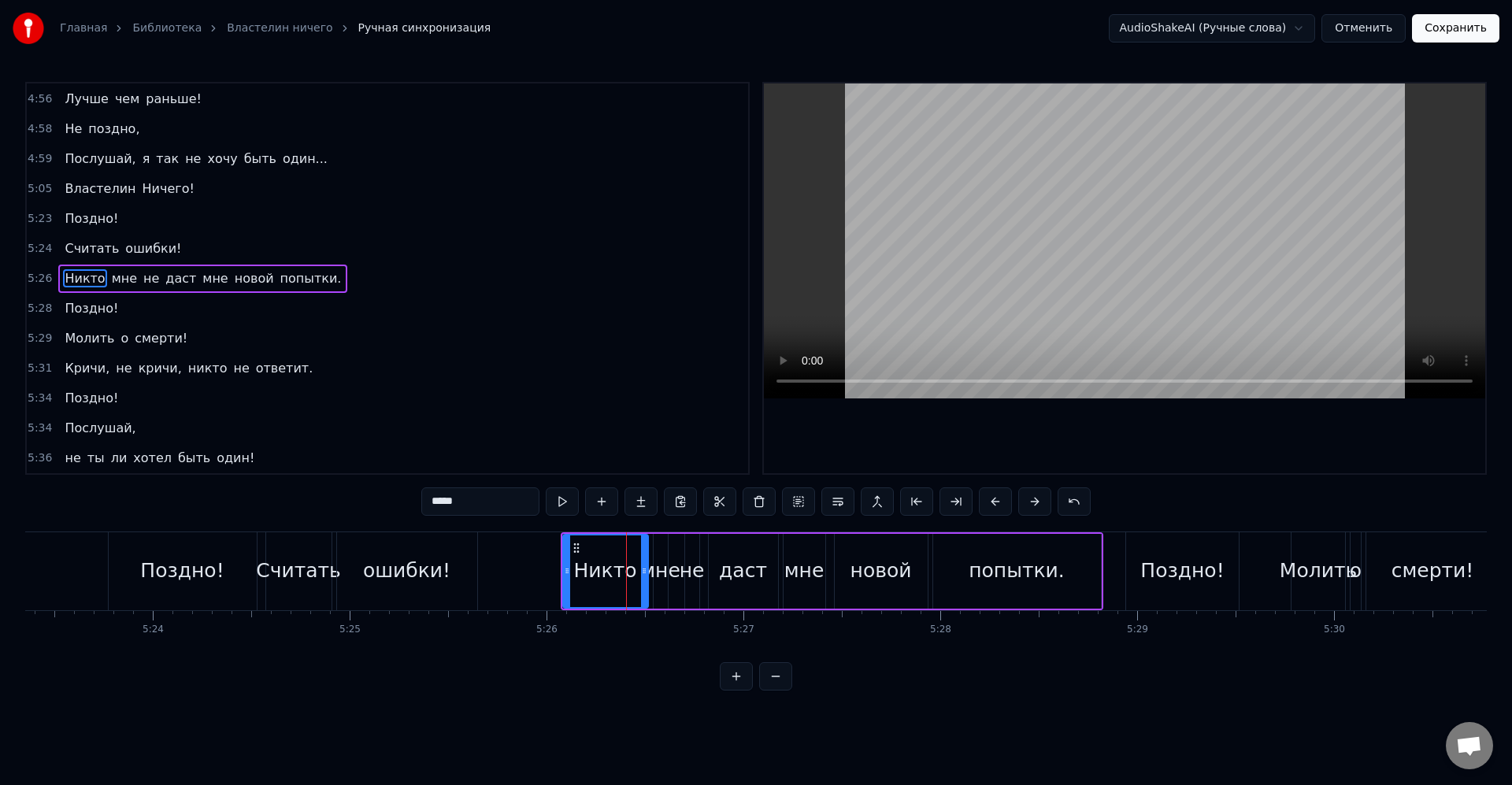
scroll to position [0, 63607]
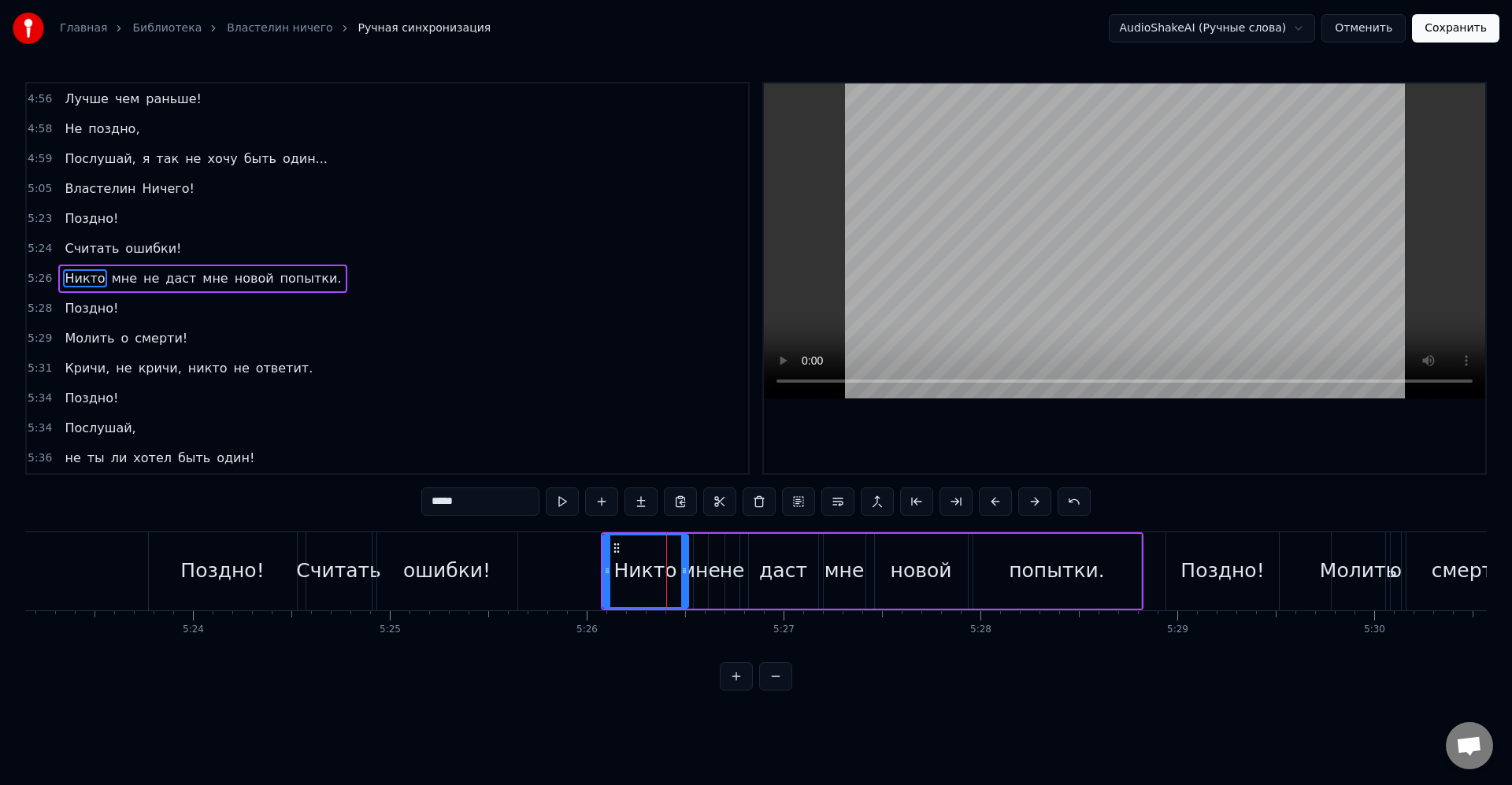
click at [678, 568] on div "Никто" at bounding box center [646, 571] width 84 height 72
drag, startPoint x: 606, startPoint y: 564, endPoint x: 616, endPoint y: 568, distance: 10.8
click at [597, 563] on div at bounding box center [597, 571] width 6 height 72
click at [616, 569] on div "Никто" at bounding box center [640, 571] width 63 height 30
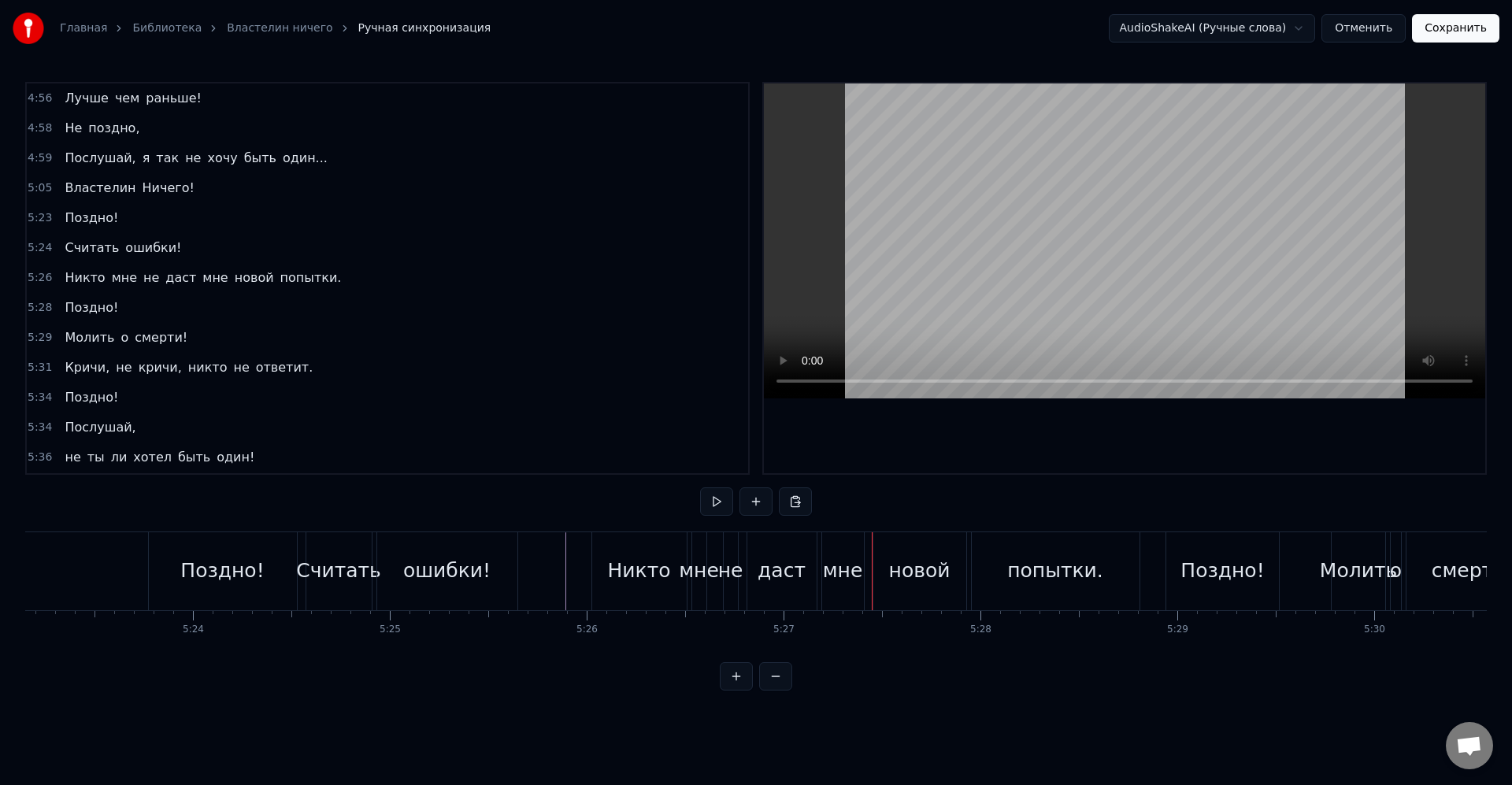
click at [642, 580] on div "Никто" at bounding box center [638, 571] width 63 height 30
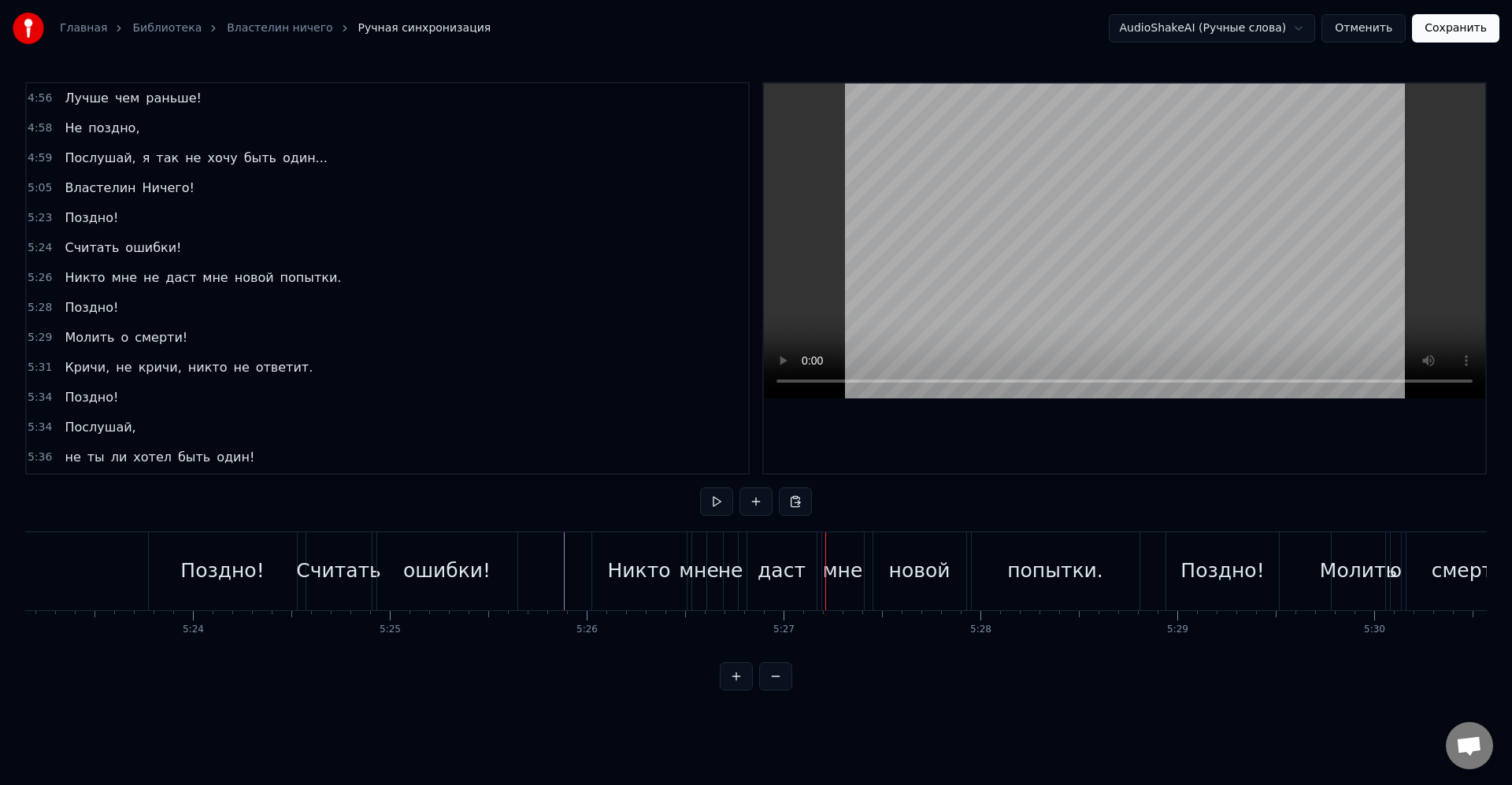
click at [701, 564] on div "мне" at bounding box center [699, 571] width 40 height 30
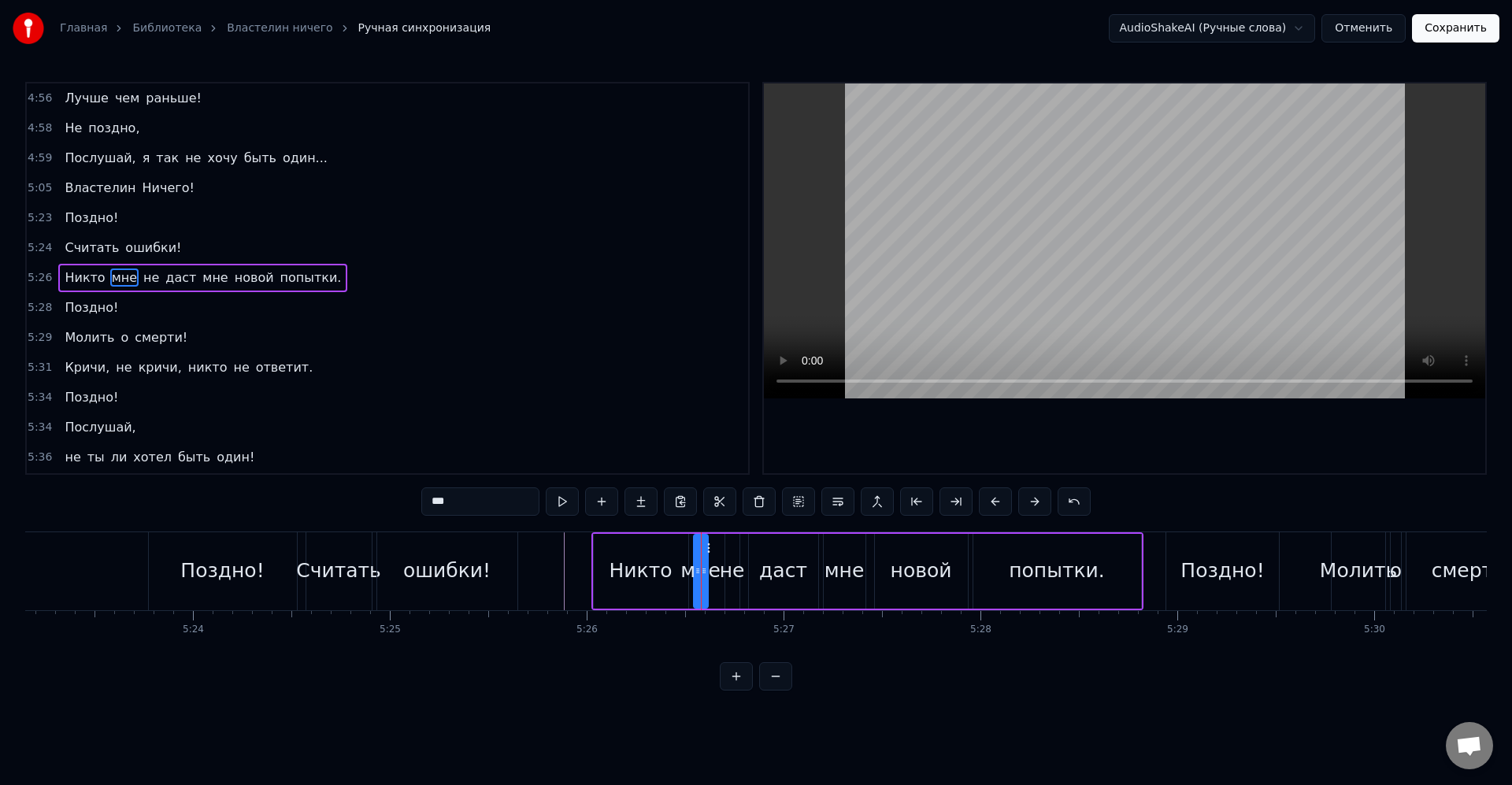
type input "**"
drag, startPoint x: 728, startPoint y: 570, endPoint x: 699, endPoint y: 570, distance: 29.0
click at [699, 570] on icon at bounding box center [700, 571] width 6 height 13
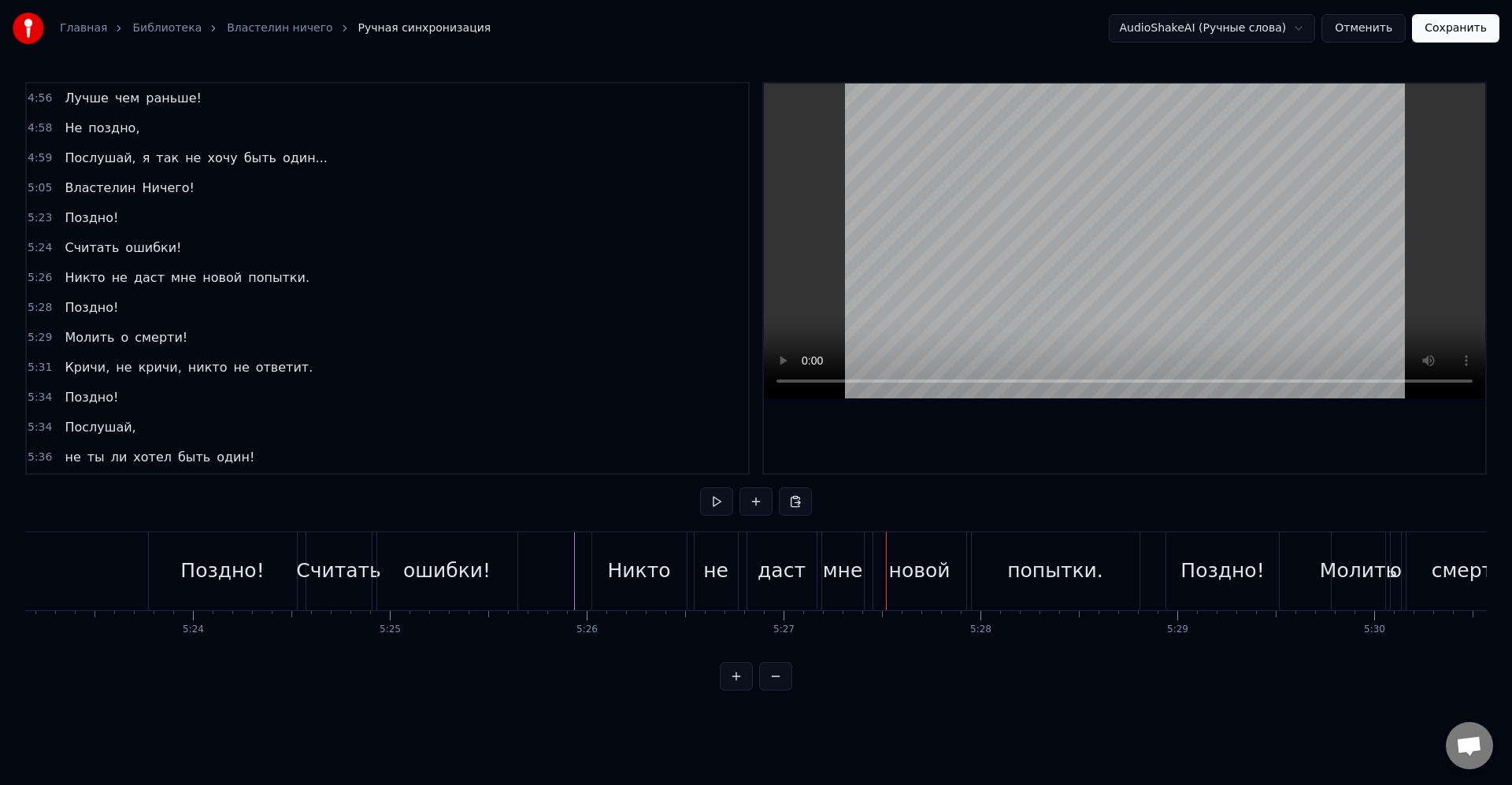
click at [779, 570] on div "даст" at bounding box center [782, 571] width 48 height 30
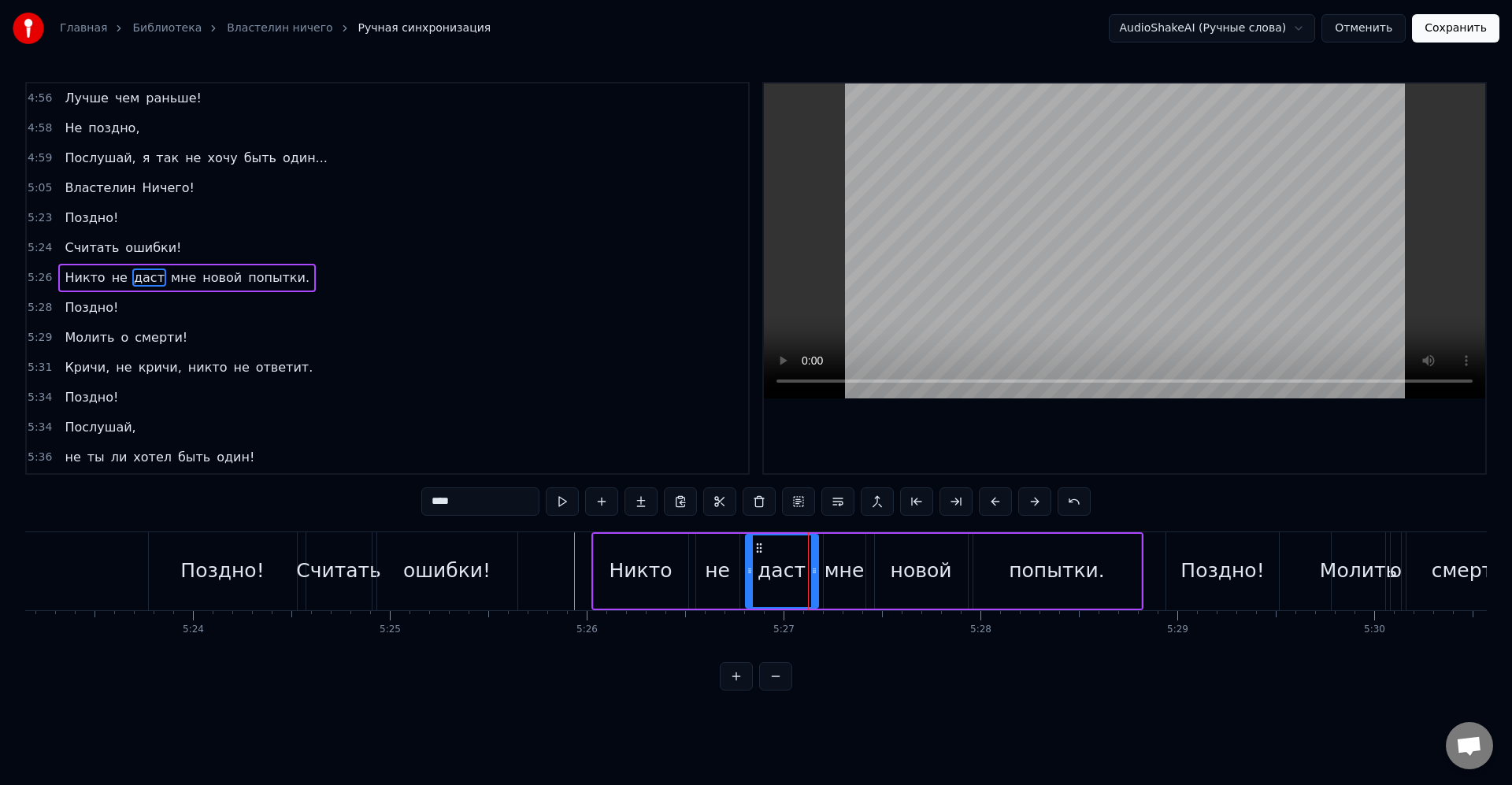
drag, startPoint x: 750, startPoint y: 571, endPoint x: 740, endPoint y: 571, distance: 10.0
click at [746, 571] on icon at bounding box center [749, 571] width 6 height 13
drag, startPoint x: 497, startPoint y: 558, endPoint x: 592, endPoint y: 583, distance: 98.2
click at [498, 558] on div "ошибки!" at bounding box center [447, 571] width 140 height 78
type input "*******"
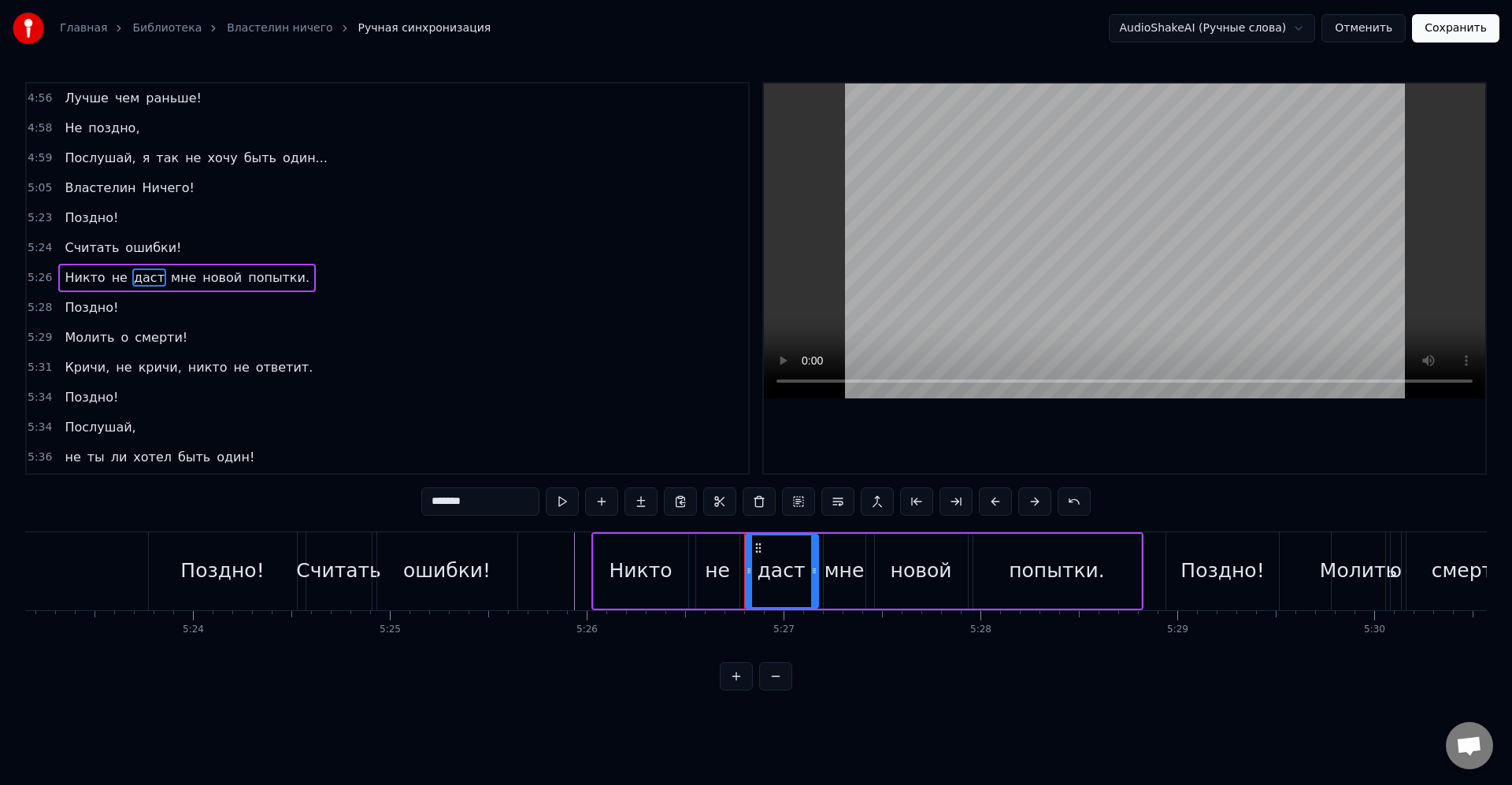
scroll to position [2154, 0]
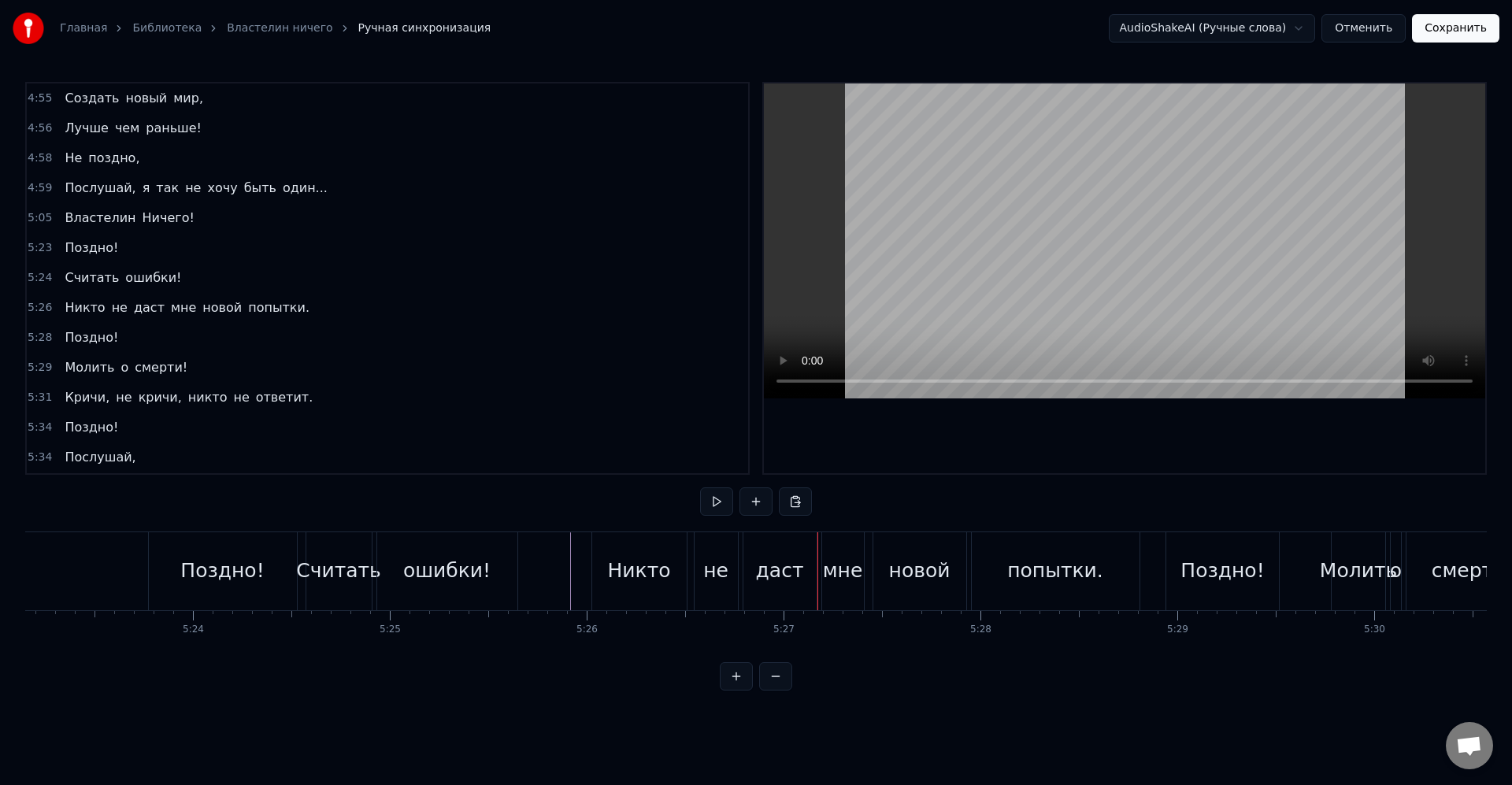
click at [838, 587] on div "мне" at bounding box center [843, 571] width 41 height 78
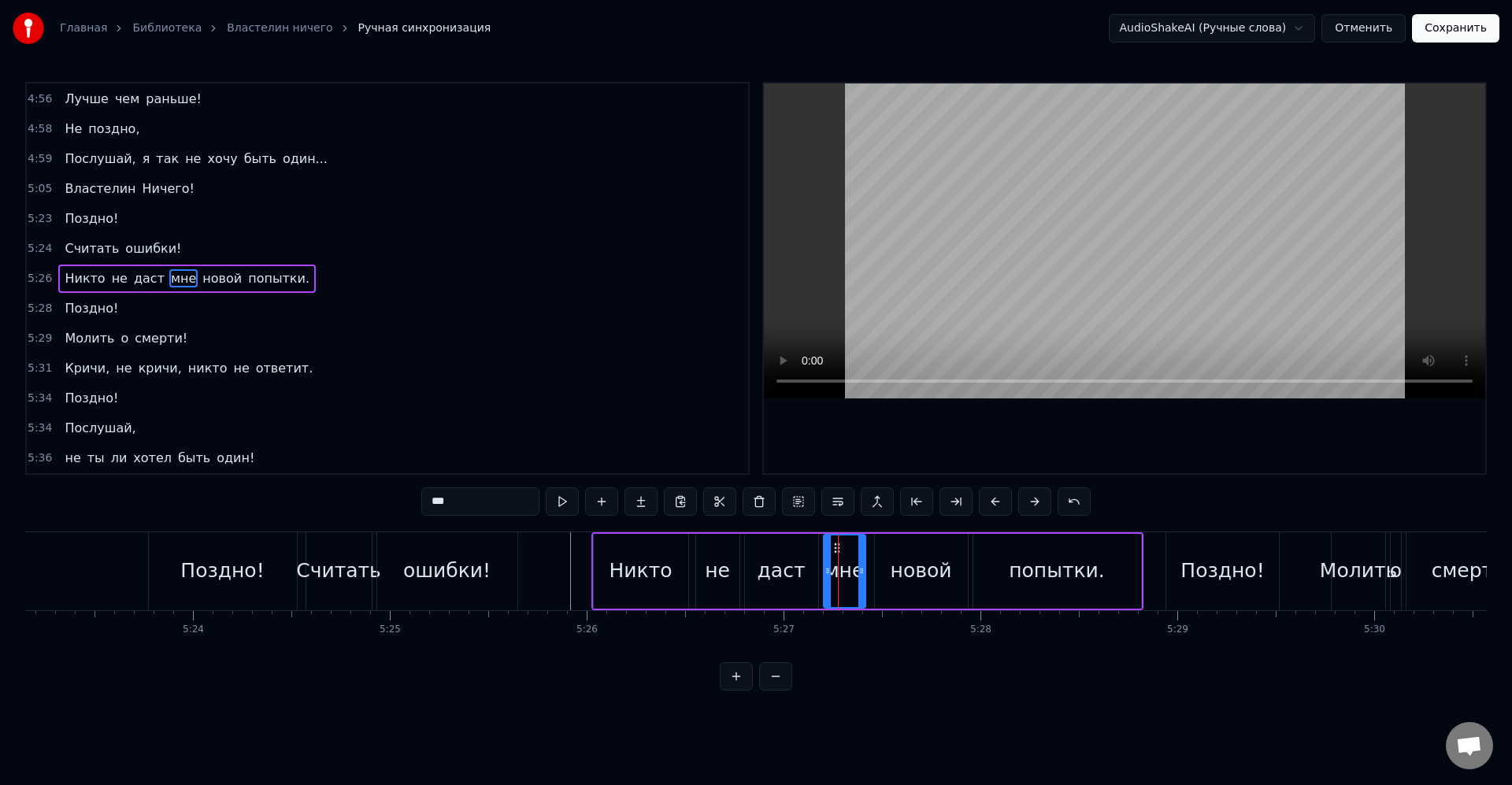
scroll to position [2184, 0]
click at [813, 576] on div "даст" at bounding box center [782, 571] width 73 height 75
type input "****"
click at [829, 577] on div "мне" at bounding box center [845, 571] width 40 height 30
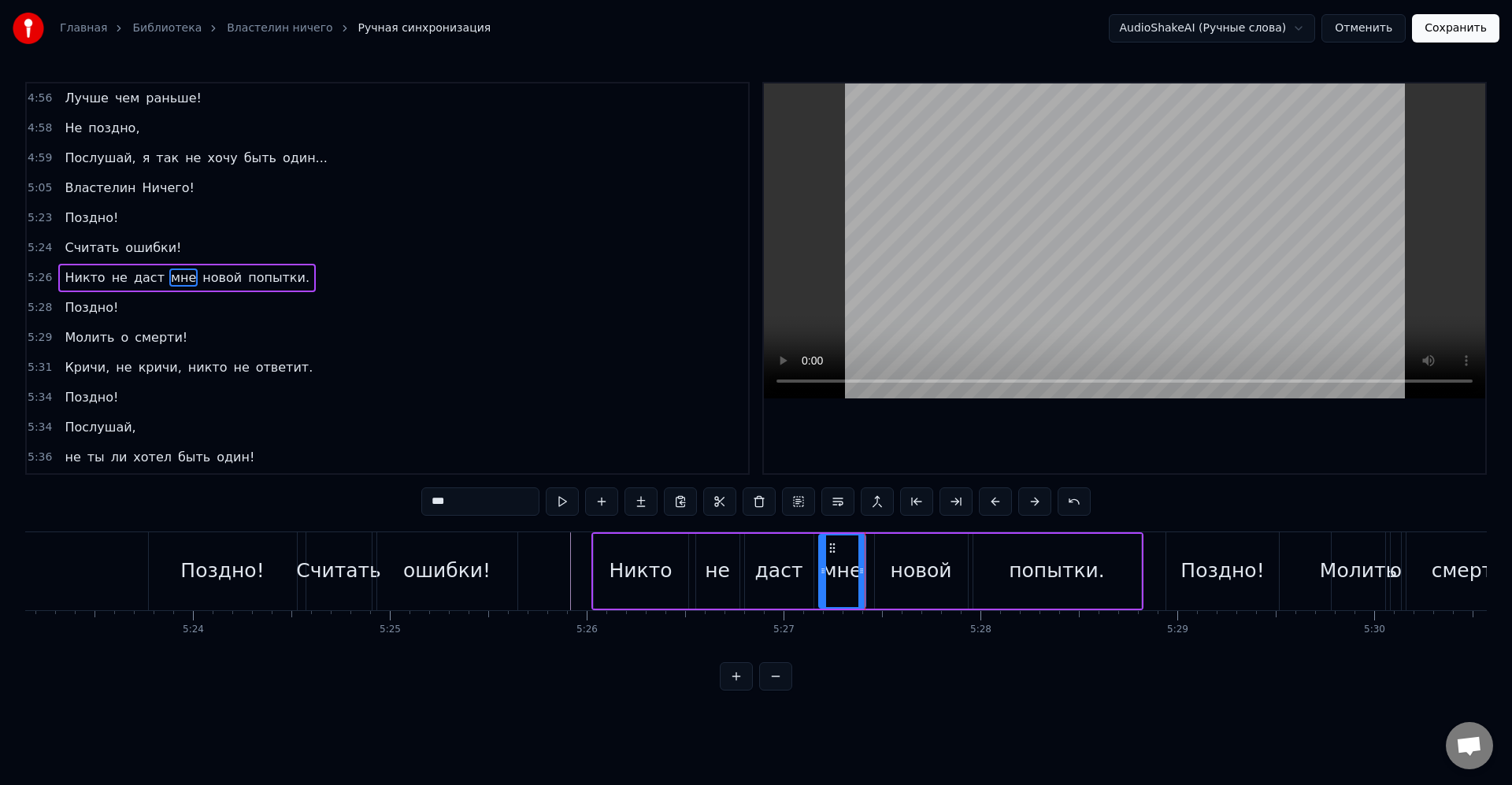
click at [823, 571] on icon at bounding box center [822, 571] width 6 height 13
drag, startPoint x: 418, startPoint y: 491, endPoint x: 384, endPoint y: 489, distance: 34.1
click at [375, 489] on div "0:15 Итак в 14м году по завершении Войны Копья 0:19 Стал [DEMOGRAPHIC_DATA] маг…" at bounding box center [756, 386] width 1461 height 609
type input "****"
drag, startPoint x: 552, startPoint y: 575, endPoint x: 555, endPoint y: 584, distance: 9.5
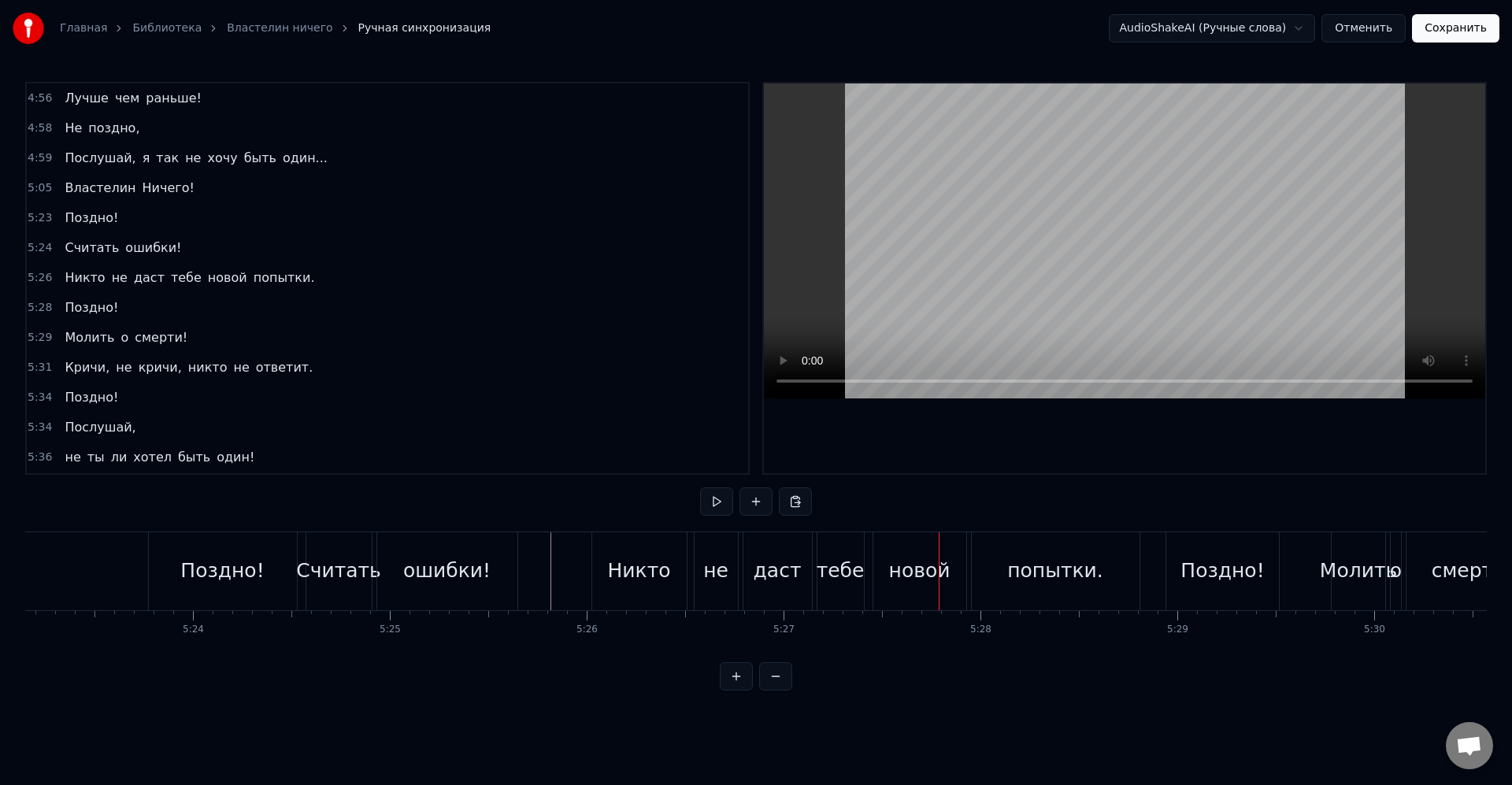
click at [847, 578] on div "тебе" at bounding box center [840, 571] width 48 height 30
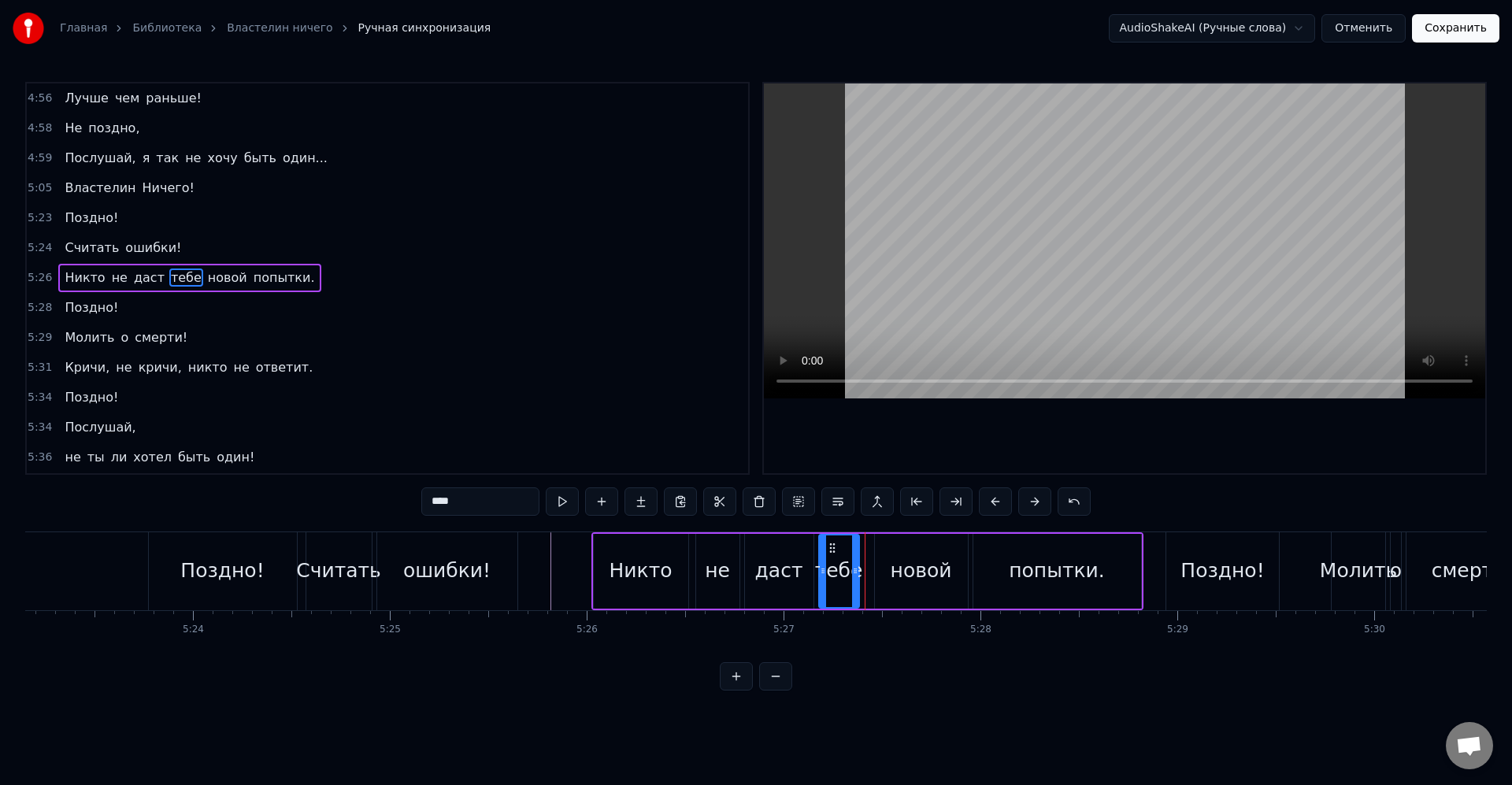
click at [852, 568] on icon at bounding box center [854, 571] width 6 height 13
click at [889, 571] on div "новой" at bounding box center [921, 571] width 93 height 75
type input "*****"
drag, startPoint x: 877, startPoint y: 571, endPoint x: 804, endPoint y: 577, distance: 73.2
click at [871, 569] on icon at bounding box center [871, 571] width 6 height 13
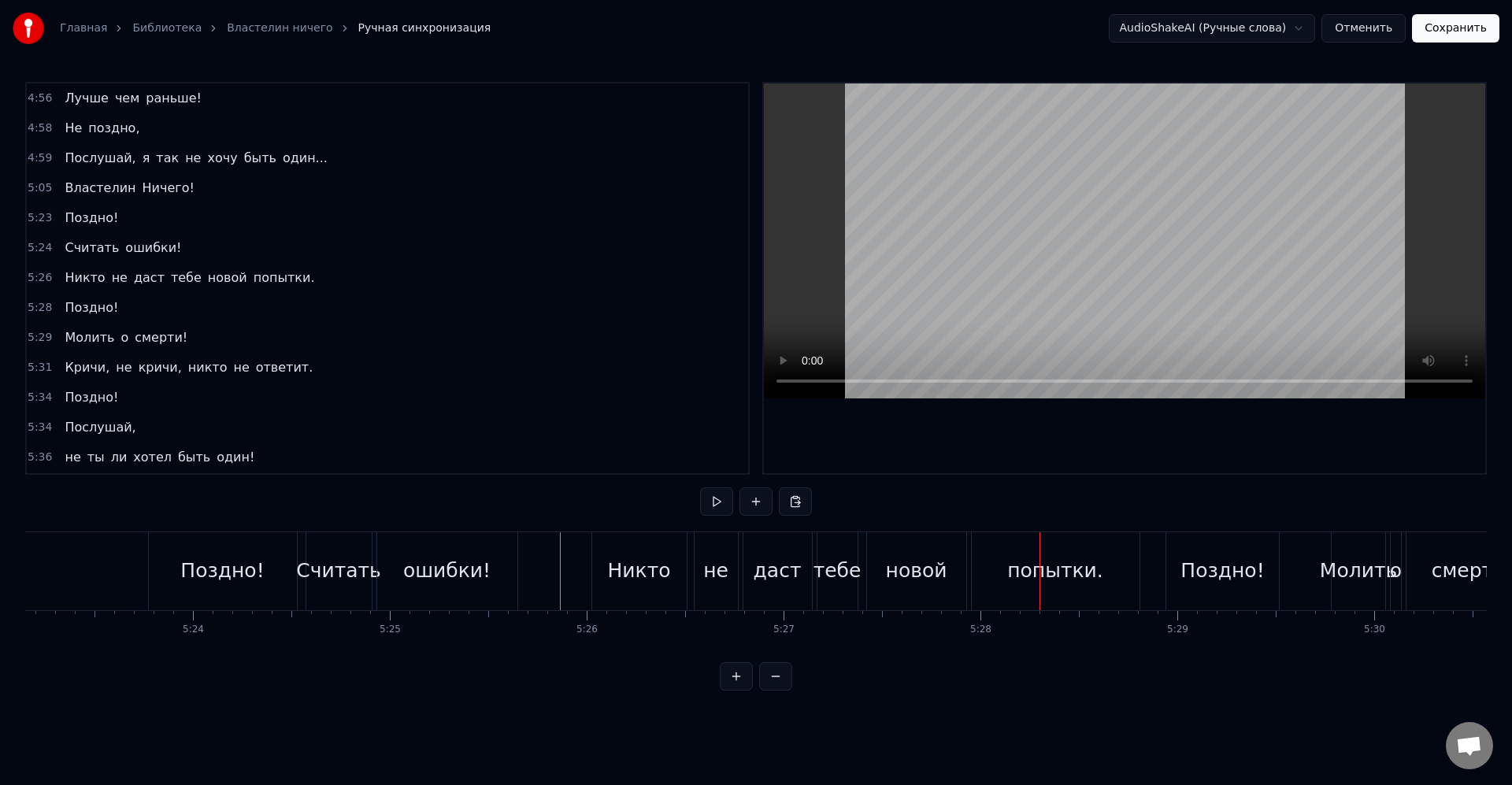
drag, startPoint x: 927, startPoint y: 583, endPoint x: 940, endPoint y: 593, distance: 16.4
click at [928, 582] on div "новой" at bounding box center [916, 571] width 61 height 30
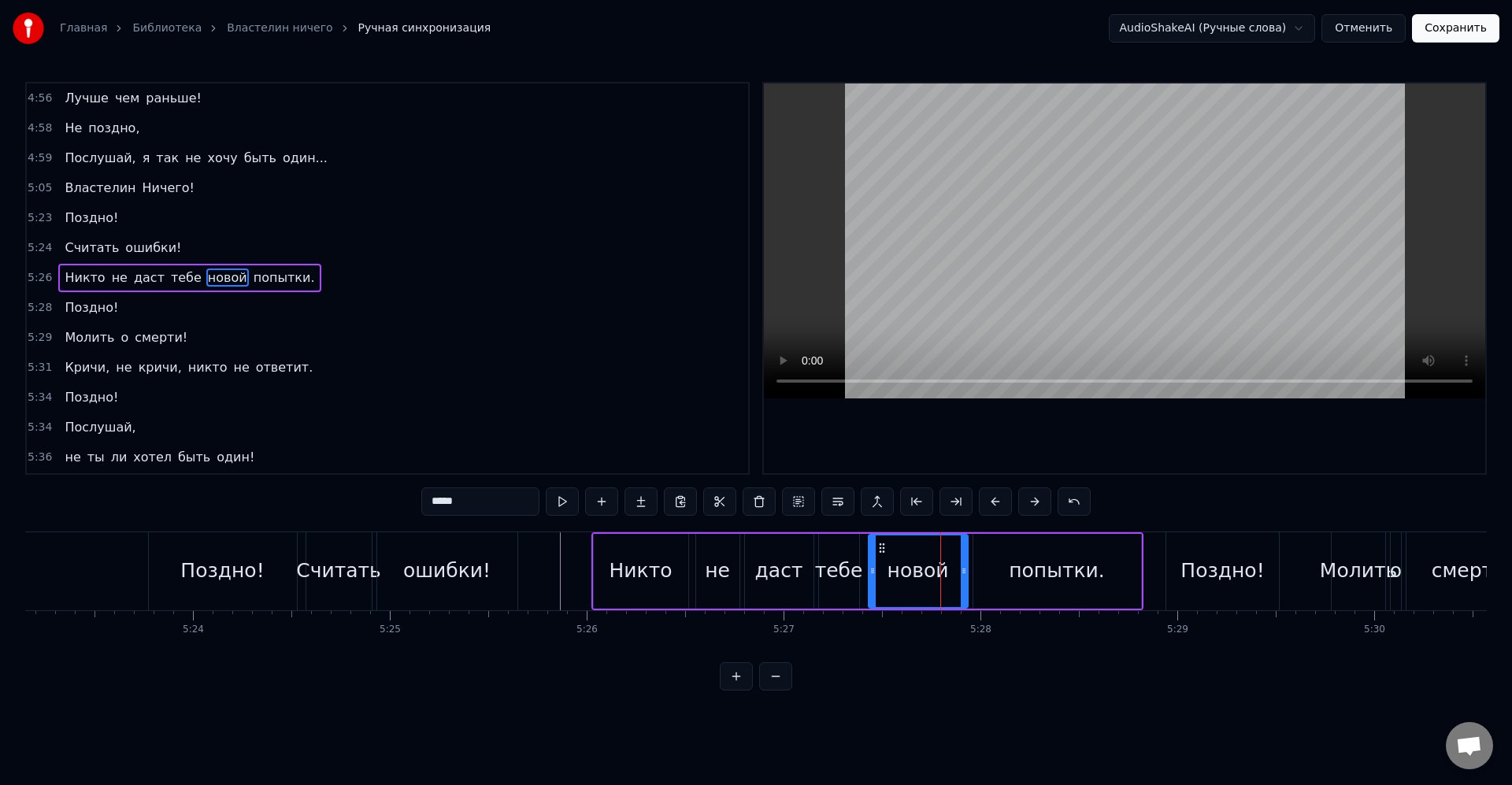
click at [998, 571] on div "попытки." at bounding box center [1057, 571] width 168 height 75
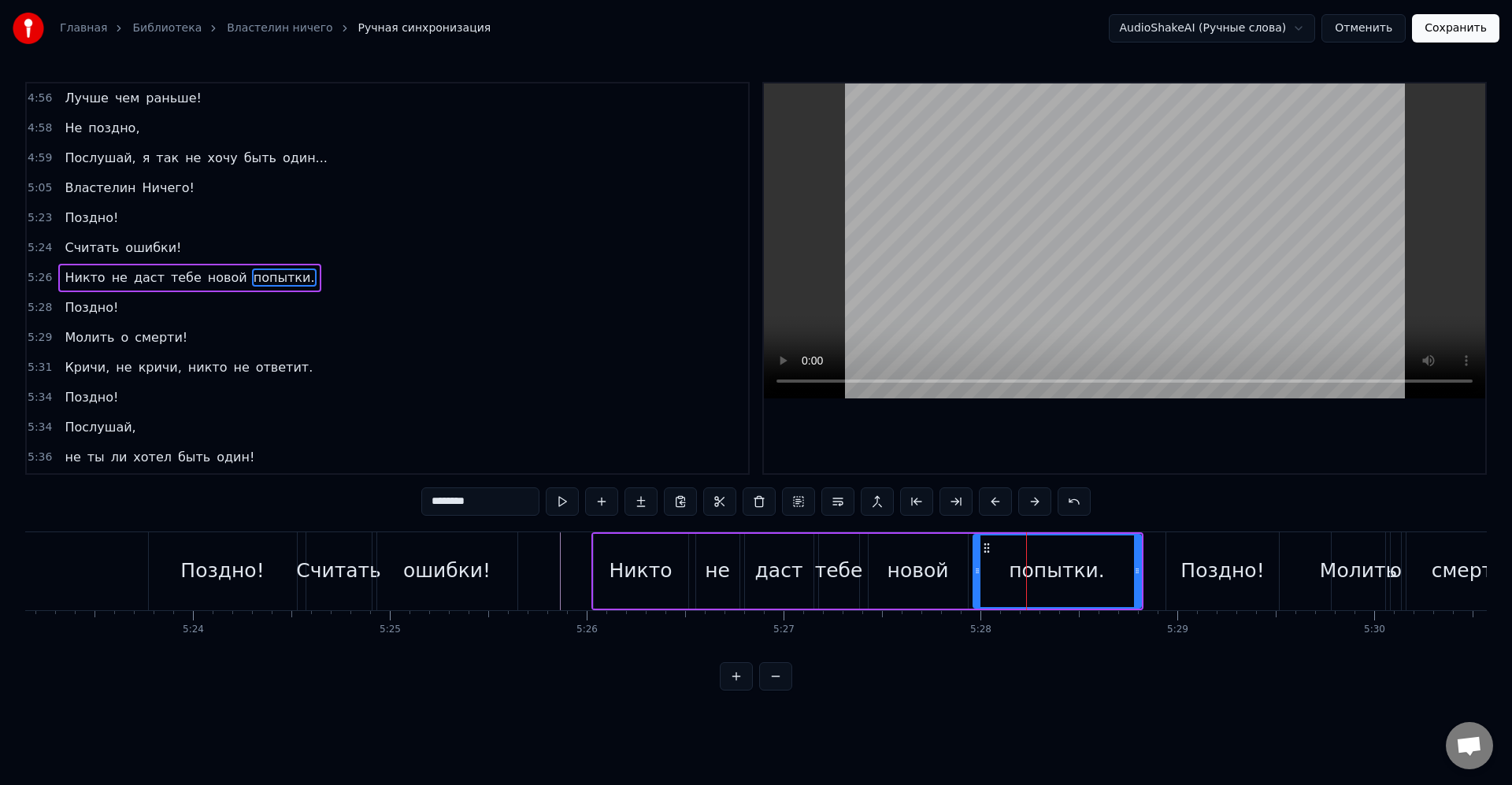
click at [954, 574] on div "новой" at bounding box center [918, 571] width 99 height 75
type input "*****"
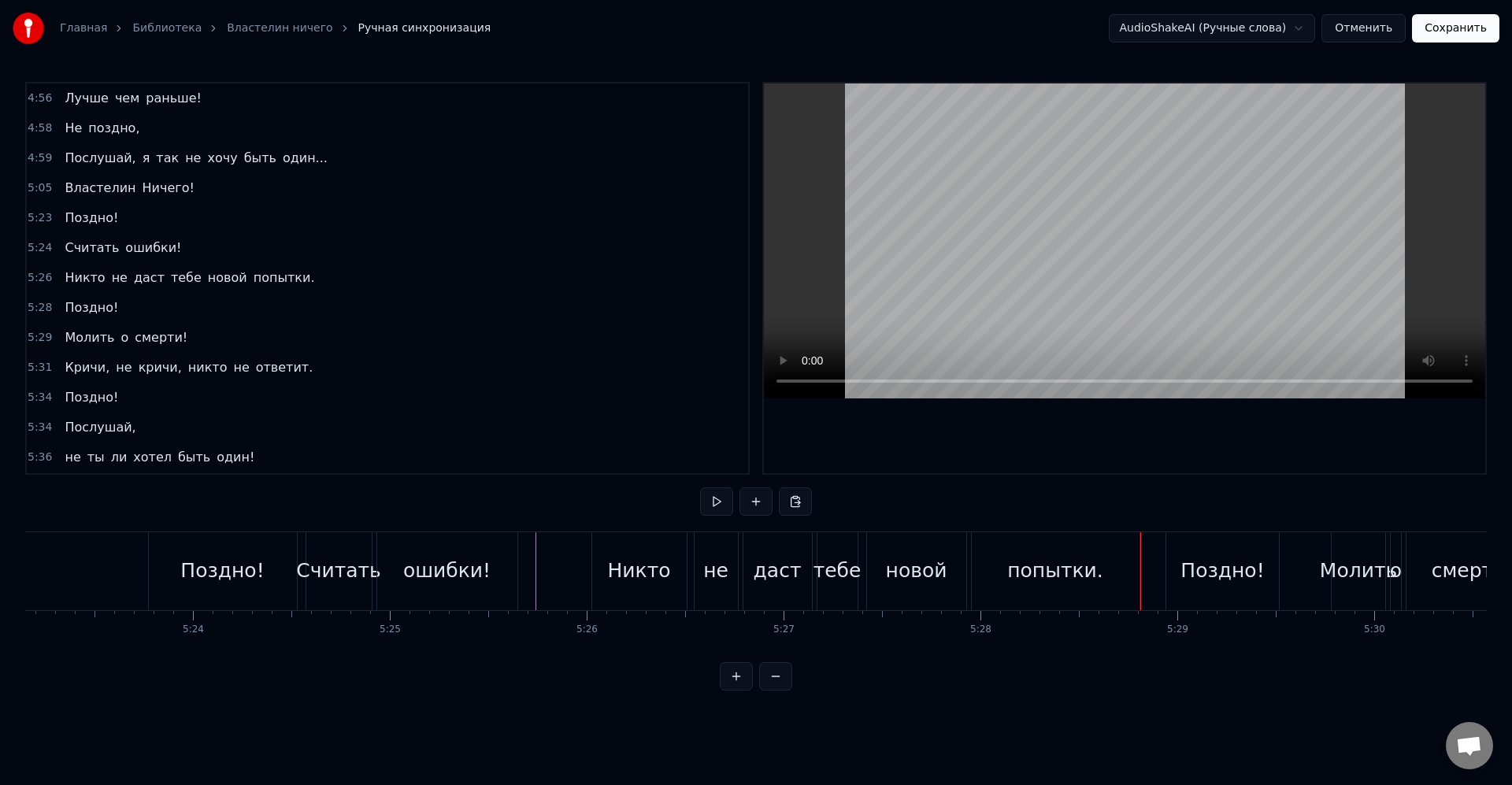
click at [1208, 584] on div "Поздно!" at bounding box center [1222, 571] width 84 height 30
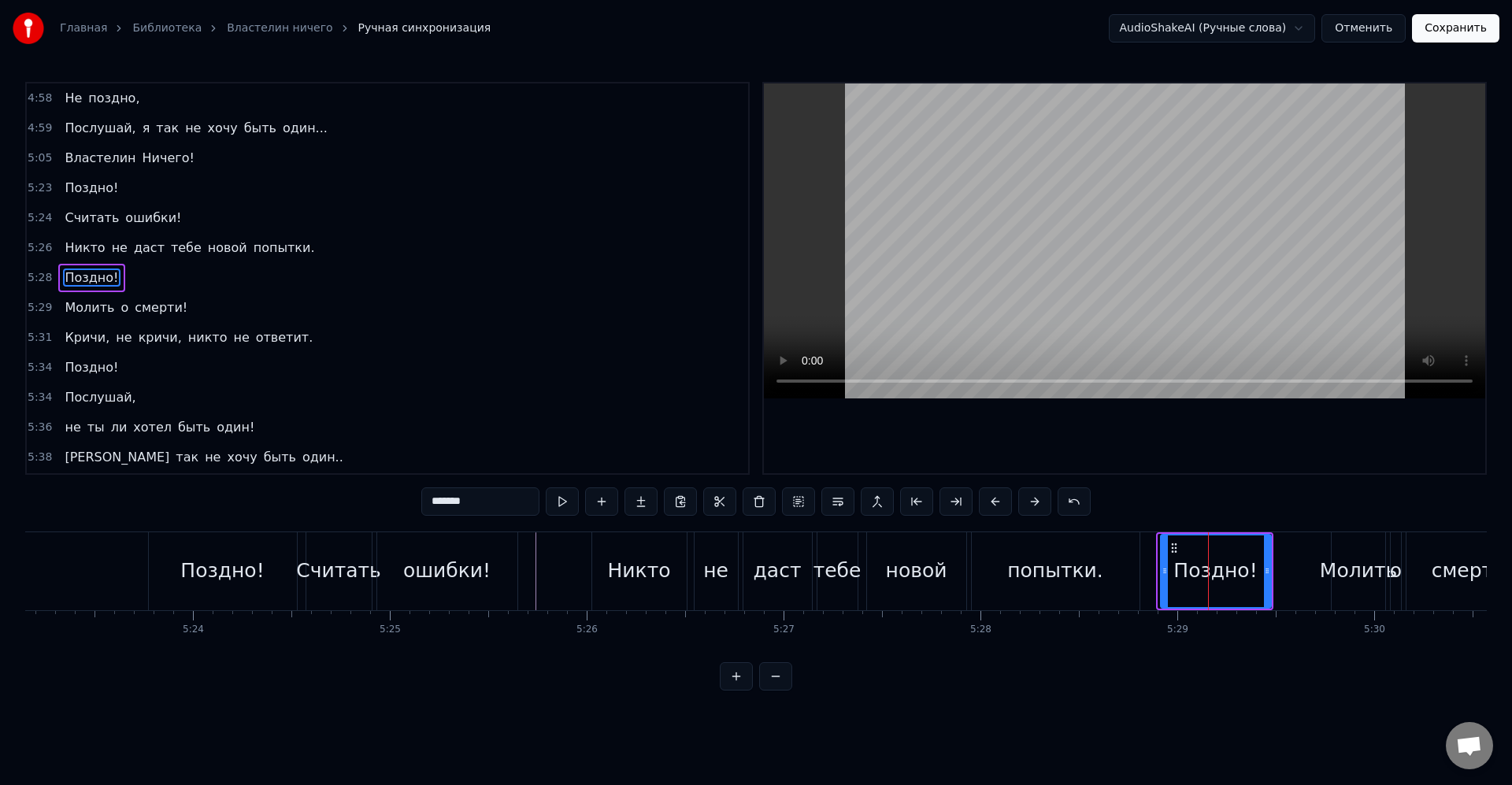
click at [1162, 566] on icon at bounding box center [1164, 571] width 6 height 13
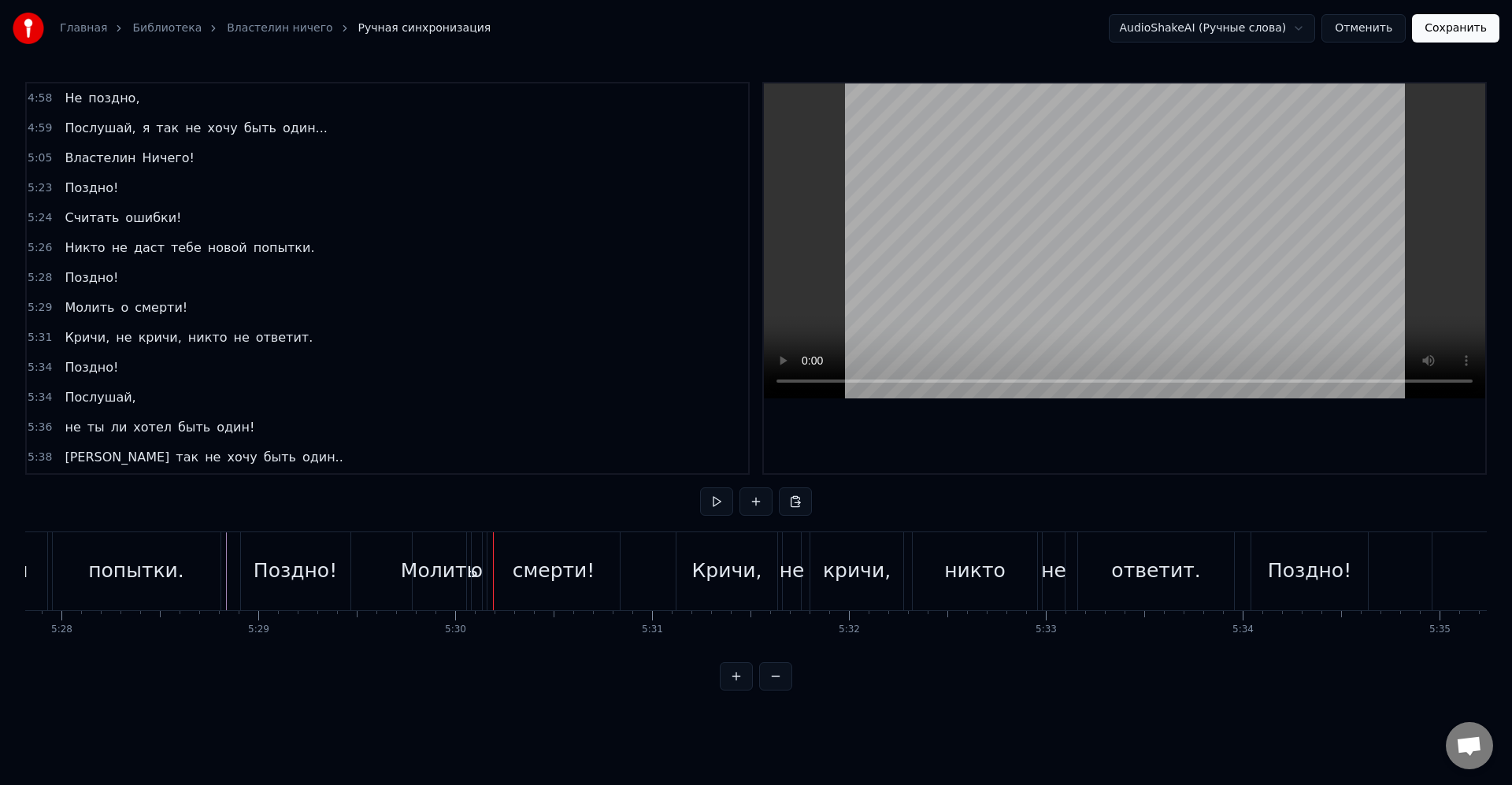
scroll to position [0, 64446]
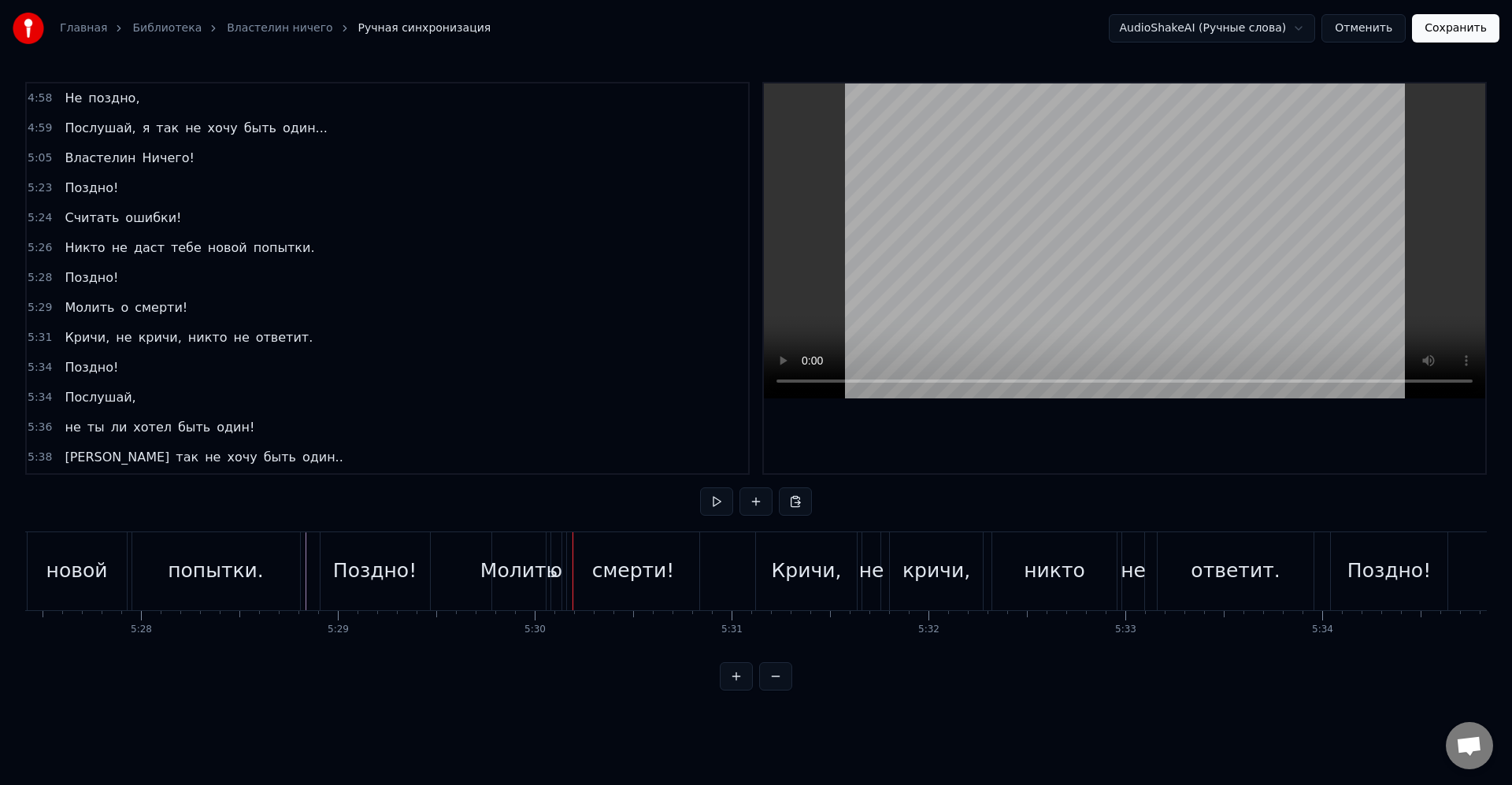
click at [522, 584] on div "Молить" at bounding box center [519, 571] width 77 height 30
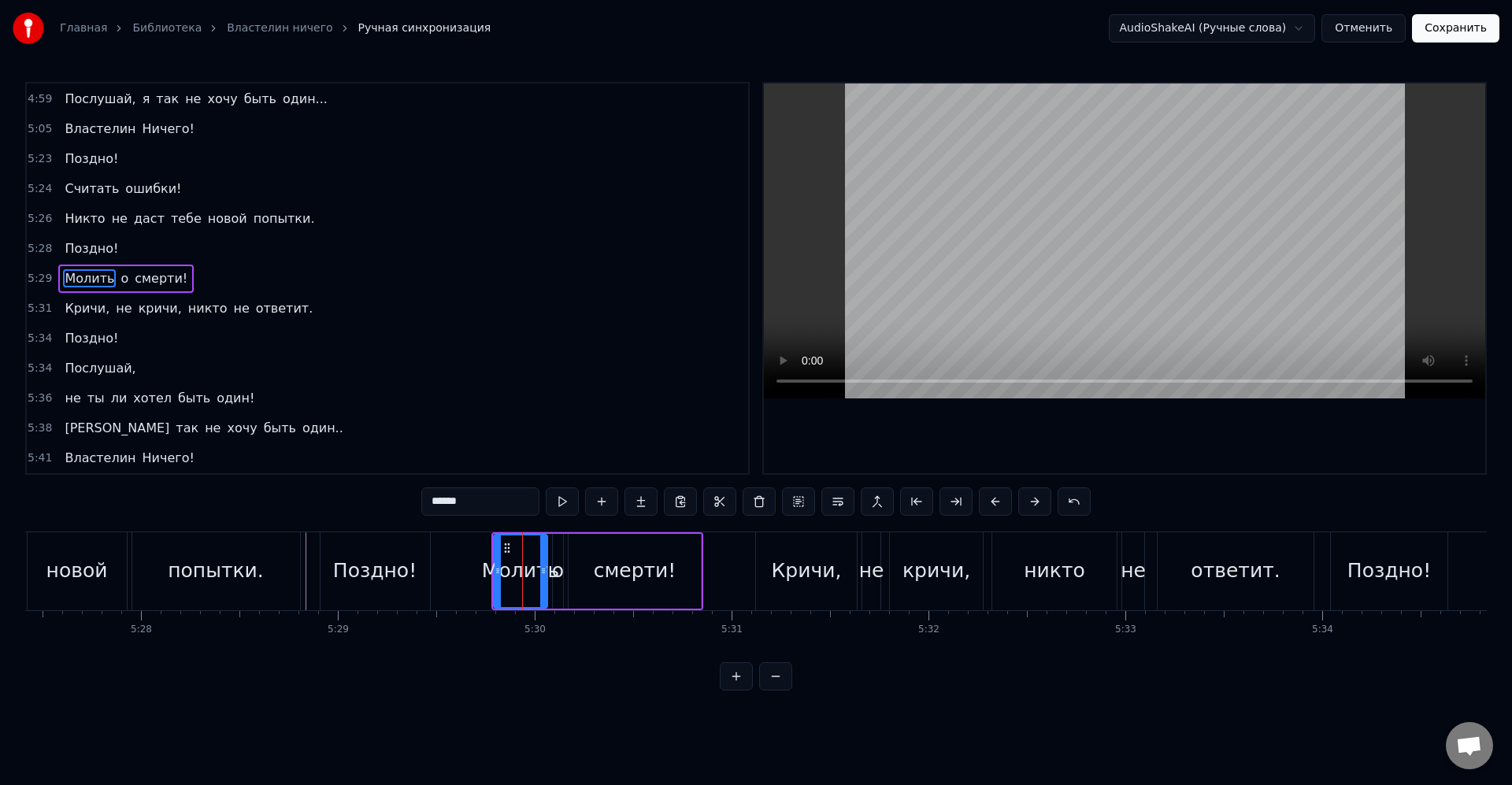
scroll to position [2244, 0]
click at [786, 684] on button at bounding box center [775, 676] width 33 height 29
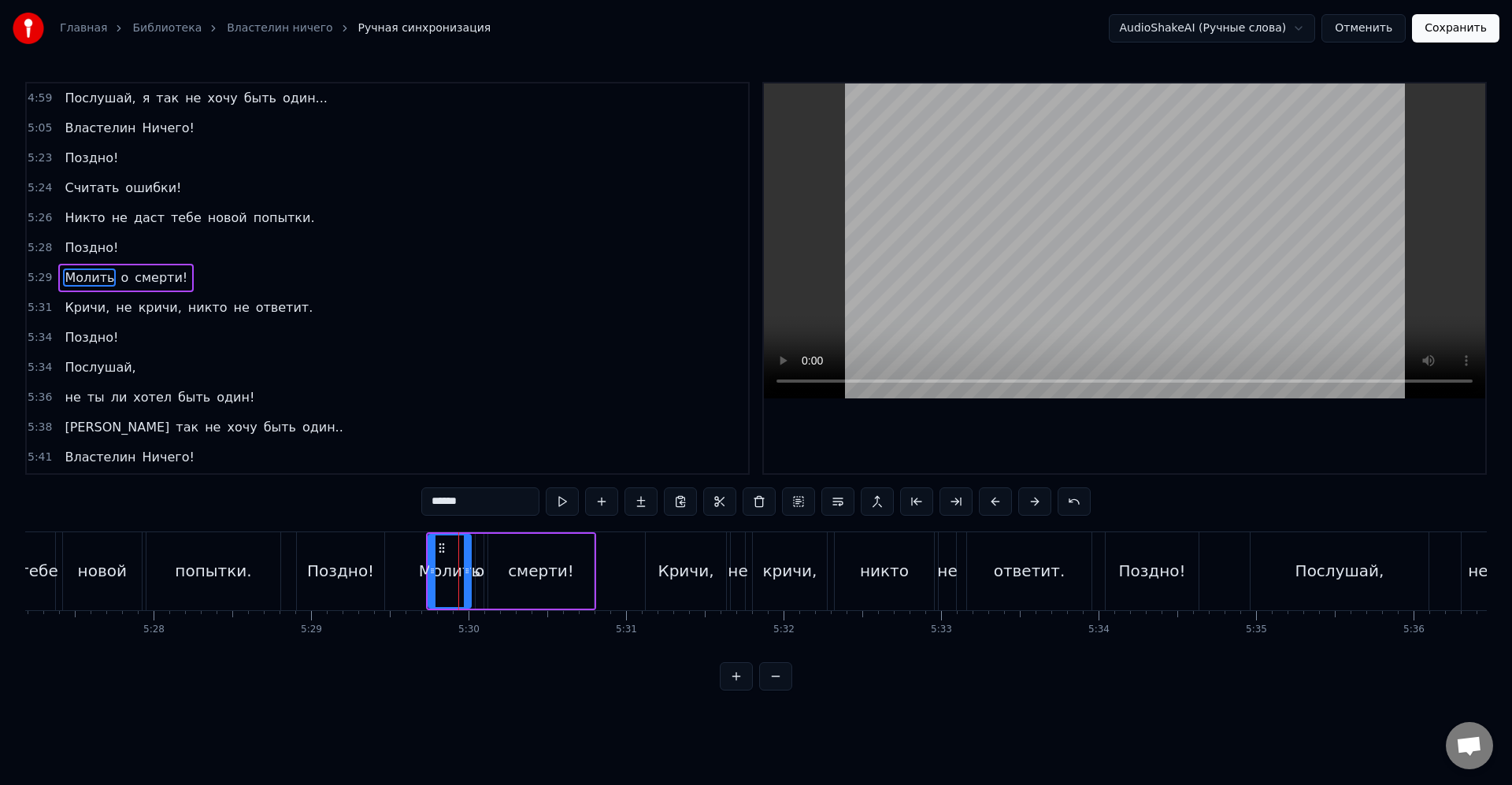
scroll to position [0, 51392]
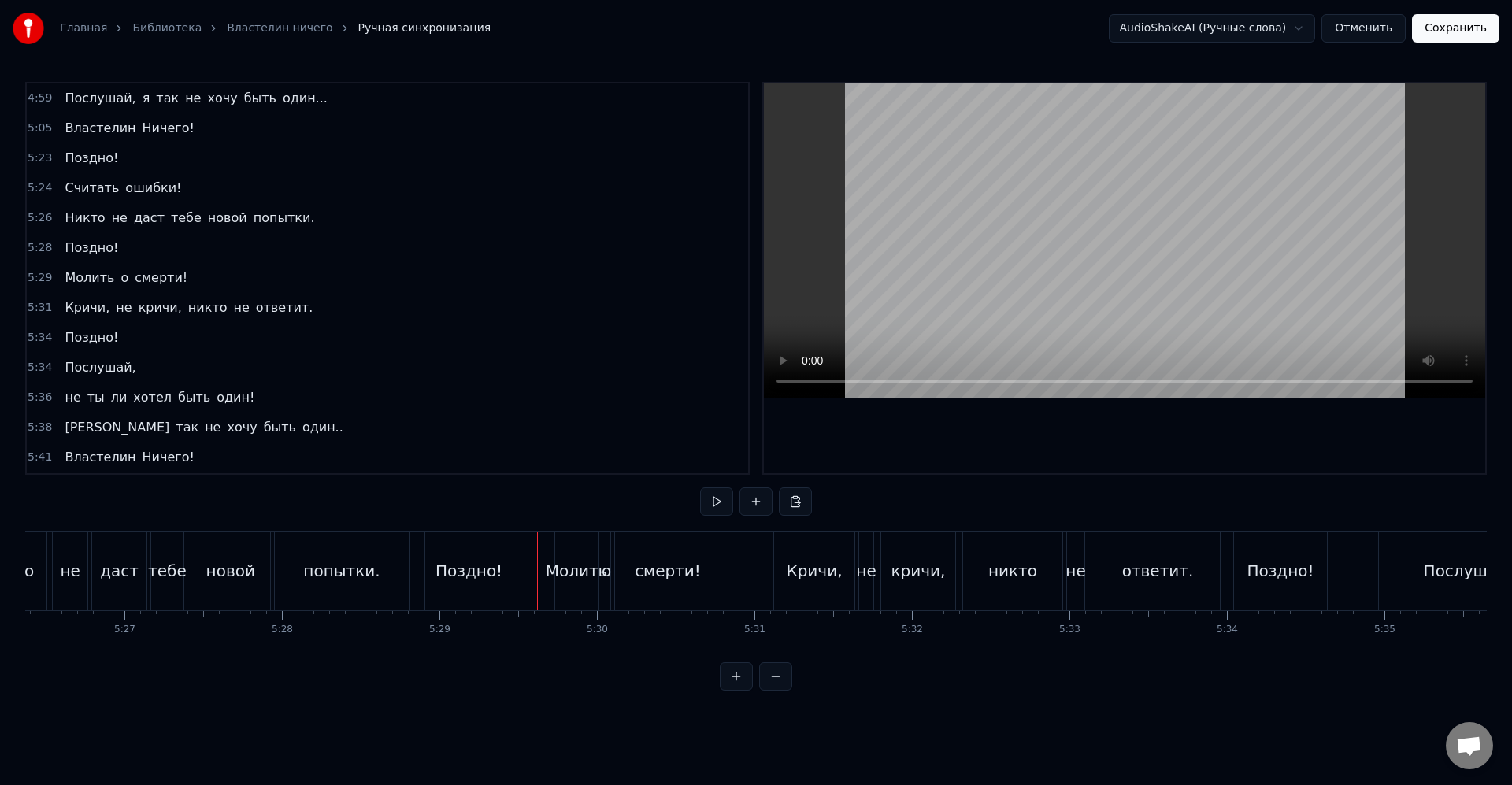
click at [577, 578] on div "Молить" at bounding box center [577, 571] width 62 height 23
click at [559, 568] on div "Молить" at bounding box center [577, 571] width 62 height 23
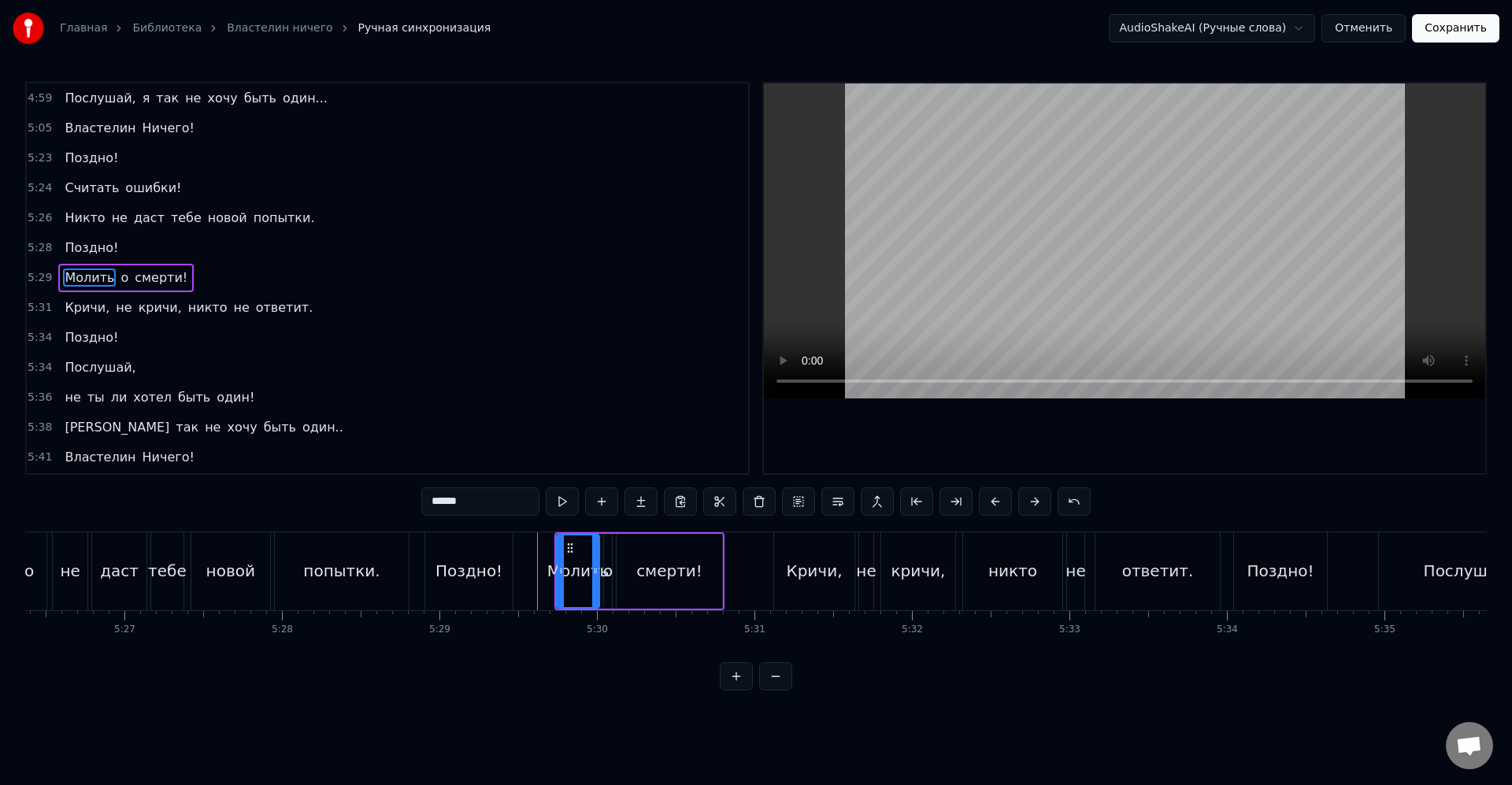
click at [555, 569] on div "Молить" at bounding box center [578, 571] width 62 height 23
drag, startPoint x: 558, startPoint y: 571, endPoint x: 551, endPoint y: 569, distance: 7.3
click at [554, 571] on icon at bounding box center [557, 571] width 6 height 13
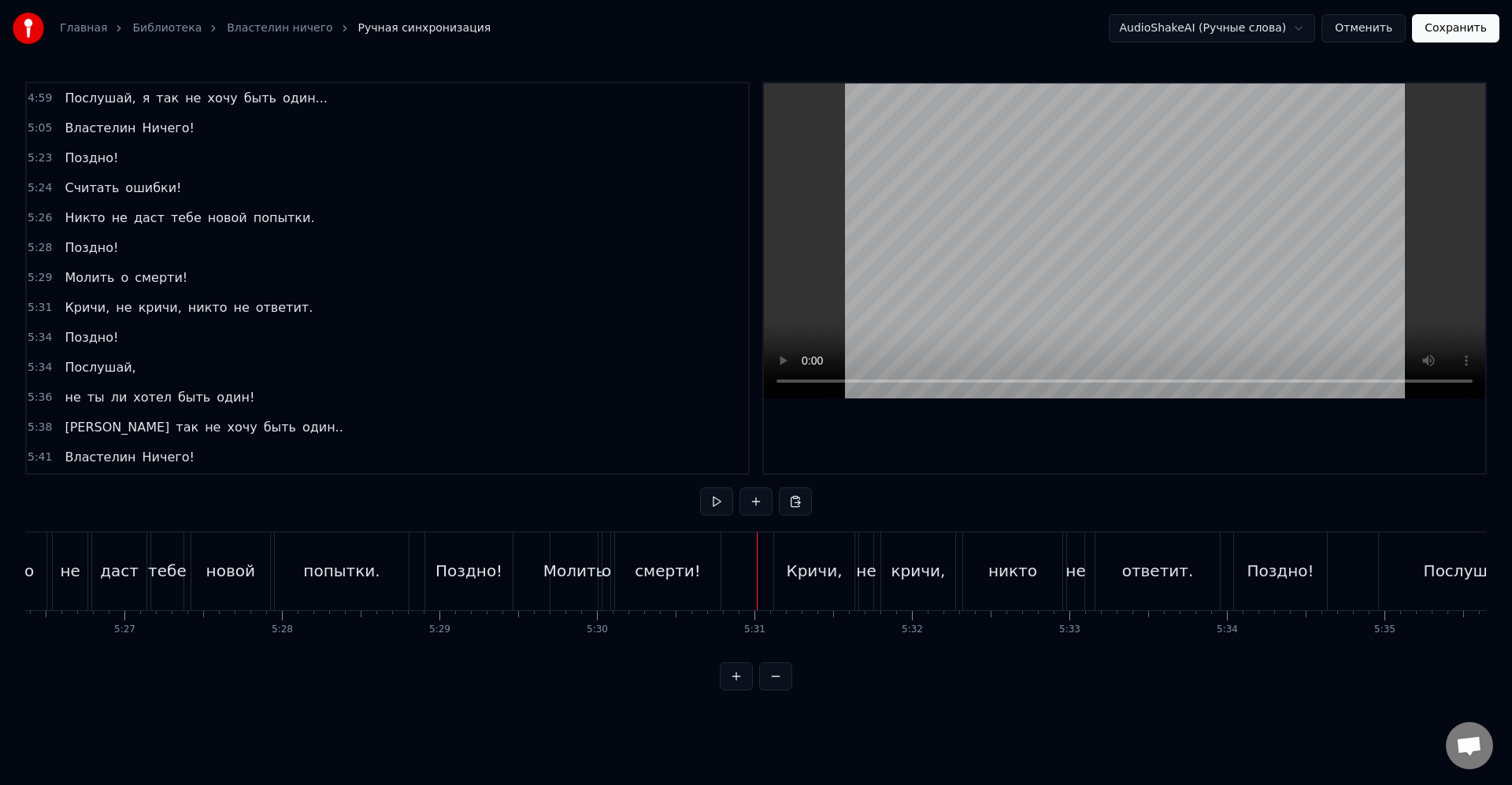
click at [830, 568] on div "Кричи," at bounding box center [813, 571] width 56 height 23
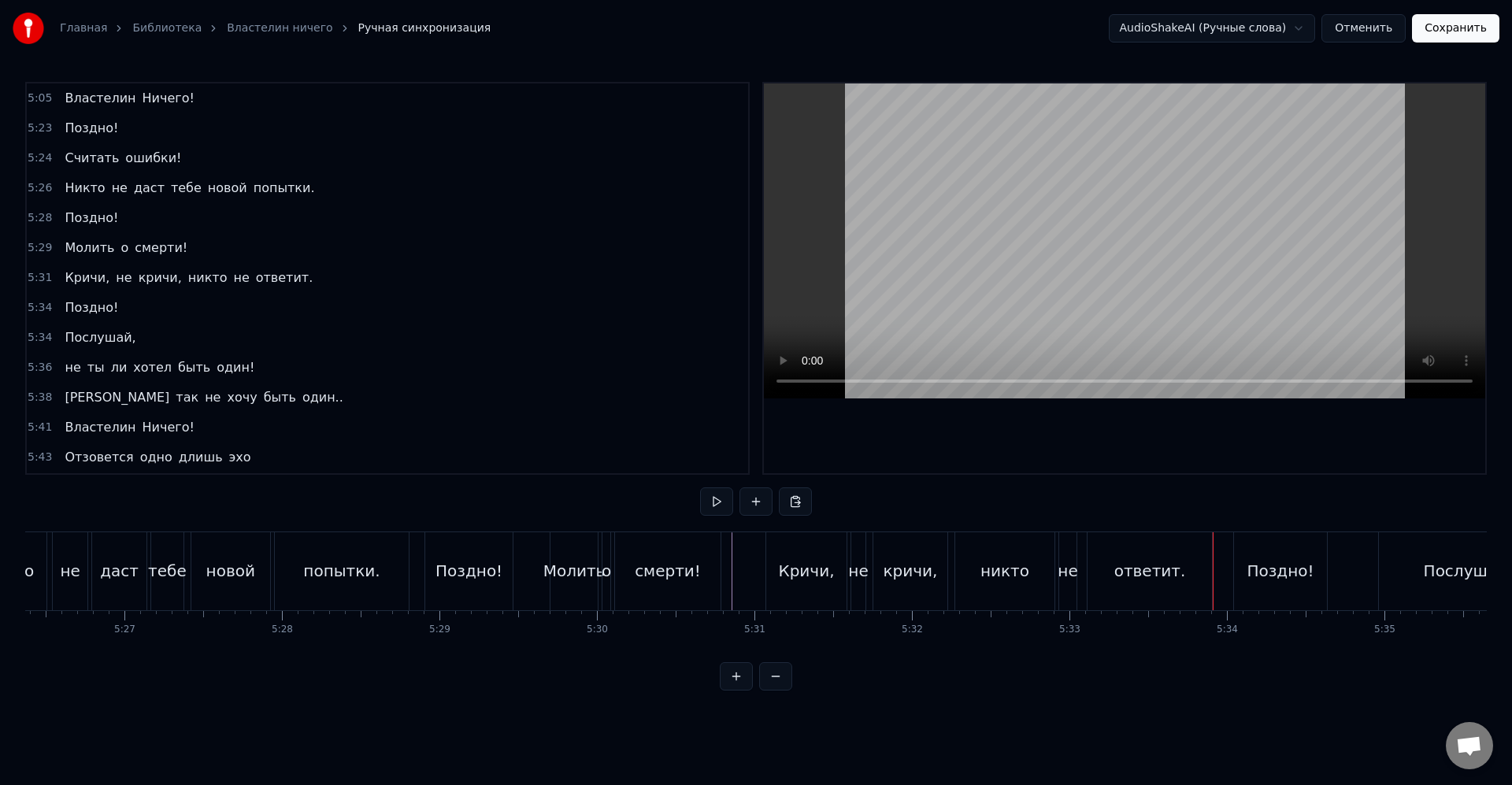
click at [1324, 569] on div "Поздно!" at bounding box center [1279, 571] width 93 height 78
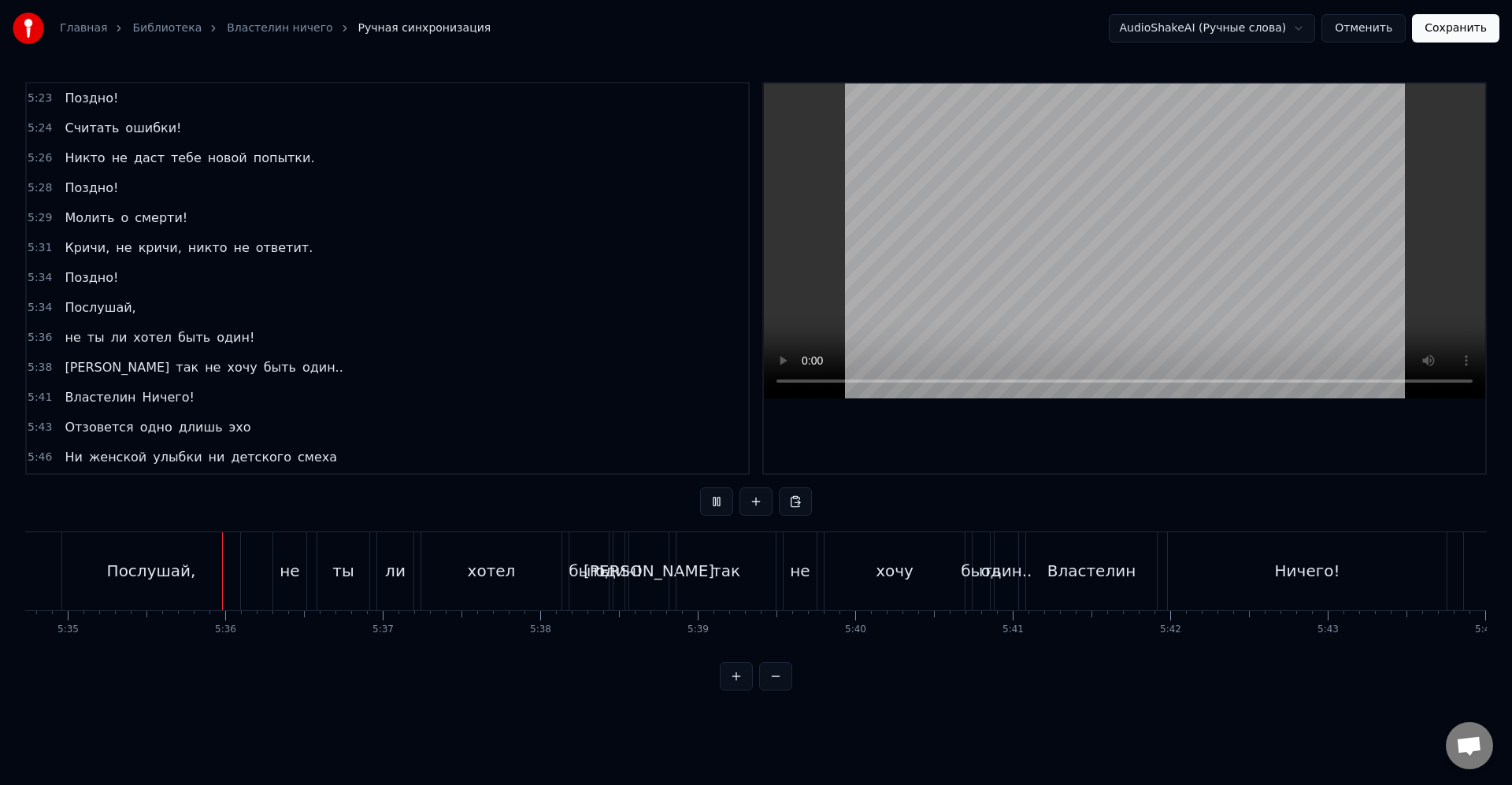
scroll to position [0, 52714]
click at [421, 587] on div "хотел" at bounding box center [487, 571] width 140 height 78
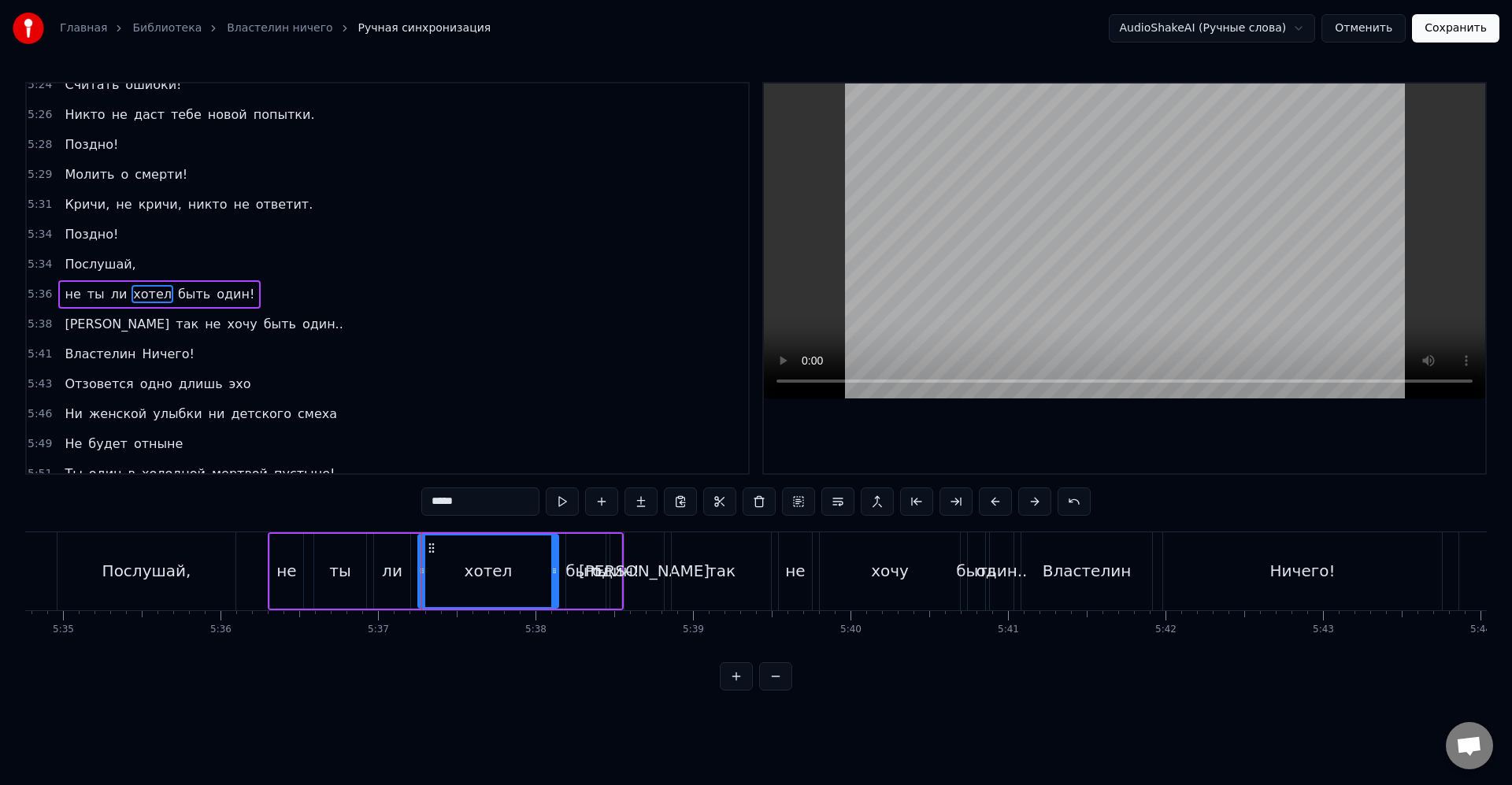
scroll to position [2364, 0]
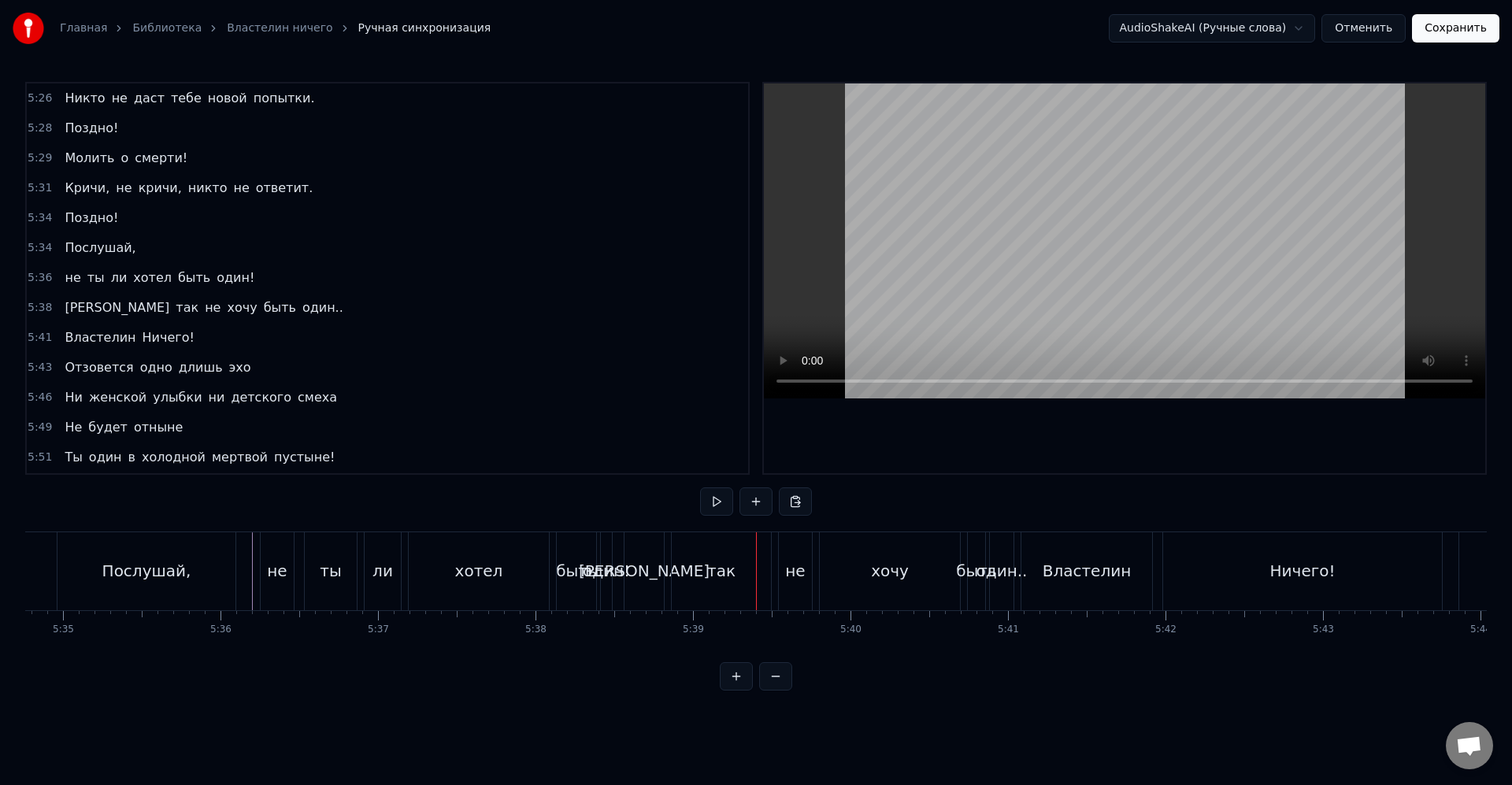
click at [666, 584] on div "Я так не хочу быть один.." at bounding box center [820, 571] width 393 height 78
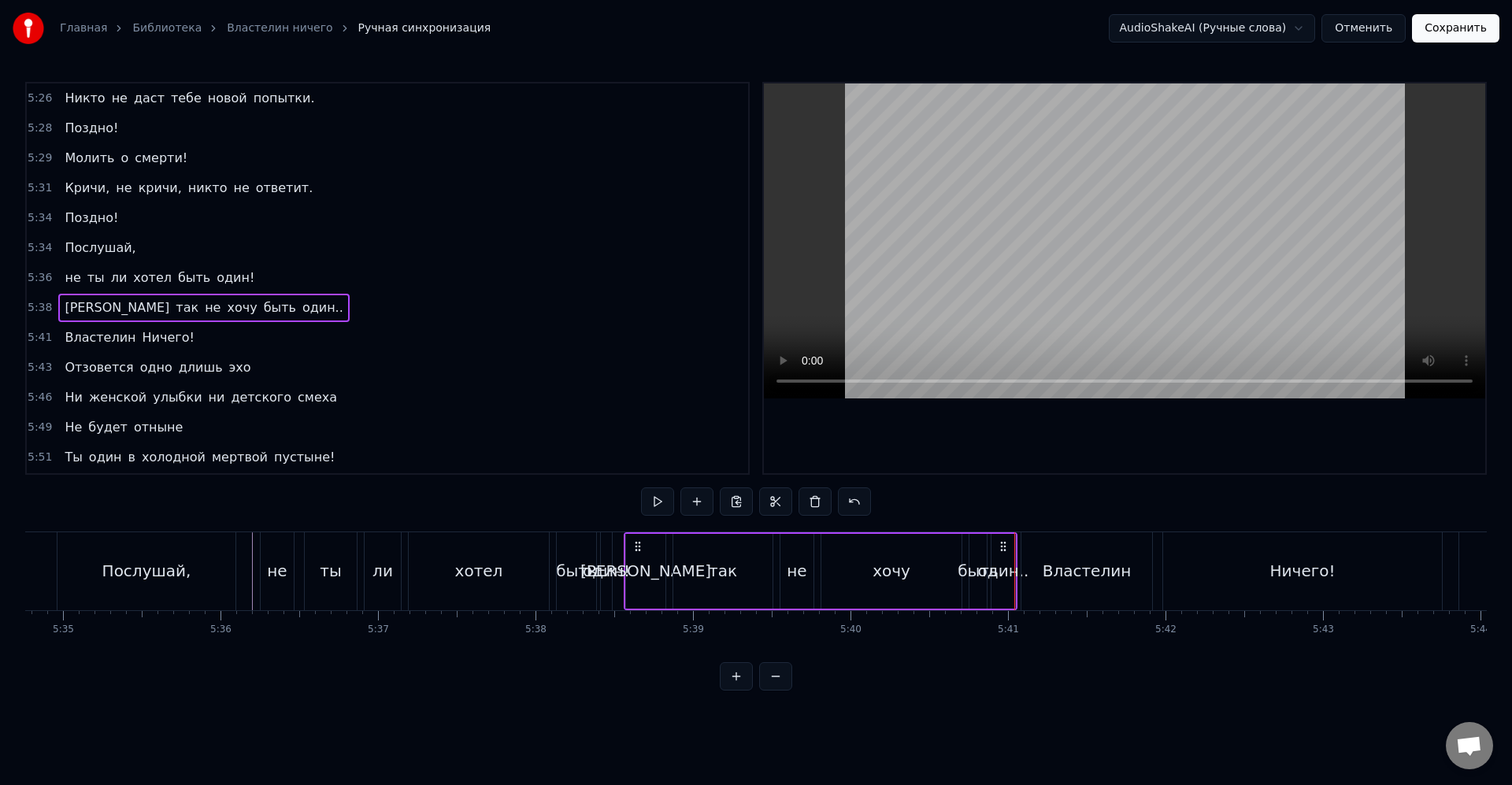
click at [919, 580] on div "хочу" at bounding box center [891, 571] width 140 height 75
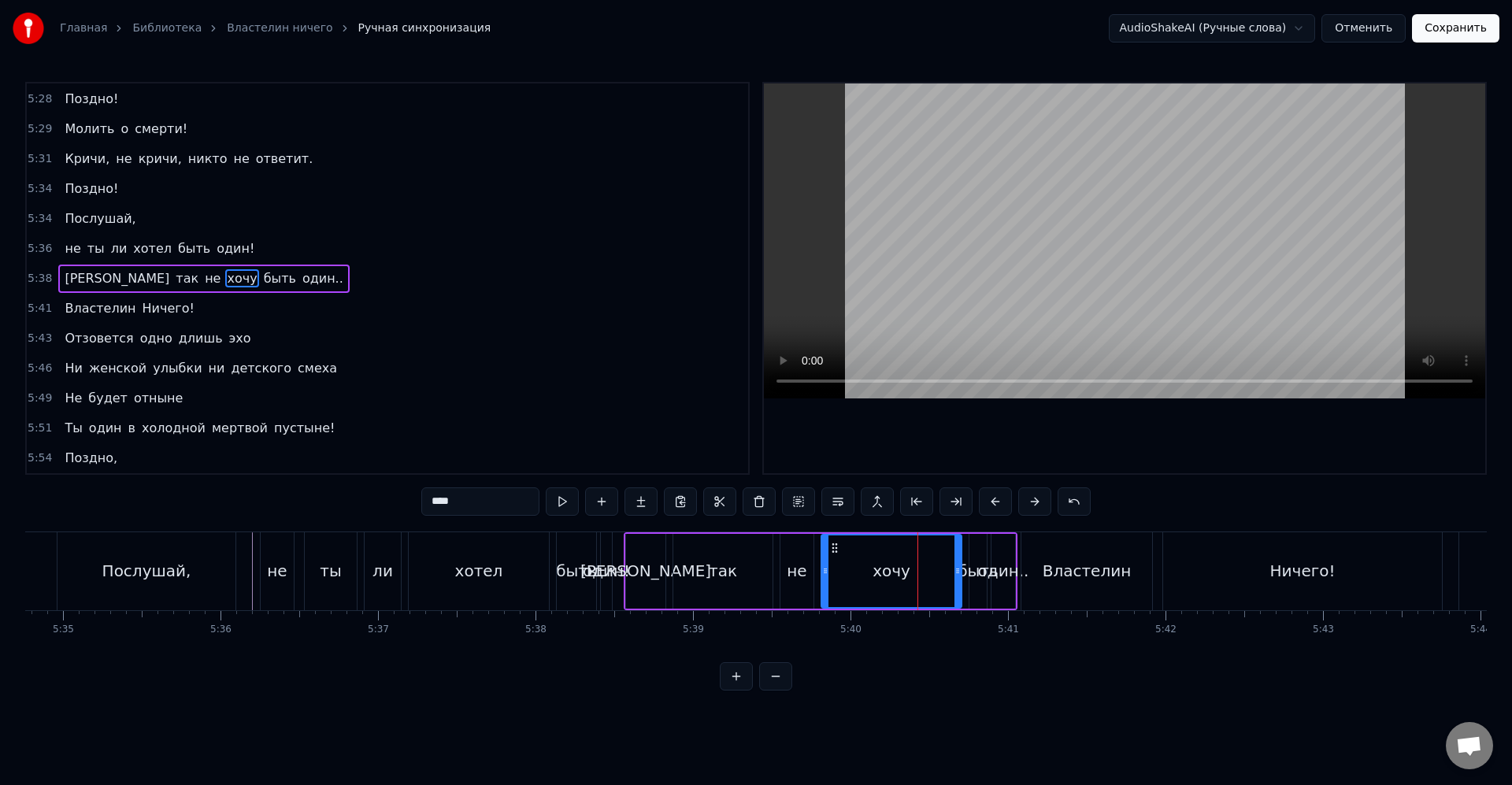
scroll to position [2394, 0]
click at [974, 578] on div "быть" at bounding box center [977, 571] width 41 height 23
click at [952, 570] on div "хочу" at bounding box center [891, 571] width 140 height 75
drag, startPoint x: 958, startPoint y: 571, endPoint x: 937, endPoint y: 571, distance: 21.0
click at [937, 571] on icon at bounding box center [937, 571] width 6 height 13
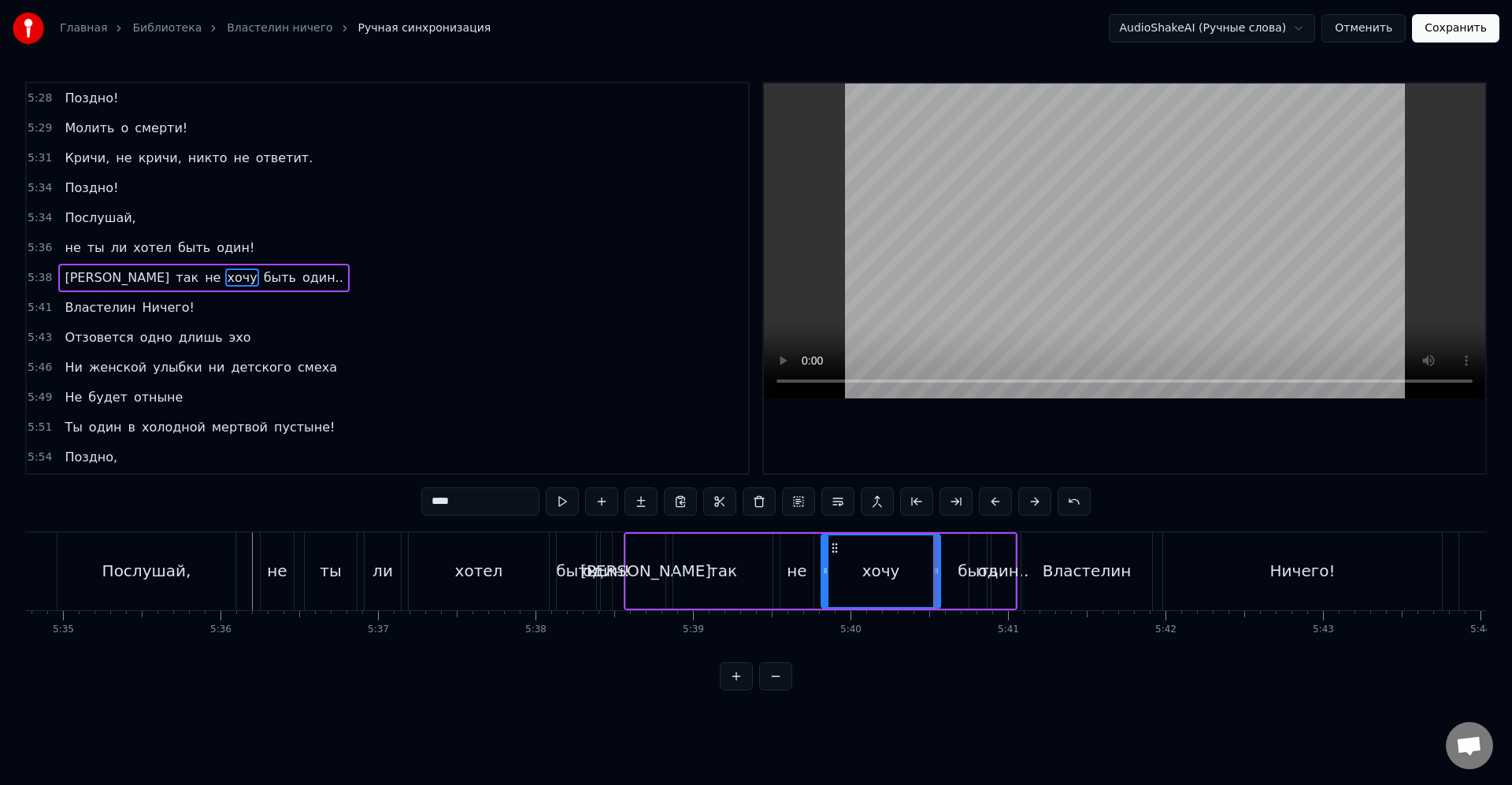
click at [973, 574] on div "быть" at bounding box center [977, 571] width 41 height 23
click at [952, 572] on icon at bounding box center [951, 571] width 6 height 13
drag, startPoint x: 983, startPoint y: 577, endPoint x: 974, endPoint y: 576, distance: 9.1
click at [971, 576] on icon at bounding box center [972, 571] width 6 height 13
click at [1001, 576] on div "один.." at bounding box center [1003, 571] width 51 height 23
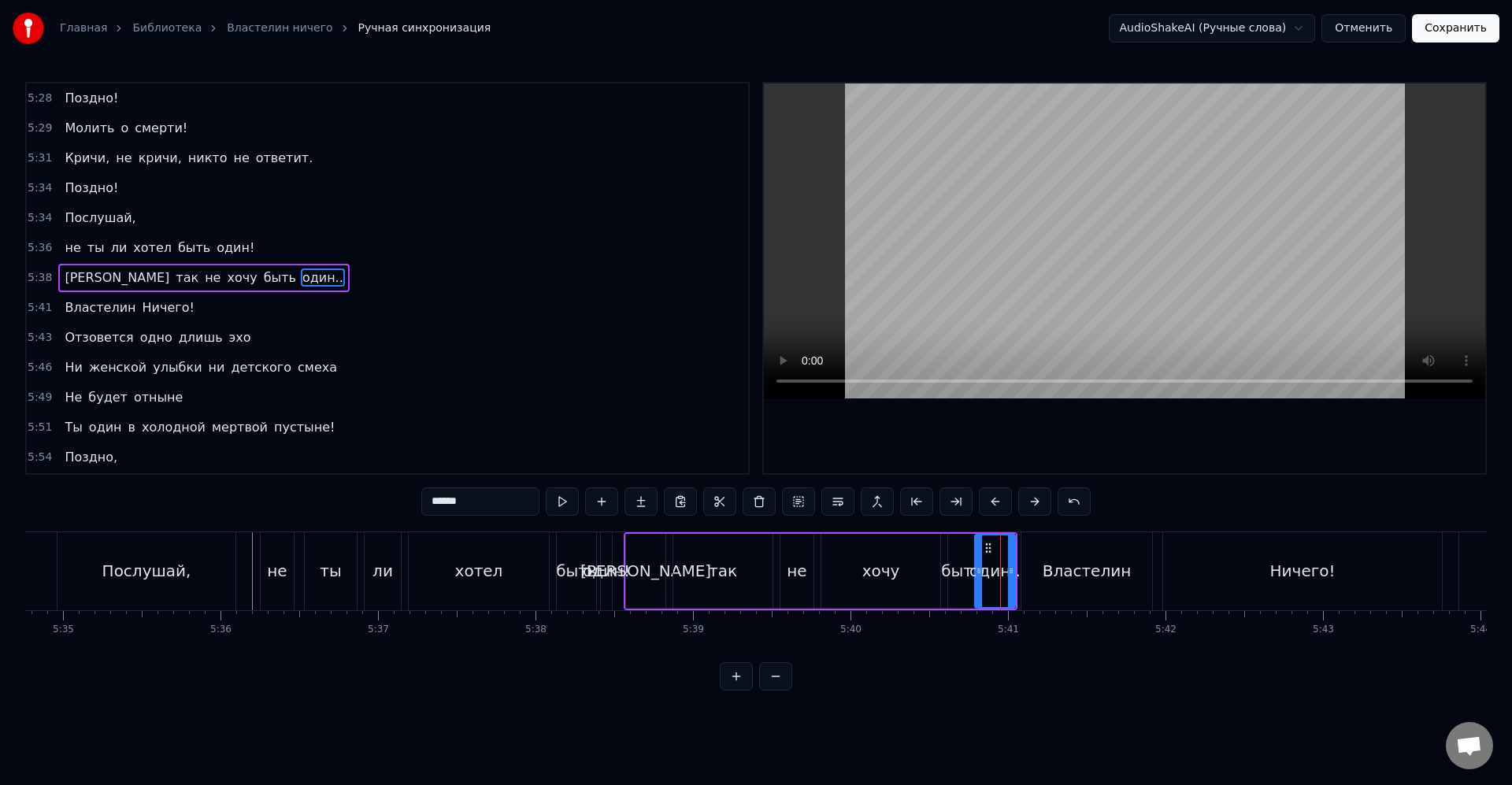
drag, startPoint x: 993, startPoint y: 571, endPoint x: 1001, endPoint y: 571, distance: 8.0
click at [978, 571] on icon at bounding box center [978, 571] width 6 height 13
drag, startPoint x: 979, startPoint y: 571, endPoint x: 999, endPoint y: 572, distance: 20.0
click at [984, 571] on icon at bounding box center [984, 571] width 6 height 13
drag, startPoint x: 1011, startPoint y: 574, endPoint x: 1003, endPoint y: 575, distance: 8.1
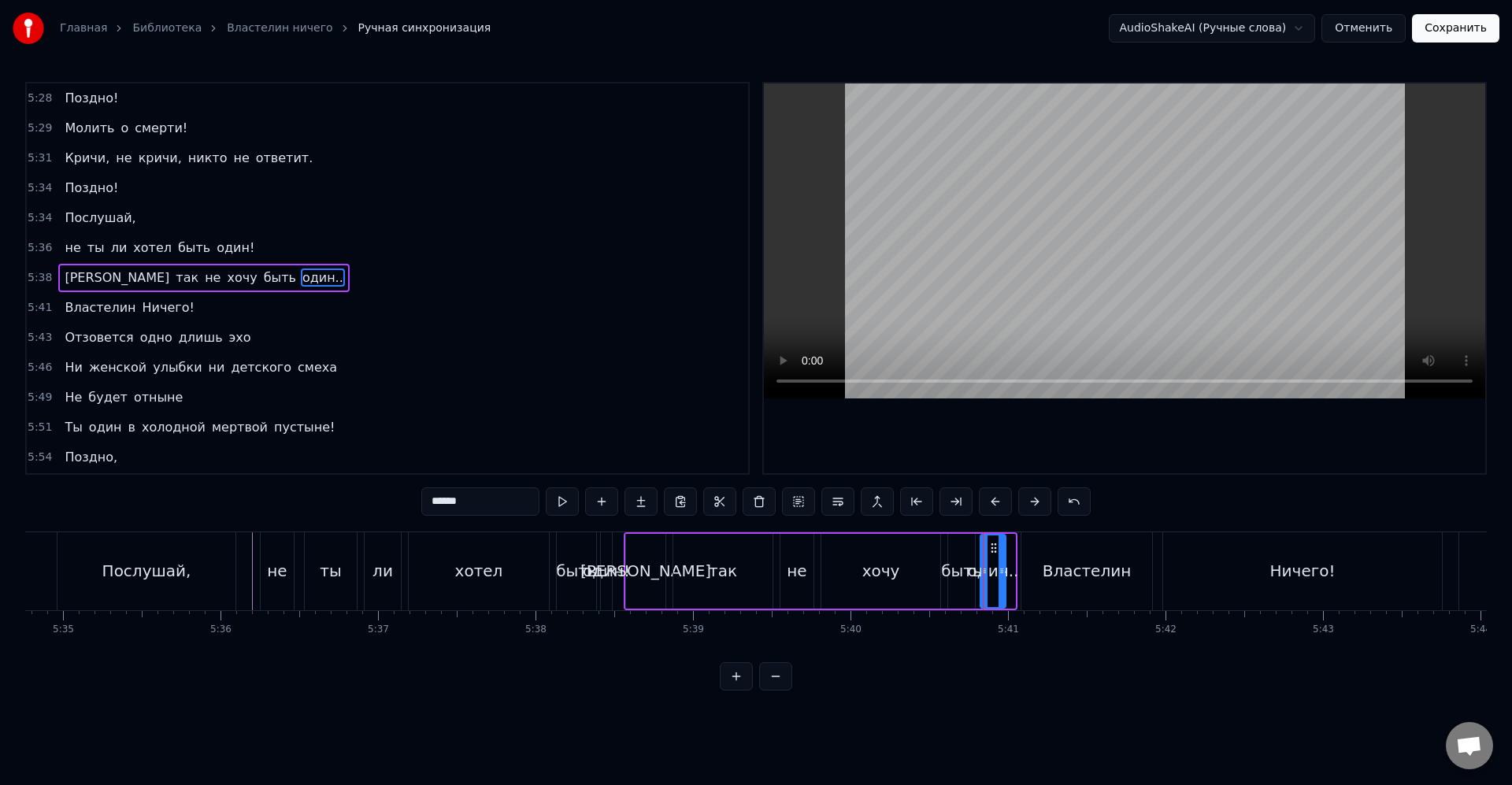
click at [1003, 575] on icon at bounding box center [1001, 571] width 6 height 13
click at [1046, 570] on div "Властелин" at bounding box center [1087, 571] width 89 height 23
type input "*********"
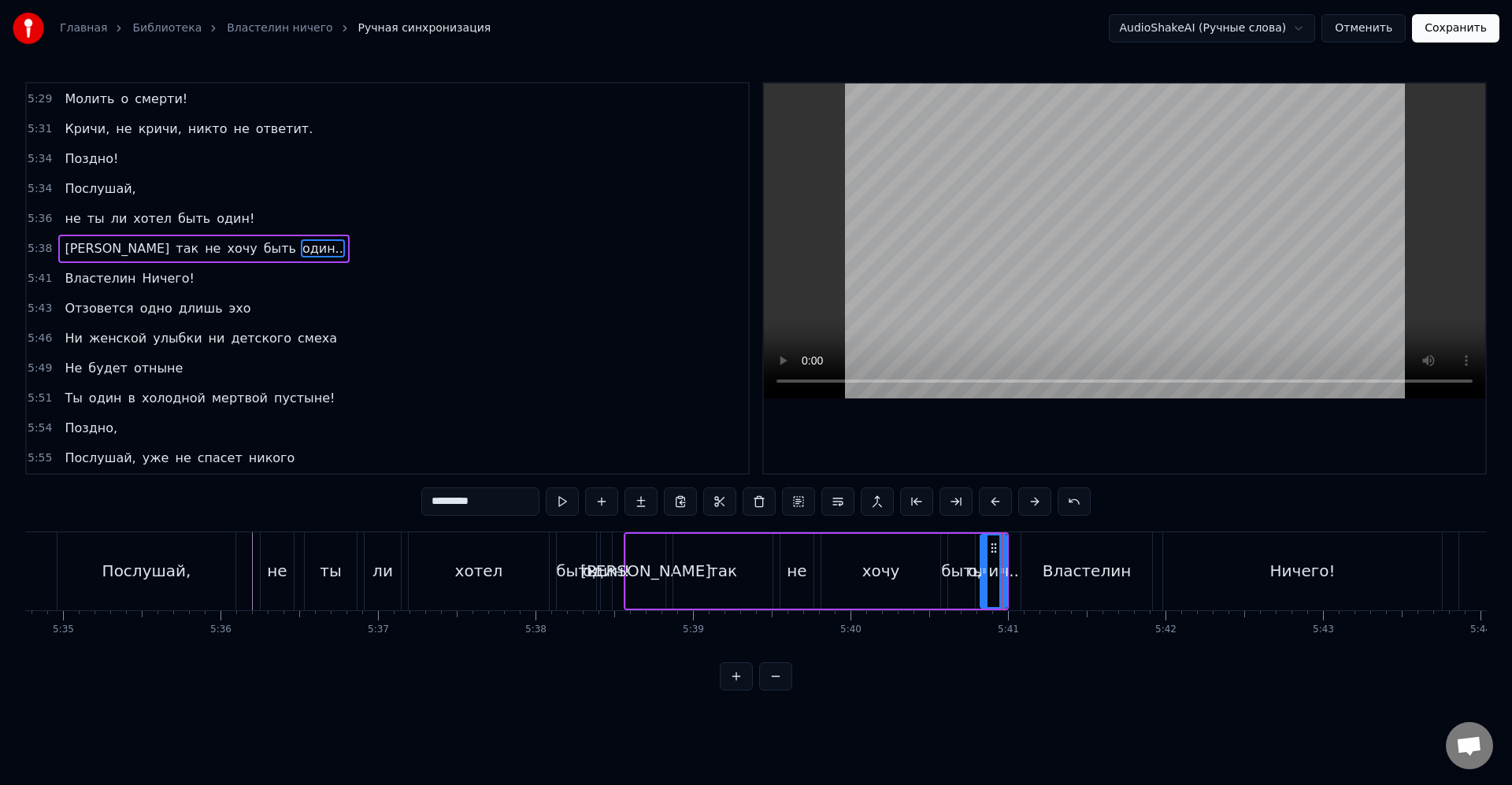
scroll to position [2423, 0]
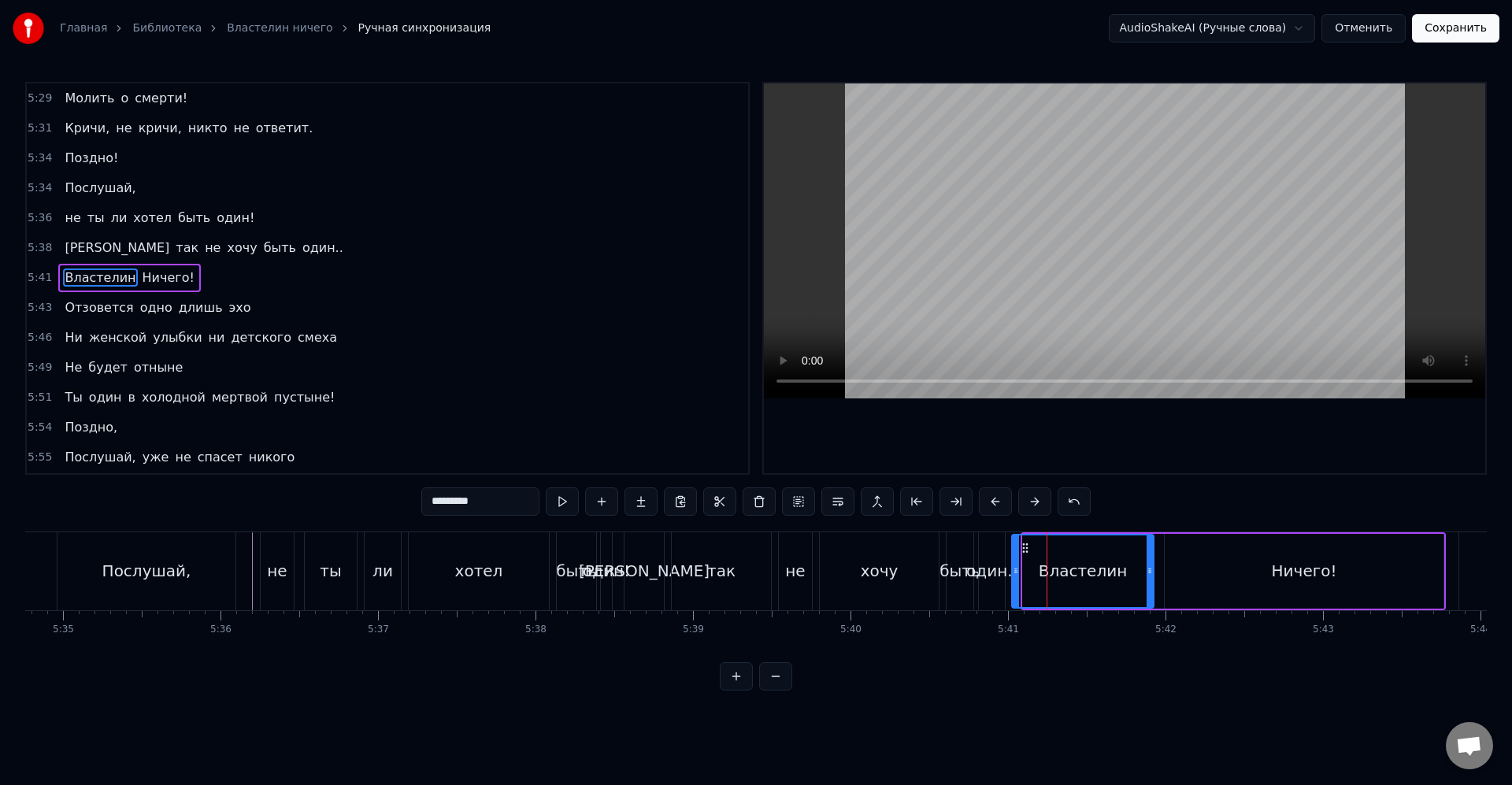
drag, startPoint x: 1025, startPoint y: 571, endPoint x: 1014, endPoint y: 571, distance: 11.0
click at [1014, 571] on icon at bounding box center [1015, 571] width 6 height 13
click at [1027, 569] on div "Властелин" at bounding box center [1082, 571] width 140 height 72
click at [404, 560] on div "не ты ли хотел быть один!" at bounding box center [438, 571] width 356 height 78
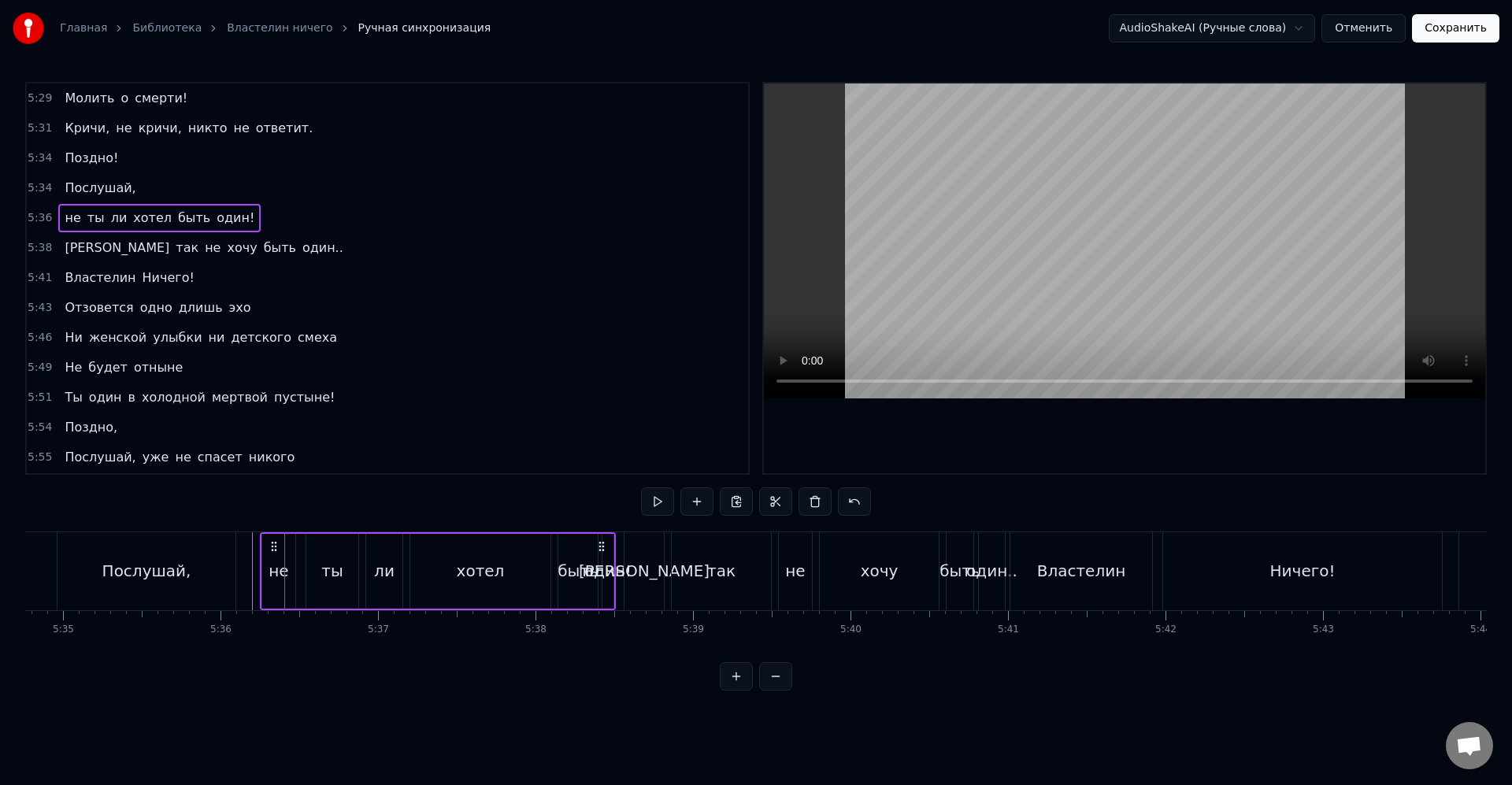
click at [619, 562] on div "один!" at bounding box center [608, 571] width 48 height 23
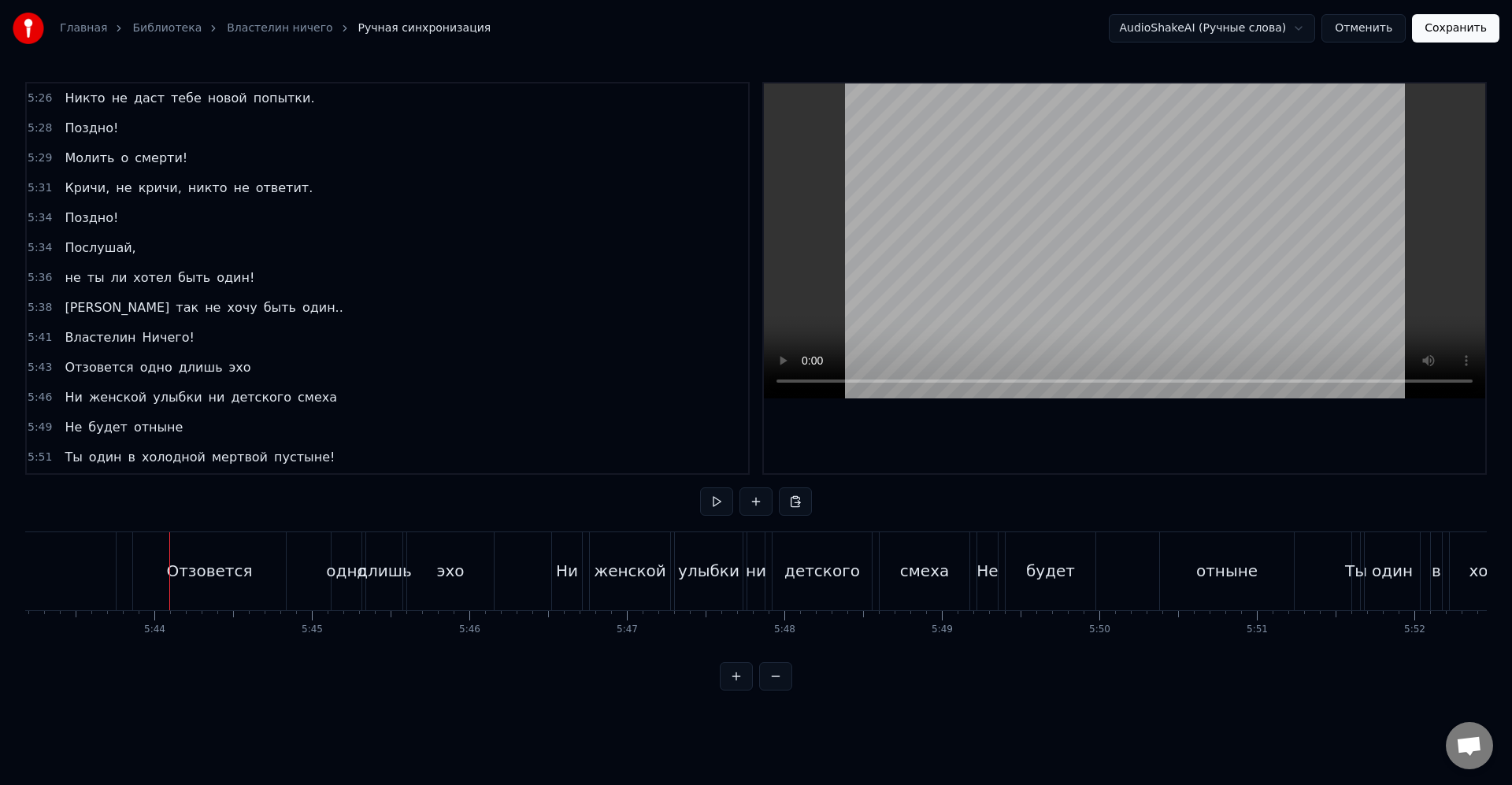
scroll to position [0, 54041]
click at [241, 582] on div "Отзовется" at bounding box center [207, 571] width 86 height 23
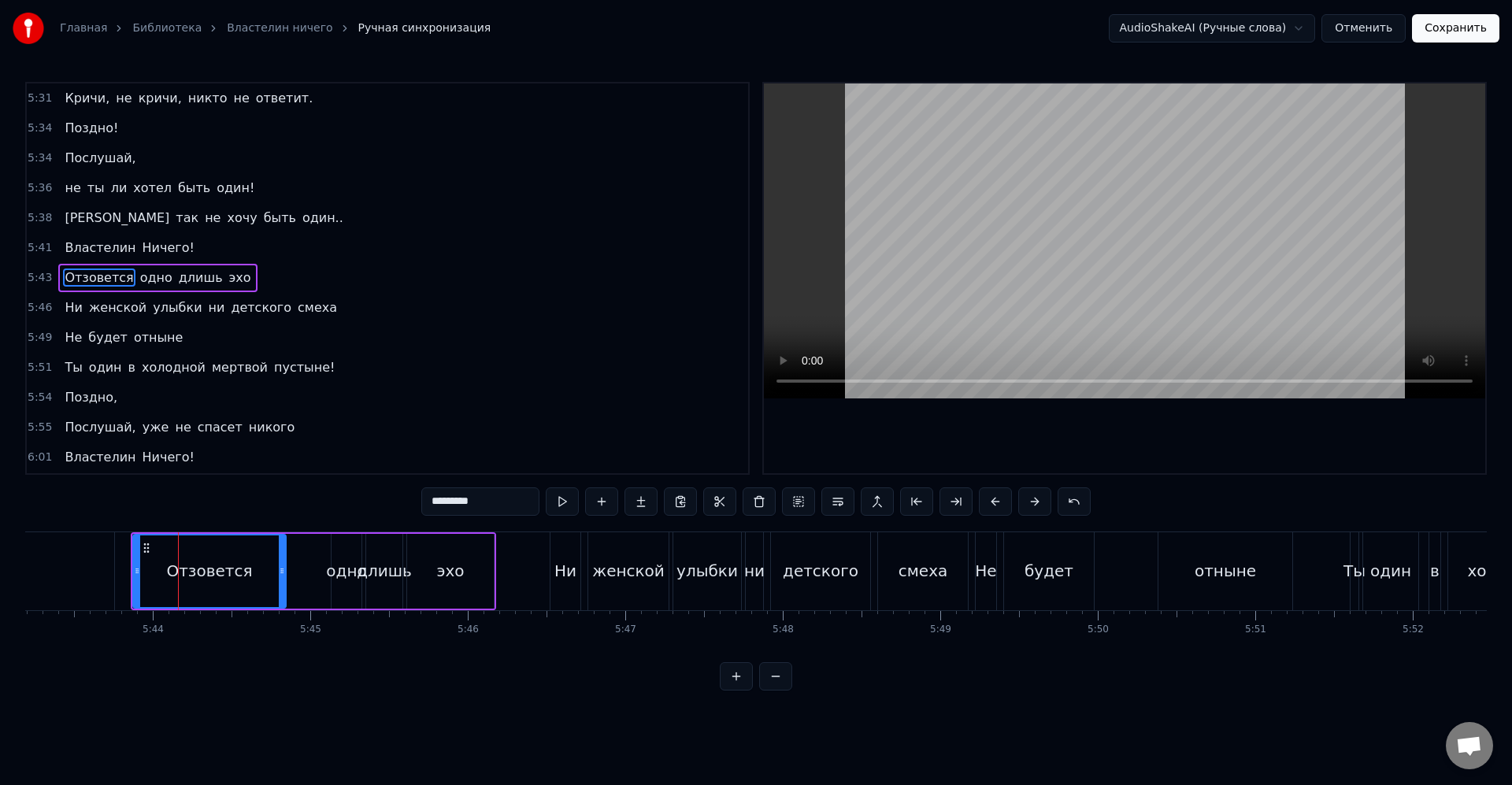
drag, startPoint x: 93, startPoint y: 578, endPoint x: 105, endPoint y: 576, distance: 12.2
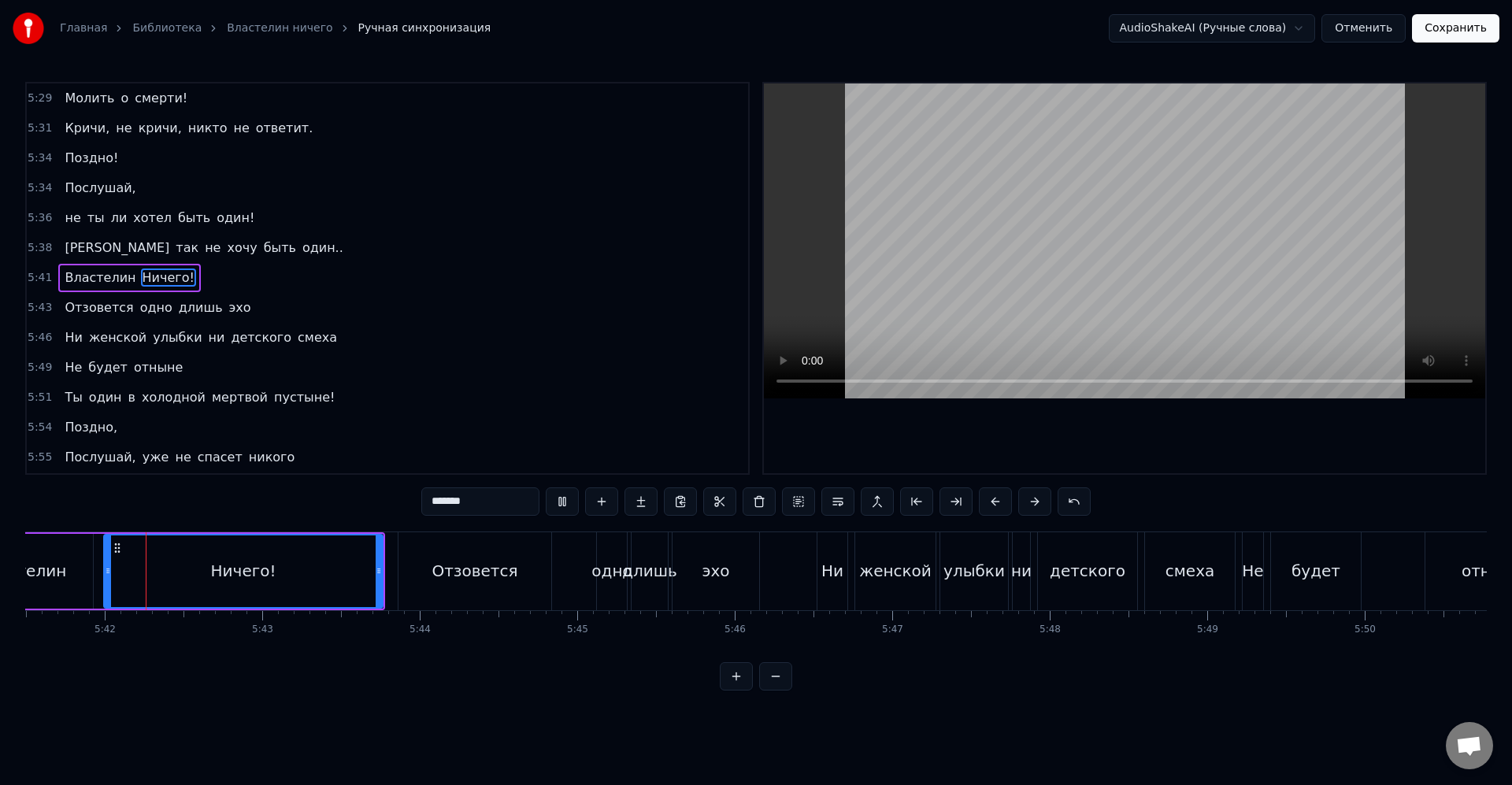
scroll to position [0, 53772]
drag, startPoint x: 383, startPoint y: 578, endPoint x: 370, endPoint y: 576, distance: 13.2
click at [370, 576] on div at bounding box center [371, 571] width 6 height 72
click at [428, 571] on div "Отзовется" at bounding box center [477, 571] width 153 height 78
type input "*********"
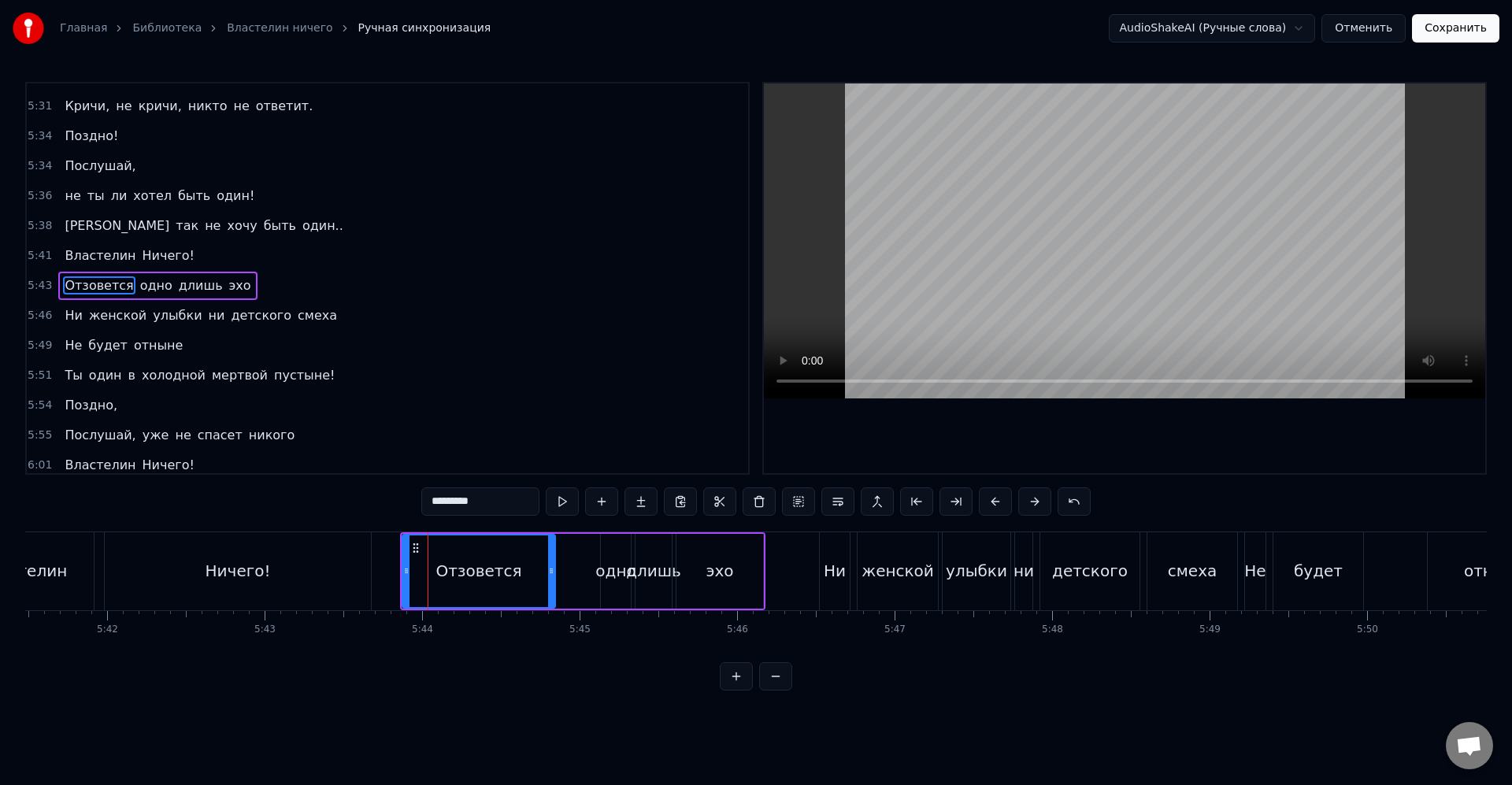
scroll to position [2454, 0]
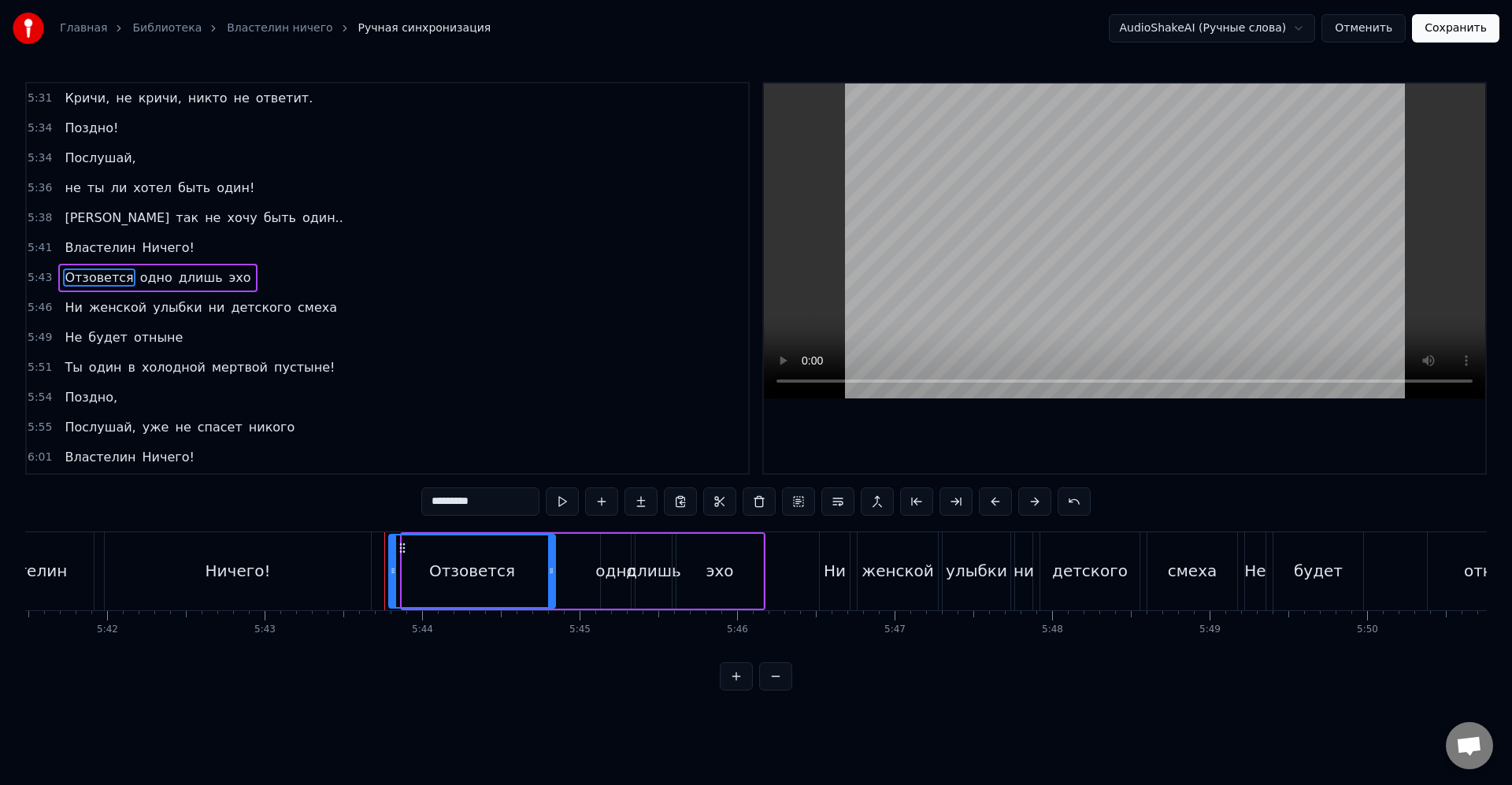
click at [392, 571] on icon at bounding box center [392, 571] width 6 height 13
click at [574, 578] on div "Отзовется одно длишь эхо" at bounding box center [575, 571] width 380 height 78
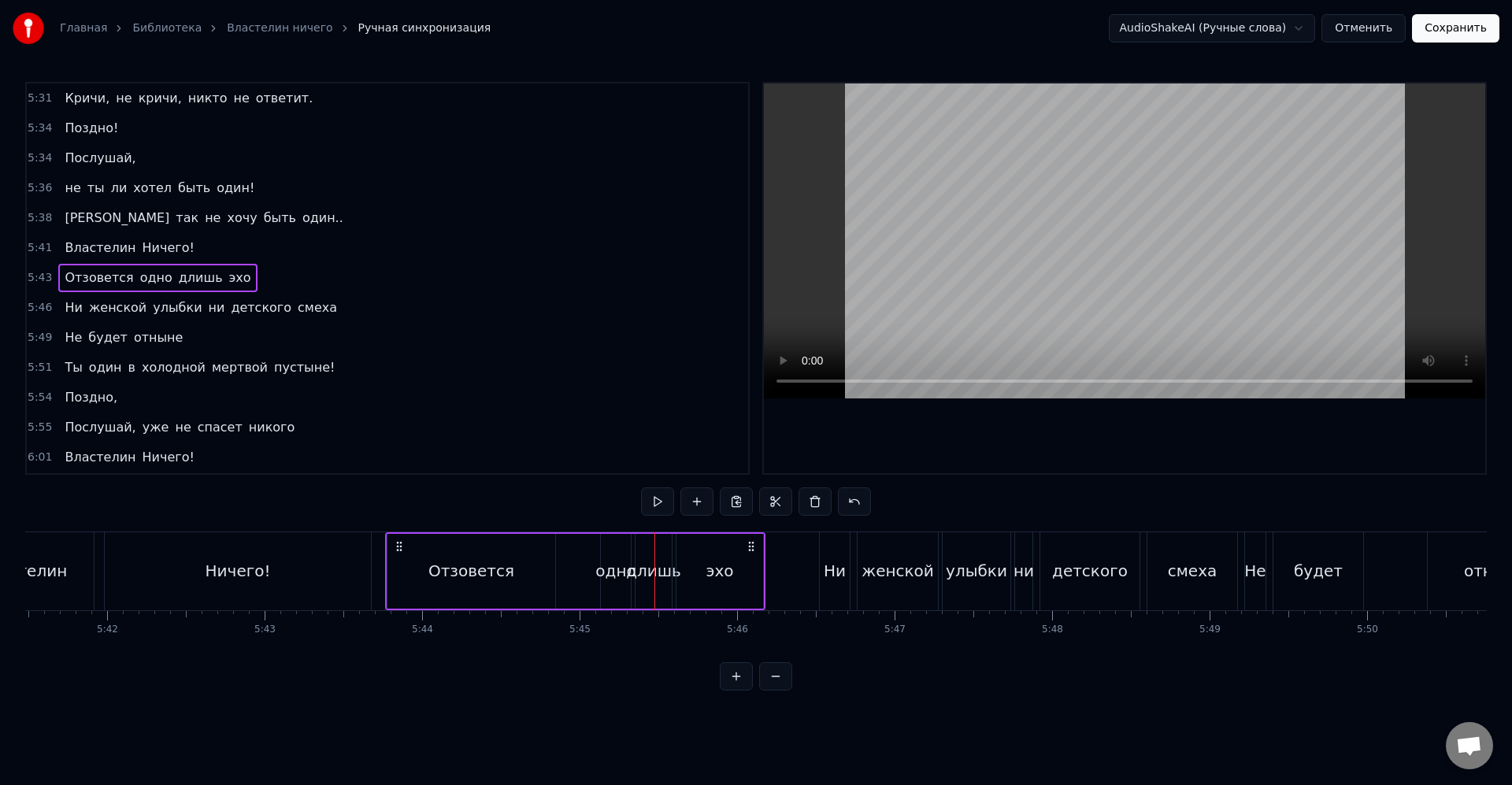
click at [601, 570] on div "одно" at bounding box center [616, 571] width 40 height 23
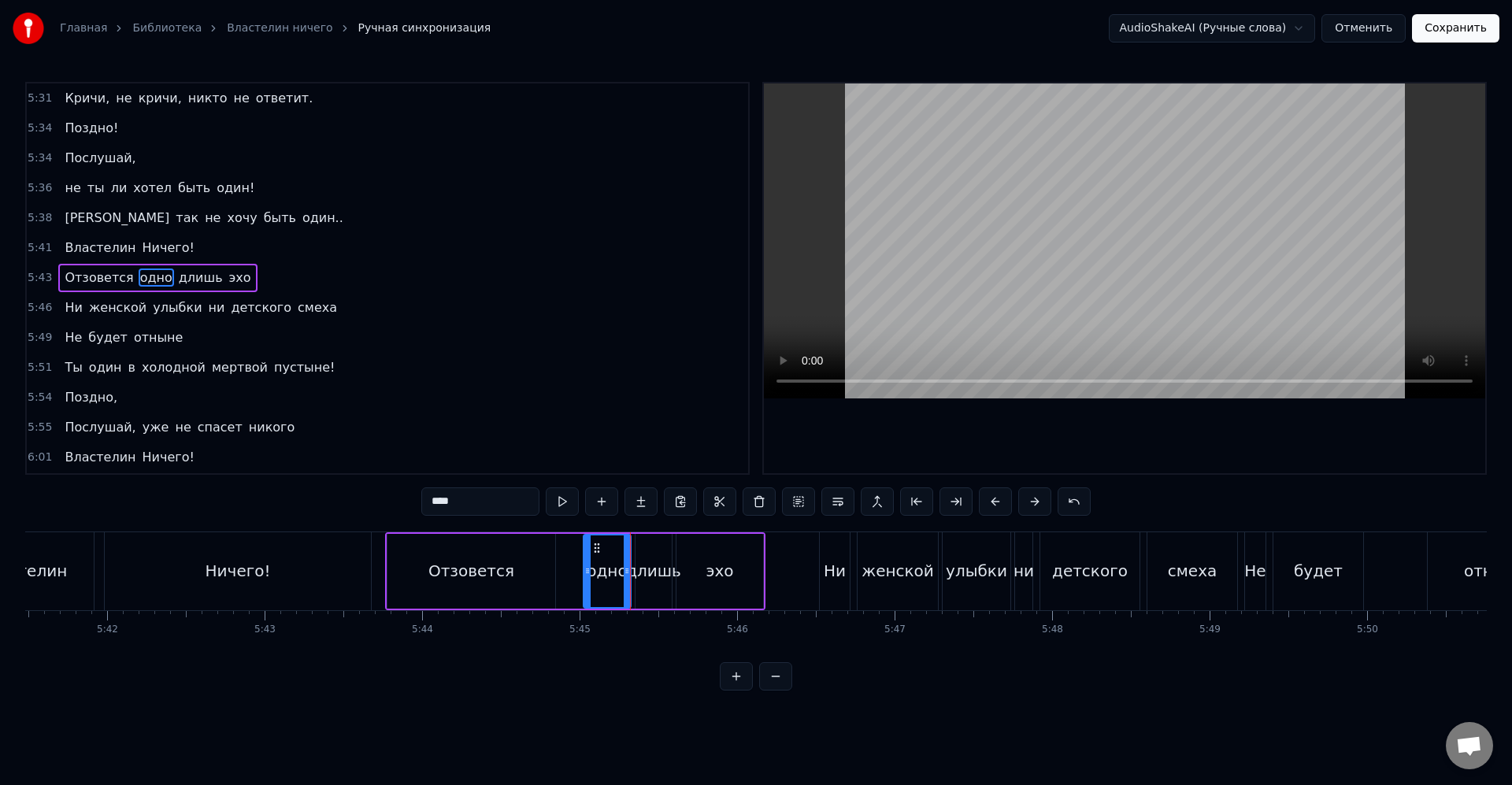
drag, startPoint x: 602, startPoint y: 577, endPoint x: 589, endPoint y: 576, distance: 13.0
click at [584, 574] on icon at bounding box center [587, 571] width 6 height 13
click at [640, 578] on div "длишь" at bounding box center [654, 571] width 55 height 23
click at [704, 580] on div "эхо" at bounding box center [719, 571] width 86 height 75
click at [651, 578] on div "длишь" at bounding box center [654, 571] width 55 height 23
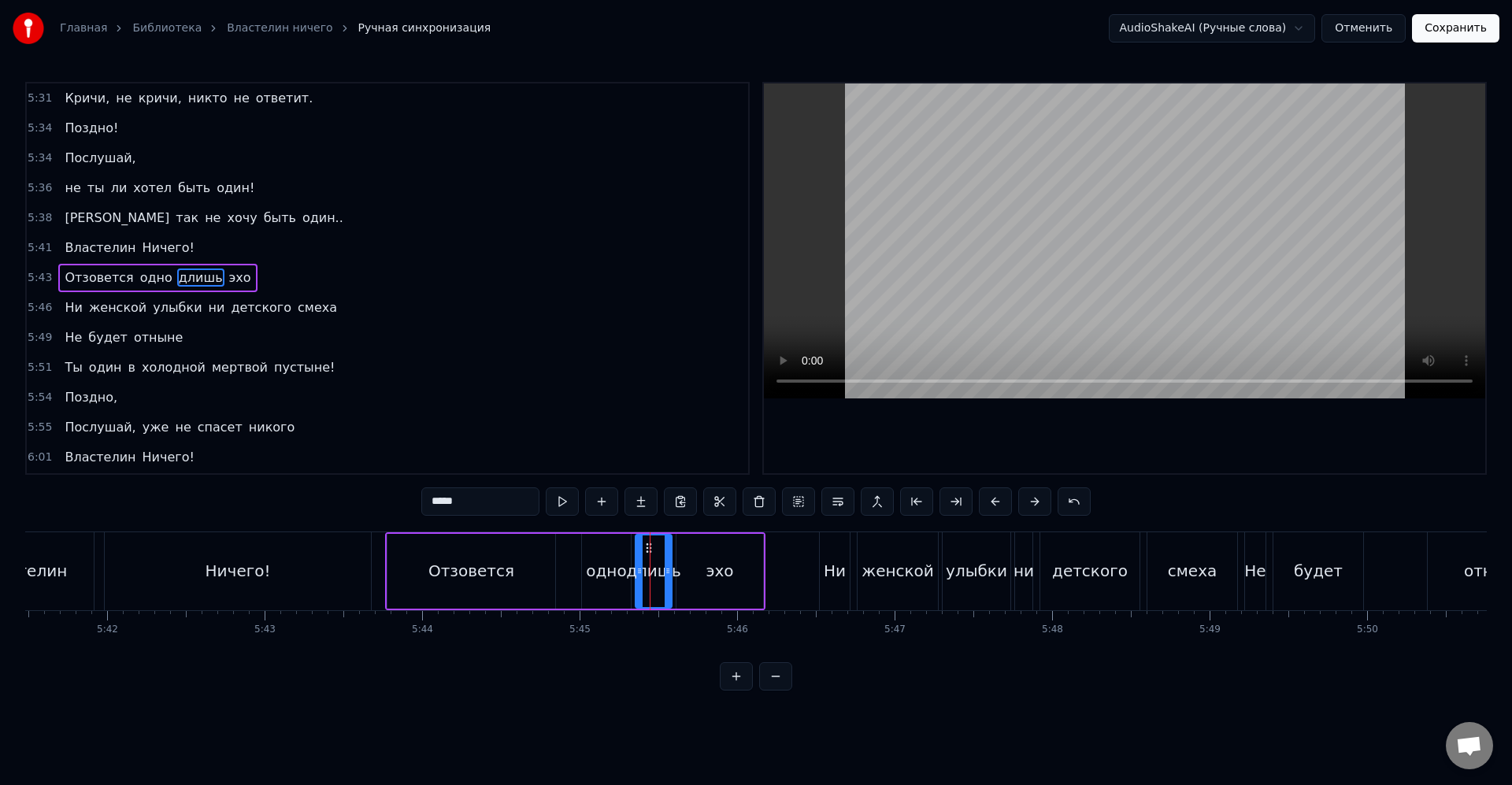
click at [622, 567] on div "одно" at bounding box center [606, 571] width 40 height 23
click at [624, 571] on icon at bounding box center [623, 571] width 6 height 13
click at [581, 568] on icon at bounding box center [584, 571] width 6 height 13
click at [616, 571] on div "одно" at bounding box center [601, 571] width 40 height 23
click at [647, 572] on div "длишь" at bounding box center [654, 571] width 55 height 23
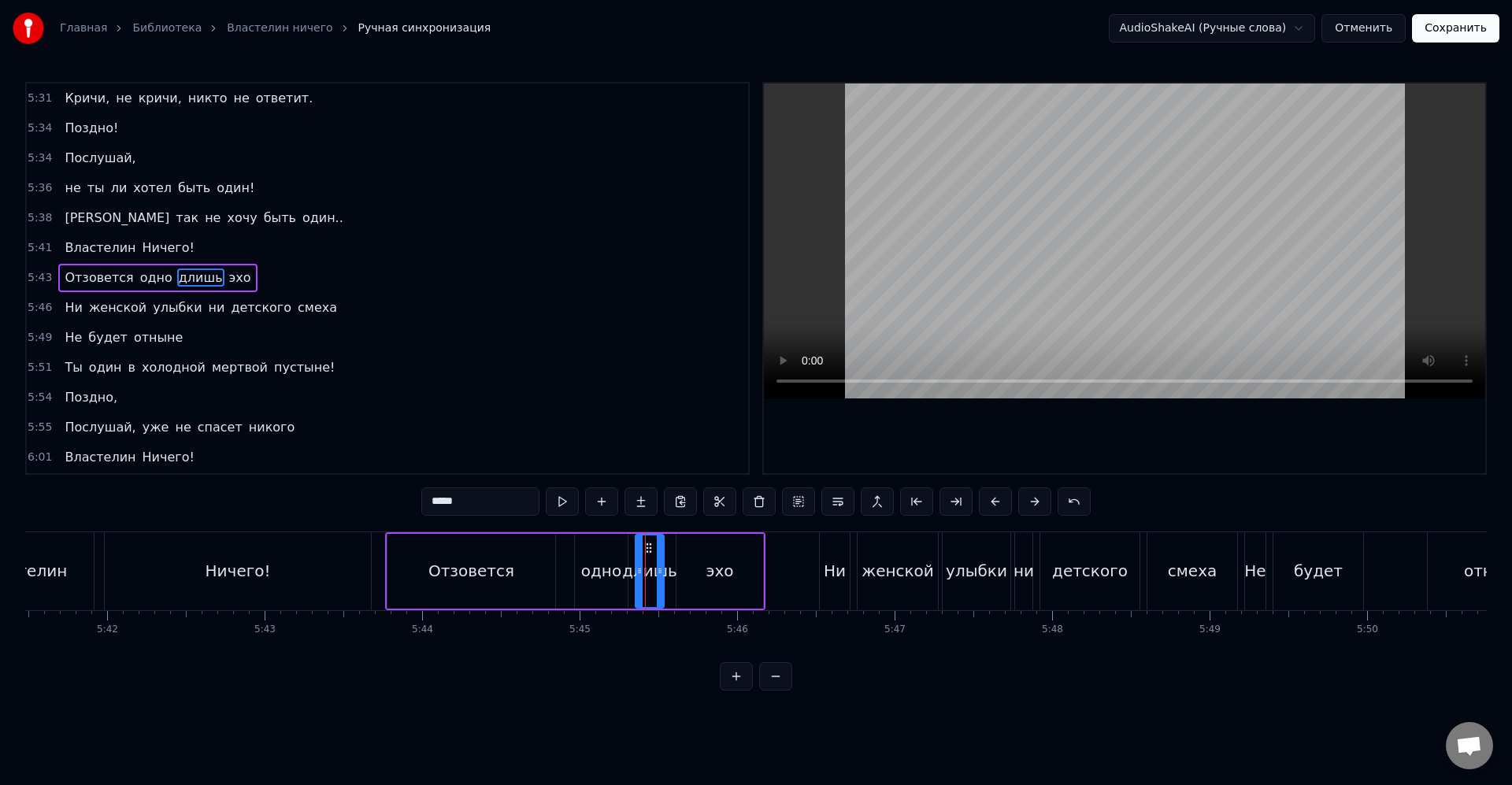
drag, startPoint x: 669, startPoint y: 571, endPoint x: 661, endPoint y: 569, distance: 8.2
click at [661, 569] on icon at bounding box center [660, 571] width 6 height 13
click at [701, 567] on div "эхо" at bounding box center [719, 571] width 86 height 75
type input "***"
drag, startPoint x: 678, startPoint y: 569, endPoint x: 626, endPoint y: 571, distance: 52.0
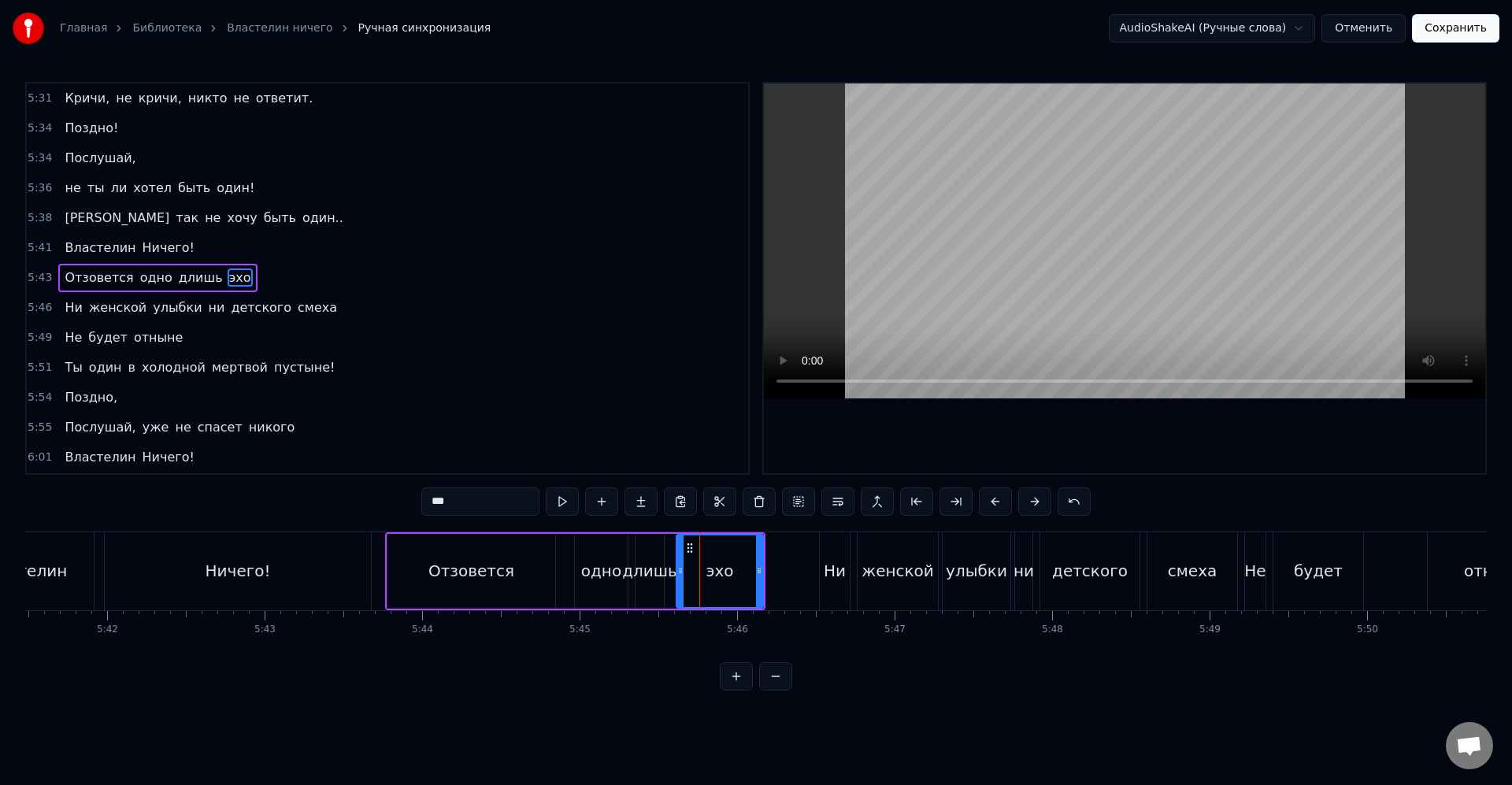
click at [677, 567] on icon at bounding box center [679, 571] width 6 height 13
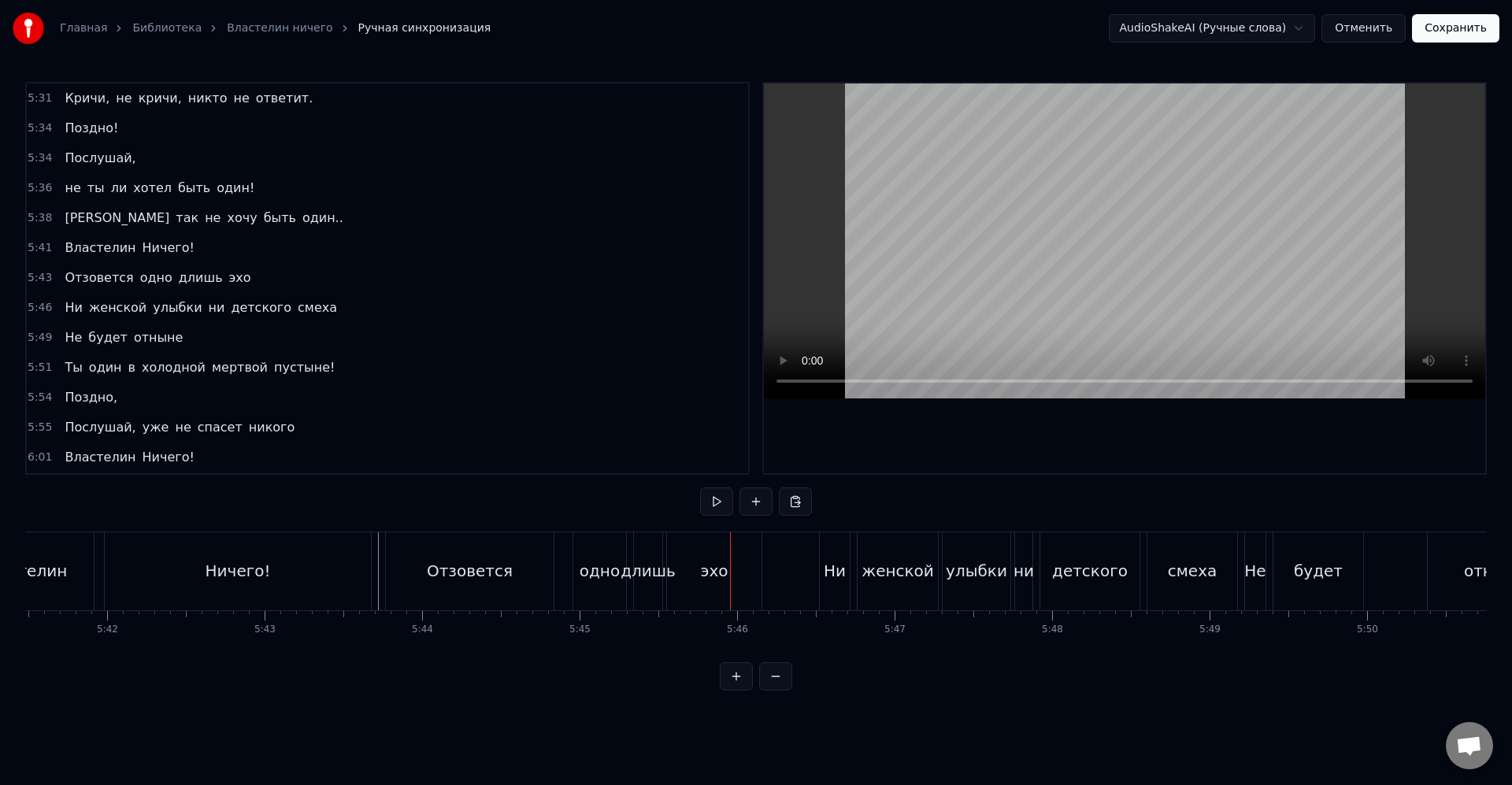
click at [614, 589] on div "одно" at bounding box center [599, 571] width 53 height 78
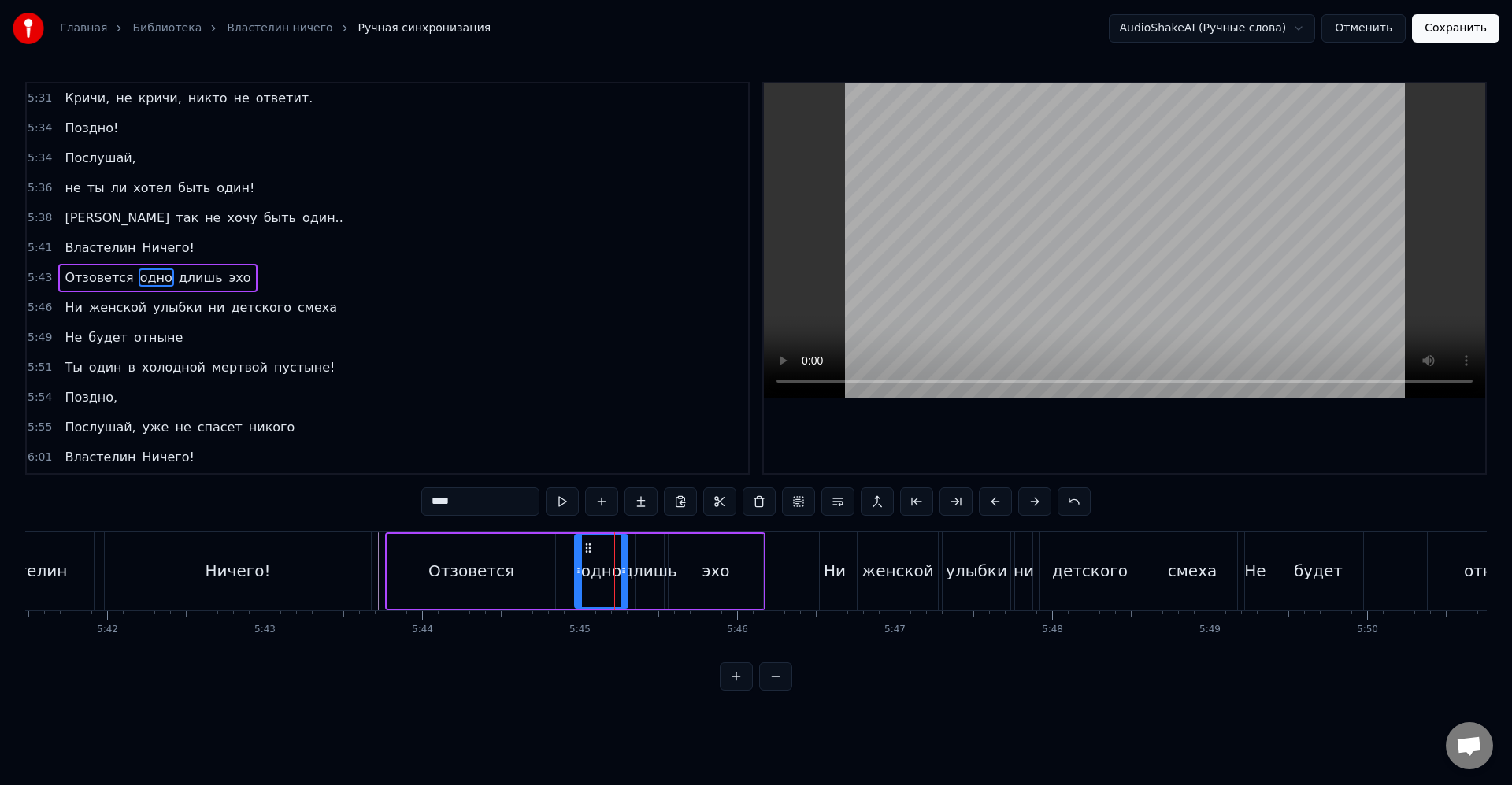
click at [645, 576] on div "длишь" at bounding box center [649, 571] width 55 height 23
drag, startPoint x: 454, startPoint y: 502, endPoint x: 492, endPoint y: 518, distance: 41.2
click at [456, 502] on input "*****" at bounding box center [480, 501] width 118 height 29
click at [710, 593] on div "эхо" at bounding box center [715, 571] width 94 height 75
type input "***"
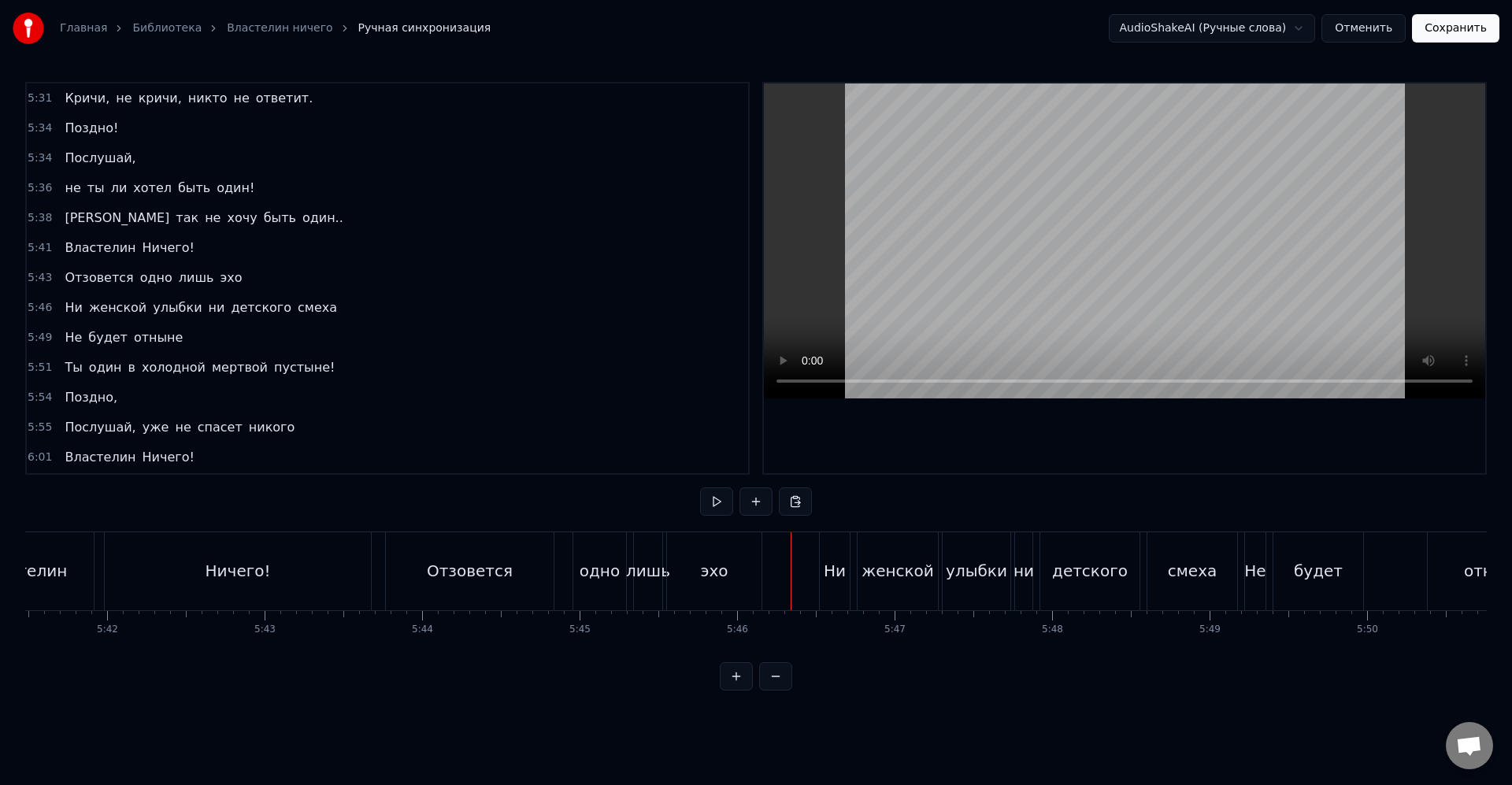
click at [833, 590] on div "Ни" at bounding box center [834, 571] width 30 height 78
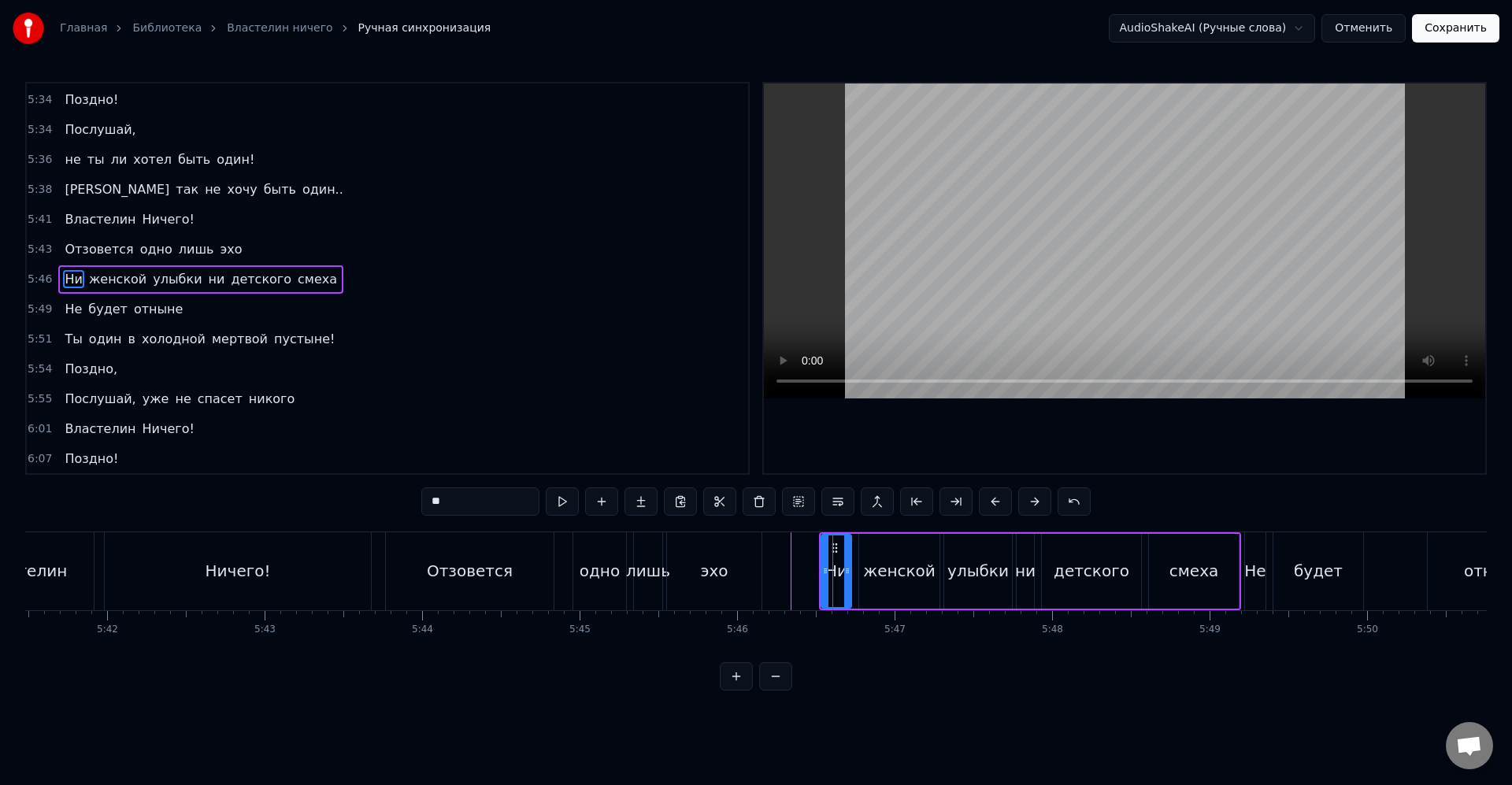
scroll to position [2483, 0]
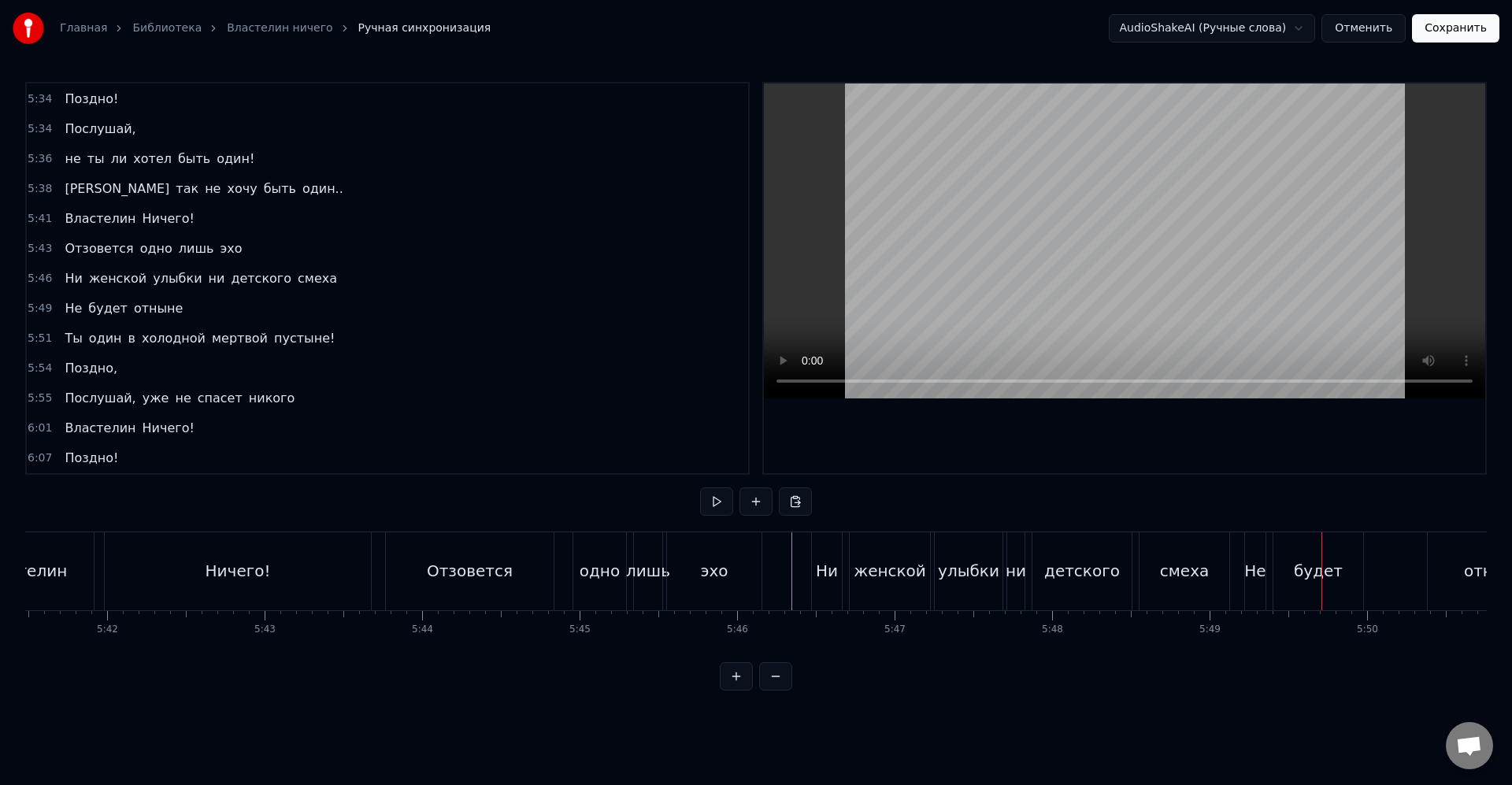
click at [1258, 590] on div "Не" at bounding box center [1255, 571] width 21 height 78
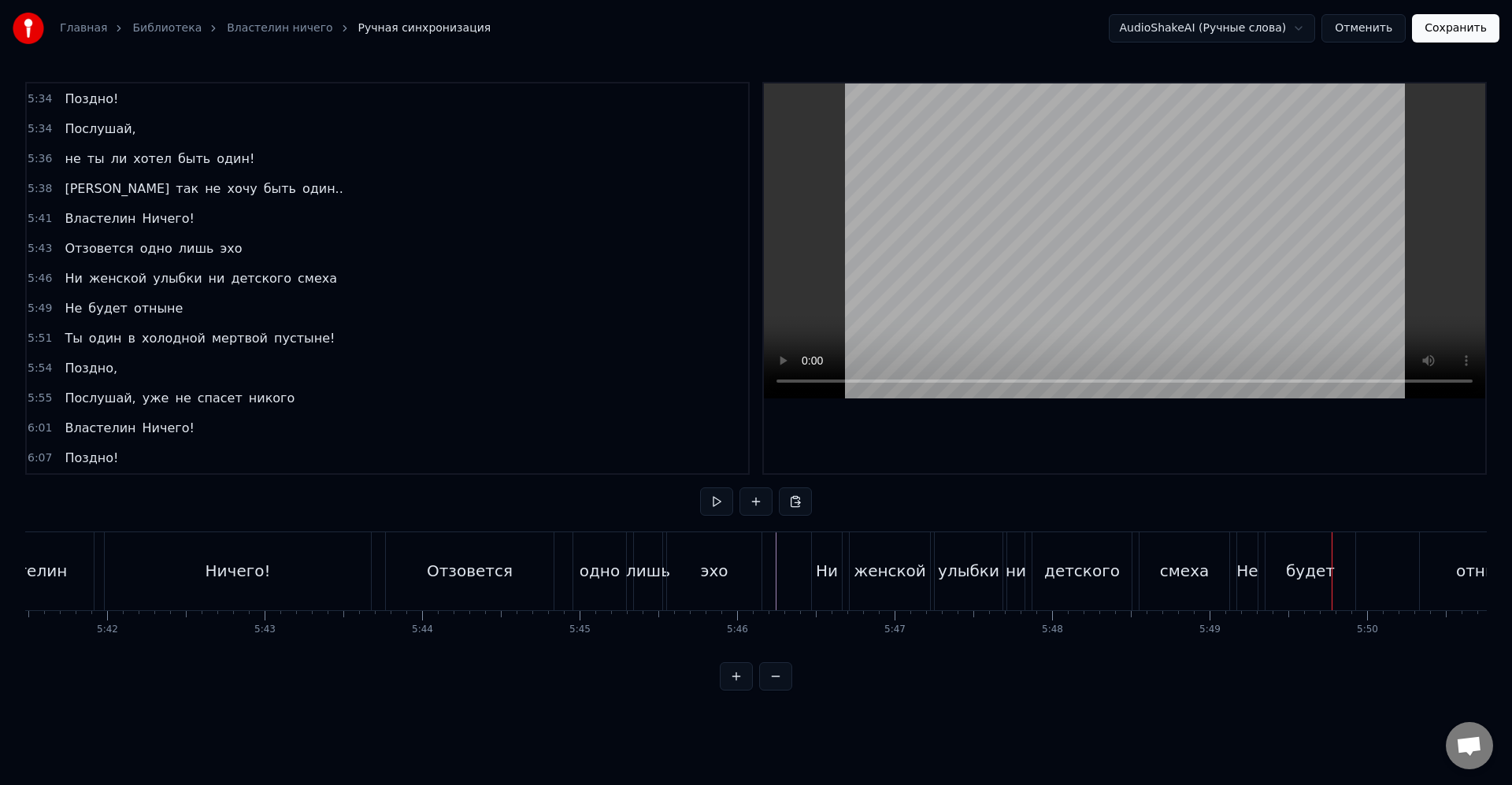
click at [1089, 592] on div "детского" at bounding box center [1081, 571] width 99 height 78
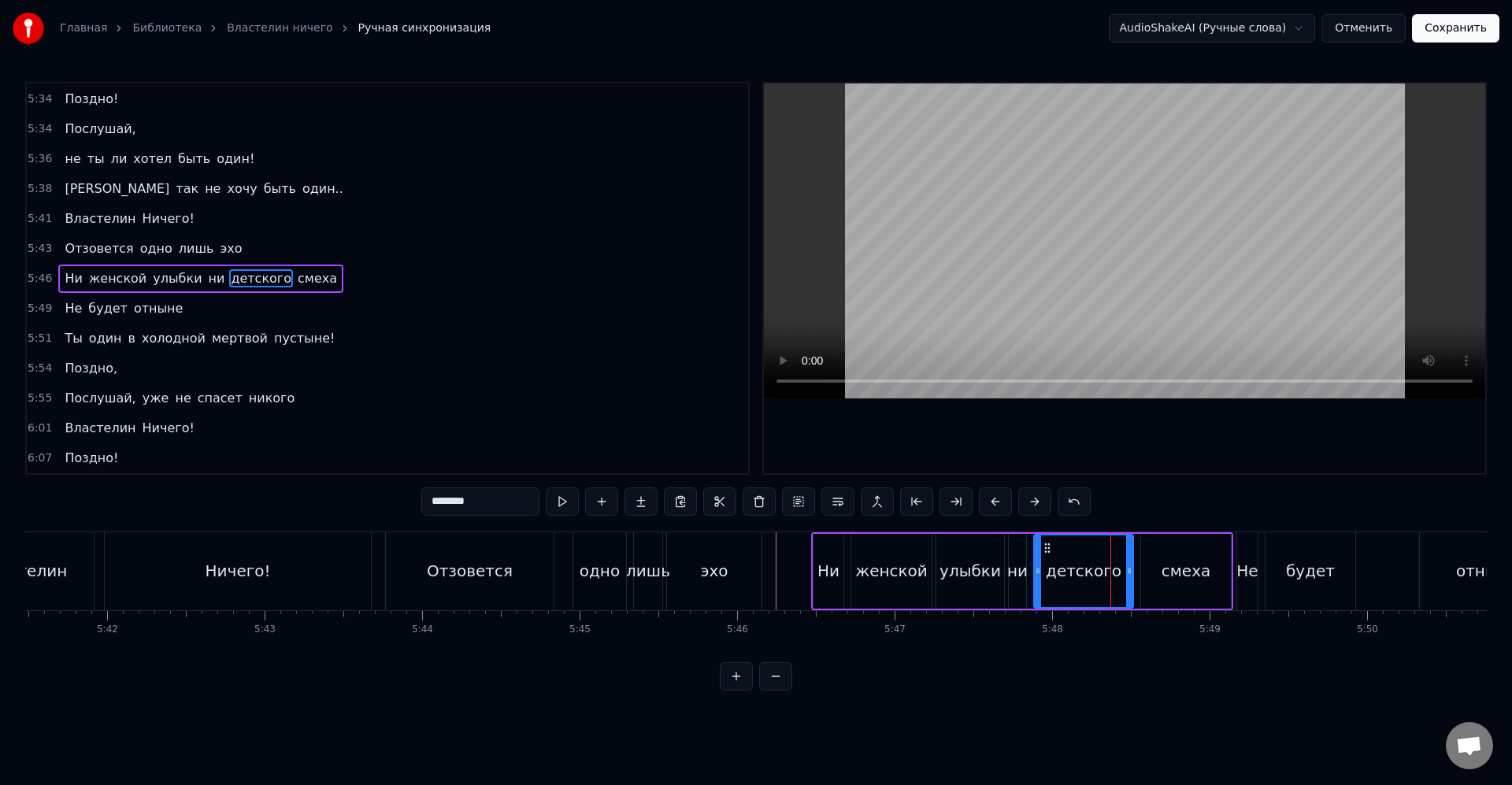
click at [986, 563] on div "улыбки" at bounding box center [970, 571] width 61 height 23
type input "******"
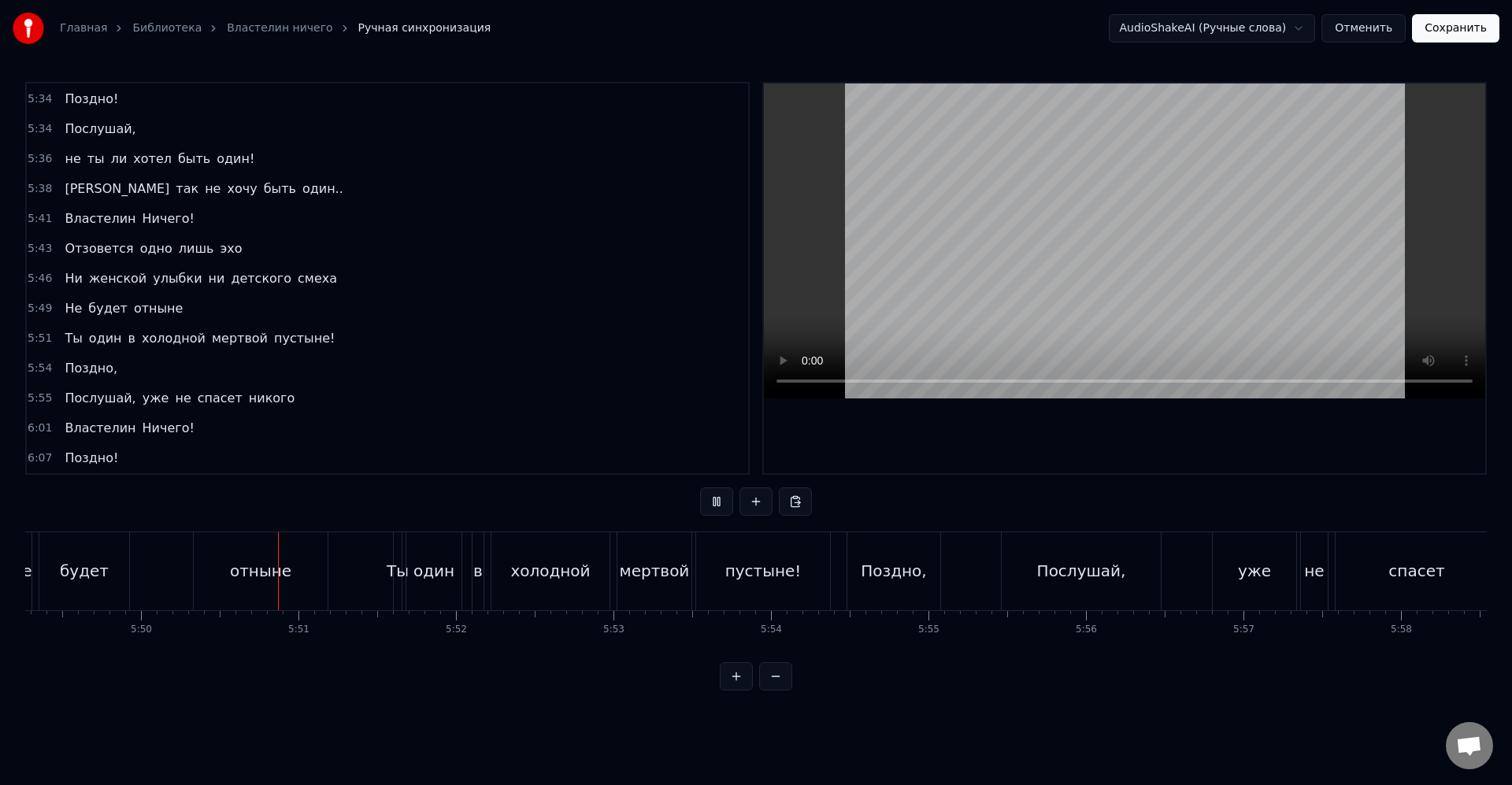
scroll to position [0, 55080]
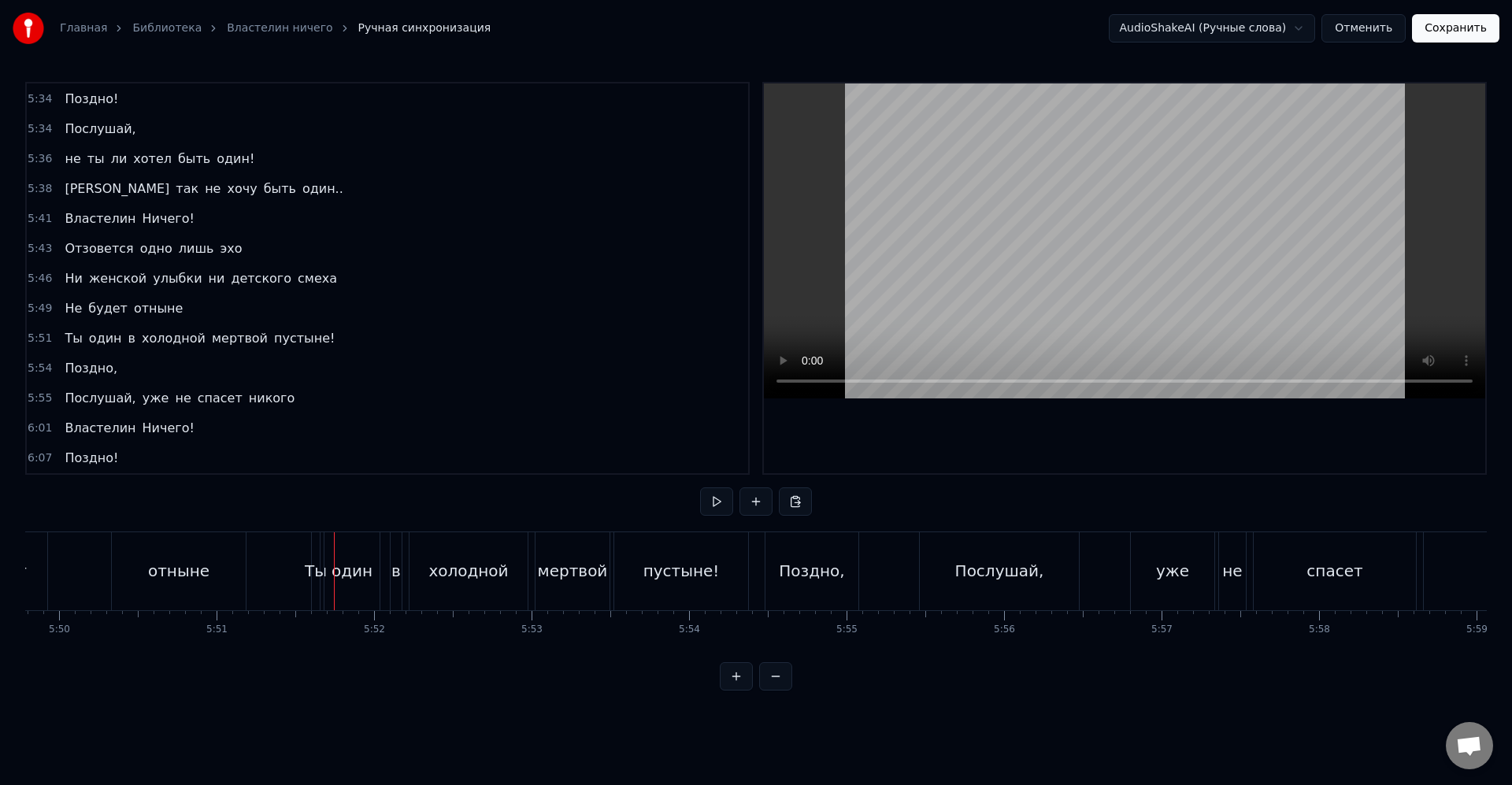
click at [401, 568] on div "в" at bounding box center [396, 571] width 13 height 78
click at [304, 579] on div "Ты" at bounding box center [308, 571] width 22 height 23
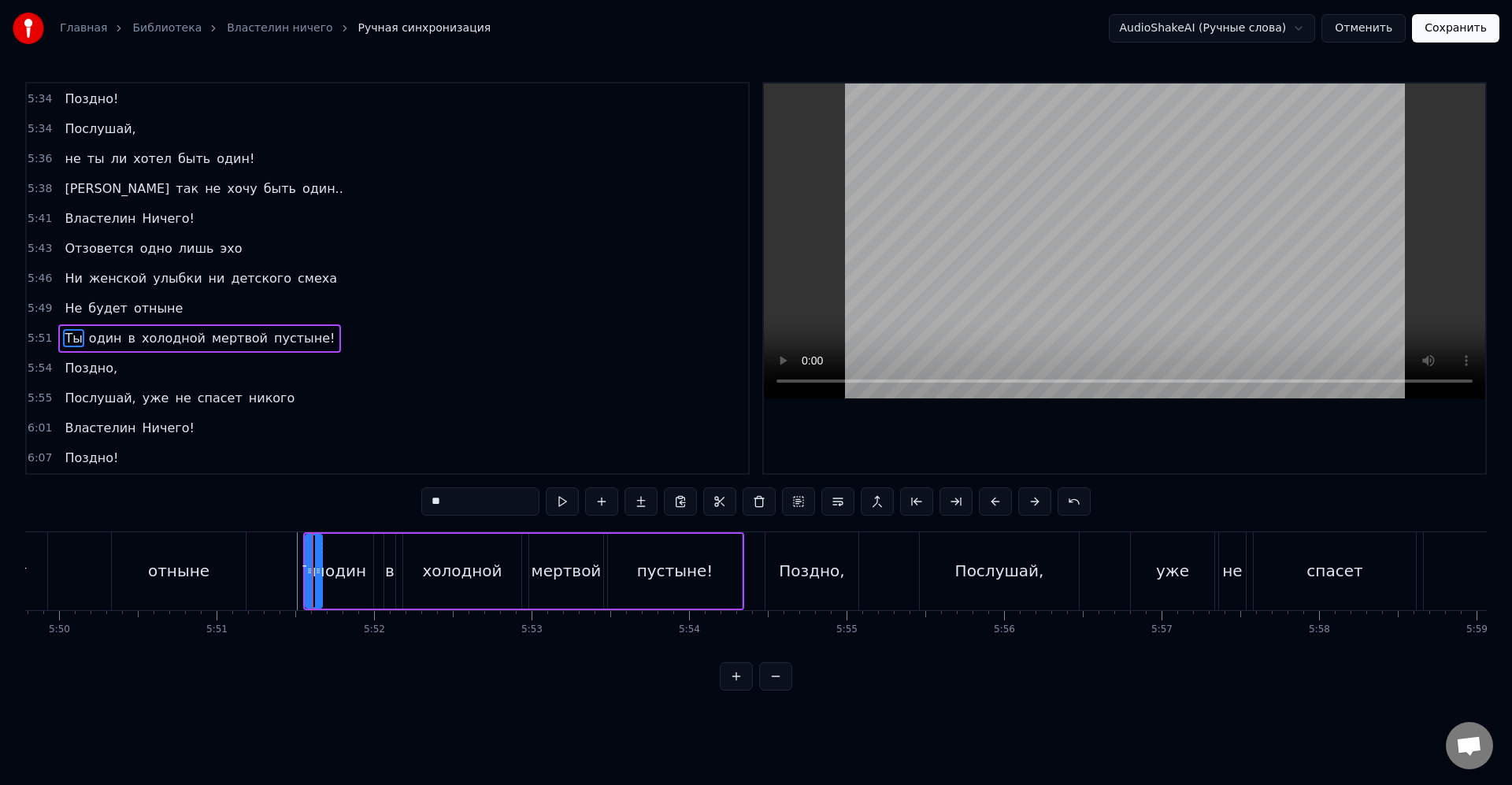
drag, startPoint x: 308, startPoint y: 575, endPoint x: 316, endPoint y: 578, distance: 8.5
click at [316, 578] on div at bounding box center [317, 571] width 6 height 72
drag, startPoint x: 308, startPoint y: 575, endPoint x: 299, endPoint y: 572, distance: 9.5
click at [295, 574] on icon at bounding box center [297, 571] width 6 height 13
click at [307, 572] on icon at bounding box center [307, 571] width 6 height 13
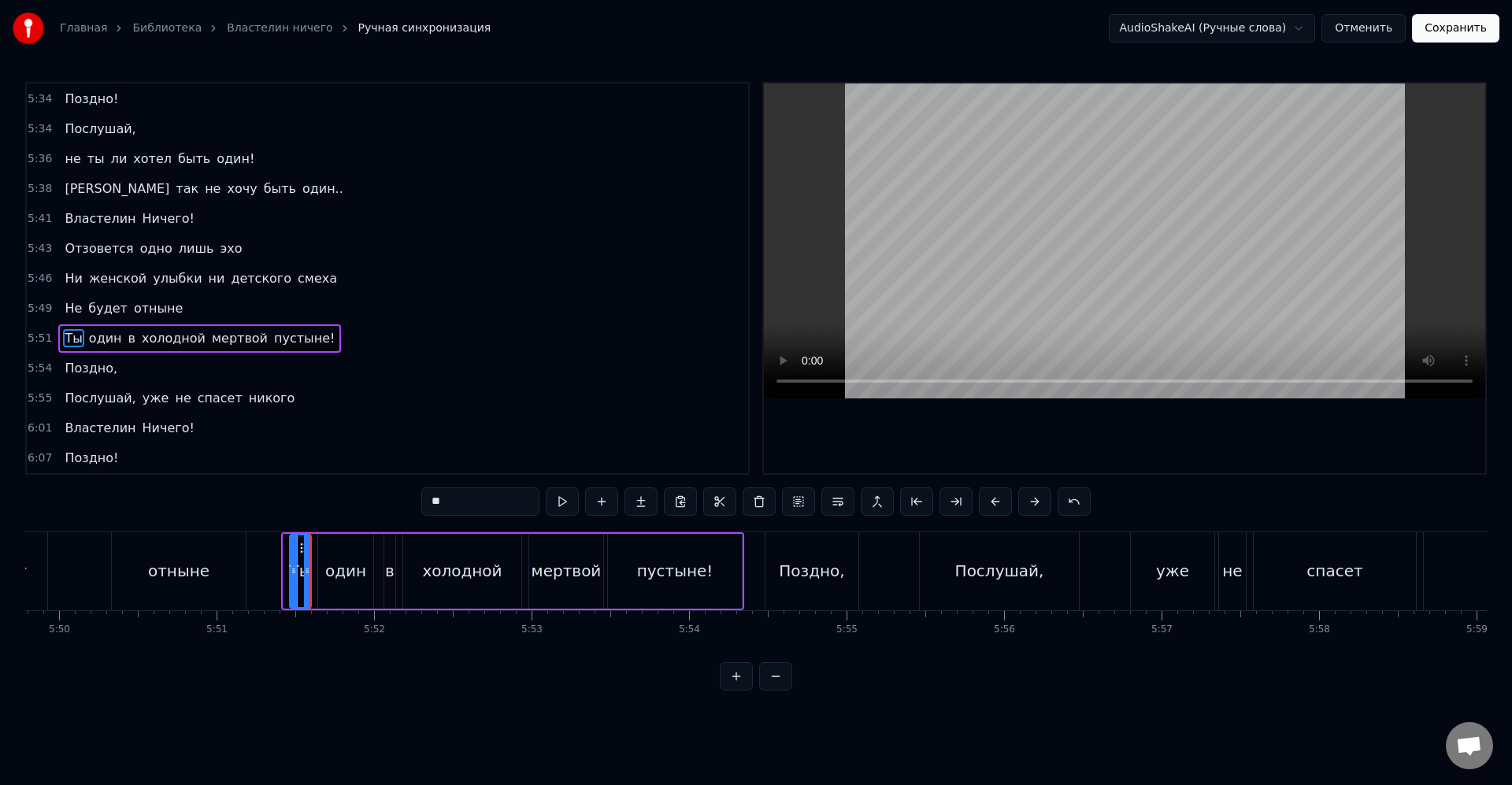
click at [291, 571] on icon at bounding box center [293, 571] width 6 height 13
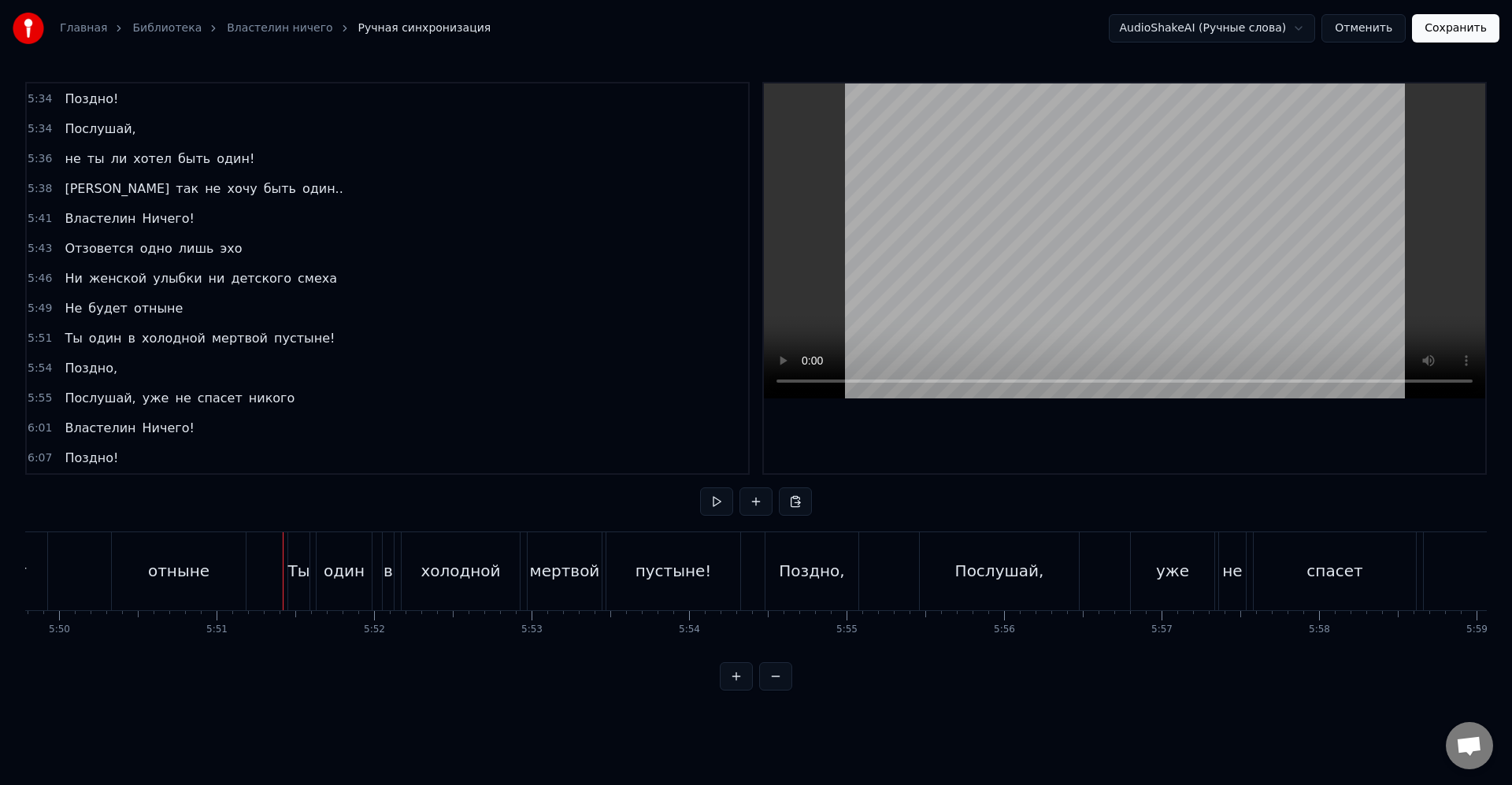
click at [320, 572] on div "один" at bounding box center [344, 571] width 55 height 78
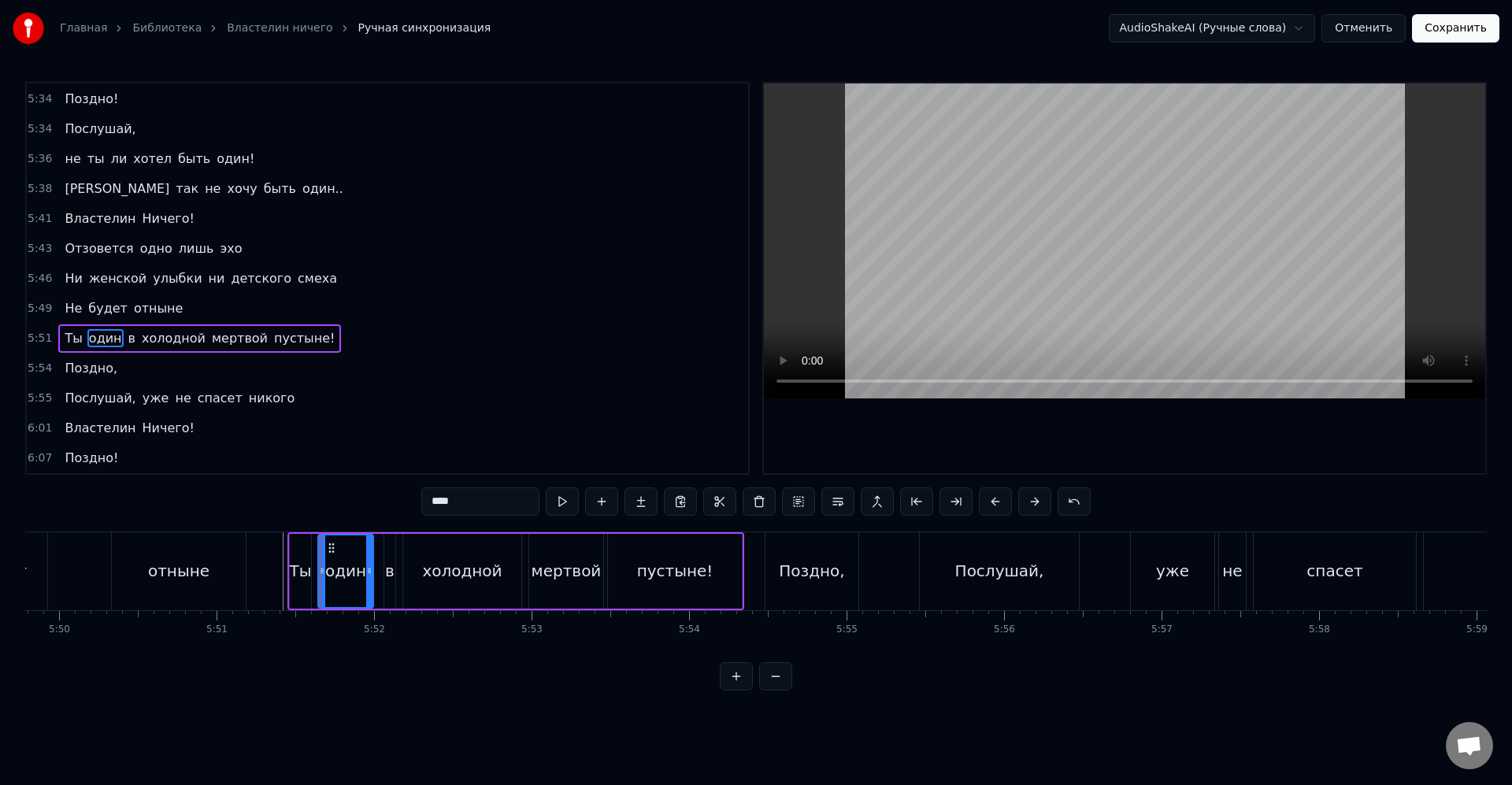
click at [293, 568] on div "Ты" at bounding box center [301, 571] width 22 height 23
type input "**"
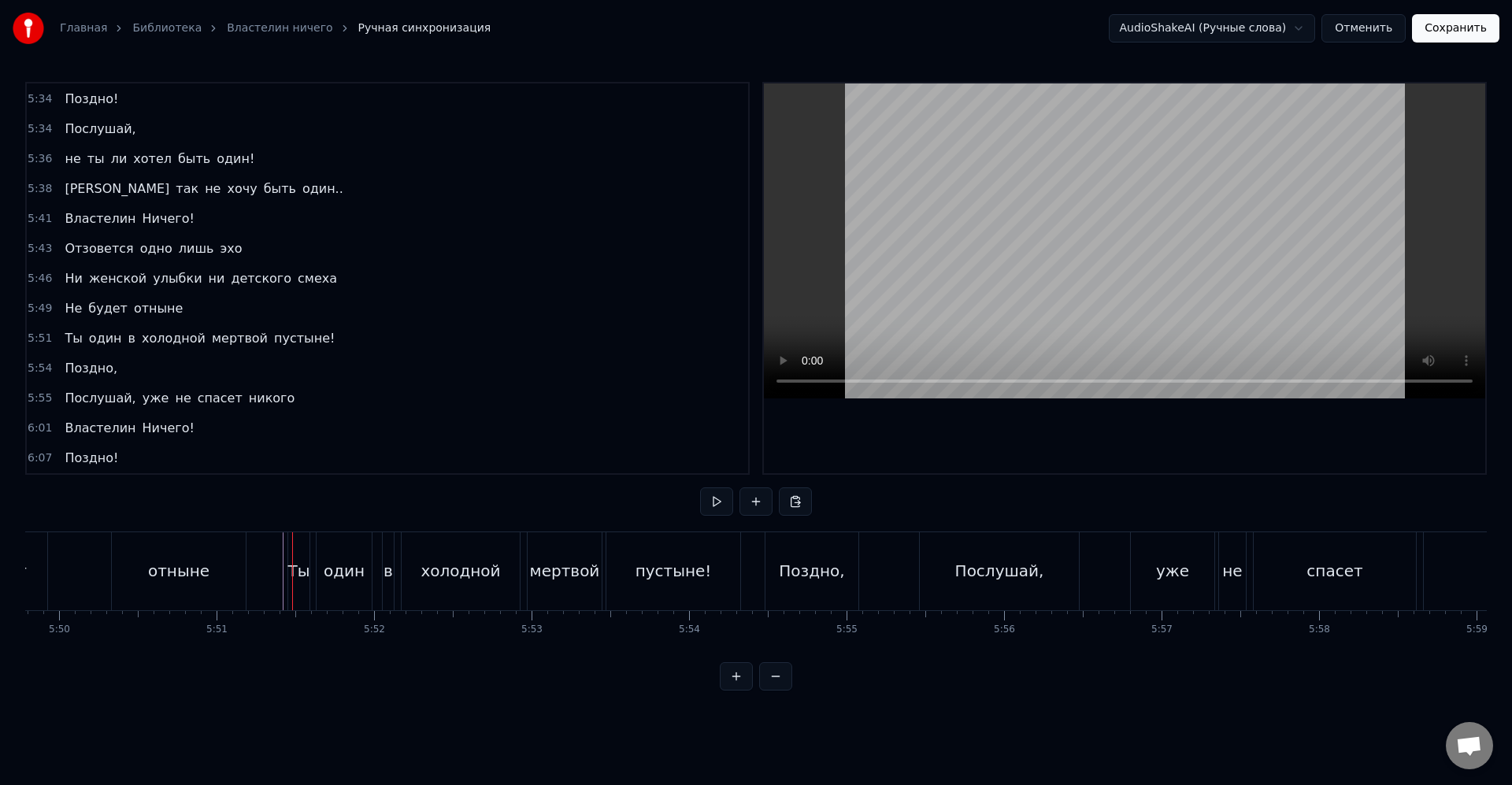
click at [294, 571] on div "Ты" at bounding box center [299, 571] width 22 height 23
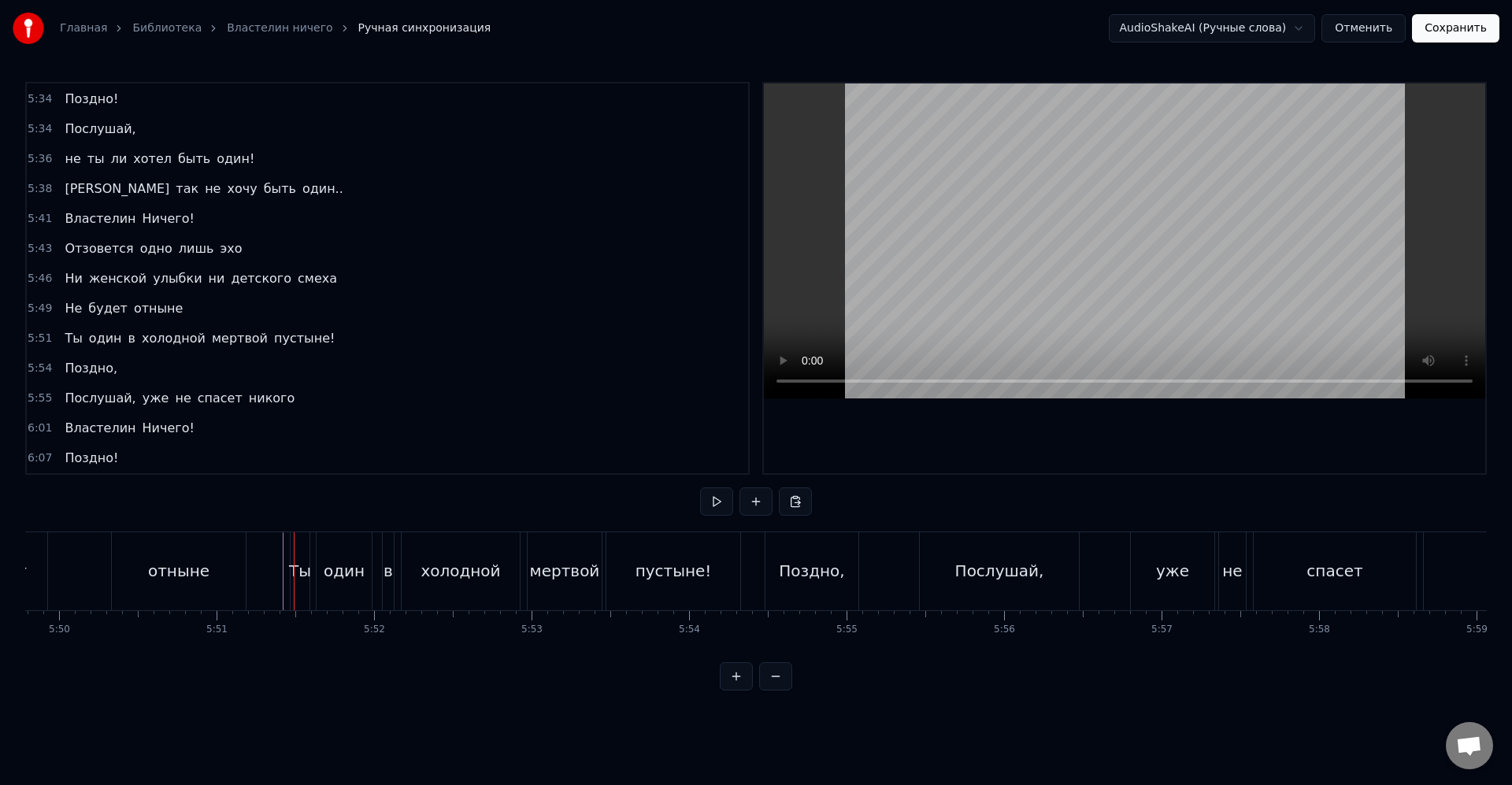
click at [326, 573] on div "один" at bounding box center [343, 571] width 41 height 23
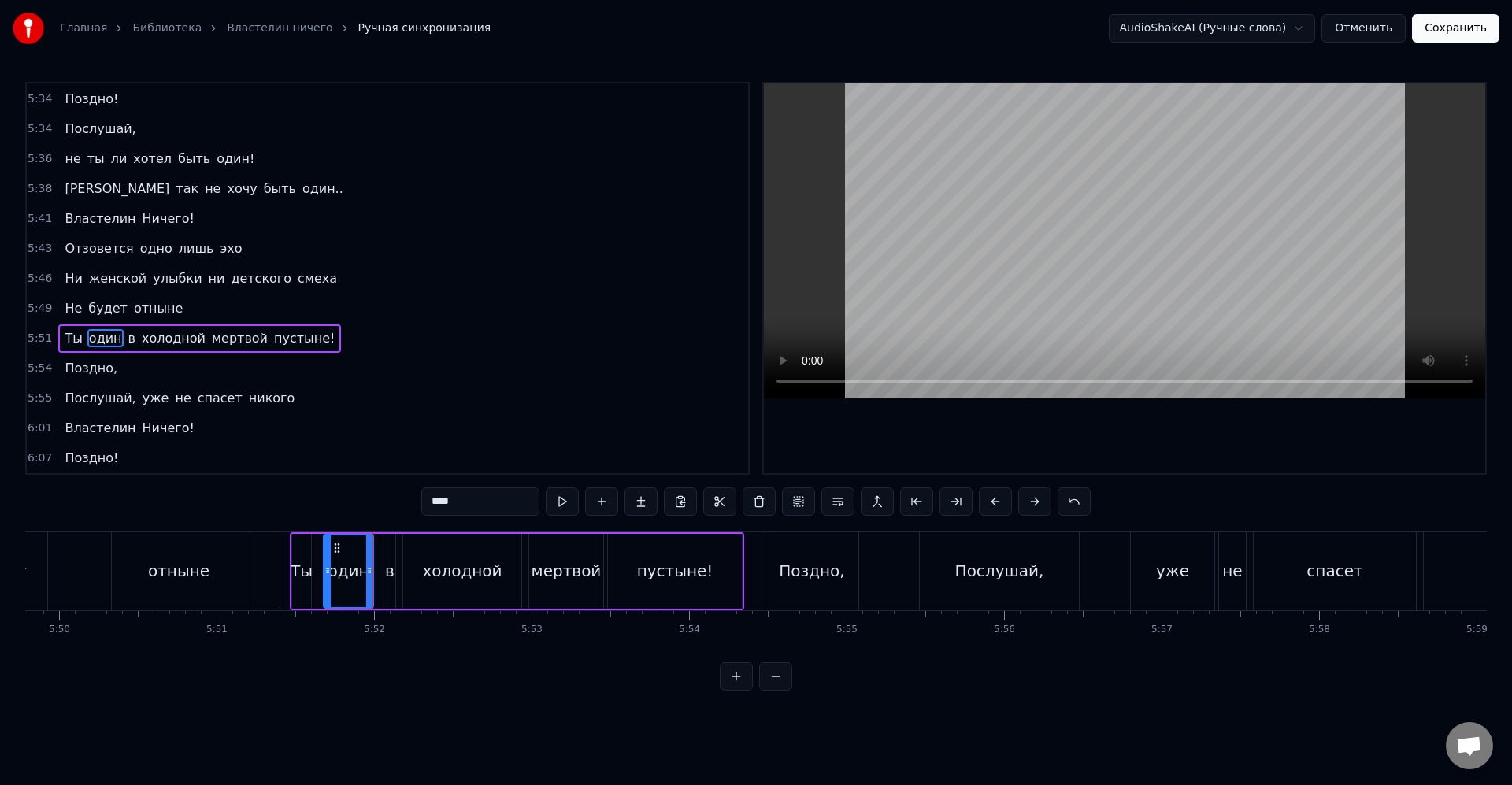
click at [329, 574] on icon at bounding box center [327, 571] width 6 height 13
click at [317, 574] on div "Ты один в холодной мертвой пустыне!" at bounding box center [517, 571] width 455 height 78
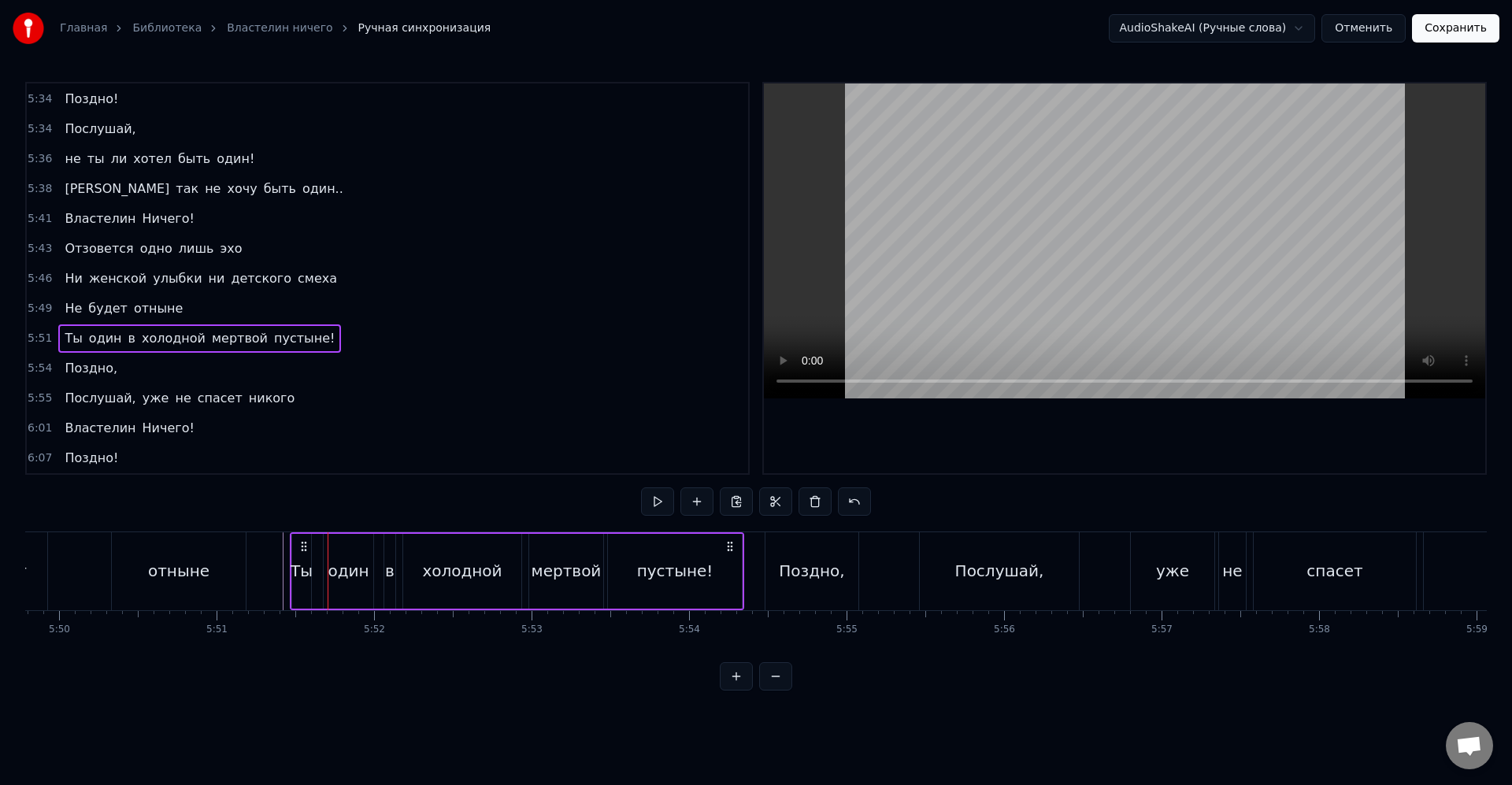
click at [310, 572] on div "Ты" at bounding box center [302, 571] width 22 height 23
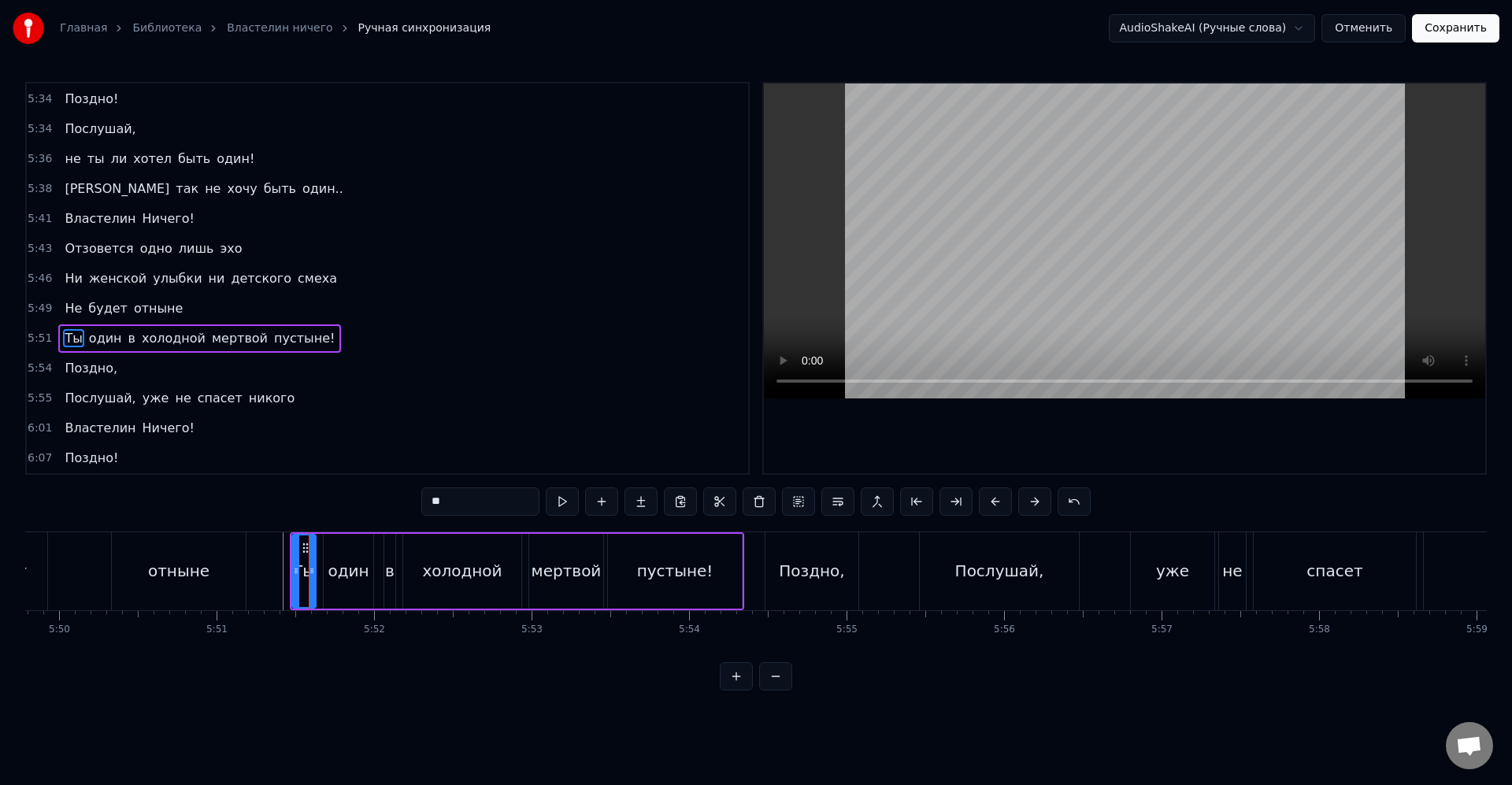
click at [313, 571] on icon at bounding box center [311, 571] width 6 height 13
click at [299, 571] on icon at bounding box center [297, 571] width 6 height 13
drag, startPoint x: 276, startPoint y: 566, endPoint x: 291, endPoint y: 575, distance: 17.5
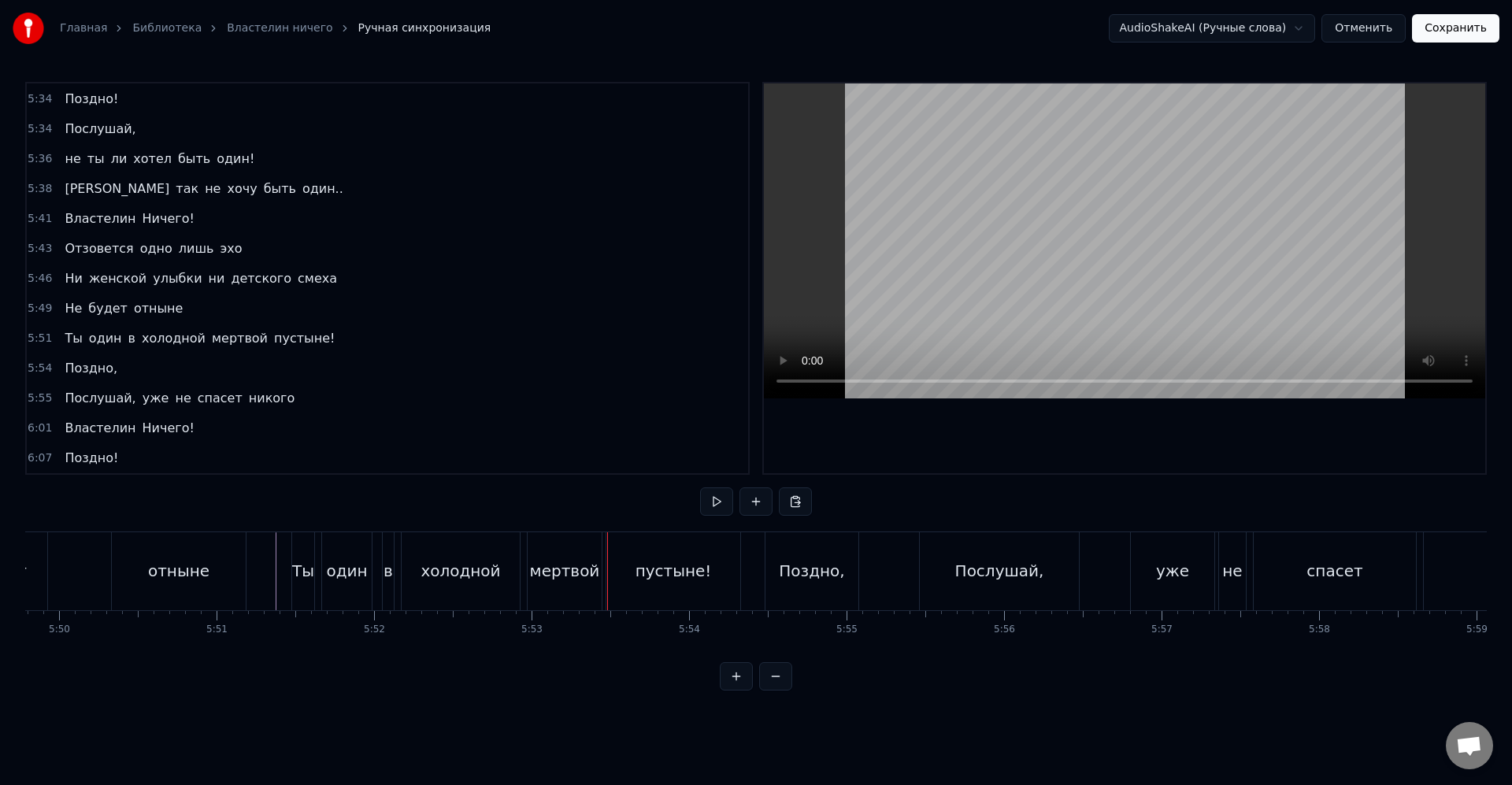
click at [450, 579] on div "холодной" at bounding box center [460, 571] width 80 height 23
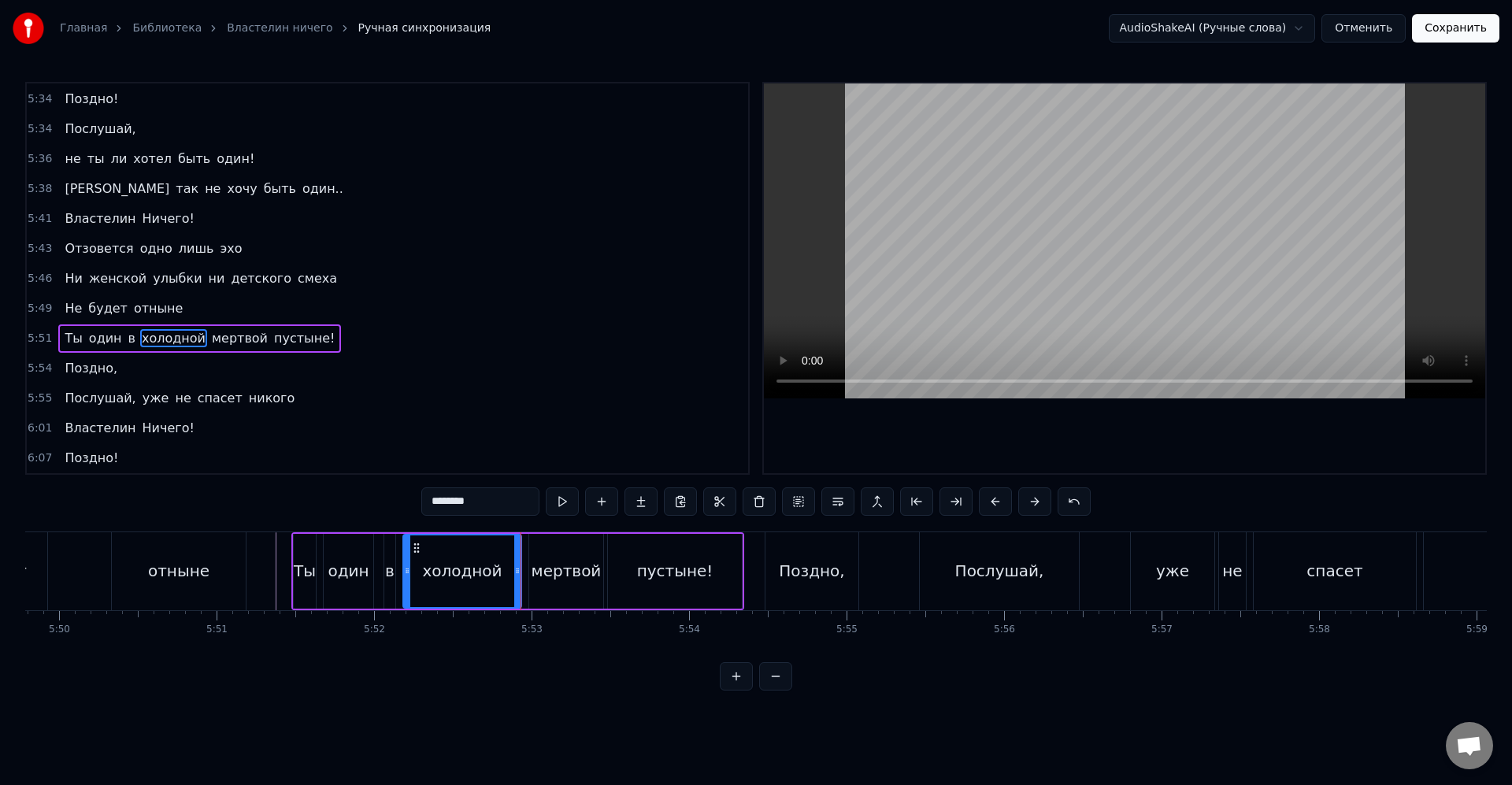
click at [533, 571] on div "мертвой" at bounding box center [566, 571] width 70 height 23
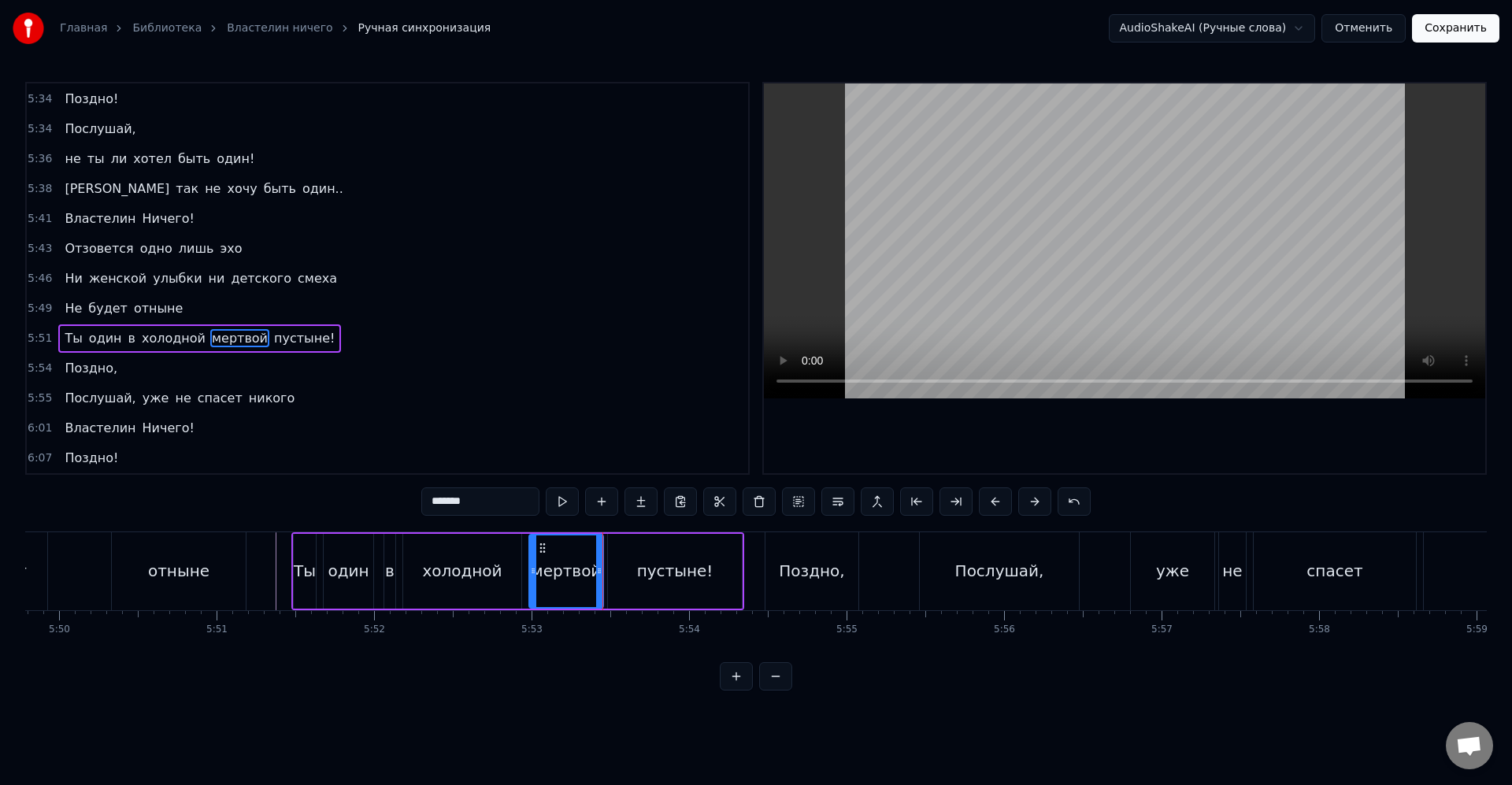
click at [659, 593] on div "пустыне!" at bounding box center [674, 571] width 134 height 75
type input "********"
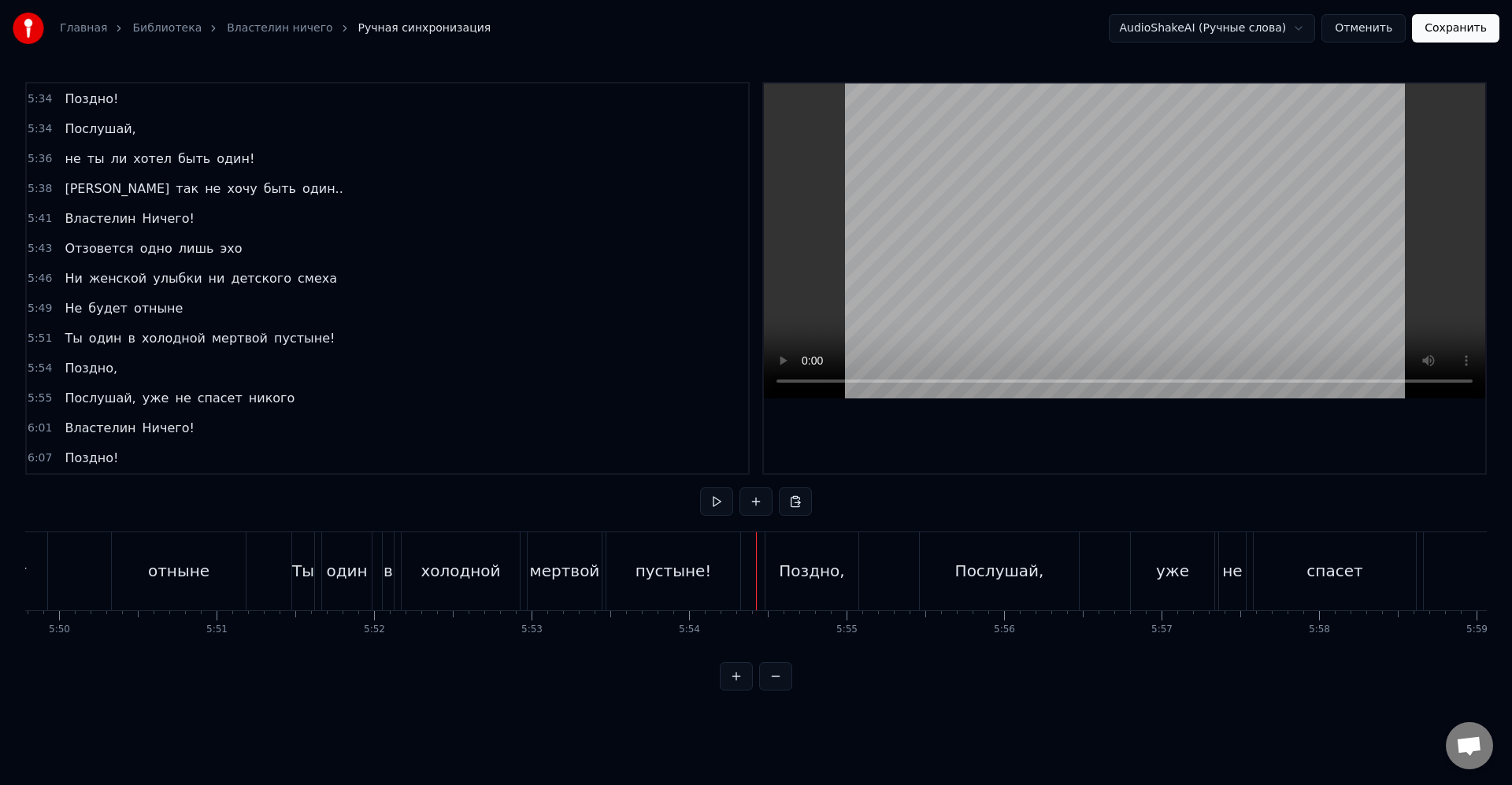
click at [775, 575] on div "Поздно," at bounding box center [811, 571] width 93 height 78
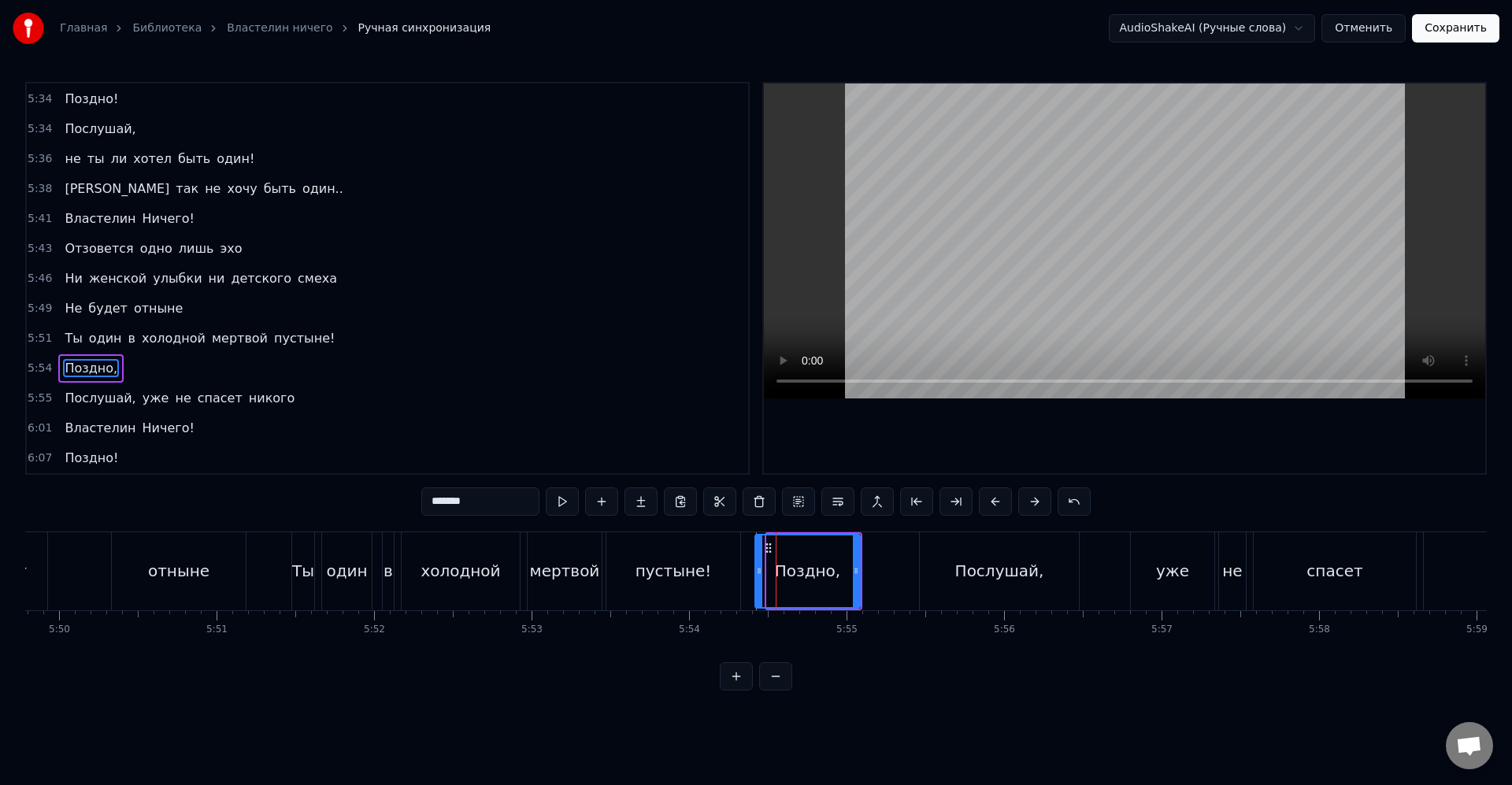
drag, startPoint x: 769, startPoint y: 574, endPoint x: 754, endPoint y: 572, distance: 15.1
click at [756, 572] on icon at bounding box center [758, 571] width 6 height 13
click at [750, 570] on div "Поздно," at bounding box center [806, 571] width 112 height 78
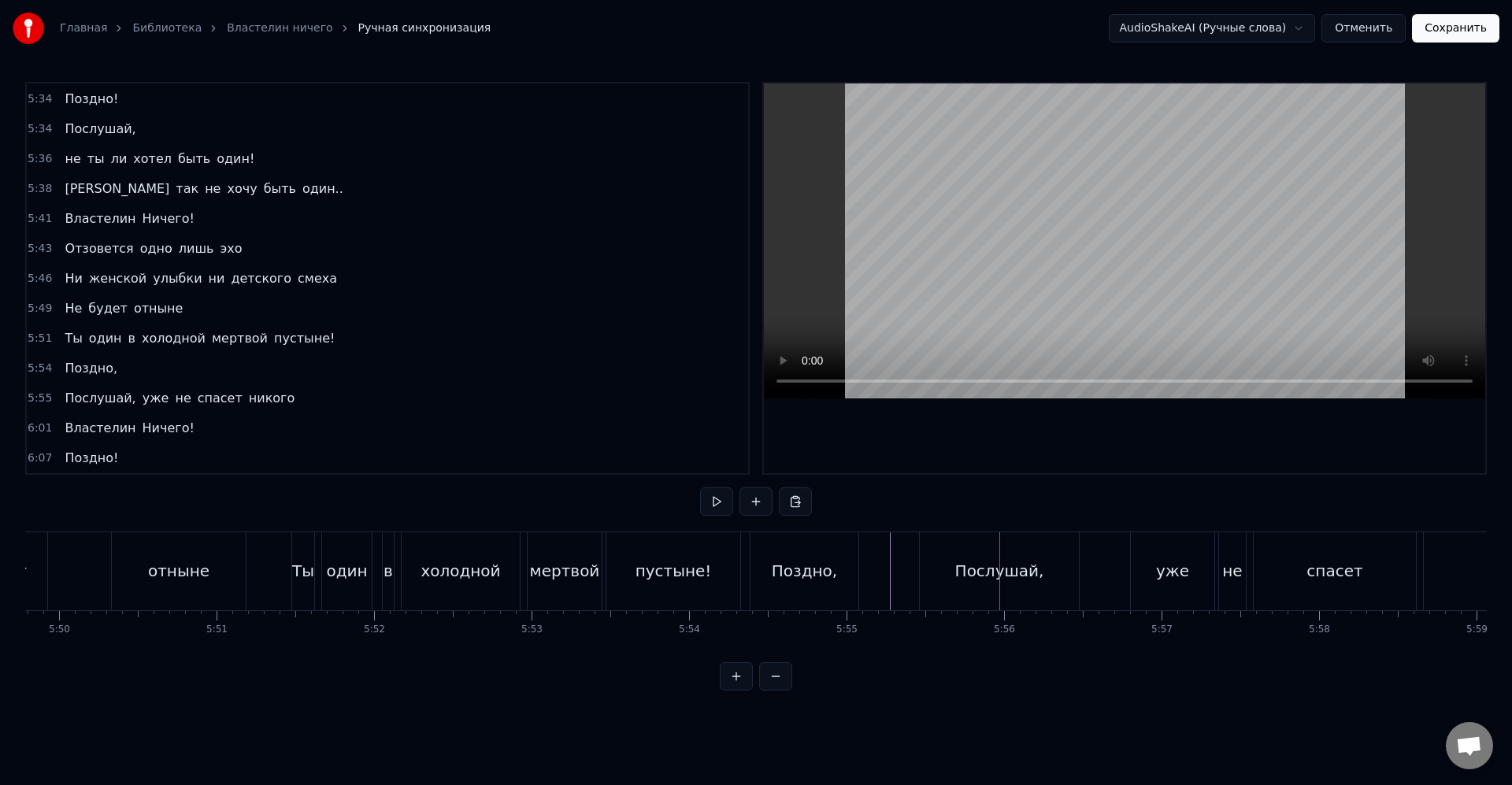
click at [934, 589] on div "Послушай," at bounding box center [999, 571] width 159 height 78
click at [1145, 583] on div "уже" at bounding box center [1164, 571] width 84 height 78
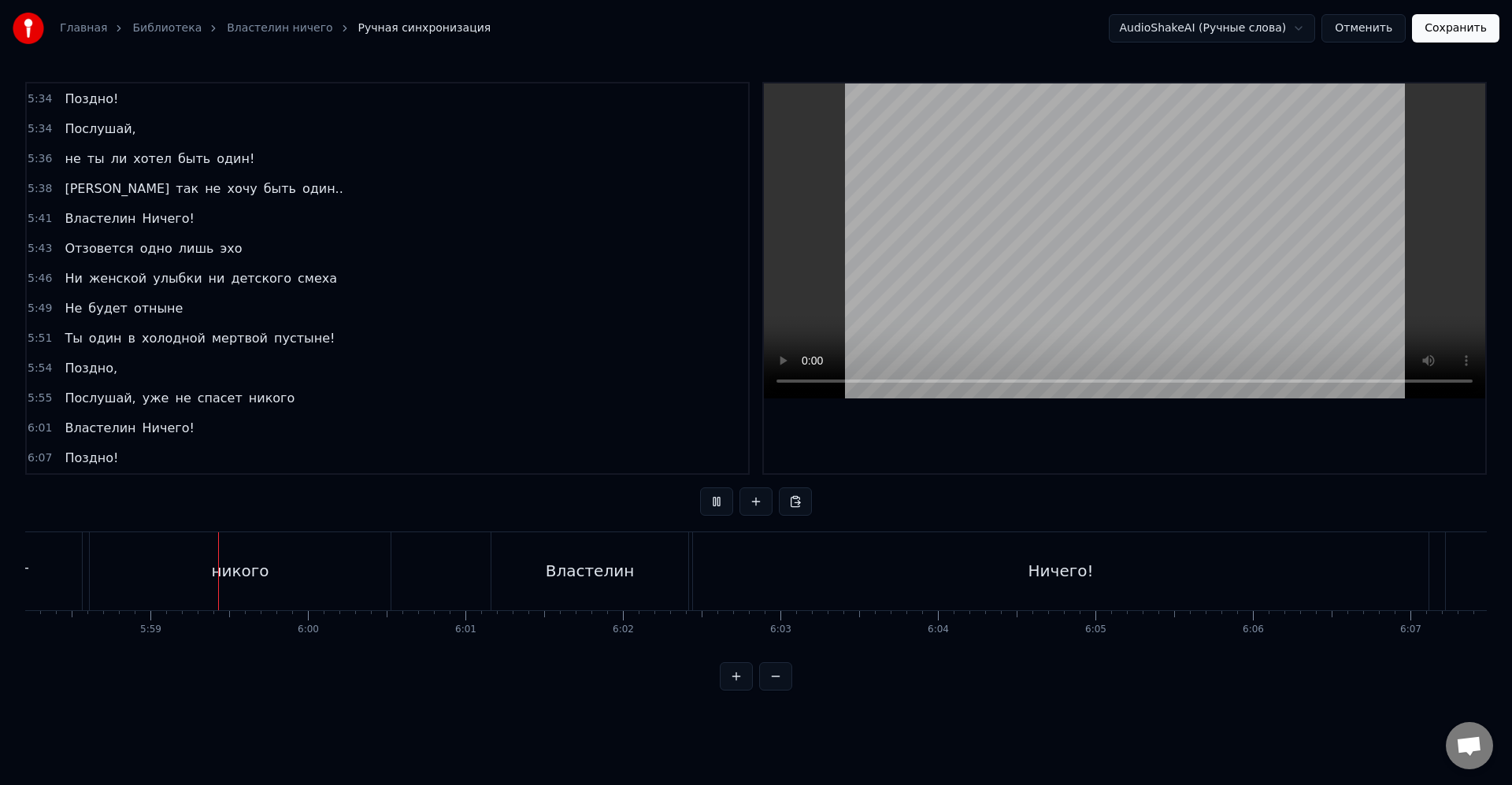
scroll to position [0, 56411]
drag, startPoint x: 526, startPoint y: 590, endPoint x: 543, endPoint y: 603, distance: 21.4
click at [525, 589] on div "Властелин" at bounding box center [584, 571] width 197 height 78
click at [1128, 581] on div "Поздно!" at bounding box center [1064, 571] width 207 height 78
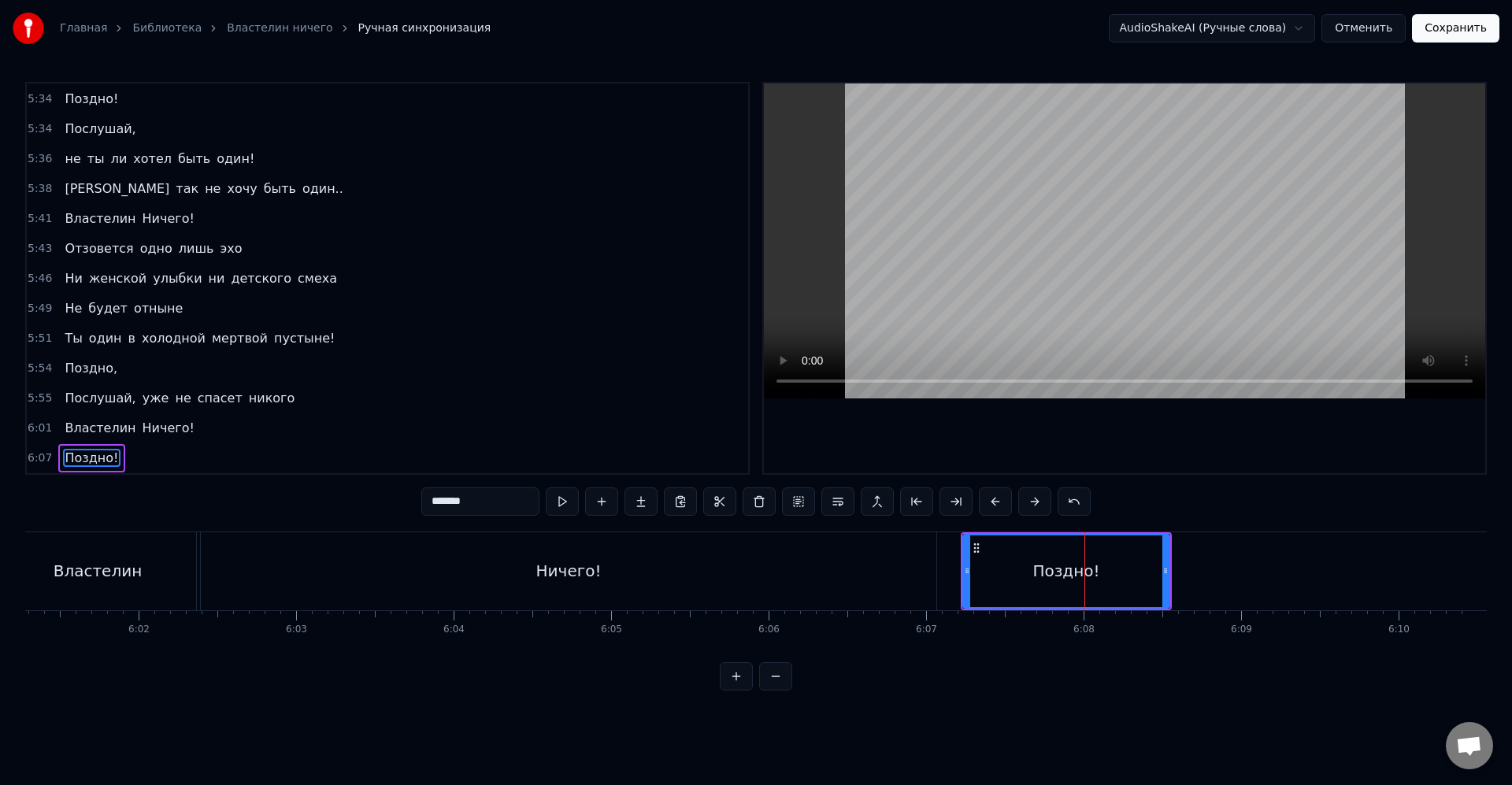
drag, startPoint x: 1169, startPoint y: 578, endPoint x: 1160, endPoint y: 578, distance: 9.0
click at [1160, 578] on div "Поздно!" at bounding box center [1066, 571] width 207 height 75
drag, startPoint x: 1166, startPoint y: 578, endPoint x: 1088, endPoint y: 577, distance: 78.0
click at [1088, 577] on div at bounding box center [1087, 571] width 6 height 72
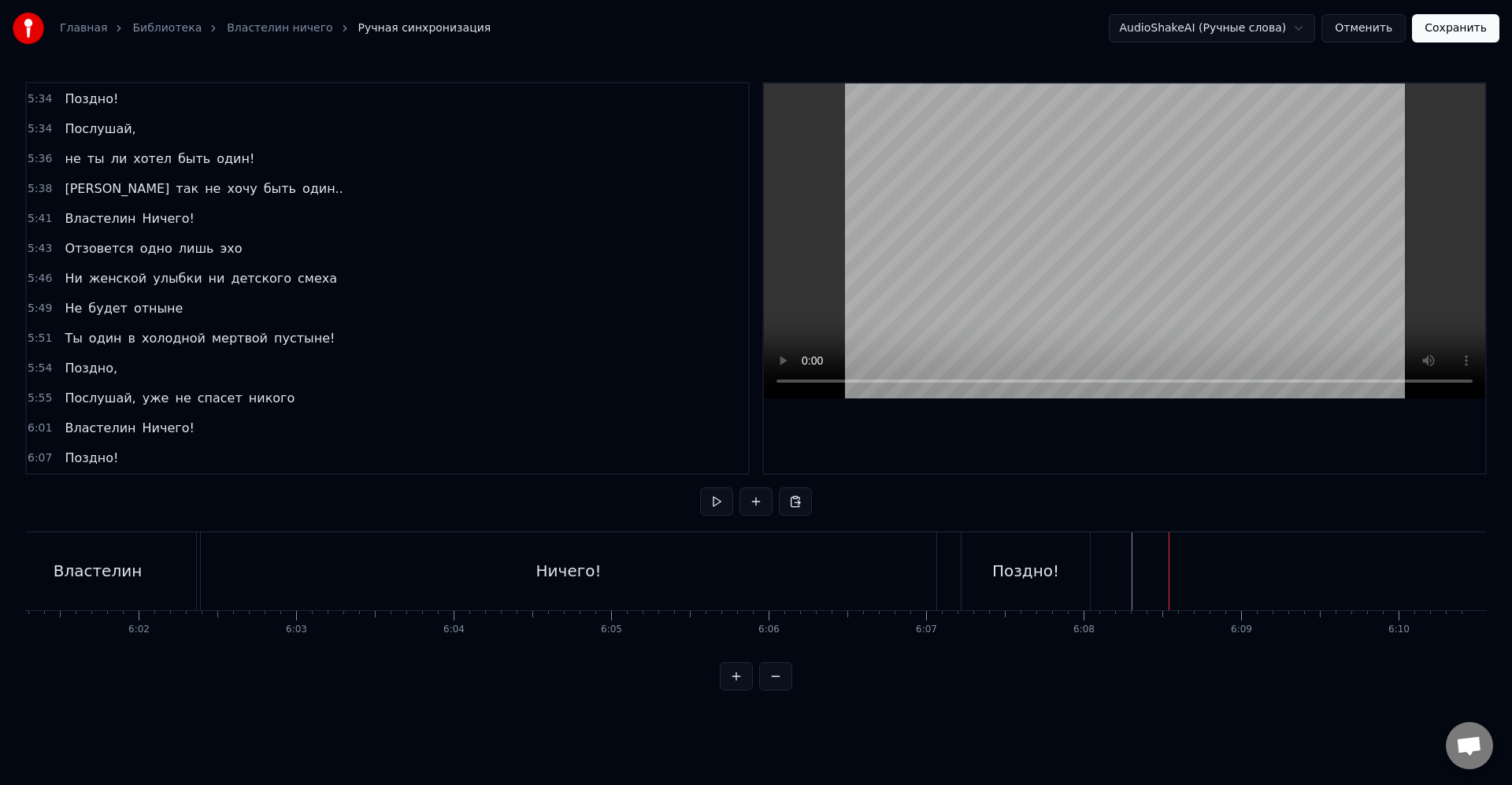
click at [1024, 587] on div "Поздно!" at bounding box center [1025, 571] width 128 height 78
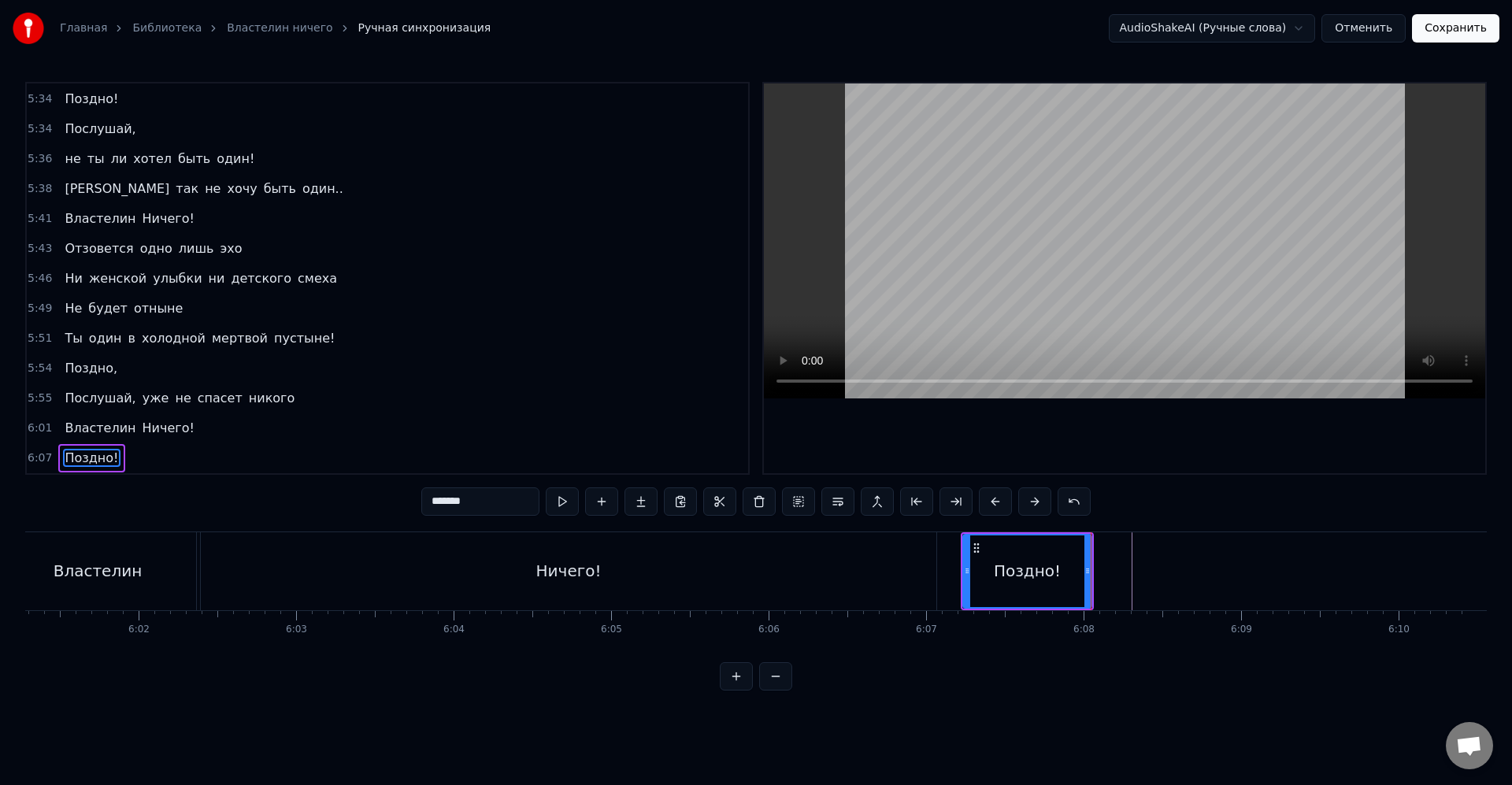
click at [1037, 576] on div "Поздно!" at bounding box center [1026, 571] width 67 height 23
drag, startPoint x: 1089, startPoint y: 574, endPoint x: 1070, endPoint y: 574, distance: 19.0
click at [1061, 572] on div "Поздно!" at bounding box center [1012, 571] width 100 height 75
click at [1027, 574] on div "Поздно!" at bounding box center [1011, 571] width 67 height 23
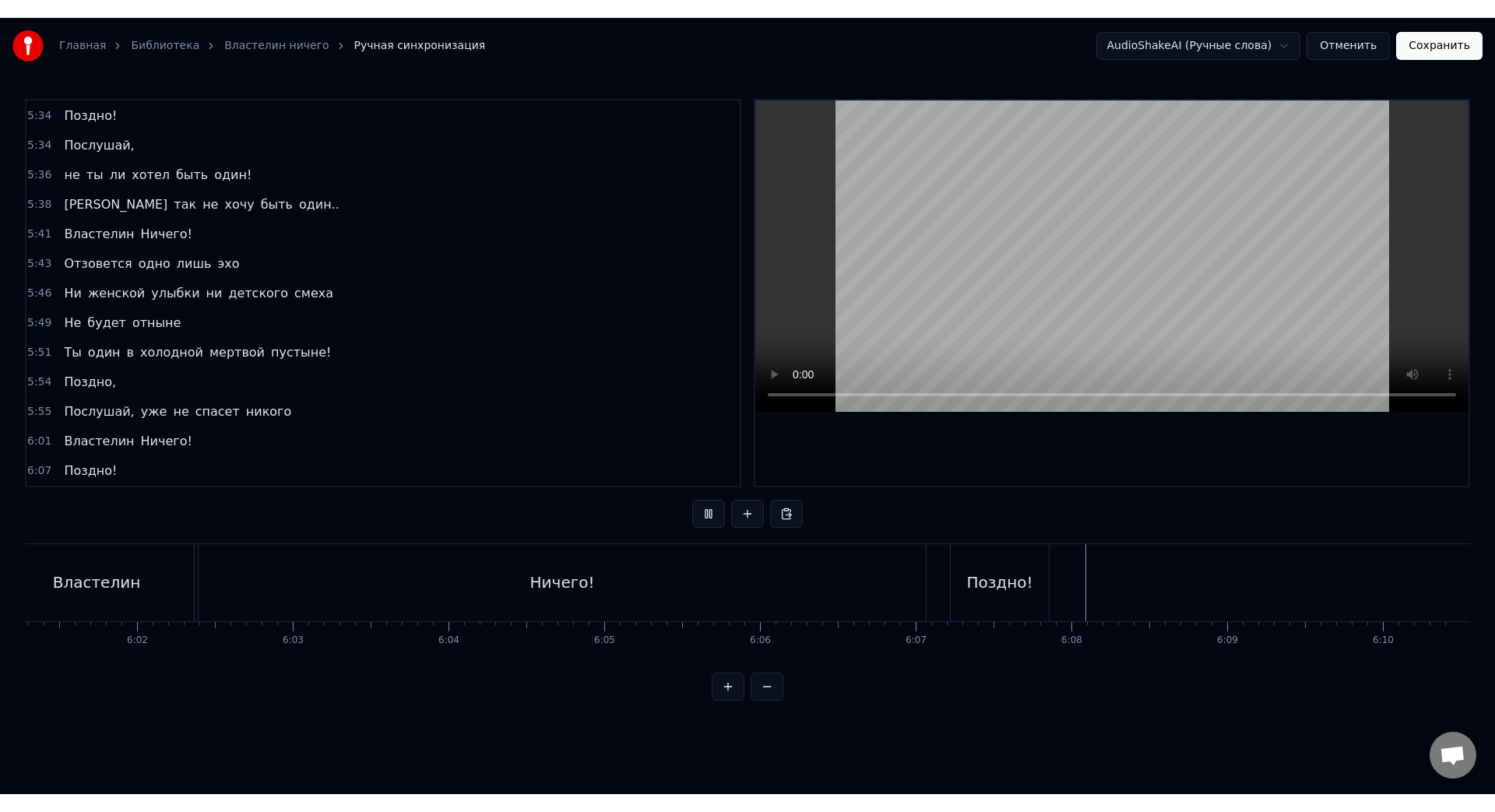
scroll to position [0, 56251]
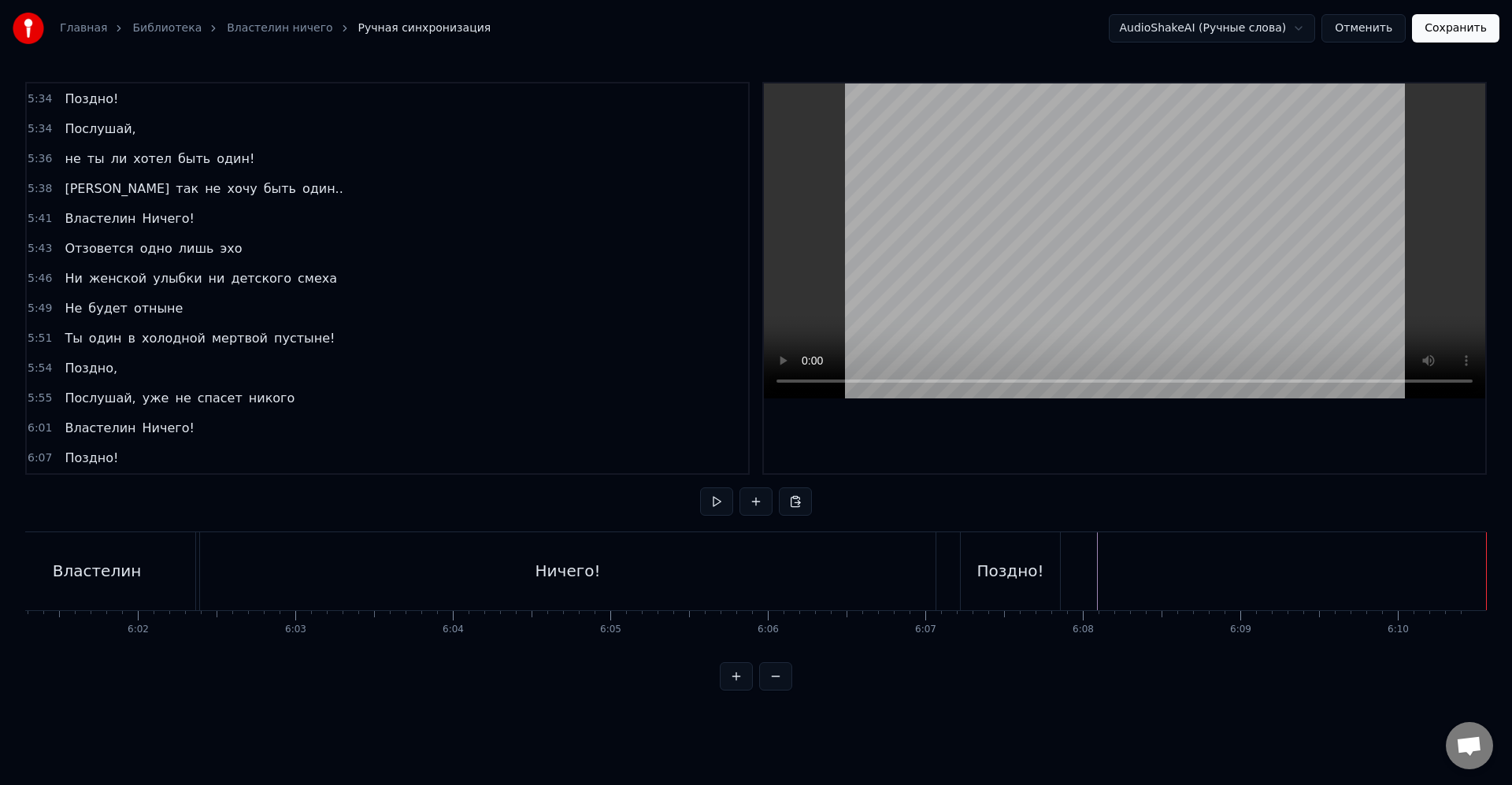
click at [1473, 35] on button "Сохранить" at bounding box center [1455, 28] width 87 height 29
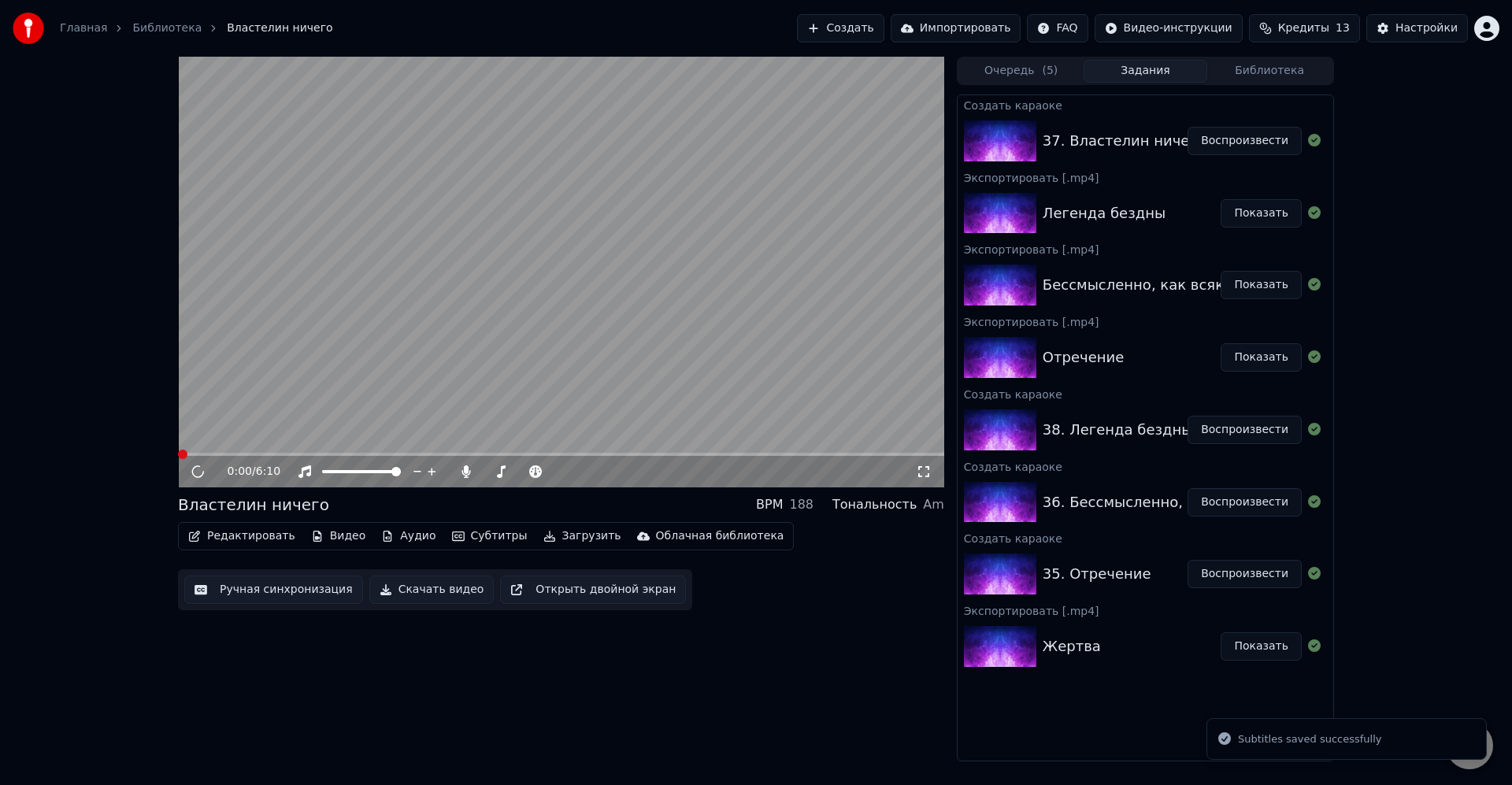
click at [577, 543] on button "Загрузить" at bounding box center [582, 536] width 91 height 22
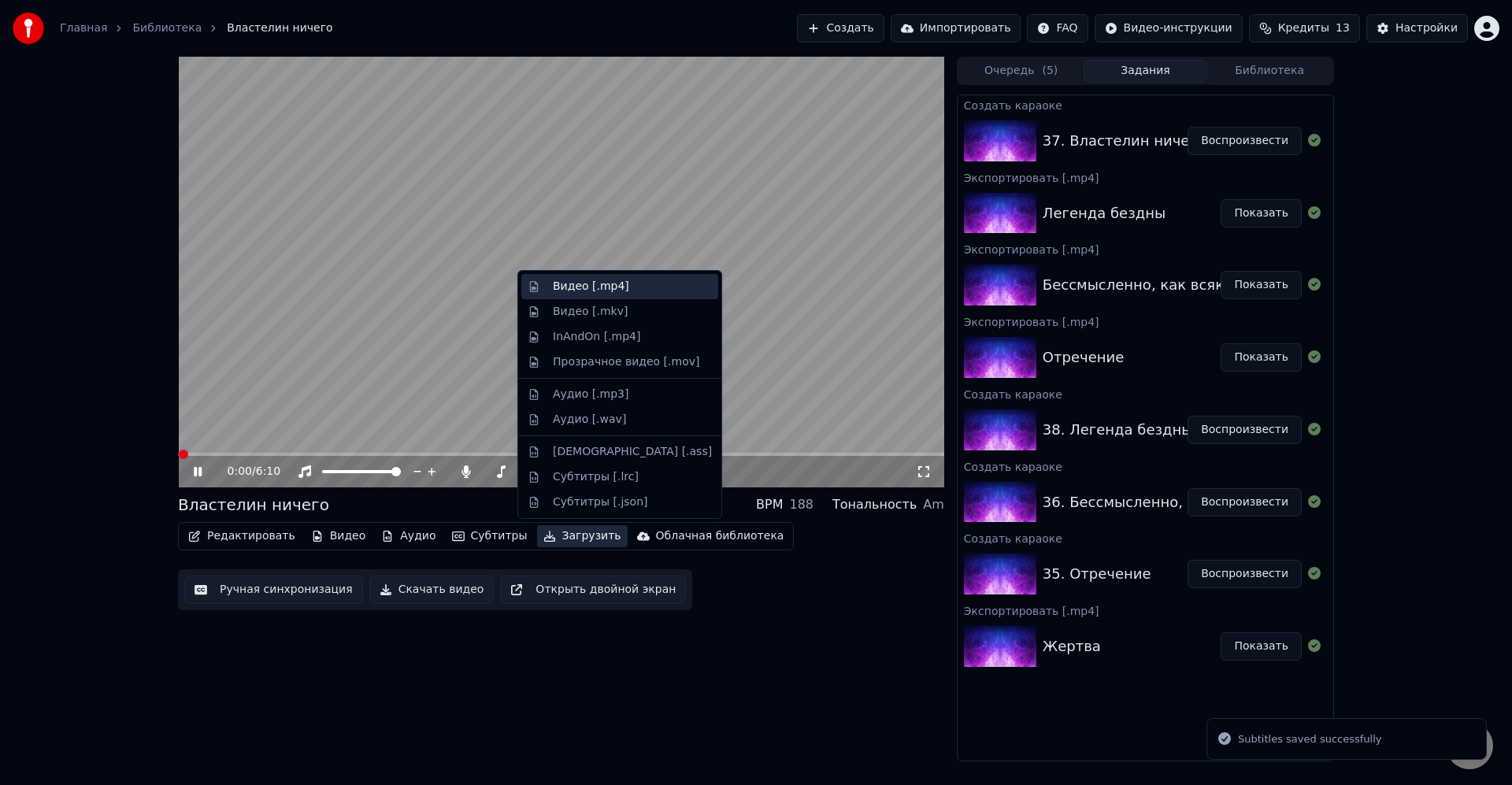
click at [586, 280] on div "Видео [.mp4]" at bounding box center [590, 286] width 76 height 16
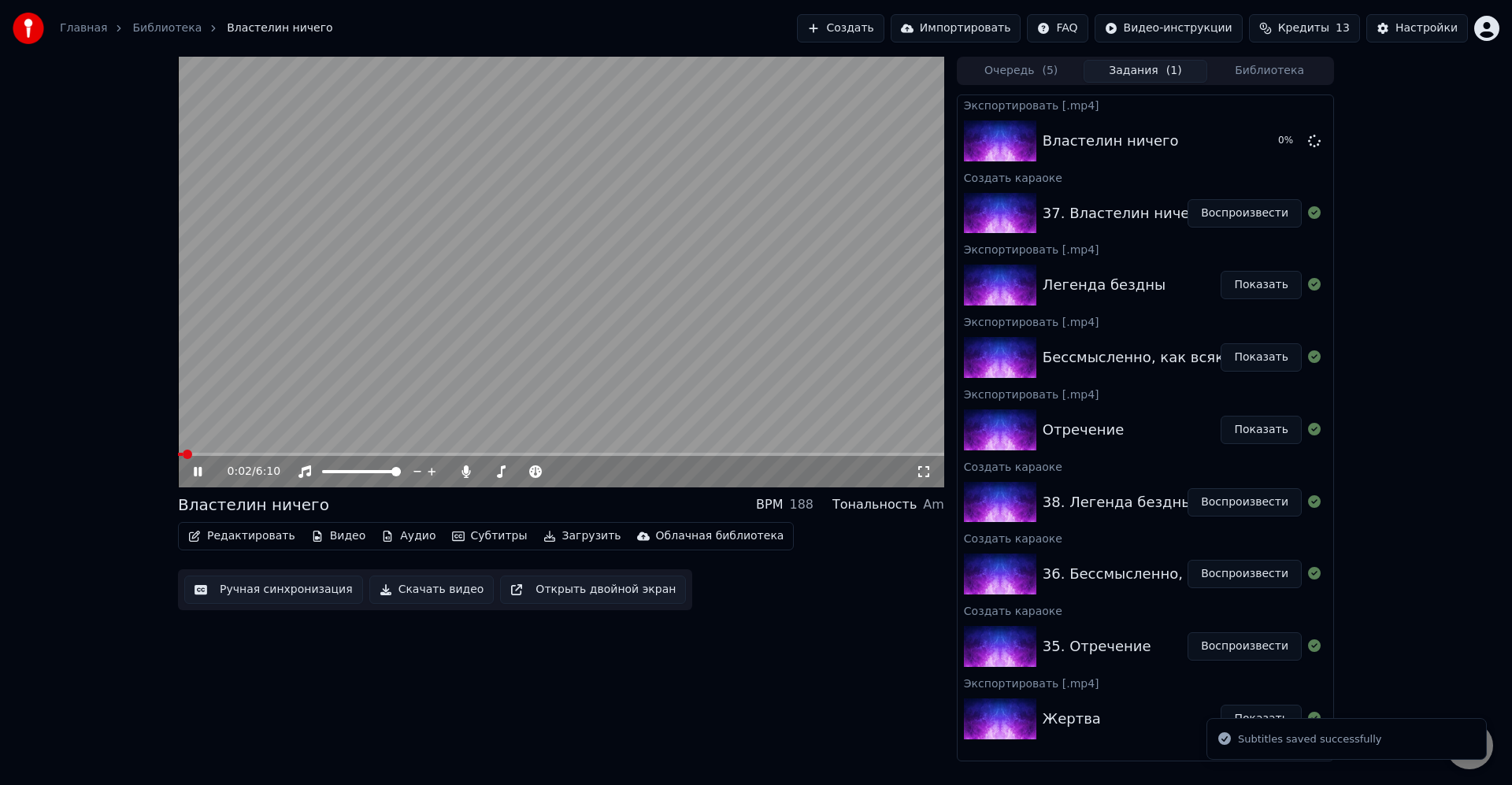
click at [1471, 527] on div "0:02 / 6:10 Властелин ничего BPM 188 Тональность Am Редактировать Видео Аудио С…" at bounding box center [756, 409] width 1512 height 705
click at [200, 472] on icon at bounding box center [197, 471] width 8 height 10
